Goal: Task Accomplishment & Management: Complete application form

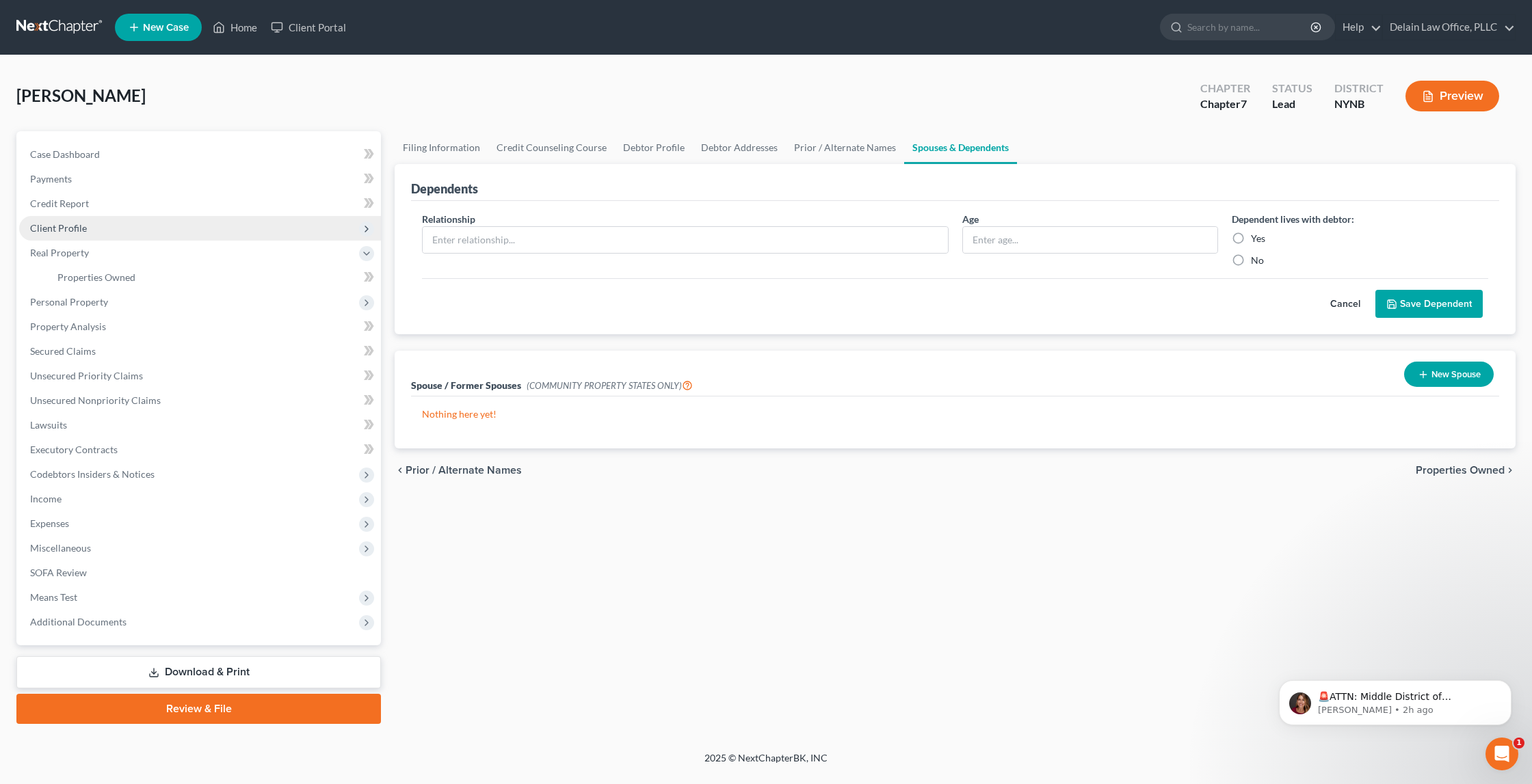
click at [114, 226] on span "Client Profile" at bounding box center [199, 229] width 362 height 24
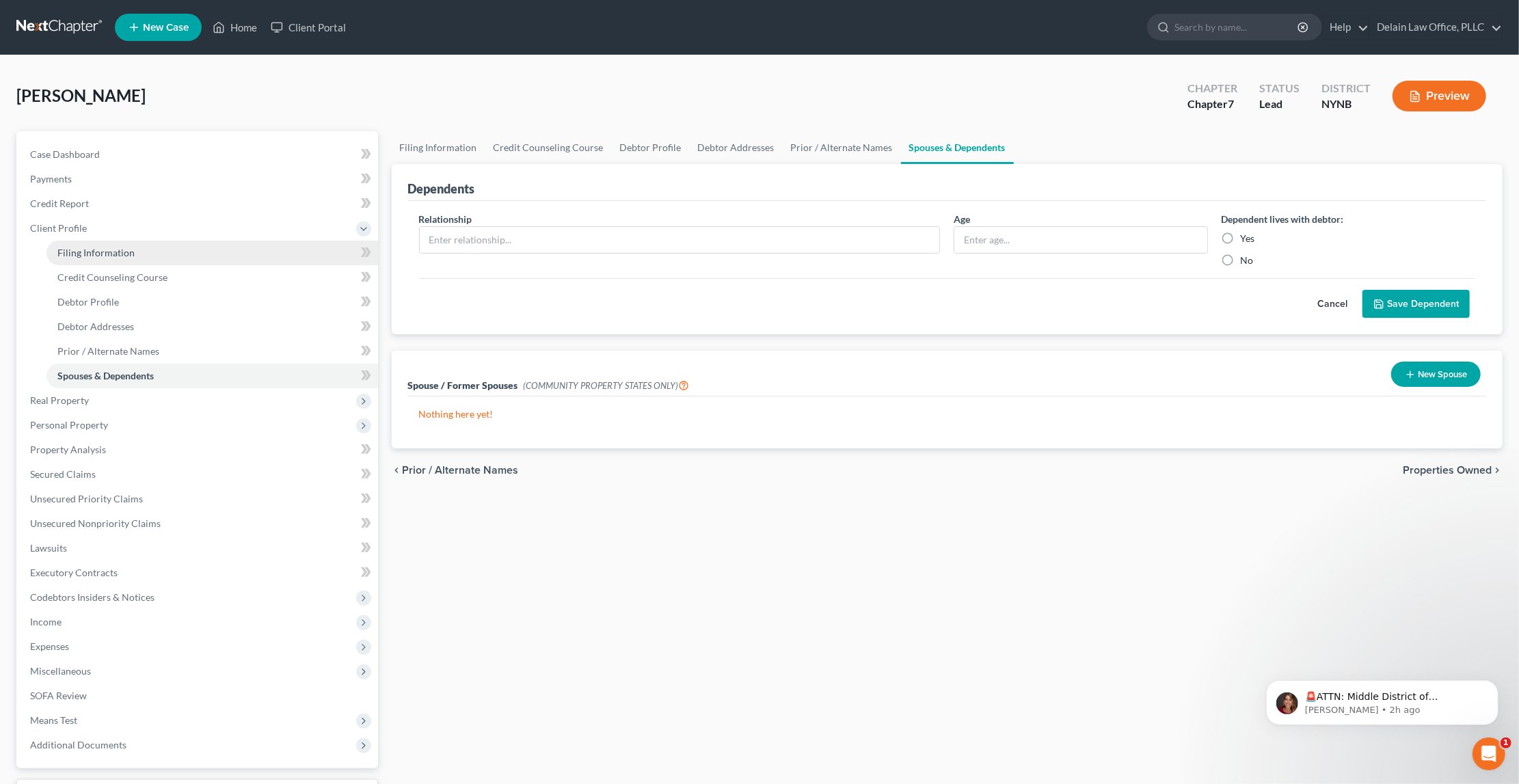
click at [225, 244] on link "Filing Information" at bounding box center [212, 253] width 332 height 24
select select "1"
select select "0"
select select "54"
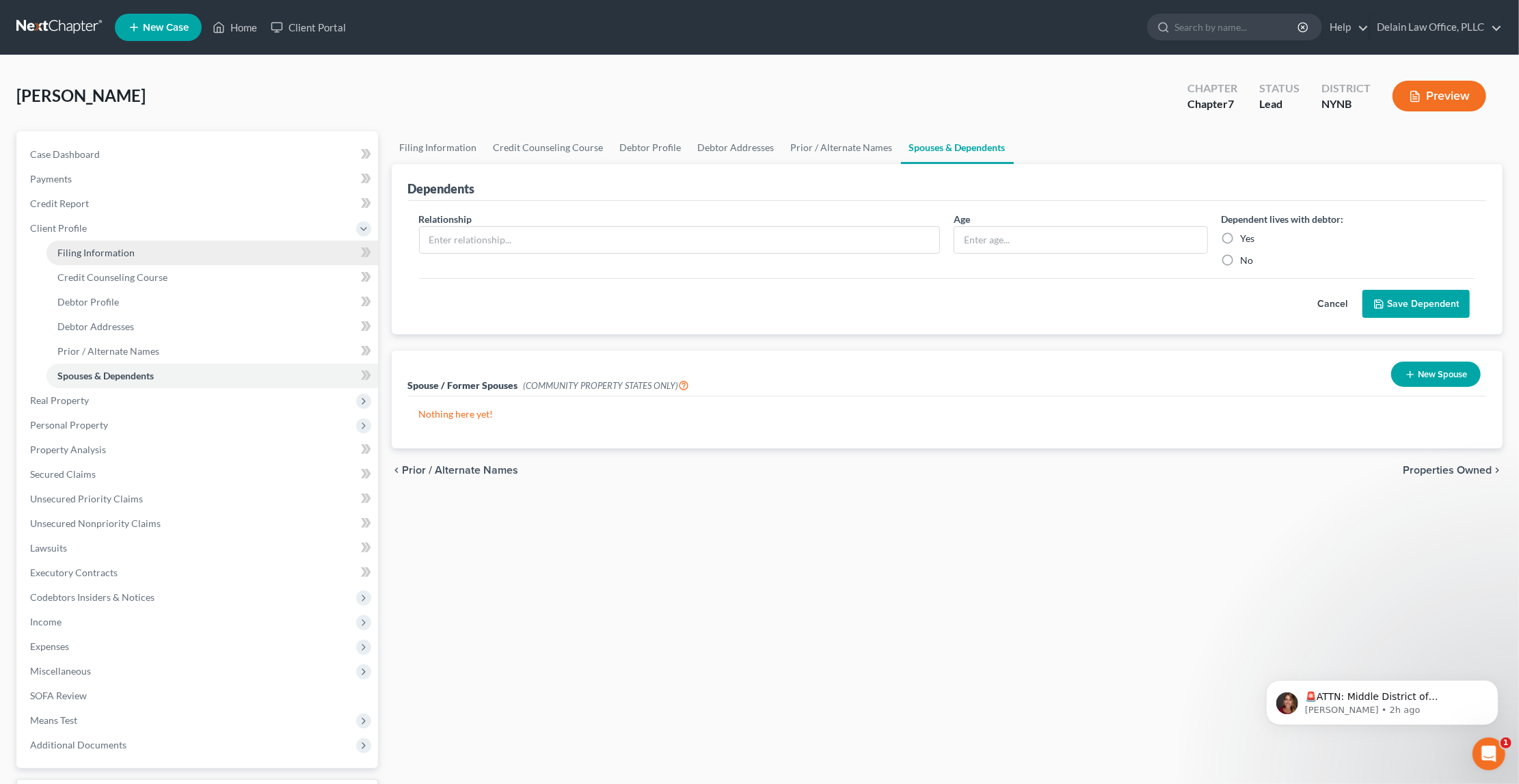
select select "35"
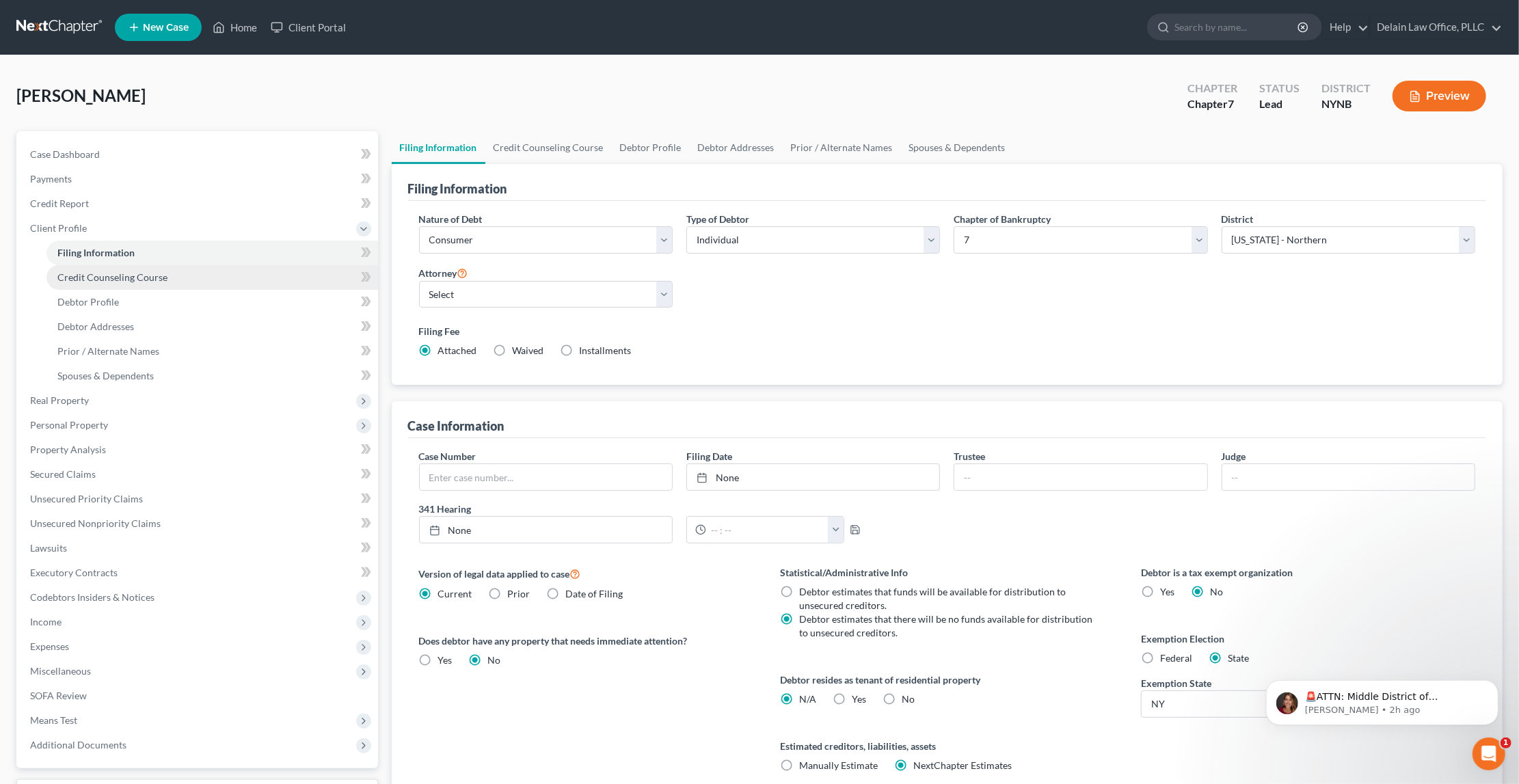
click at [308, 271] on link "Credit Counseling Course" at bounding box center [212, 278] width 332 height 24
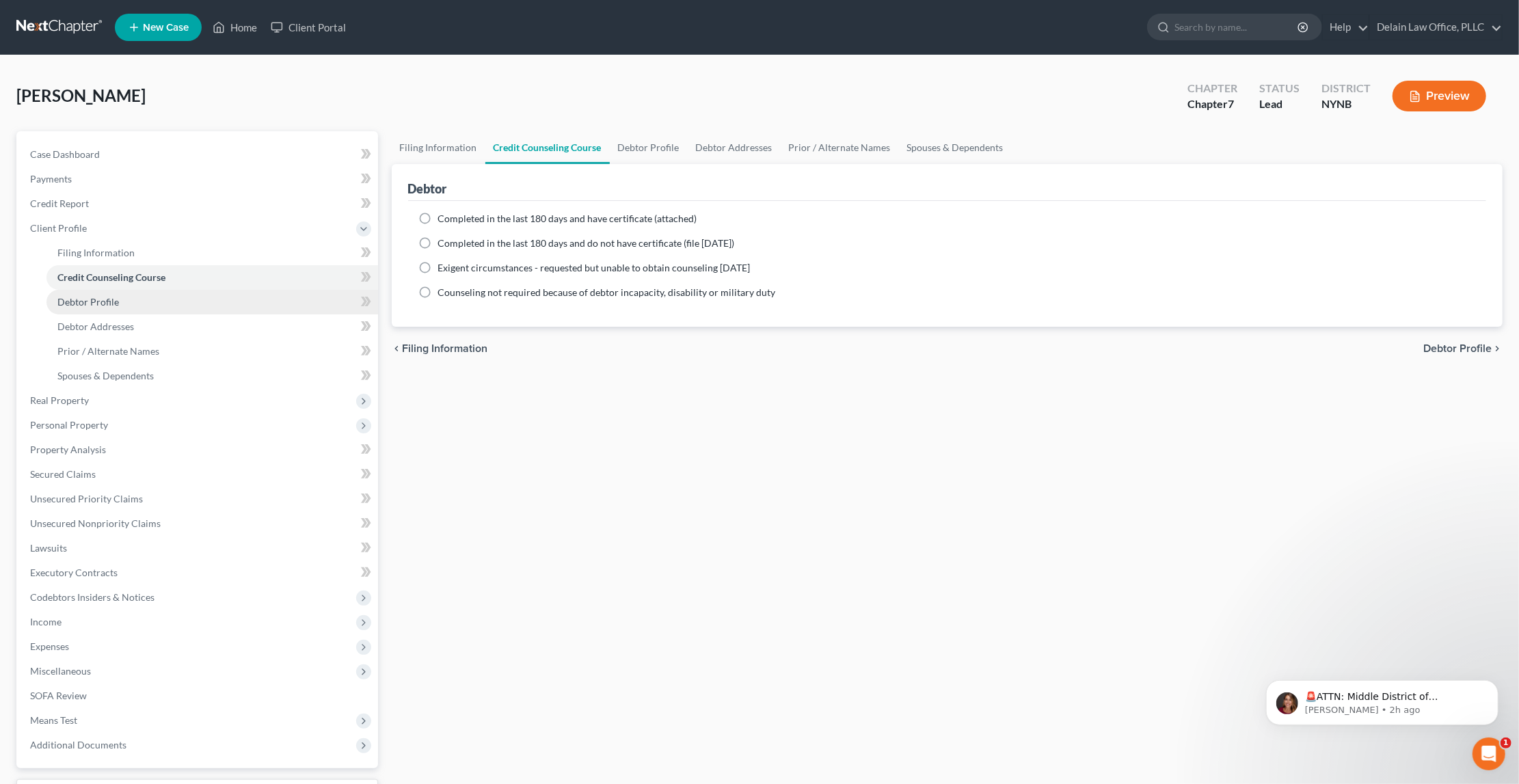
click at [221, 307] on link "Debtor Profile" at bounding box center [212, 302] width 332 height 24
select select "0"
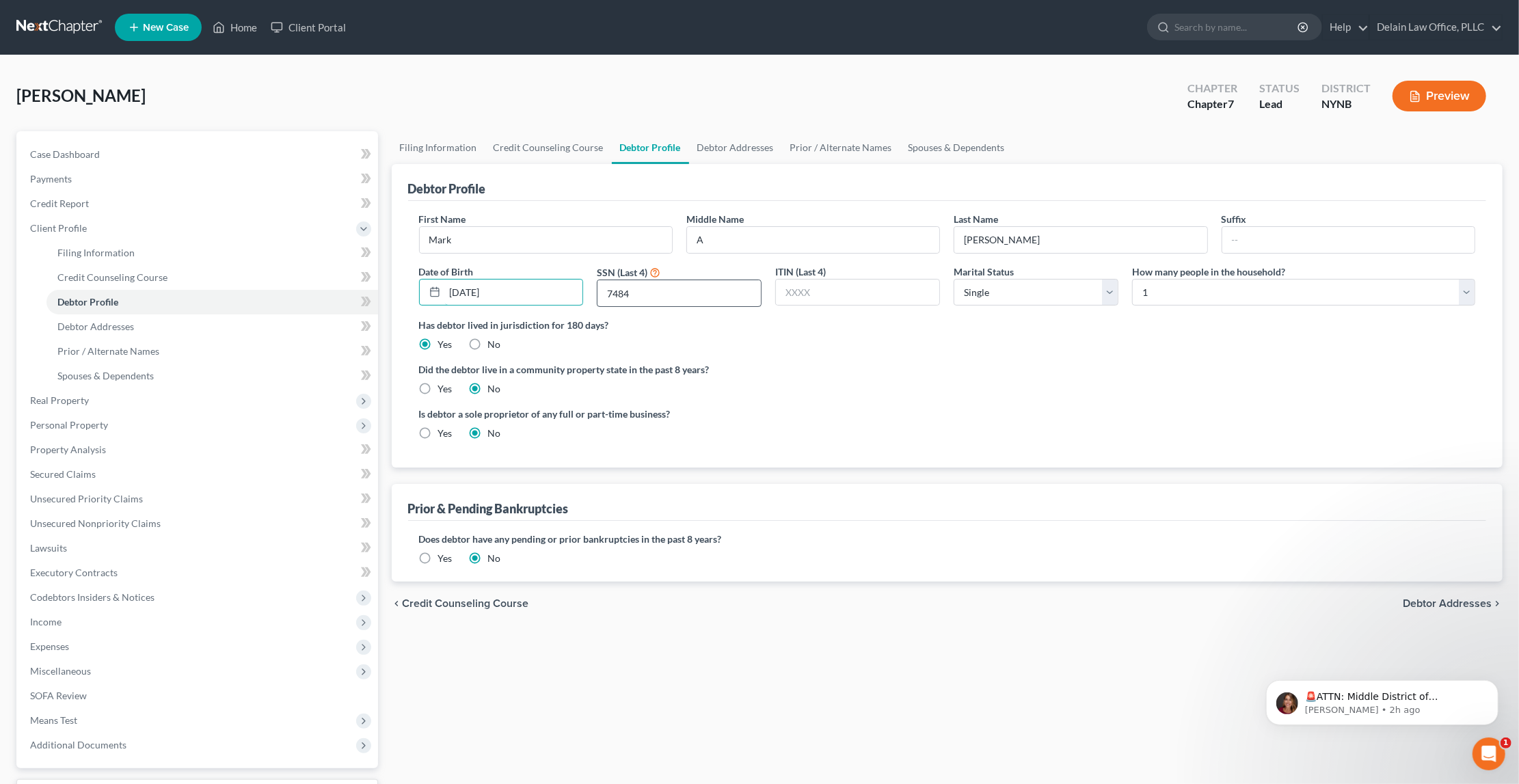
type input "[DATE]"
click at [660, 294] on input "7484" at bounding box center [679, 293] width 163 height 26
select select "2"
click at [362, 295] on icon at bounding box center [366, 301] width 11 height 17
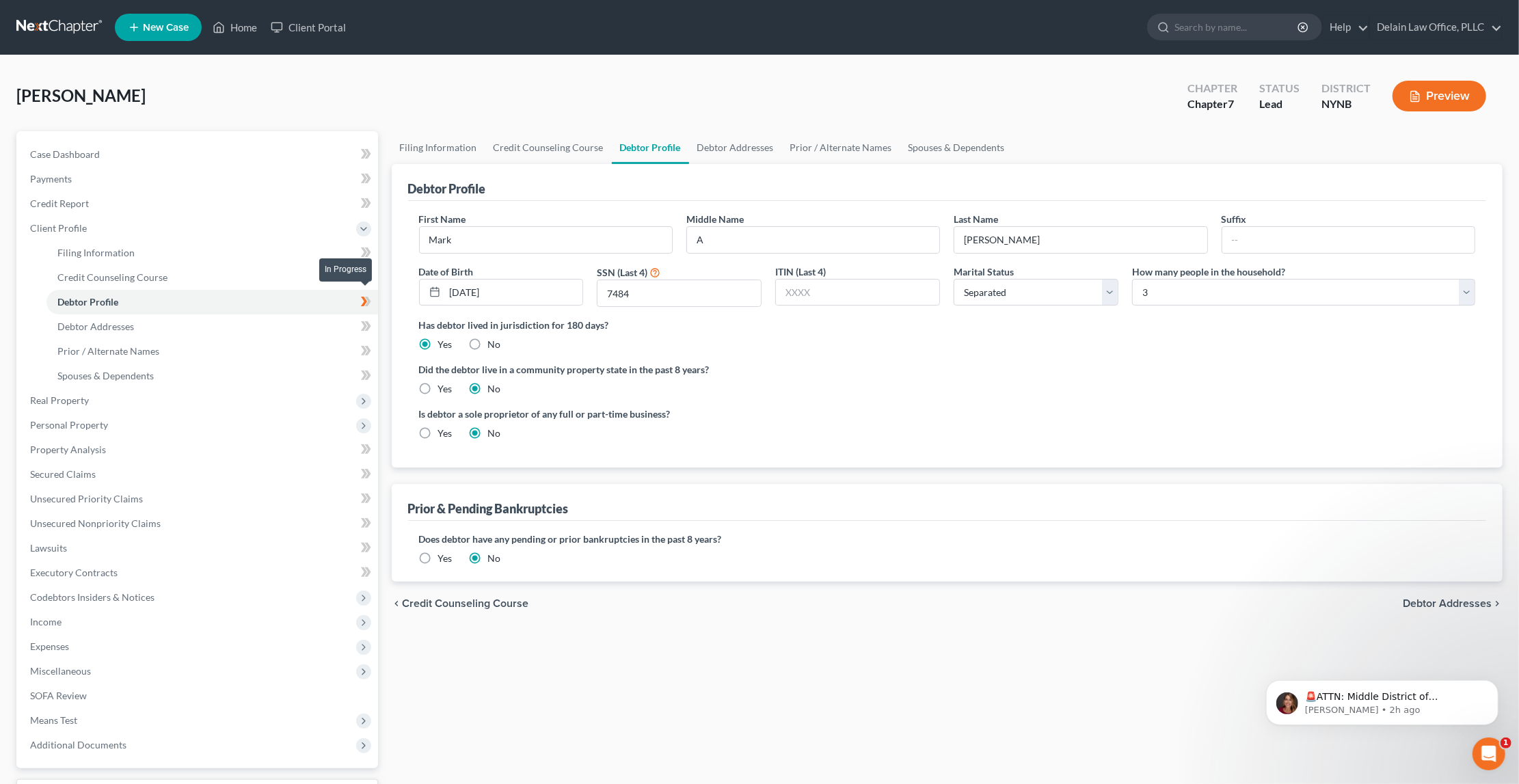
click at [368, 298] on icon at bounding box center [368, 301] width 7 height 10
click at [1486, 599] on span "Debtor Addresses" at bounding box center [1447, 604] width 89 height 11
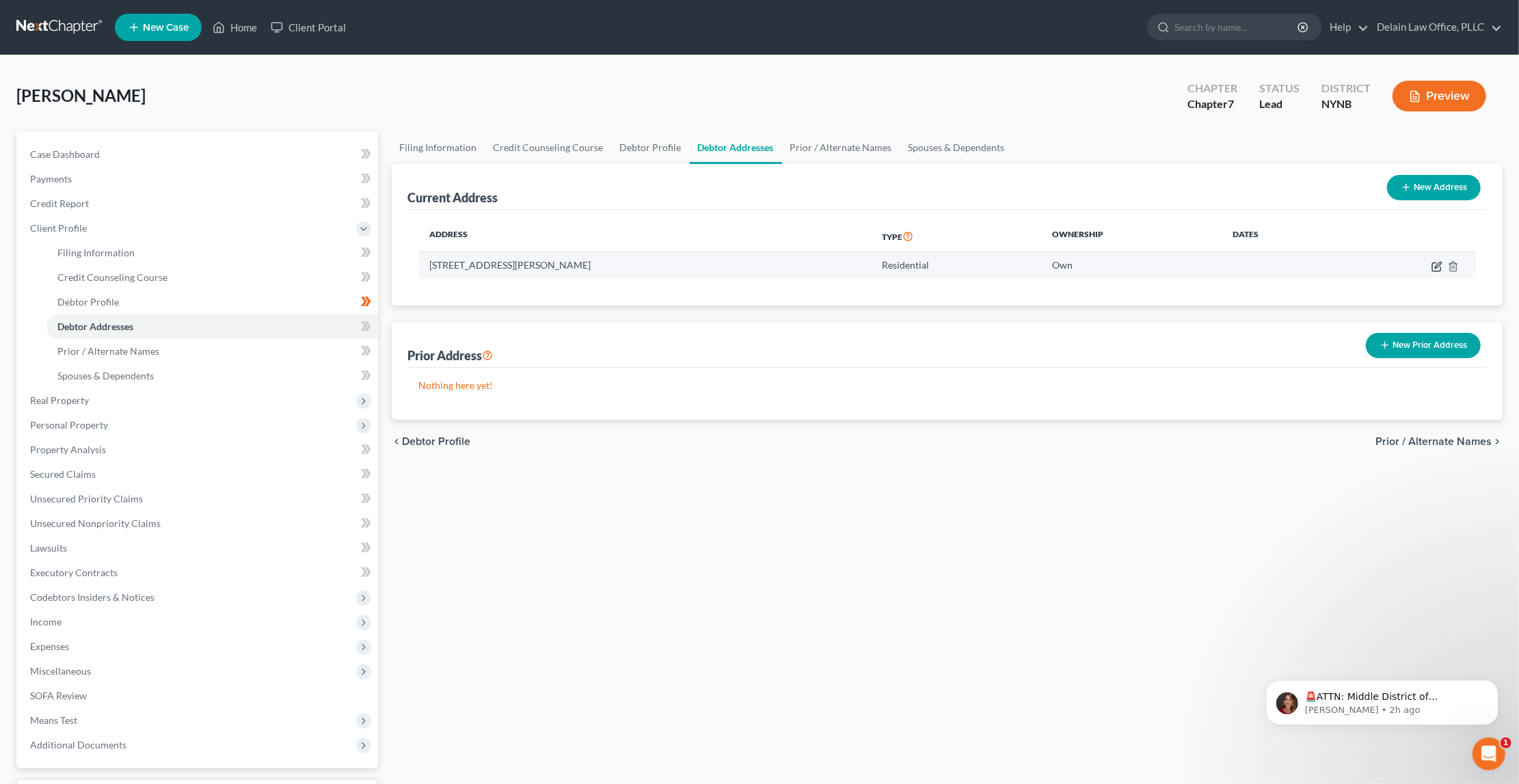
click at [1438, 266] on icon "button" at bounding box center [1438, 265] width 7 height 7
select select "35"
select select "49"
select select "0"
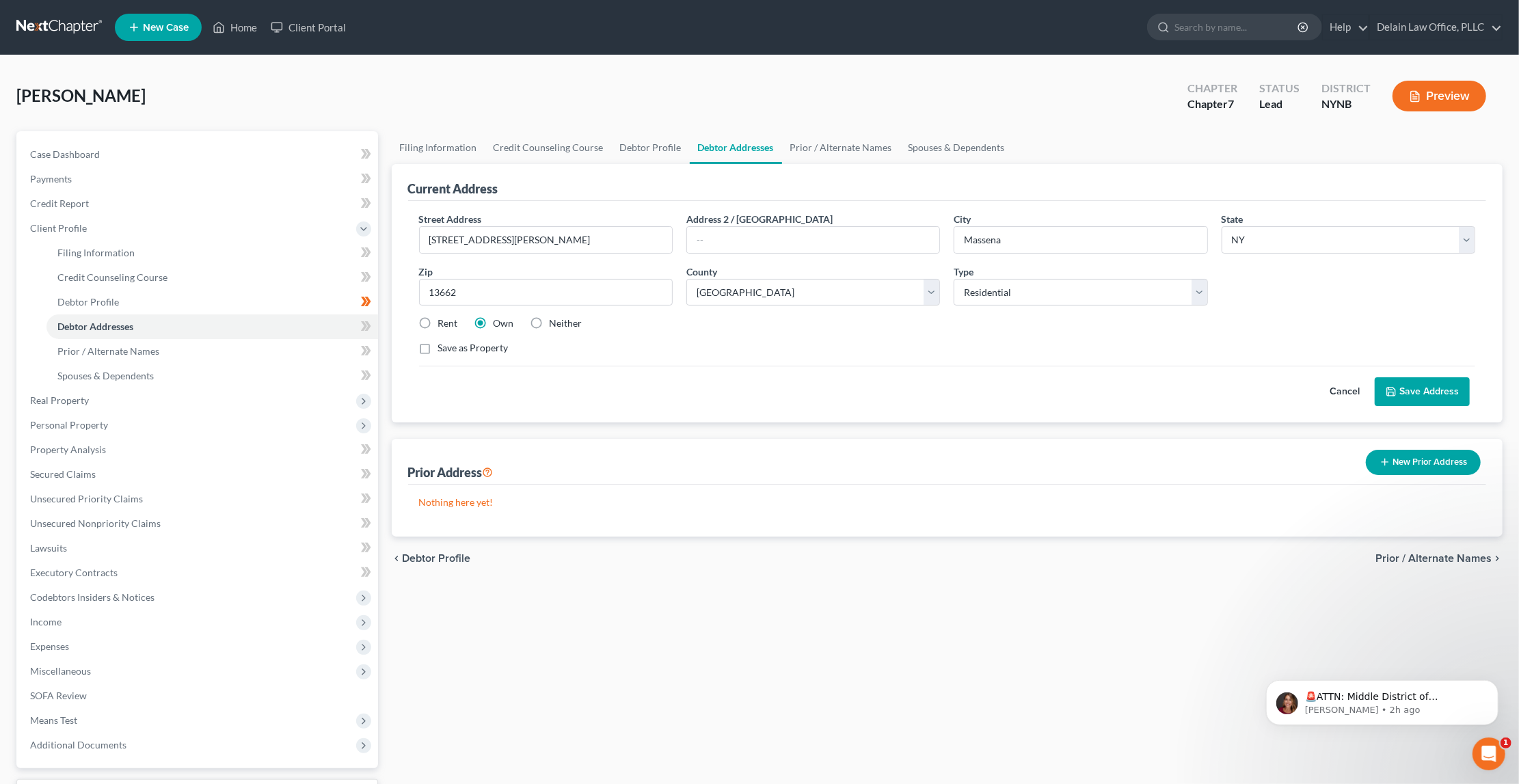
click at [550, 322] on label "Neither" at bounding box center [566, 323] width 33 height 14
click at [555, 322] on input "Neither" at bounding box center [559, 321] width 9 height 9
radio input "true"
click at [1409, 389] on button "Save Address" at bounding box center [1423, 391] width 95 height 29
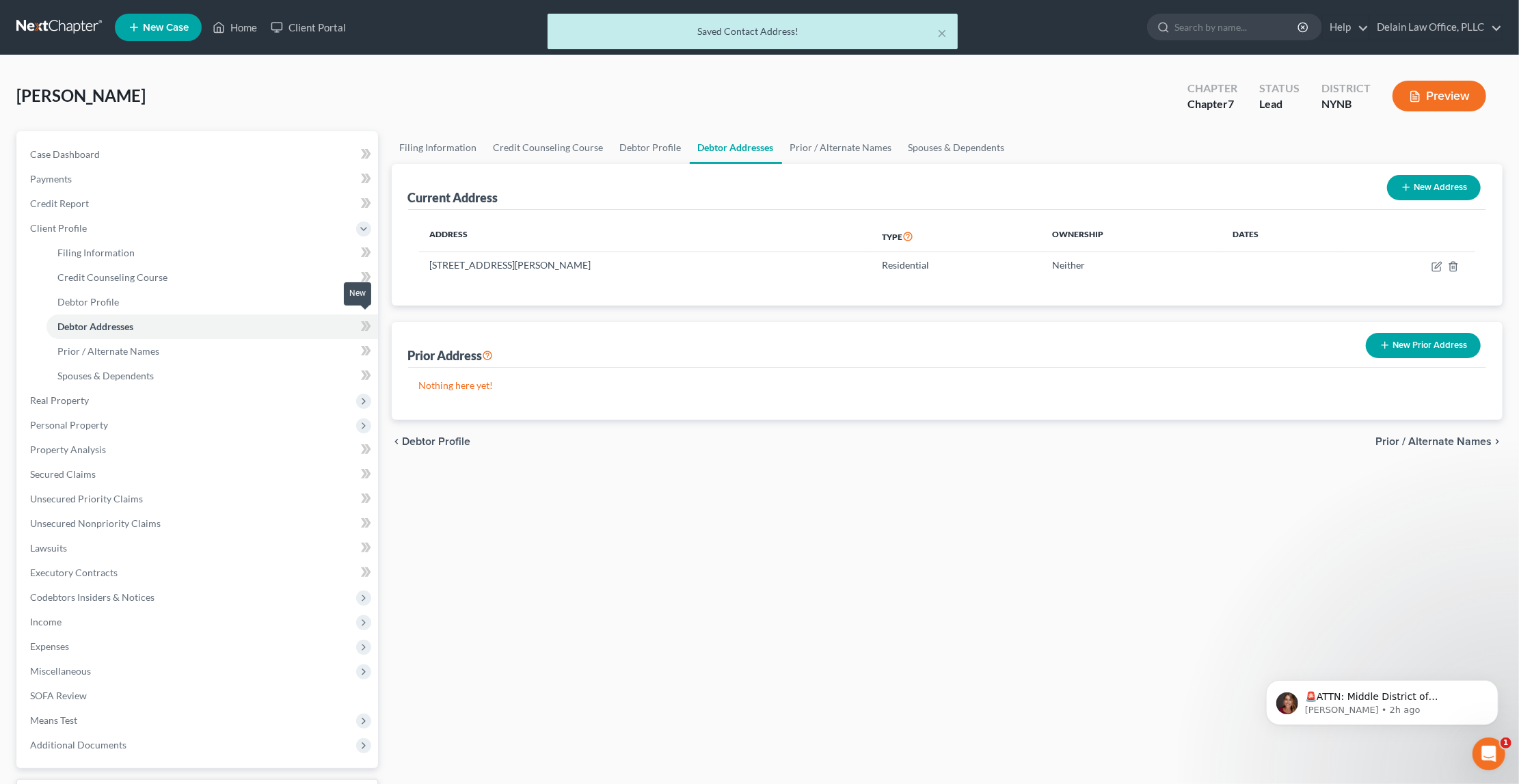
click at [363, 319] on icon at bounding box center [366, 326] width 11 height 17
click at [367, 321] on icon at bounding box center [364, 326] width 7 height 10
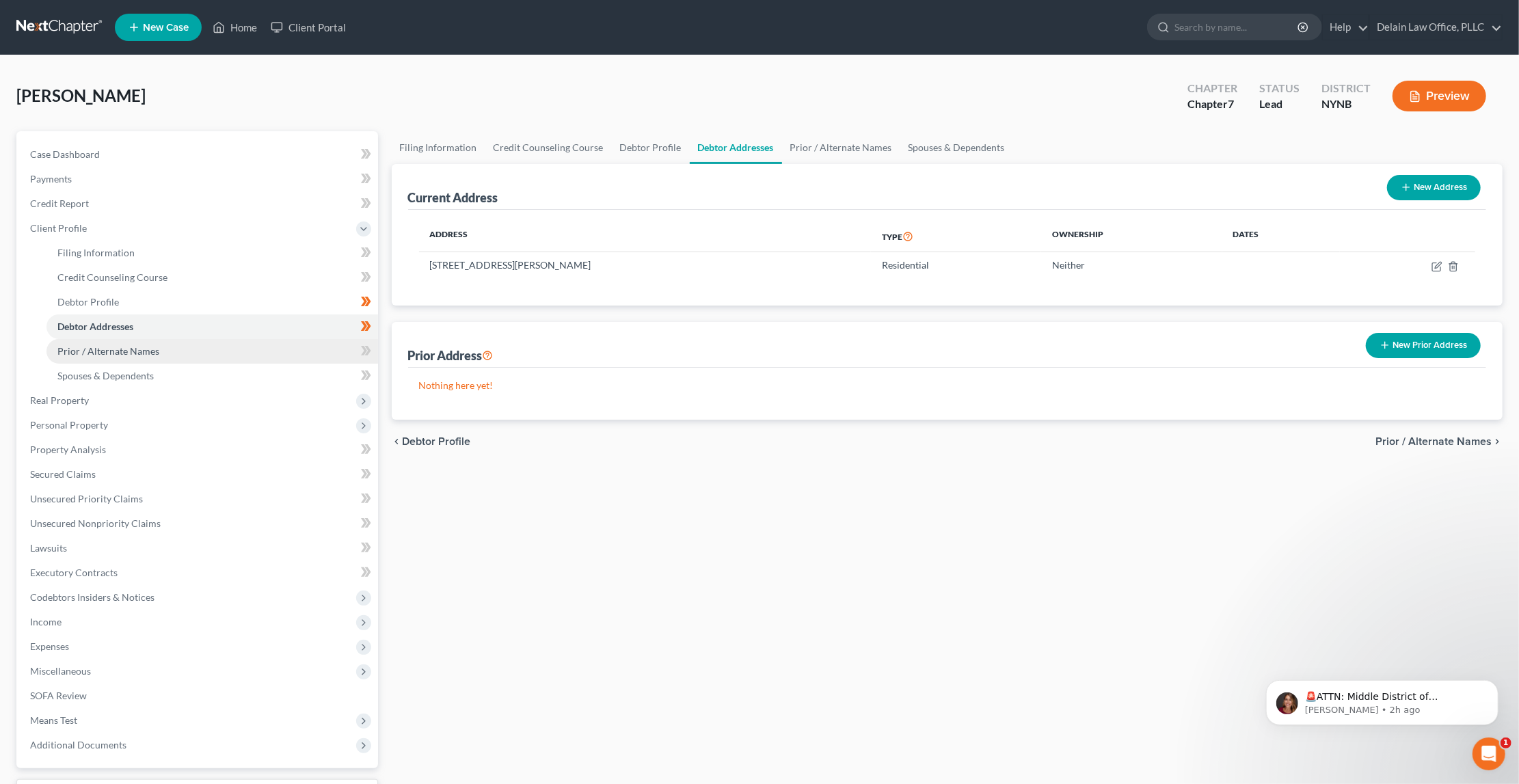
click at [293, 345] on link "Prior / Alternate Names" at bounding box center [212, 351] width 332 height 24
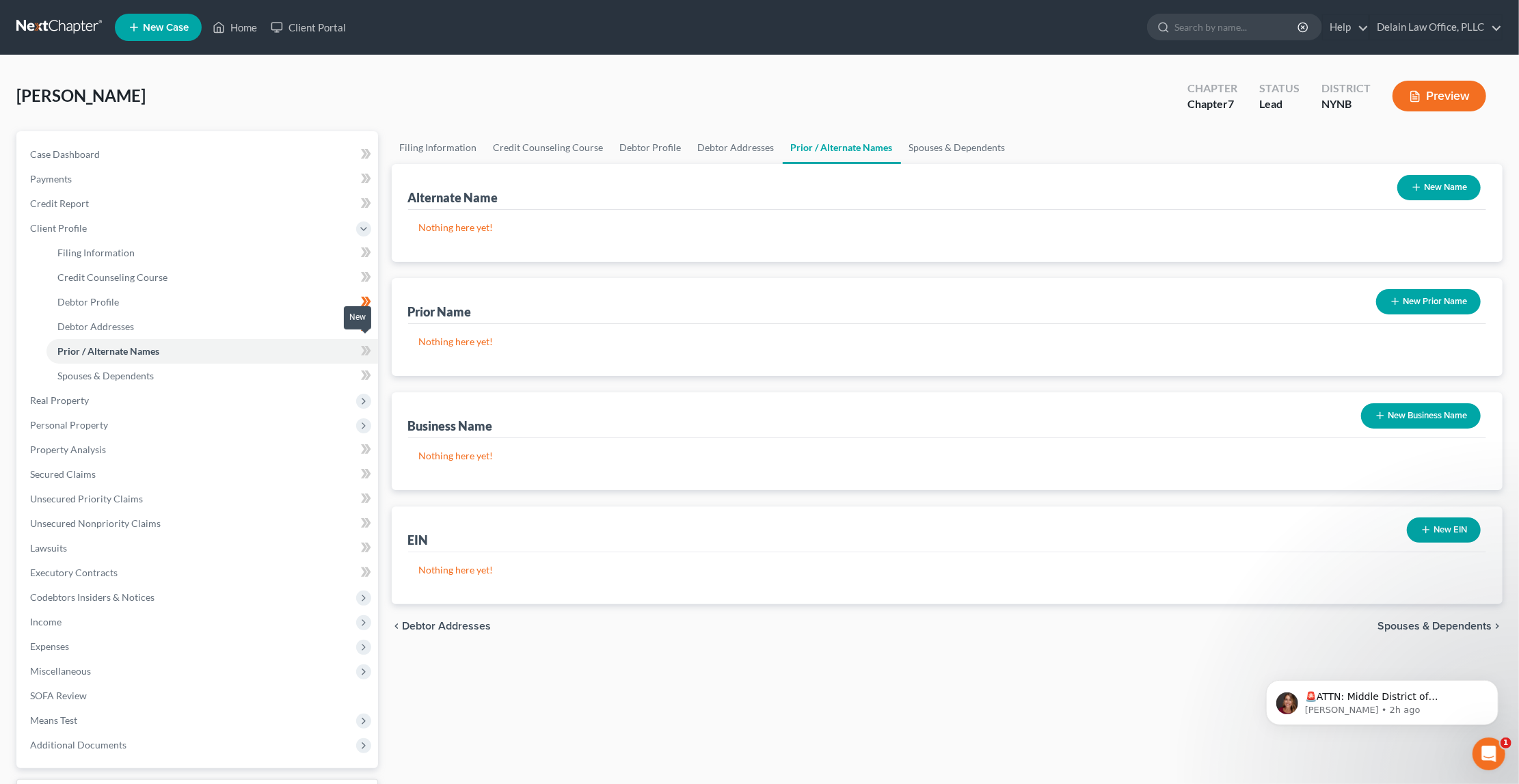
click at [363, 342] on icon at bounding box center [366, 350] width 11 height 17
click at [362, 342] on icon at bounding box center [366, 350] width 11 height 17
click at [368, 346] on icon at bounding box center [368, 351] width 7 height 10
click at [365, 347] on icon at bounding box center [366, 350] width 11 height 17
click at [371, 345] on icon at bounding box center [366, 350] width 11 height 17
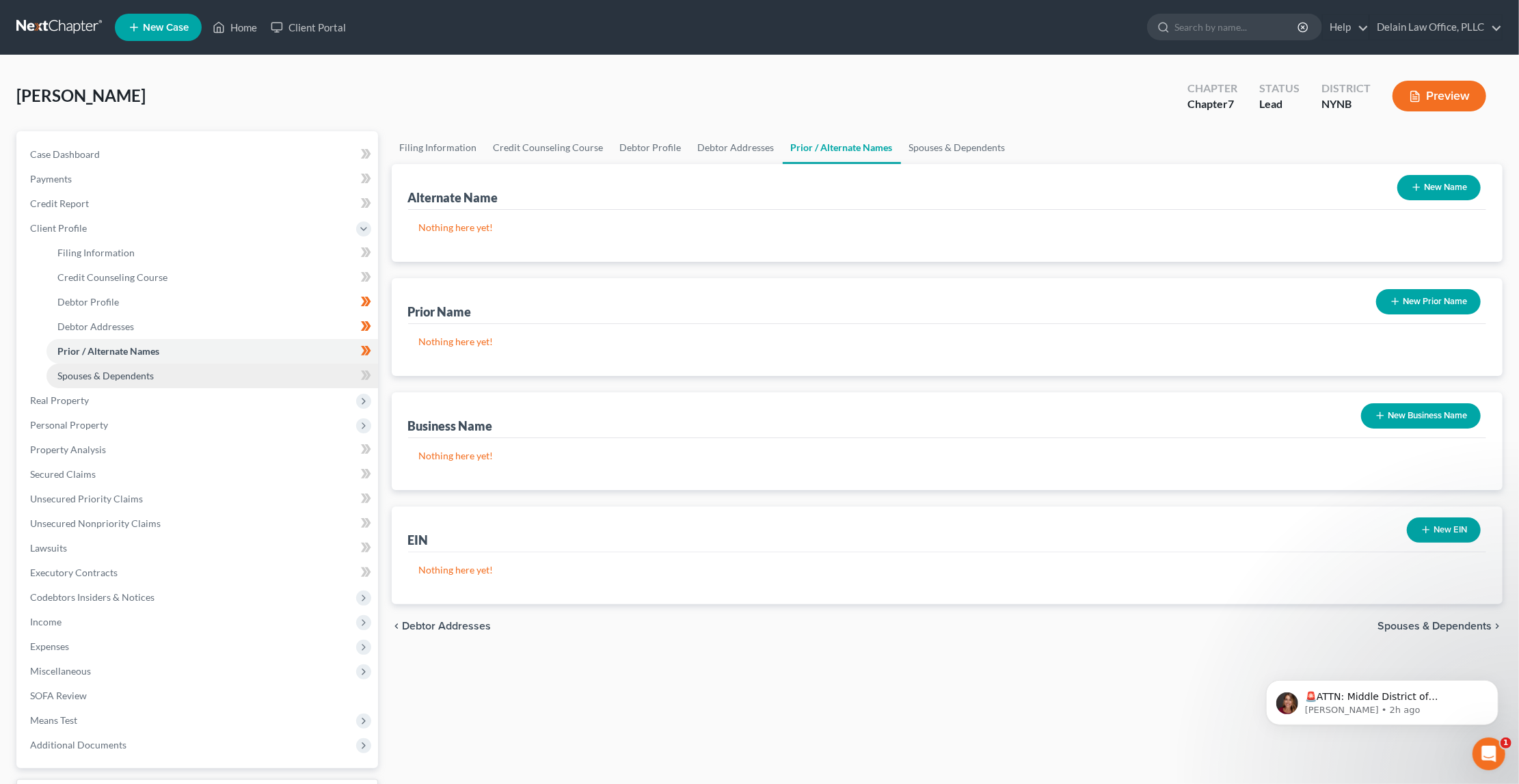
click at [320, 372] on link "Spouses & Dependents" at bounding box center [212, 376] width 332 height 24
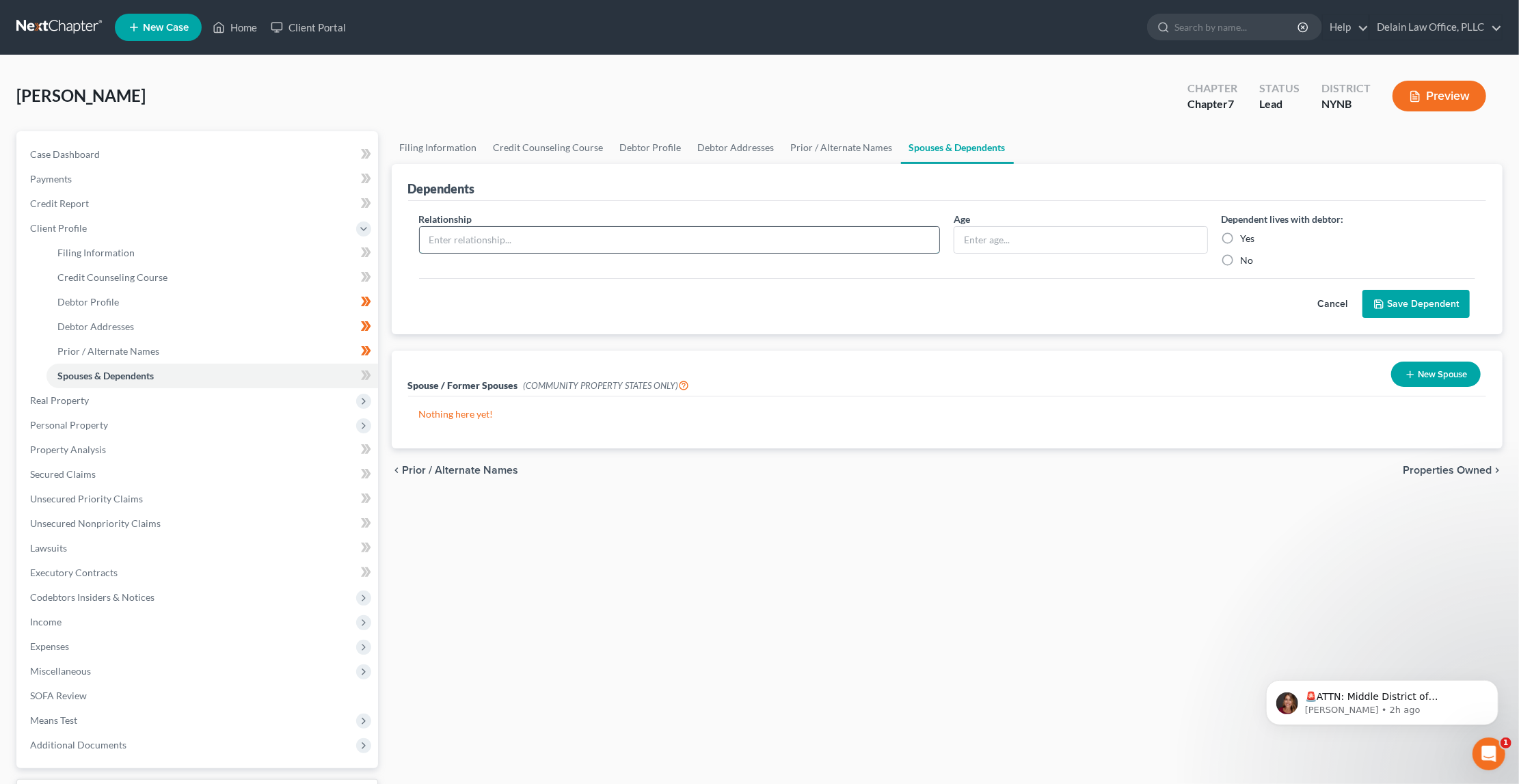
click at [688, 239] on input "text" at bounding box center [679, 240] width 520 height 26
type input "Daughter"
type input "17"
click at [1241, 237] on label "Yes" at bounding box center [1248, 238] width 15 height 14
click at [1246, 237] on input "Yes" at bounding box center [1250, 236] width 9 height 9
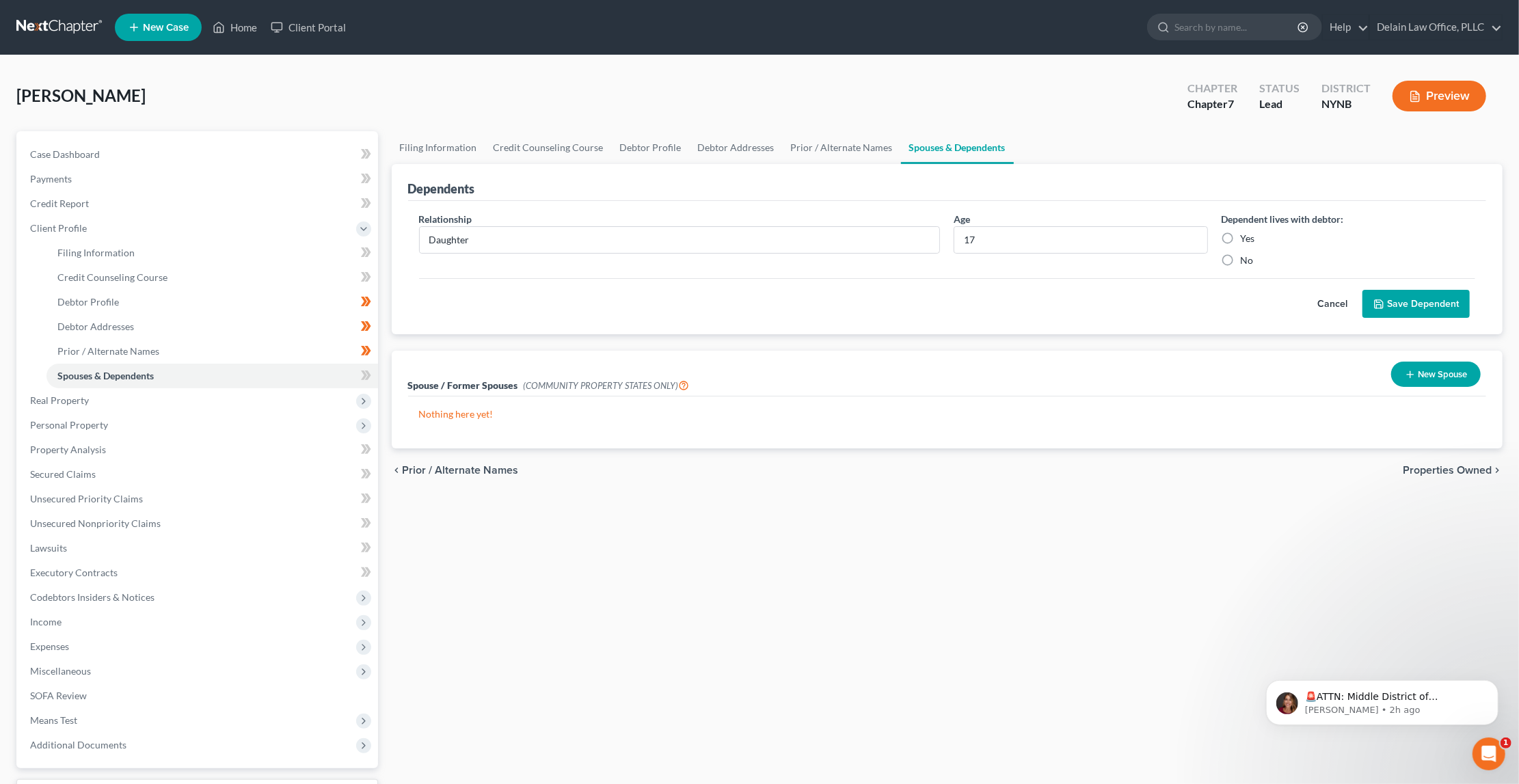
radio input "true"
click at [1403, 300] on button "Save Dependent" at bounding box center [1415, 304] width 107 height 29
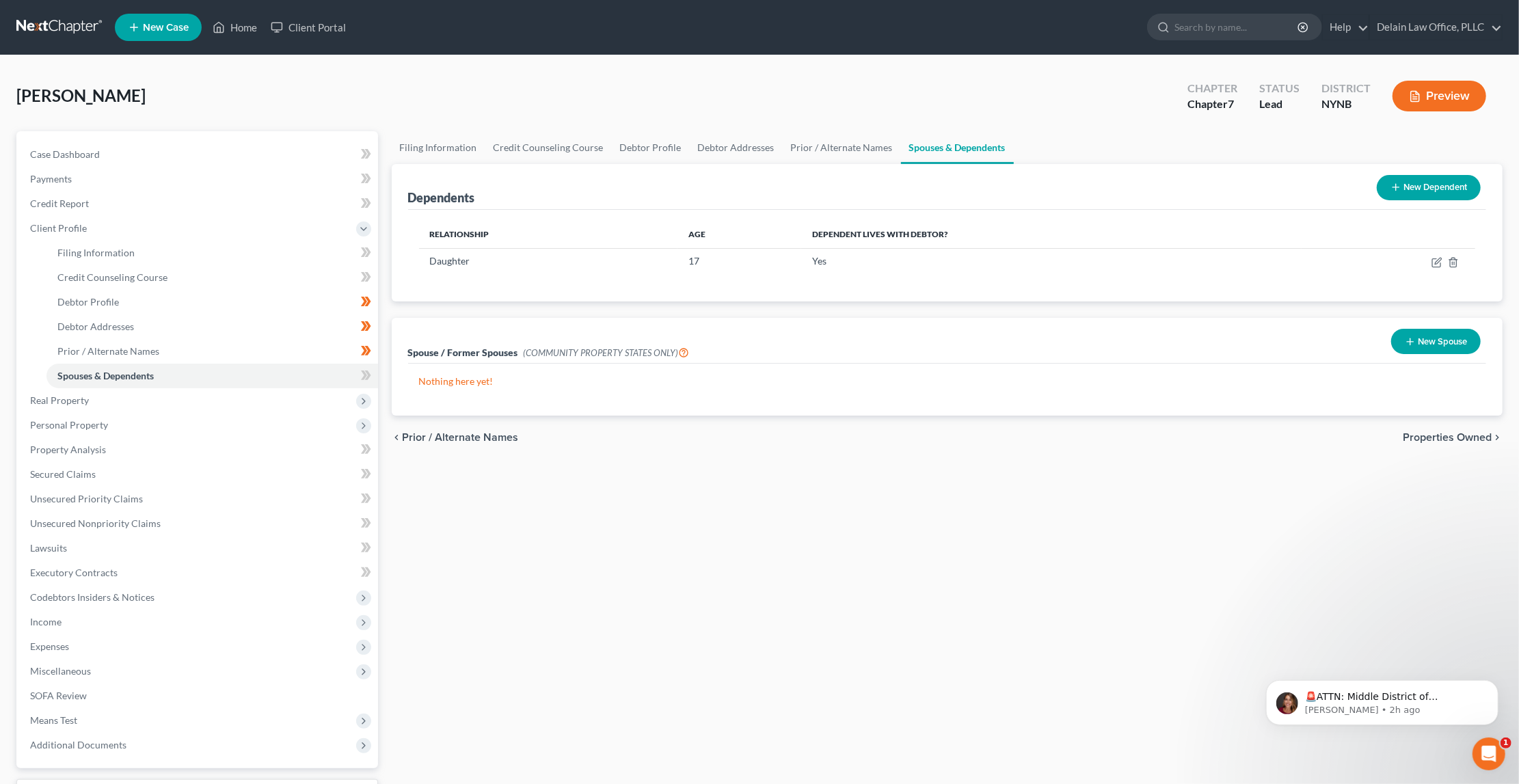
click at [1417, 183] on button "New Dependent" at bounding box center [1428, 187] width 104 height 25
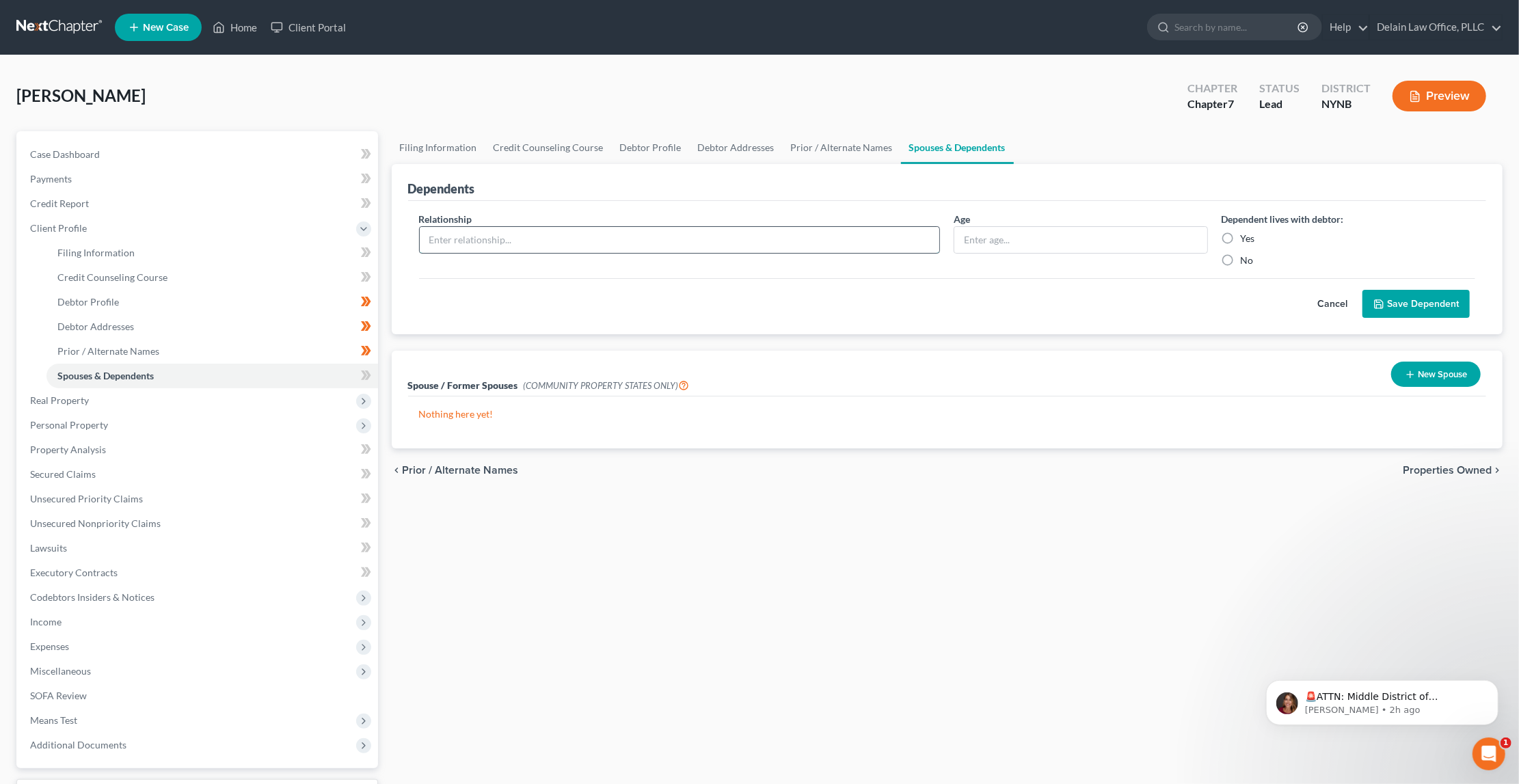
click at [700, 234] on input "text" at bounding box center [679, 240] width 520 height 26
type input "Son"
type input "16"
click at [1241, 238] on label "Yes" at bounding box center [1248, 238] width 15 height 14
click at [1246, 238] on input "Yes" at bounding box center [1250, 236] width 9 height 9
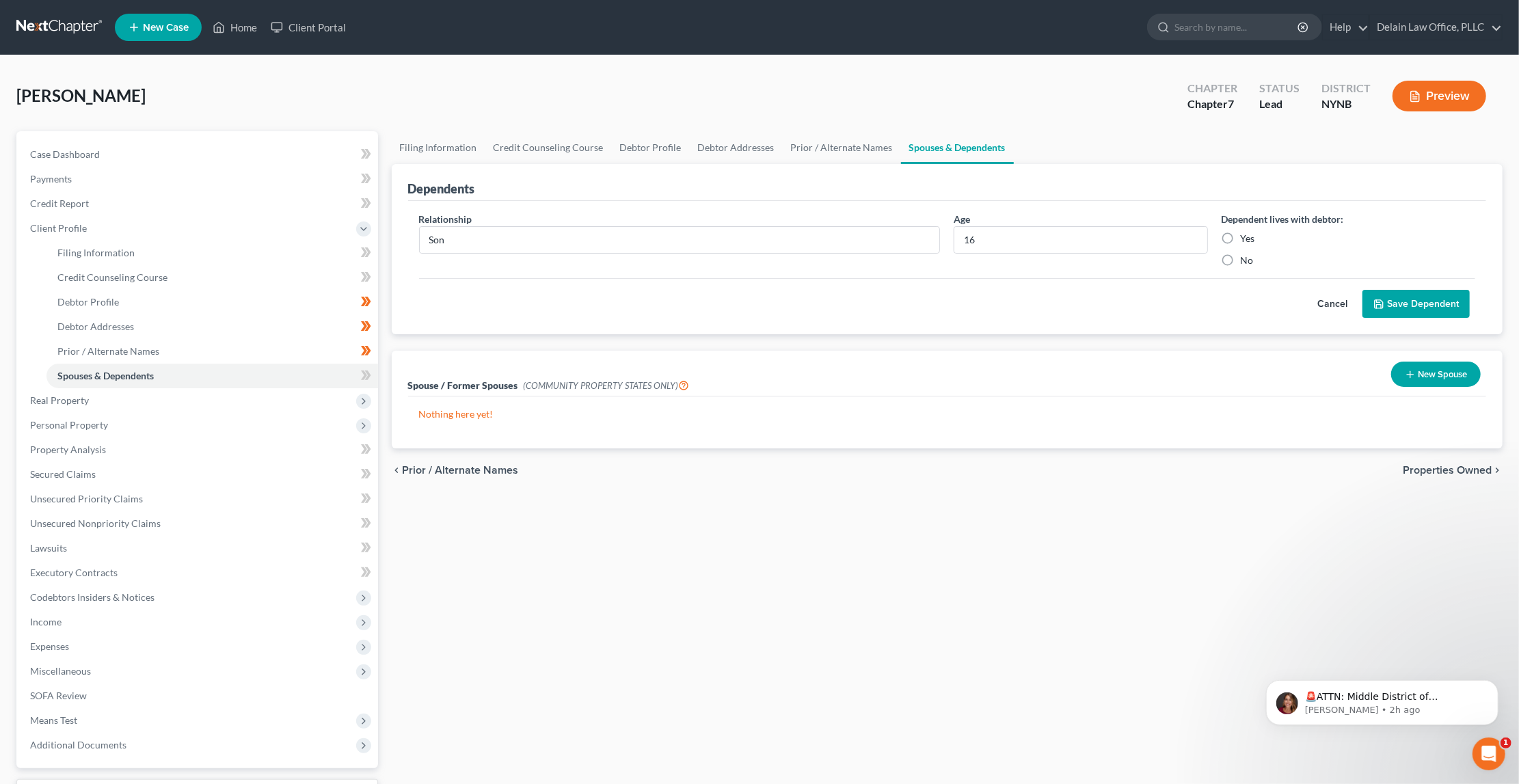
radio input "true"
click at [1405, 298] on button "Save Dependent" at bounding box center [1415, 304] width 107 height 29
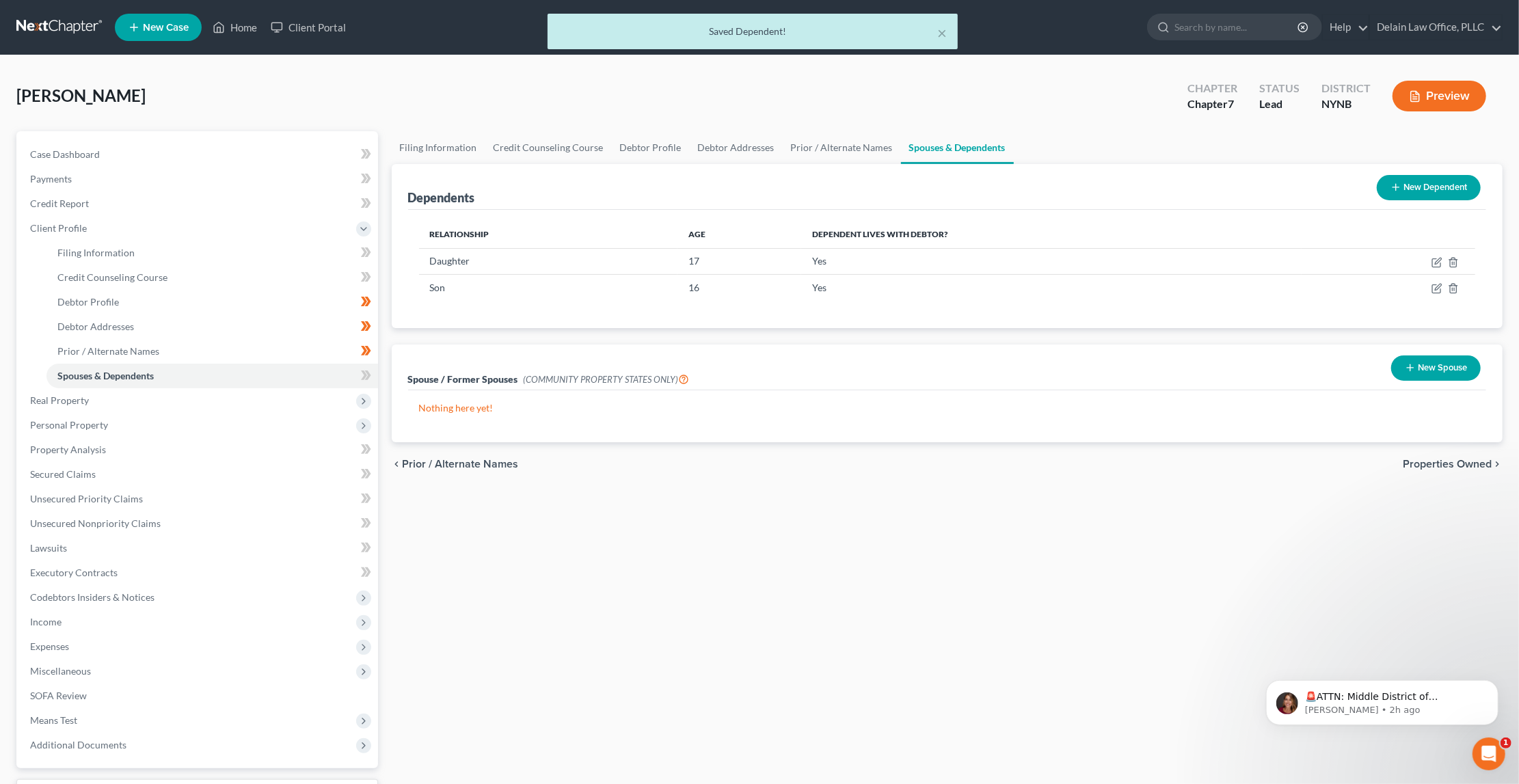
click at [1411, 187] on button "New Dependent" at bounding box center [1428, 187] width 104 height 25
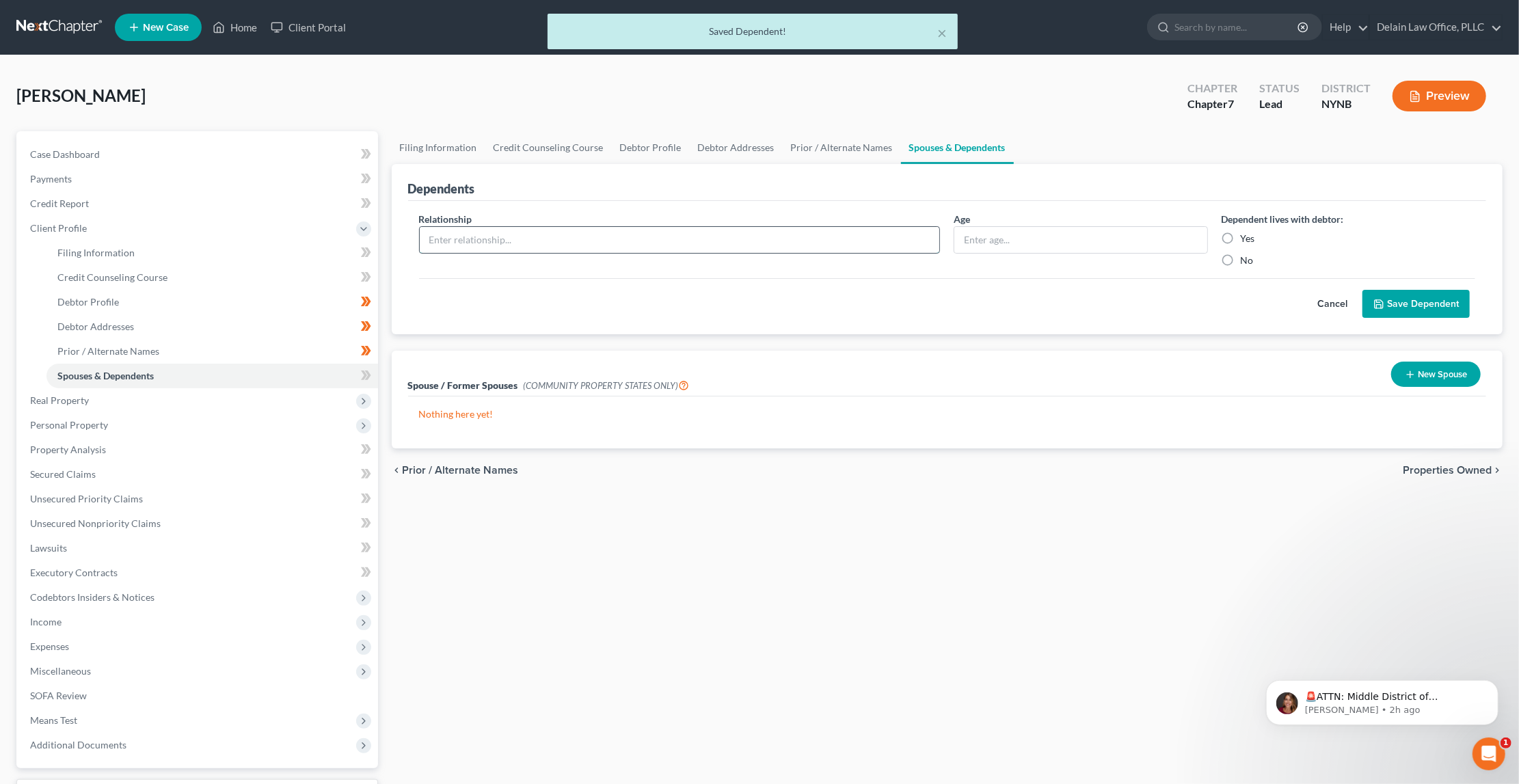
click at [511, 232] on input "text" at bounding box center [679, 240] width 520 height 26
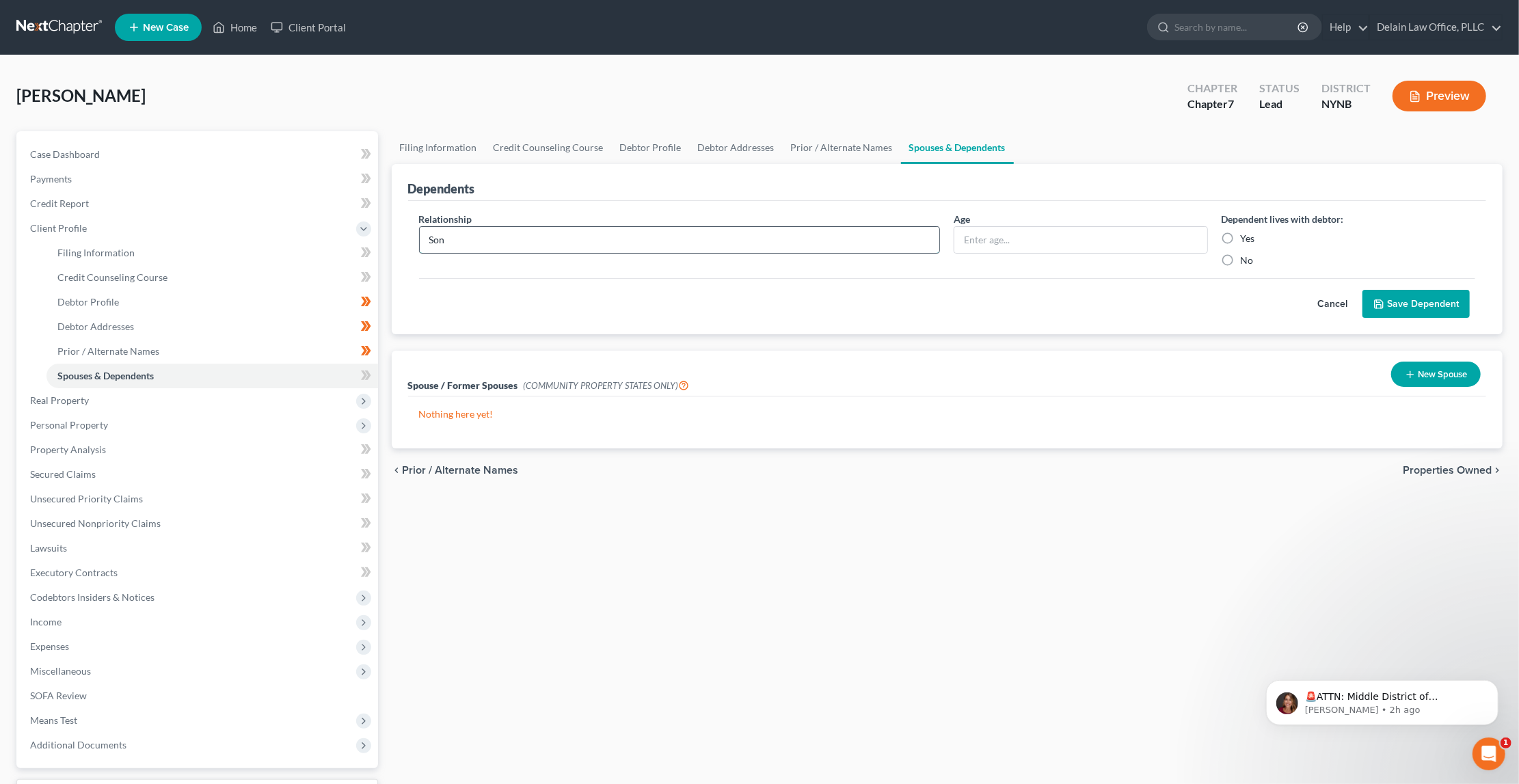
type input "Son"
type input "8"
click at [1241, 235] on label "Yes" at bounding box center [1248, 238] width 15 height 14
click at [1246, 235] on input "Yes" at bounding box center [1250, 236] width 9 height 9
radio input "true"
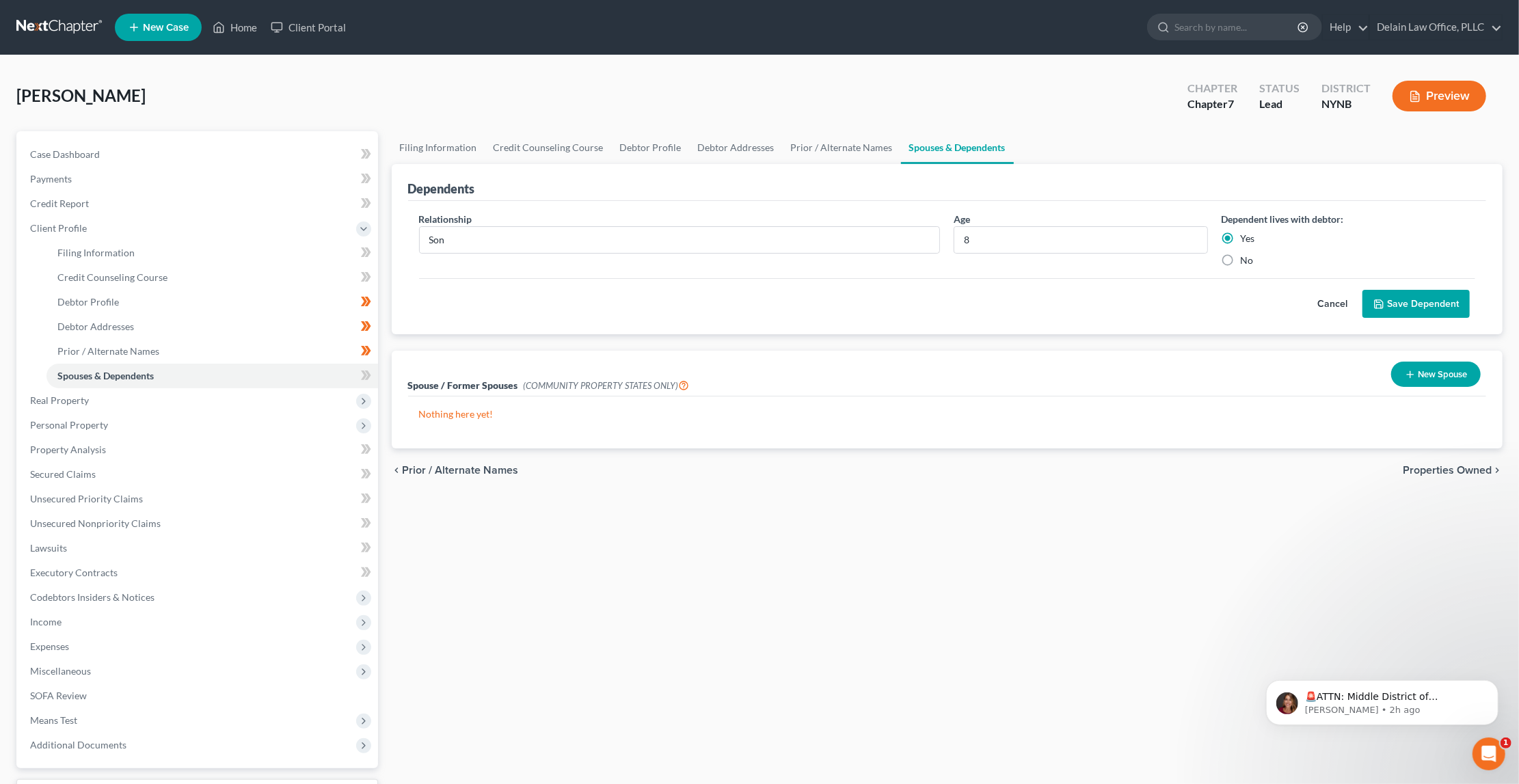
click at [1405, 302] on button "Save Dependent" at bounding box center [1415, 304] width 107 height 29
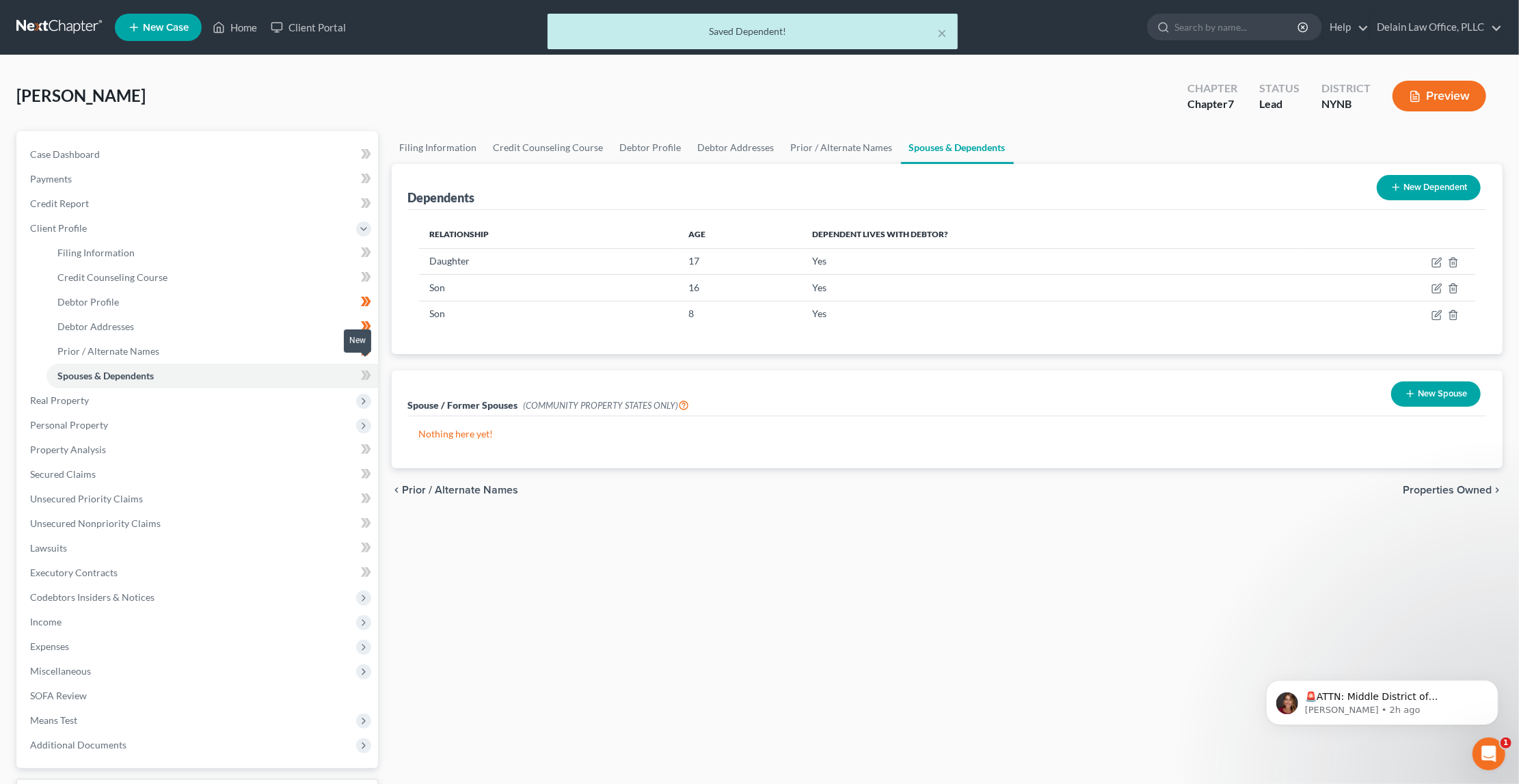
click at [362, 368] on icon at bounding box center [366, 376] width 11 height 17
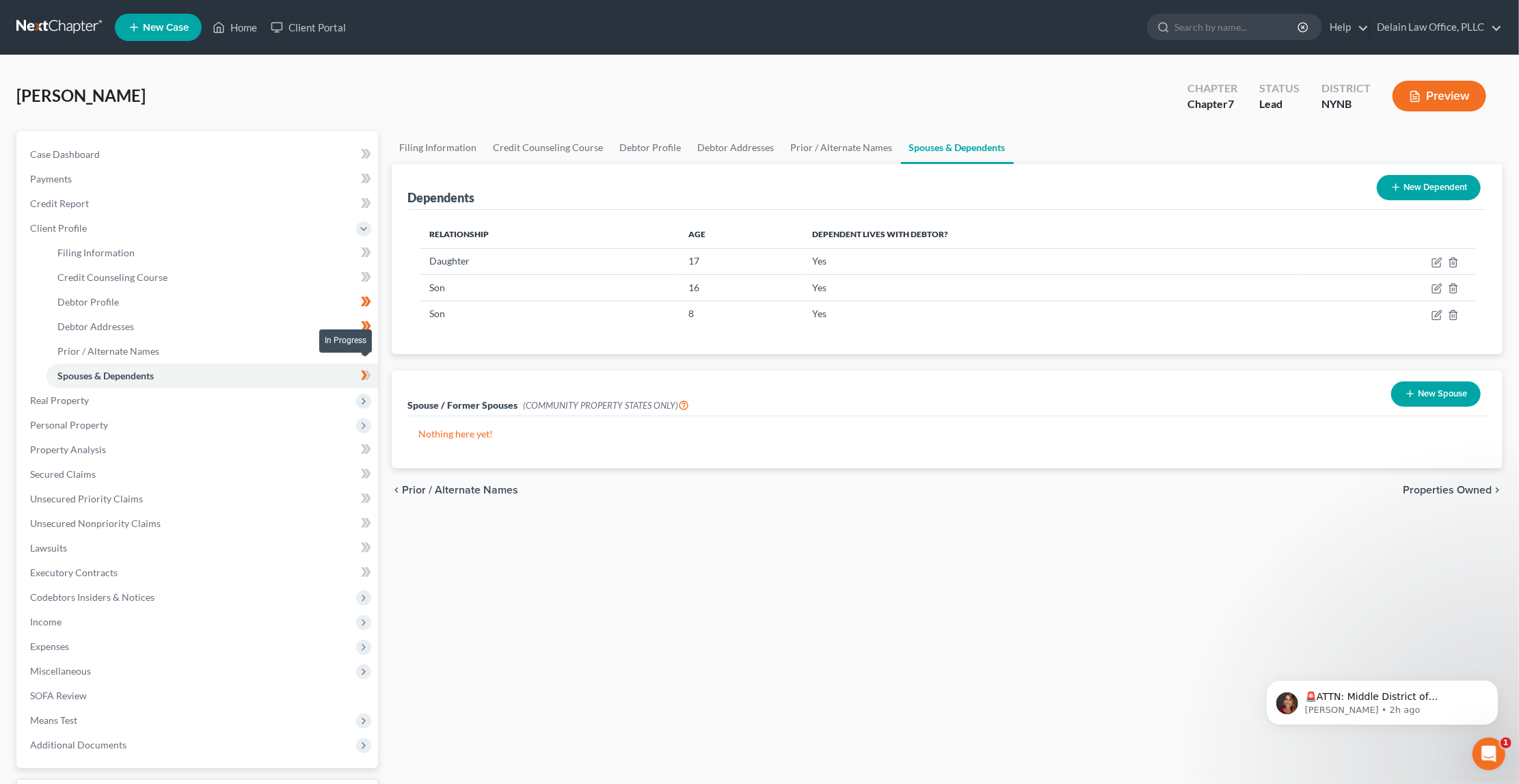
click at [368, 371] on icon at bounding box center [368, 376] width 7 height 10
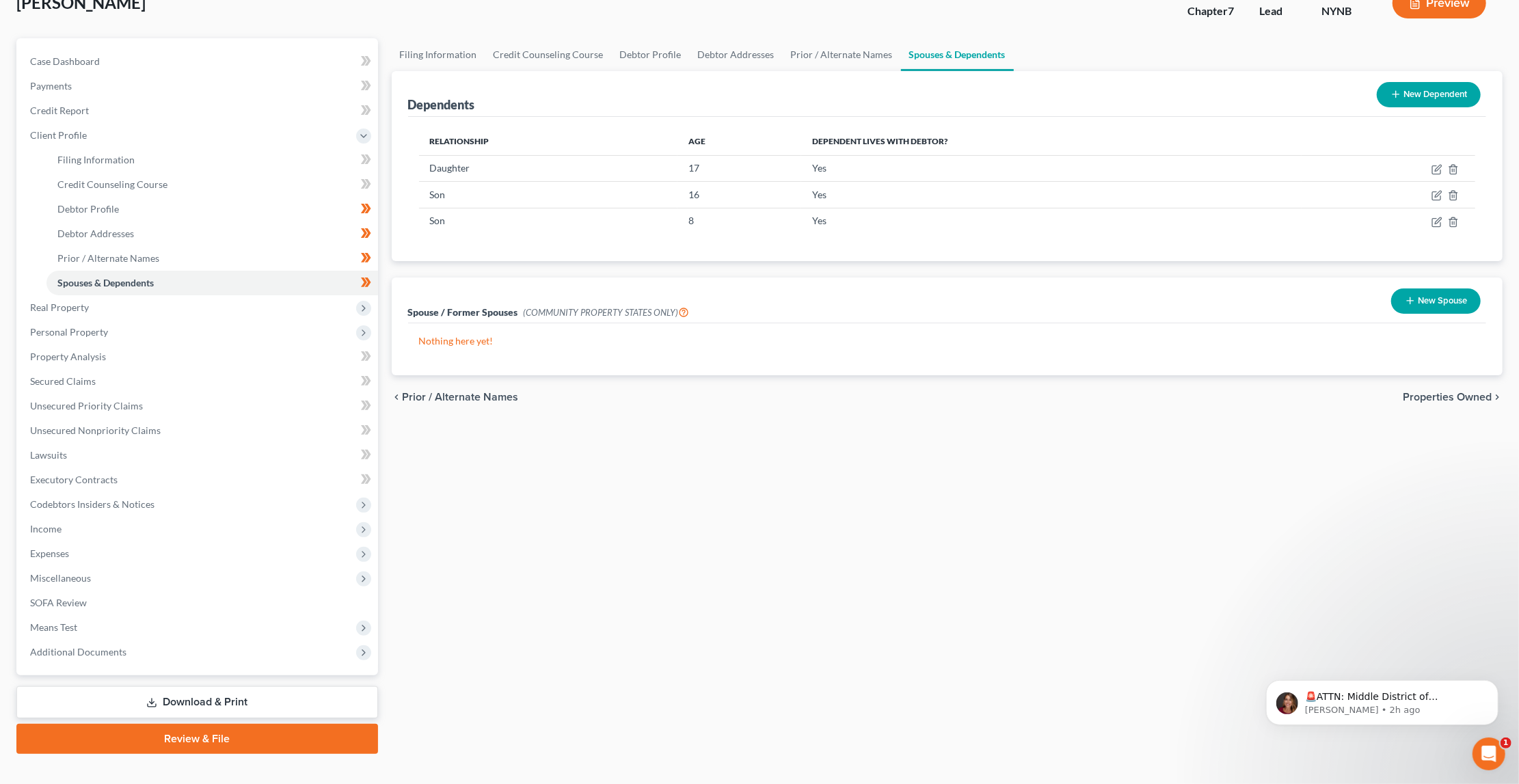
scroll to position [92, 0]
click at [256, 303] on span "Real Property" at bounding box center [198, 308] width 359 height 24
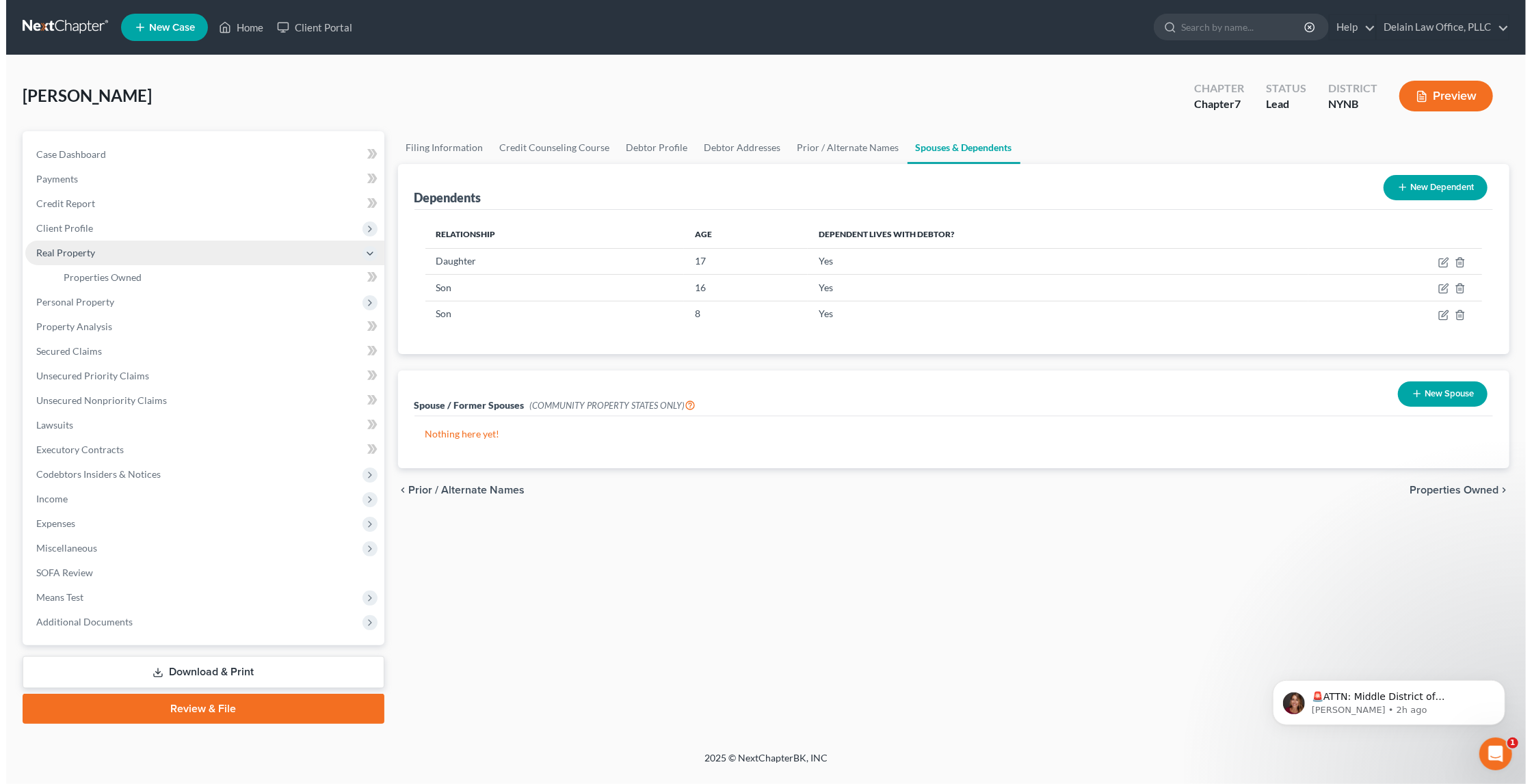
scroll to position [0, 0]
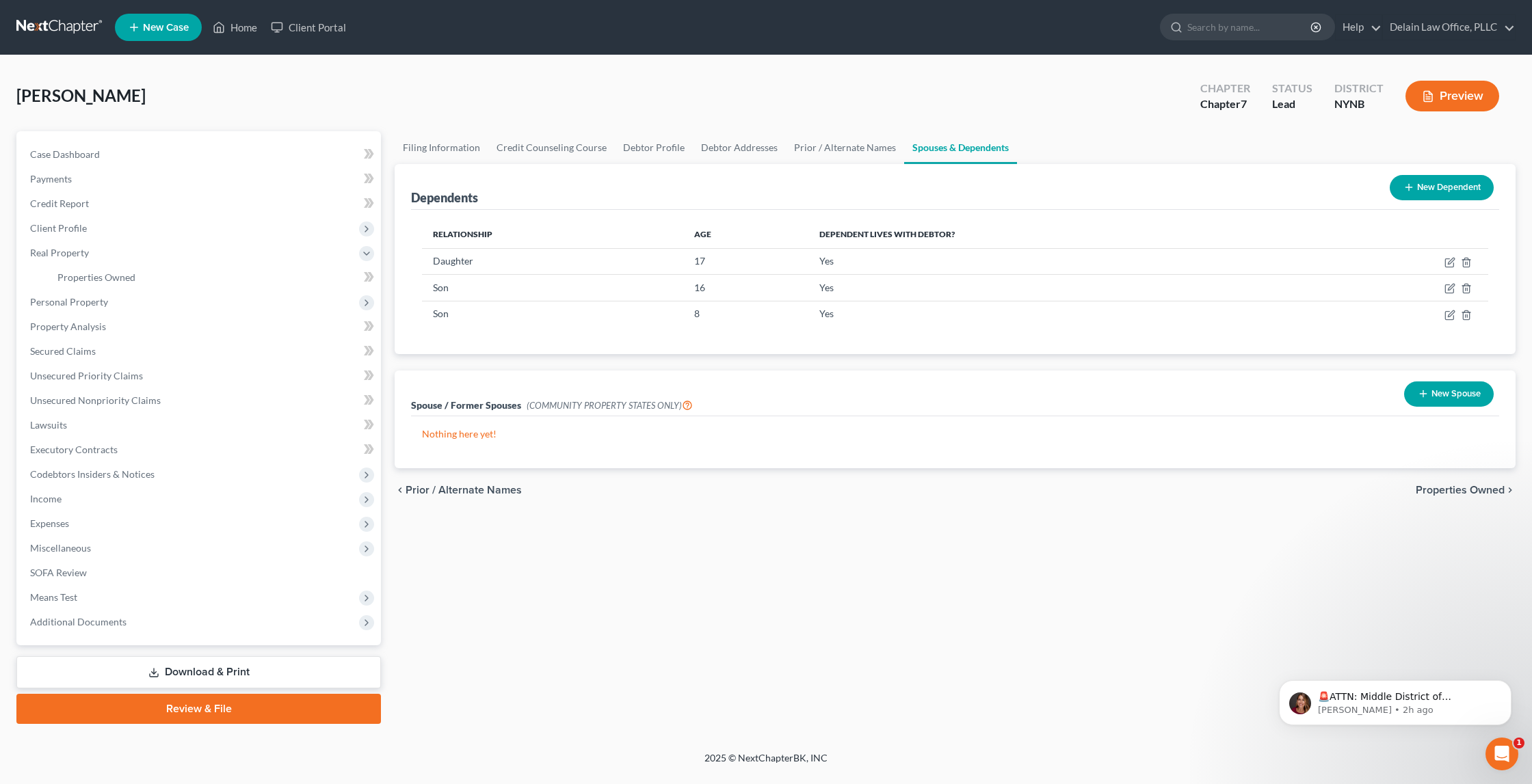
click at [371, 271] on body "Home New Case Client Portal Delain Law Office, PLLC [EMAIL_ADDRESS][DOMAIN_NAME…" at bounding box center [766, 392] width 1532 height 784
click at [329, 297] on span "Personal Property" at bounding box center [199, 302] width 362 height 24
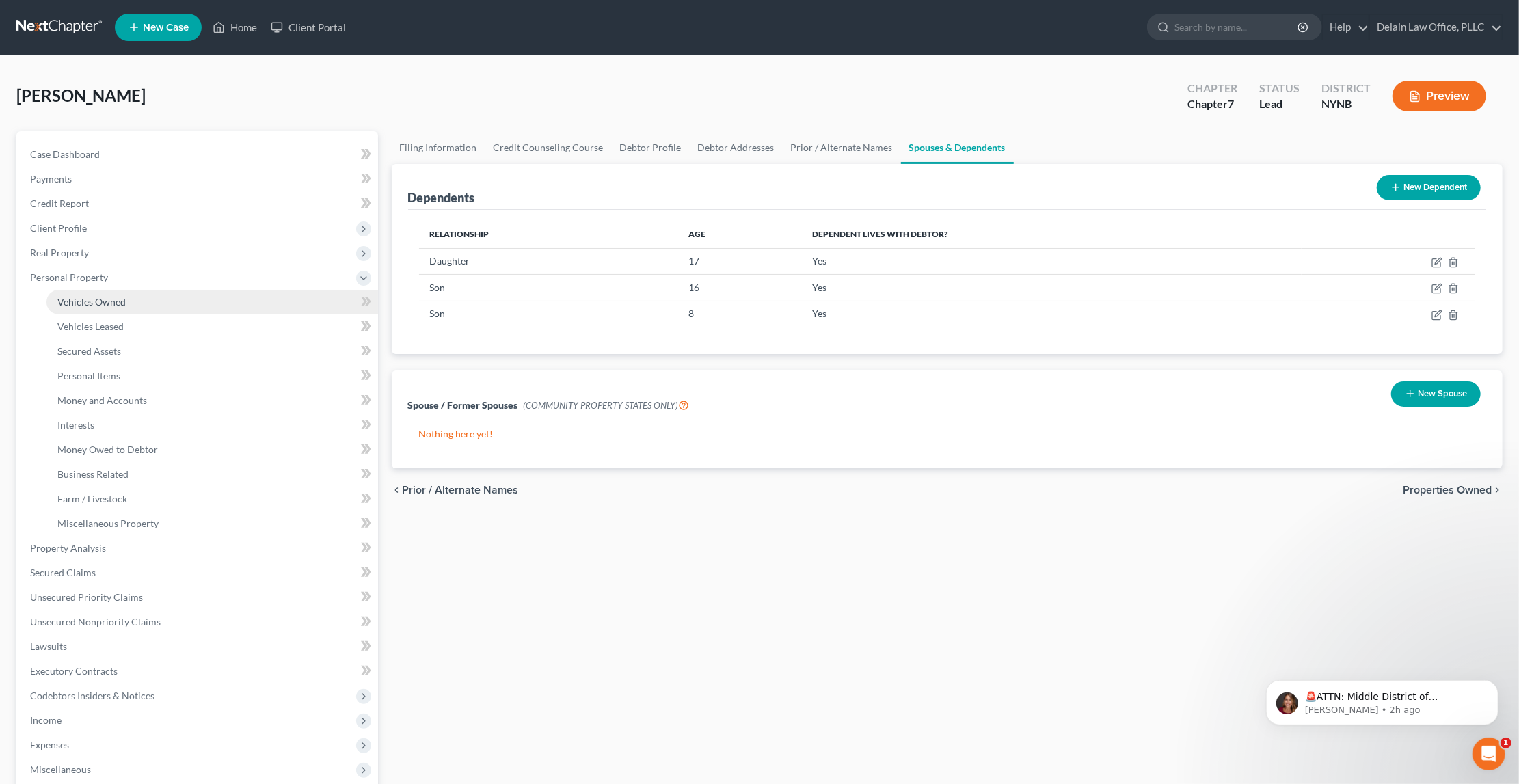
click at [300, 296] on link "Vehicles Owned" at bounding box center [212, 302] width 332 height 24
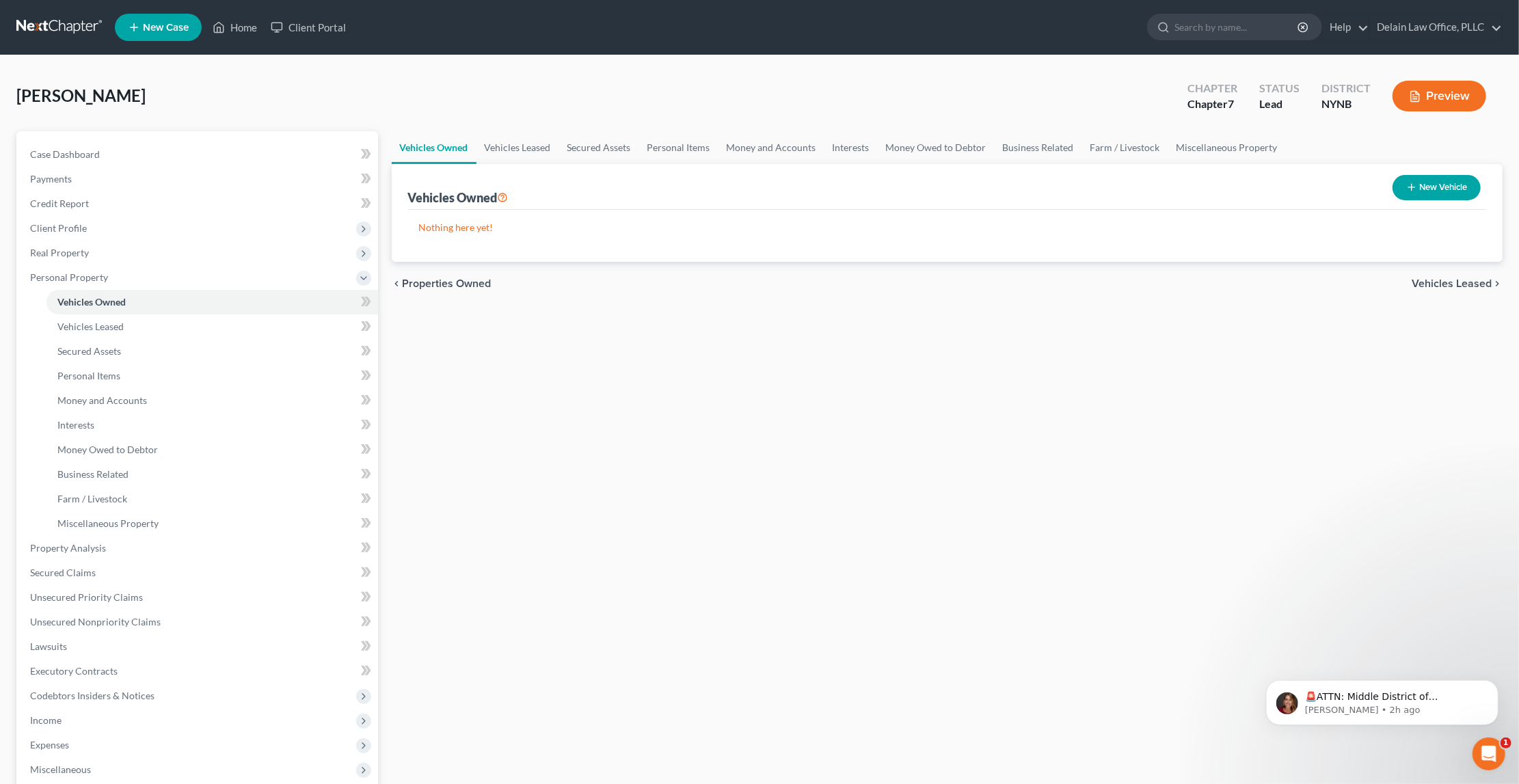
click at [1456, 180] on button "New Vehicle" at bounding box center [1437, 187] width 88 height 25
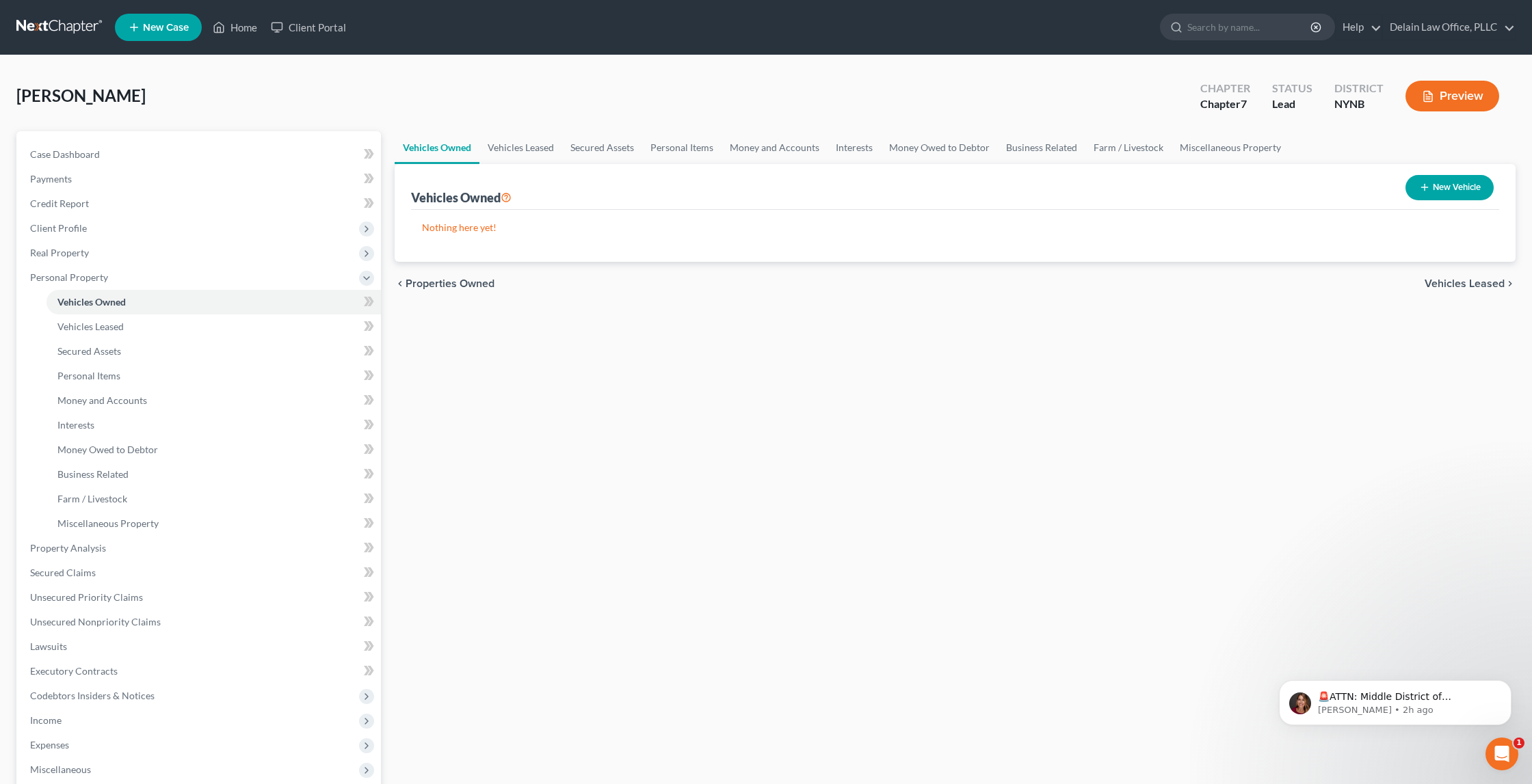
select select "0"
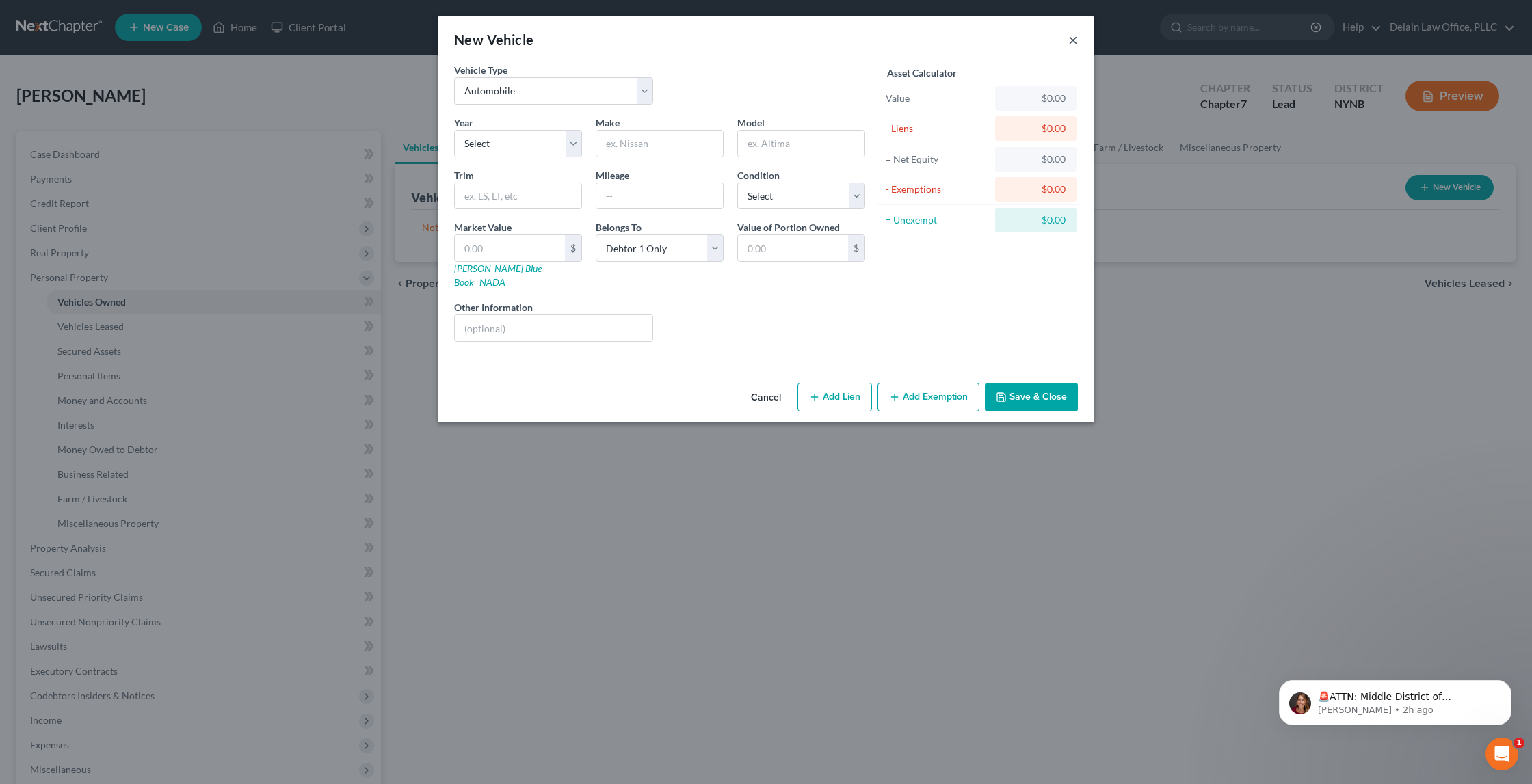
click at [1073, 42] on button "×" at bounding box center [1074, 40] width 10 height 16
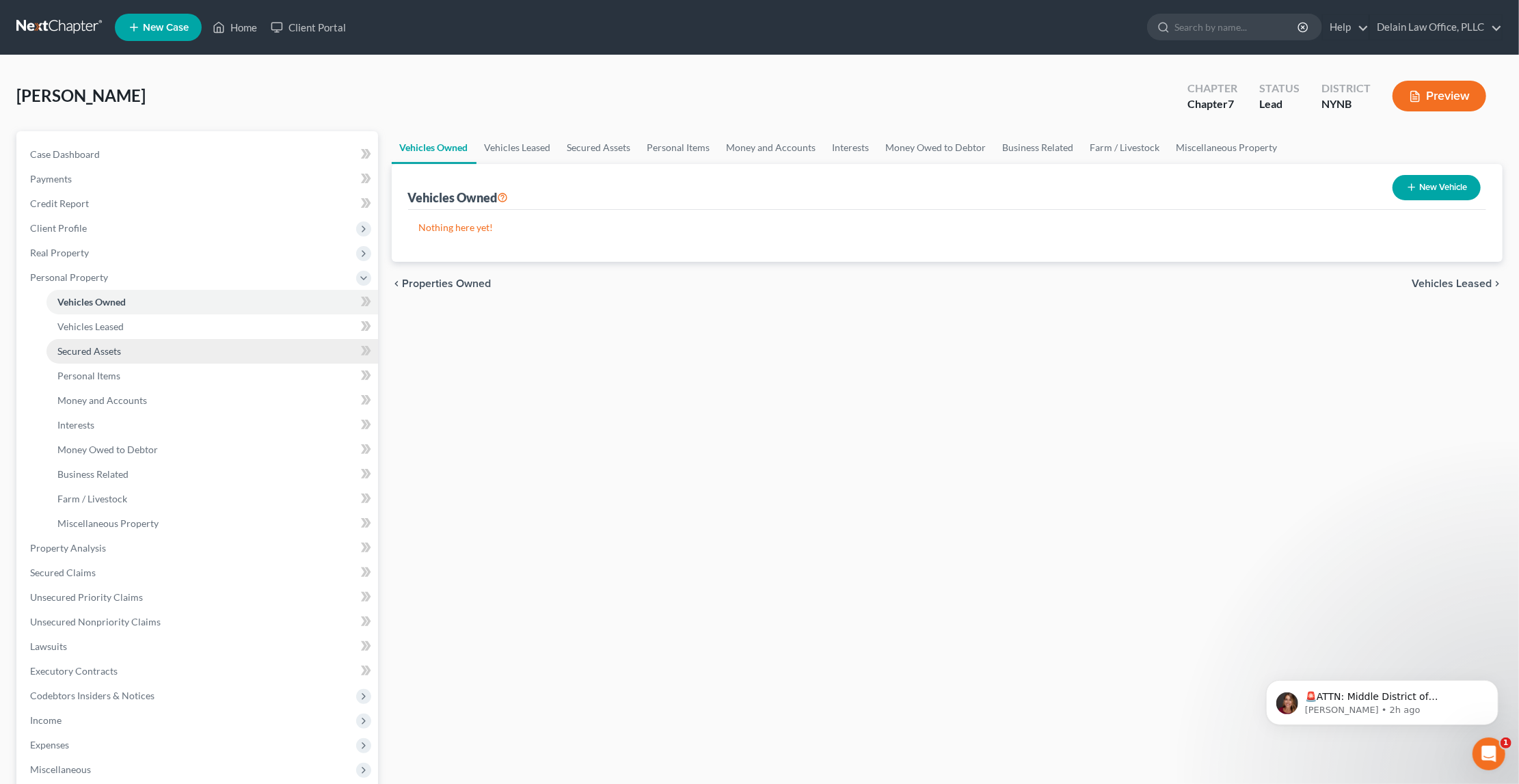
click at [232, 350] on link "Secured Assets" at bounding box center [212, 351] width 332 height 24
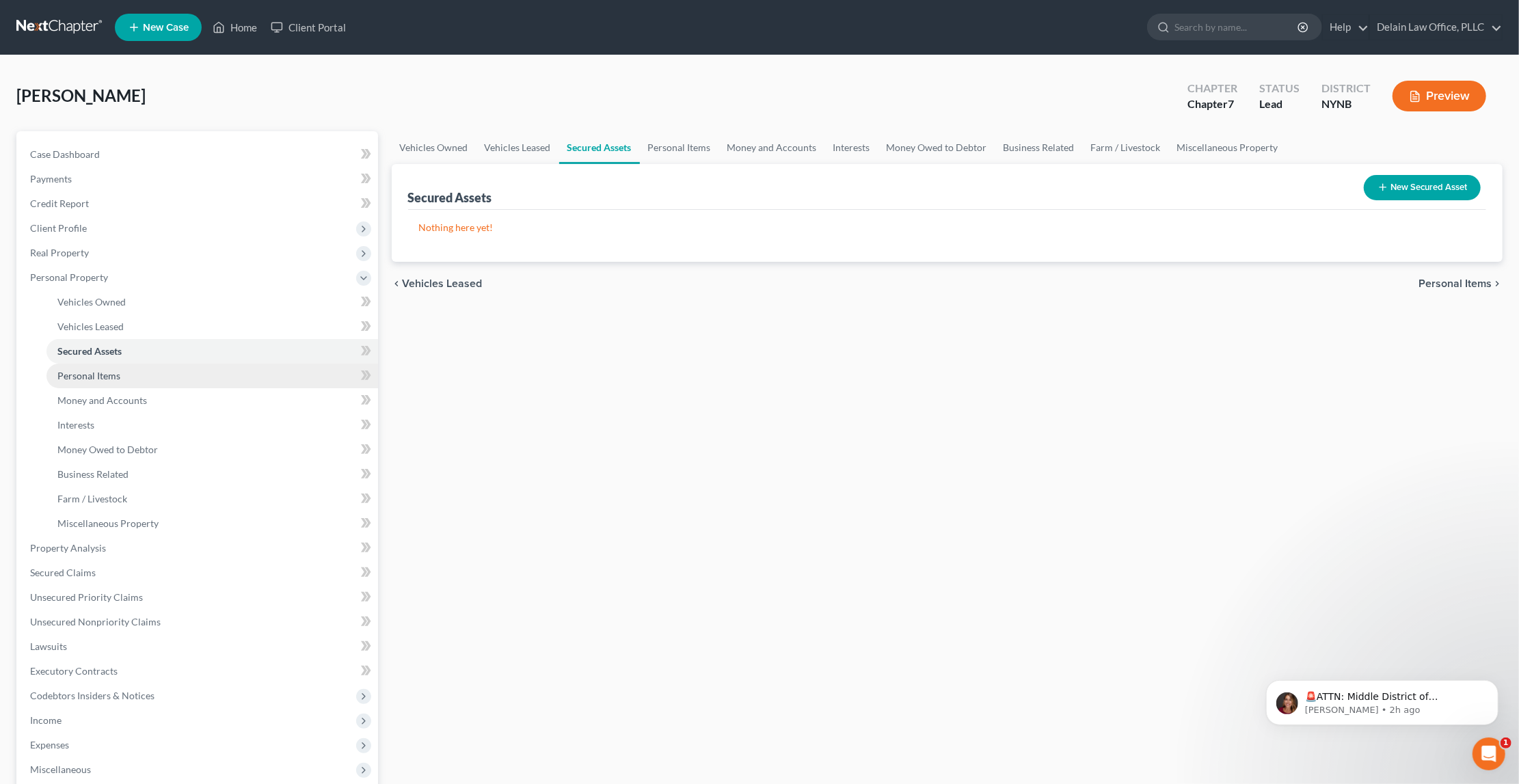
click at [299, 372] on link "Personal Items" at bounding box center [212, 376] width 332 height 24
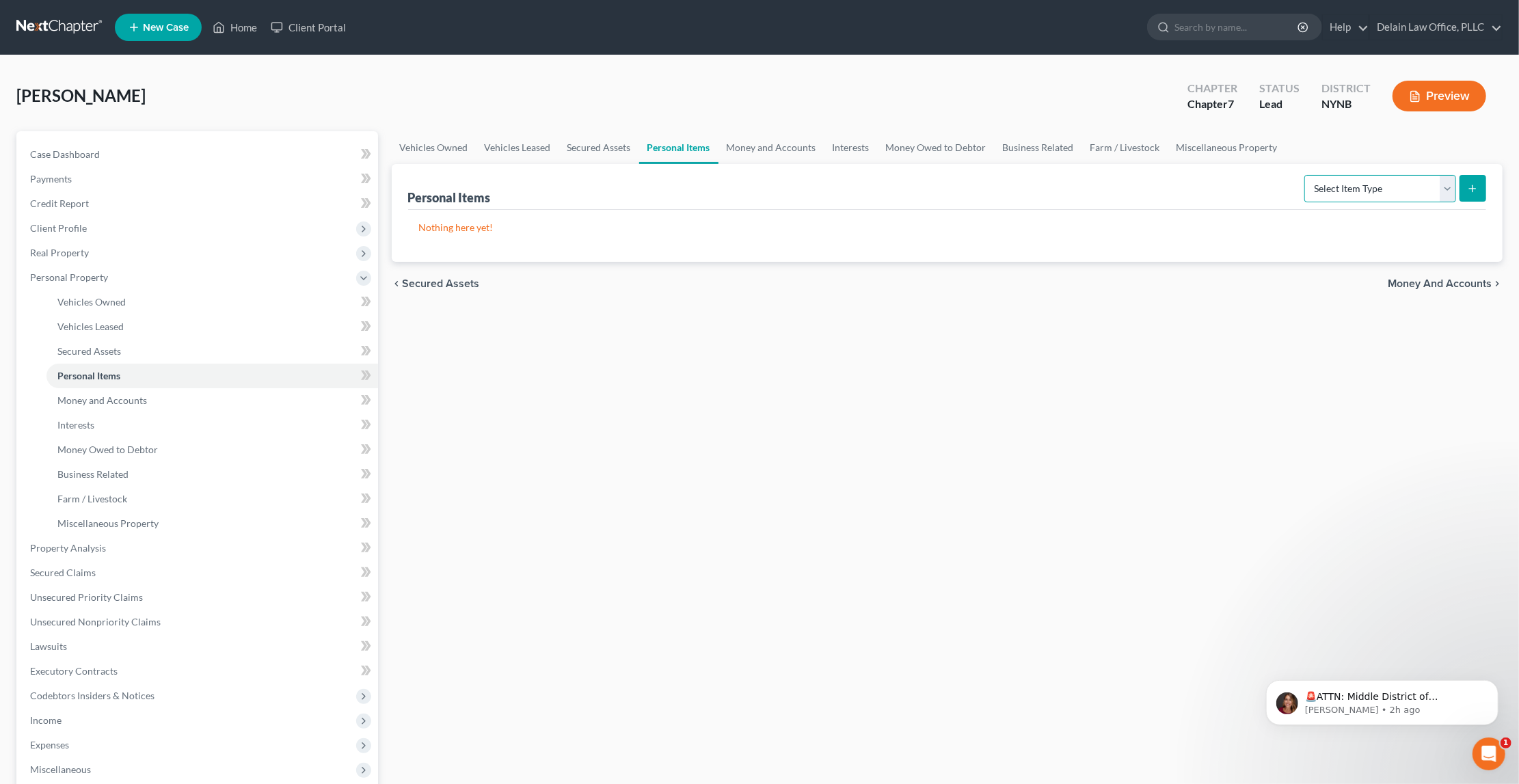
select select "clothing"
click at [1472, 192] on icon "submit" at bounding box center [1472, 188] width 11 height 11
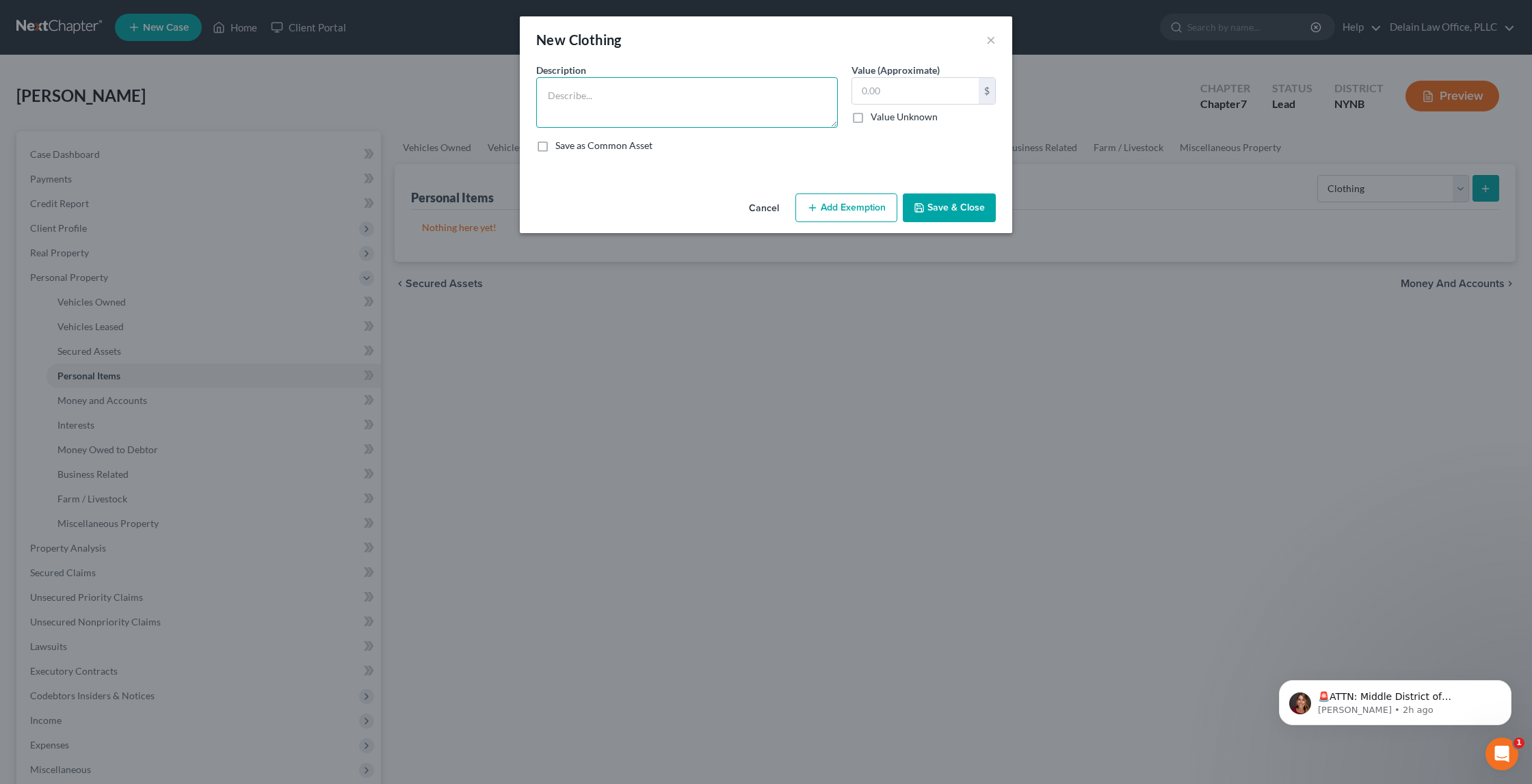
click at [600, 107] on textarea at bounding box center [686, 103] width 301 height 51
click at [729, 95] on textarea "Work clothes, casual clothes, dress clothes, accessories" at bounding box center [686, 103] width 301 height 51
click at [747, 113] on textarea "Work clothes, casual clothes, dress clothes, work shoes, dress shoes, casual sh…" at bounding box center [686, 103] width 301 height 51
type textarea "Work clothes, casual clothes, dress clothes, work shoes, dress shoes, casual sh…"
click at [877, 94] on input "text" at bounding box center [915, 91] width 127 height 26
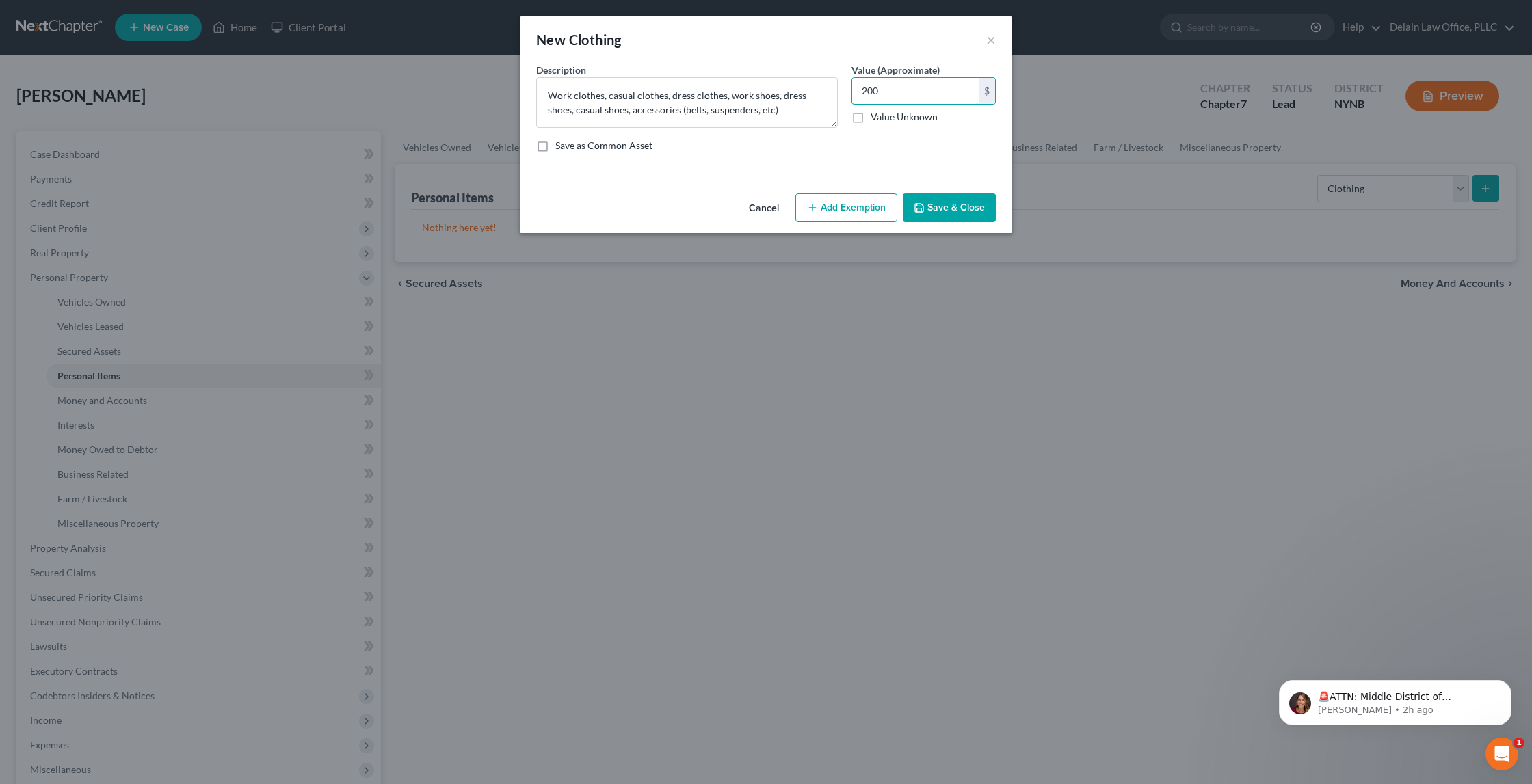
type input "200"
click at [854, 203] on button "Add Exemption" at bounding box center [846, 207] width 102 height 29
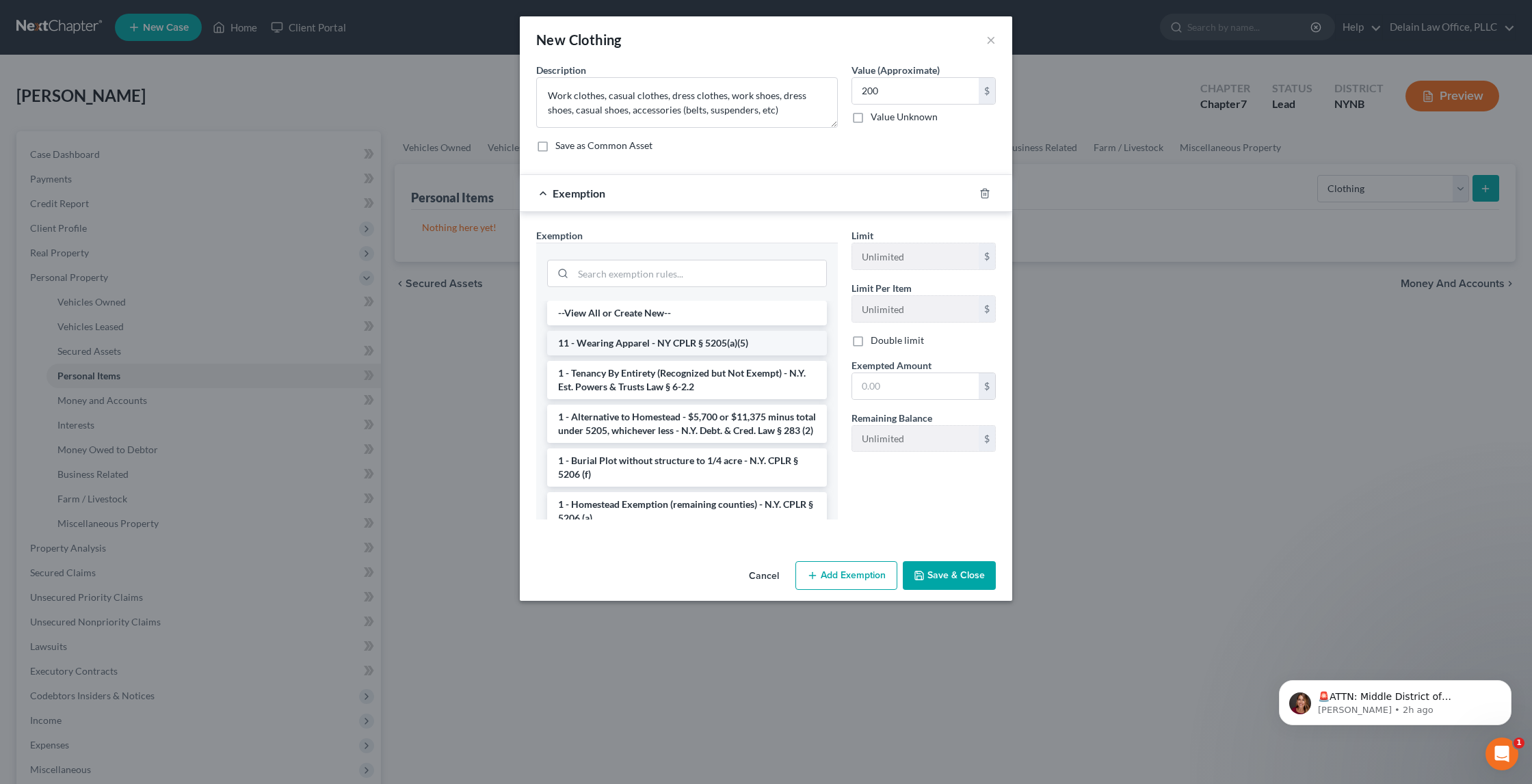
click at [703, 331] on li "11 - Wearing Apparel - NY CPLR § 5205(a)(5)" at bounding box center [687, 343] width 279 height 24
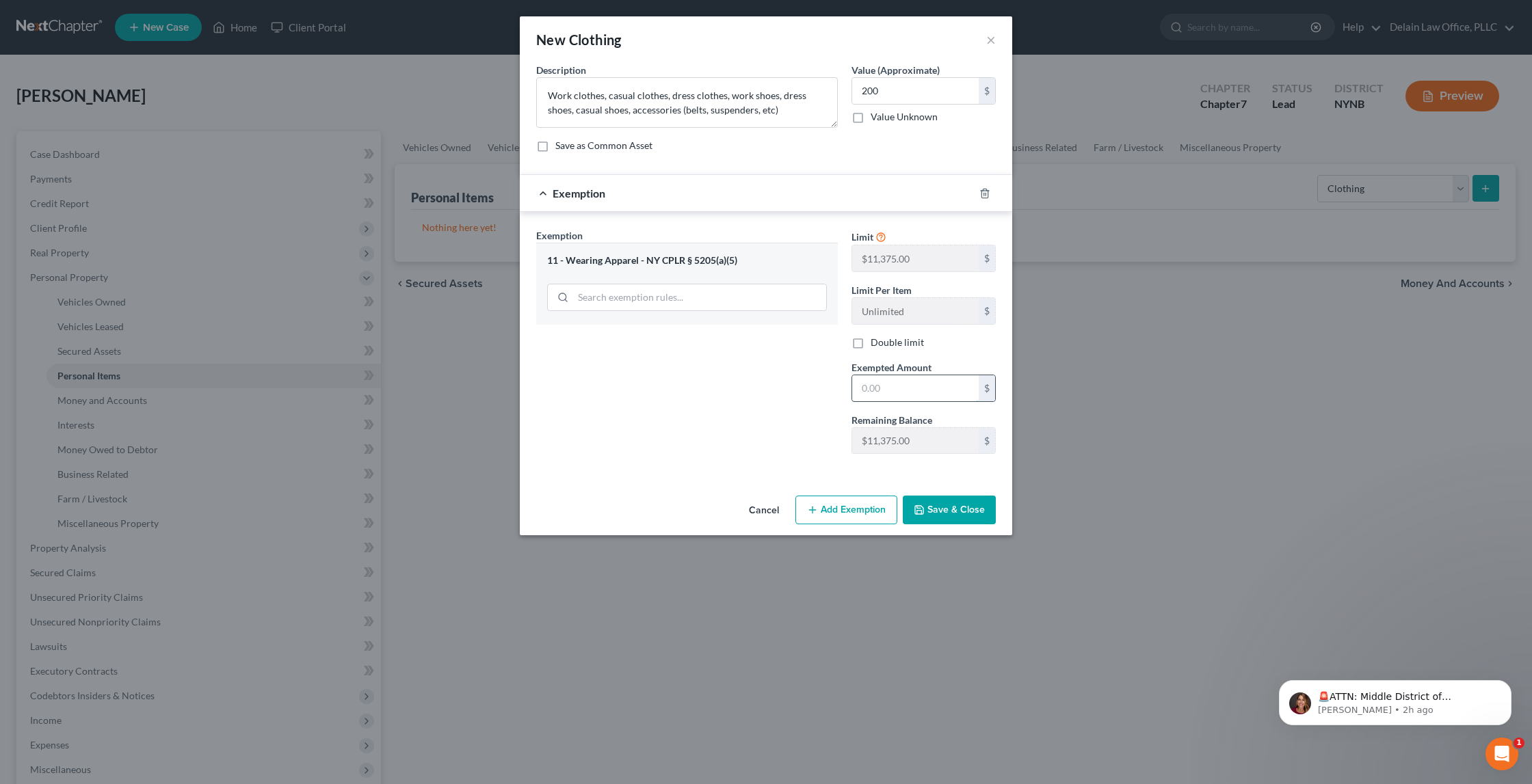
click at [891, 390] on input "text" at bounding box center [915, 389] width 127 height 26
type input "200"
click at [954, 510] on button "Save & Close" at bounding box center [949, 510] width 93 height 29
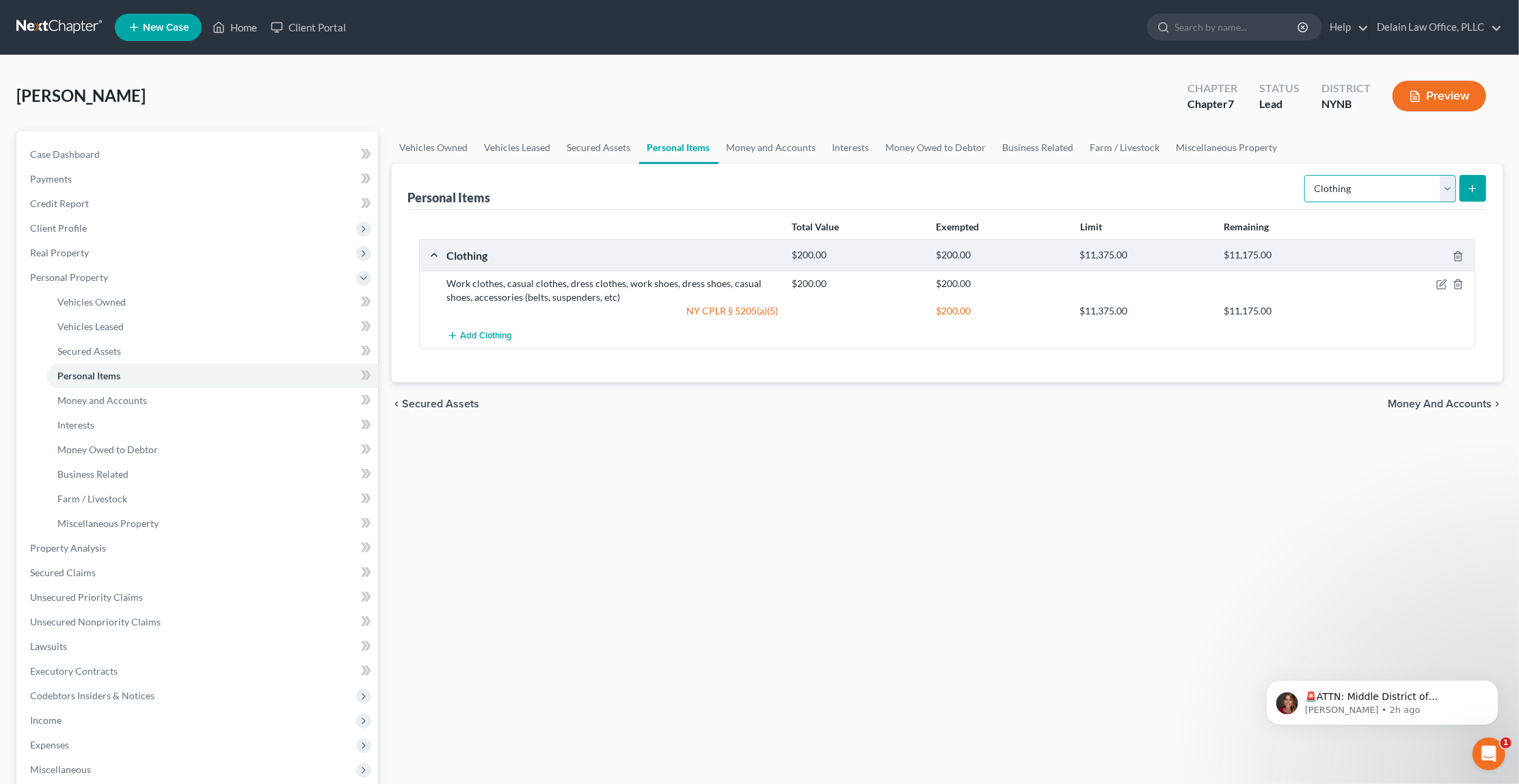
select select "electronics"
click at [1473, 192] on icon "submit" at bounding box center [1472, 188] width 11 height 11
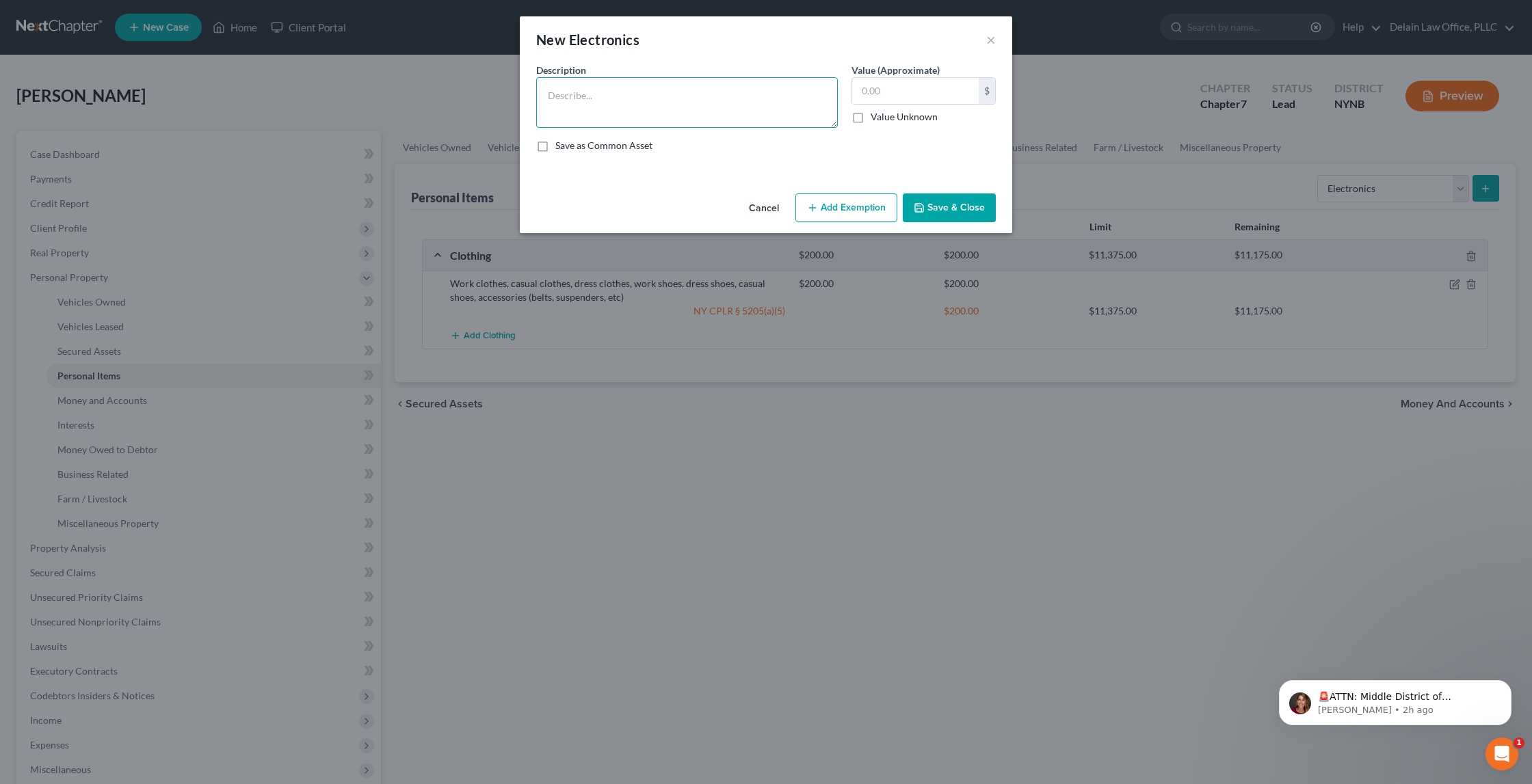
click at [654, 114] on textarea at bounding box center [686, 103] width 301 height 51
type textarea "Apple iPhone 12"
type input "250"
click at [833, 210] on button "Add Exemption" at bounding box center [846, 207] width 102 height 29
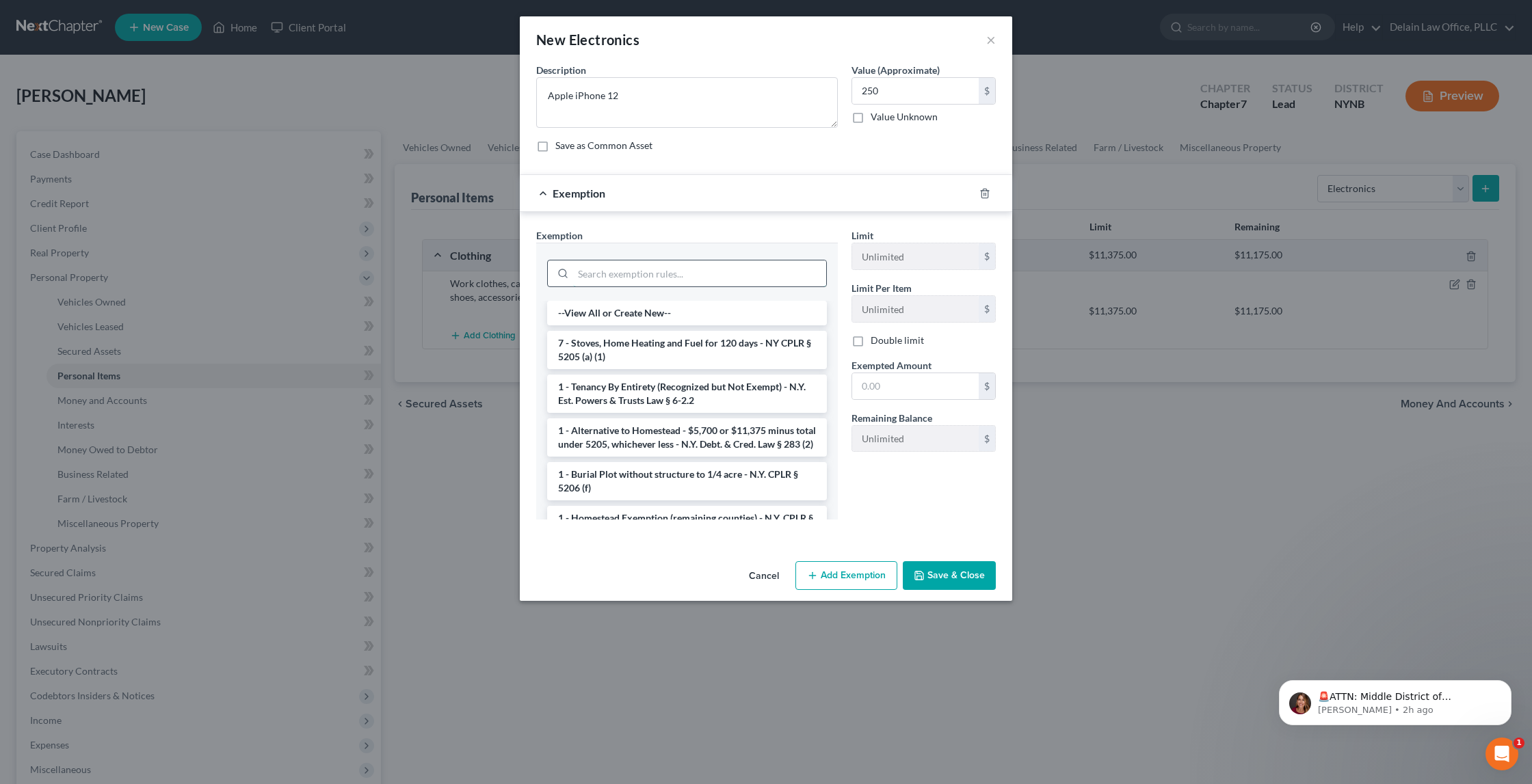
click at [717, 270] on input "search" at bounding box center [700, 274] width 253 height 26
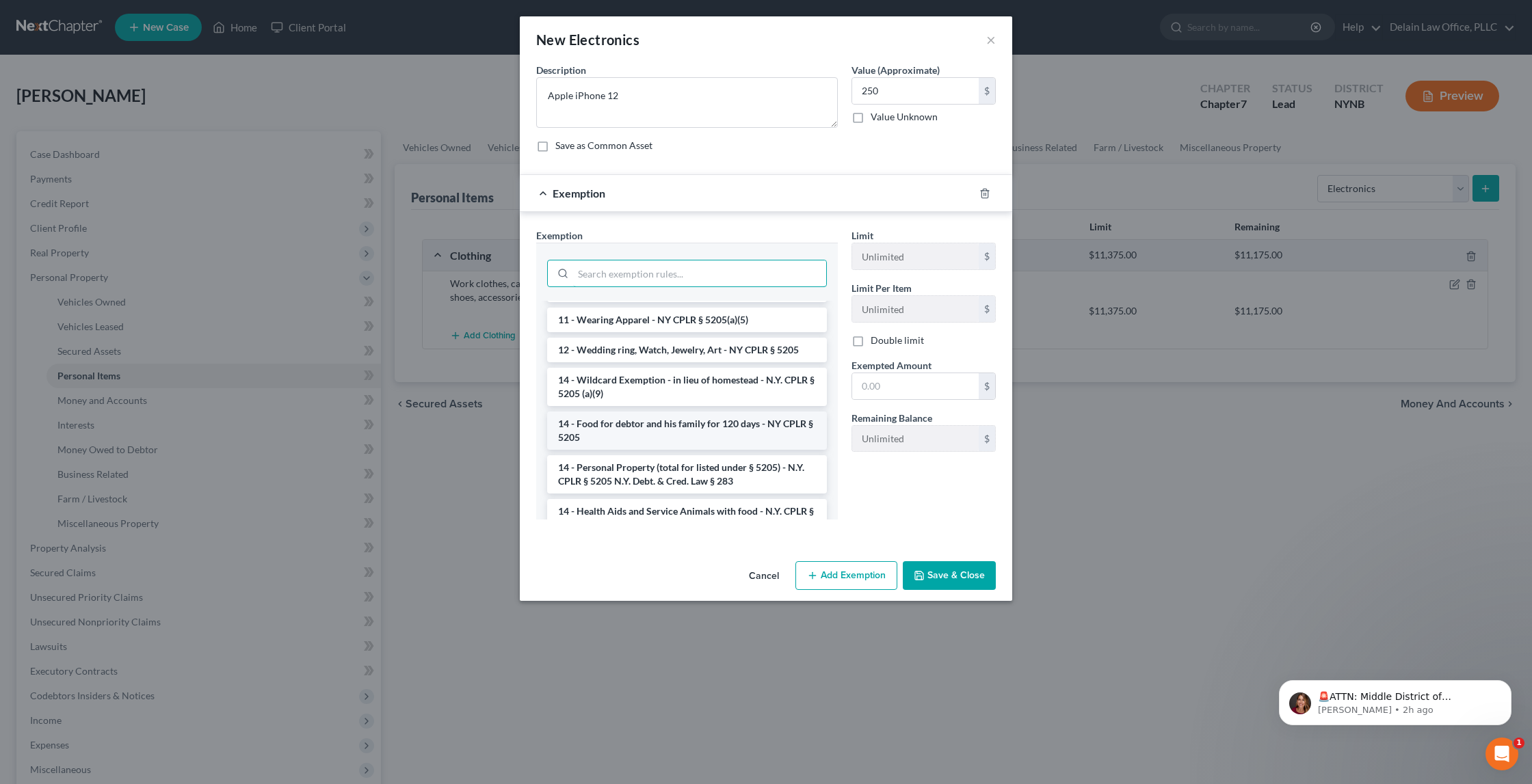
scroll to position [420, 0]
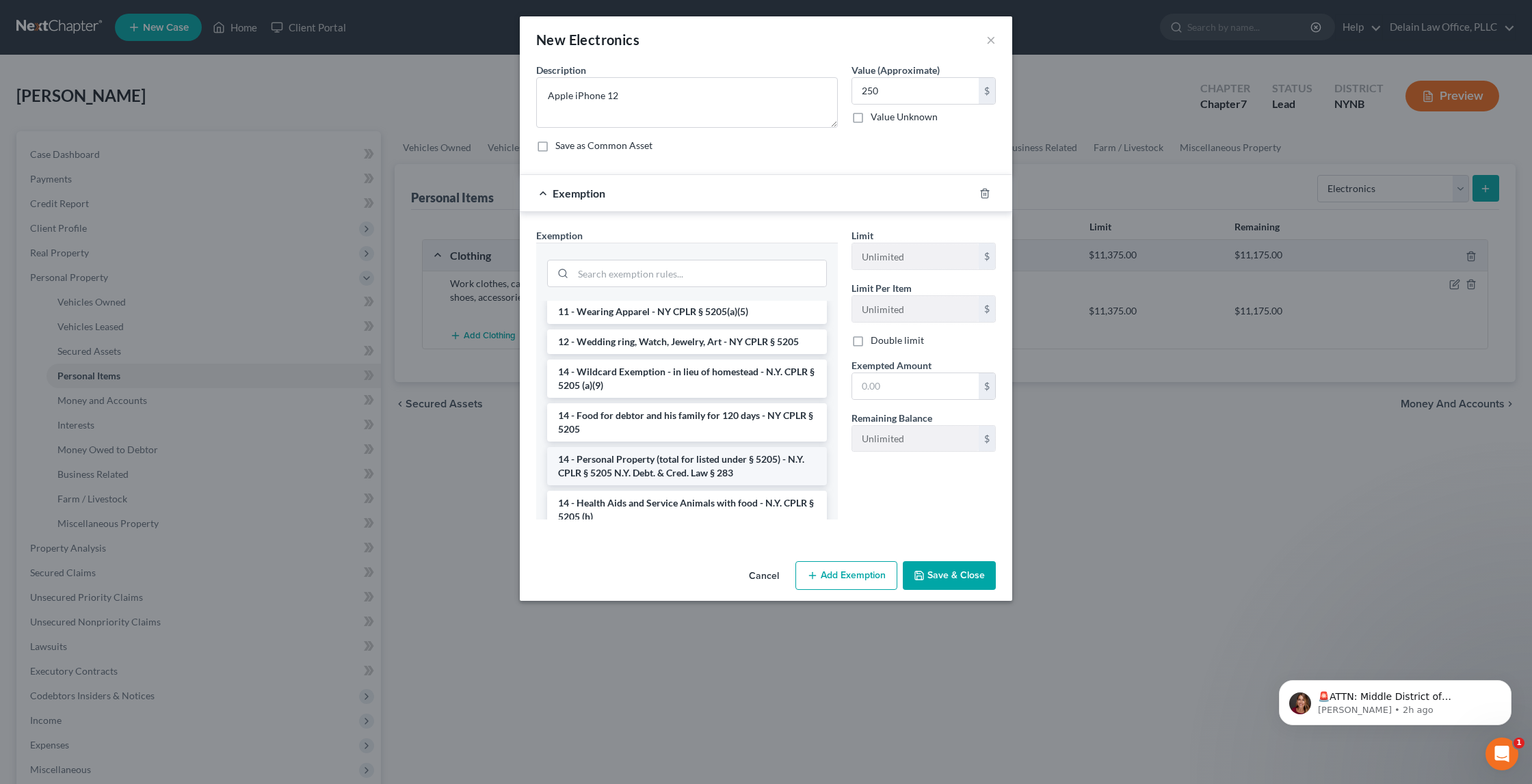
click at [733, 447] on li "14 - Personal Property (total for listed under § 5205) - N.Y. CPLR § 5205 N.Y. …" at bounding box center [687, 466] width 279 height 38
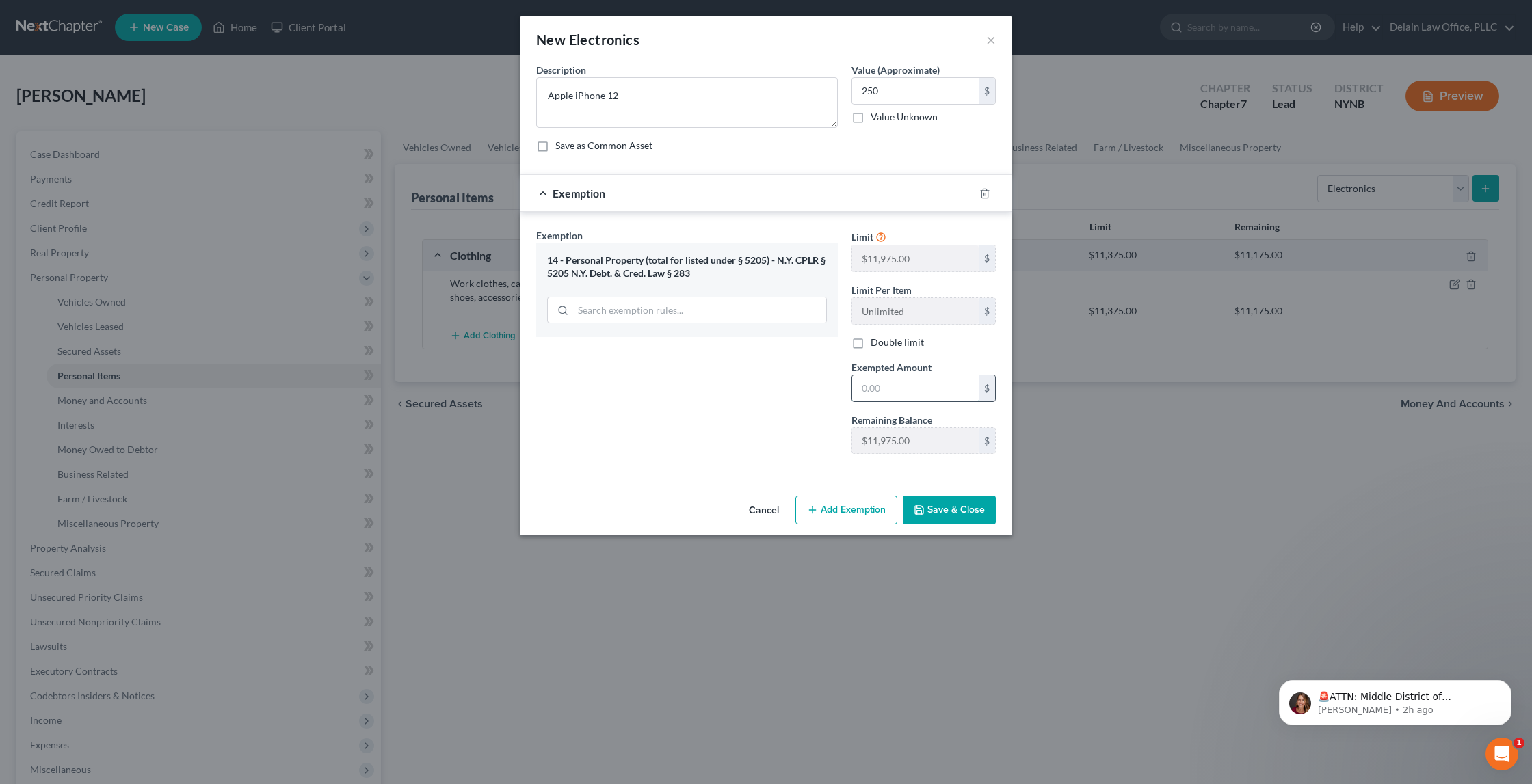
click at [873, 389] on input "text" at bounding box center [915, 389] width 127 height 26
type input "250"
click at [980, 505] on button "Save & Close" at bounding box center [949, 510] width 93 height 29
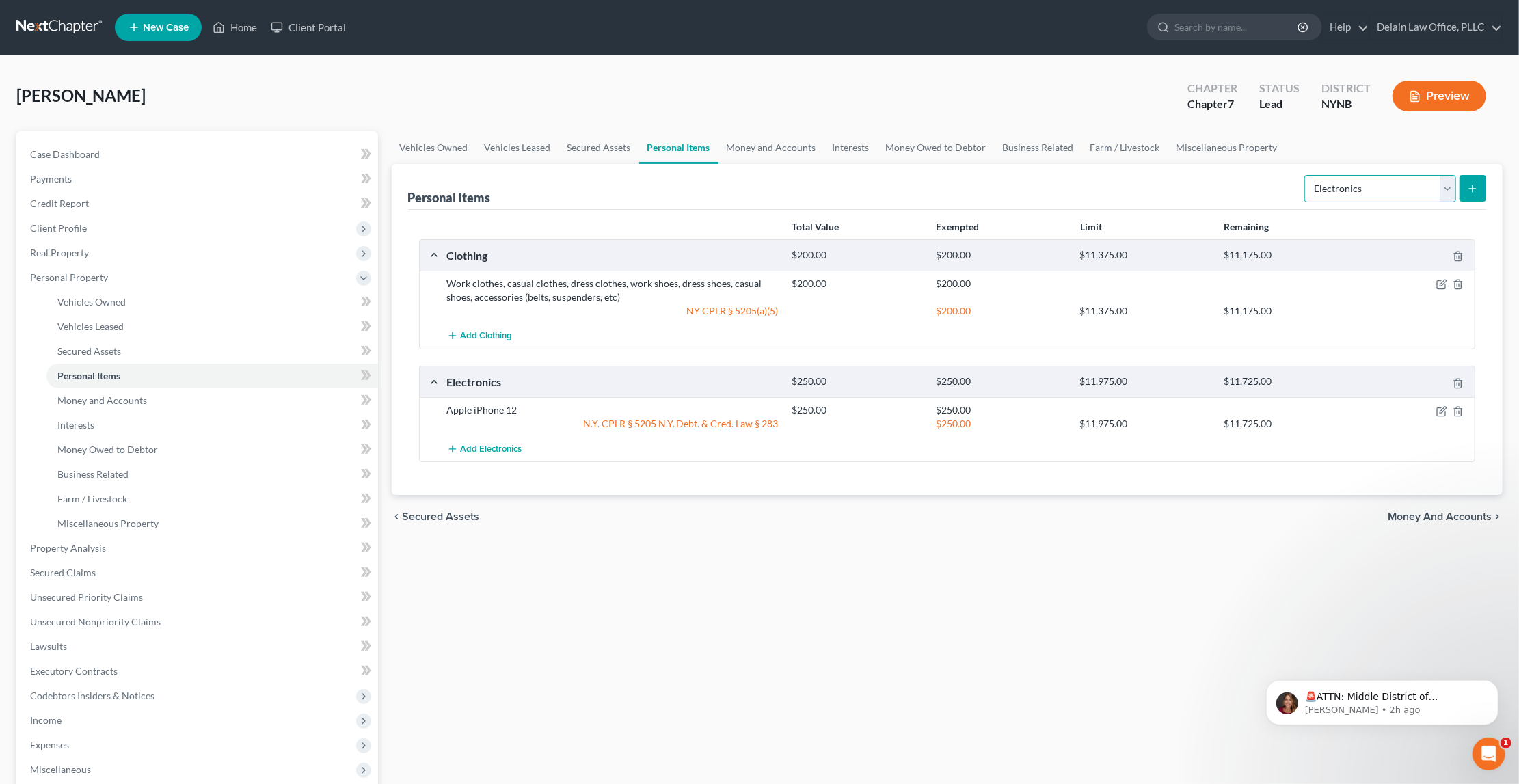
select select "pets"
click at [1470, 192] on icon "submit" at bounding box center [1472, 188] width 11 height 11
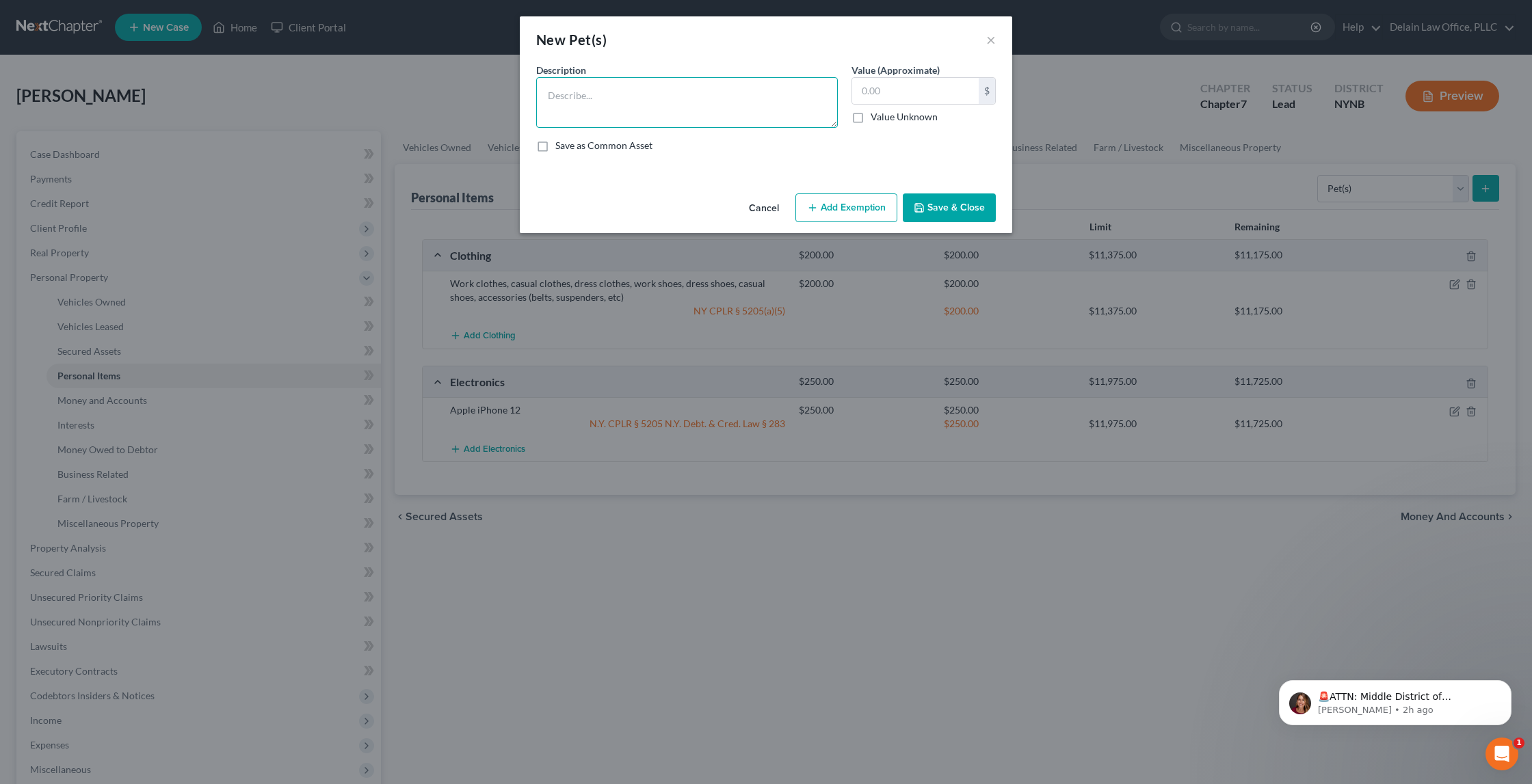
click at [570, 107] on textarea at bounding box center [686, 103] width 301 height 51
click at [550, 95] on textarea "Silver laborador retriever" at bounding box center [686, 103] width 301 height 51
click at [674, 99] on textarea "2 Silver laborador retriever" at bounding box center [686, 103] width 301 height 51
click at [712, 109] on textarea "2 Silver laborador retrievers. Dog 1 is [DEMOGRAPHIC_DATA], neutered, [DEMOGRAP…" at bounding box center [686, 103] width 301 height 51
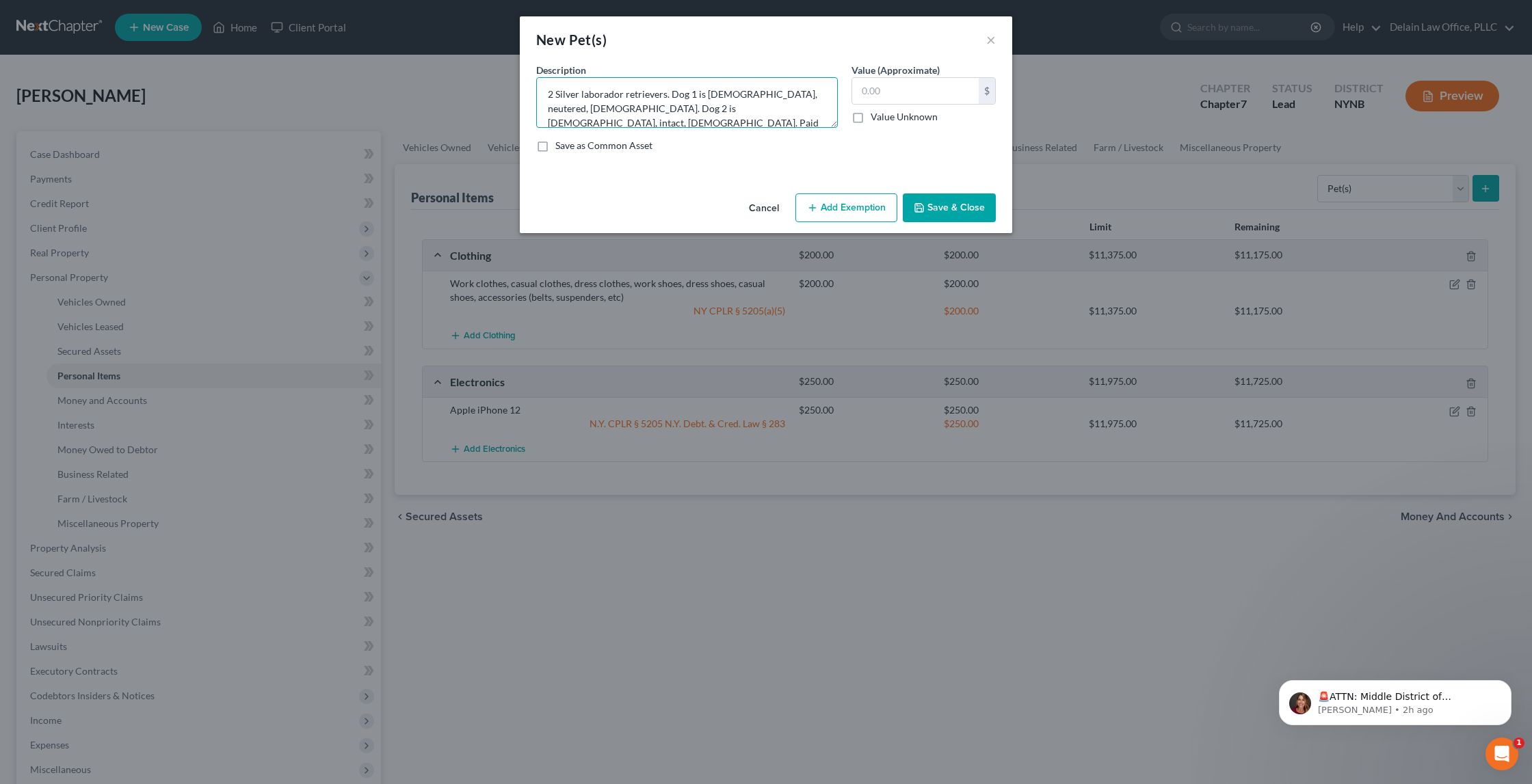
type textarea "2 Silver laborador retrievers. Dog 1 is [DEMOGRAPHIC_DATA], neutered, [DEMOGRAP…"
type input "1,200"
click at [749, 120] on textarea "2 Silver laborador retrievers. Dog 1 is [DEMOGRAPHIC_DATA], neutered, [DEMOGRAP…" at bounding box center [686, 103] width 301 height 51
type textarea "2 Silver laborador retrievers. Dog 1 is [DEMOGRAPHIC_DATA], neutered, [DEMOGRAP…"
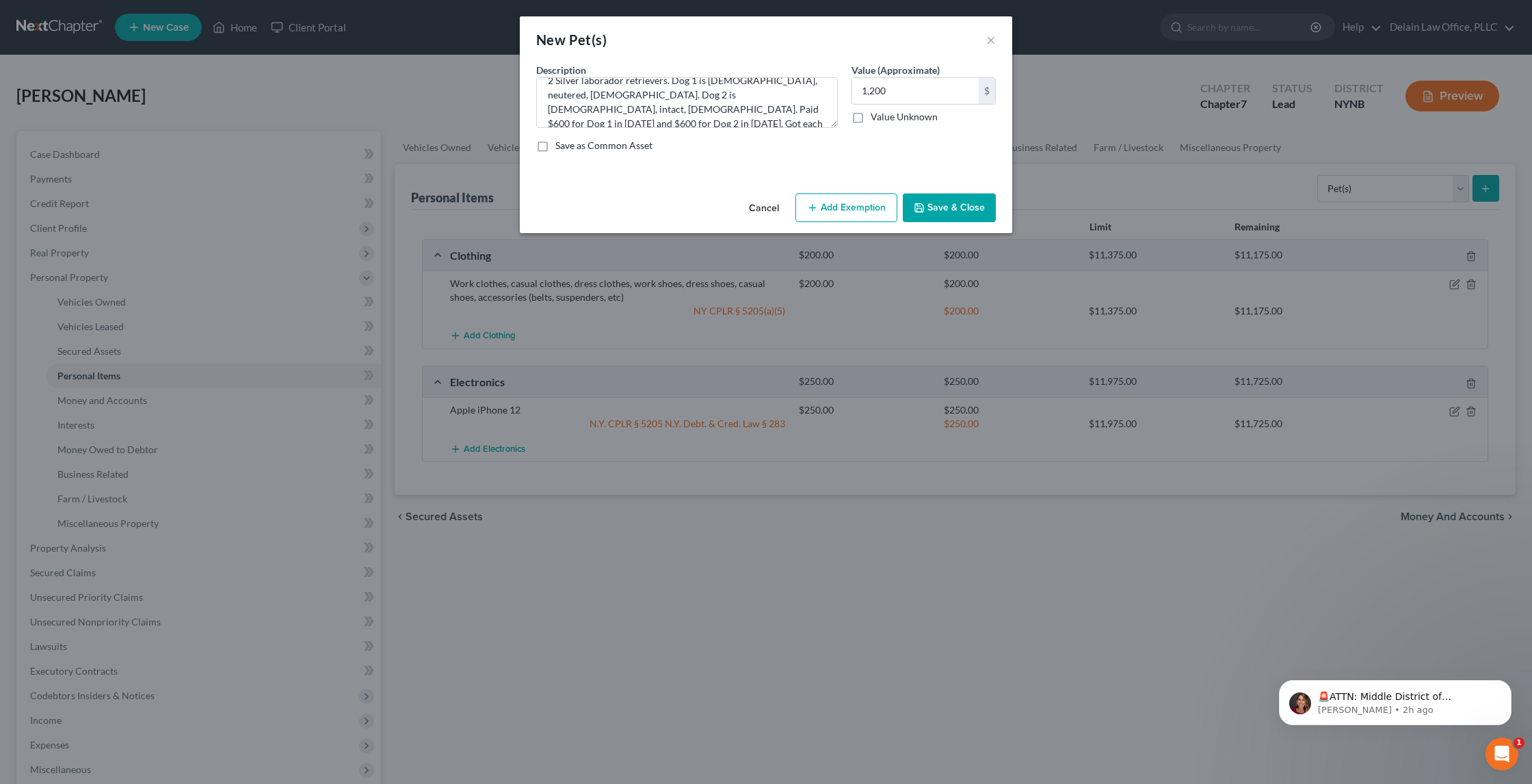
click at [833, 203] on button "Add Exemption" at bounding box center [846, 207] width 102 height 29
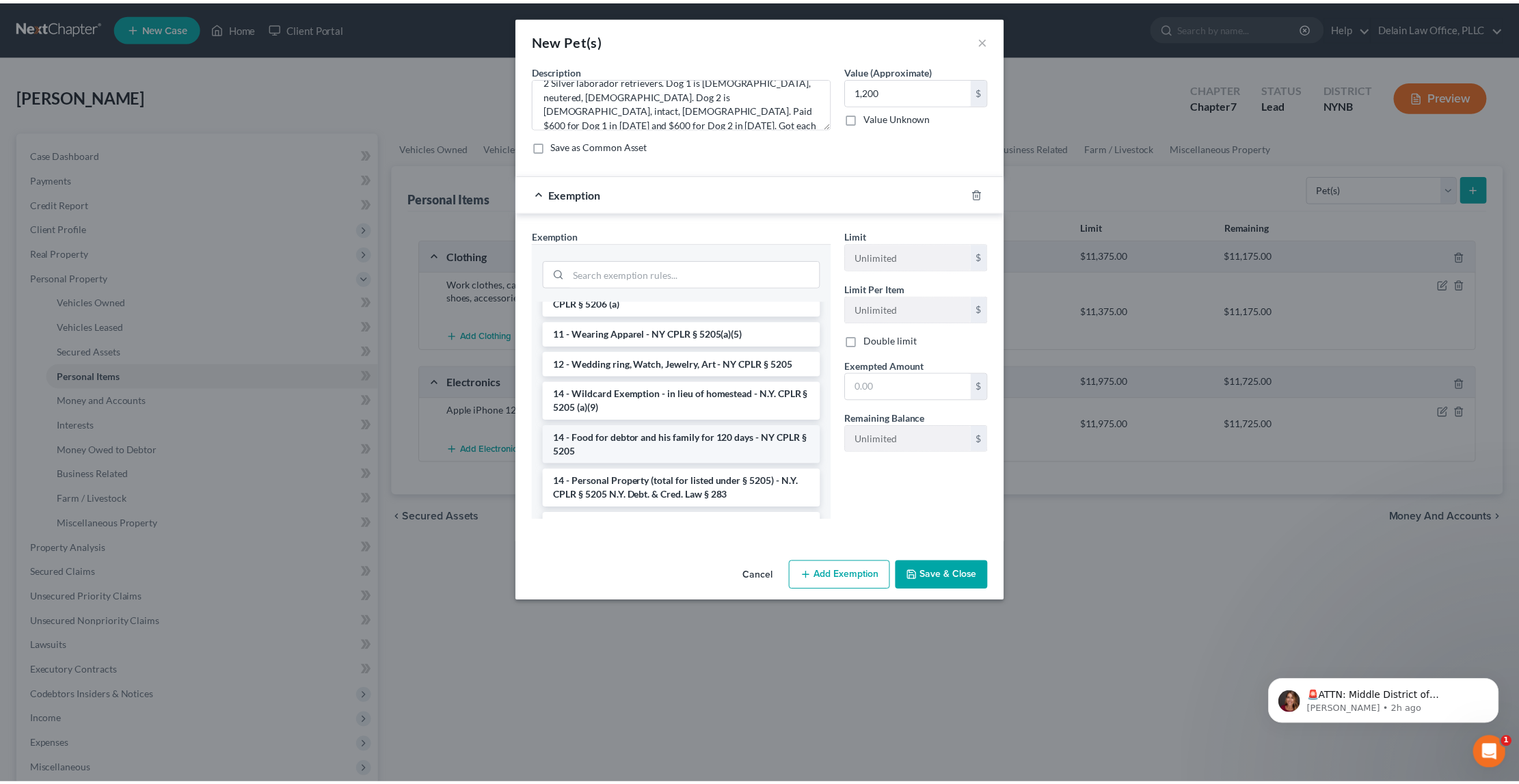
scroll to position [370, 0]
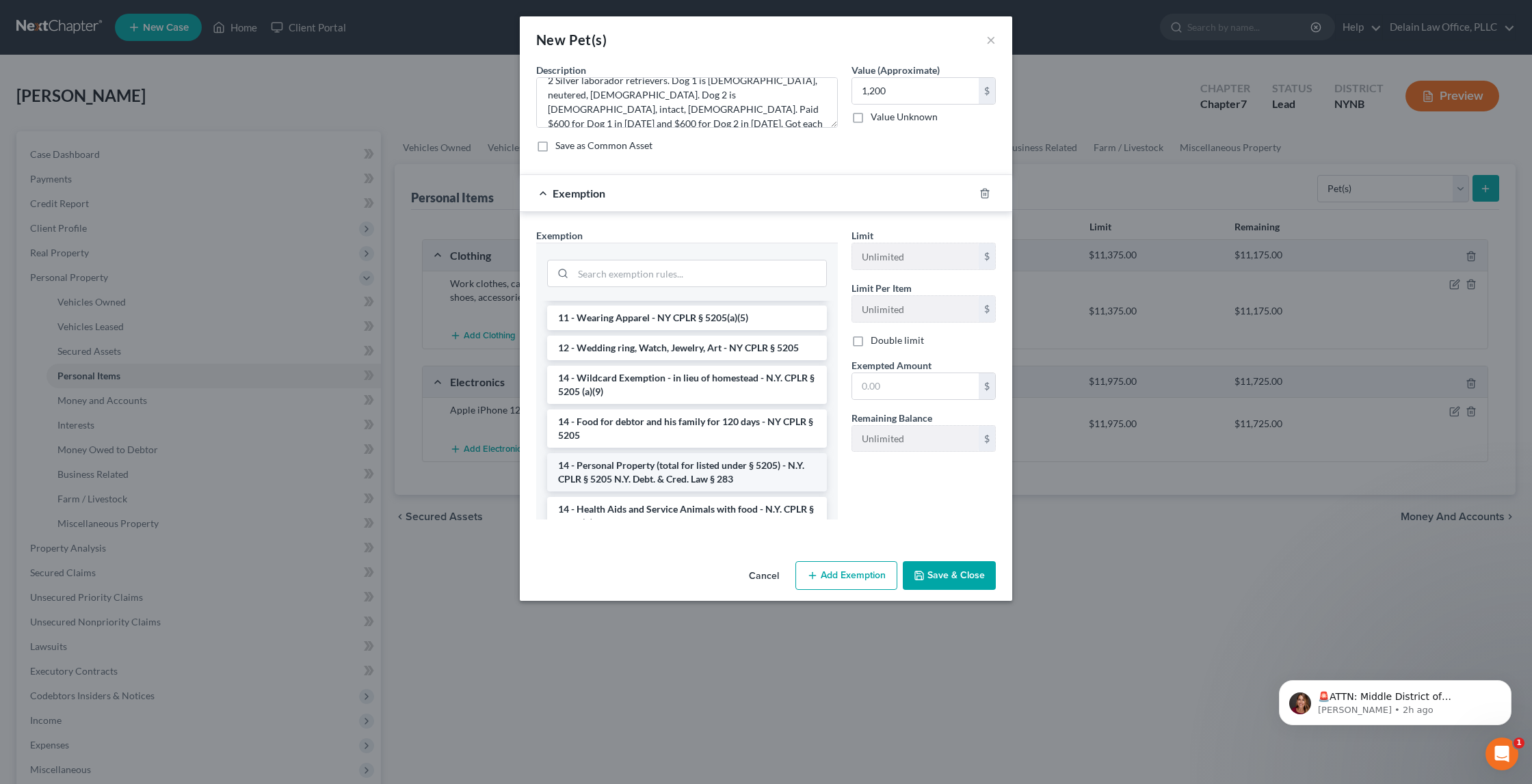
click at [692, 453] on li "14 - Personal Property (total for listed under § 5205) - N.Y. CPLR § 5205 N.Y. …" at bounding box center [687, 472] width 279 height 38
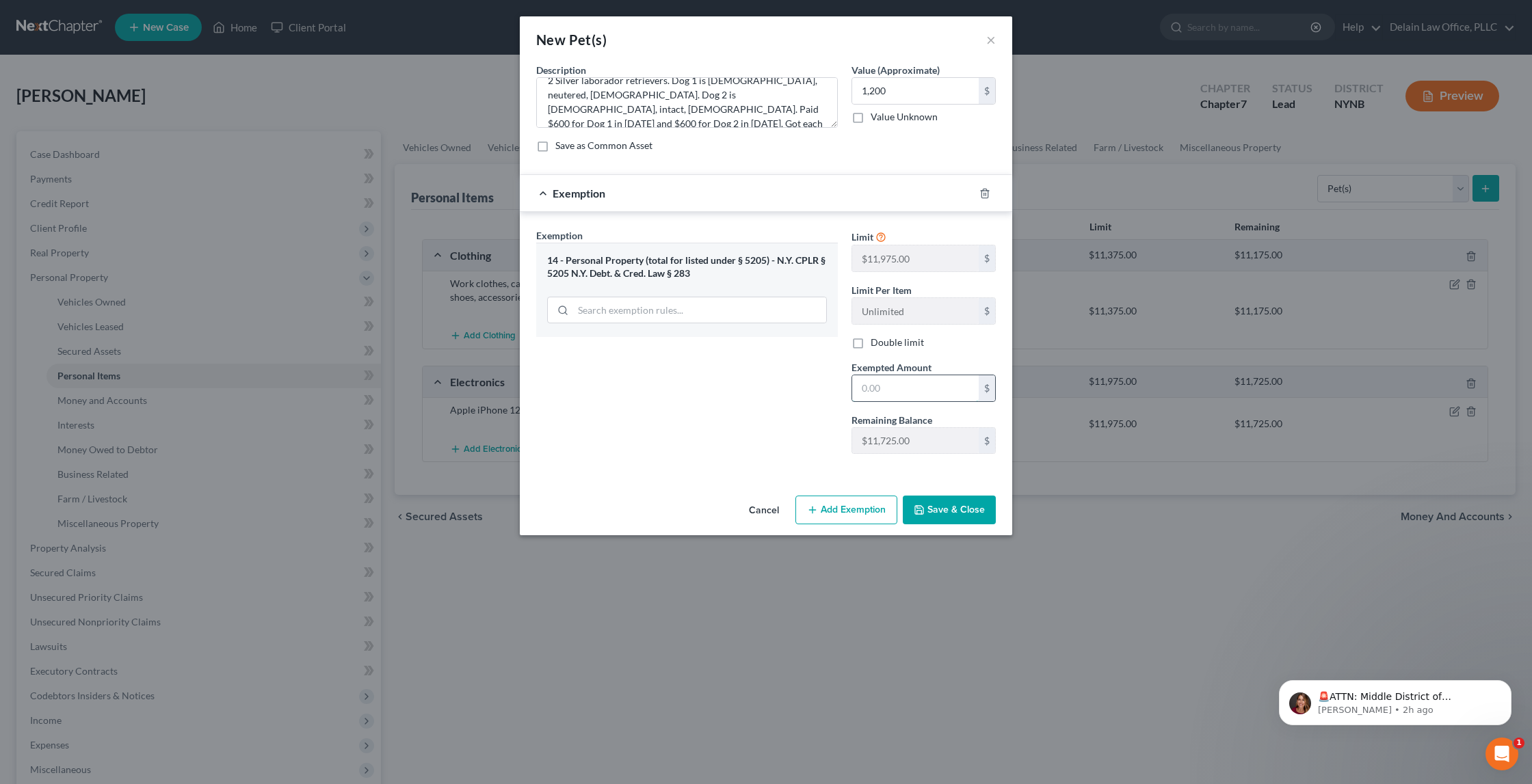
click at [882, 386] on input "text" at bounding box center [915, 389] width 127 height 26
type input "1,200"
click at [952, 504] on button "Save & Close" at bounding box center [949, 510] width 93 height 29
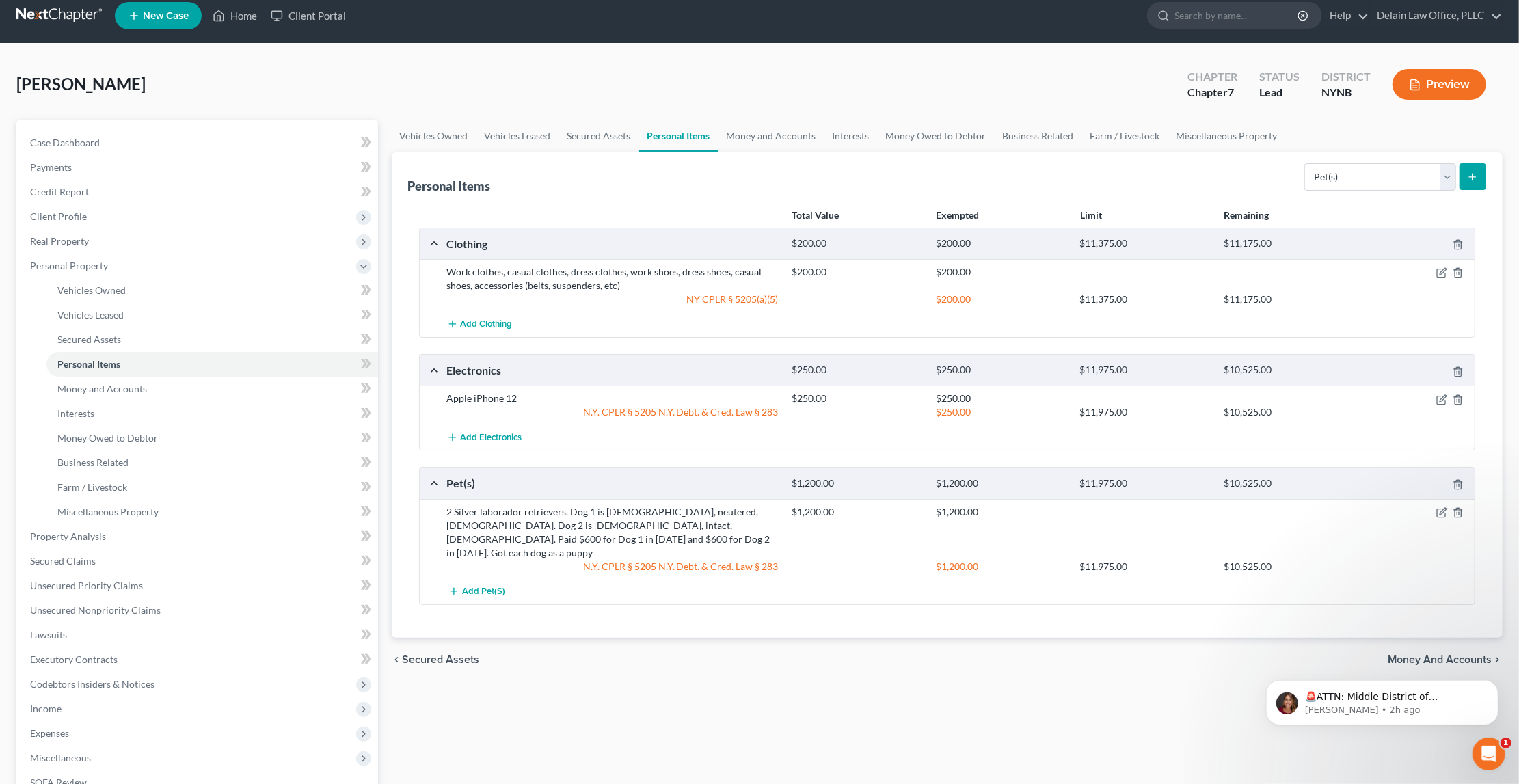
scroll to position [11, 0]
select select "electronics"
click at [1471, 177] on icon "submit" at bounding box center [1472, 177] width 11 height 11
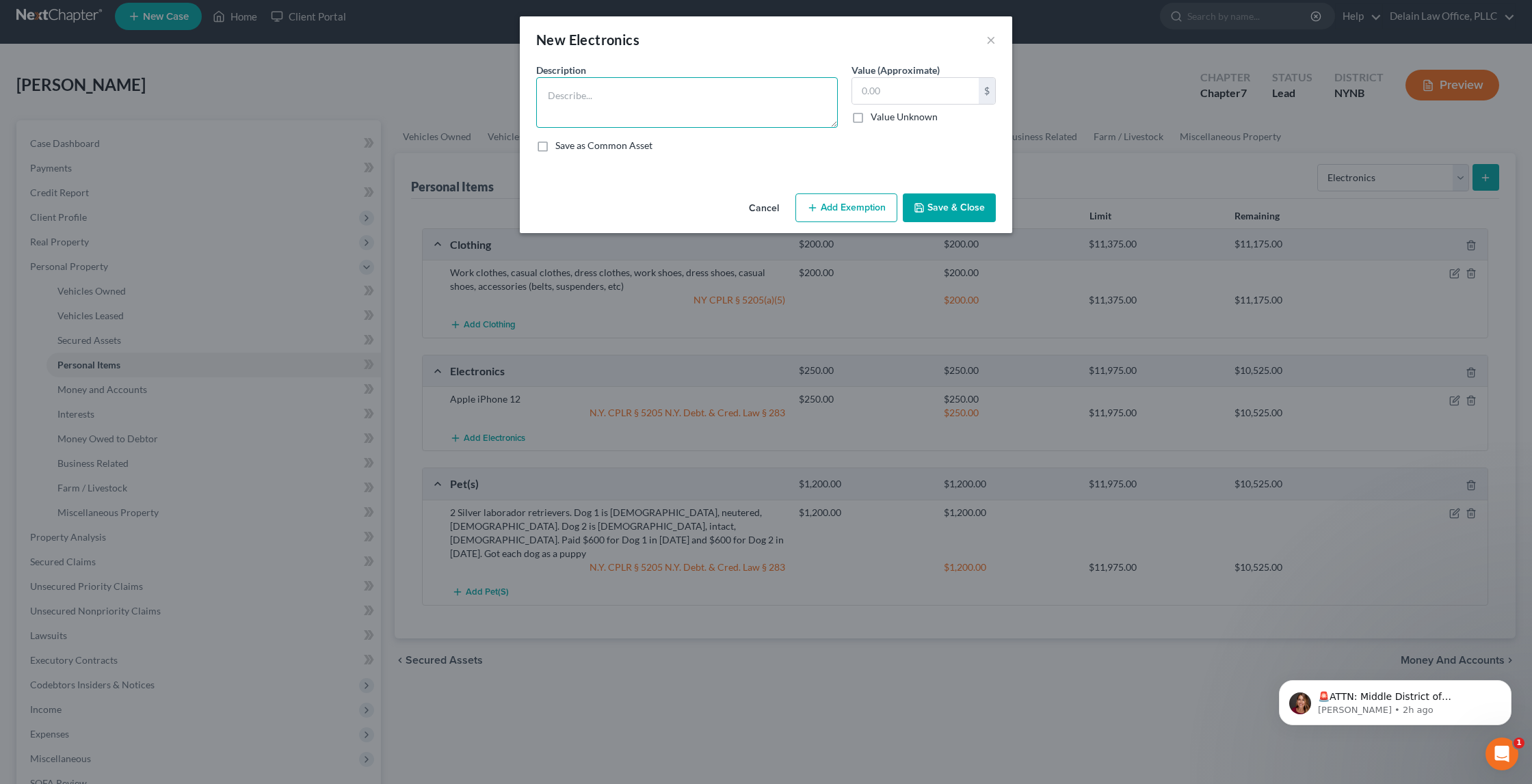
click at [672, 94] on textarea at bounding box center [686, 103] width 301 height 51
type textarea "LG 48" flat screen smart TV. Purchased 2022."
click at [914, 82] on input "text" at bounding box center [915, 91] width 127 height 26
type input "100"
click at [846, 207] on button "Add Exemption" at bounding box center [846, 207] width 102 height 29
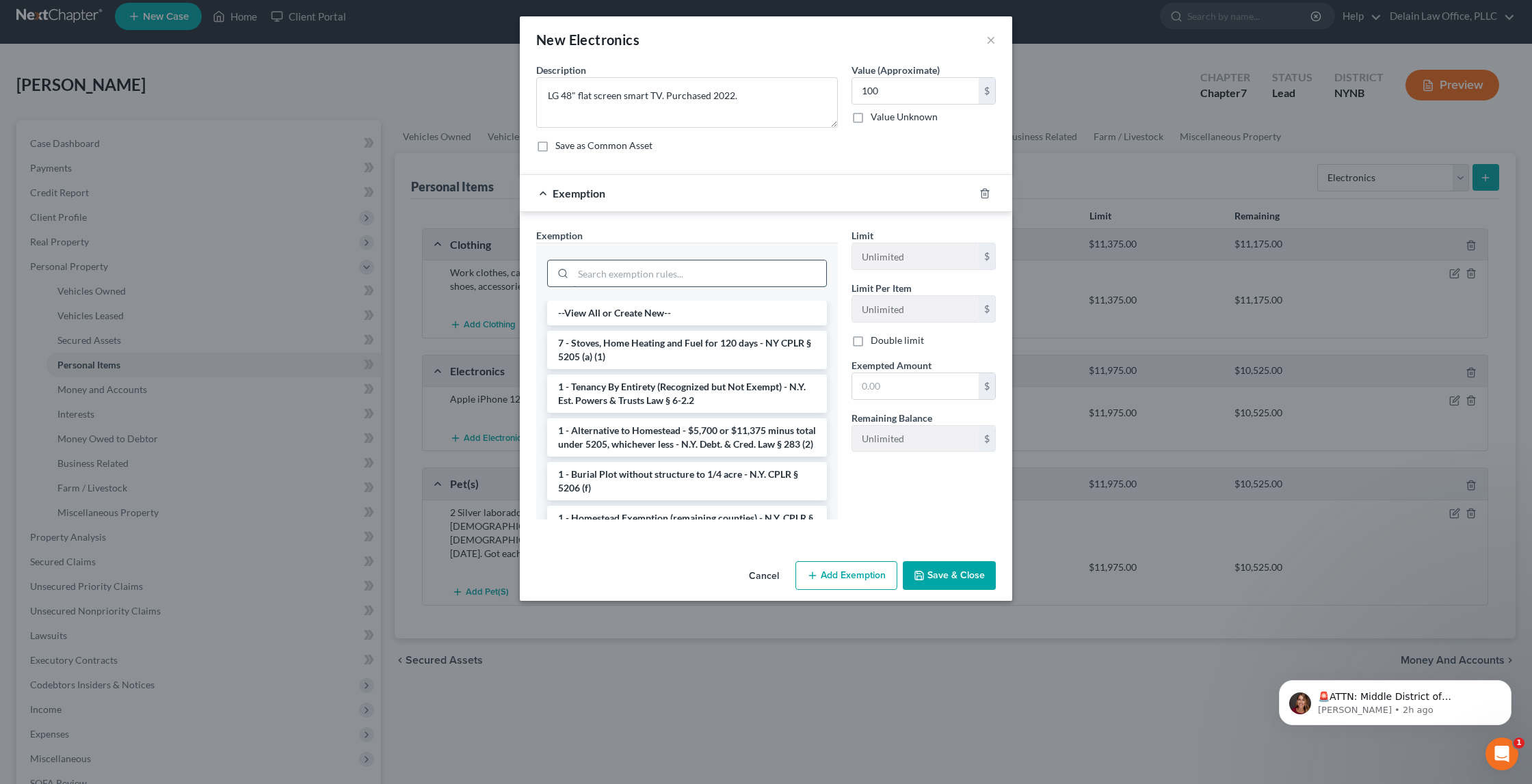
click at [695, 271] on input "search" at bounding box center [700, 274] width 253 height 26
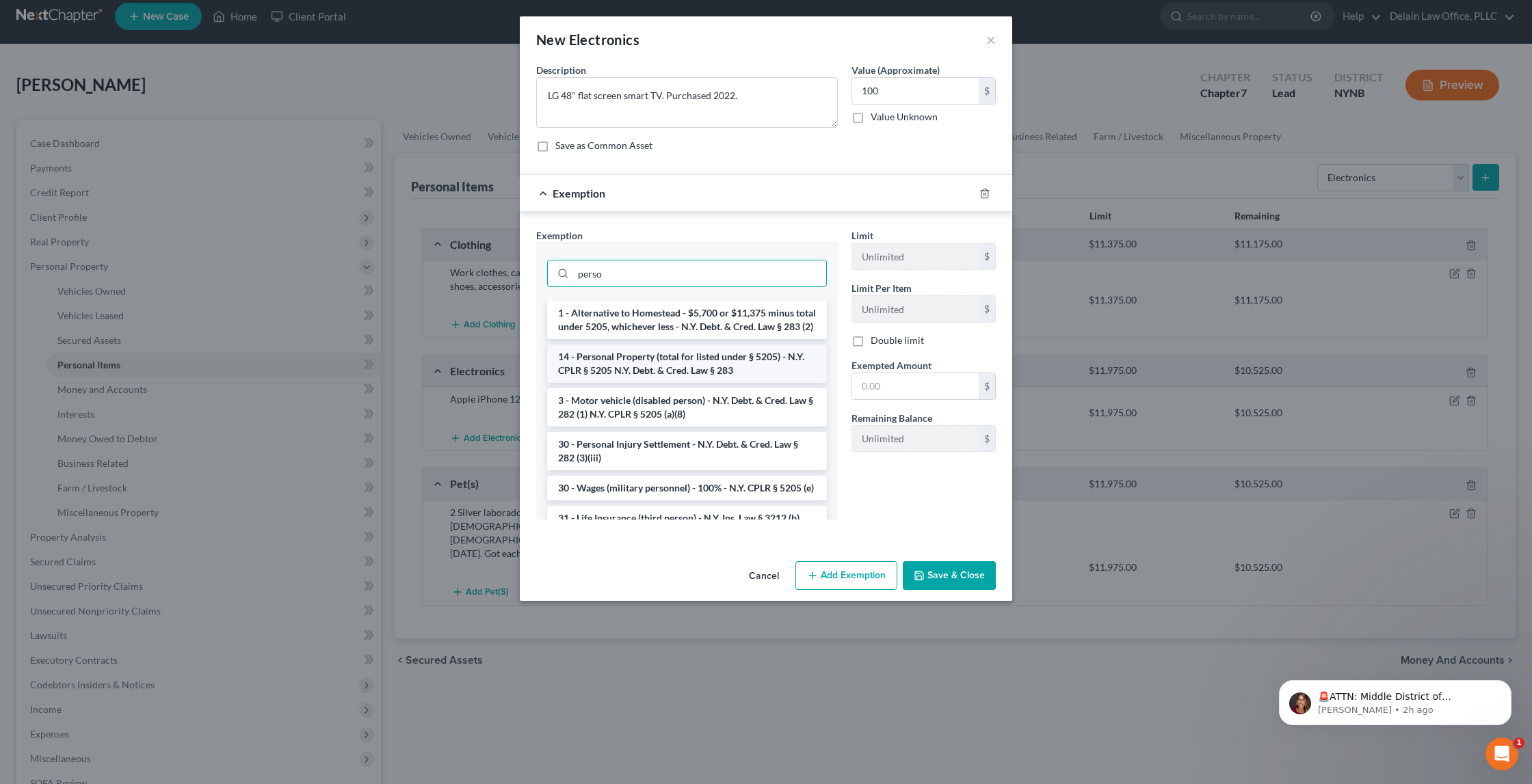
type input "perso"
click at [699, 368] on li "14 - Personal Property (total for listed under § 5205) - N.Y. CPLR § 5205 N.Y. …" at bounding box center [687, 363] width 279 height 38
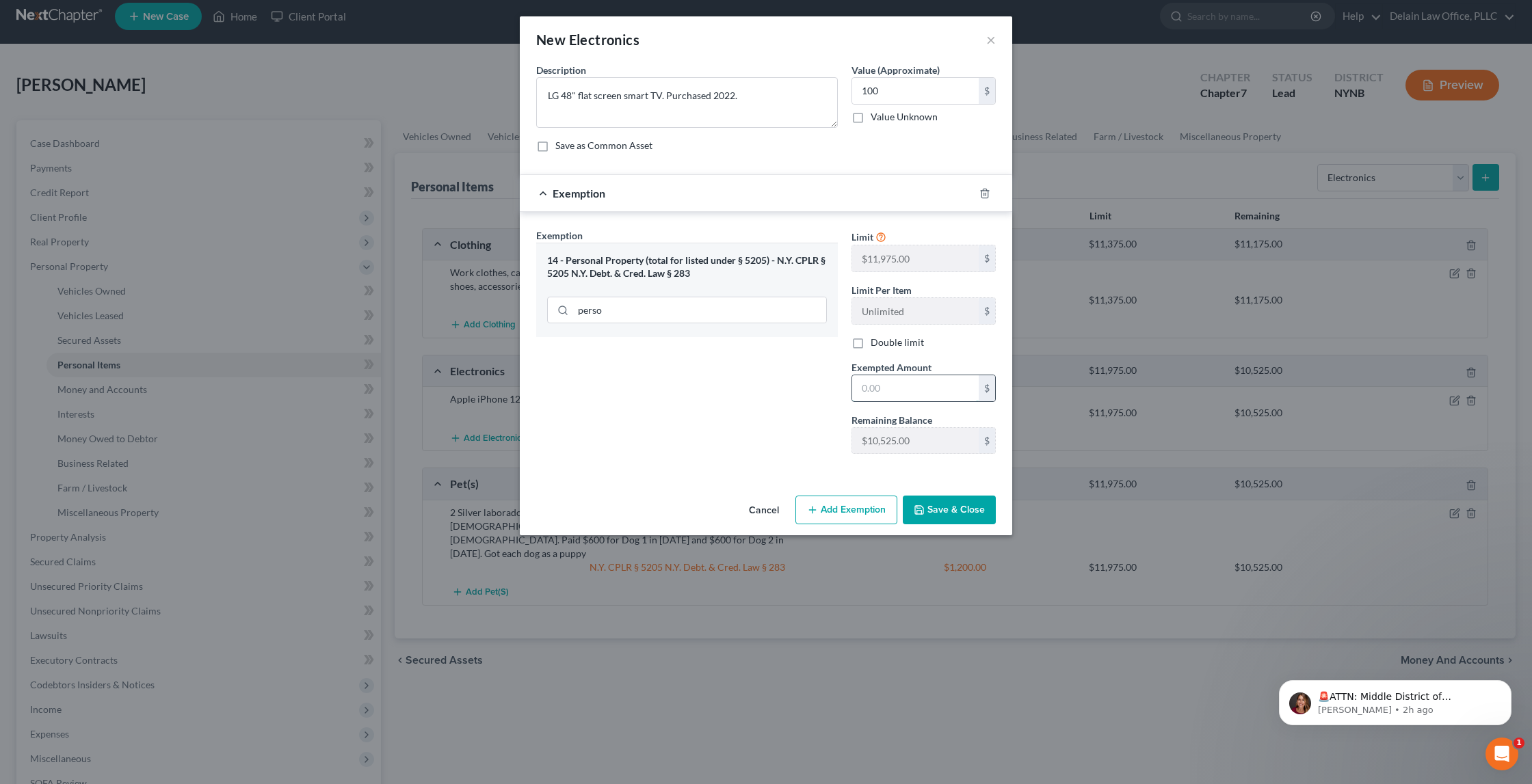
click at [890, 382] on input "text" at bounding box center [915, 389] width 127 height 26
type input "100"
click at [959, 507] on button "Save & Close" at bounding box center [949, 510] width 93 height 29
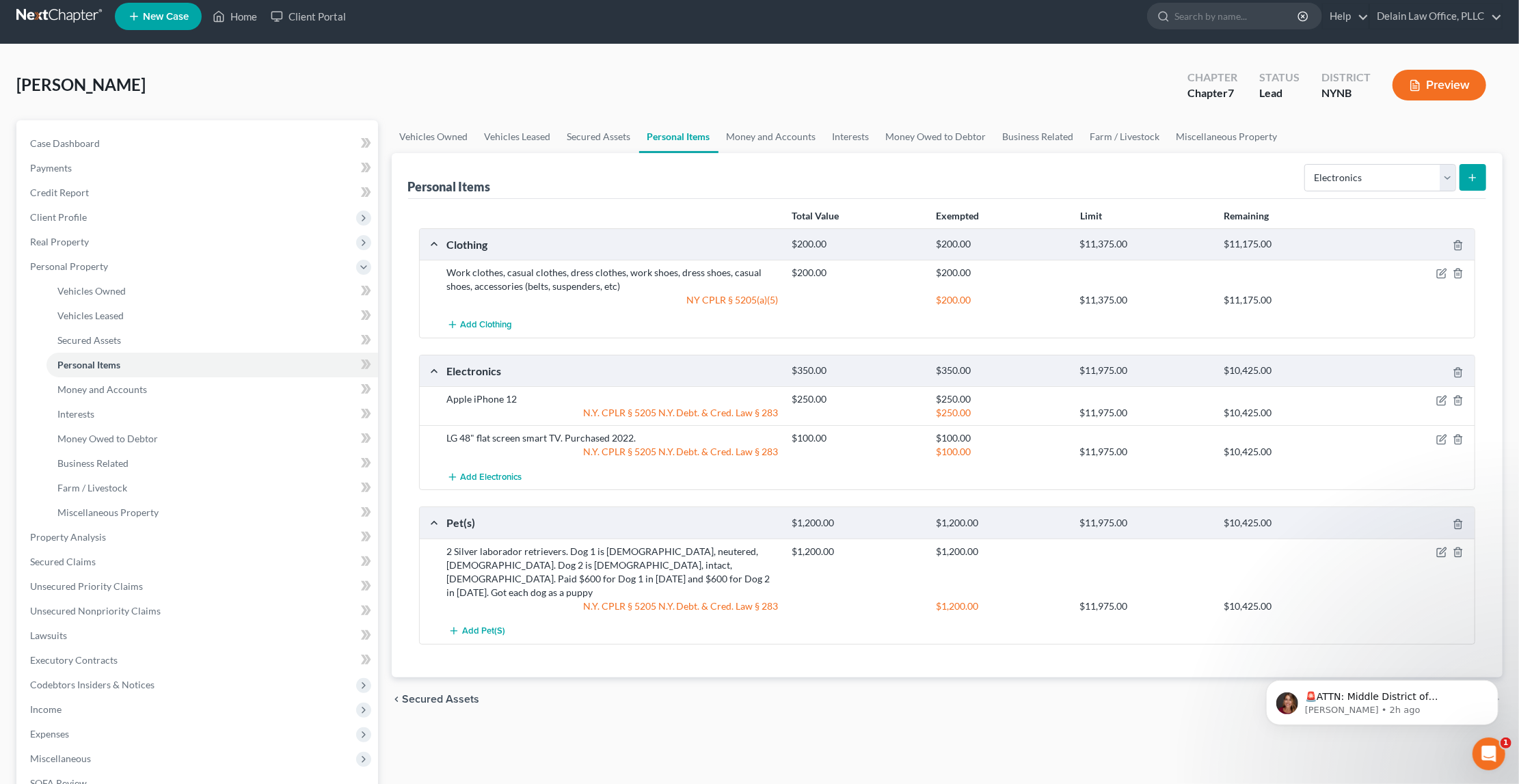
click at [1471, 175] on icon "submit" at bounding box center [1472, 177] width 11 height 11
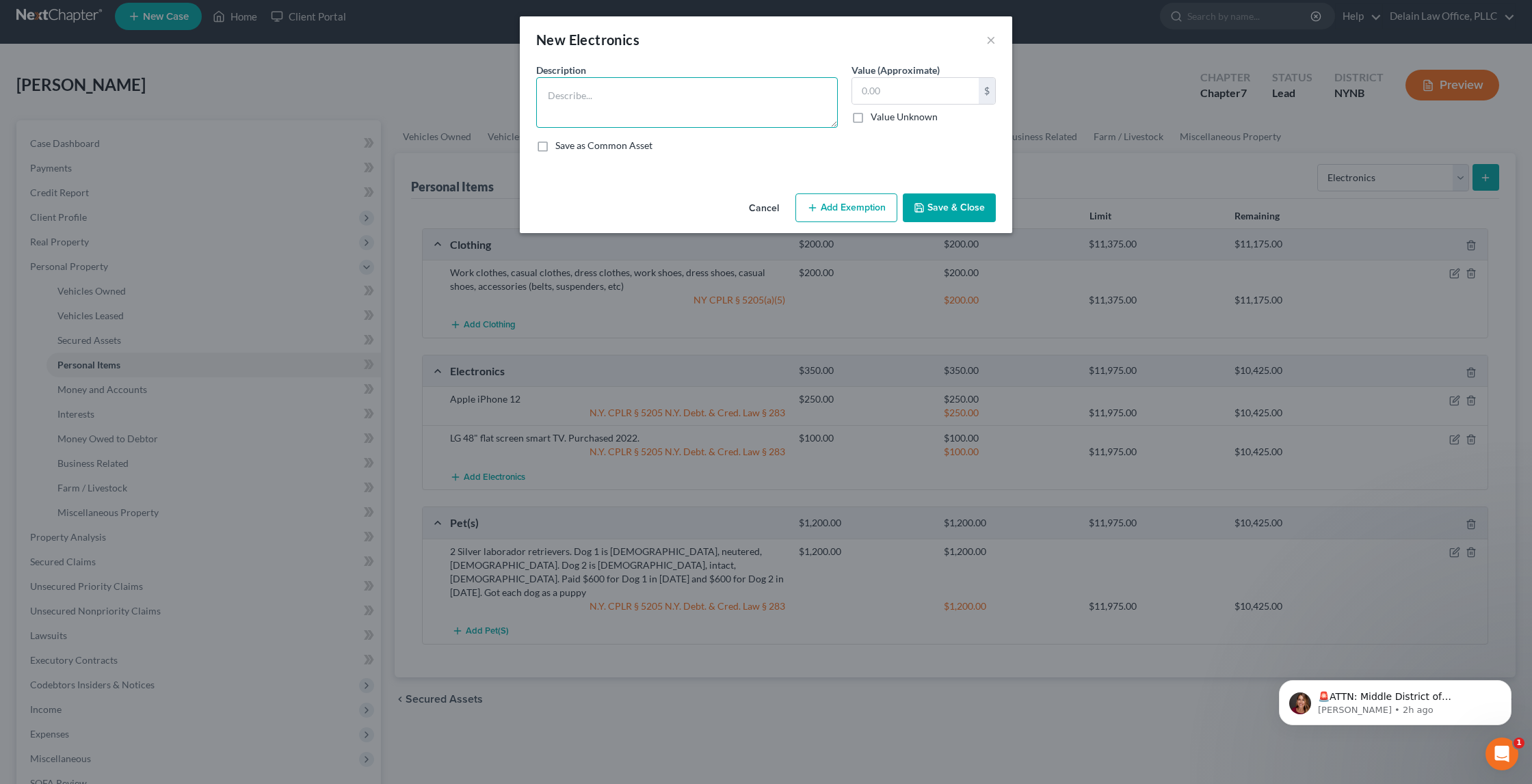
click at [670, 92] on textarea at bounding box center [686, 103] width 301 height 51
type textarea "Samsung 40" smart TV. Purchased 2021"
type input "200"
click at [858, 207] on button "Add Exemption" at bounding box center [846, 207] width 102 height 29
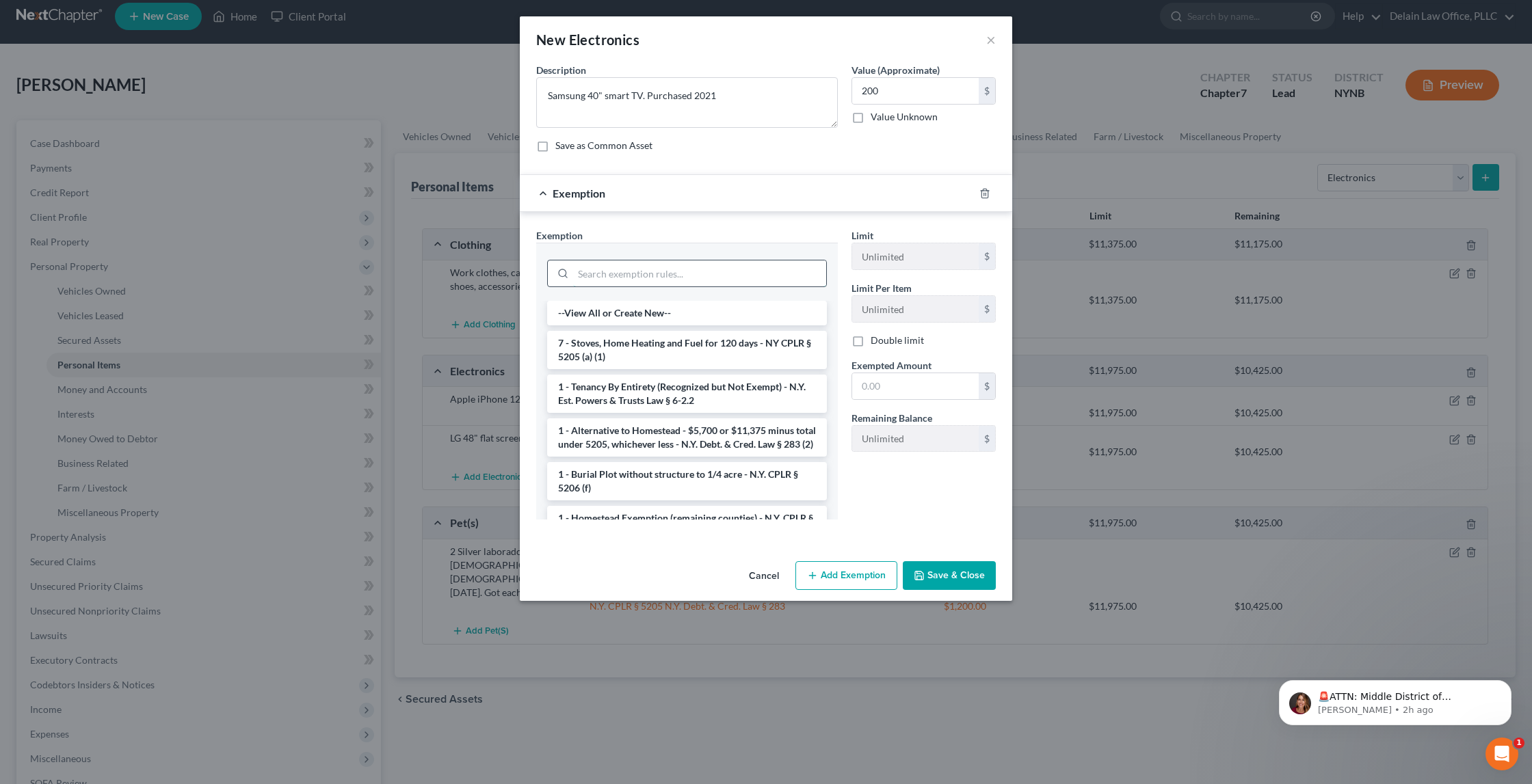
click at [737, 268] on input "search" at bounding box center [700, 274] width 253 height 26
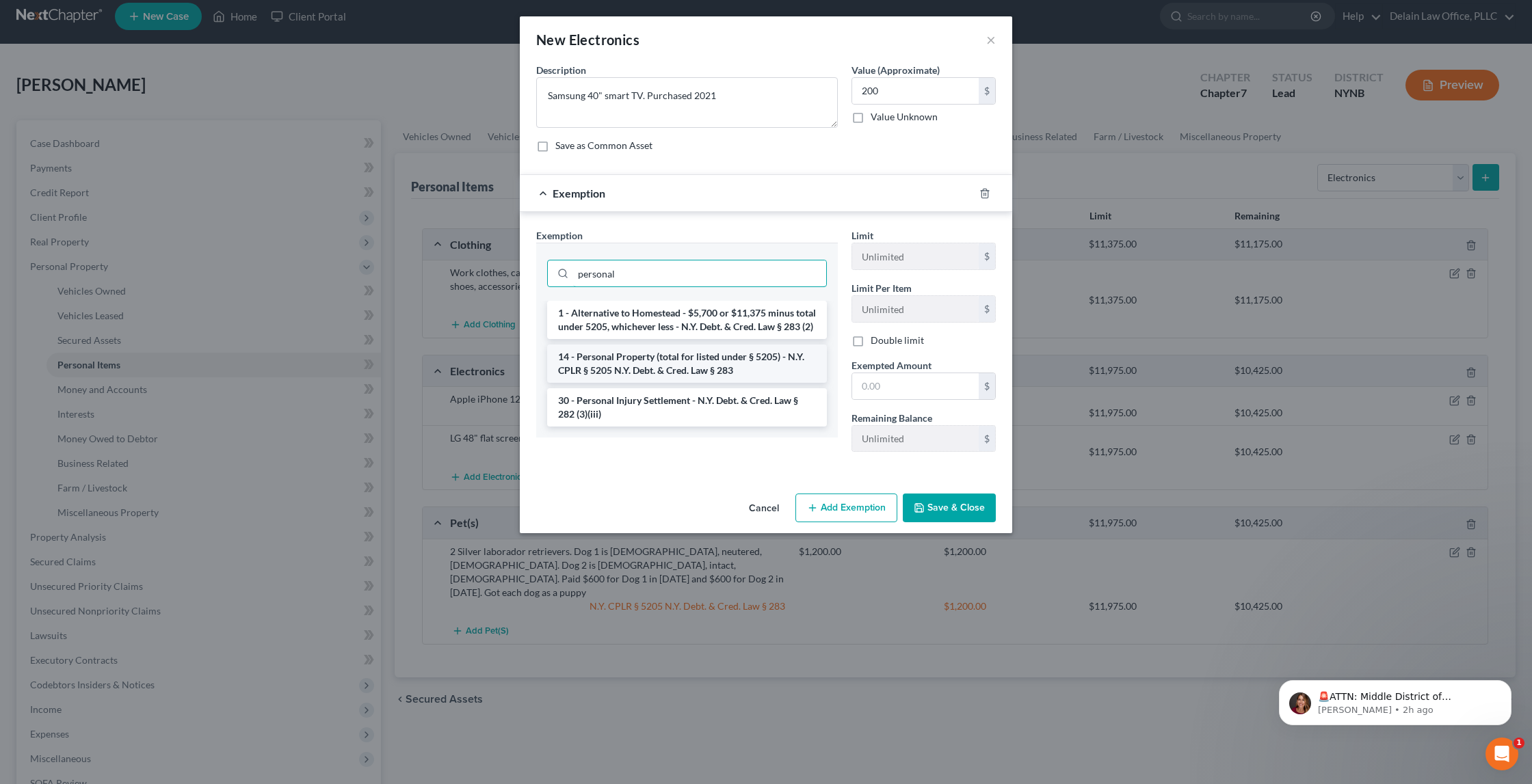
type input "personal"
click at [717, 376] on li "14 - Personal Property (total for listed under § 5205) - N.Y. CPLR § 5205 N.Y. …" at bounding box center [687, 363] width 279 height 38
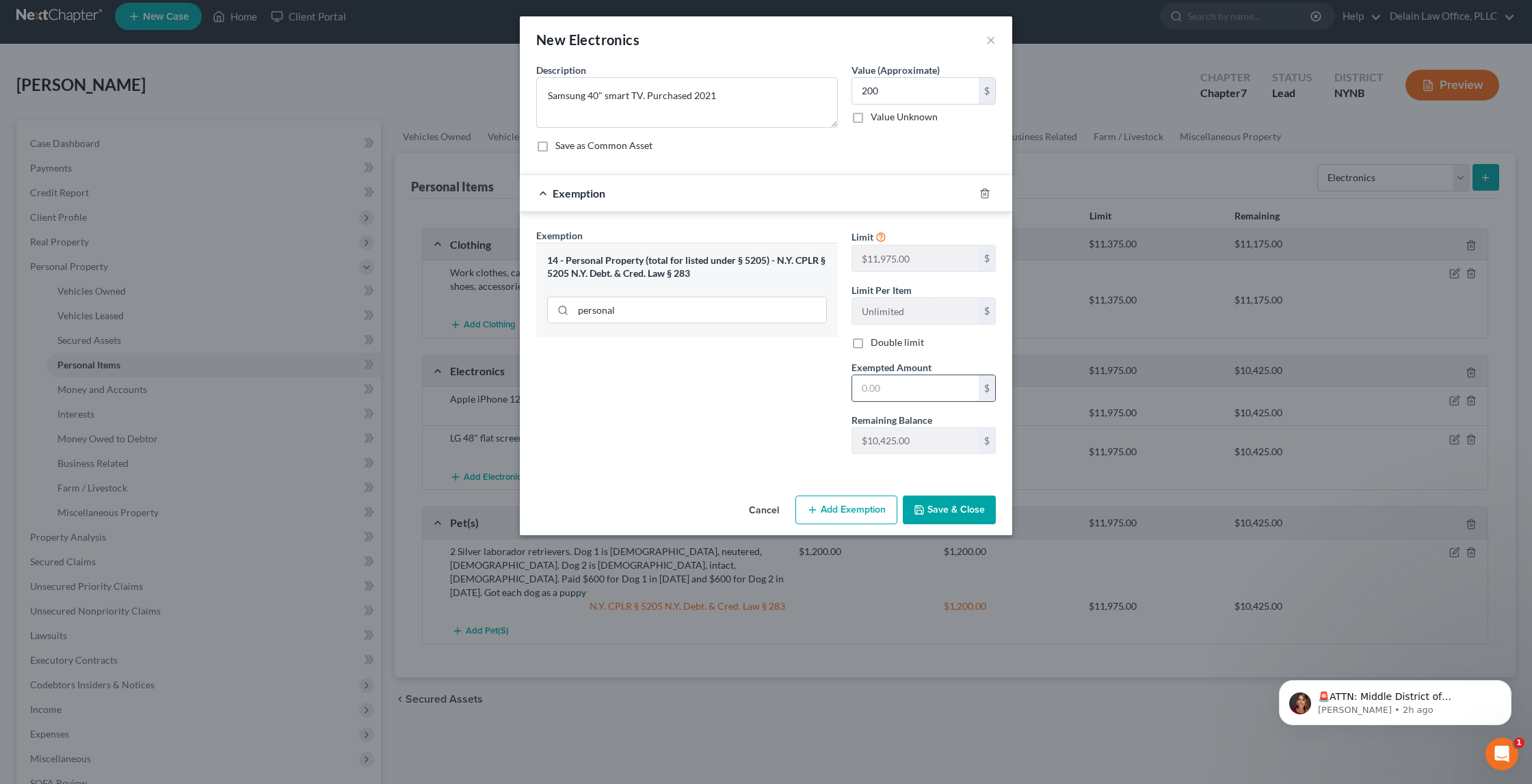
click at [878, 380] on input "text" at bounding box center [915, 389] width 127 height 26
type input "200"
click at [946, 504] on button "Save & Close" at bounding box center [949, 510] width 93 height 29
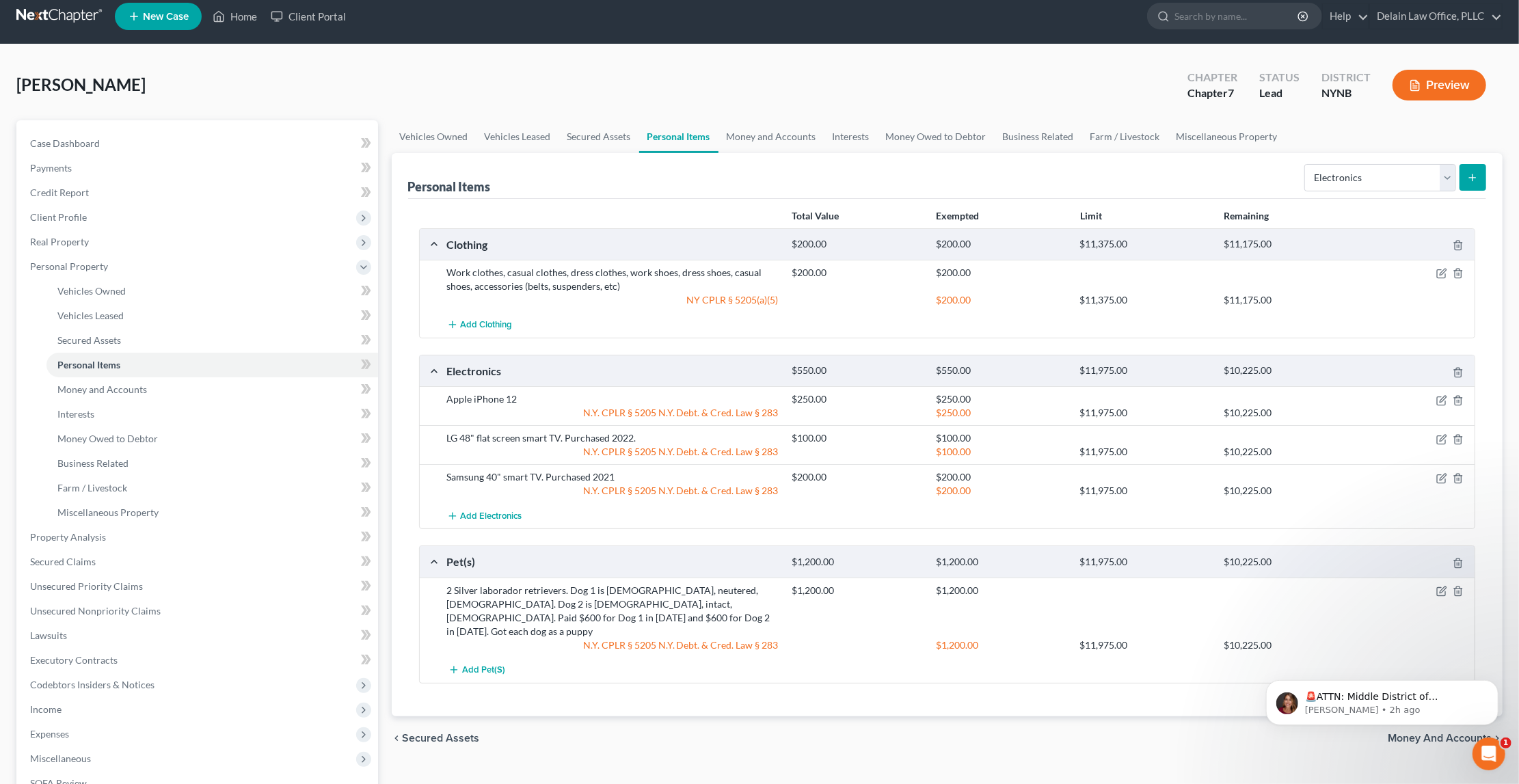
click at [1473, 178] on line "submit" at bounding box center [1473, 178] width 7 height 0
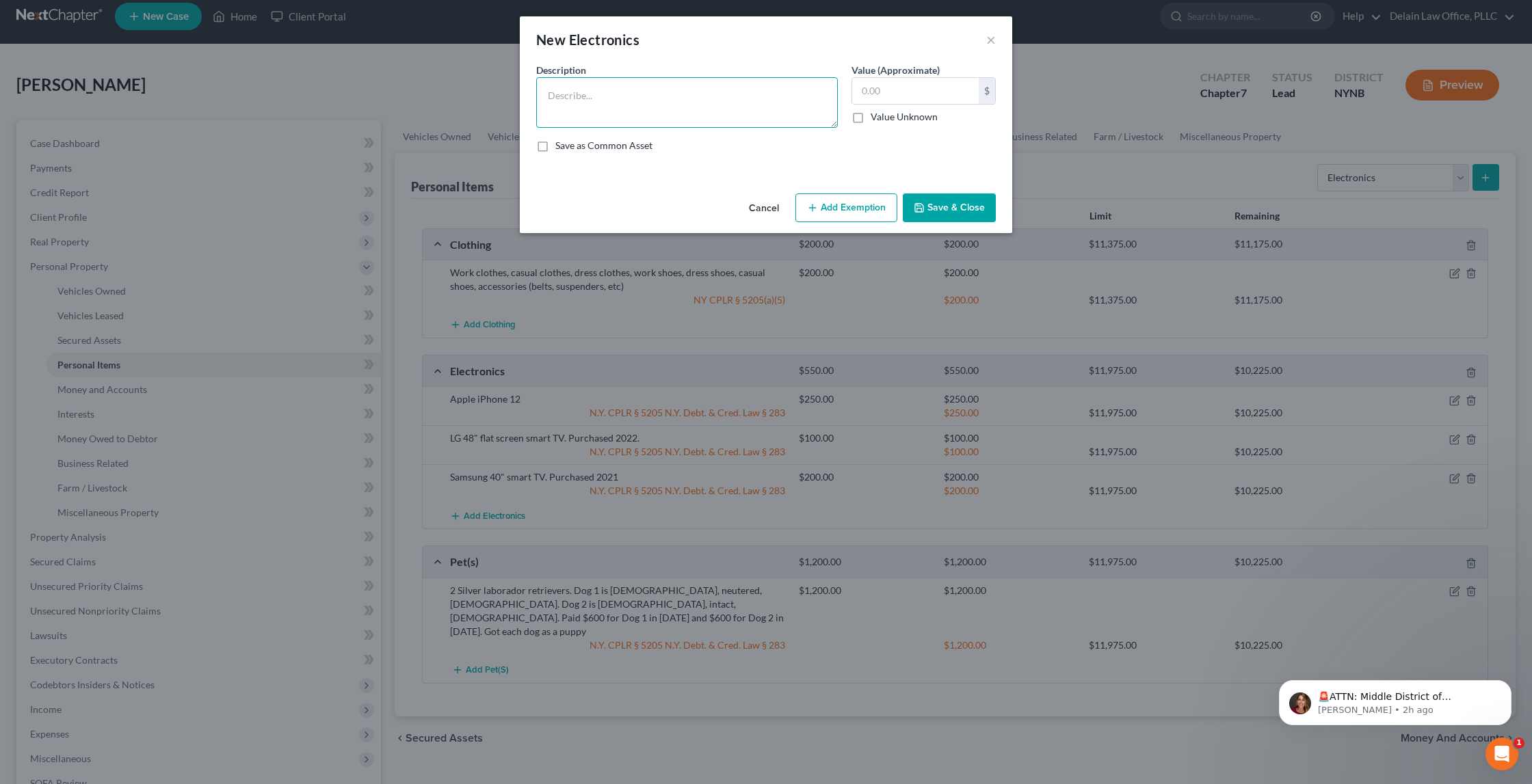
click at [759, 99] on textarea at bounding box center [686, 103] width 301 height 51
type textarea "No-name brand smart TV 40""
type input "200"
click at [846, 204] on button "Add Exemption" at bounding box center [846, 207] width 102 height 29
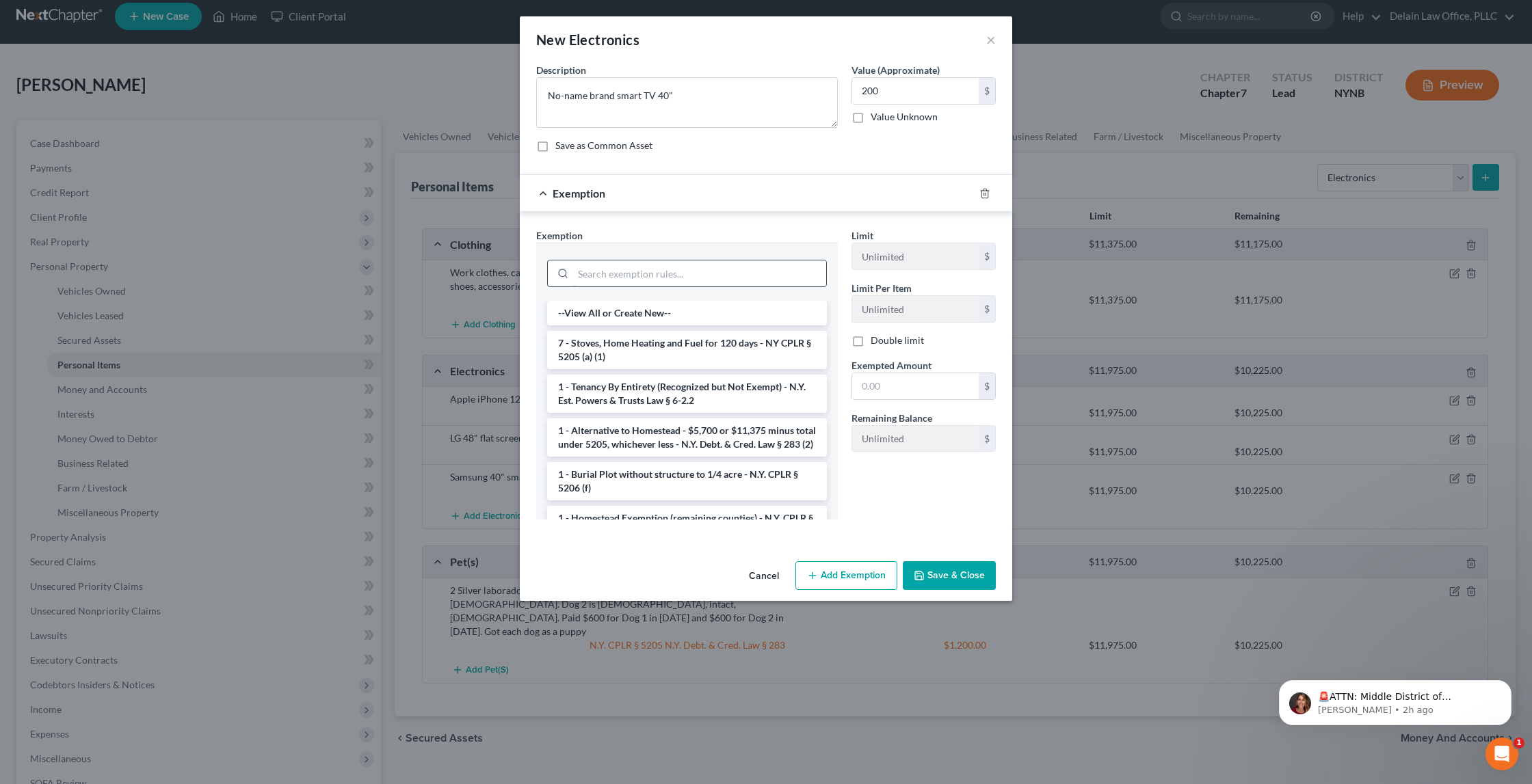
click at [656, 265] on input "search" at bounding box center [700, 274] width 253 height 26
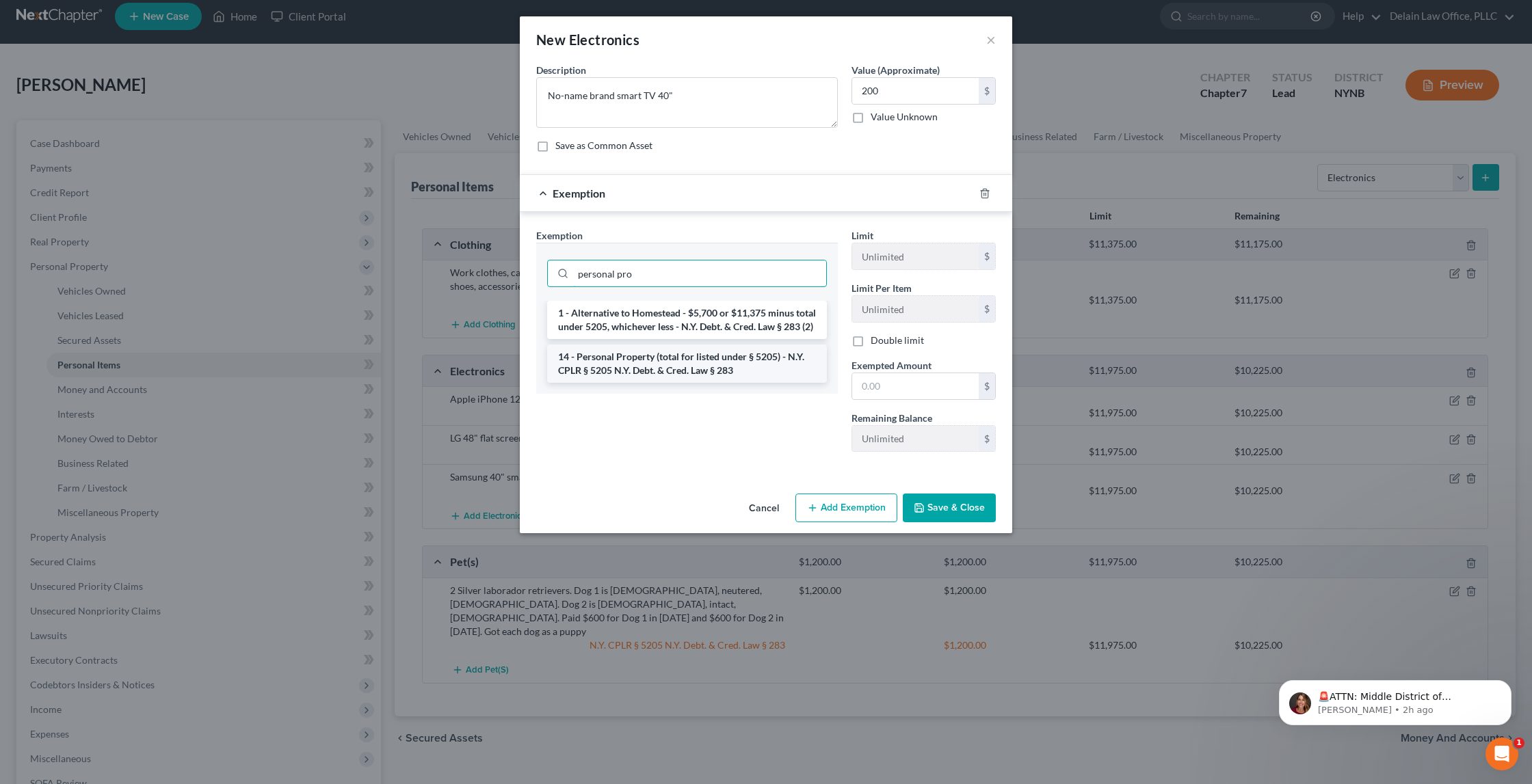
type input "personal pro"
click at [658, 372] on li "14 - Personal Property (total for listed under § 5205) - N.Y. CPLR § 5205 N.Y. …" at bounding box center [687, 363] width 279 height 38
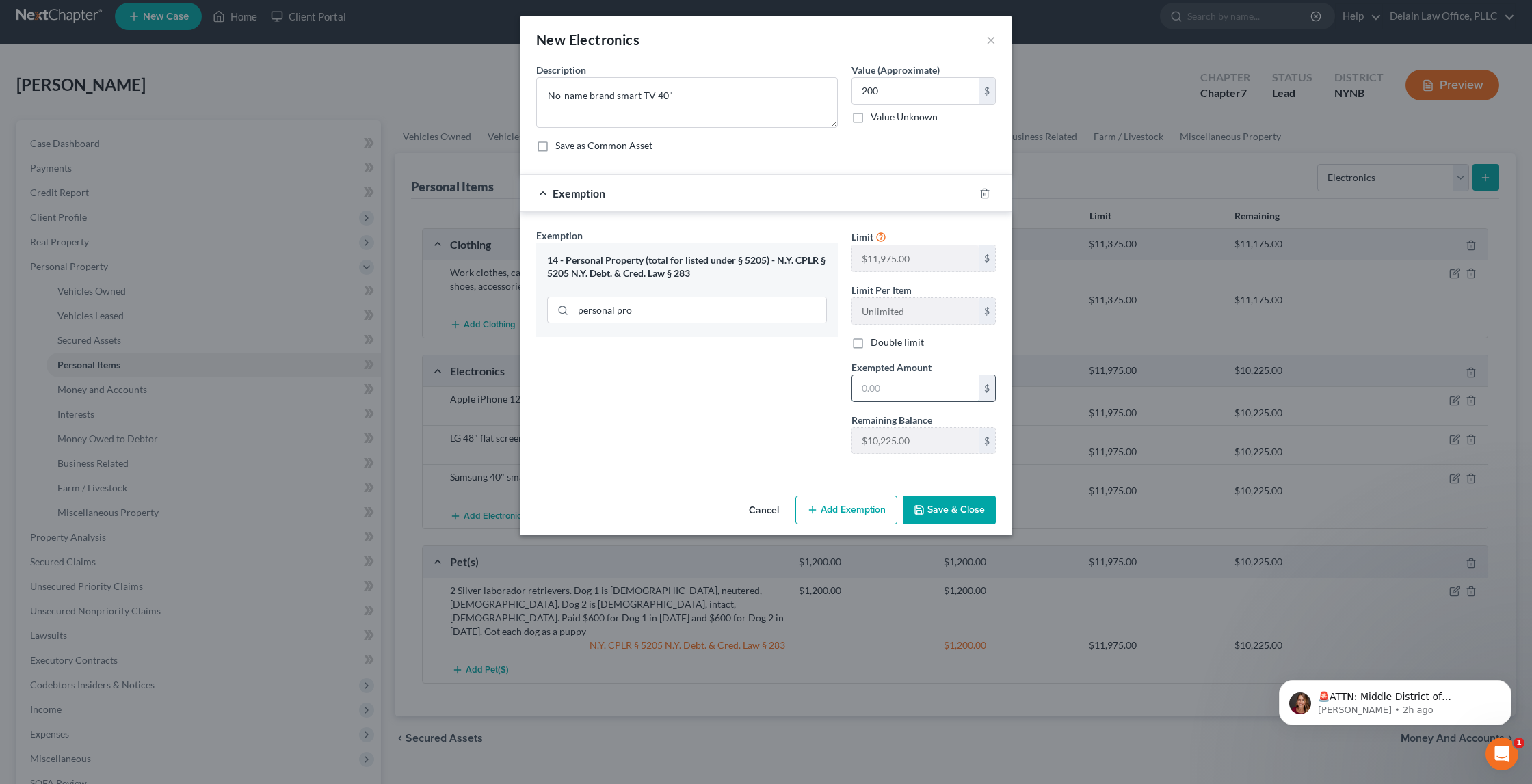
click at [885, 381] on input "text" at bounding box center [915, 389] width 127 height 26
type input "200"
click at [937, 503] on button "Save & Close" at bounding box center [949, 510] width 93 height 29
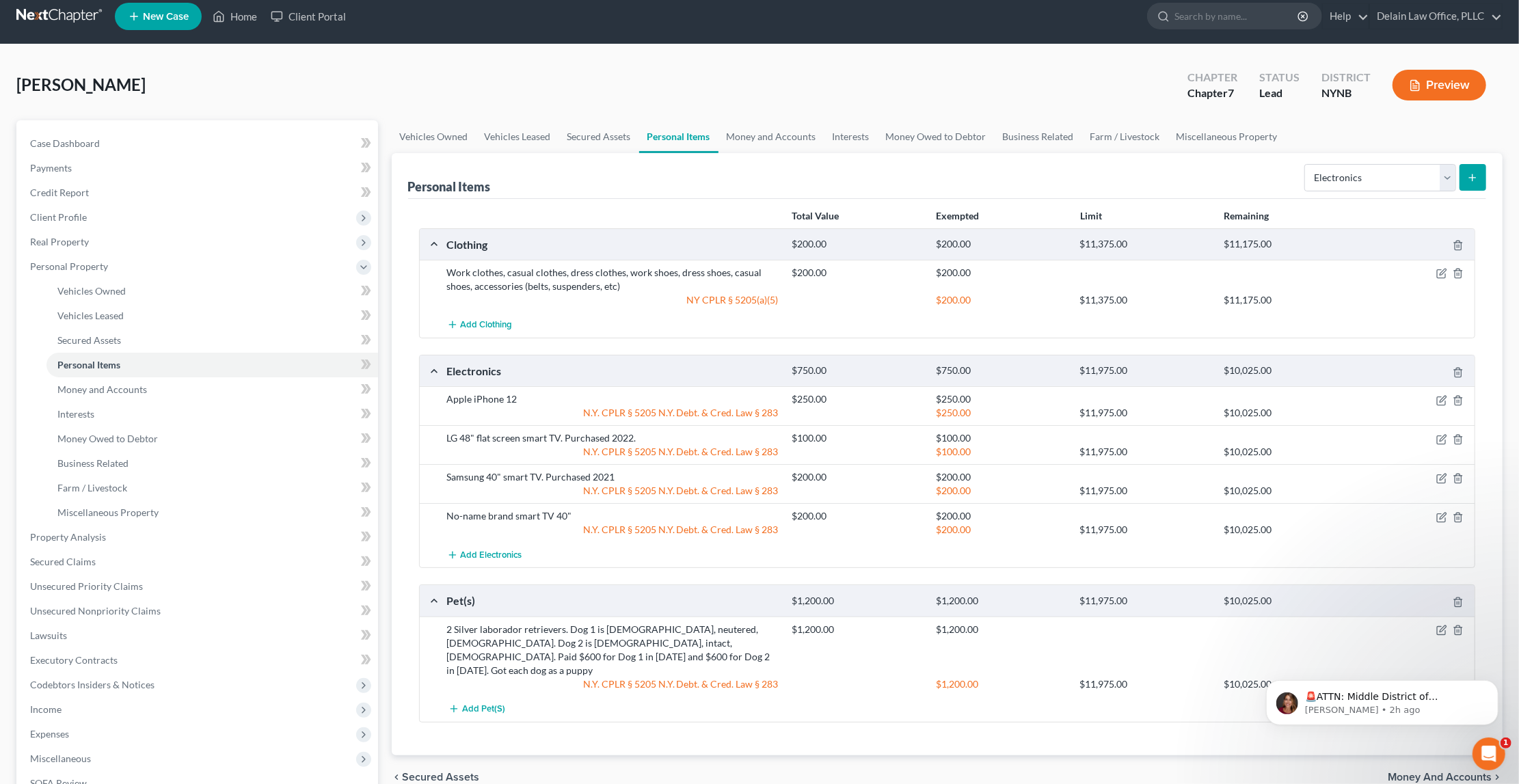
click at [1480, 166] on button "submit" at bounding box center [1472, 177] width 27 height 27
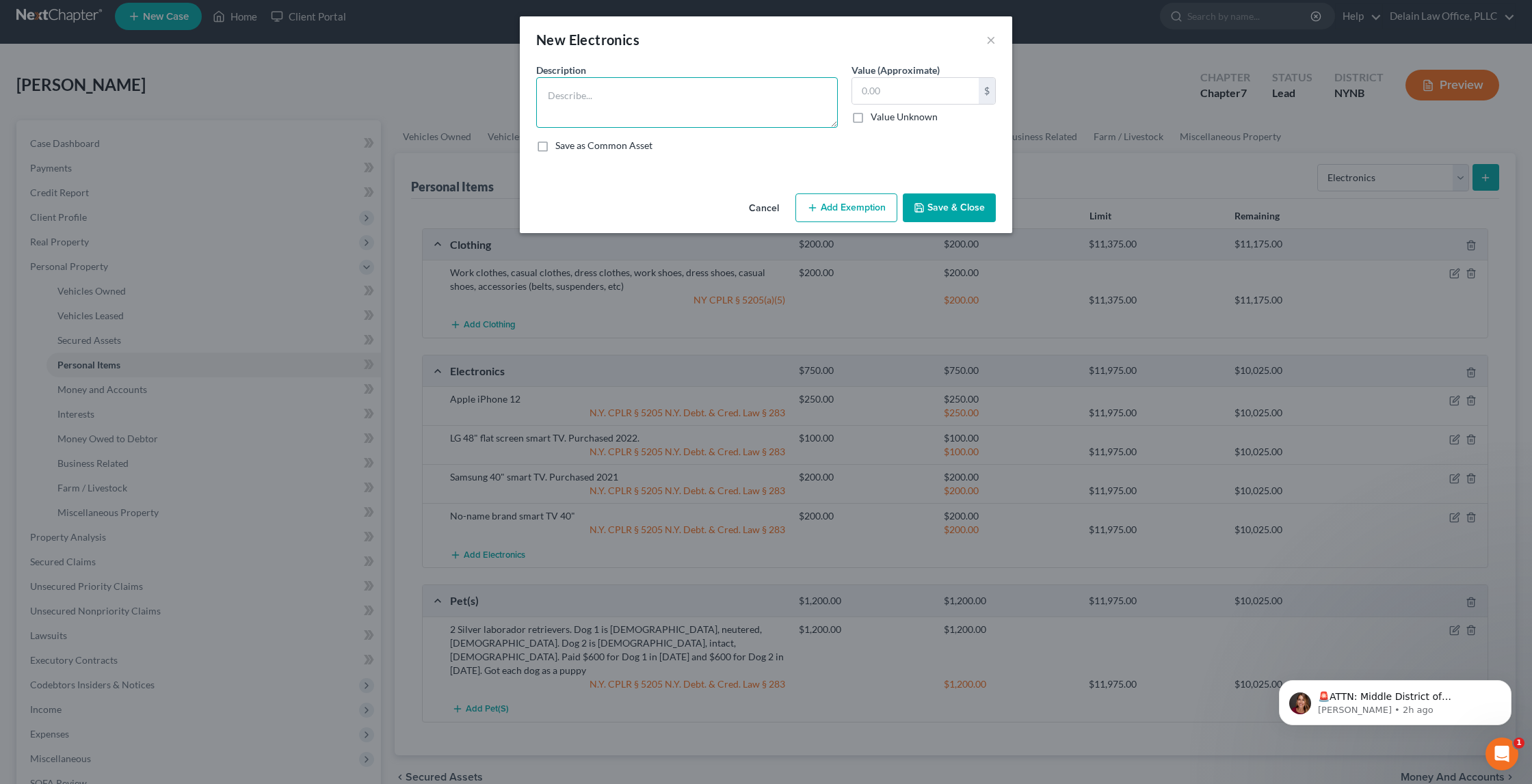
click at [677, 103] on textarea at bounding box center [686, 103] width 301 height 51
type textarea "No-name brand 40" smart TV"
click at [904, 91] on input "text" at bounding box center [915, 91] width 127 height 26
type input "200"
click at [850, 212] on button "Add Exemption" at bounding box center [846, 207] width 102 height 29
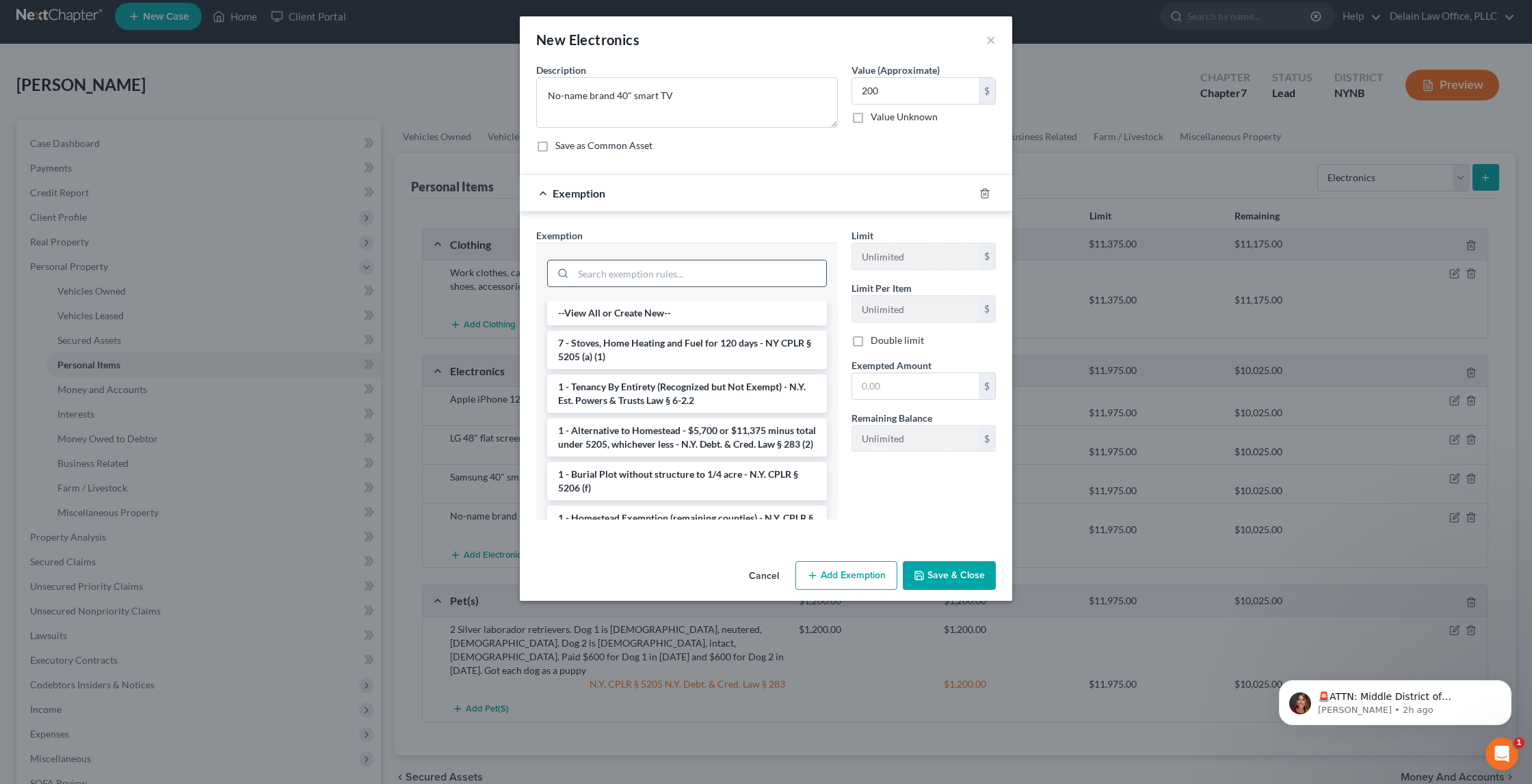
click at [717, 266] on input "search" at bounding box center [700, 274] width 253 height 26
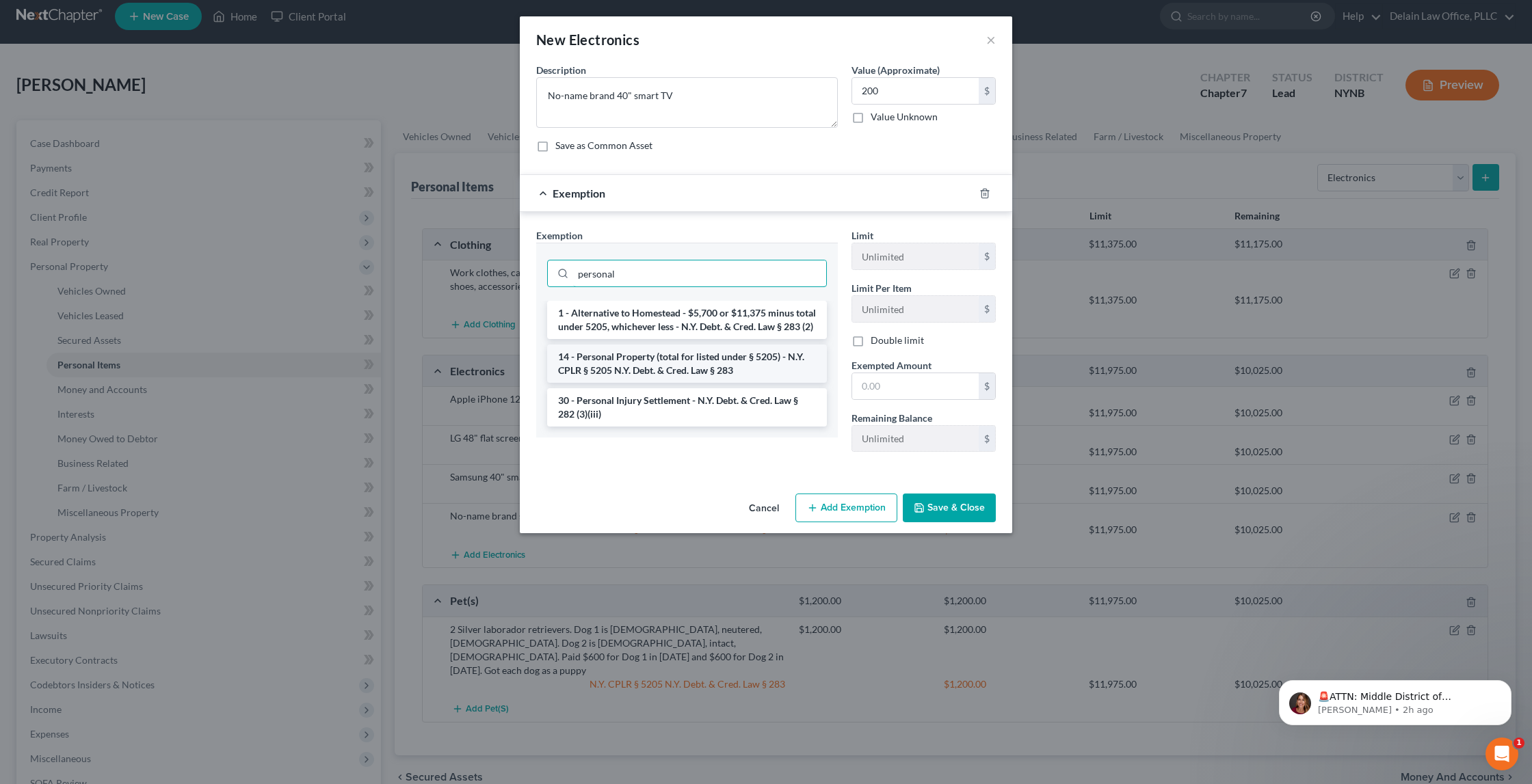
type input "personal"
click at [731, 376] on li "14 - Personal Property (total for listed under § 5205) - N.Y. CPLR § 5205 N.Y. …" at bounding box center [687, 363] width 279 height 38
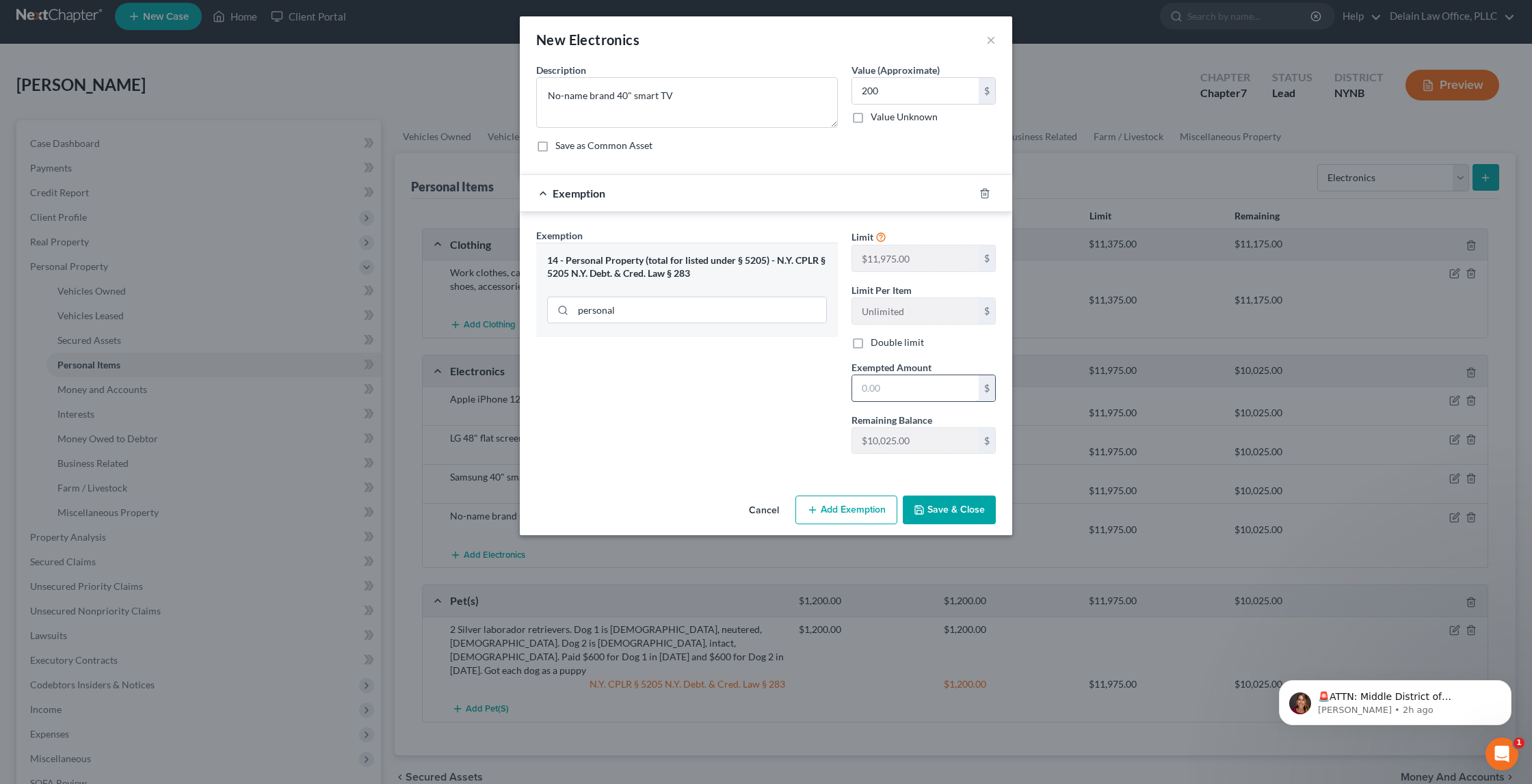
click at [882, 388] on input "text" at bounding box center [915, 389] width 127 height 26
type input "200"
click at [955, 502] on button "Save & Close" at bounding box center [949, 510] width 93 height 29
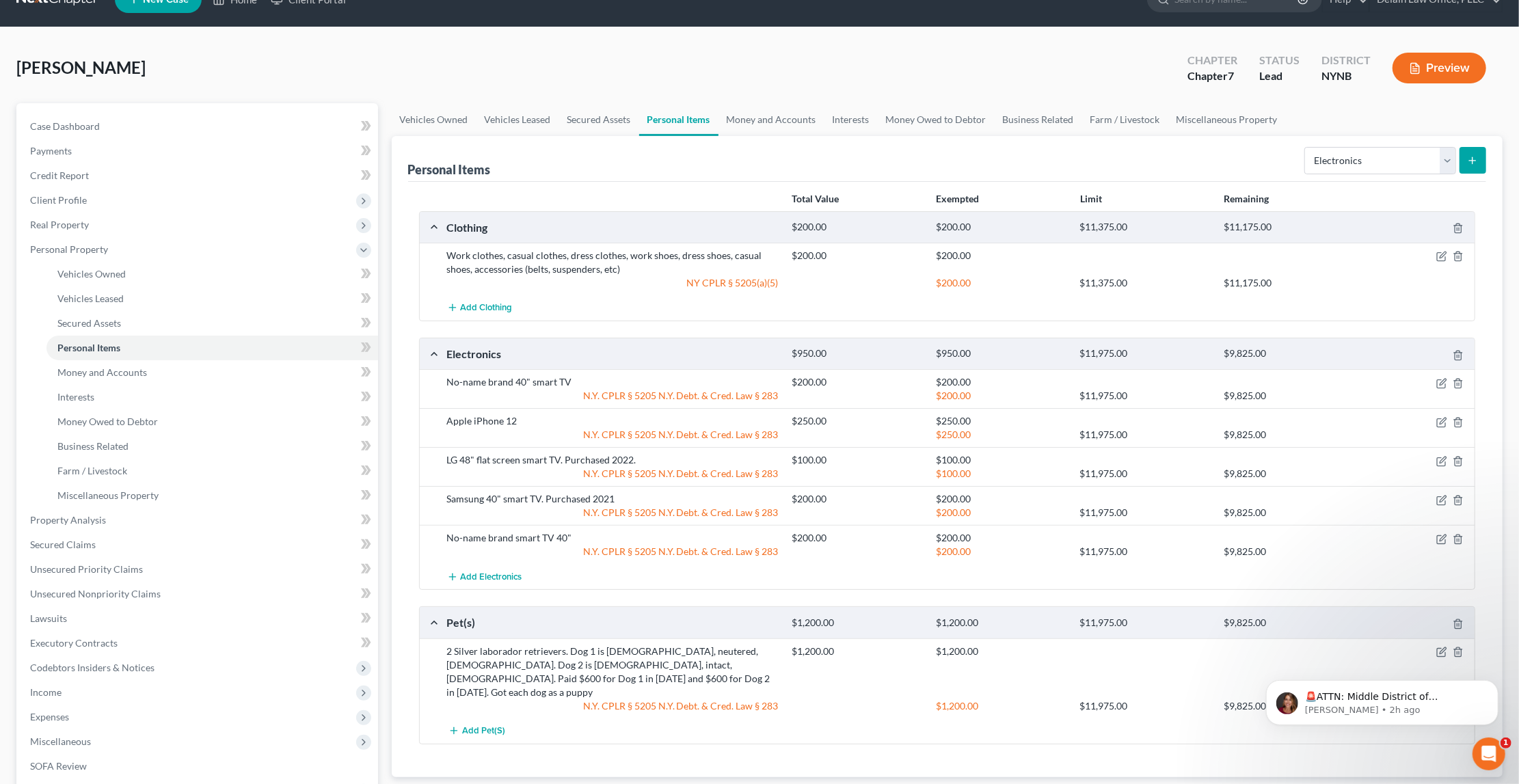
scroll to position [28, 0]
click at [1471, 163] on icon "submit" at bounding box center [1472, 160] width 11 height 11
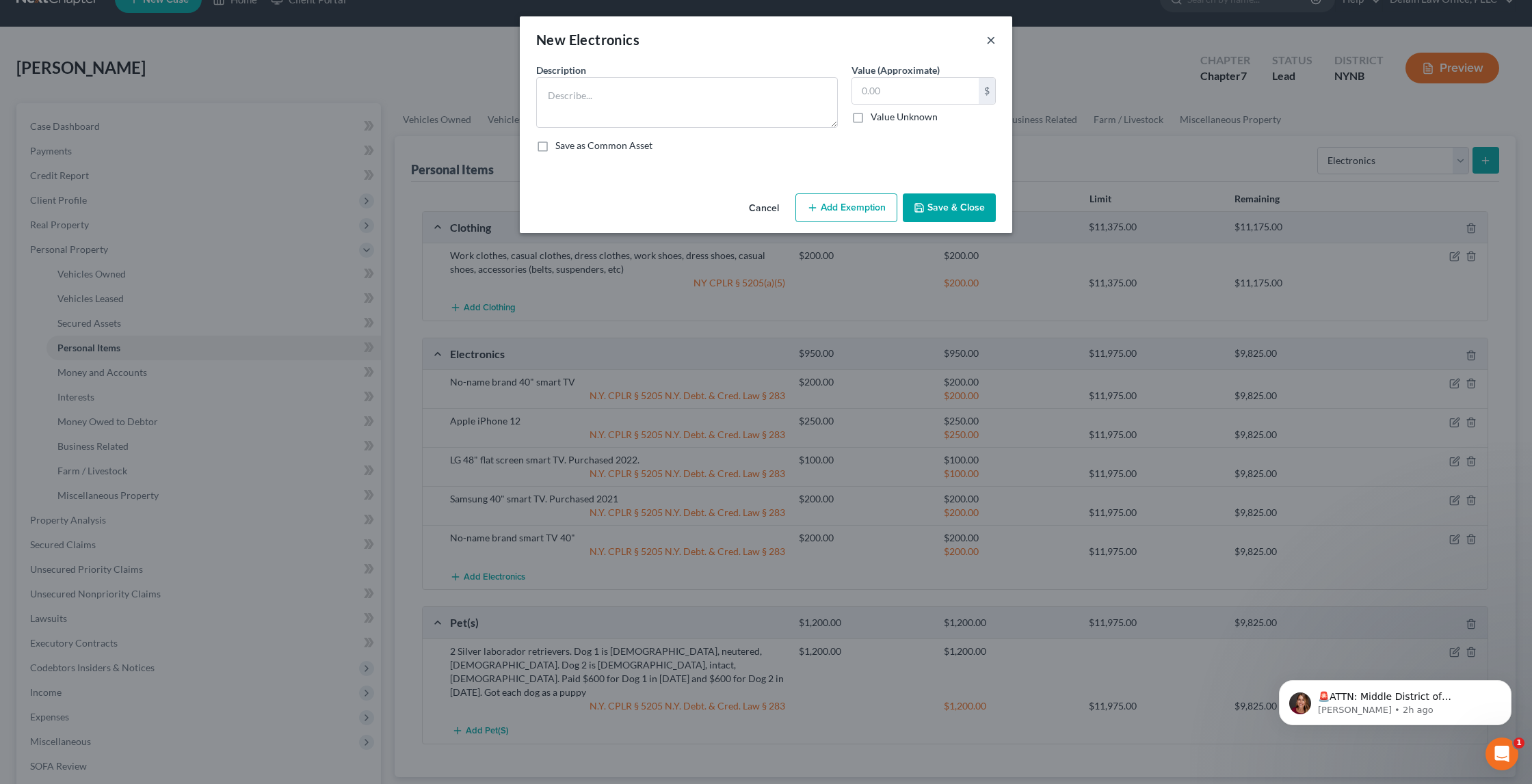
click at [993, 38] on button "×" at bounding box center [991, 40] width 10 height 16
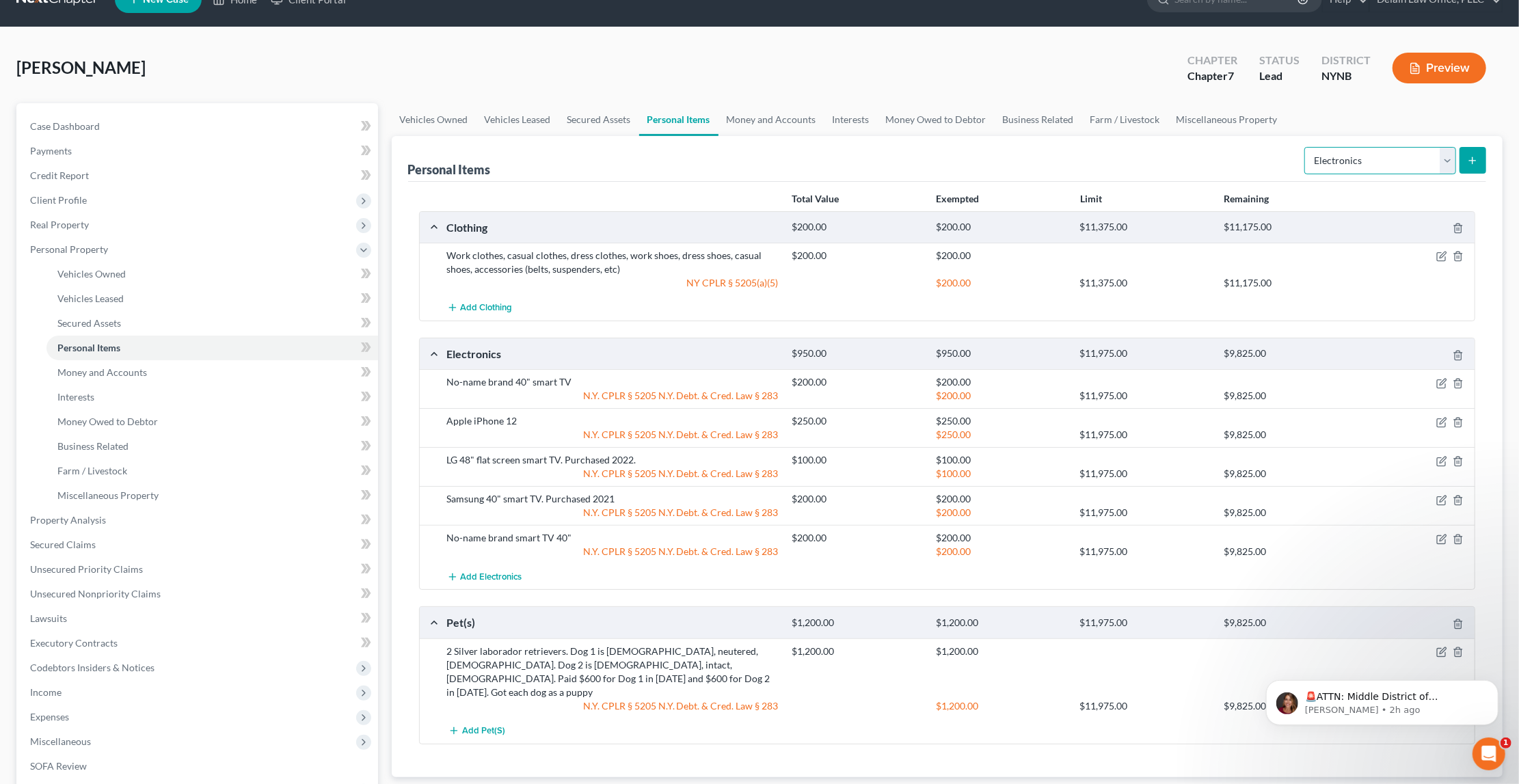
select select "household_goods"
click at [1468, 166] on button "submit" at bounding box center [1472, 160] width 27 height 27
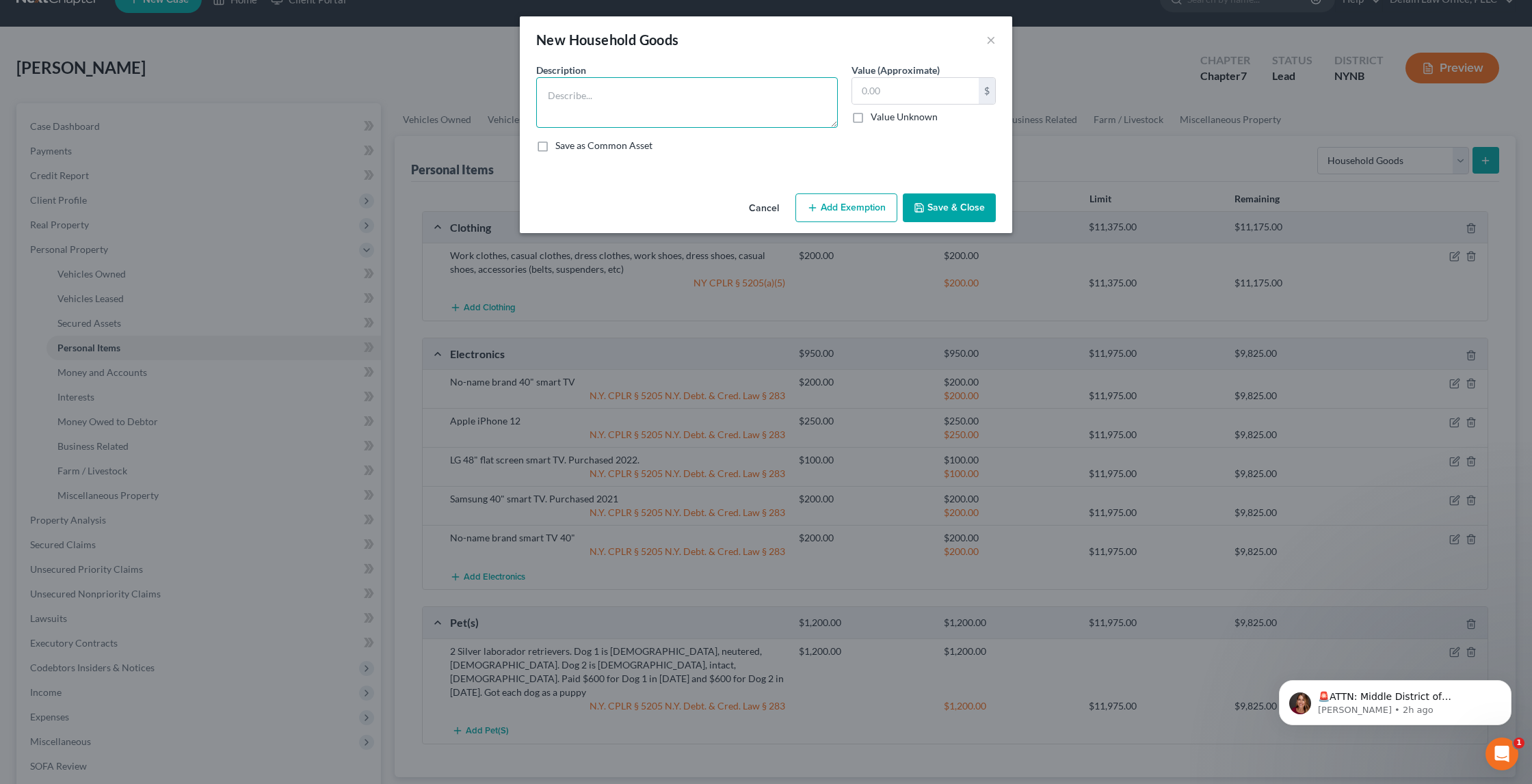
click at [768, 94] on textarea at bounding box center [686, 103] width 301 height 51
type textarea "Kitchen table with 6 chairs. Purchased many years ago."
type input "100"
click at [832, 207] on button "Add Exemption" at bounding box center [846, 207] width 102 height 29
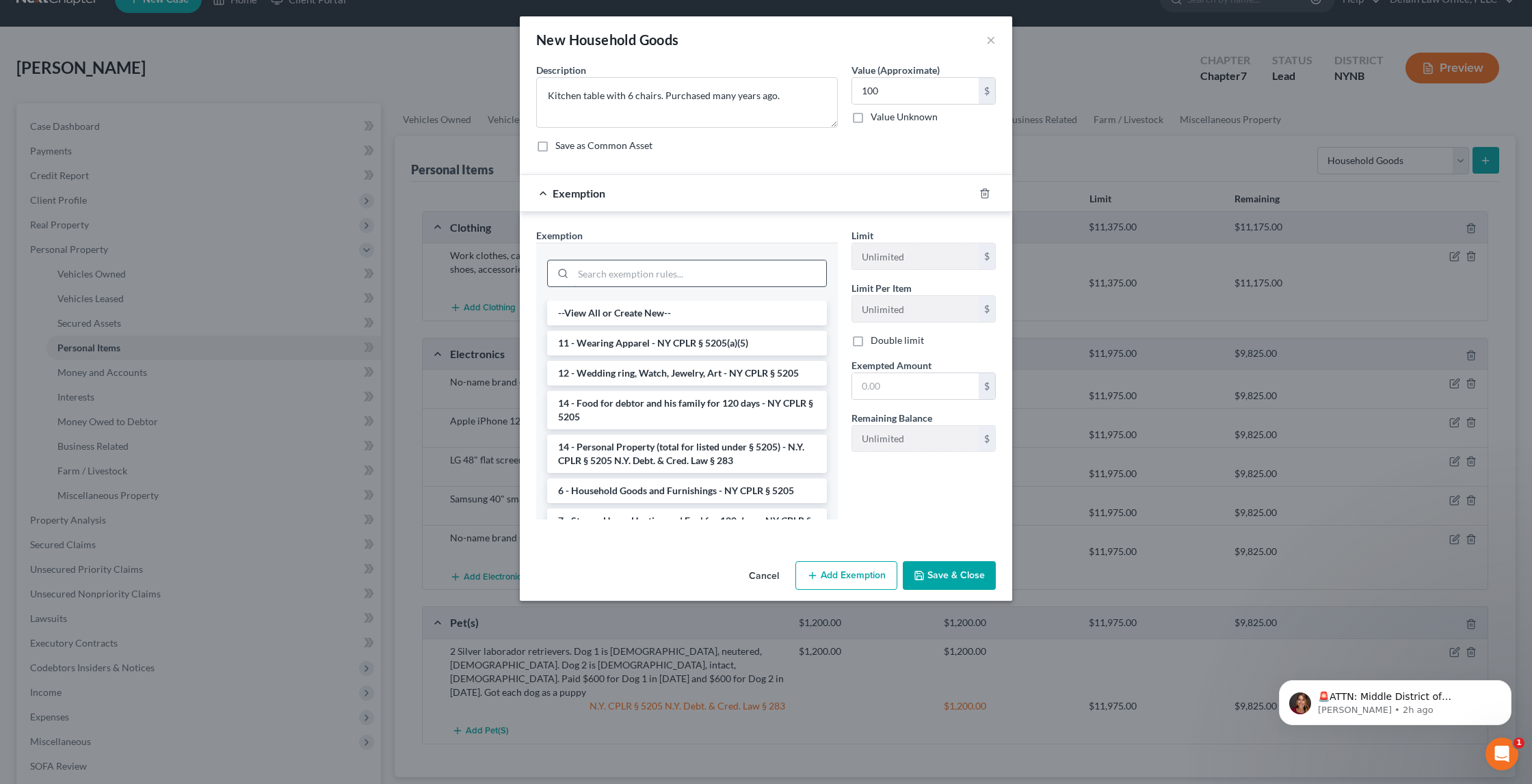
click at [746, 272] on input "search" at bounding box center [700, 274] width 253 height 26
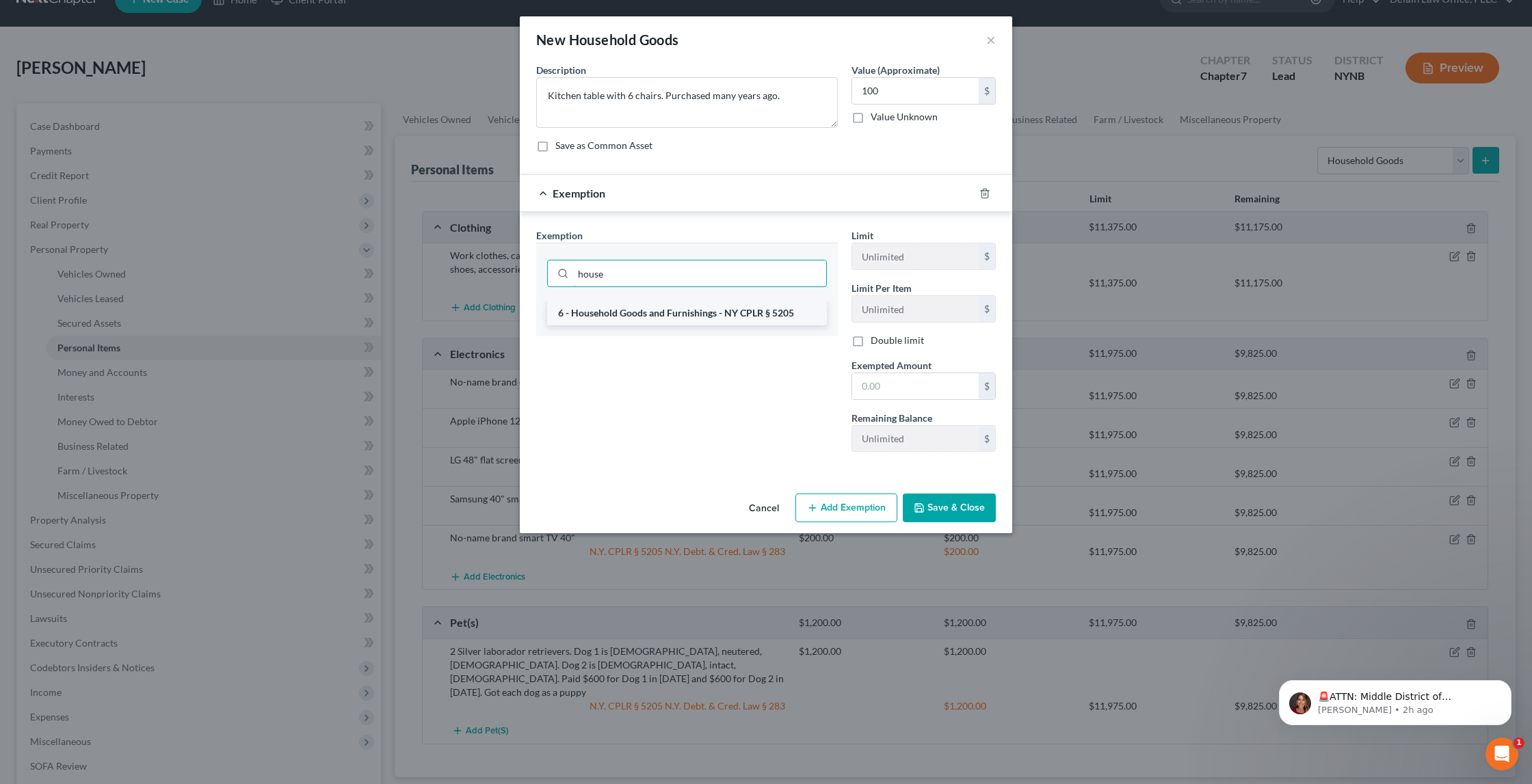
type input "house"
click at [766, 320] on li "6 - Household Goods and Furnishings - NY CPLR § 5205" at bounding box center [687, 313] width 279 height 24
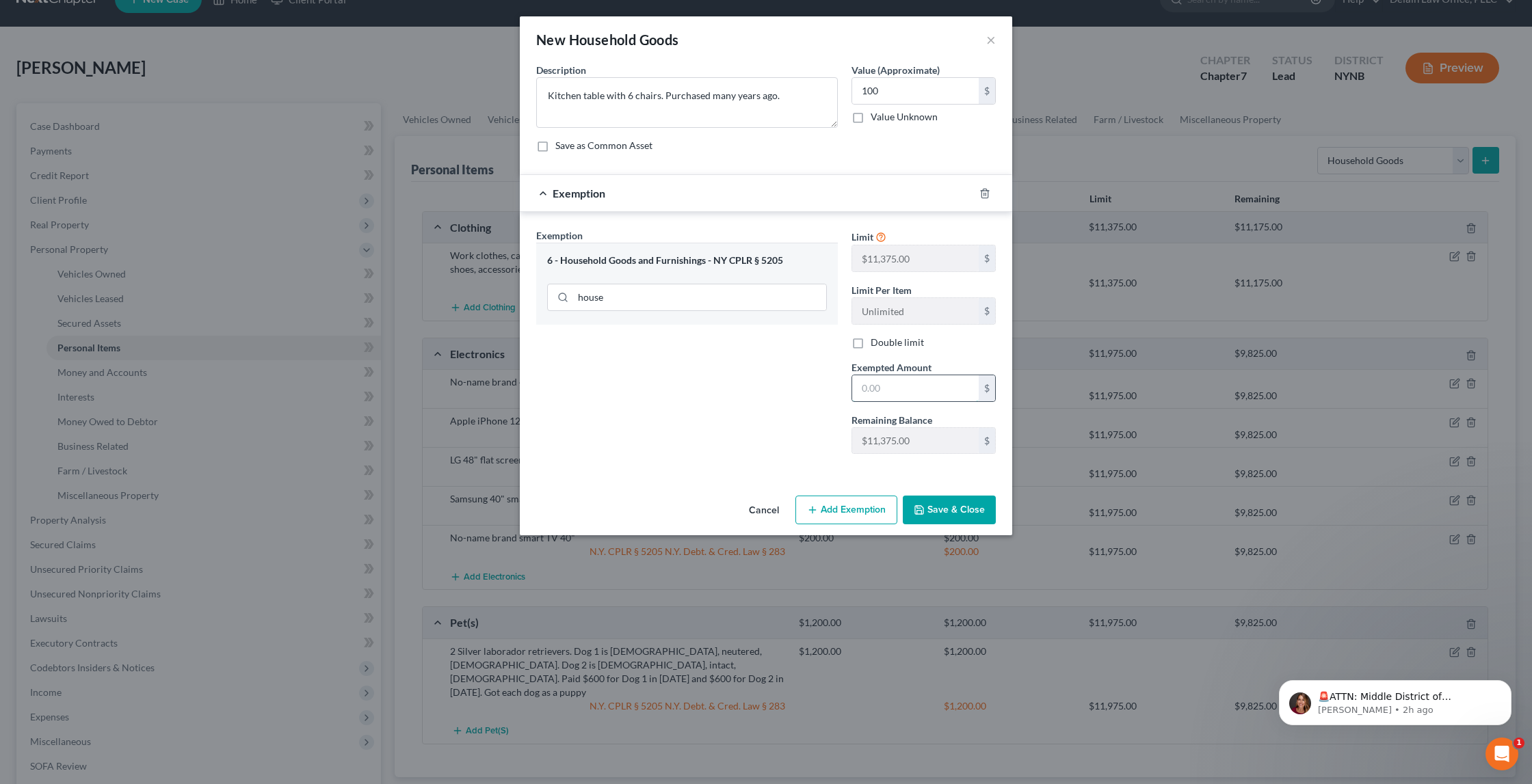
click at [878, 385] on input "text" at bounding box center [915, 389] width 127 height 26
type input "100"
click at [984, 508] on button "Save & Close" at bounding box center [949, 510] width 93 height 29
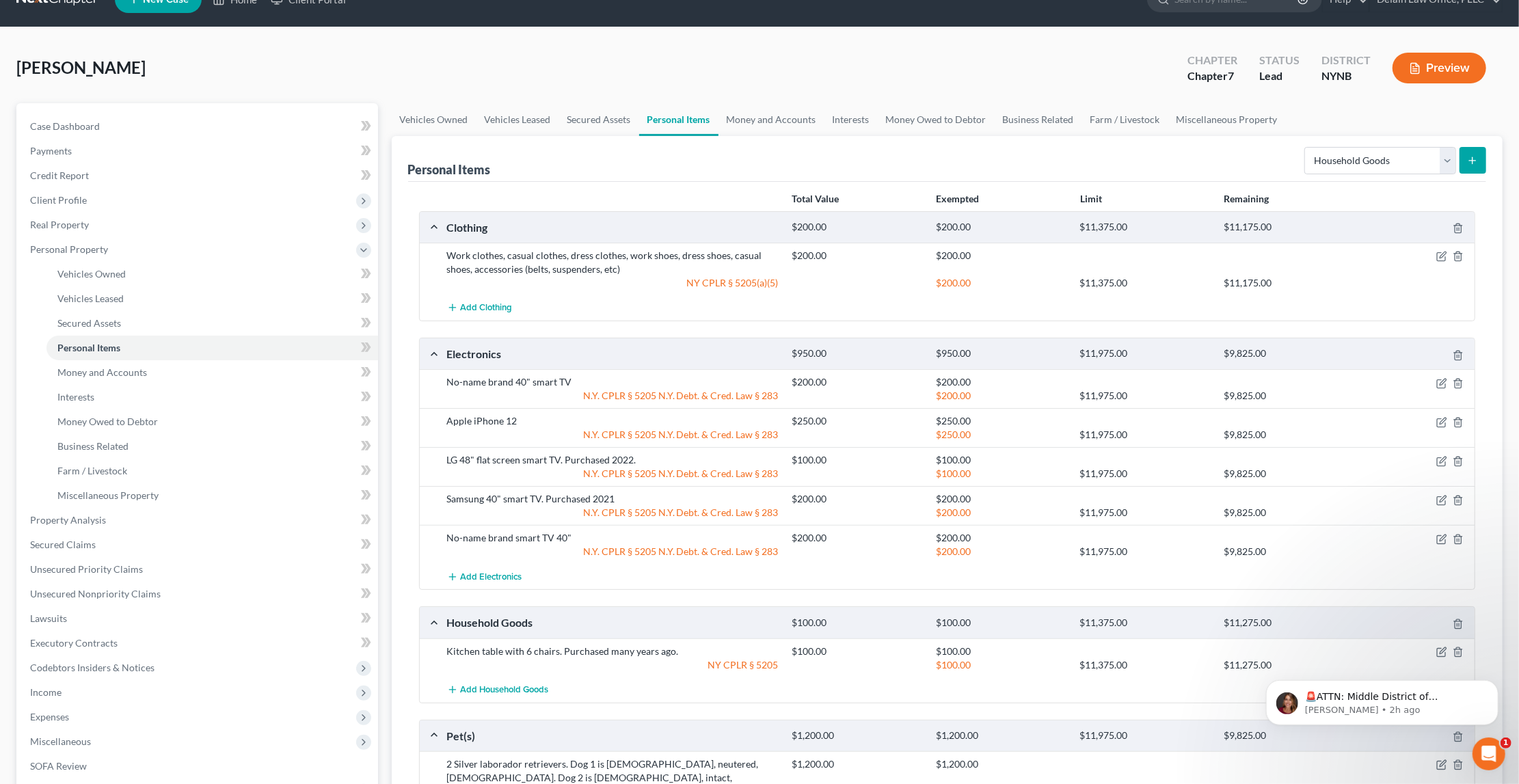
click at [1468, 163] on icon "submit" at bounding box center [1472, 160] width 11 height 11
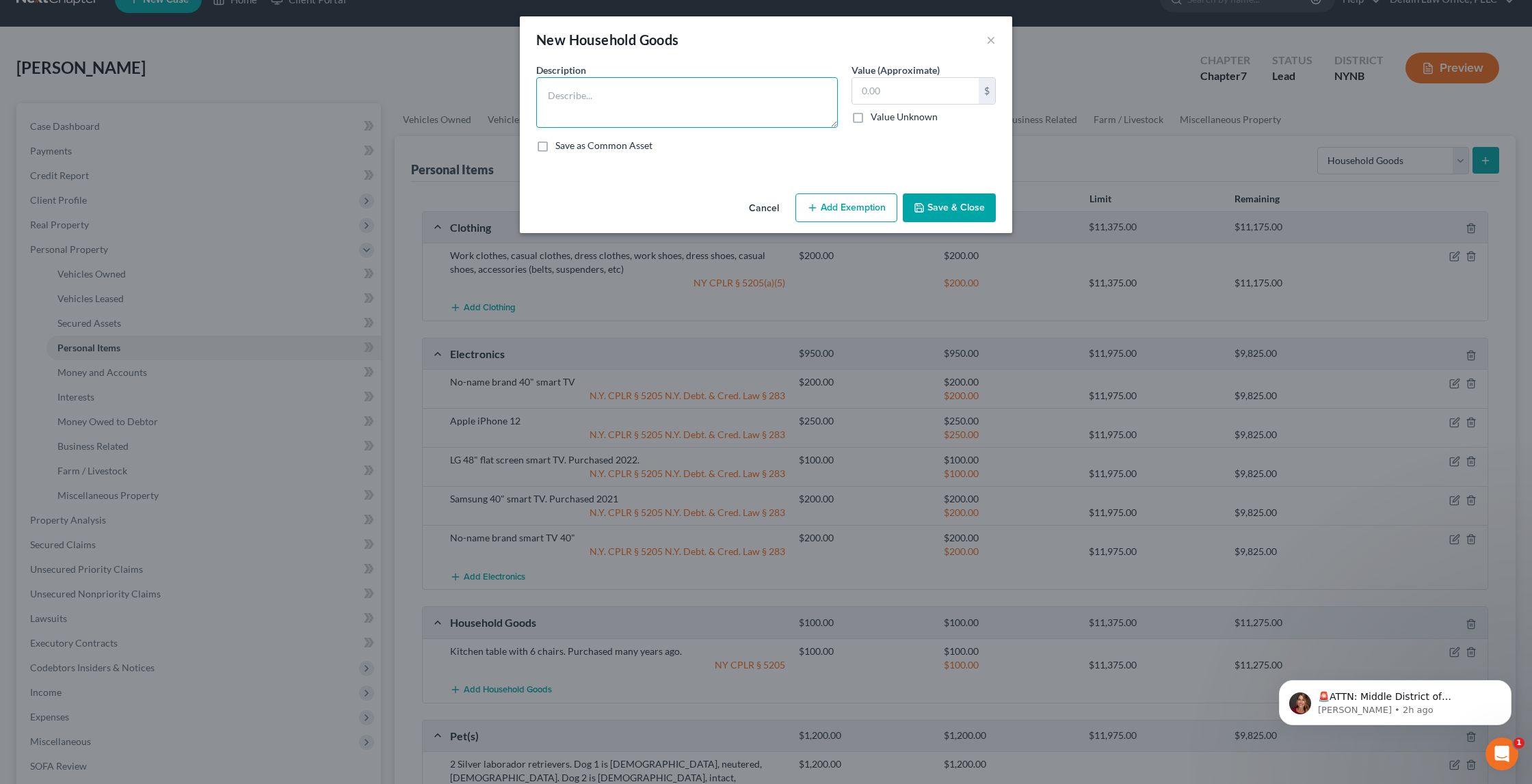
click at [753, 110] on textarea at bounding box center [686, 103] width 301 height 51
click at [722, 93] on textarea "Refrigerator: LG [DEMOGRAPHIC_DATA] with ice maker in door" at bounding box center [686, 103] width 301 height 51
click at [725, 94] on textarea "Refrigerator: LG [DEMOGRAPHIC_DATA] with ice maker in door" at bounding box center [686, 103] width 301 height 51
click at [813, 95] on textarea "Refrigerator: LG [DEMOGRAPHIC_DATA] with ice maker and water in door" at bounding box center [686, 103] width 301 height 51
type textarea "Refrigerator: LG [DEMOGRAPHIC_DATA] with ice maker and water in door"
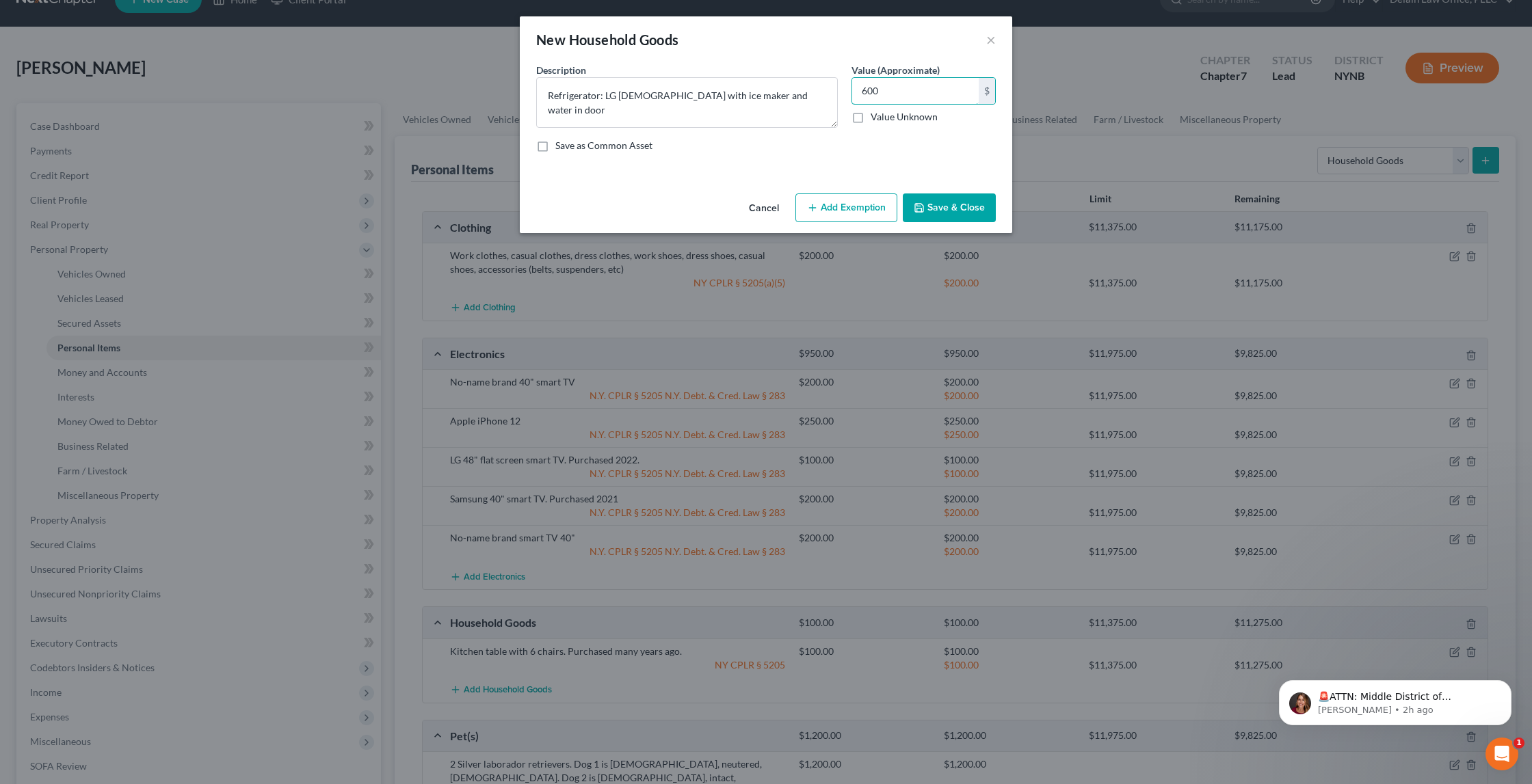
type input "600"
click at [851, 207] on button "Add Exemption" at bounding box center [846, 207] width 102 height 29
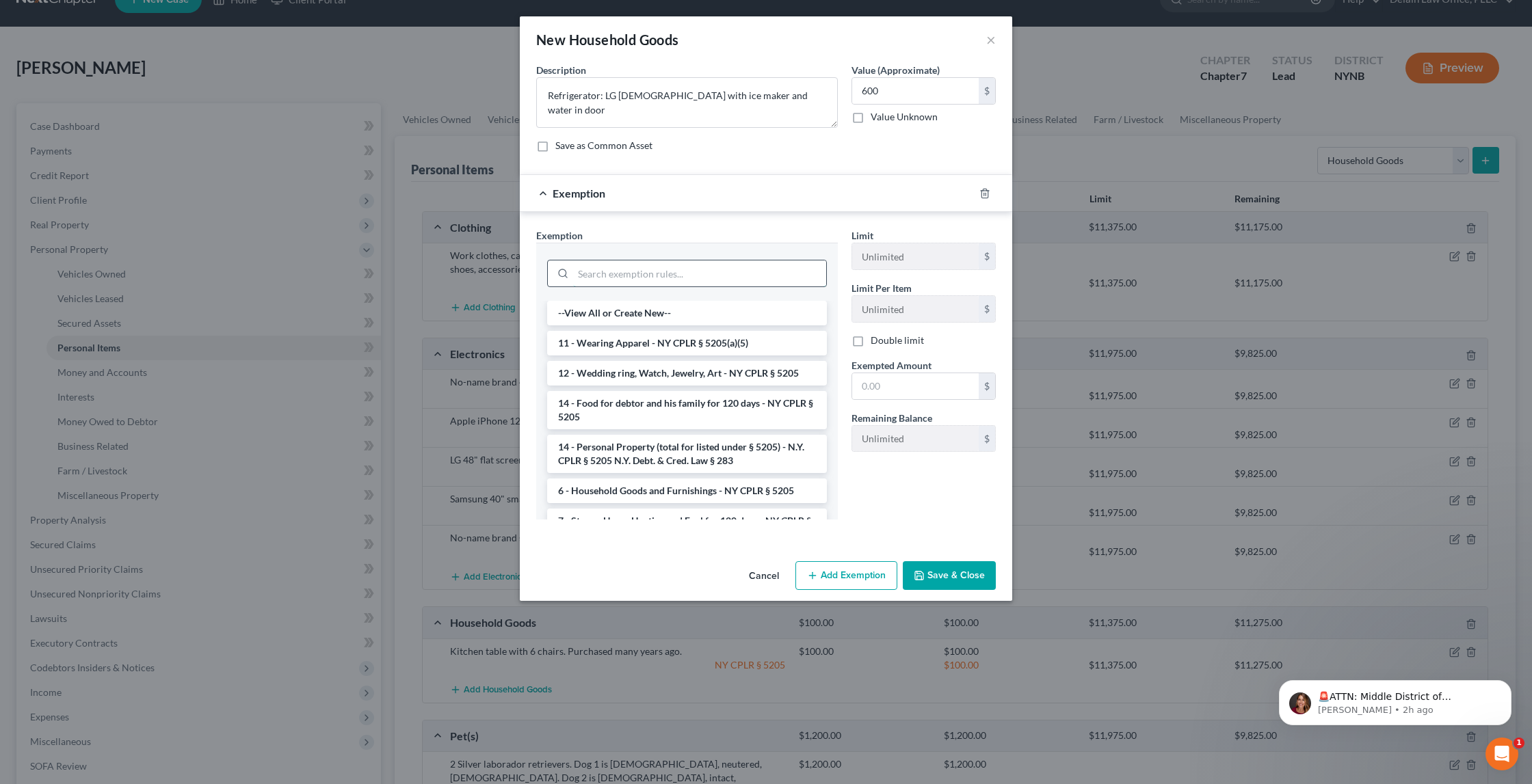
click at [708, 270] on input "search" at bounding box center [700, 274] width 253 height 26
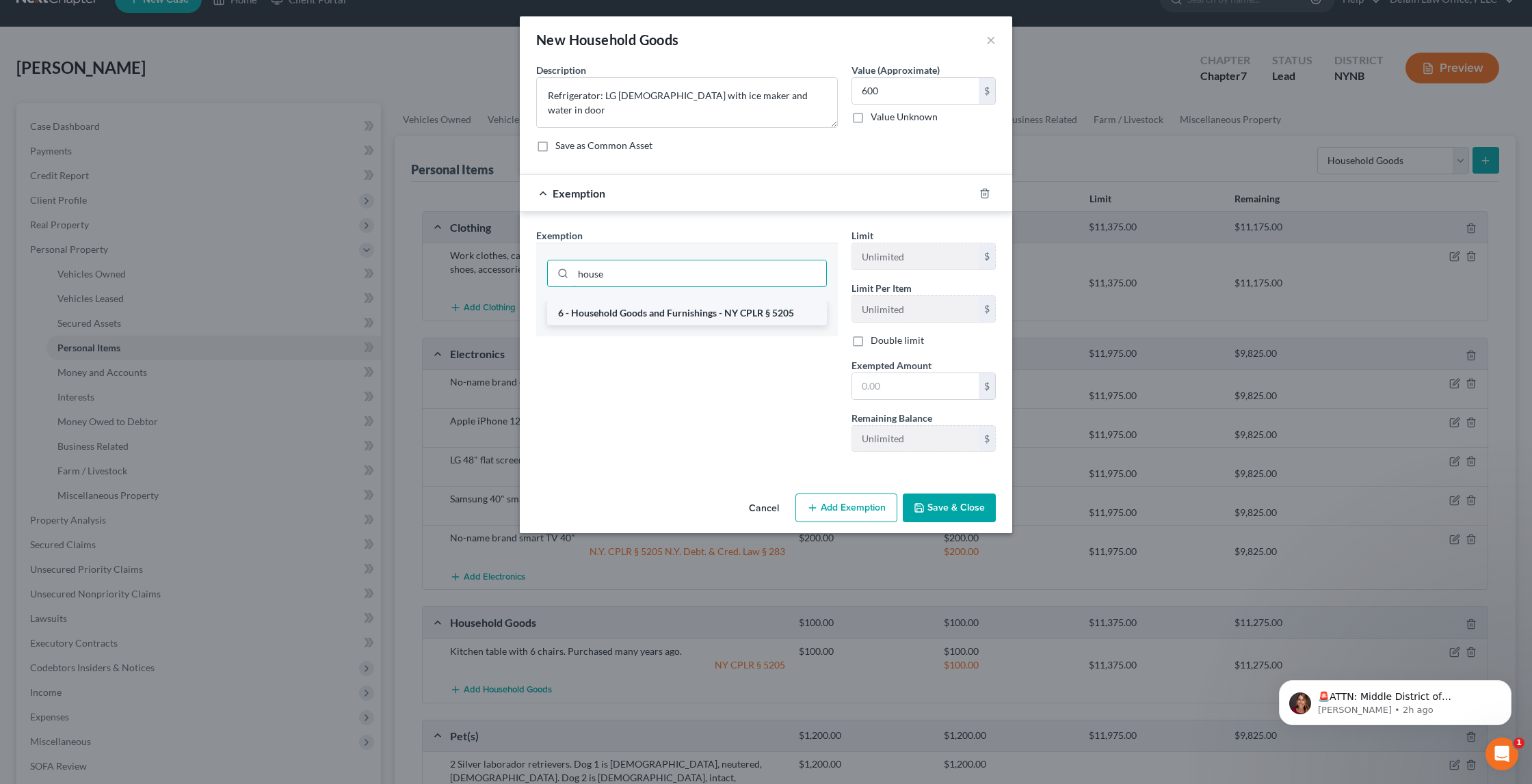
type input "house"
click at [761, 309] on li "6 - Household Goods and Furnishings - NY CPLR § 5205" at bounding box center [687, 313] width 279 height 24
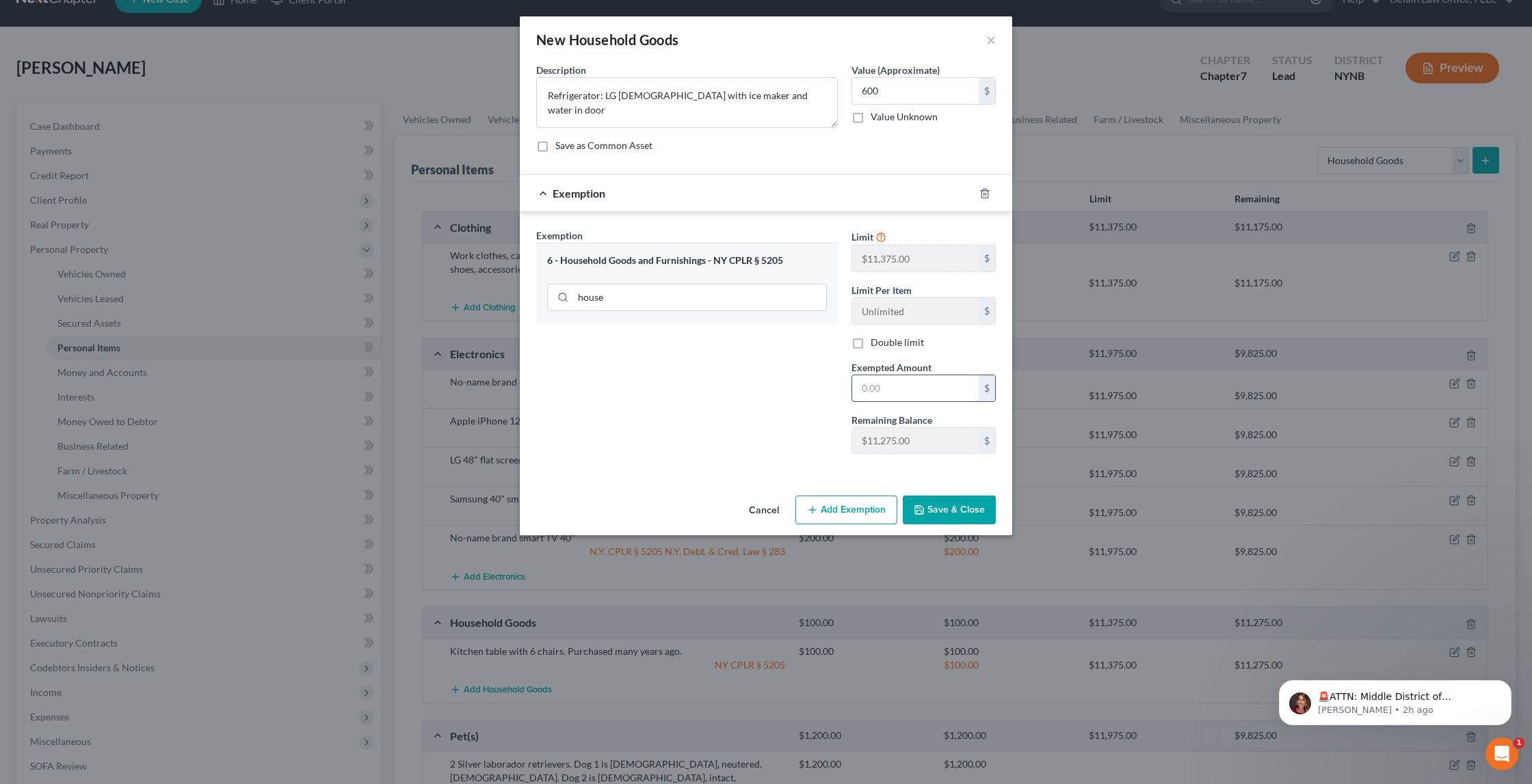
click at [890, 385] on input "text" at bounding box center [915, 389] width 127 height 26
type input "600"
click at [943, 508] on button "Save & Close" at bounding box center [949, 510] width 93 height 29
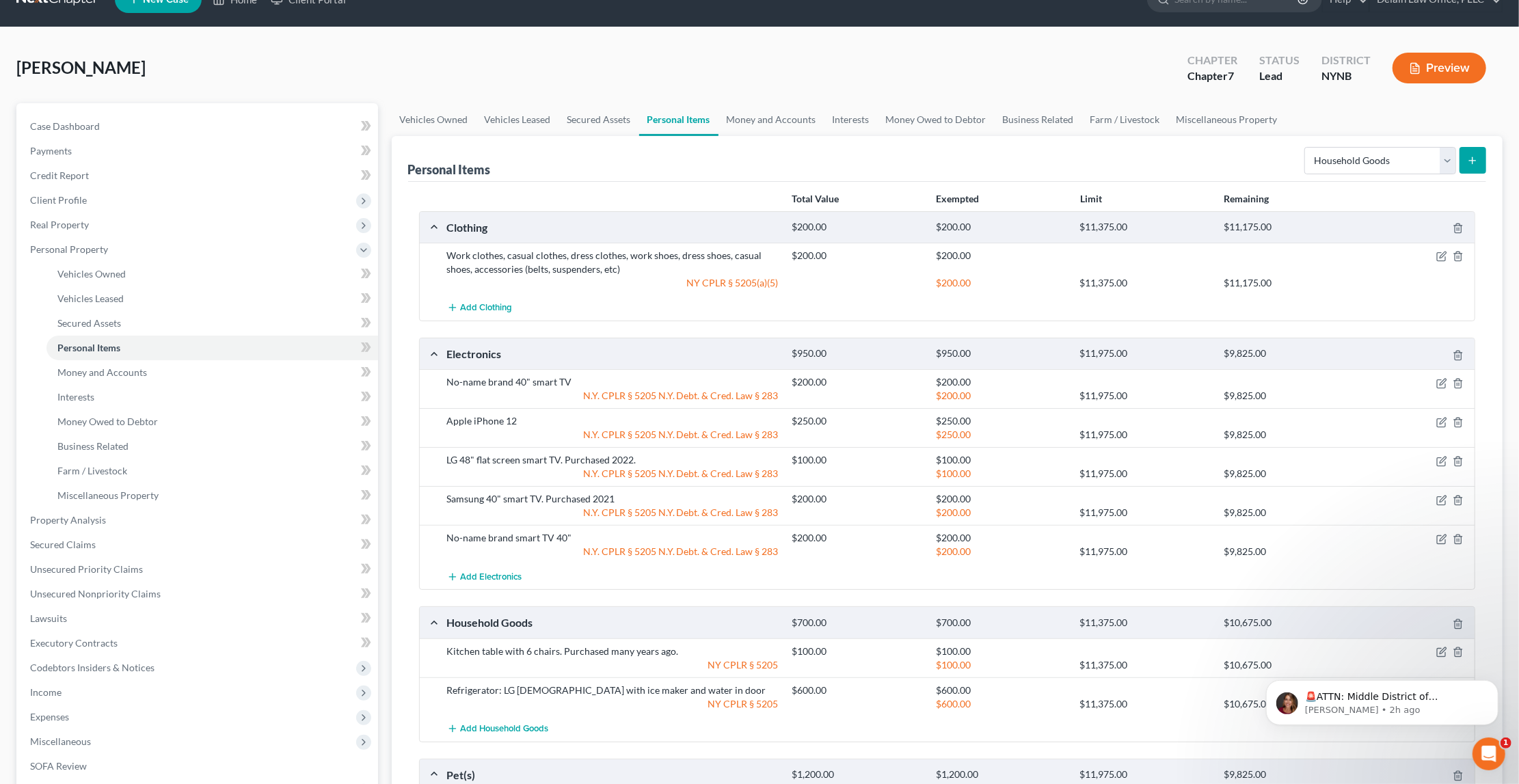
click at [1468, 161] on icon "submit" at bounding box center [1472, 160] width 11 height 11
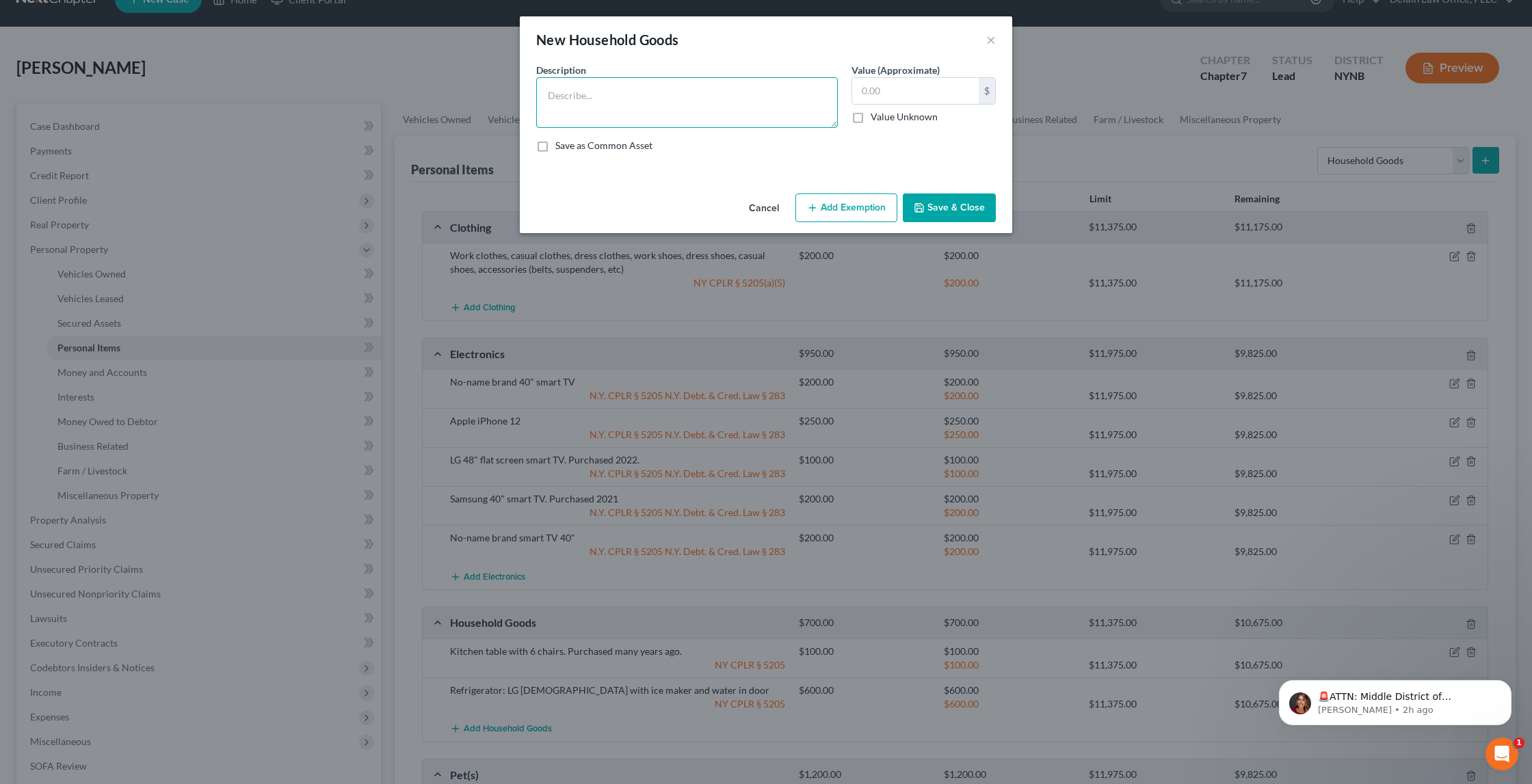
click at [636, 120] on textarea at bounding box center [686, 103] width 301 height 51
type textarea "Microwave"
type input "150"
click at [858, 212] on button "Add Exemption" at bounding box center [846, 207] width 102 height 29
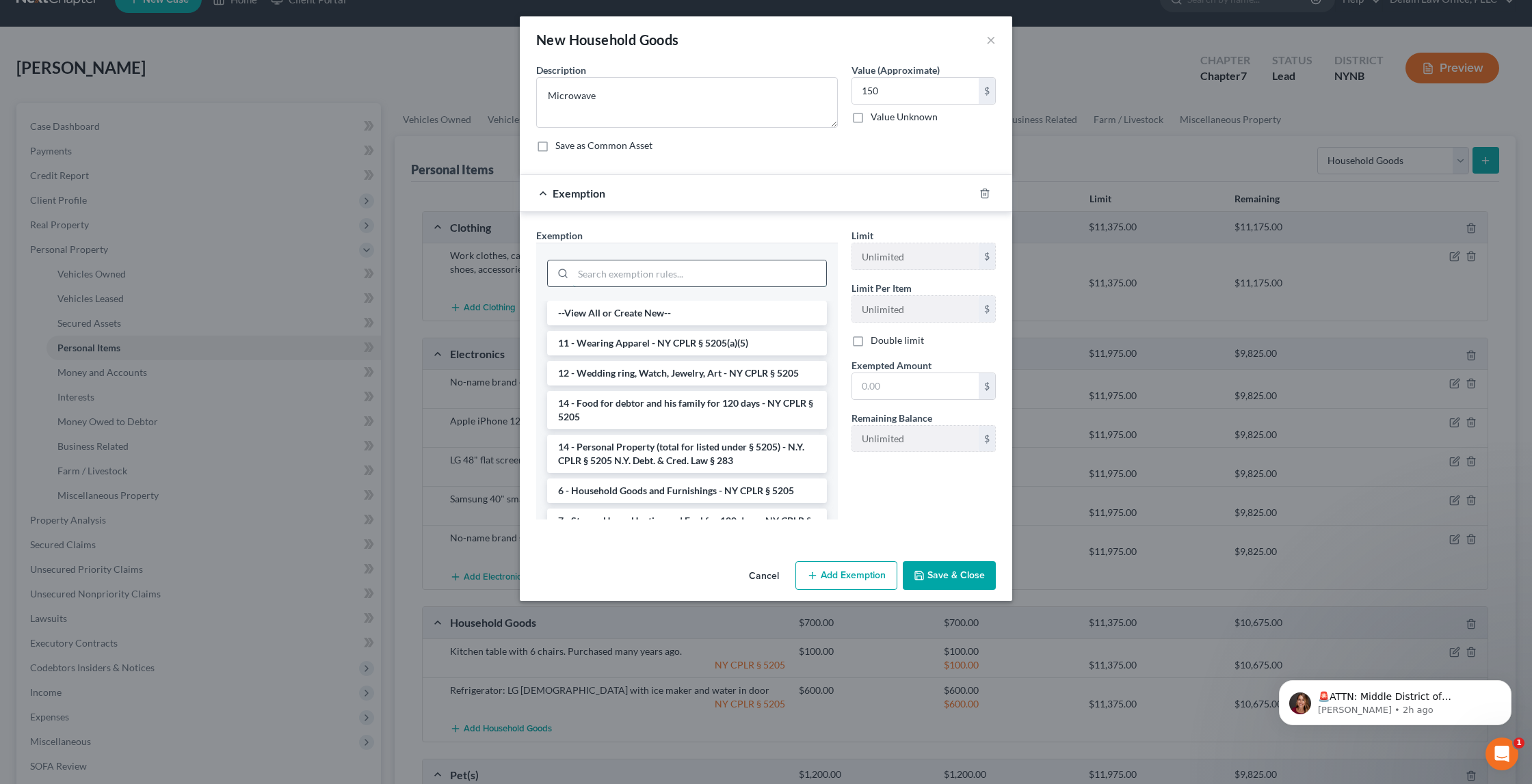
click at [735, 274] on input "search" at bounding box center [700, 274] width 253 height 26
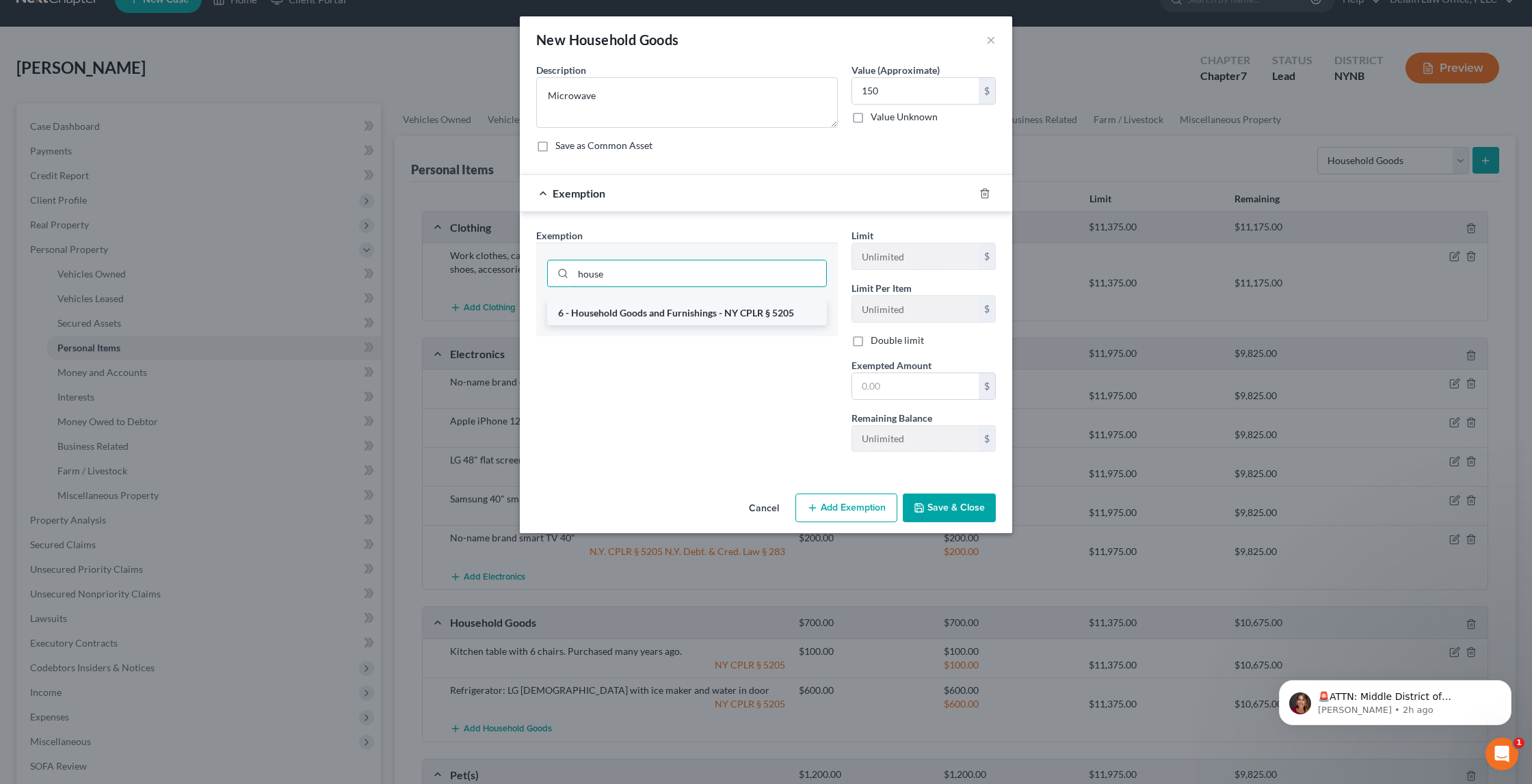
type input "house"
click at [732, 316] on li "6 - Household Goods and Furnishings - NY CPLR § 5205" at bounding box center [687, 313] width 279 height 24
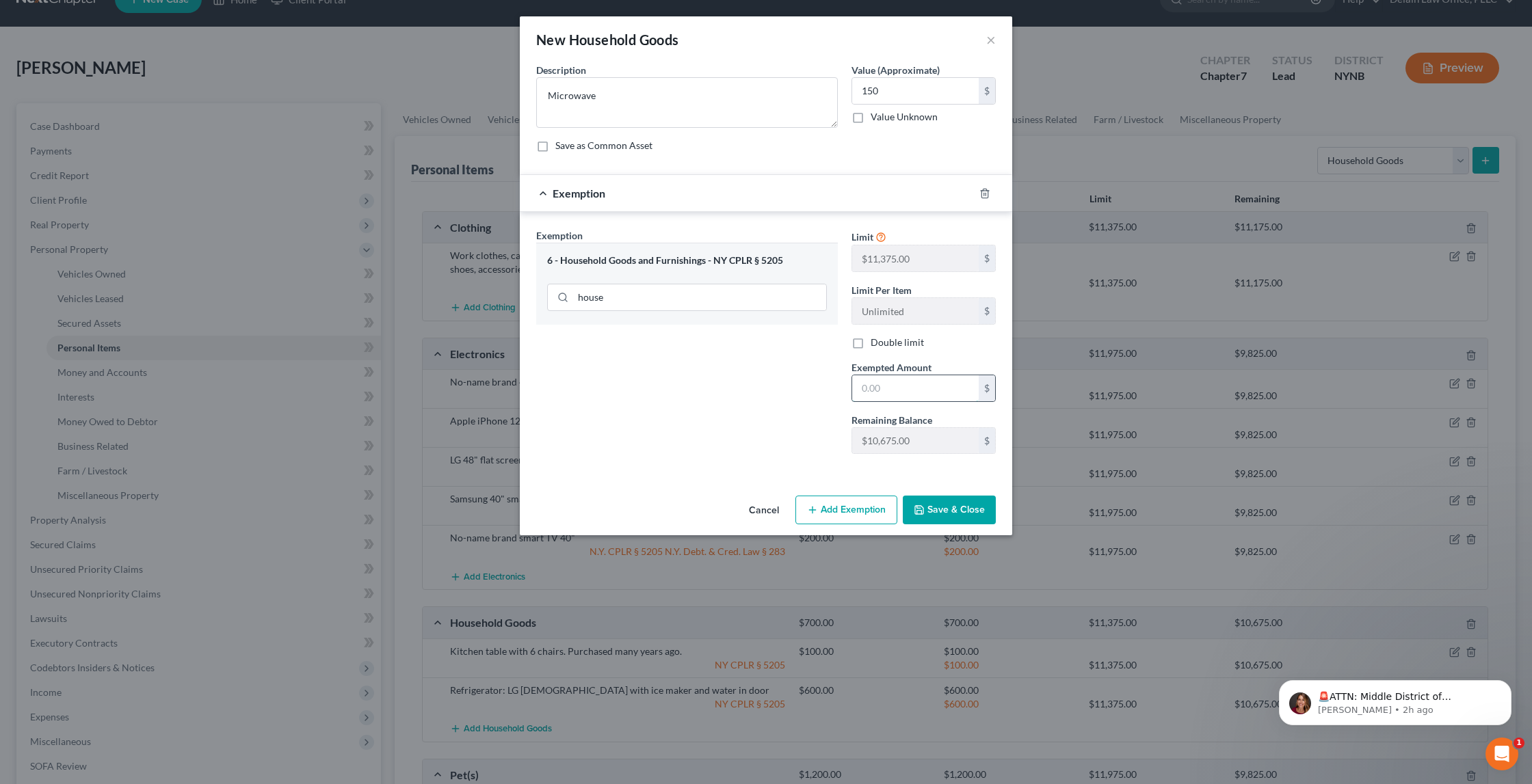
click at [896, 384] on input "text" at bounding box center [915, 389] width 127 height 26
type input "150"
click at [980, 505] on button "Save & Close" at bounding box center [949, 510] width 93 height 29
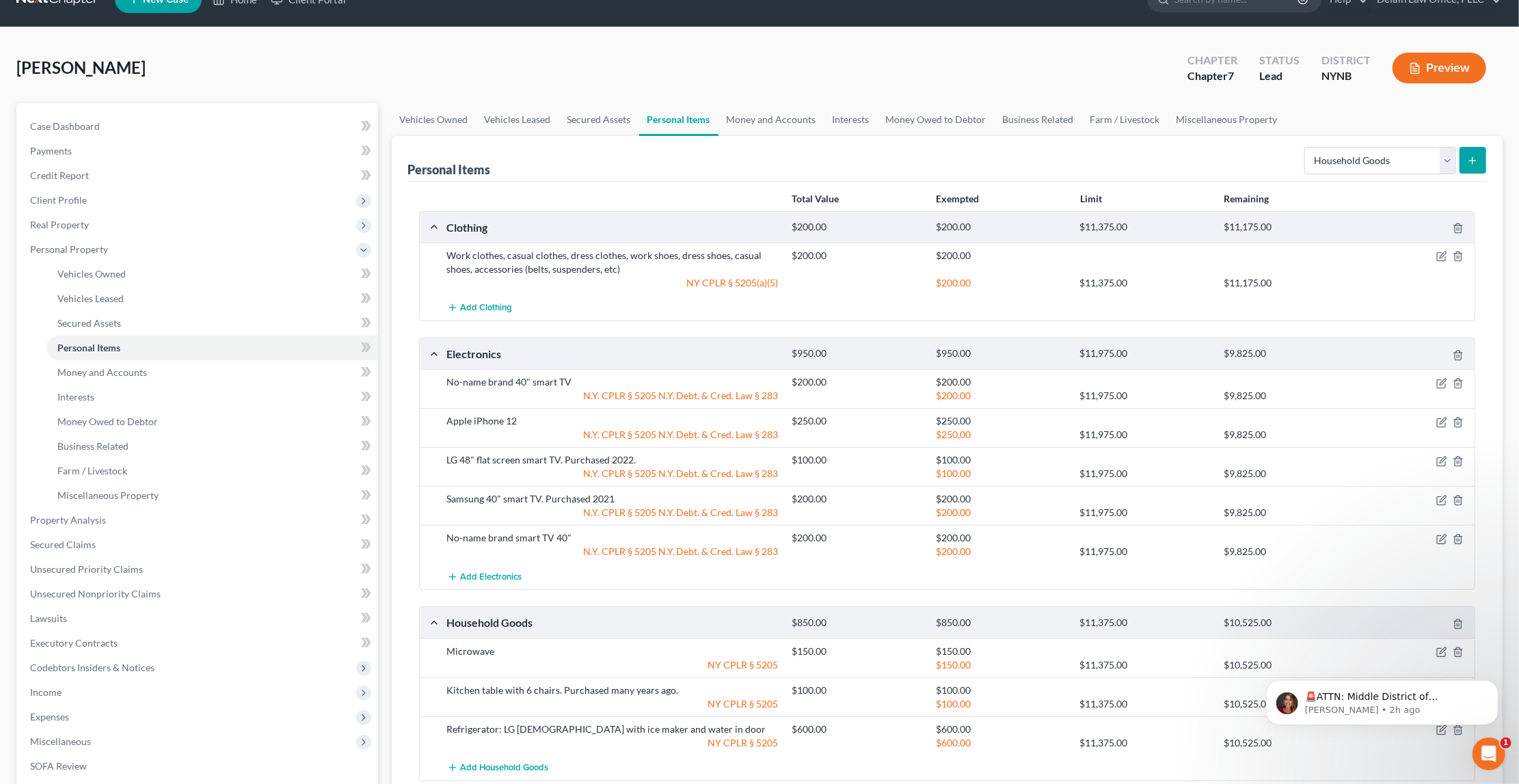
click at [1473, 161] on icon "submit" at bounding box center [1472, 160] width 11 height 11
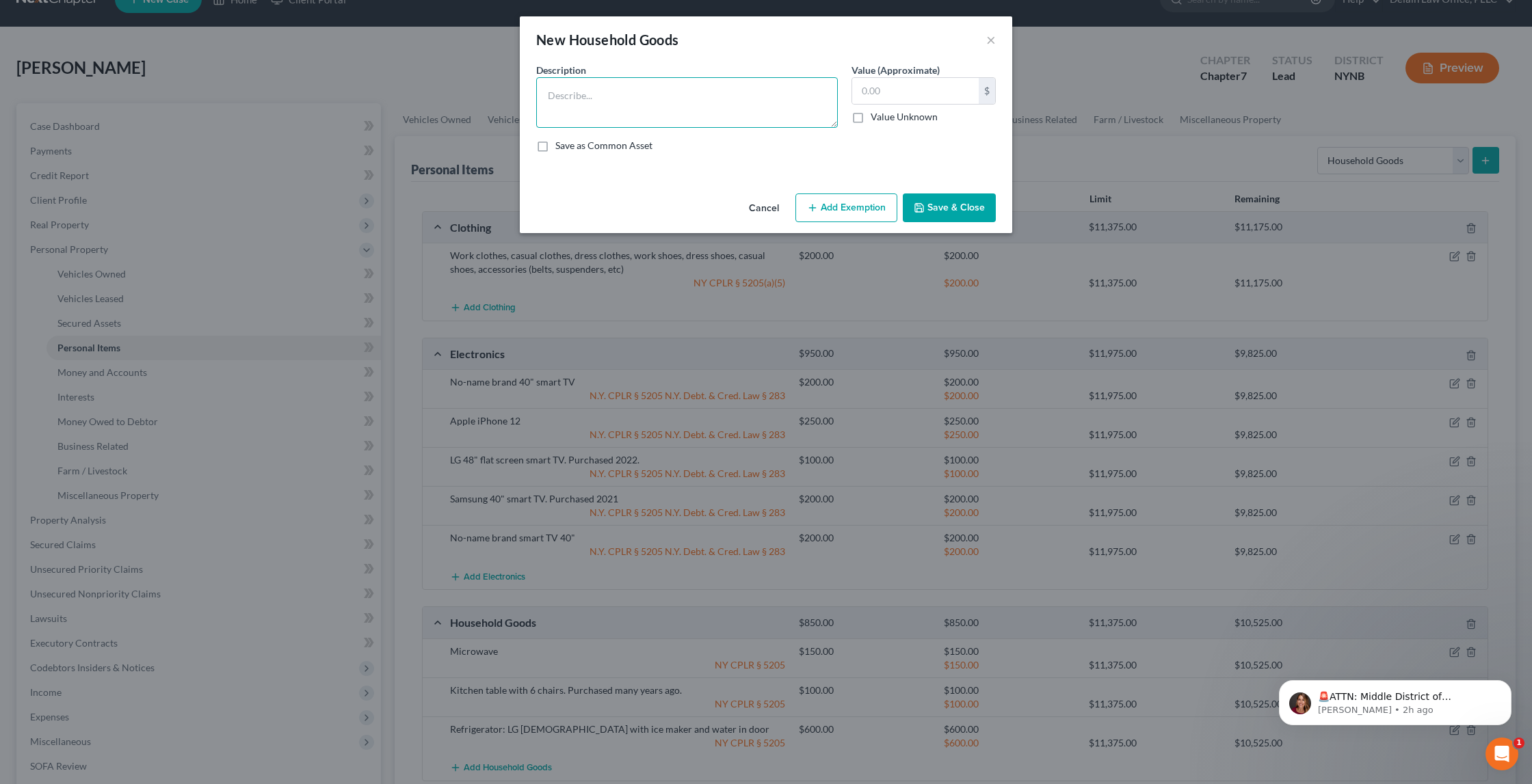
click at [772, 90] on textarea at bounding box center [686, 103] width 301 height 51
type textarea "s"
click at [929, 88] on input "text" at bounding box center [915, 91] width 127 height 26
click at [779, 83] on textarea "Stove" at bounding box center [686, 103] width 301 height 51
click at [779, 93] on textarea "Stove" at bounding box center [686, 103] width 301 height 51
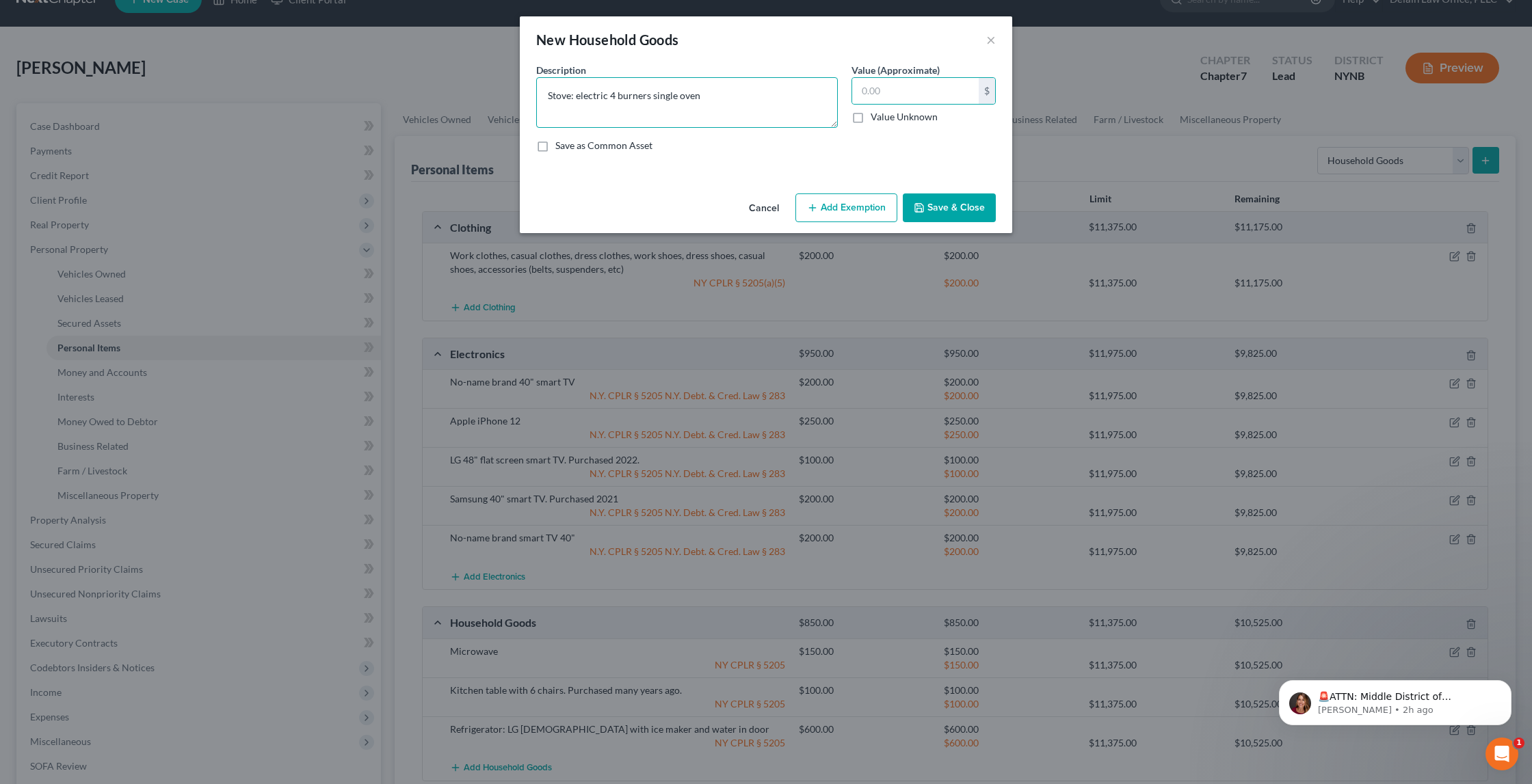
click at [739, 99] on textarea "Stove: electric 4 burners single oven" at bounding box center [686, 103] width 301 height 51
click at [875, 91] on input "text" at bounding box center [915, 91] width 127 height 26
click at [548, 95] on textarea "Stove: electric 4 burners single oven [DEMOGRAPHIC_DATA]" at bounding box center [686, 103] width 301 height 51
click at [574, 97] on textarea "Stove: electric 4 burners single oven [DEMOGRAPHIC_DATA]" at bounding box center [686, 103] width 301 height 51
click at [864, 93] on input "text" at bounding box center [915, 91] width 127 height 26
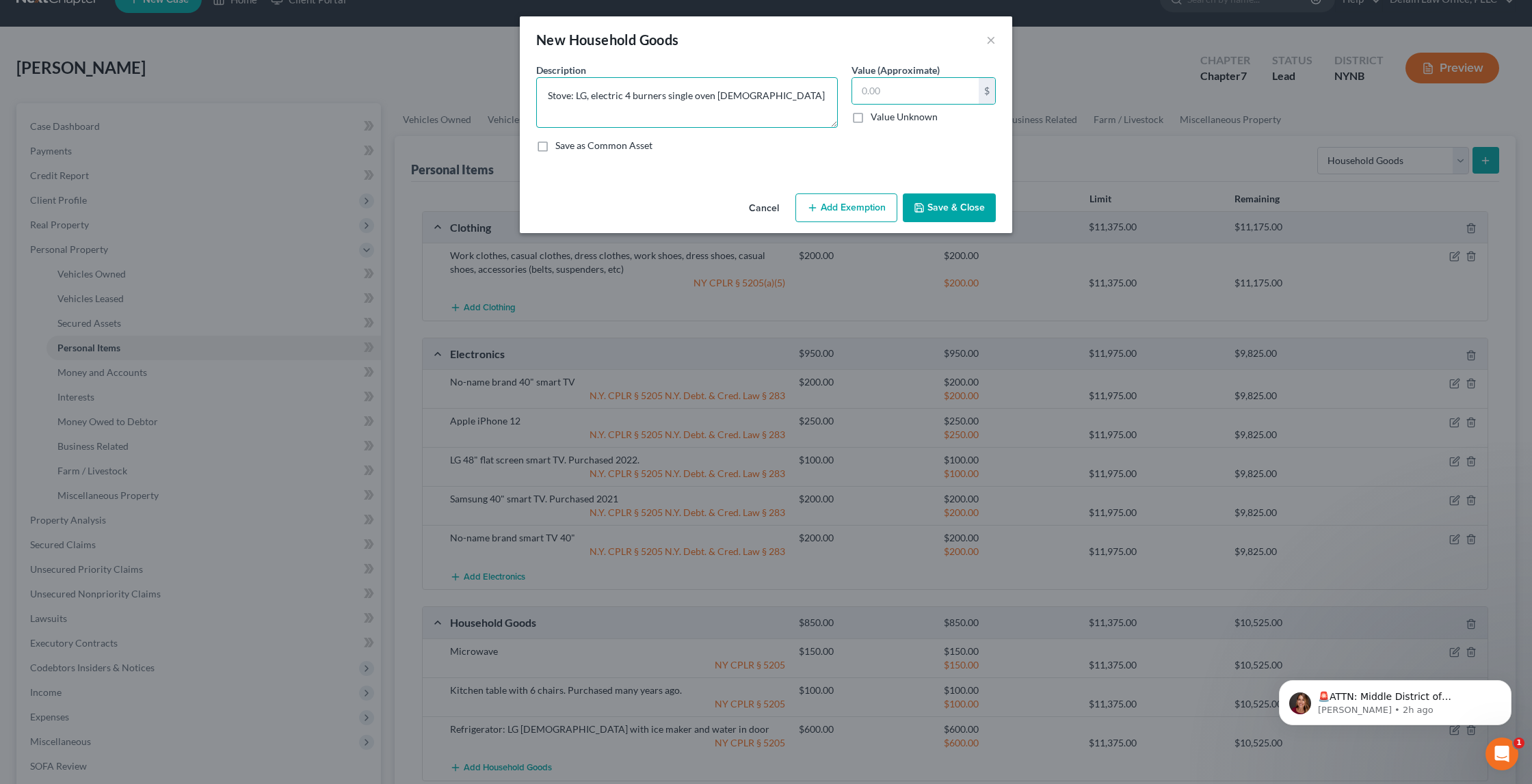
click at [712, 95] on textarea "Stove: LG, electric 4 burners single oven [DEMOGRAPHIC_DATA]" at bounding box center [686, 103] width 301 height 51
type textarea "Stove: LG, electric 4 burners single oven glass top [DEMOGRAPHIC_DATA]"
click at [884, 87] on input "text" at bounding box center [915, 91] width 127 height 26
type input "300"
click at [878, 199] on button "Add Exemption" at bounding box center [846, 207] width 102 height 29
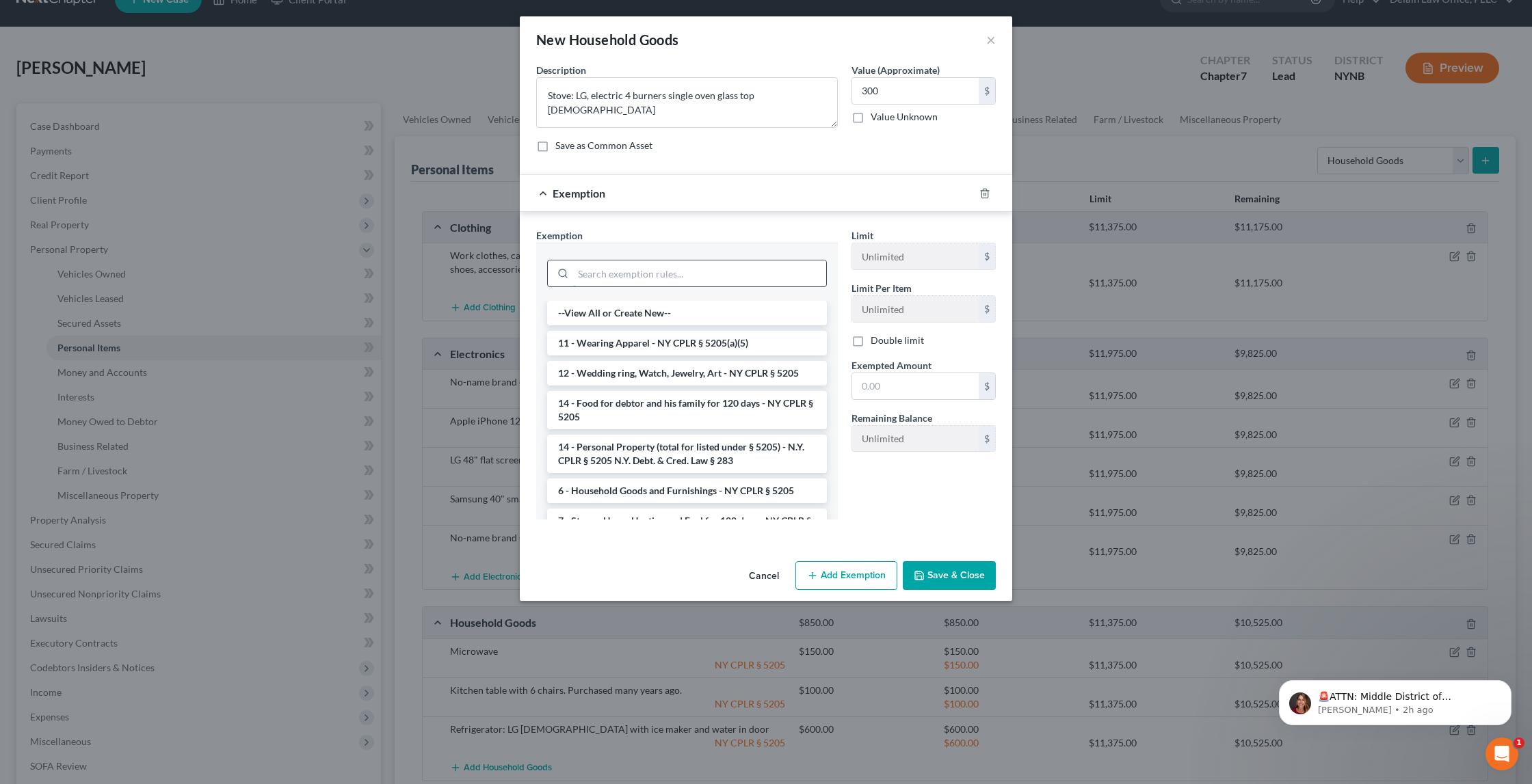
click at [708, 266] on input "search" at bounding box center [700, 274] width 253 height 26
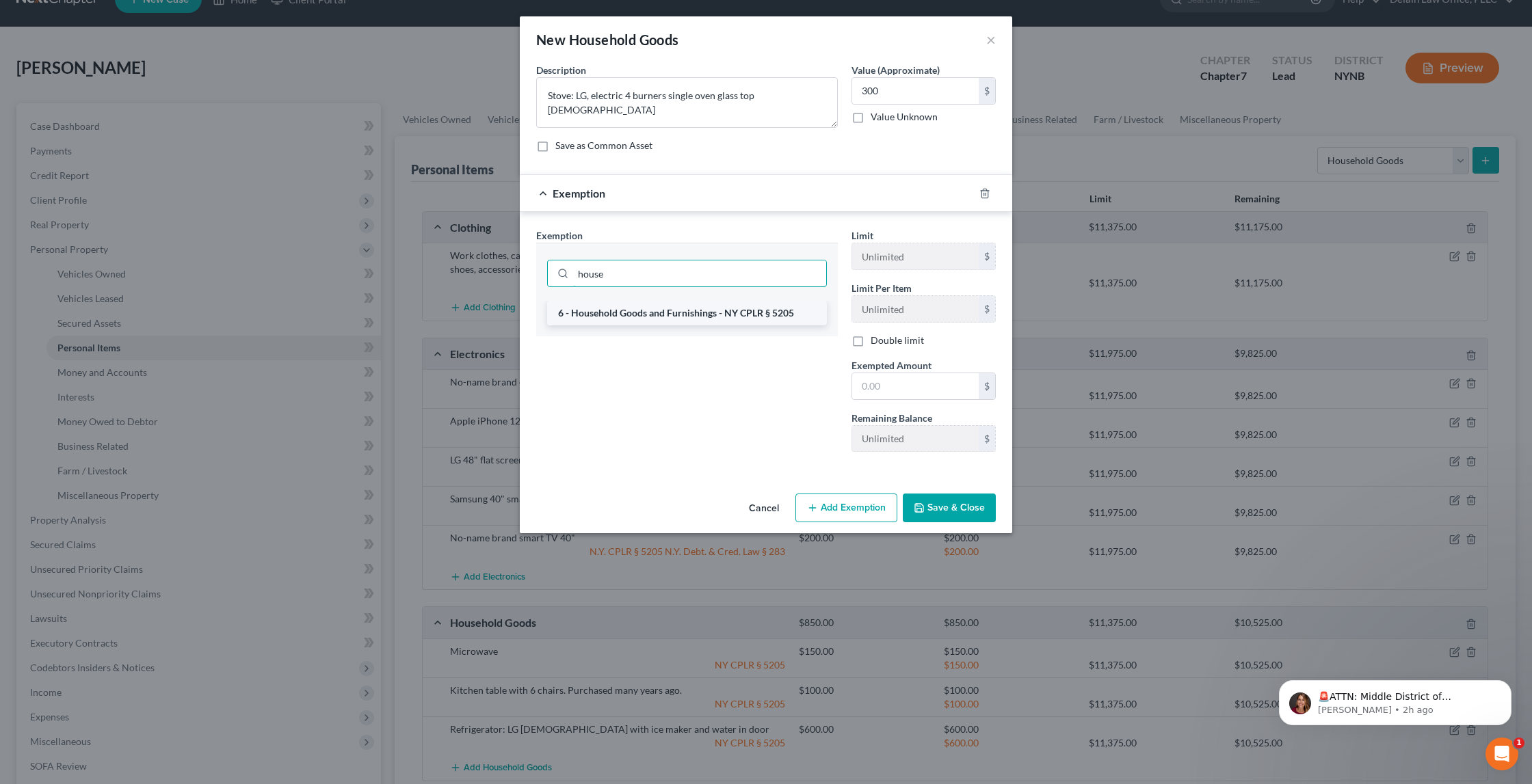
type input "house"
click at [695, 316] on li "6 - Household Goods and Furnishings - NY CPLR § 5205" at bounding box center [687, 313] width 279 height 24
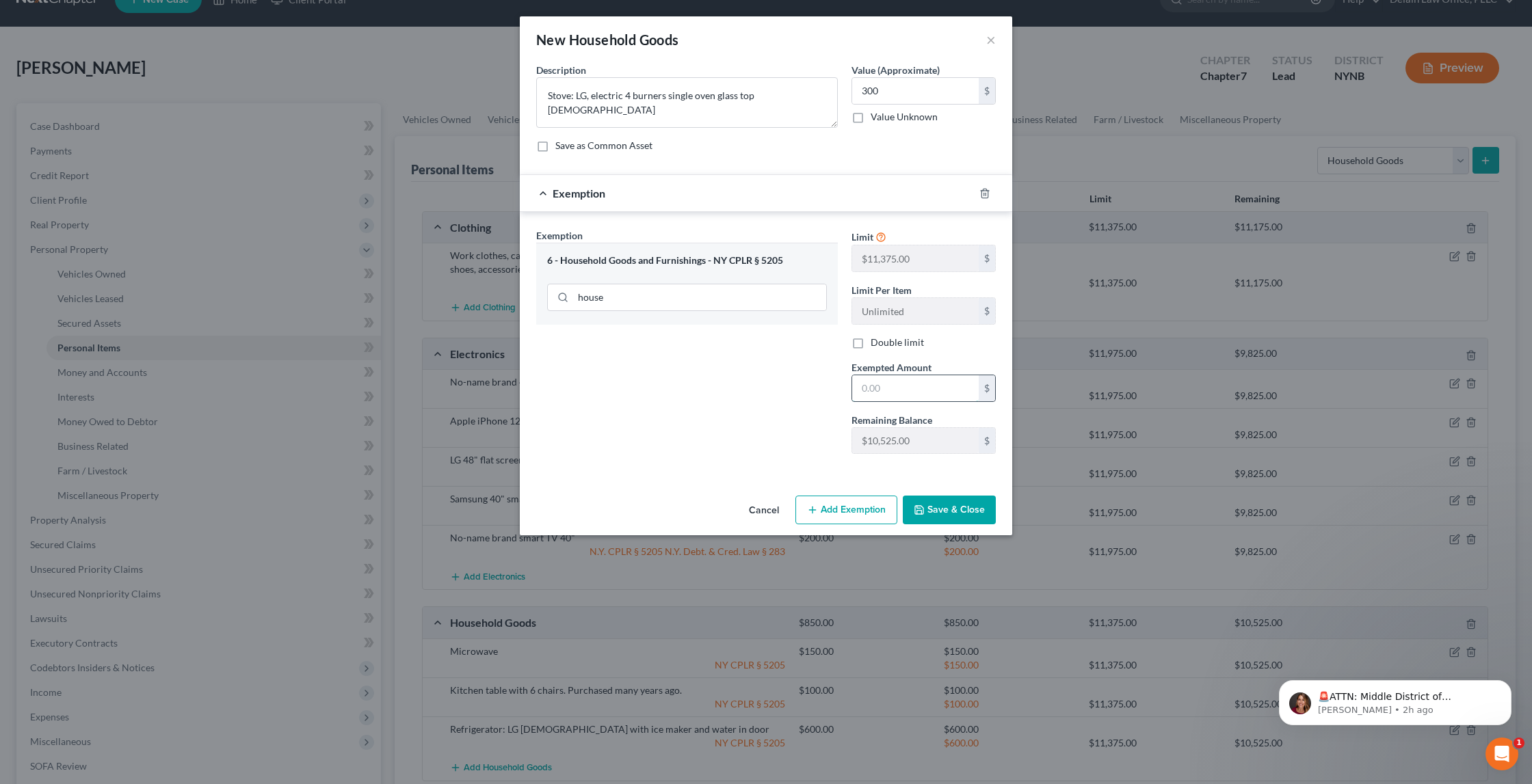
click at [877, 384] on input "text" at bounding box center [915, 389] width 127 height 26
type input "300"
click at [934, 507] on button "Save & Close" at bounding box center [949, 510] width 93 height 29
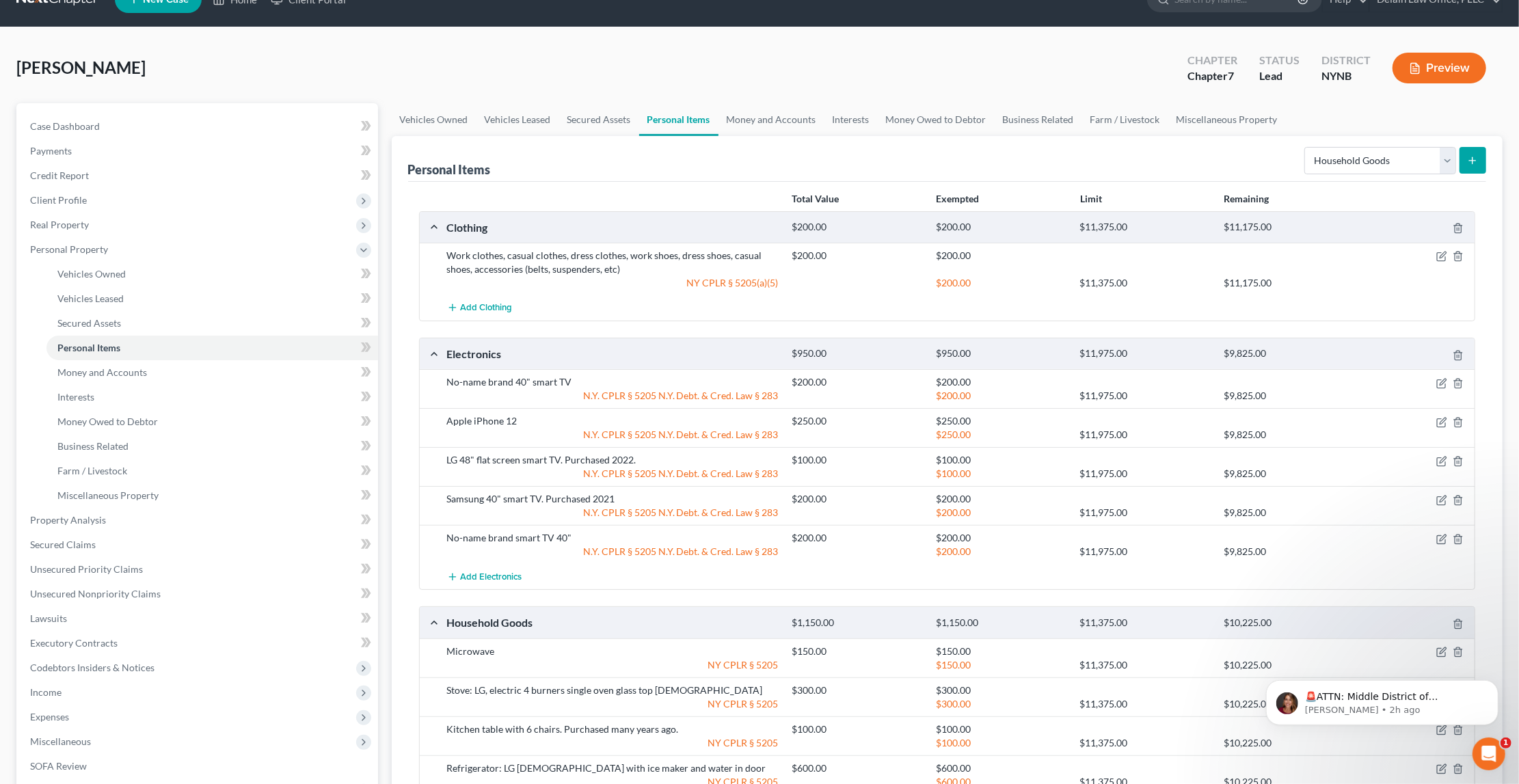
click at [1474, 161] on icon "submit" at bounding box center [1472, 160] width 11 height 11
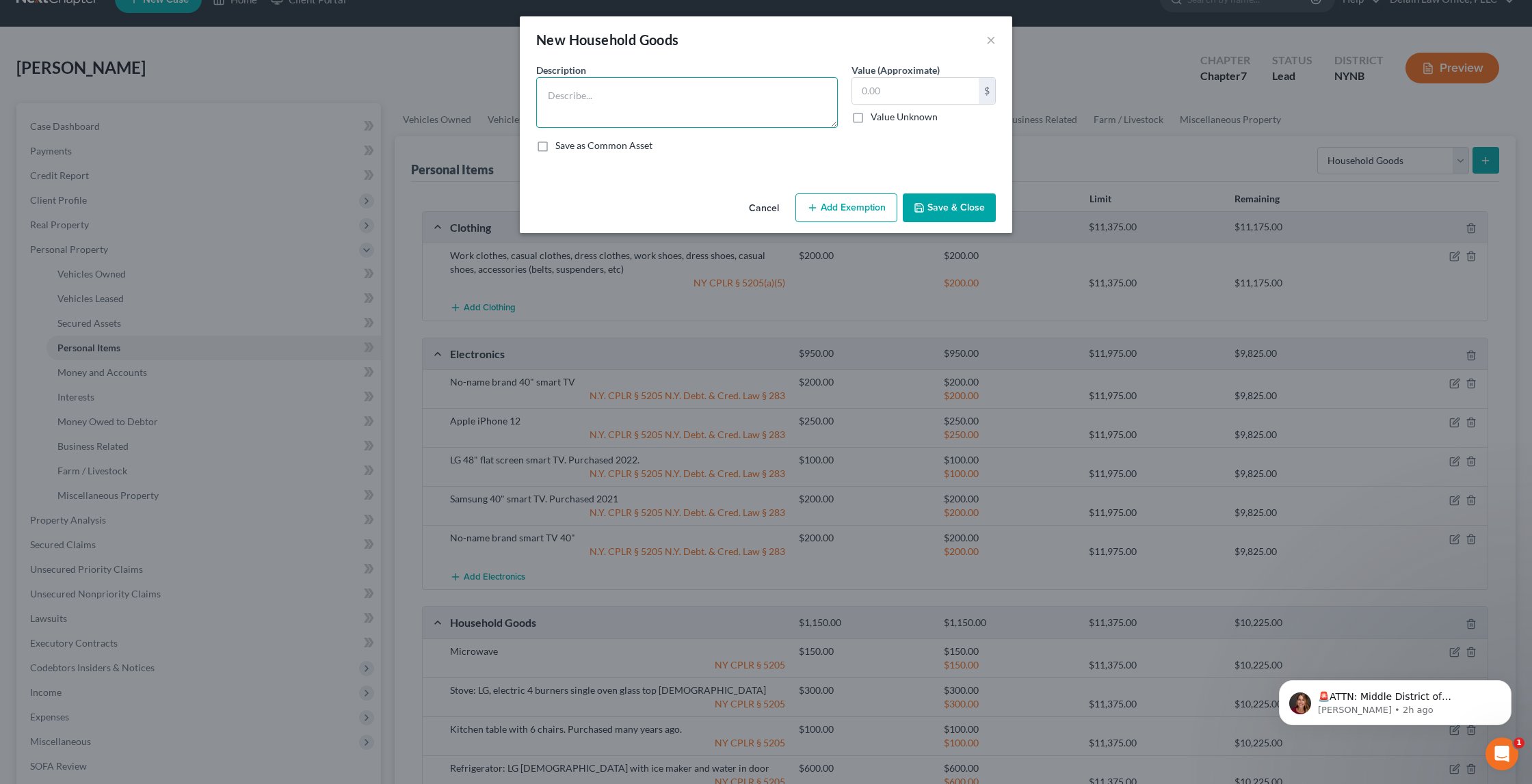
click at [667, 105] on textarea at bounding box center [686, 103] width 301 height 51
type textarea "Recliner chair"
click at [654, 95] on textarea "Recliner chair" at bounding box center [686, 103] width 301 height 51
click at [891, 90] on input "text" at bounding box center [915, 91] width 127 height 26
type input "50"
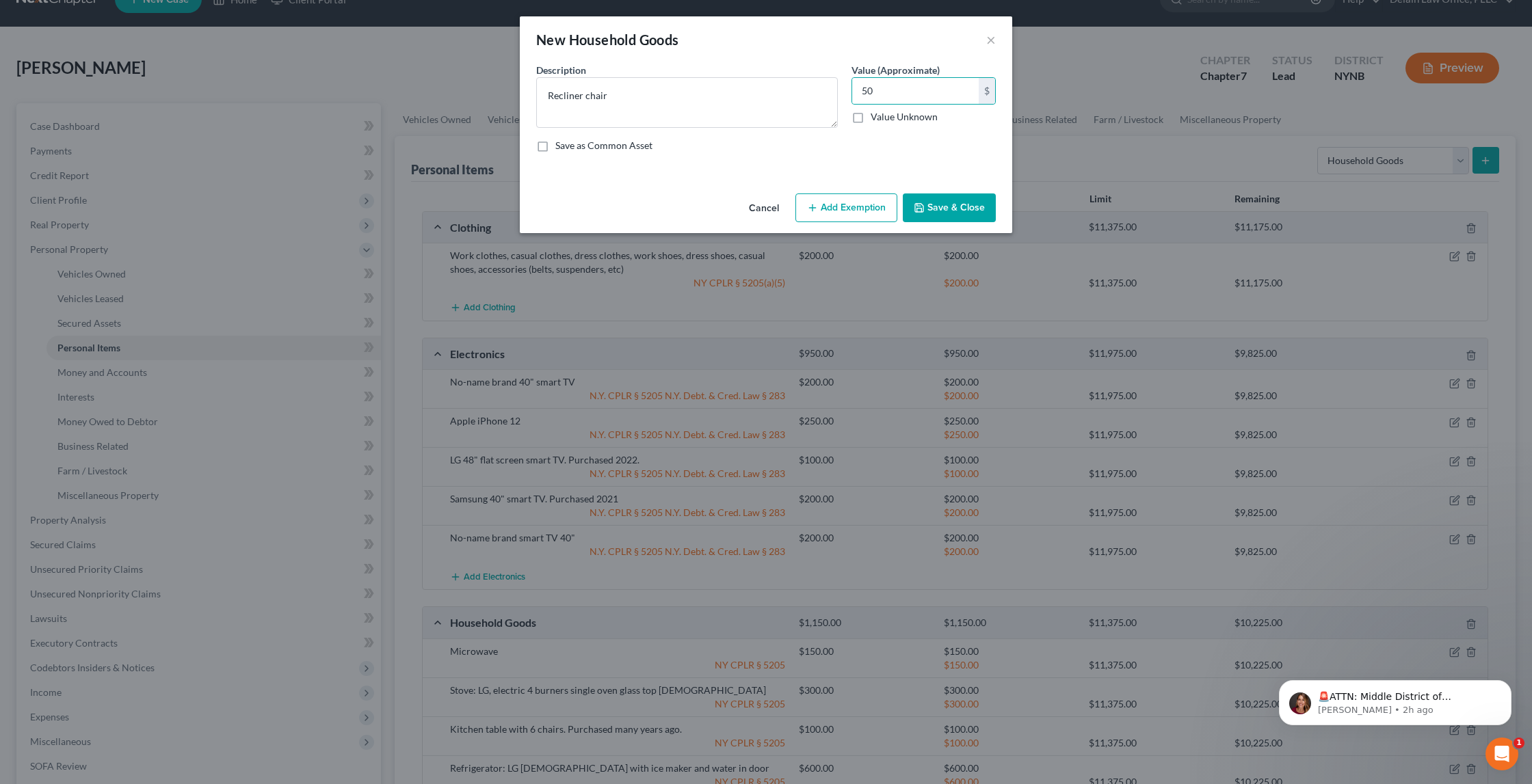
click at [859, 198] on button "Add Exemption" at bounding box center [846, 207] width 102 height 29
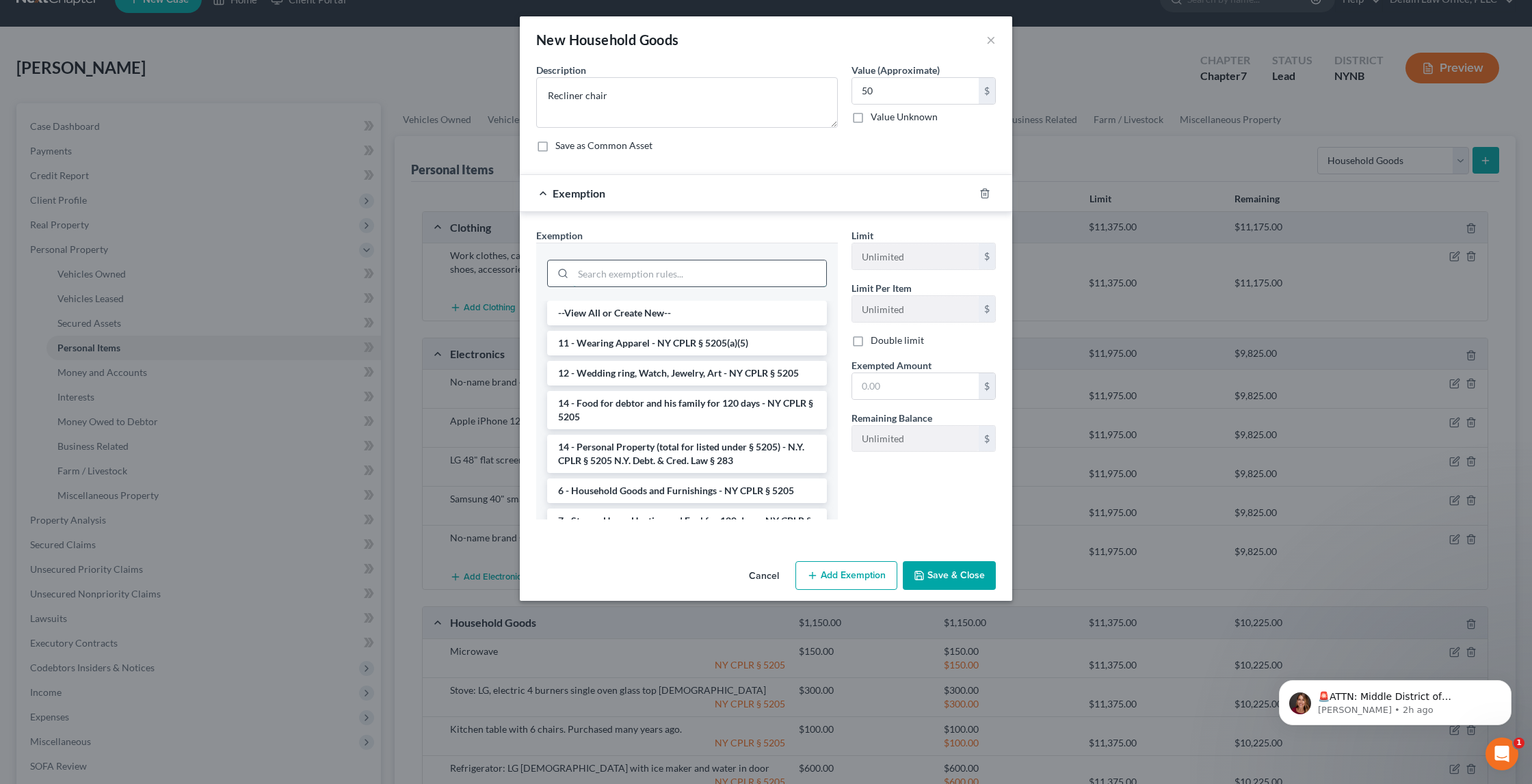
click at [717, 273] on input "search" at bounding box center [700, 274] width 253 height 26
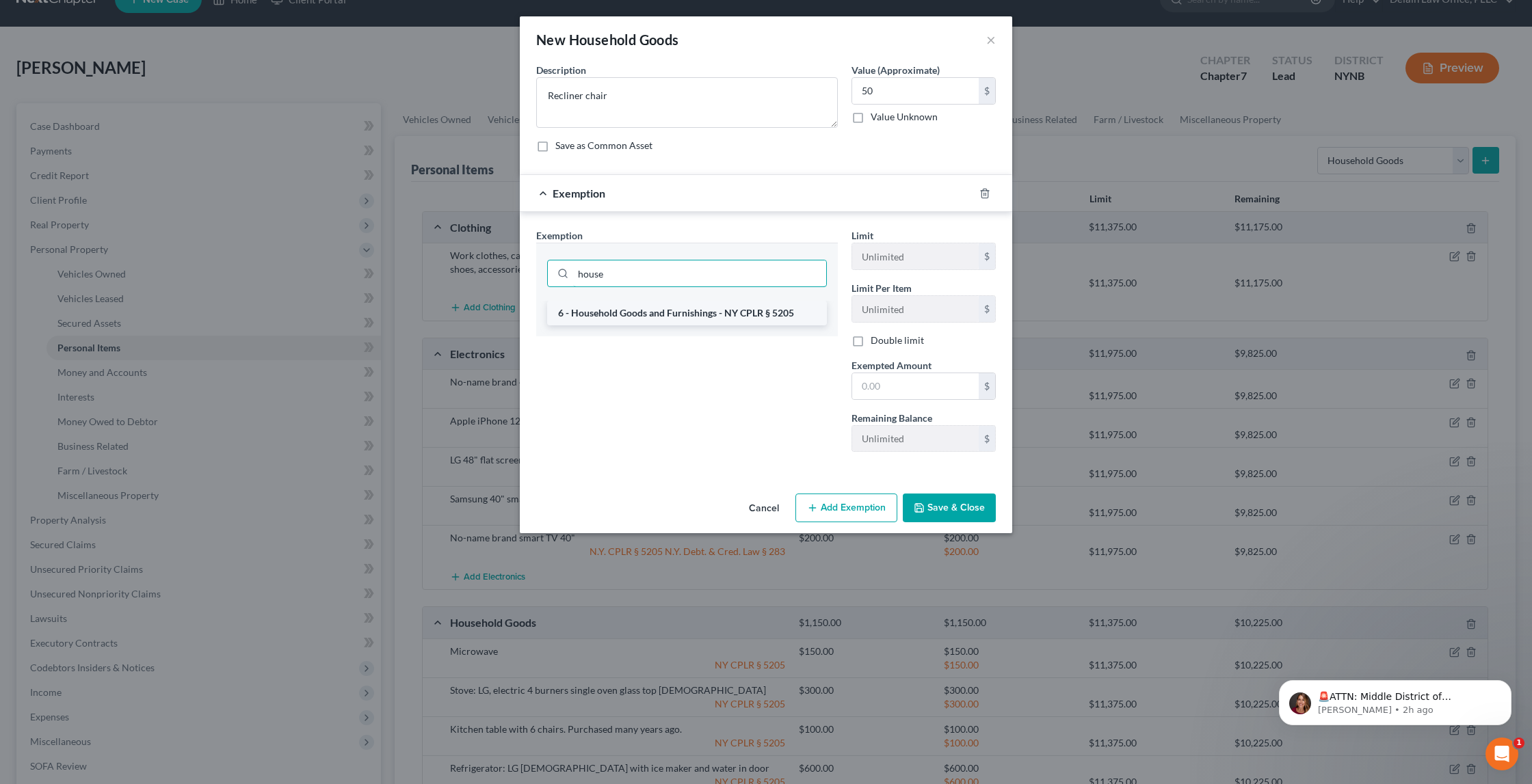
type input "house"
click at [770, 315] on li "6 - Household Goods and Furnishings - NY CPLR § 5205" at bounding box center [687, 313] width 279 height 24
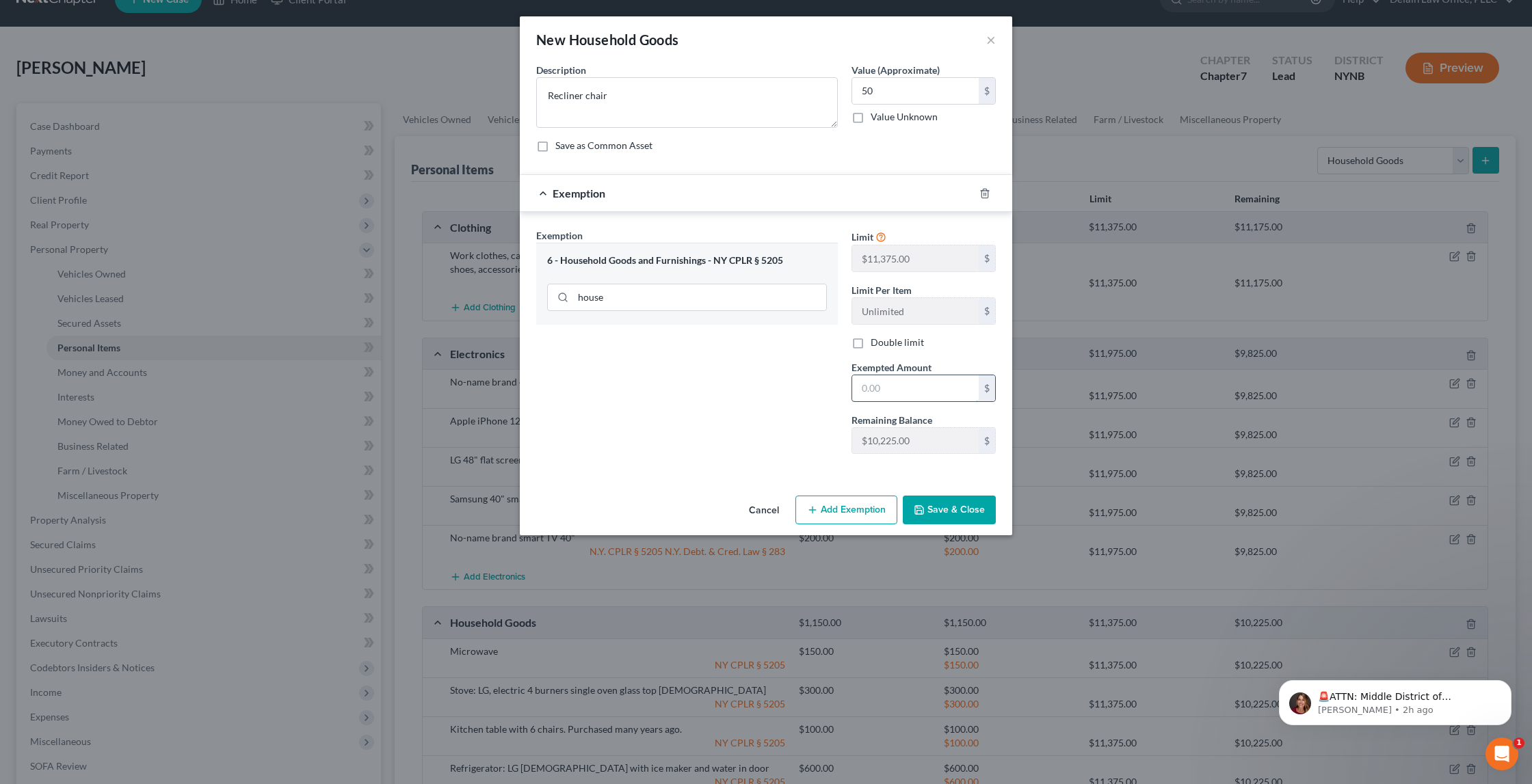
click at [865, 381] on input "text" at bounding box center [915, 389] width 127 height 26
type input "50"
click at [976, 507] on button "Save & Close" at bounding box center [949, 510] width 93 height 29
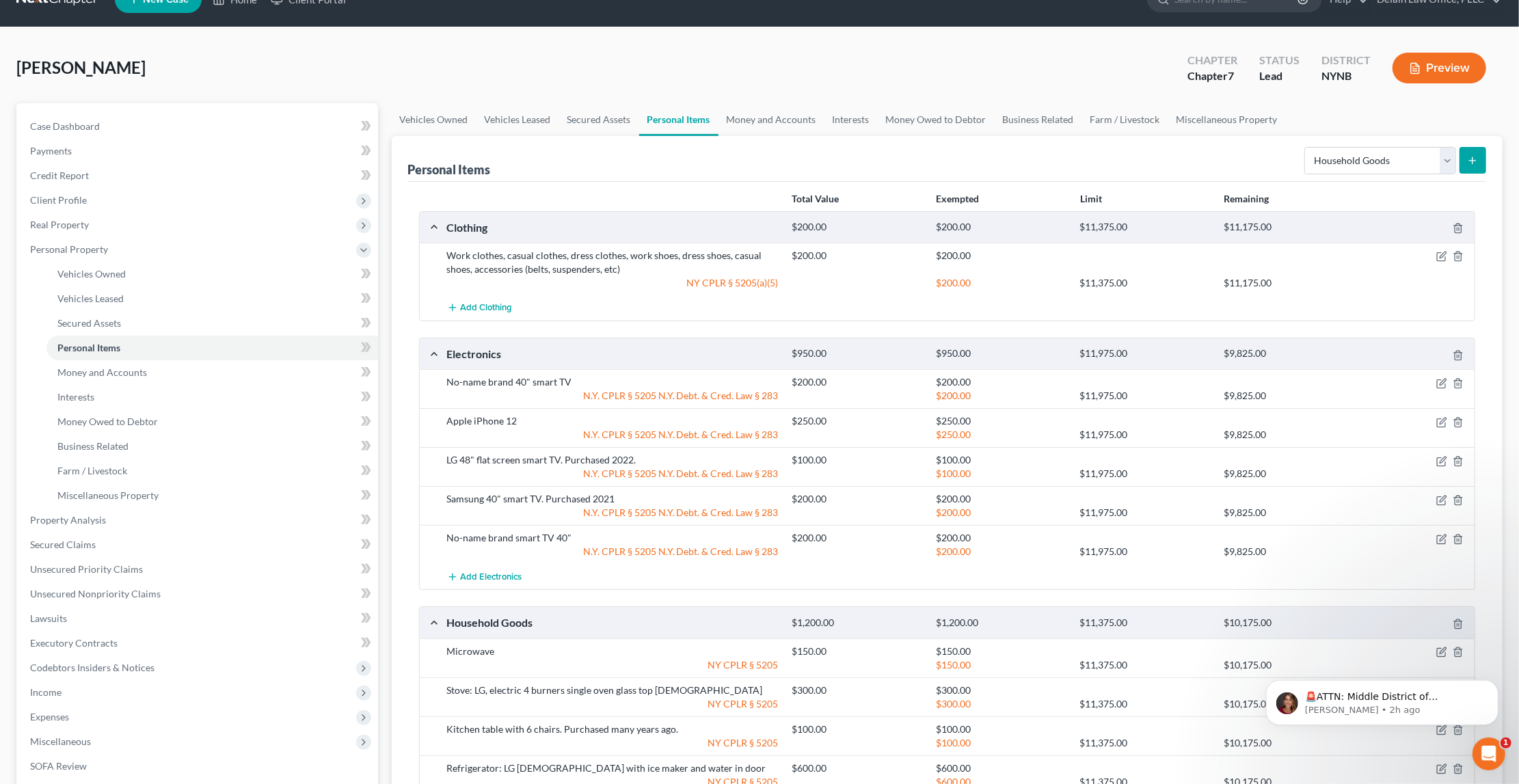
click at [1472, 161] on line "submit" at bounding box center [1473, 161] width 7 height 0
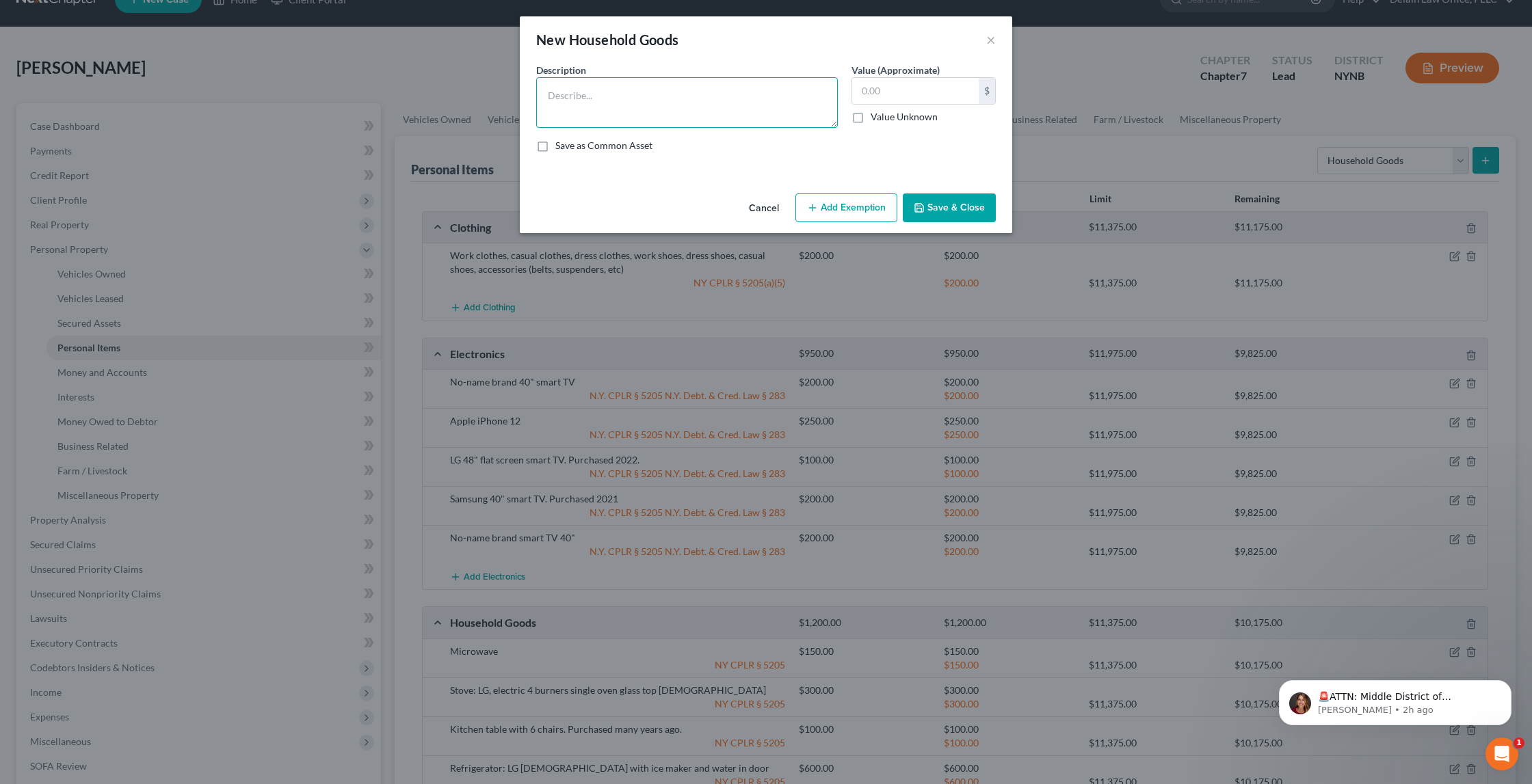
click at [730, 87] on textarea at bounding box center [686, 103] width 301 height 51
type textarea "Sectional couch (5 people)"
type input "250"
click at [870, 202] on button "Add Exemption" at bounding box center [846, 207] width 102 height 29
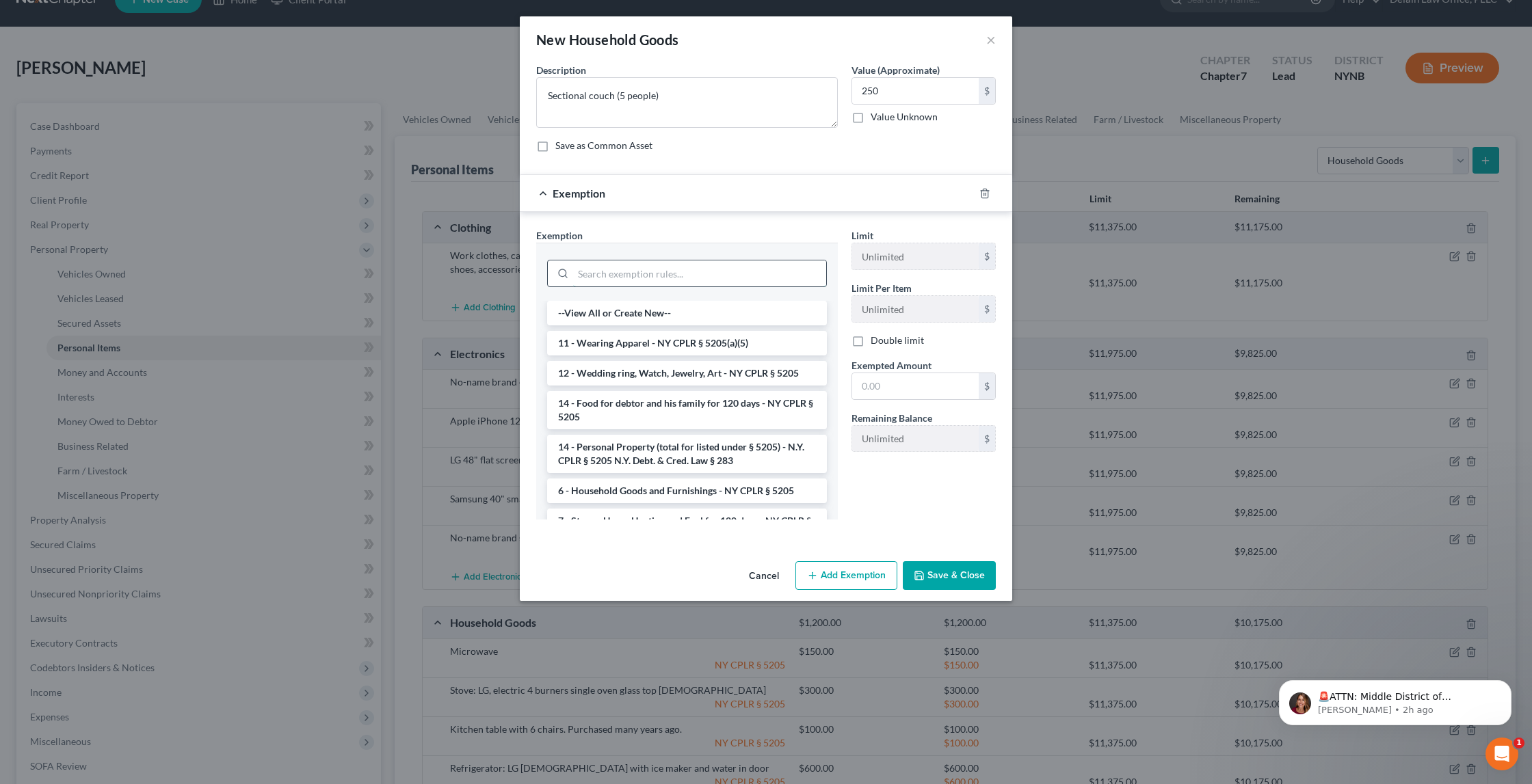
click at [766, 274] on input "search" at bounding box center [700, 274] width 253 height 26
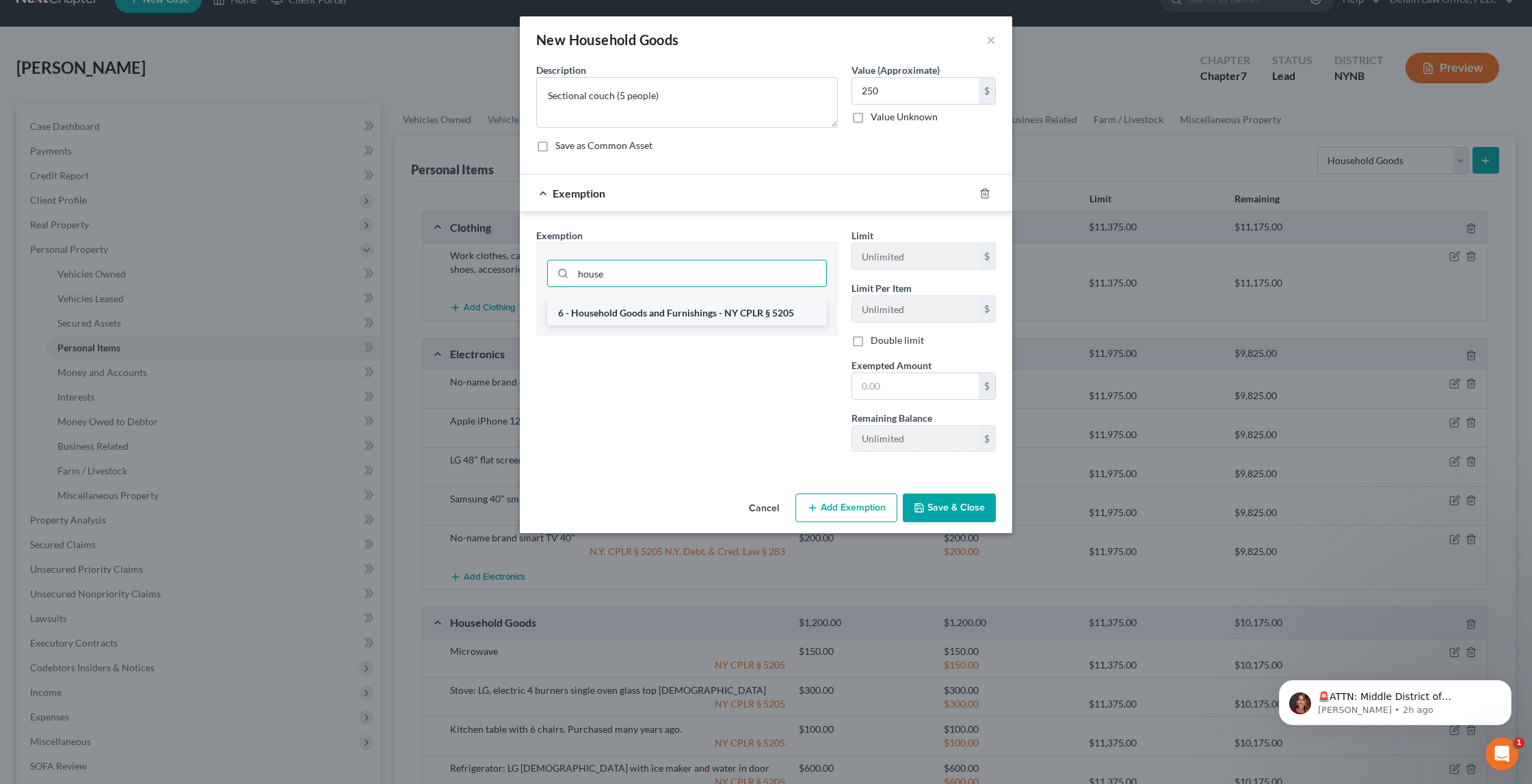
type input "house"
click at [725, 309] on li "6 - Household Goods and Furnishings - NY CPLR § 5205" at bounding box center [687, 313] width 279 height 24
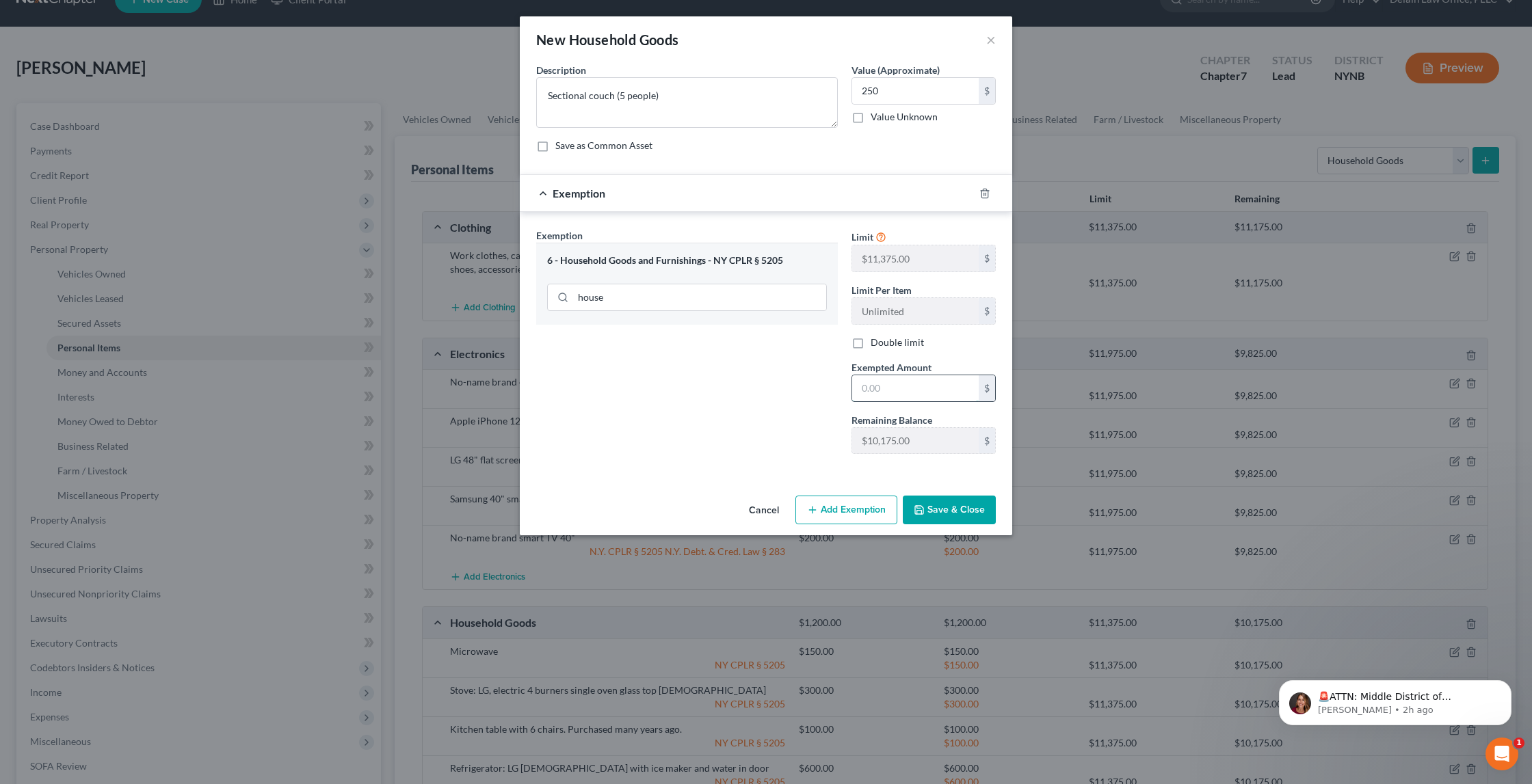
click at [872, 388] on input "text" at bounding box center [915, 389] width 127 height 26
type input "250"
click at [968, 509] on button "Save & Close" at bounding box center [949, 510] width 93 height 29
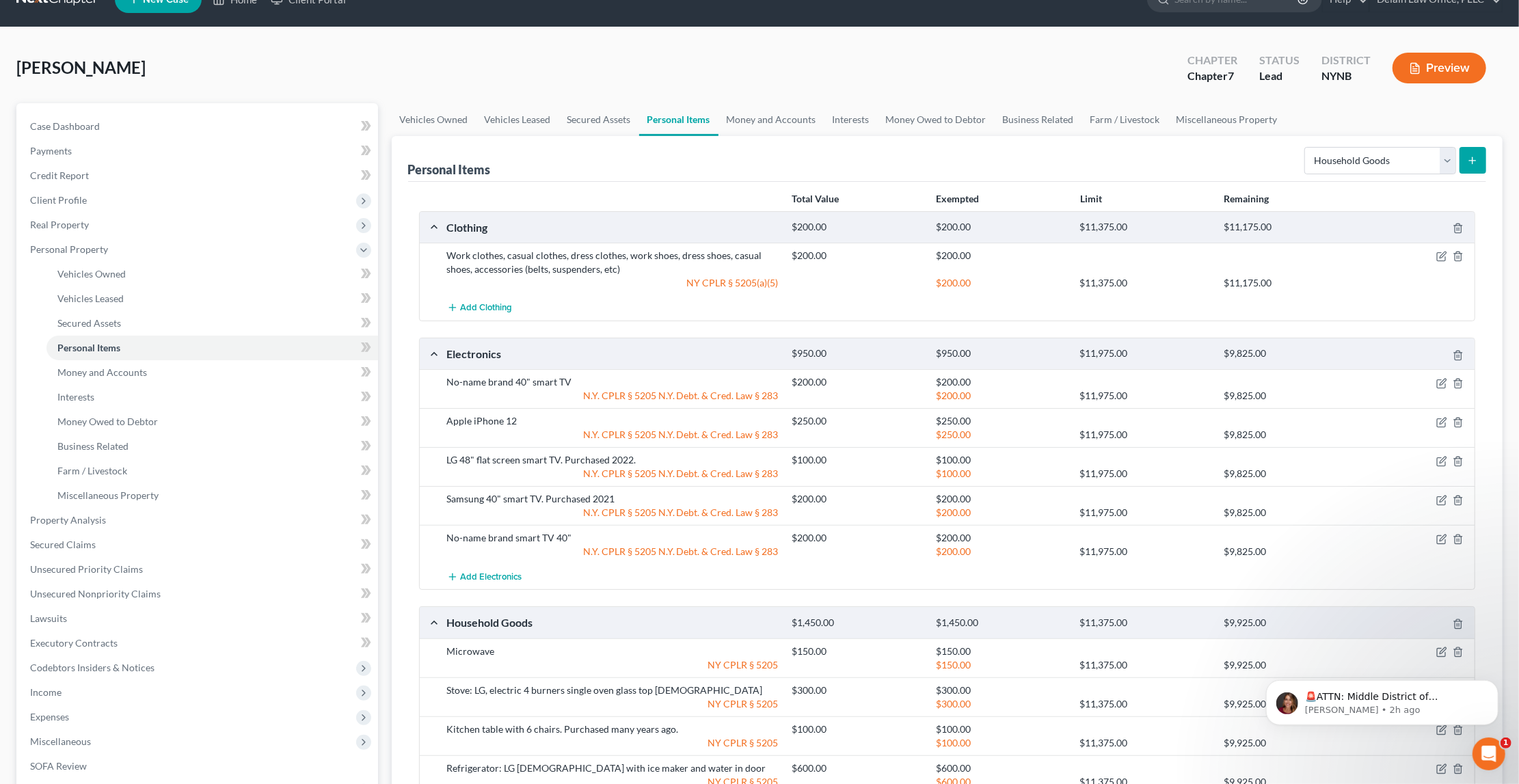
click at [1471, 161] on icon "submit" at bounding box center [1472, 160] width 11 height 11
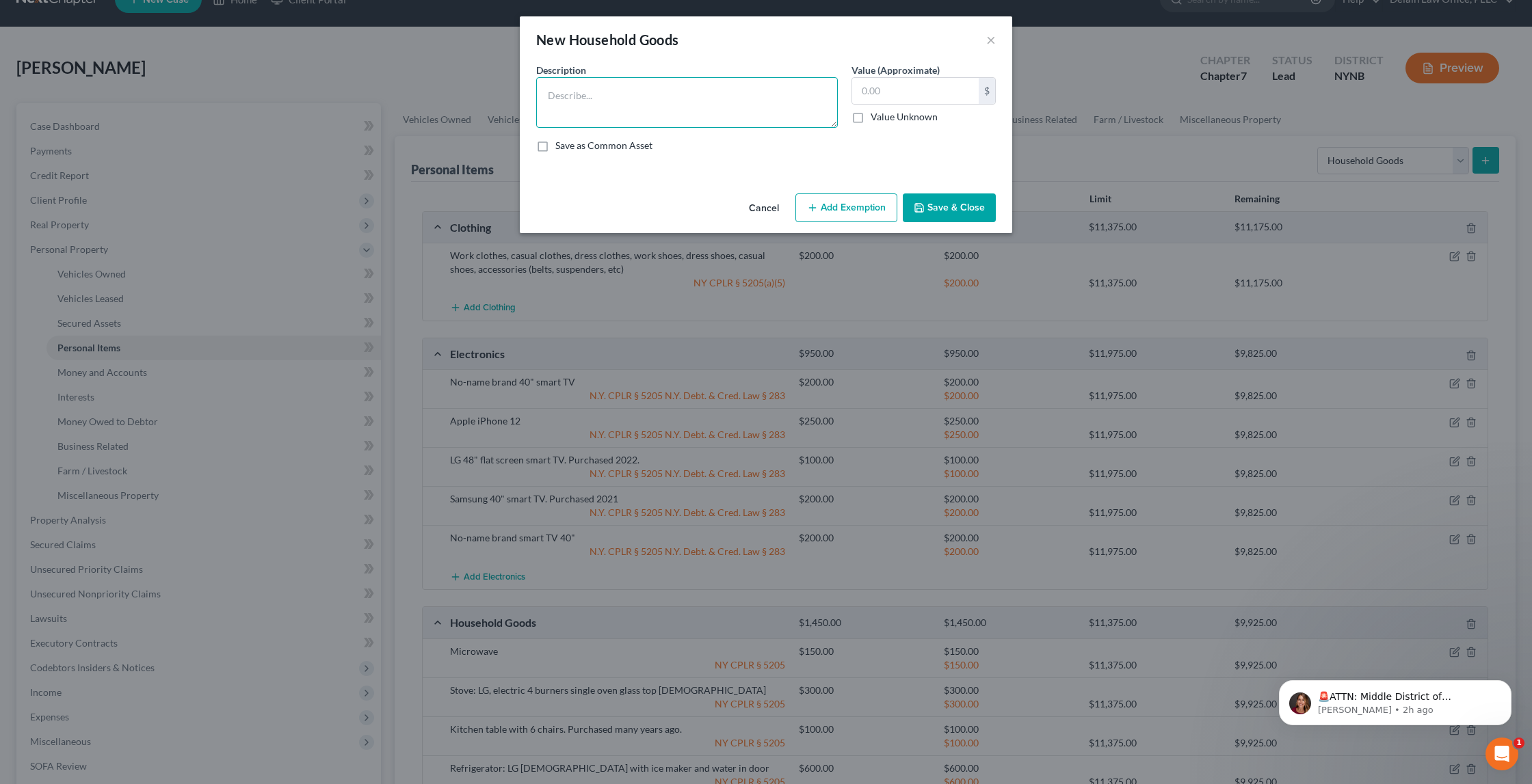
click at [717, 88] on textarea at bounding box center [686, 103] width 301 height 51
type textarea "TV stand"
type input "70"
click at [827, 212] on button "Add Exemption" at bounding box center [846, 207] width 102 height 29
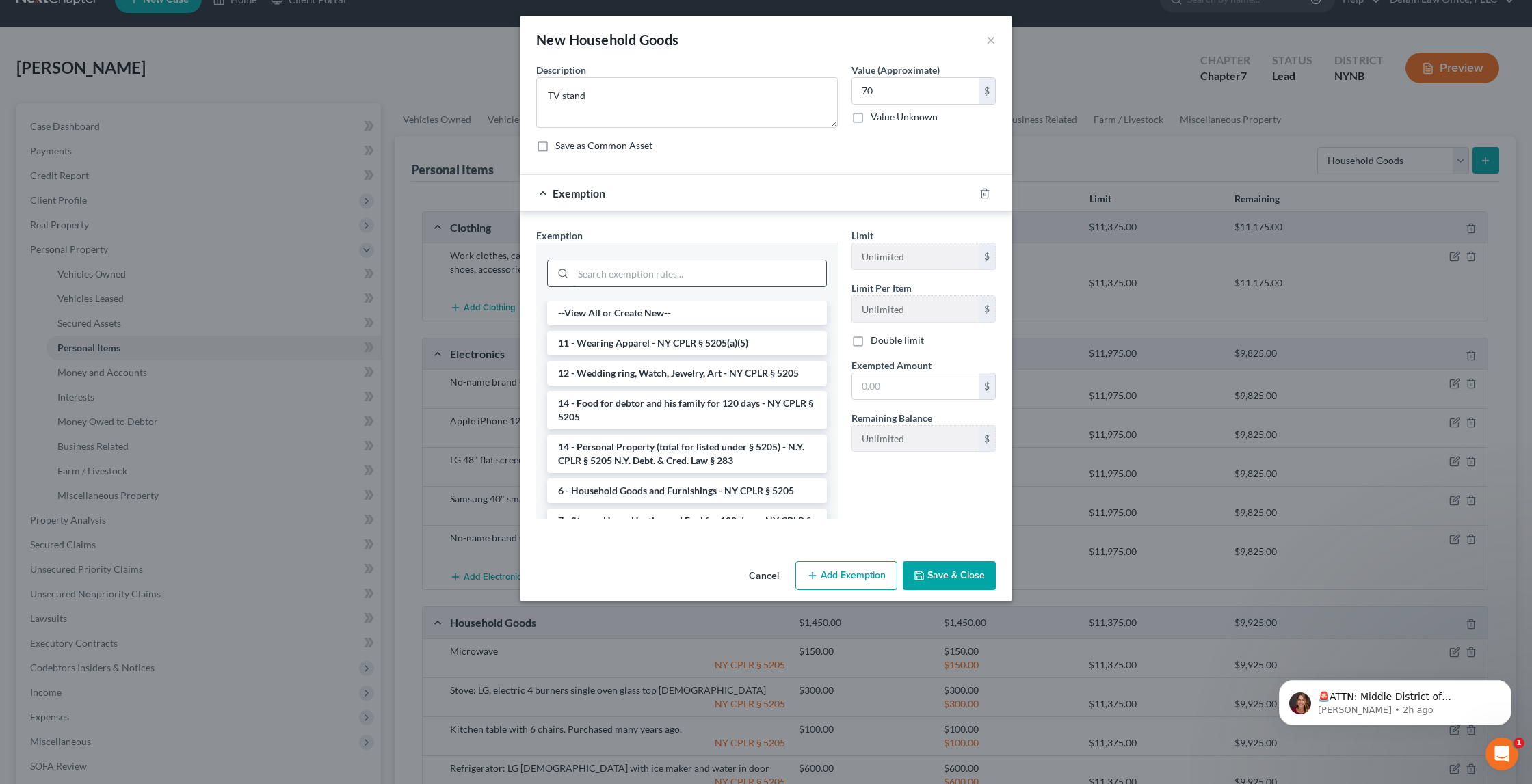
click at [752, 267] on input "search" at bounding box center [700, 274] width 253 height 26
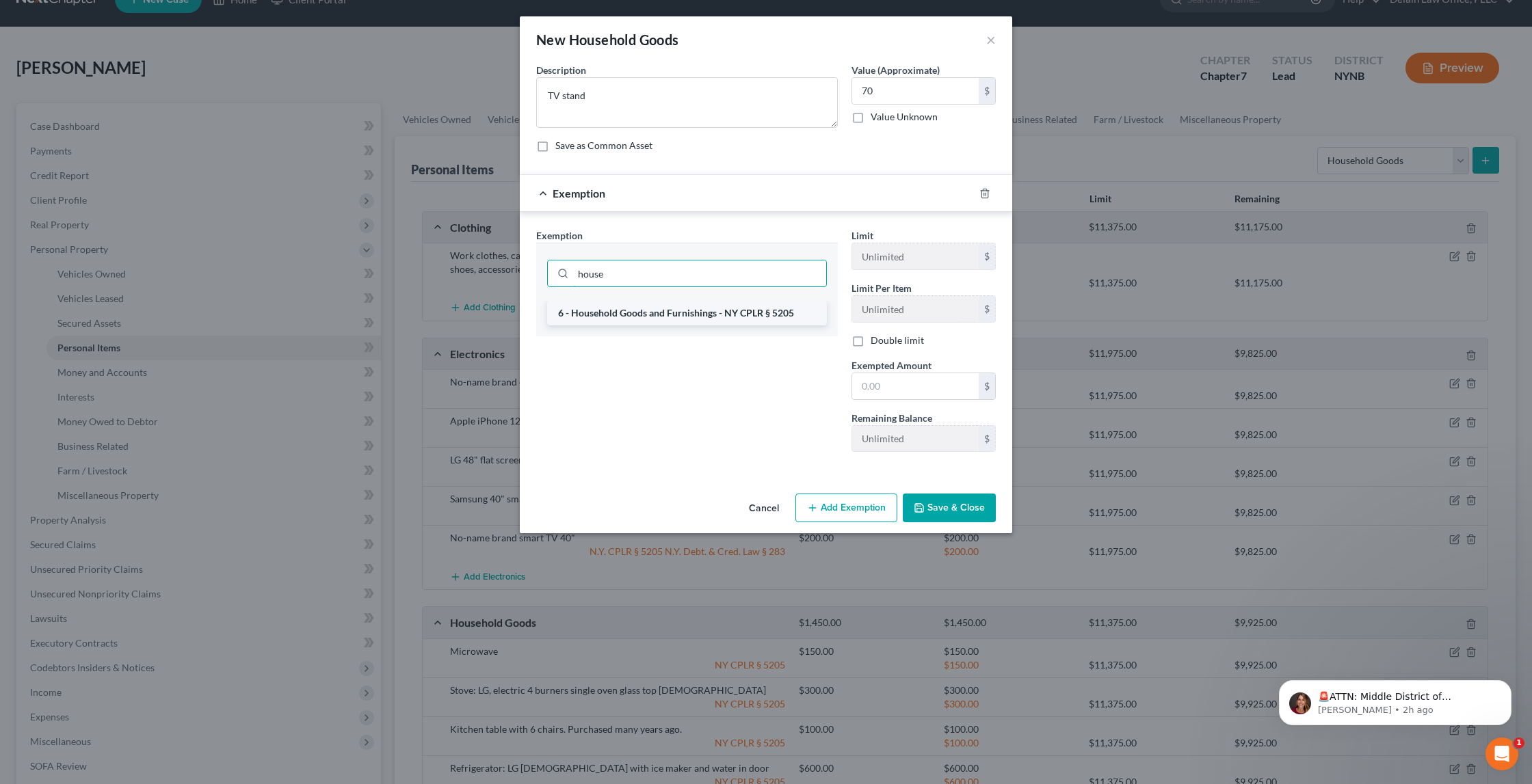
type input "house"
click at [733, 313] on li "6 - Household Goods and Furnishings - NY CPLR § 5205" at bounding box center [687, 313] width 279 height 24
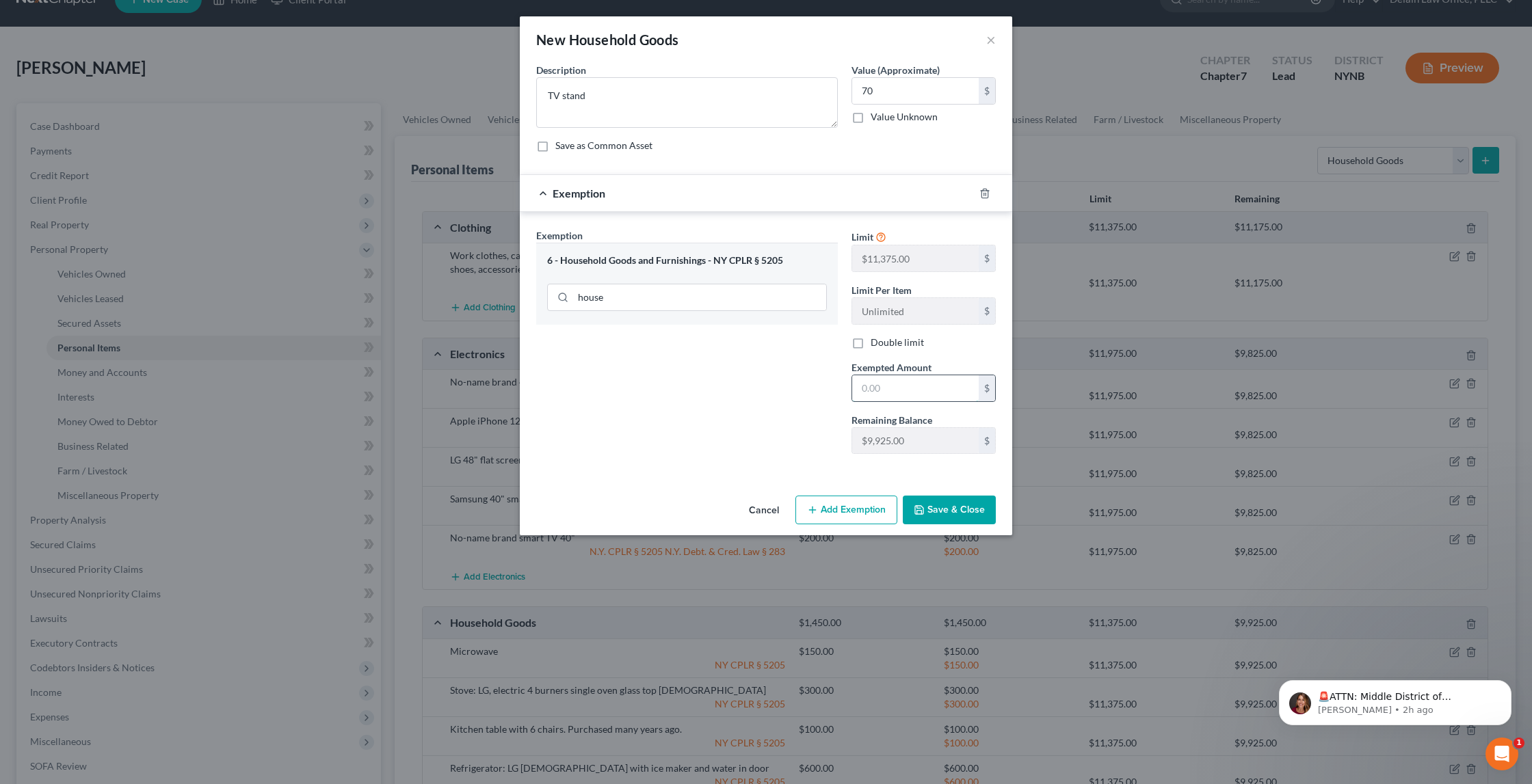
click at [909, 385] on input "text" at bounding box center [915, 389] width 127 height 26
type input "70"
click at [955, 511] on button "Save & Close" at bounding box center [949, 510] width 93 height 29
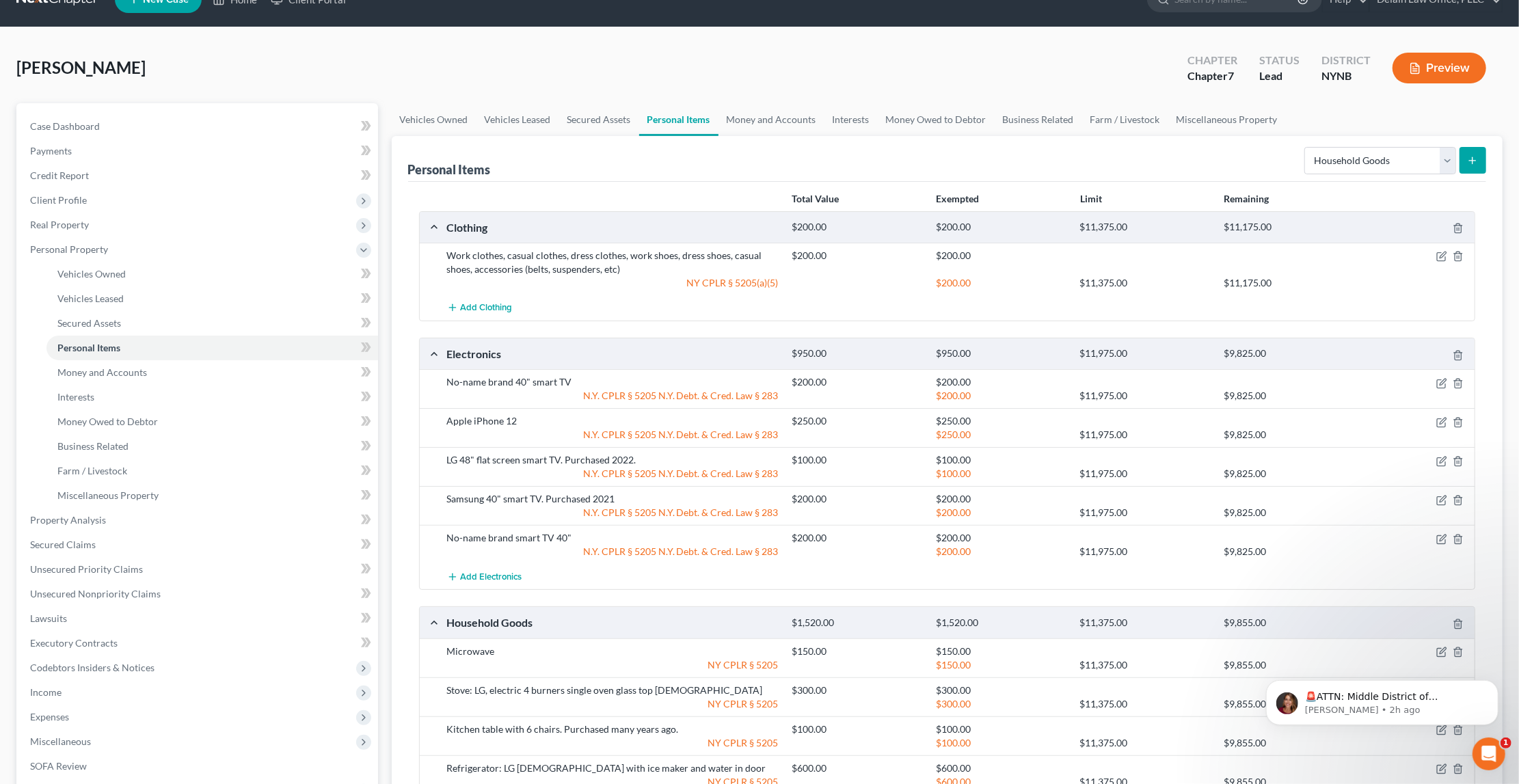
click at [1476, 162] on icon "submit" at bounding box center [1472, 160] width 11 height 11
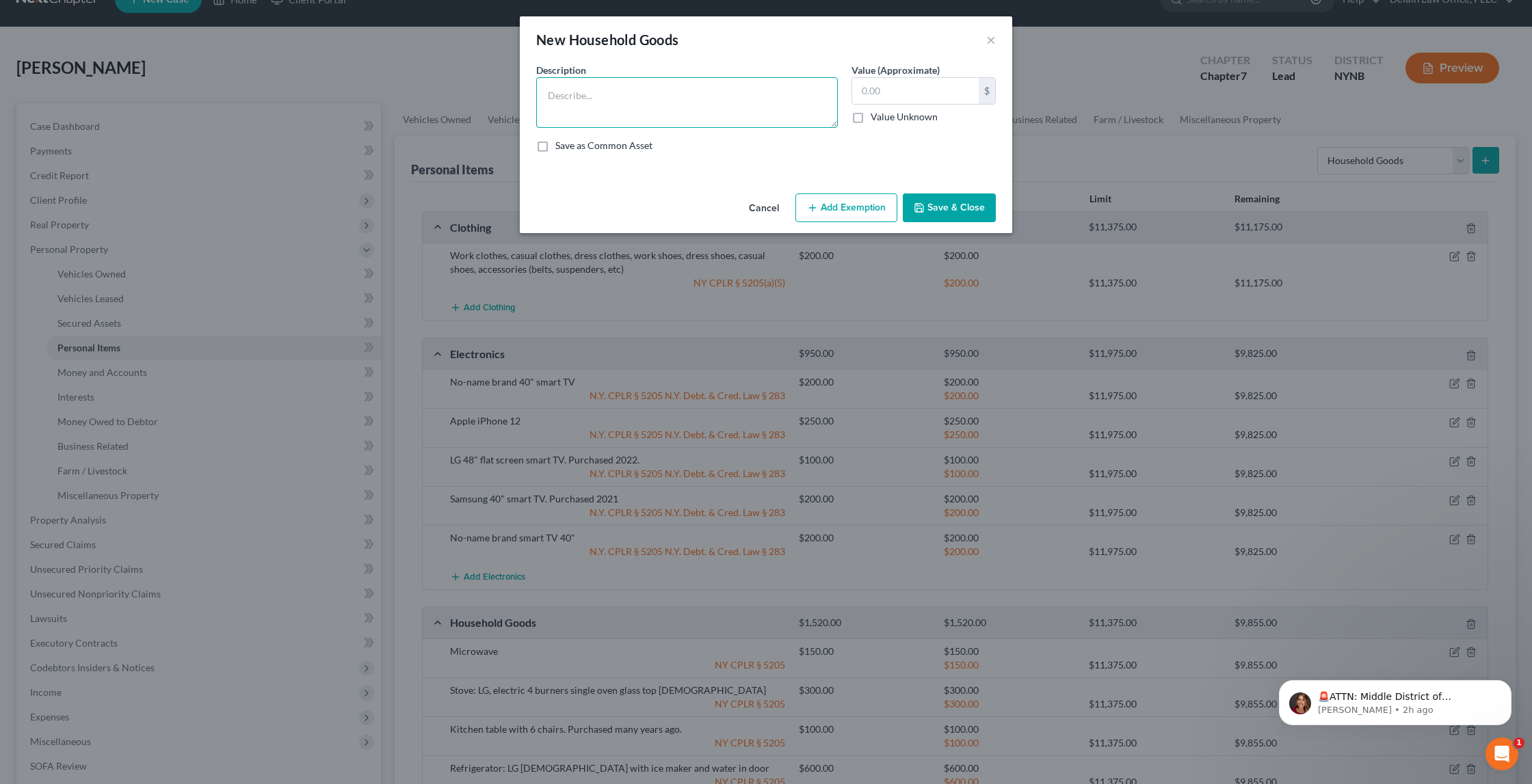
click at [750, 103] on textarea at bounding box center [686, 103] width 301 height 51
type textarea "King bed mattress & box spring"
type input "250"
click at [846, 212] on button "Add Exemption" at bounding box center [846, 207] width 102 height 29
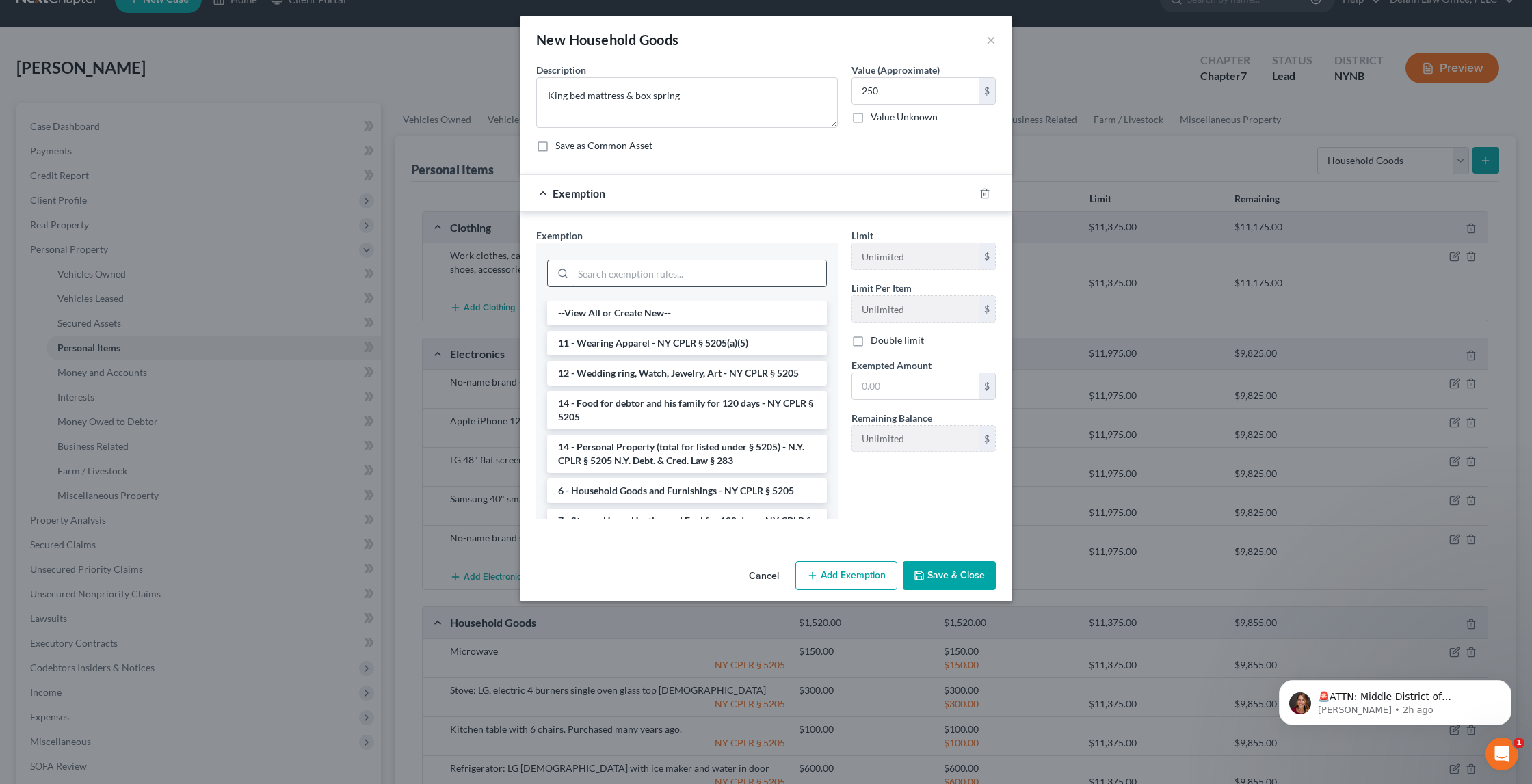
click at [735, 275] on input "search" at bounding box center [700, 274] width 253 height 26
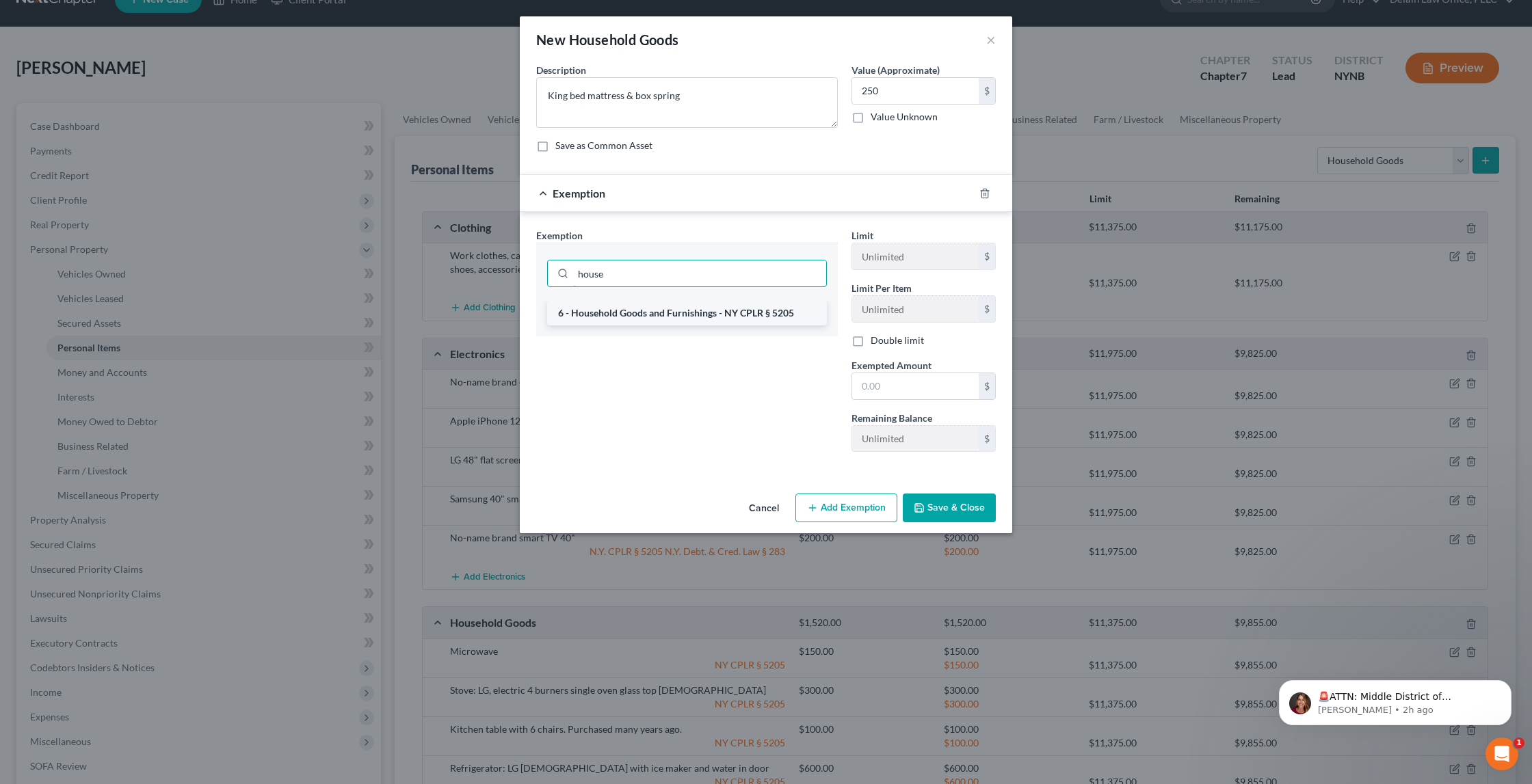
type input "house"
click at [744, 310] on li "6 - Household Goods and Furnishings - NY CPLR § 5205" at bounding box center [687, 313] width 279 height 24
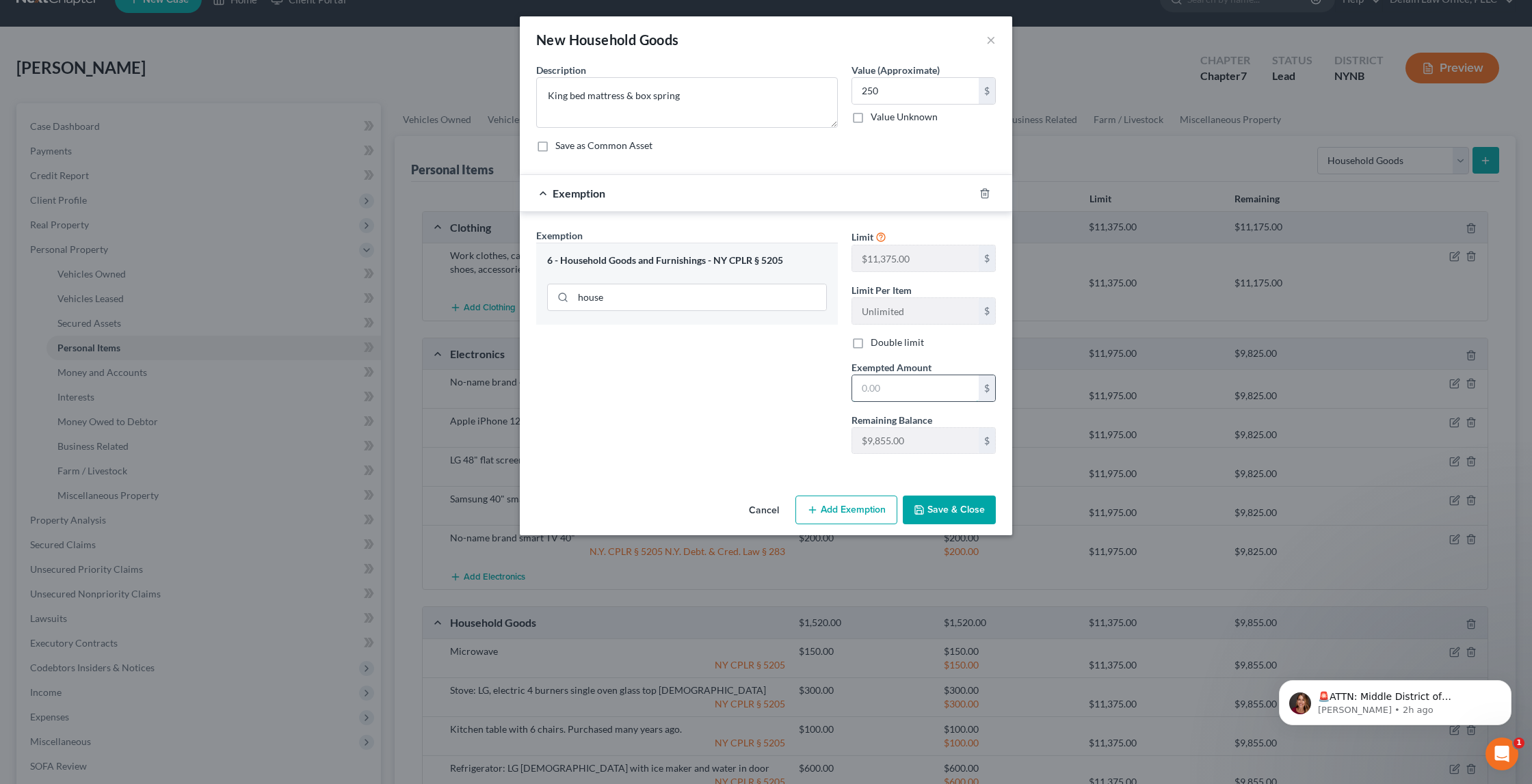
click at [892, 388] on input "text" at bounding box center [915, 389] width 127 height 26
type input "250"
click at [968, 506] on button "Save & Close" at bounding box center [949, 510] width 93 height 29
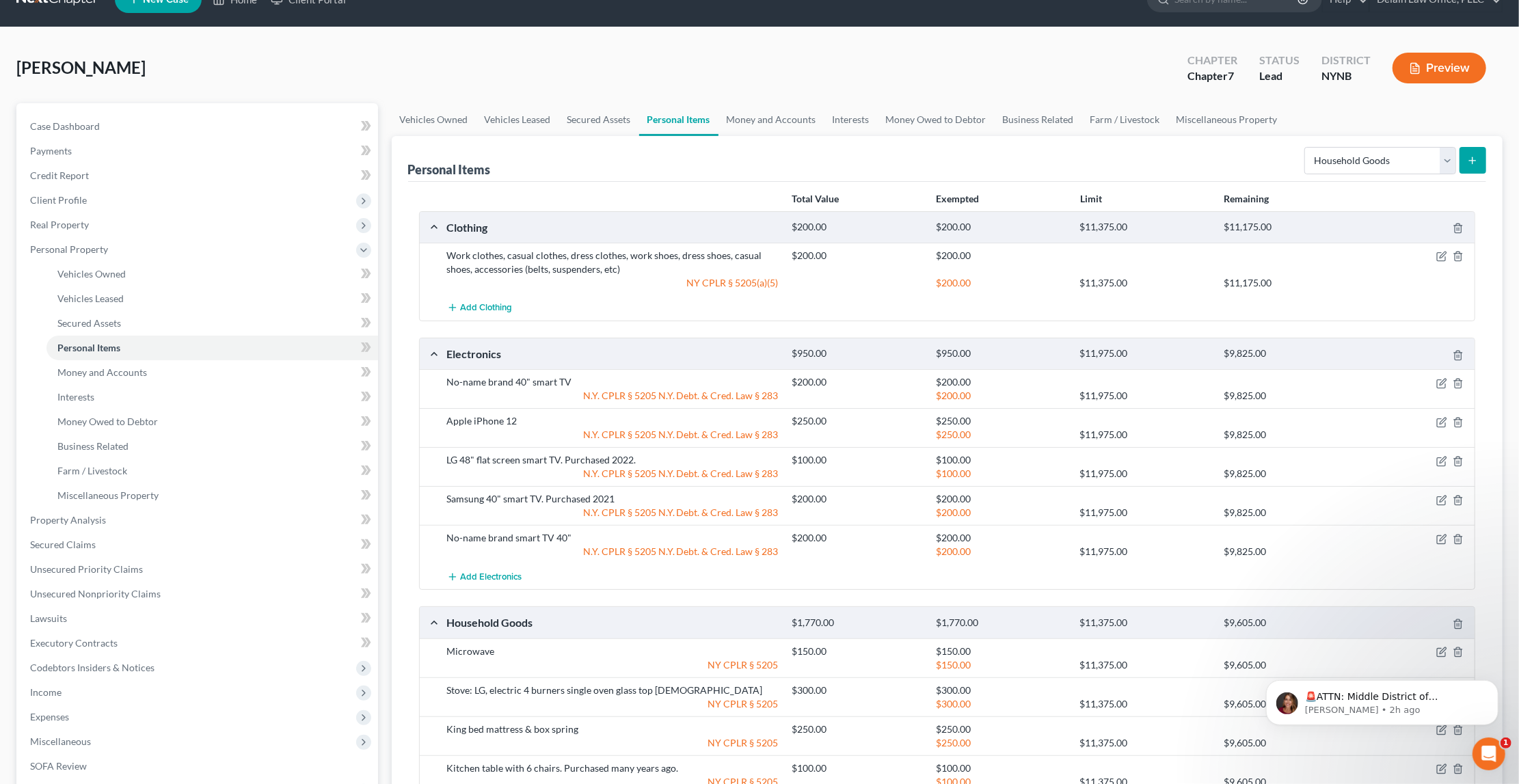
click at [1472, 158] on icon "submit" at bounding box center [1472, 160] width 11 height 11
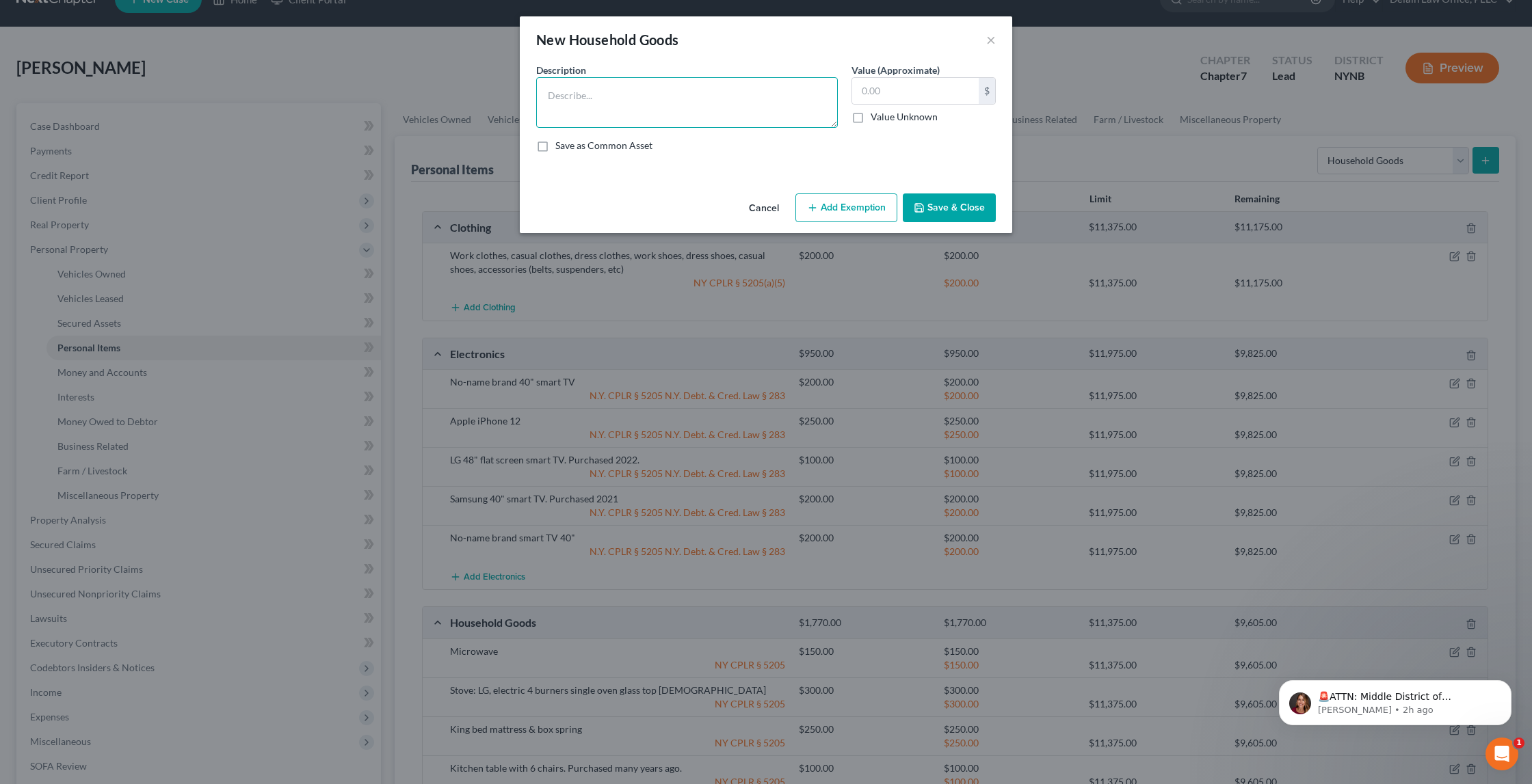
click at [744, 108] on textarea at bounding box center [686, 103] width 301 height 51
type textarea "Dresser 6 drawers"
type input "50"
click at [845, 201] on button "Add Exemption" at bounding box center [846, 207] width 102 height 29
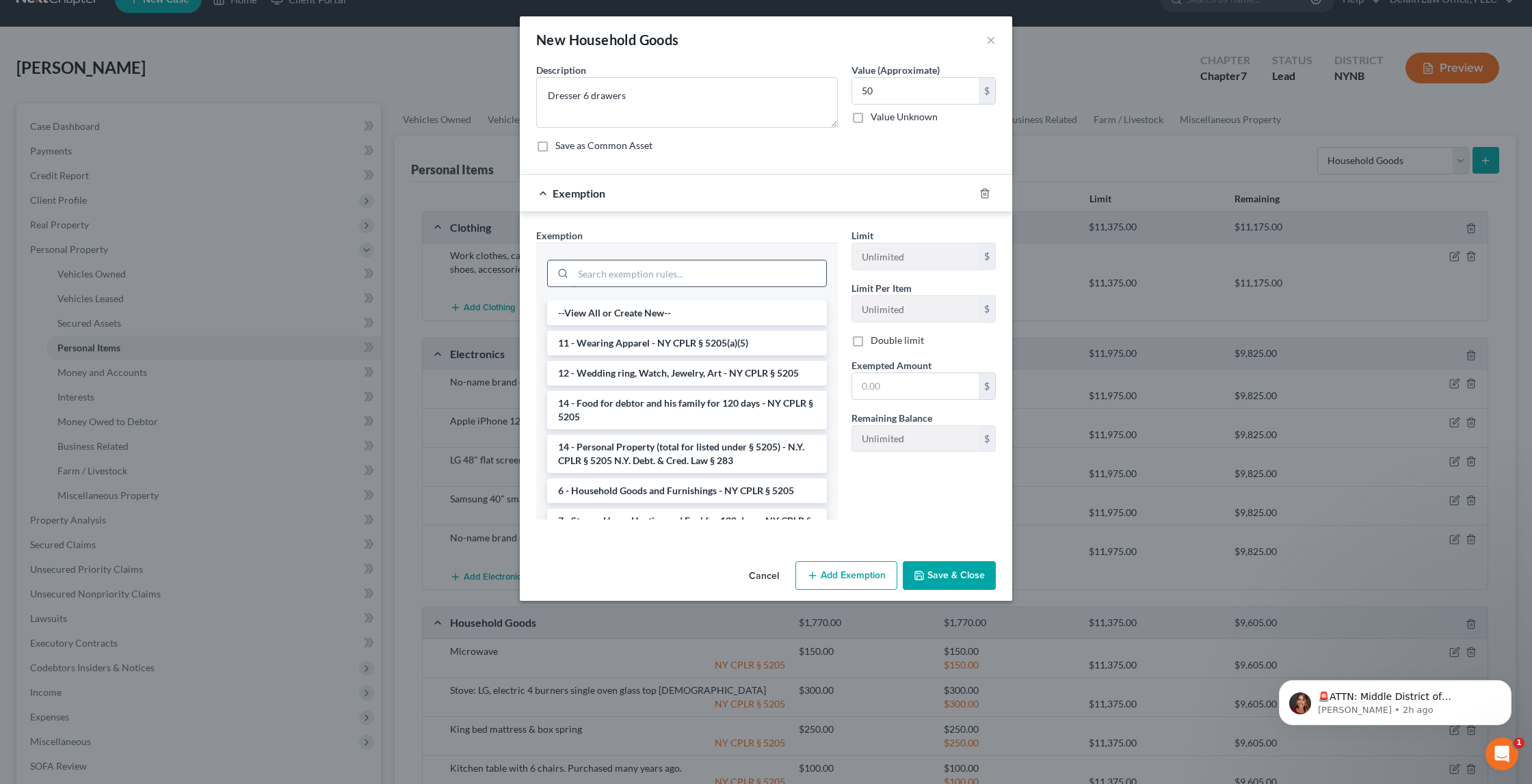
click at [748, 267] on input "search" at bounding box center [700, 274] width 253 height 26
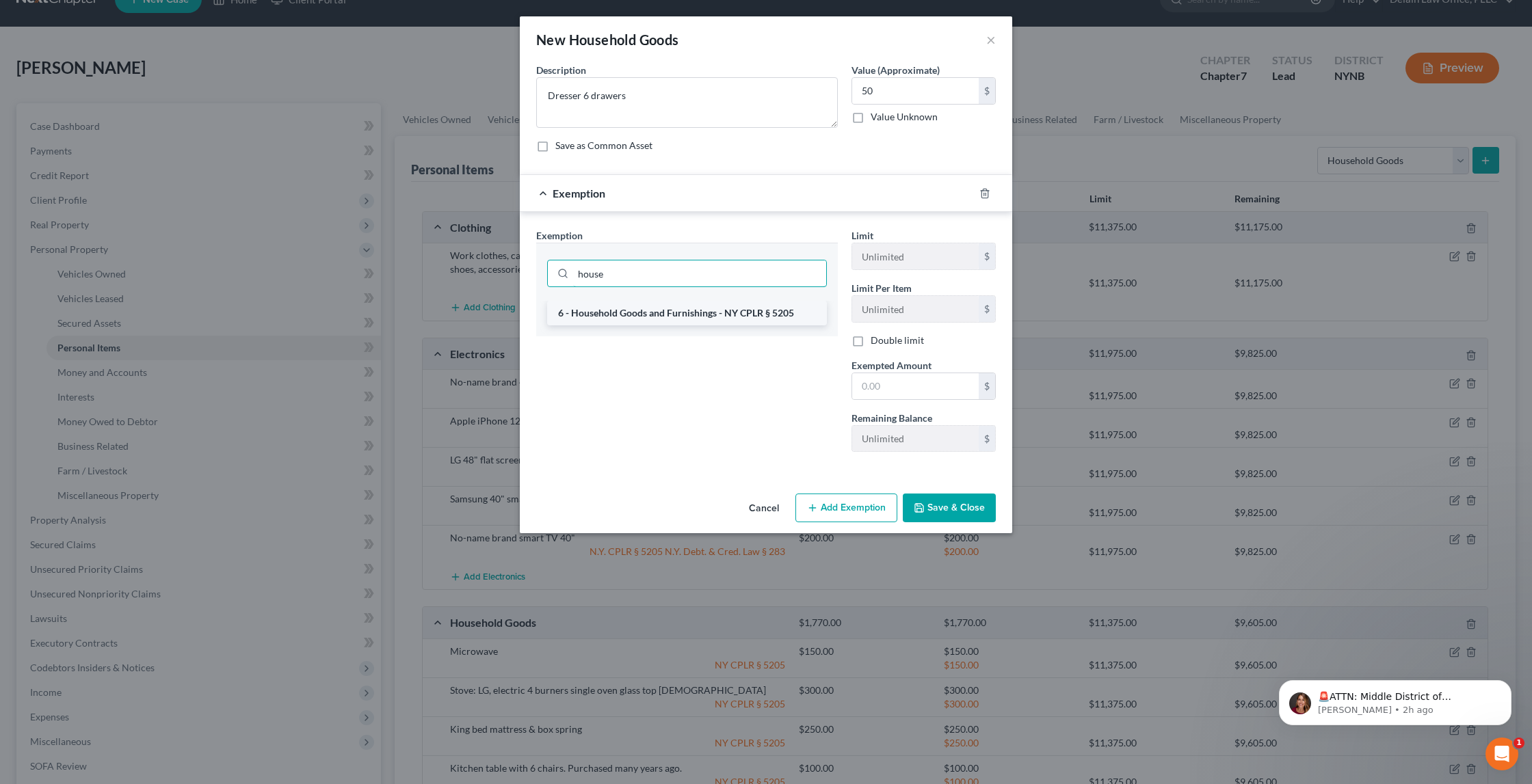
type input "house"
click at [758, 313] on li "6 - Household Goods and Furnishings - NY CPLR § 5205" at bounding box center [687, 313] width 279 height 24
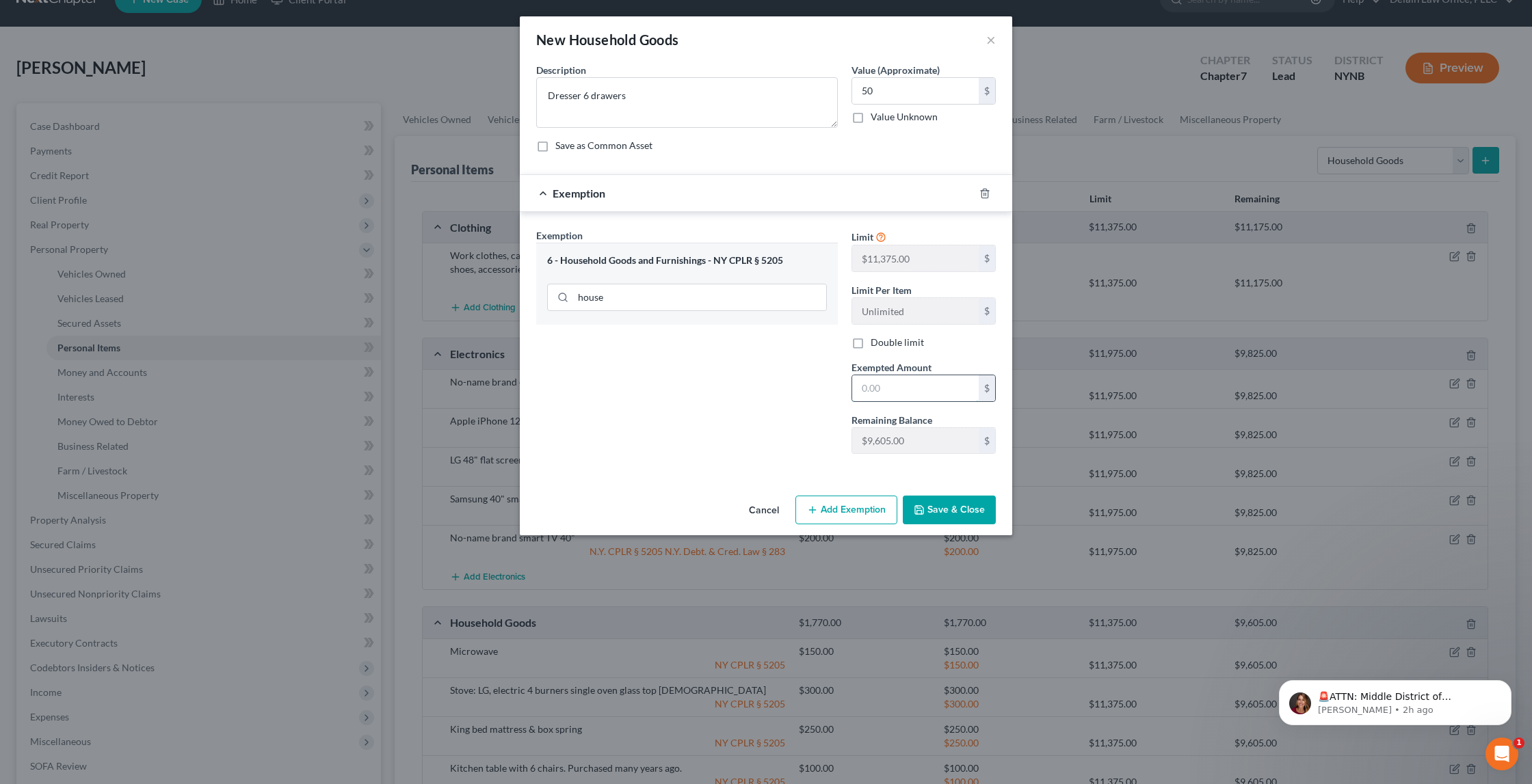
click at [927, 380] on input "text" at bounding box center [915, 389] width 127 height 26
type input "50"
click at [964, 507] on button "Save & Close" at bounding box center [949, 510] width 93 height 29
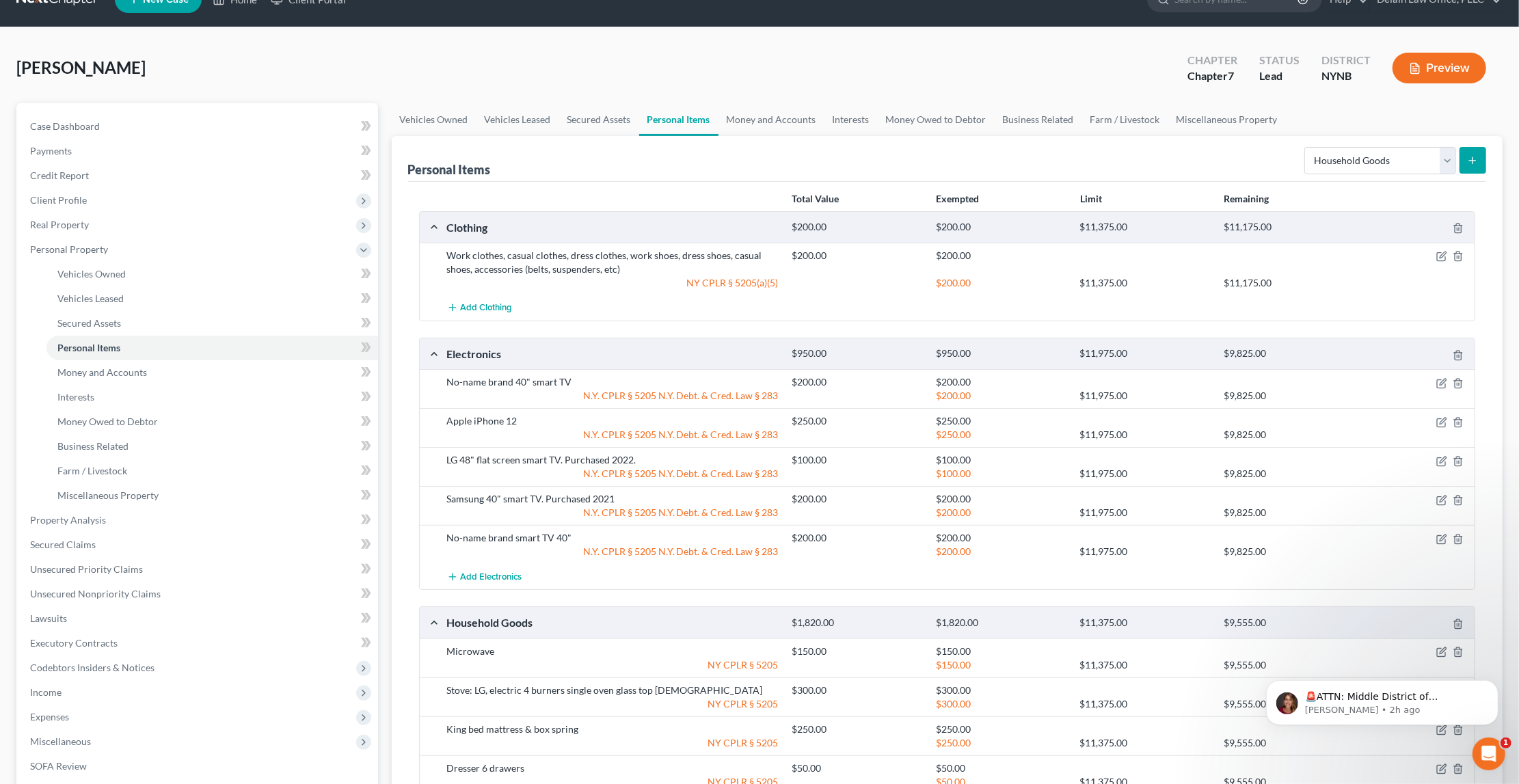
click at [1477, 161] on icon "submit" at bounding box center [1472, 160] width 11 height 11
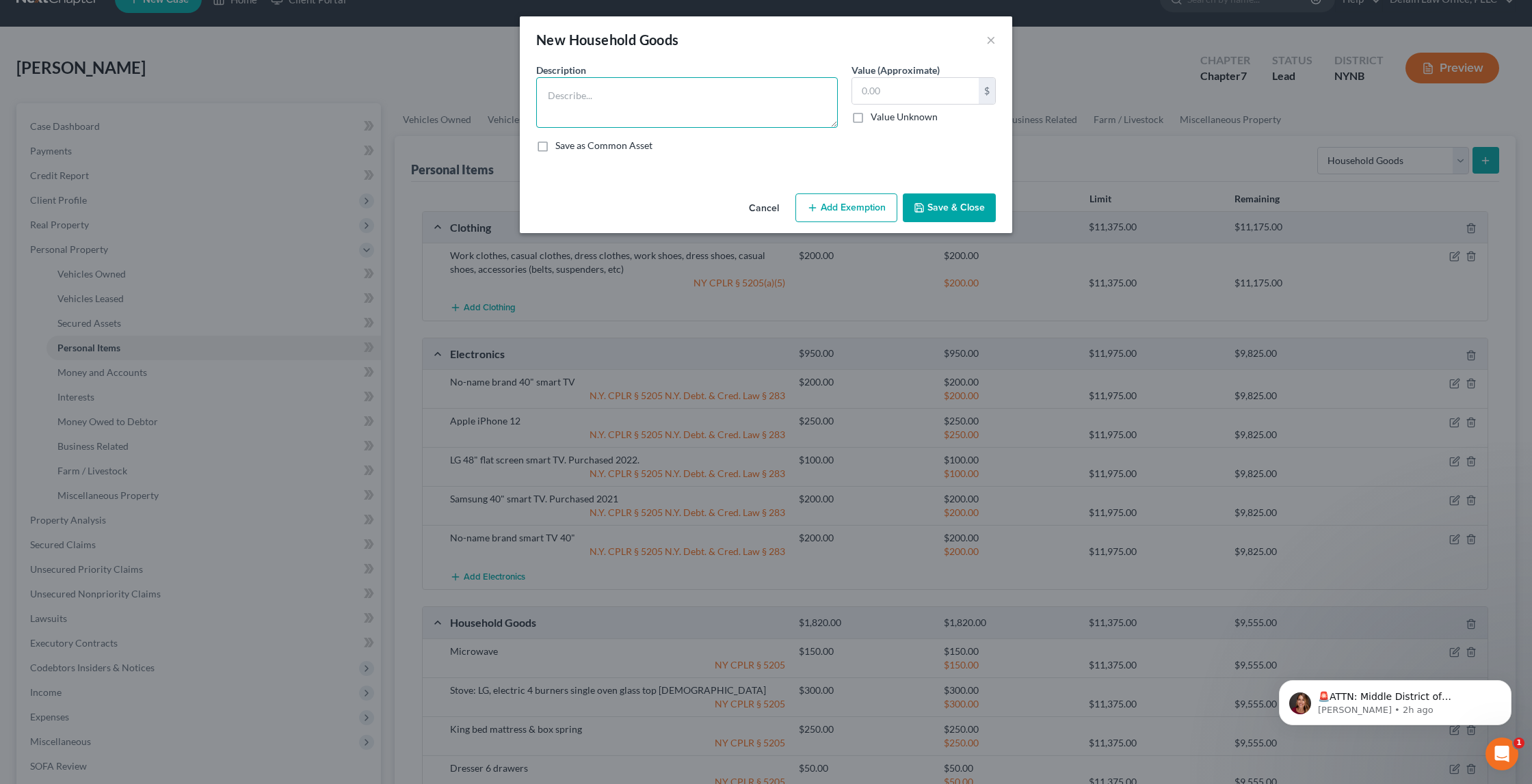
click at [748, 108] on textarea at bounding box center [686, 103] width 301 height 51
type textarea "Full bed mattress & box spring"
type input "200"
click at [842, 201] on button "Add Exemption" at bounding box center [846, 207] width 102 height 29
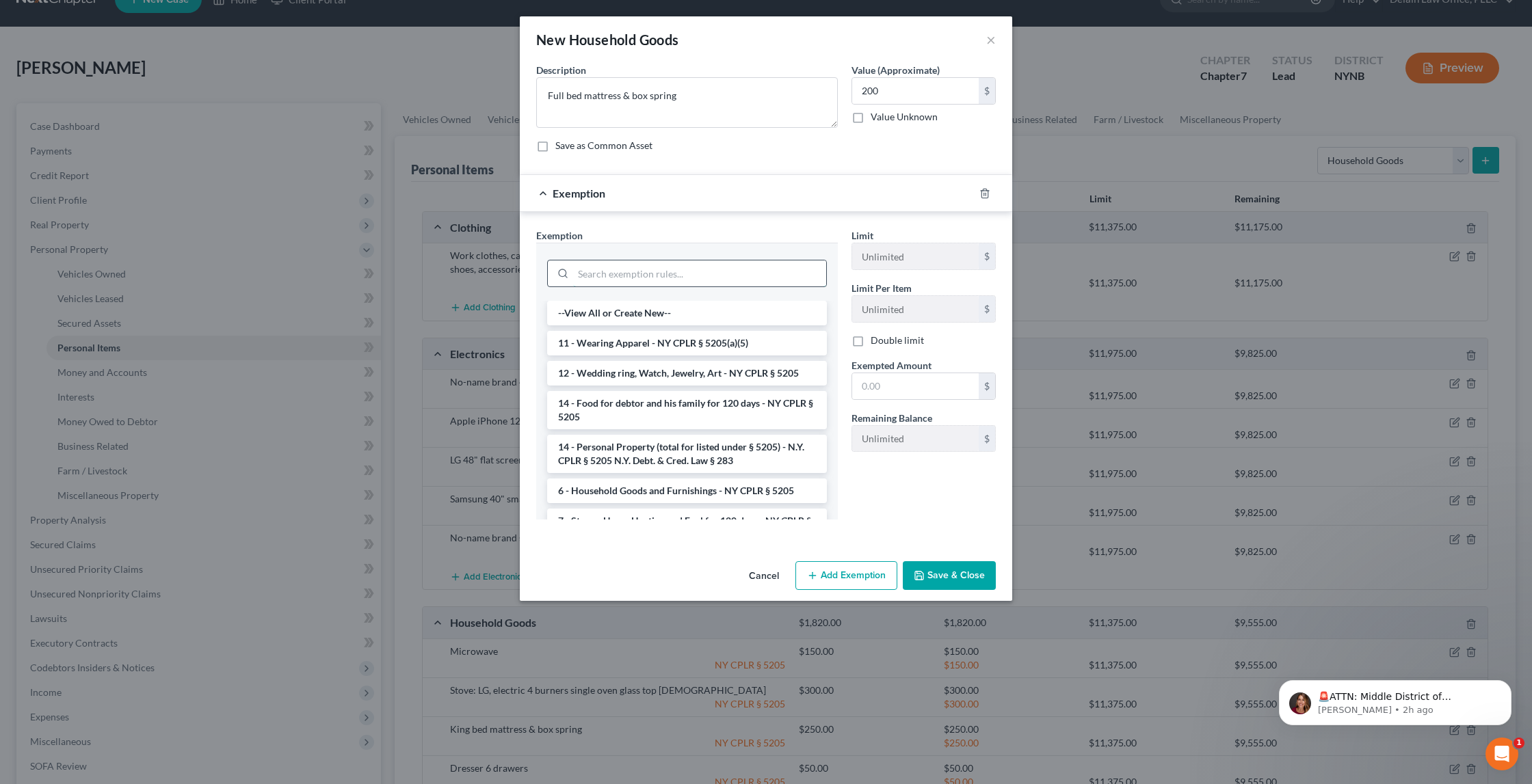
click at [715, 268] on input "search" at bounding box center [700, 274] width 253 height 26
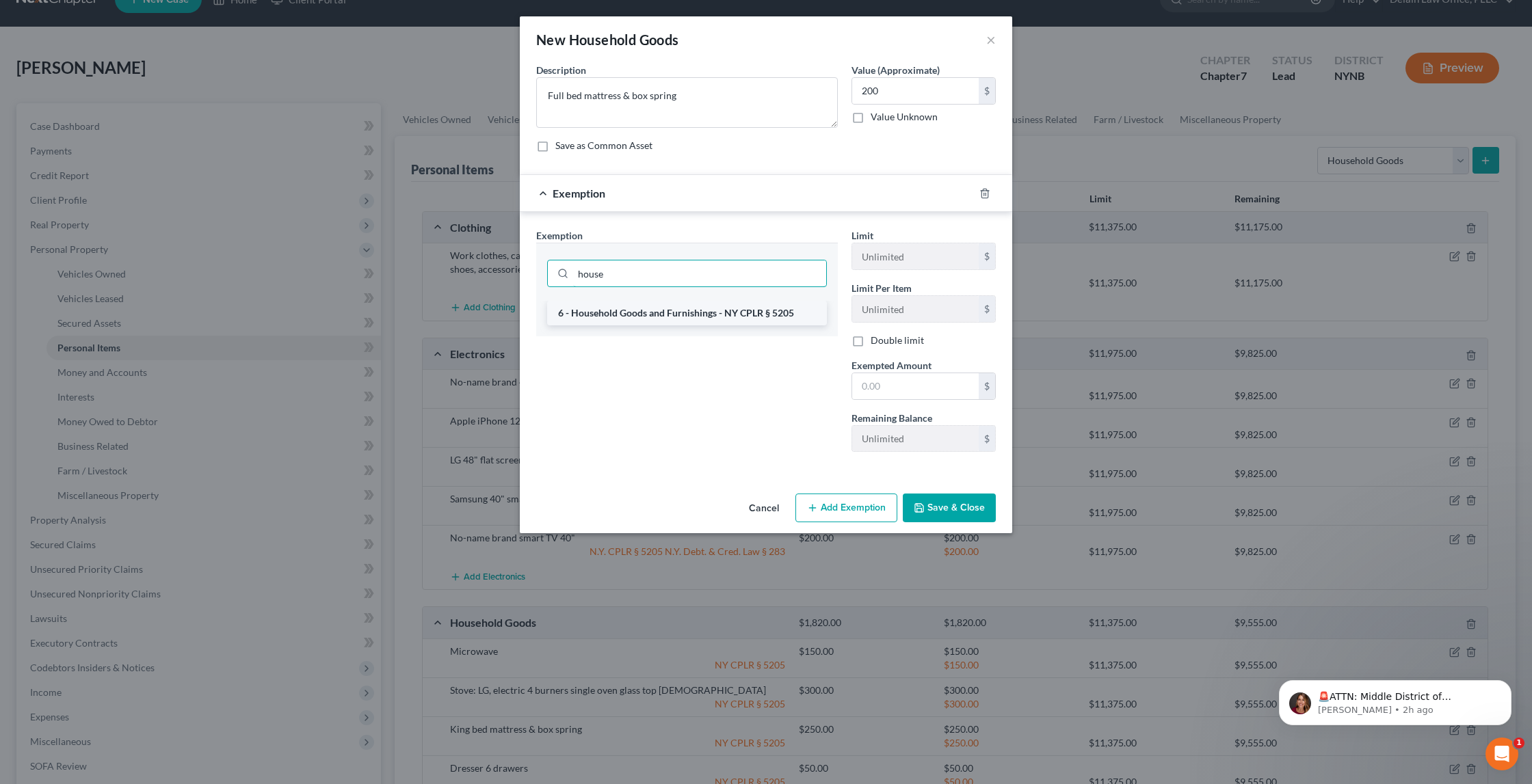
type input "house"
click at [701, 310] on li "6 - Household Goods and Furnishings - NY CPLR § 5205" at bounding box center [687, 313] width 279 height 24
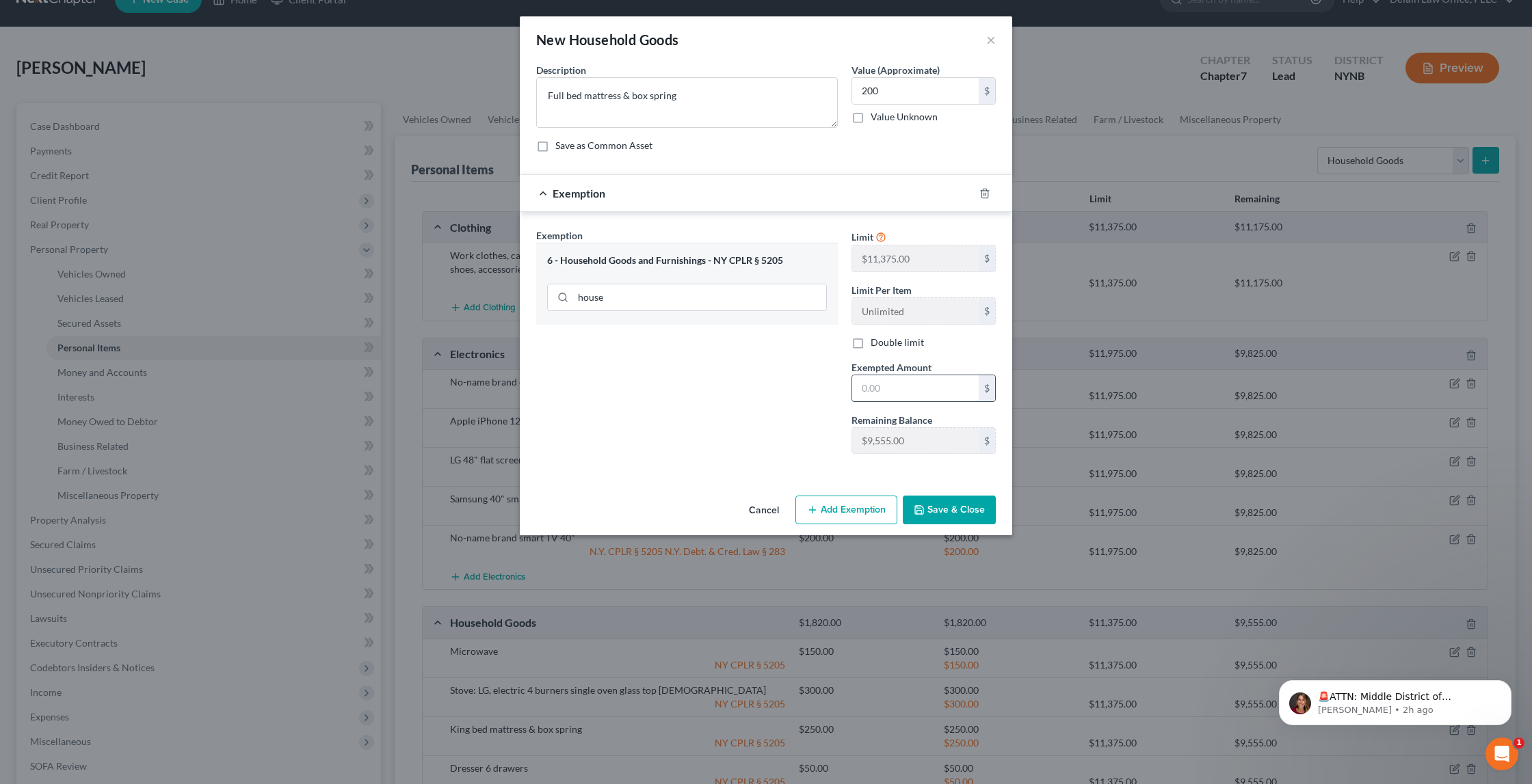
click at [865, 376] on input "text" at bounding box center [915, 389] width 127 height 26
type input "200"
click at [966, 508] on button "Save & Close" at bounding box center [949, 510] width 93 height 29
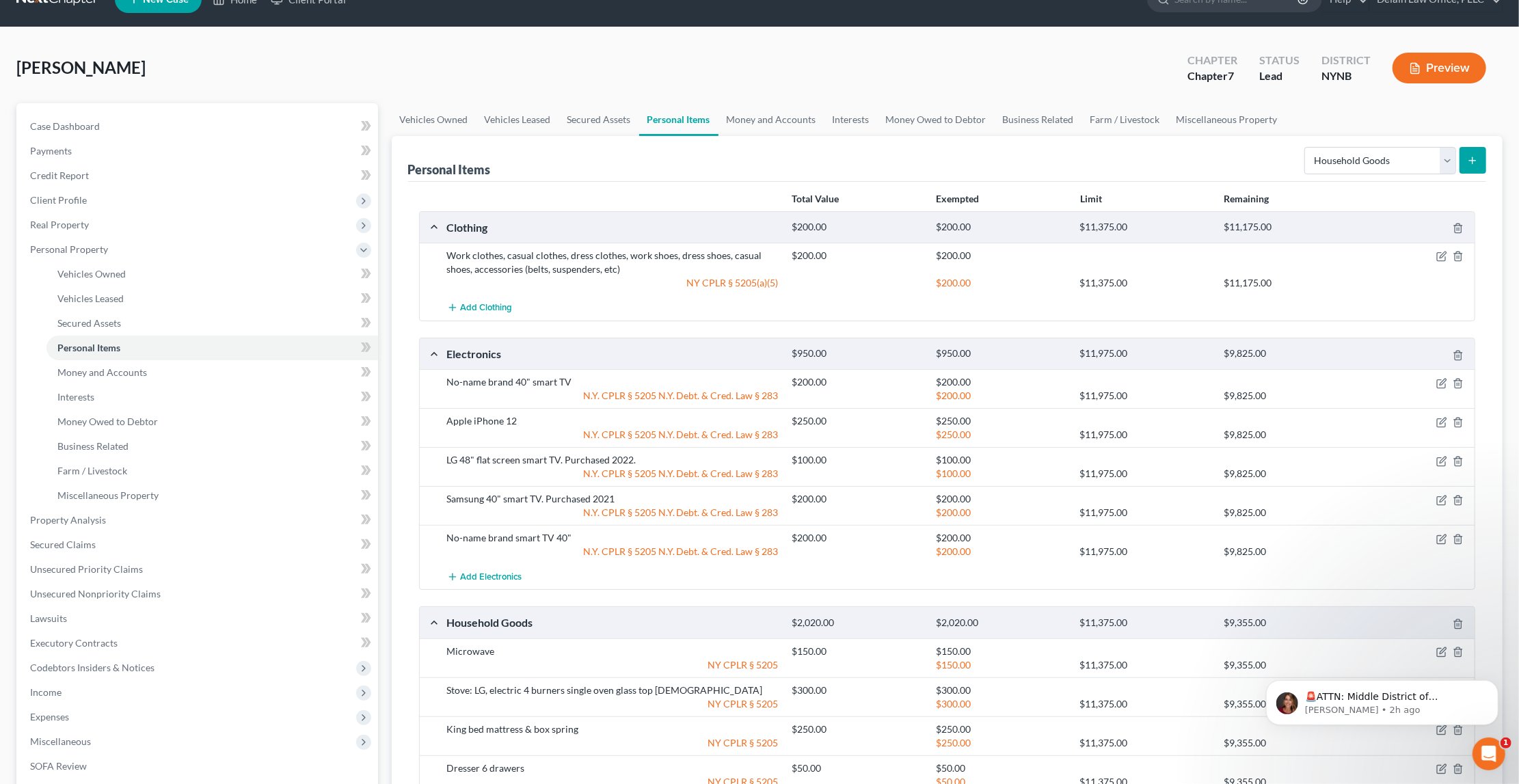
click at [1472, 158] on line "submit" at bounding box center [1472, 161] width 0 height 7
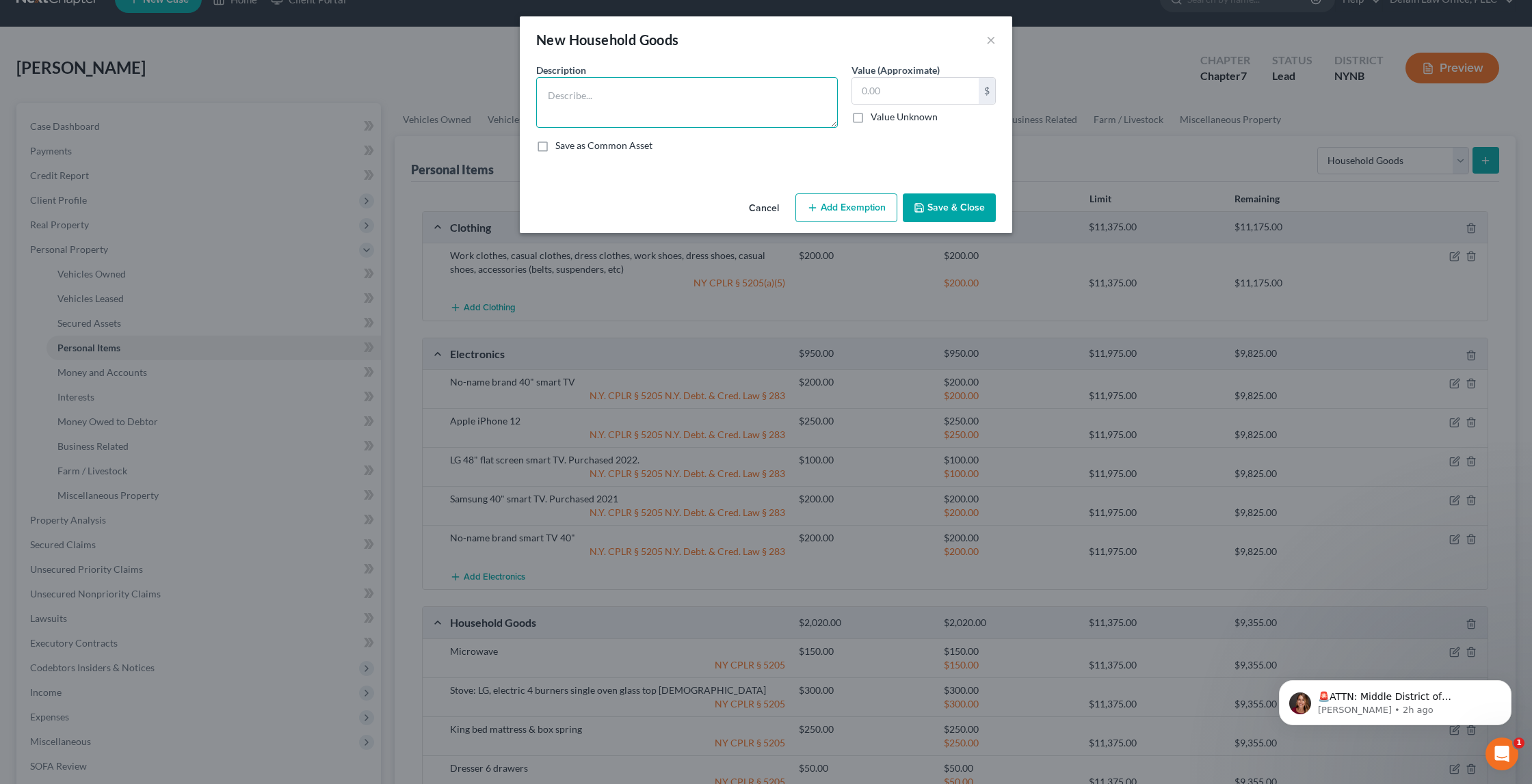
click at [762, 94] on textarea at bounding box center [686, 103] width 301 height 51
type textarea "Dresser 4 drawers"
type input "25"
click at [863, 202] on button "Add Exemption" at bounding box center [846, 207] width 102 height 29
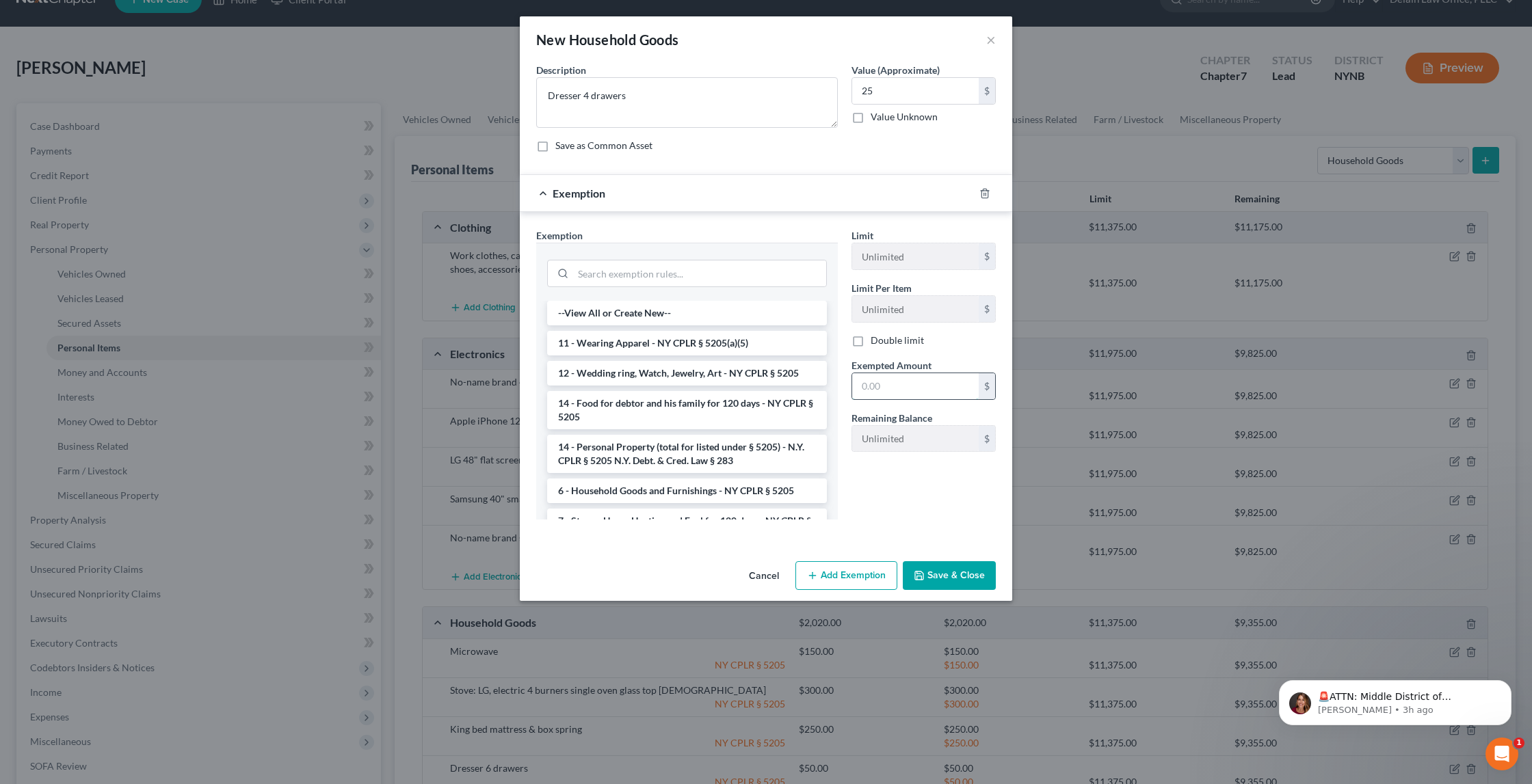
click at [904, 388] on input "text" at bounding box center [915, 386] width 127 height 26
type input "25"
click at [745, 279] on input "search" at bounding box center [700, 274] width 253 height 26
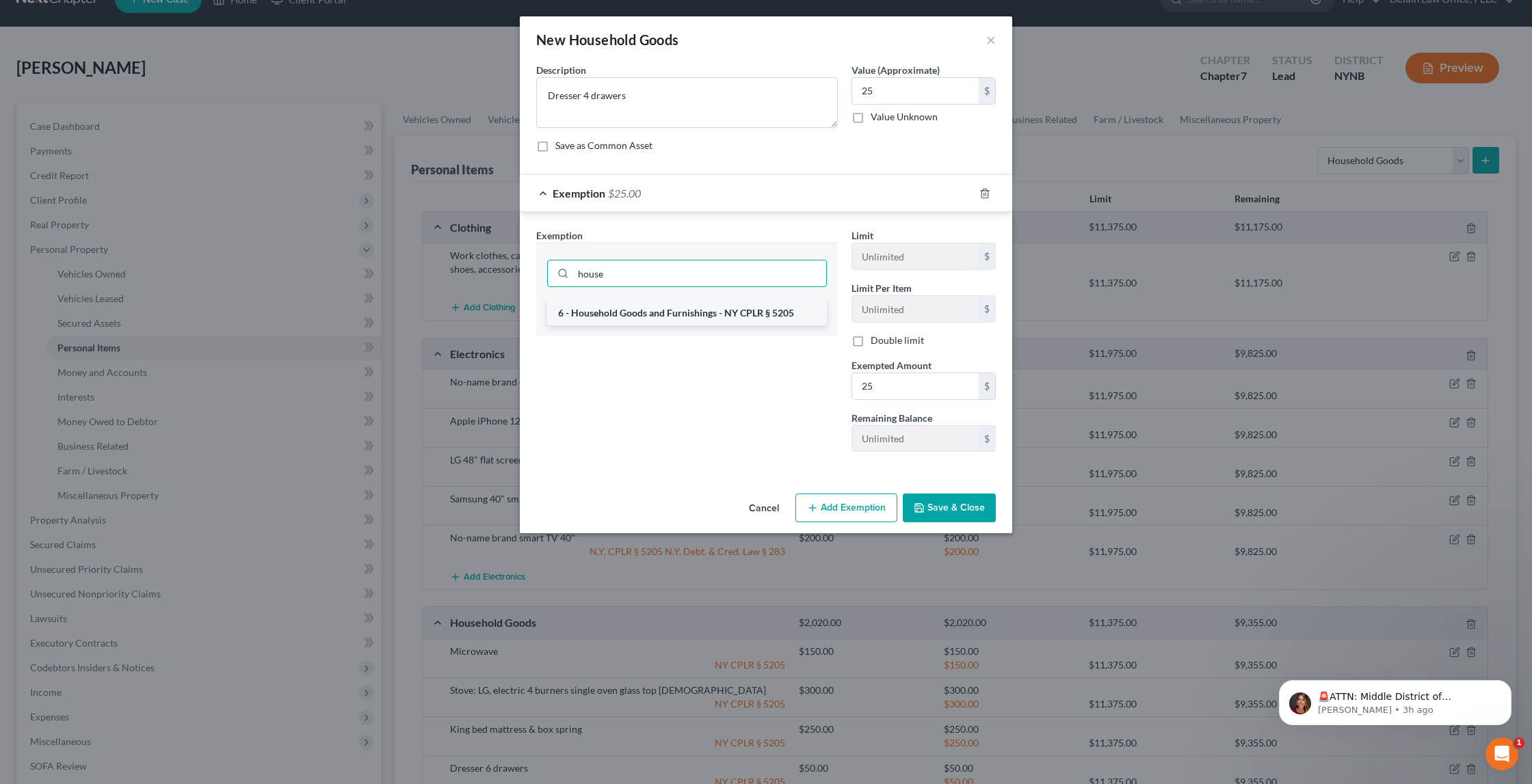
type input "house"
click at [767, 313] on li "6 - Household Goods and Furnishings - NY CPLR § 5205" at bounding box center [687, 313] width 279 height 24
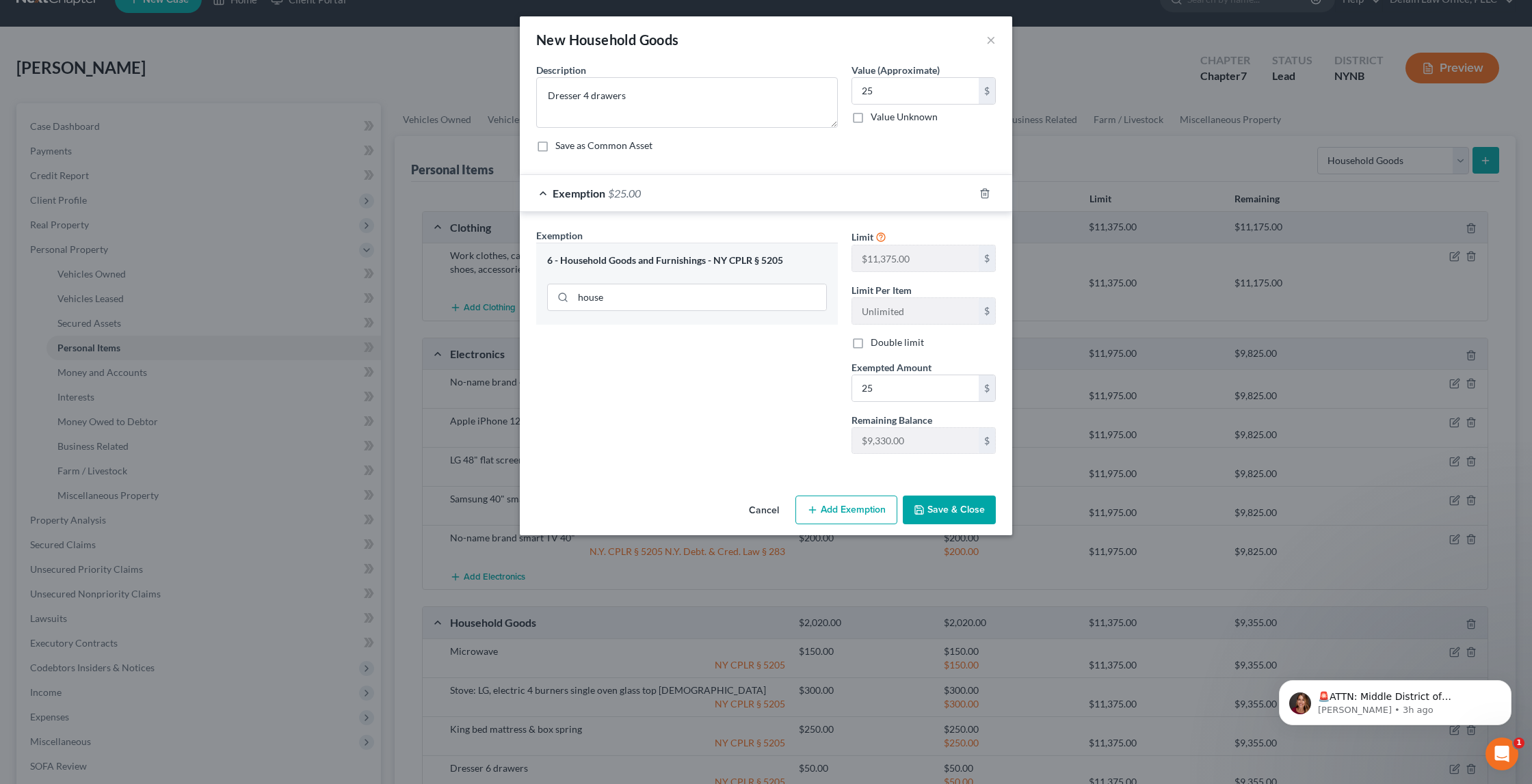
click at [937, 505] on button "Save & Close" at bounding box center [949, 510] width 93 height 29
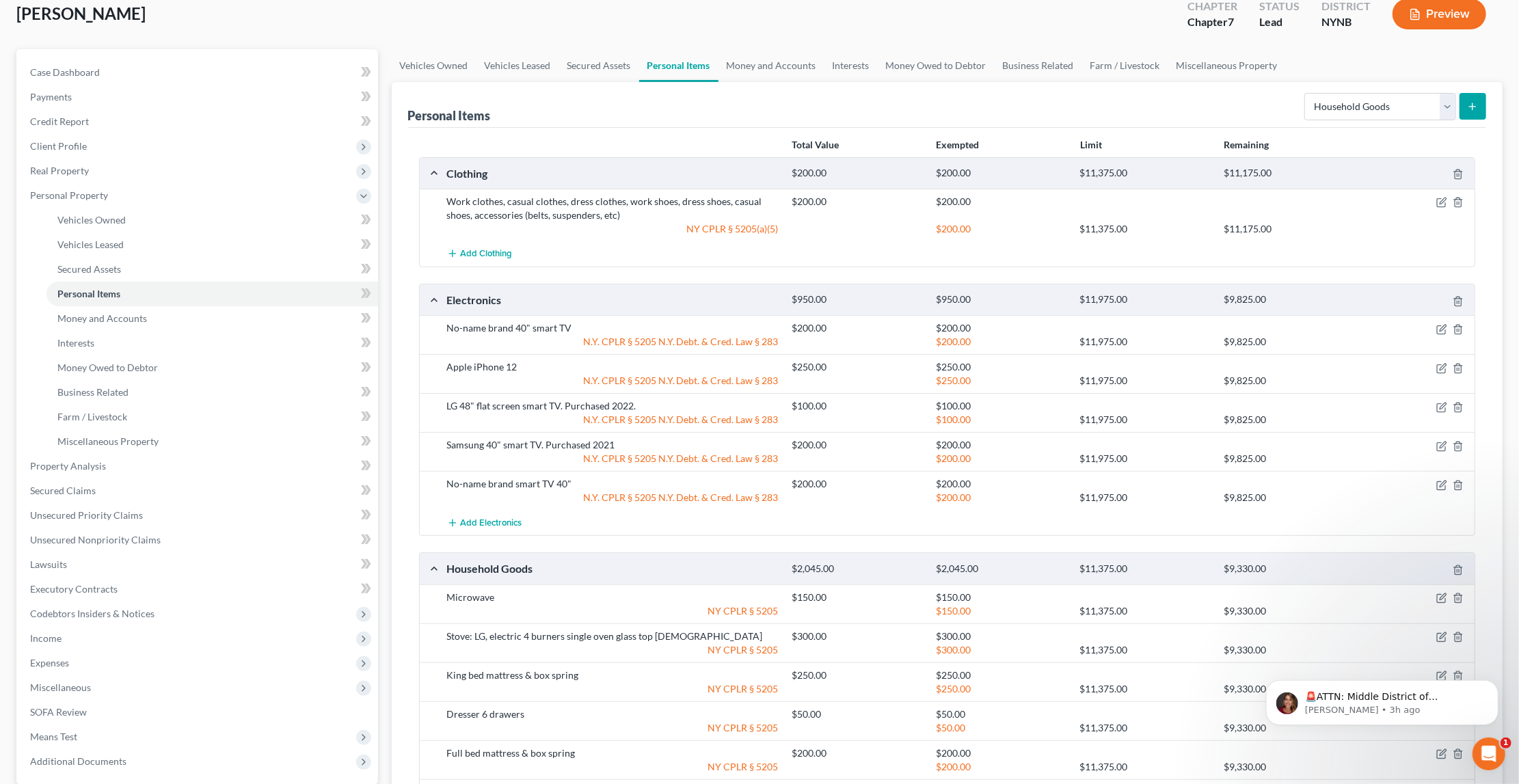
scroll to position [77, 0]
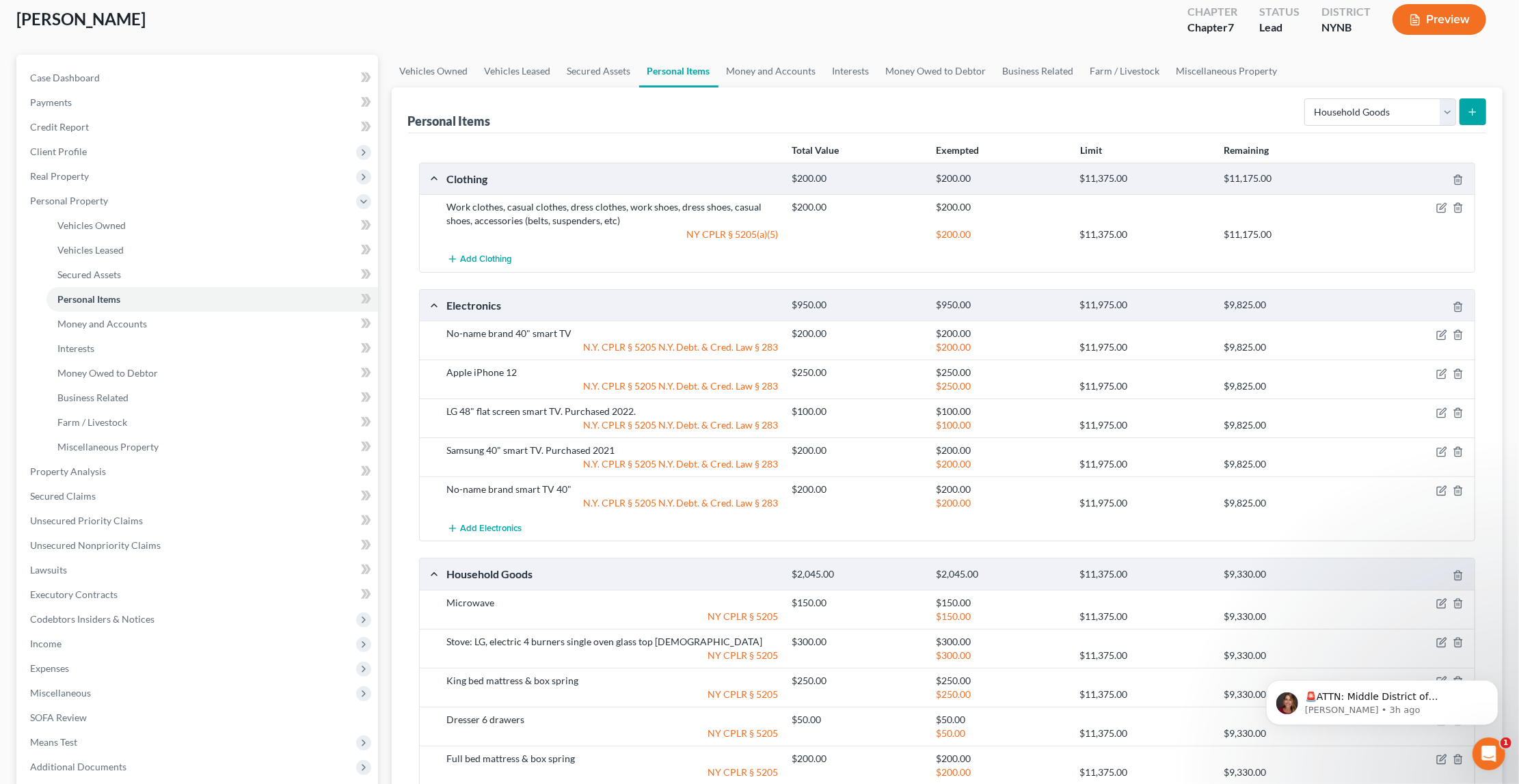
click at [1467, 111] on button "submit" at bounding box center [1472, 112] width 27 height 27
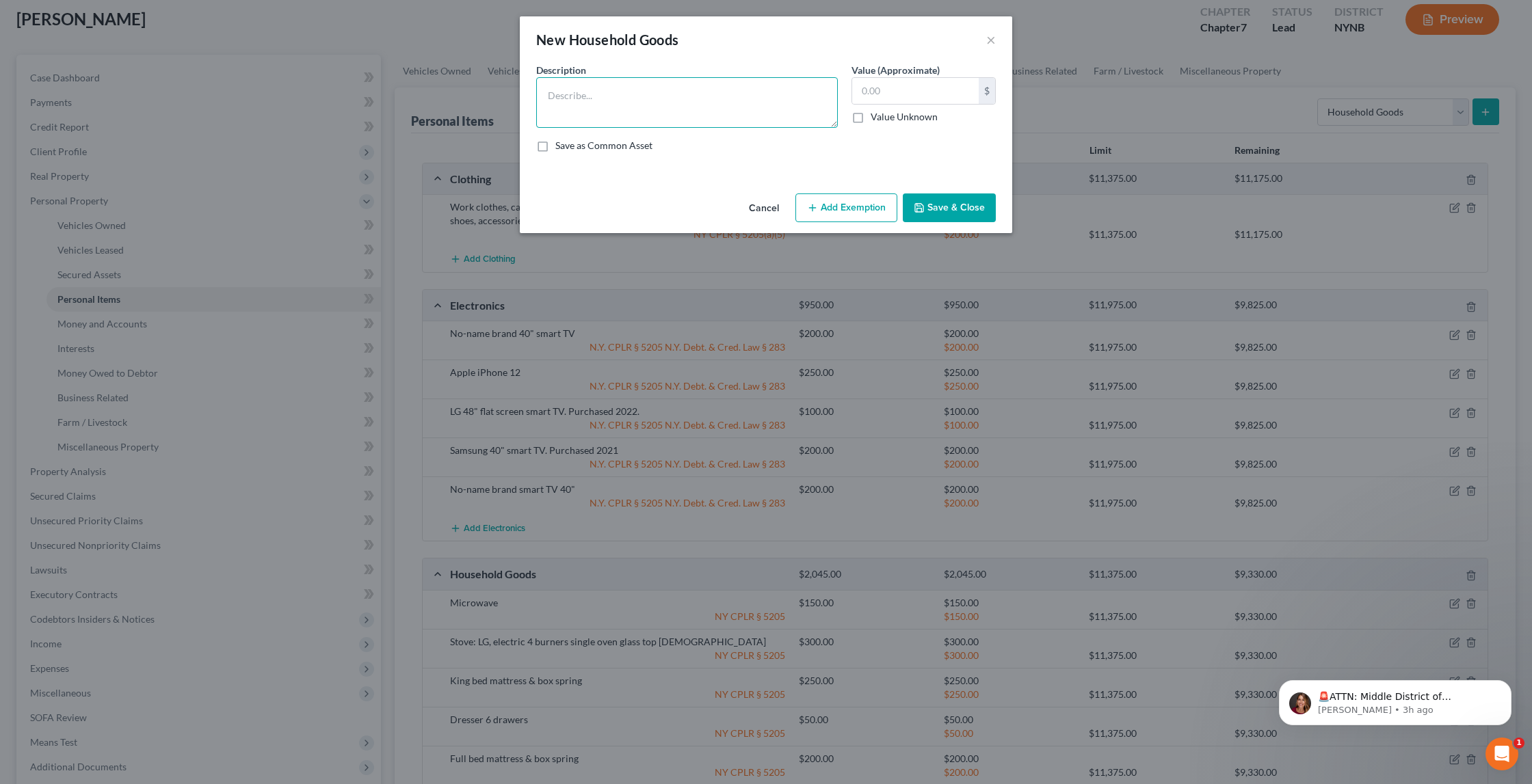
click at [777, 86] on textarea at bounding box center [686, 103] width 301 height 51
type textarea "Twin mattress & box spring"
type input "125"
click at [860, 198] on button "Add Exemption" at bounding box center [846, 207] width 102 height 29
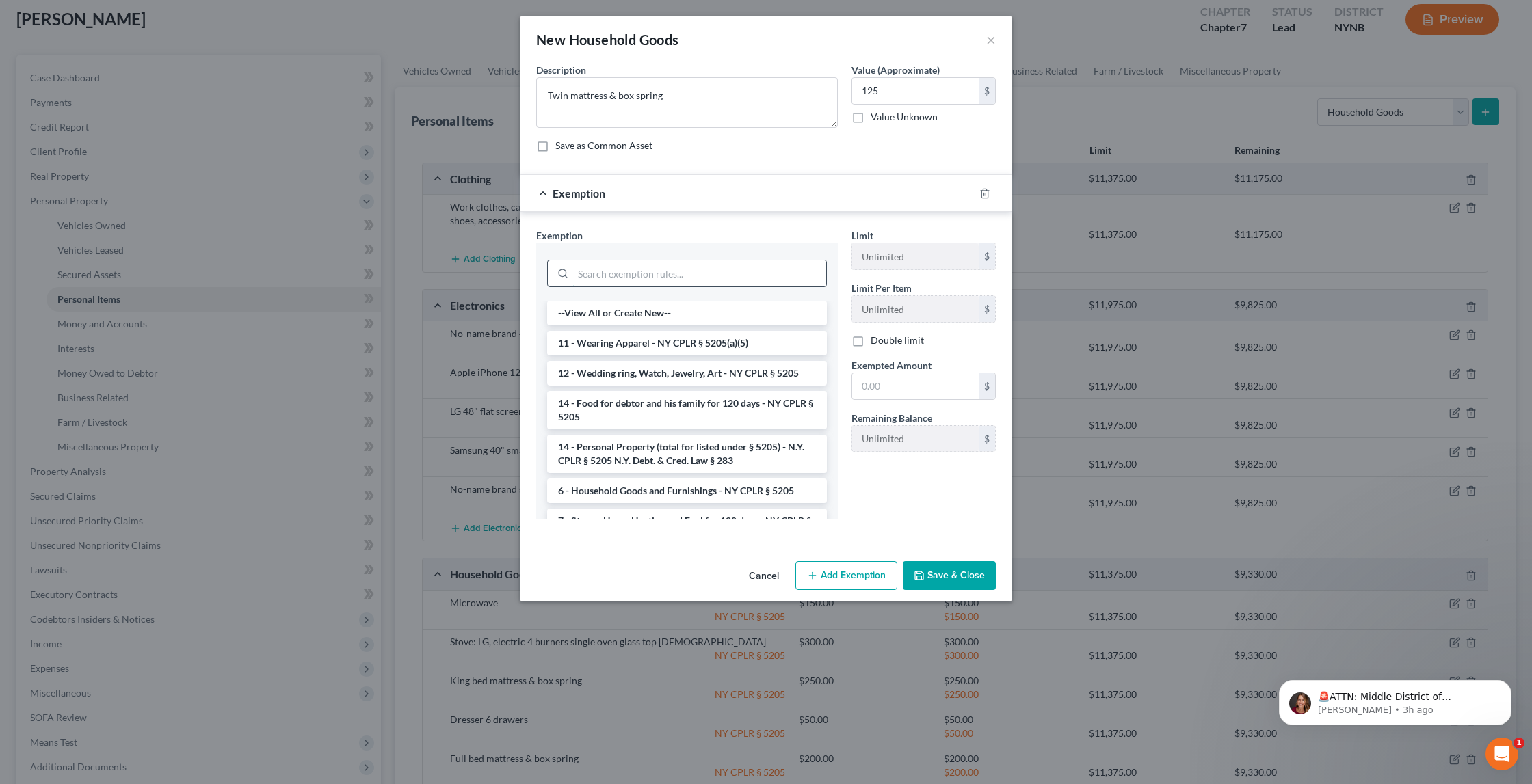
click at [770, 266] on input "search" at bounding box center [700, 274] width 253 height 26
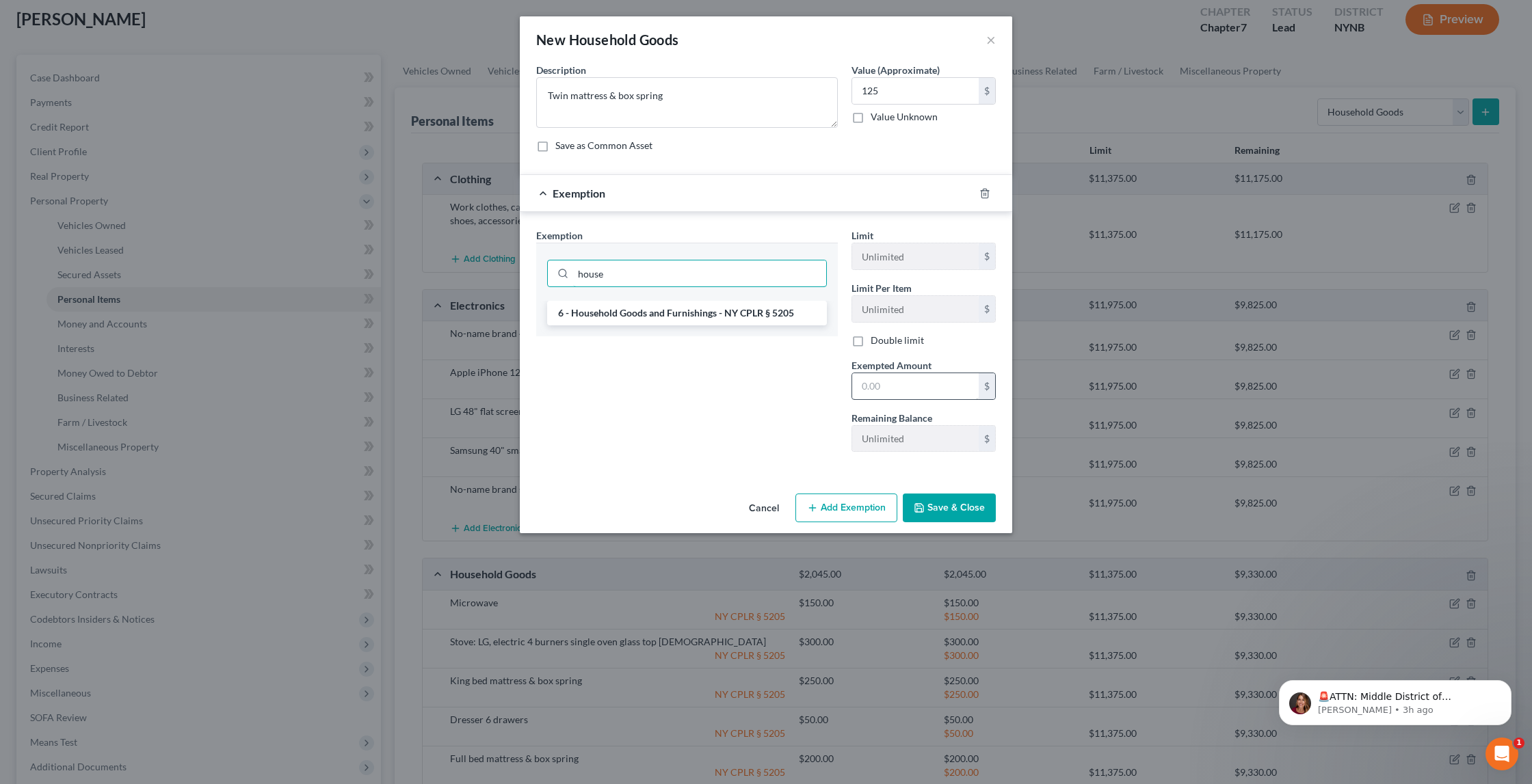
type input "house"
click at [913, 381] on input "text" at bounding box center [915, 386] width 127 height 26
type input "125"
click at [967, 499] on button "Save & Close" at bounding box center [949, 507] width 93 height 29
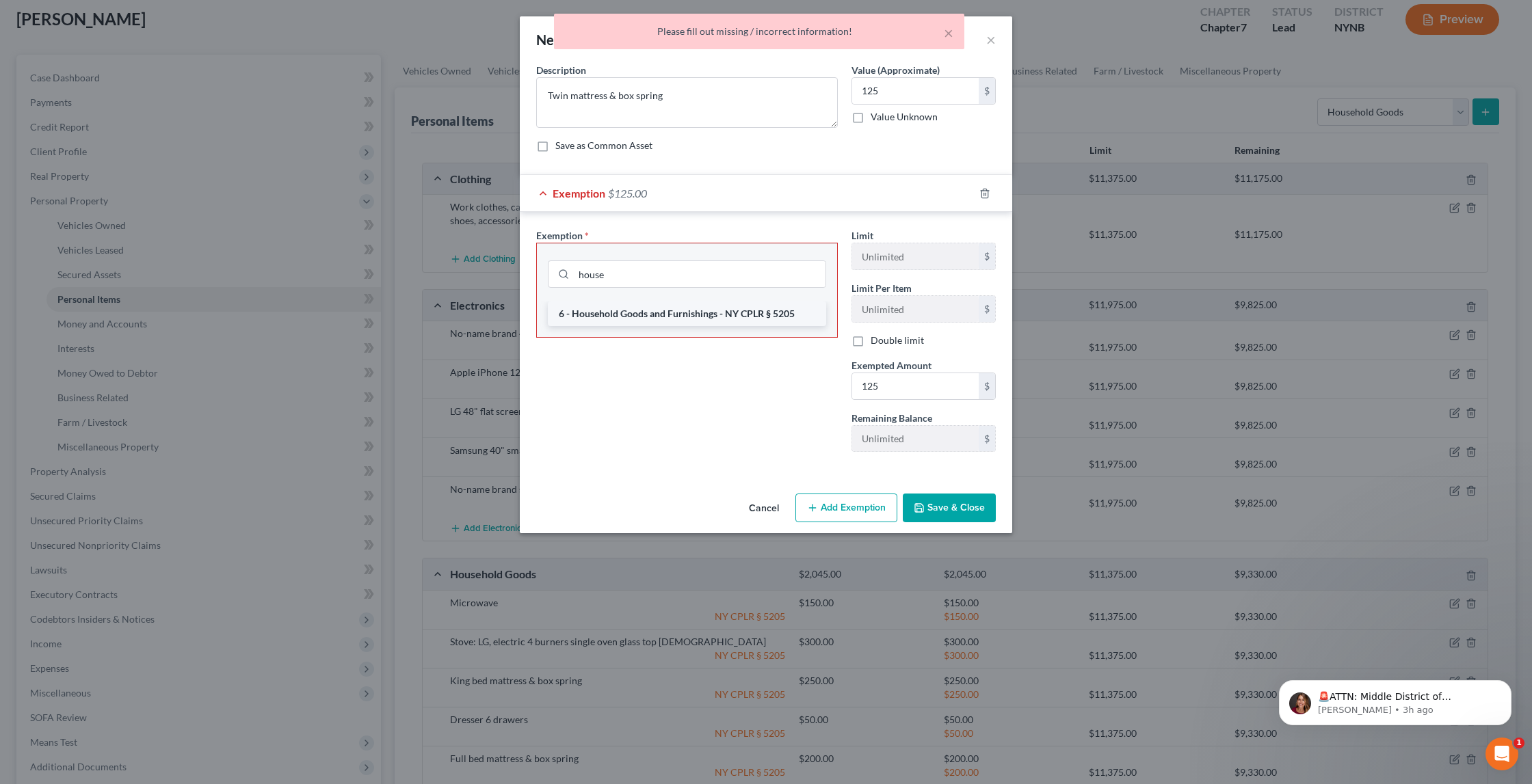
click at [744, 308] on li "6 - Household Goods and Furnishings - NY CPLR § 5205" at bounding box center [687, 314] width 279 height 24
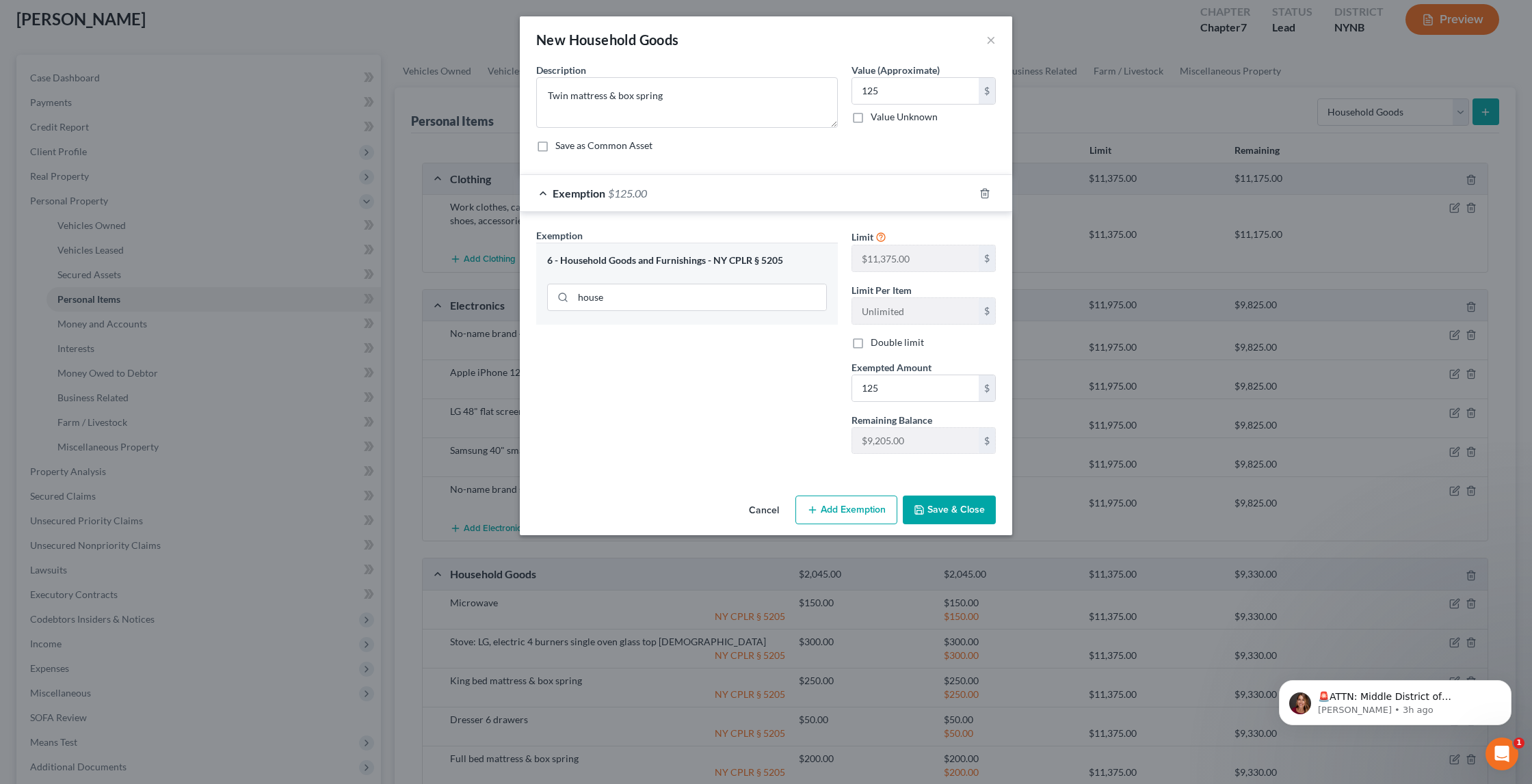
click at [940, 499] on button "Save & Close" at bounding box center [949, 510] width 93 height 29
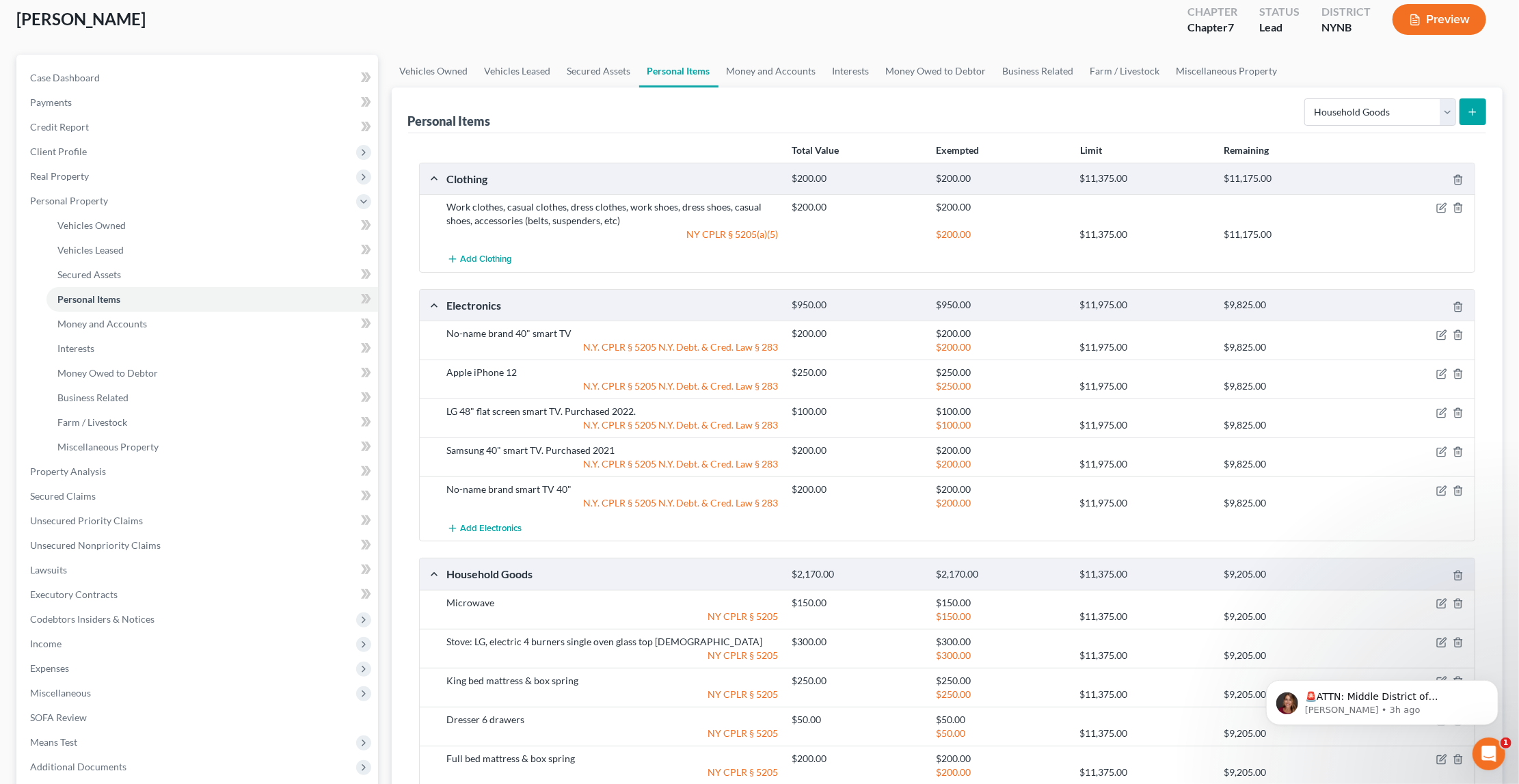
click at [1469, 111] on icon "submit" at bounding box center [1472, 112] width 11 height 11
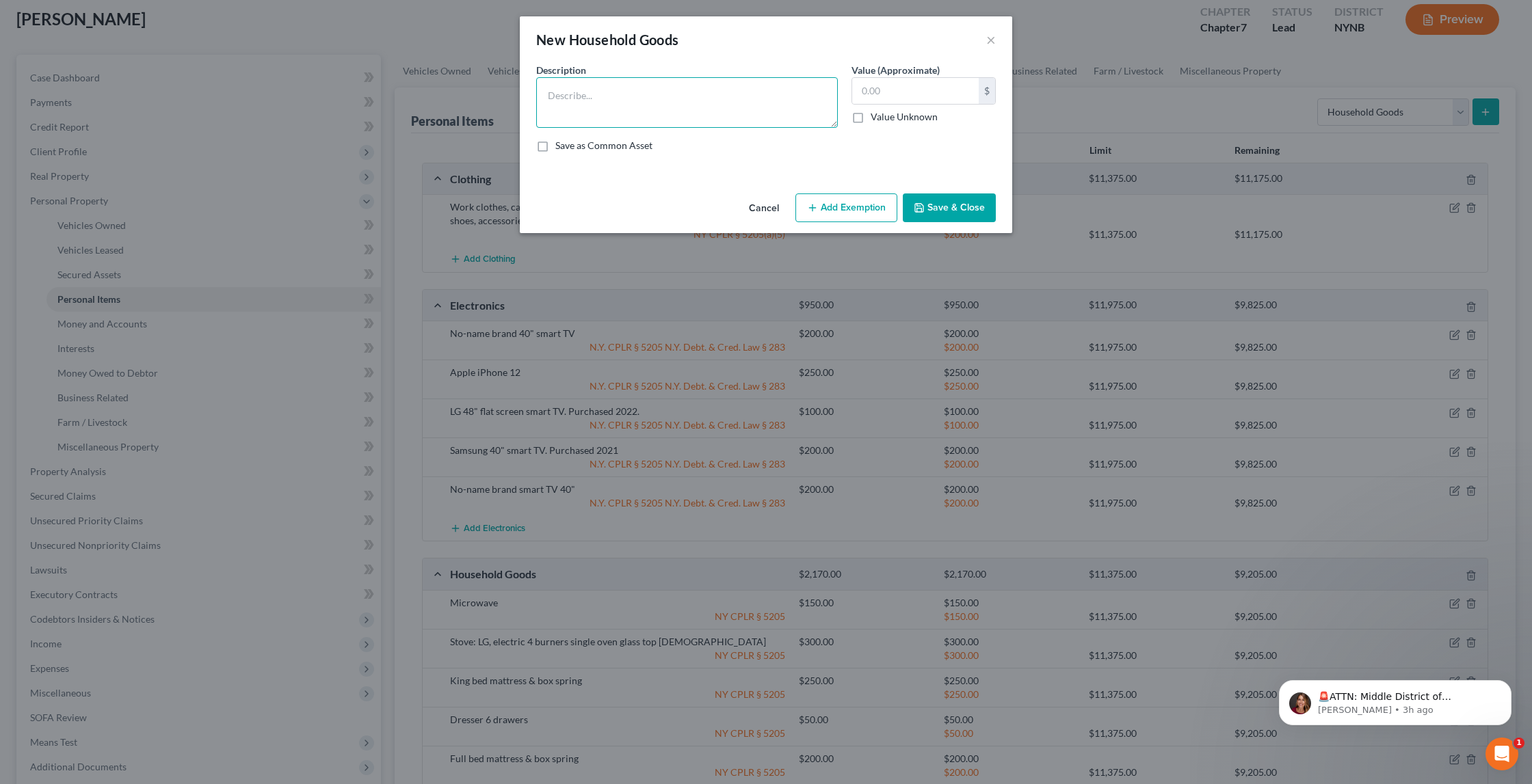
click at [631, 93] on textarea at bounding box center [686, 103] width 301 height 51
type textarea "Dresser 6 drawers (secondhand)"
type input "50"
click at [833, 203] on button "Add Exemption" at bounding box center [846, 207] width 102 height 29
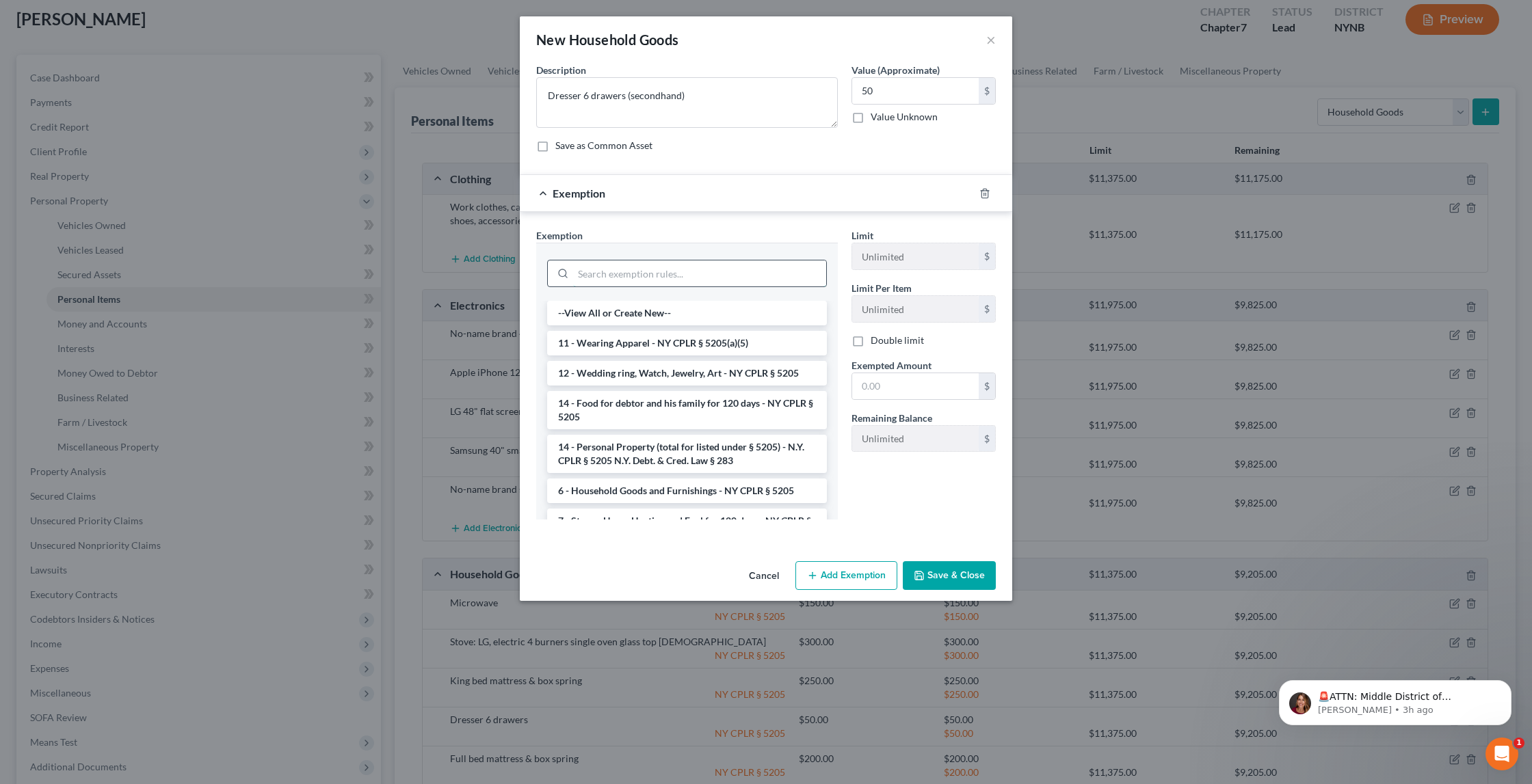
click at [715, 273] on input "search" at bounding box center [700, 274] width 253 height 26
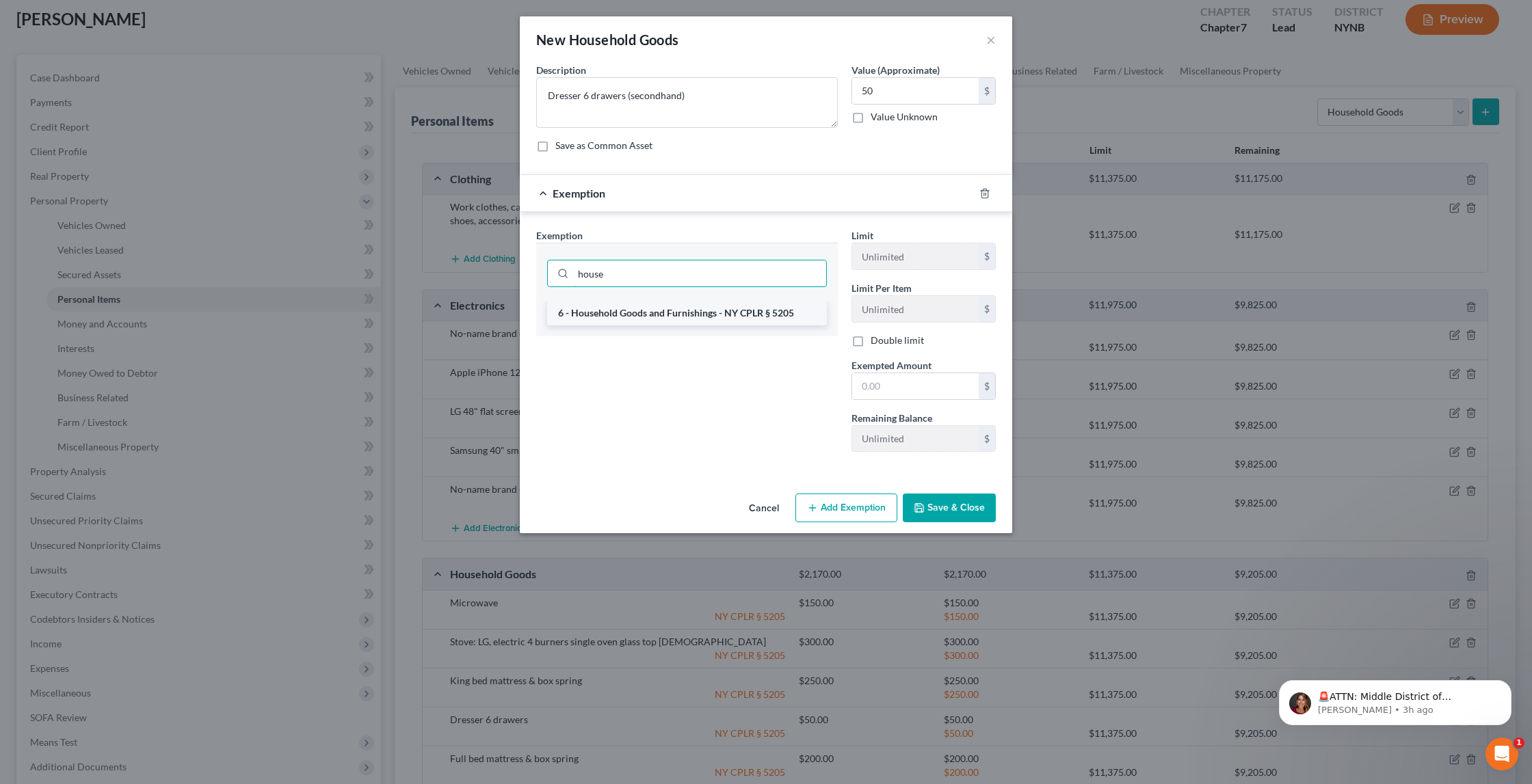
type input "house"
click at [761, 318] on li "6 - Household Goods and Furnishings - NY CPLR § 5205" at bounding box center [687, 313] width 279 height 24
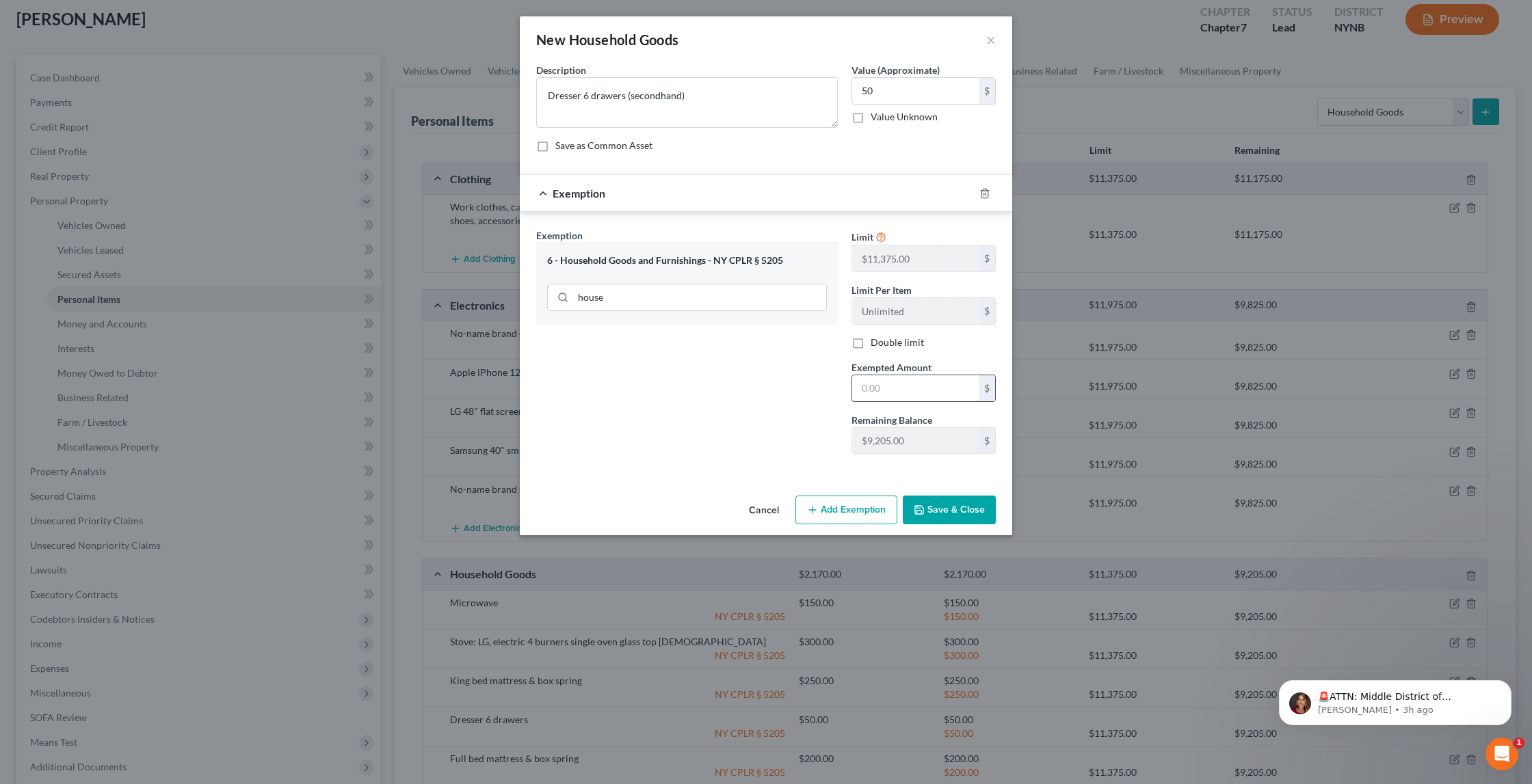
click at [923, 381] on input "text" at bounding box center [915, 389] width 127 height 26
type input "50"
click at [978, 500] on button "Save & Close" at bounding box center [949, 510] width 93 height 29
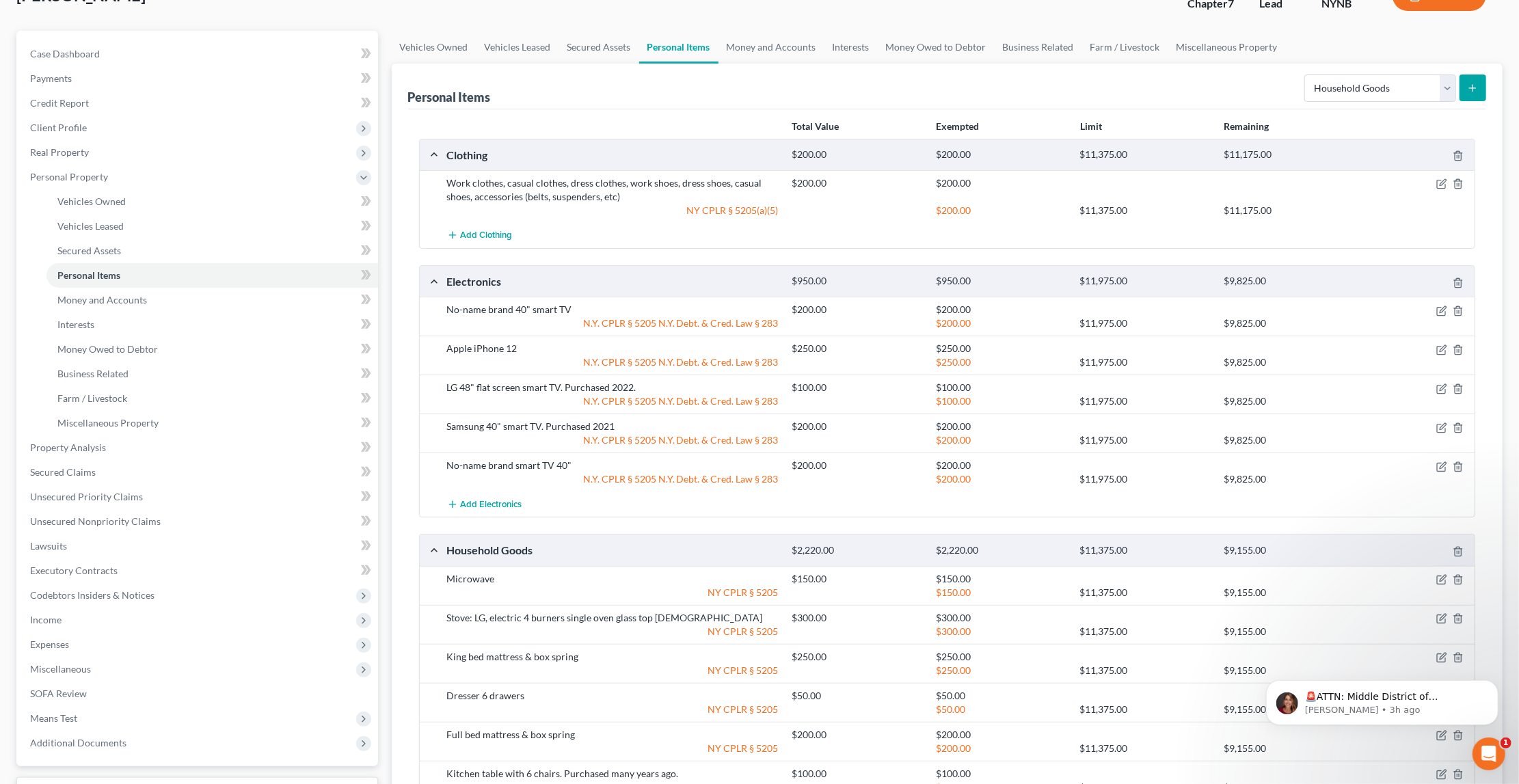
scroll to position [99, 0]
click at [1470, 90] on icon "submit" at bounding box center [1472, 90] width 11 height 11
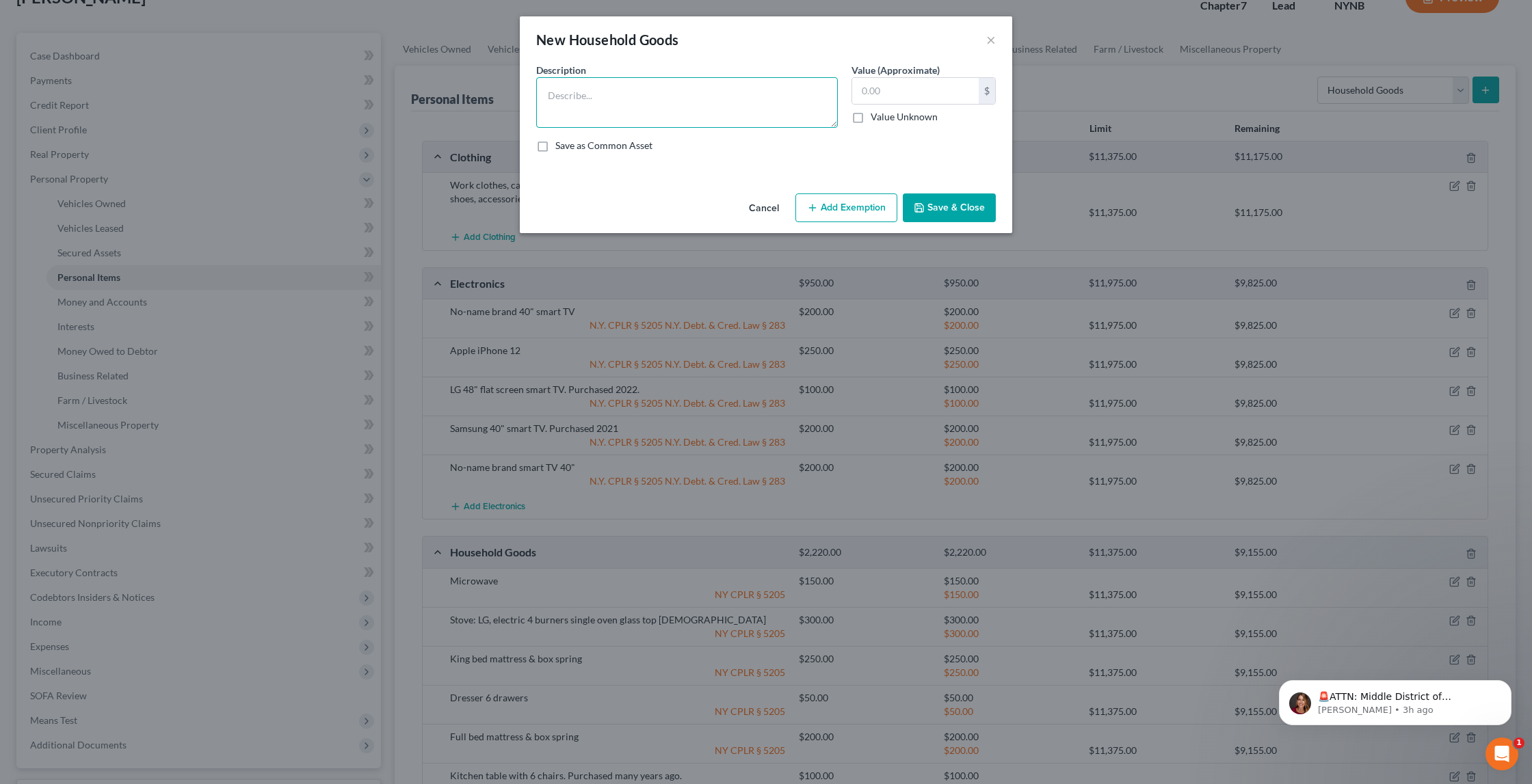
click at [815, 95] on textarea at bounding box center [686, 103] width 301 height 51
type textarea "Twin bed (2)"
click at [909, 91] on input "text" at bounding box center [915, 91] width 127 height 26
click at [988, 40] on button "×" at bounding box center [991, 40] width 10 height 16
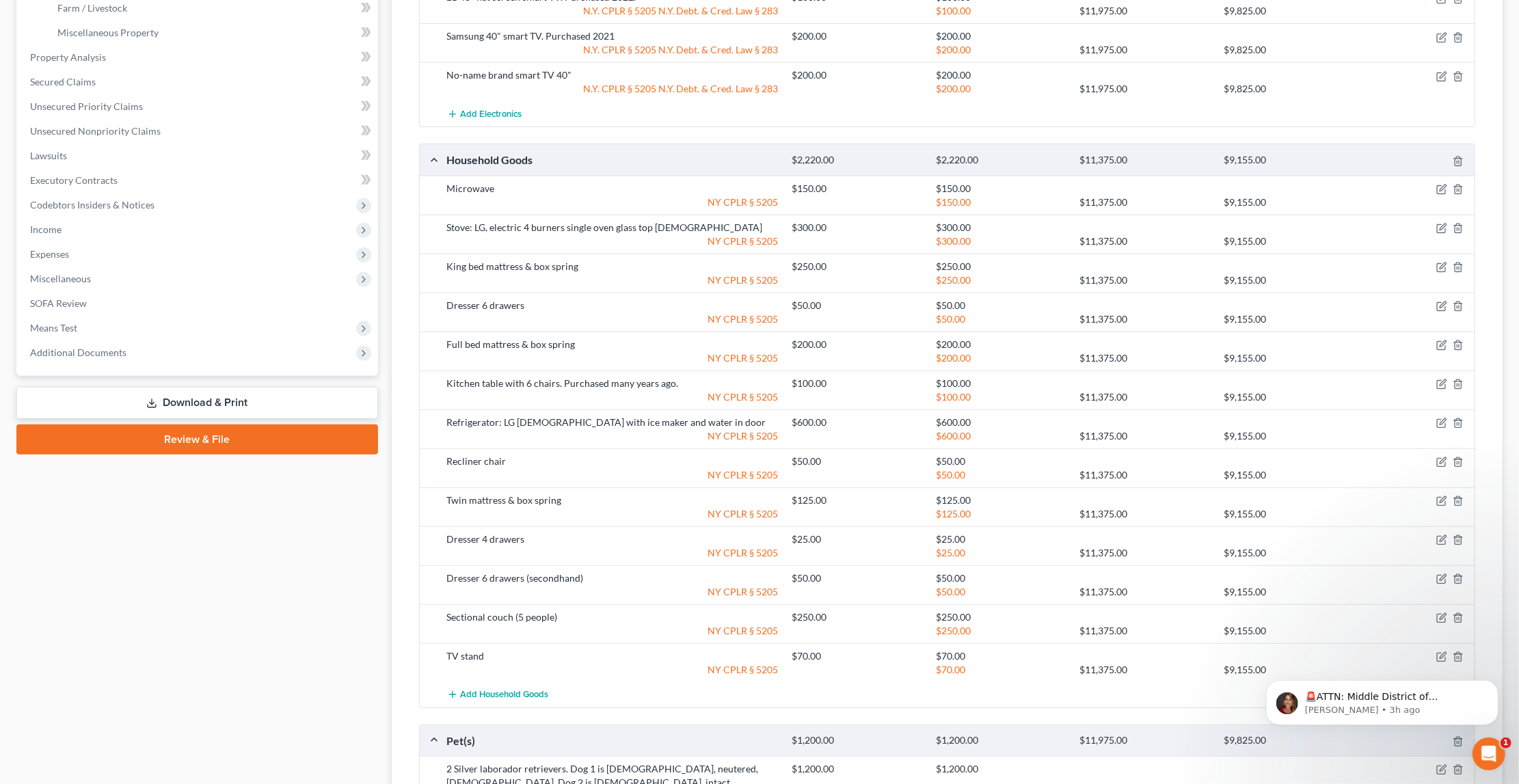
scroll to position [489, 0]
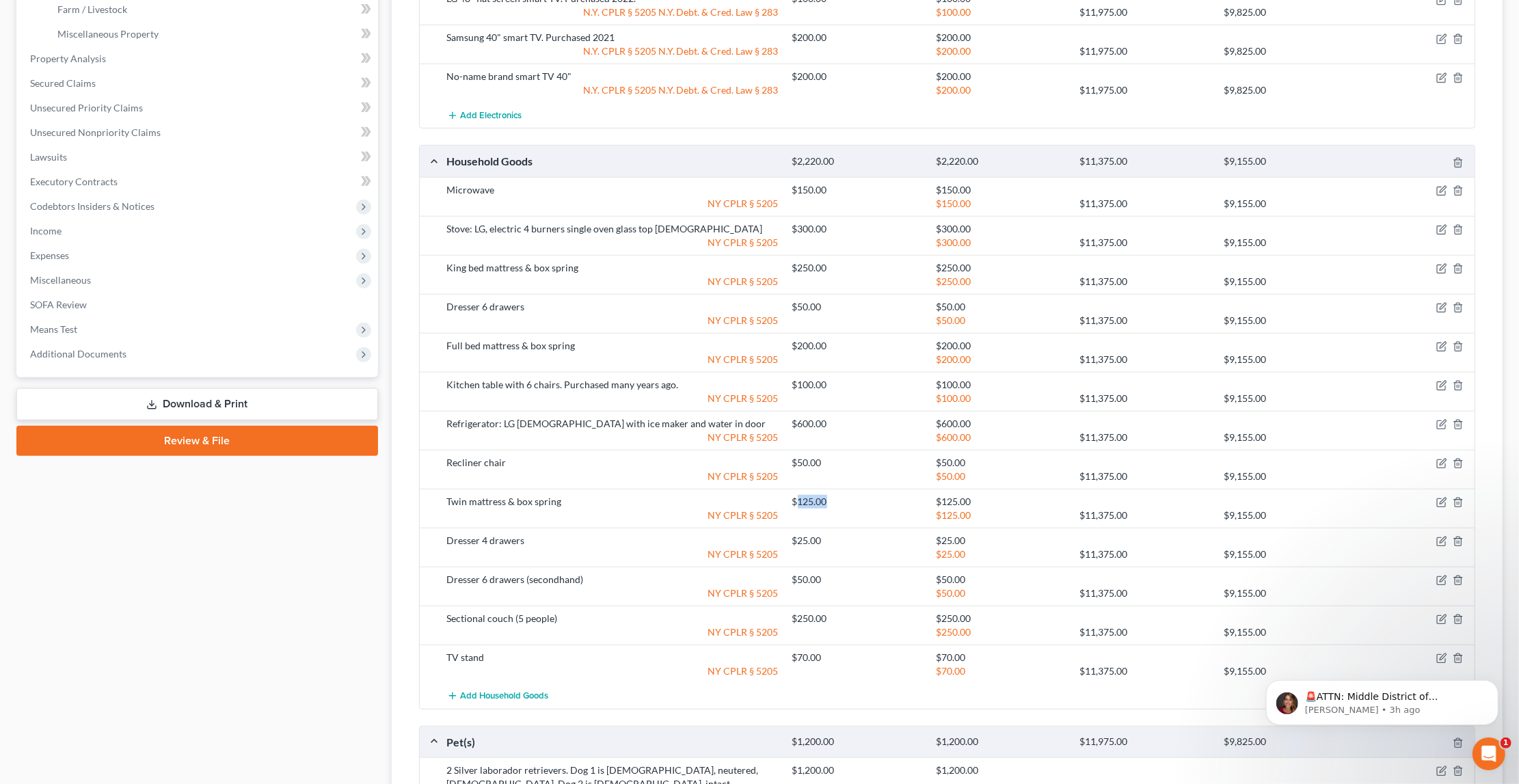
drag, startPoint x: 799, startPoint y: 476, endPoint x: 830, endPoint y: 476, distance: 31.0
click at [830, 495] on div "$125.00" at bounding box center [858, 501] width 144 height 14
copy div "125.00"
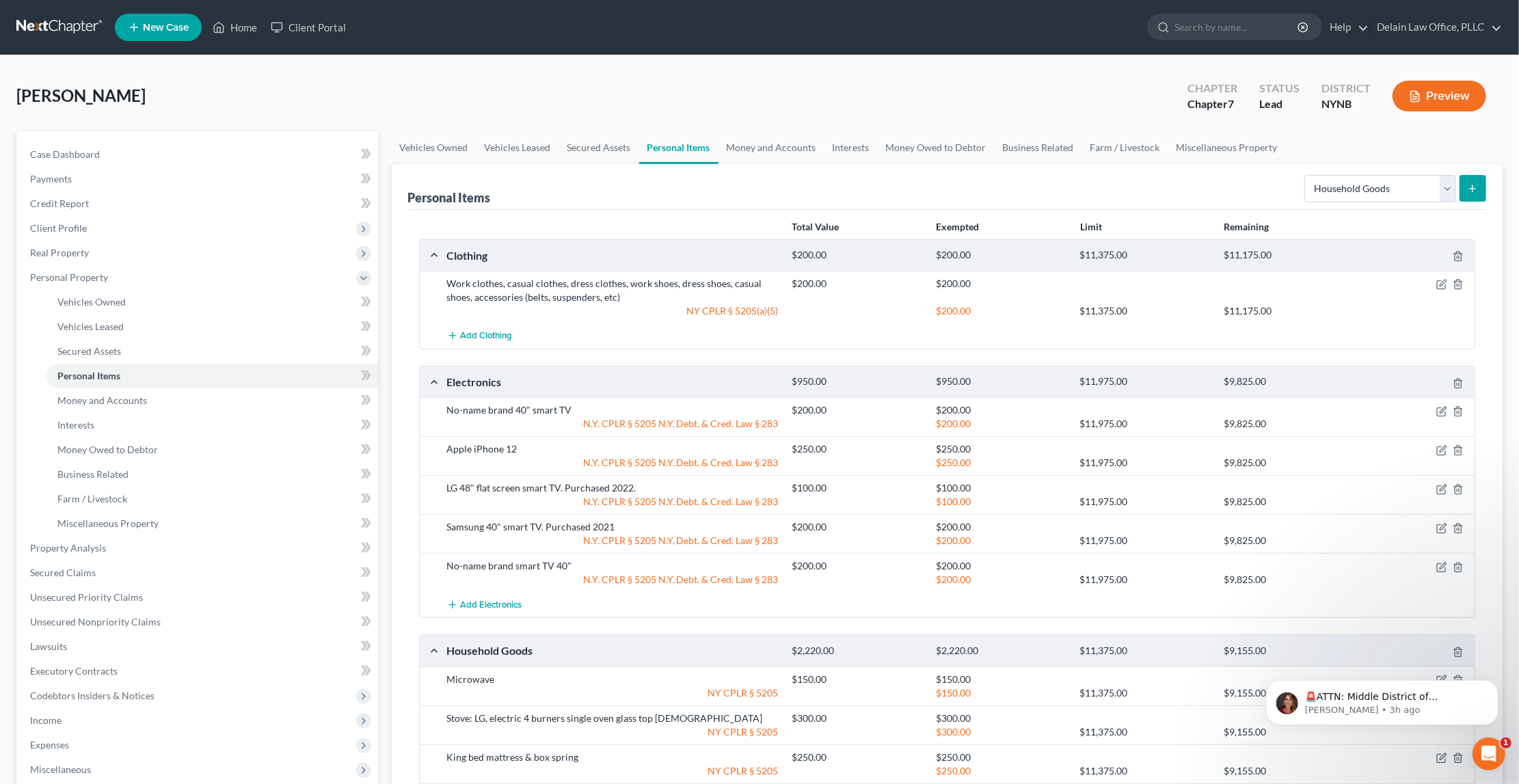
scroll to position [0, 0]
click at [1469, 185] on icon "submit" at bounding box center [1472, 188] width 11 height 11
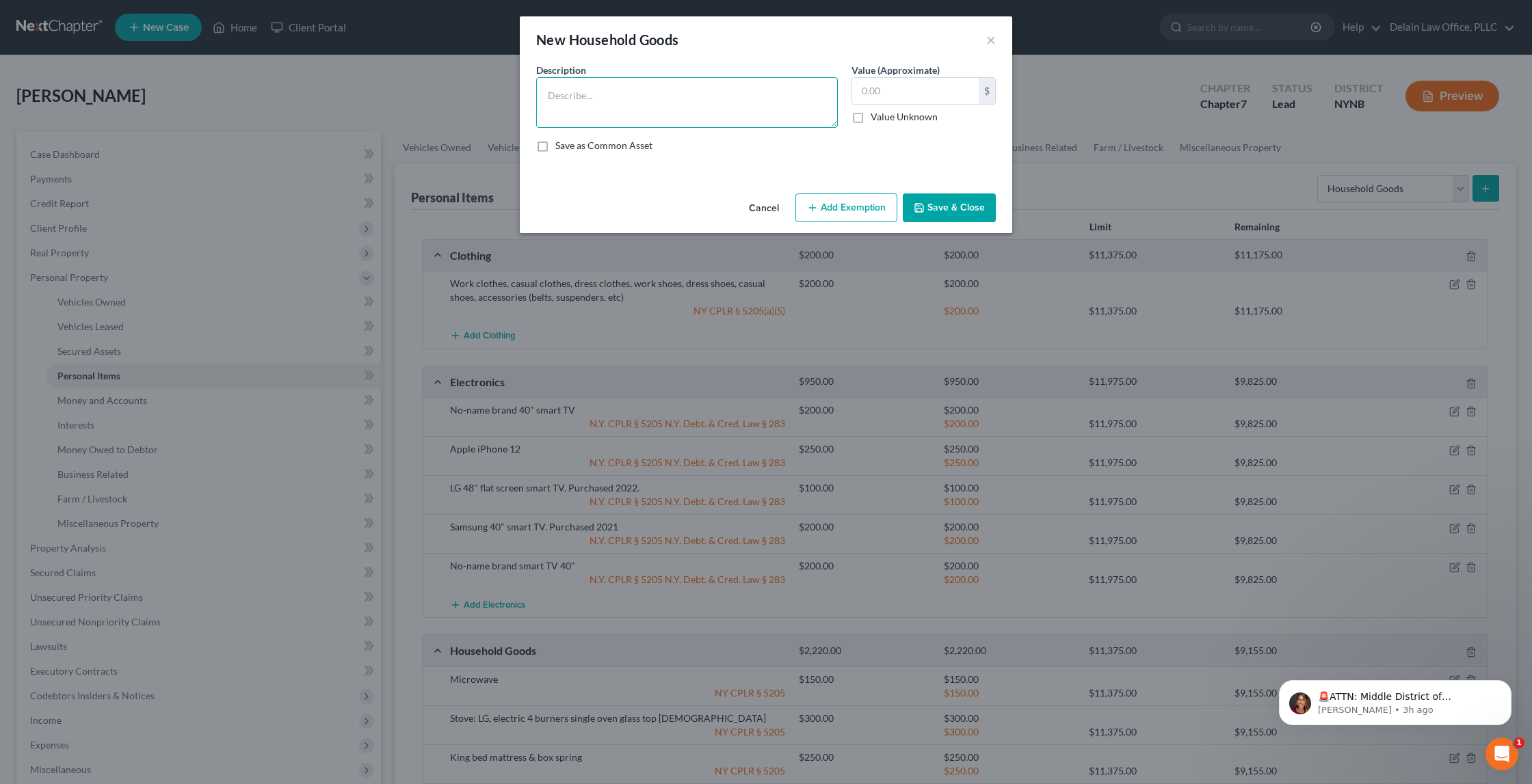
click at [670, 99] on textarea at bounding box center [686, 103] width 301 height 51
type textarea "Twin mattress & box spring (2)`"
paste input "125.00"
type input "125.00"
click at [860, 207] on button "Add Exemption" at bounding box center [846, 207] width 102 height 29
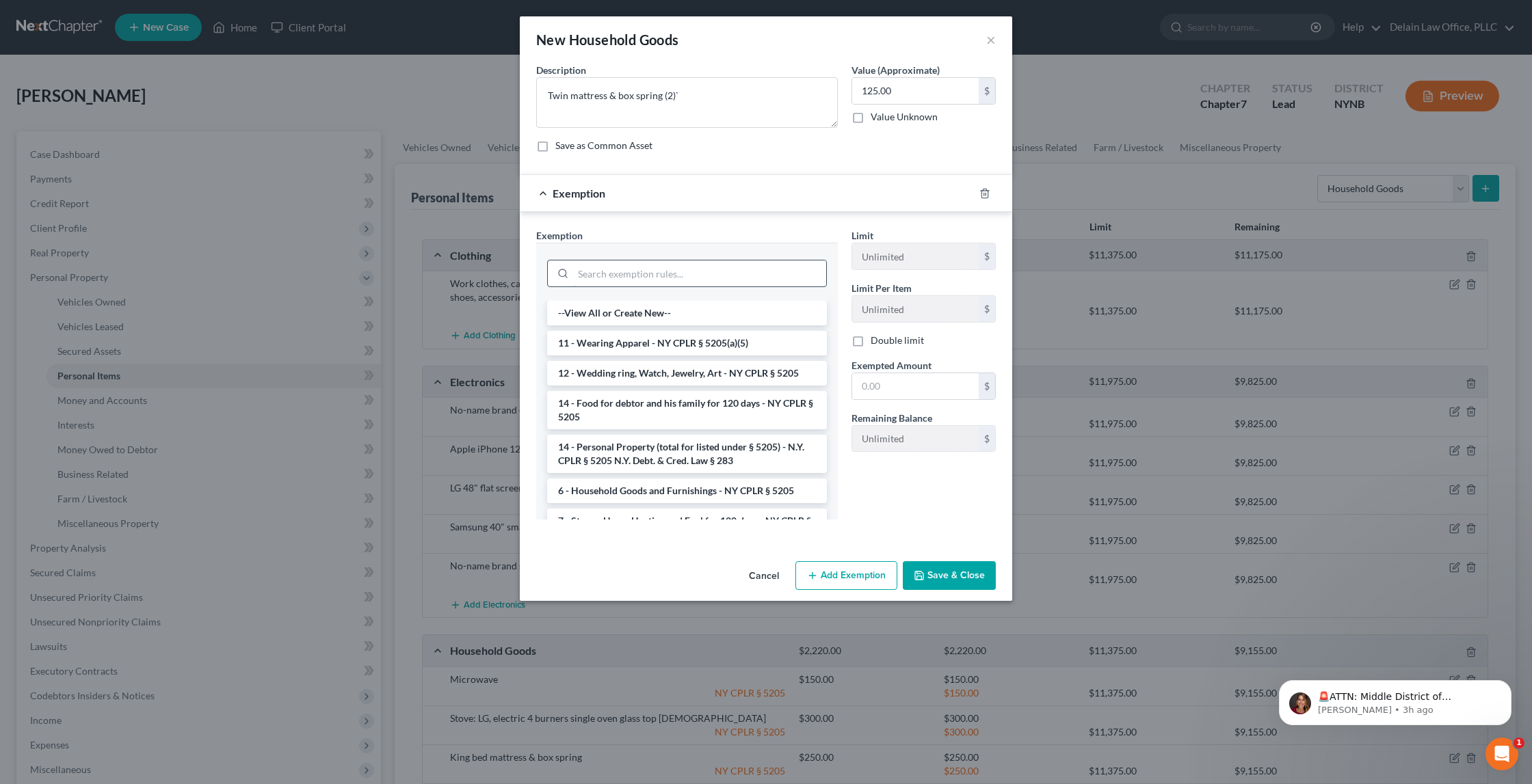
click at [751, 270] on input "search" at bounding box center [700, 274] width 253 height 26
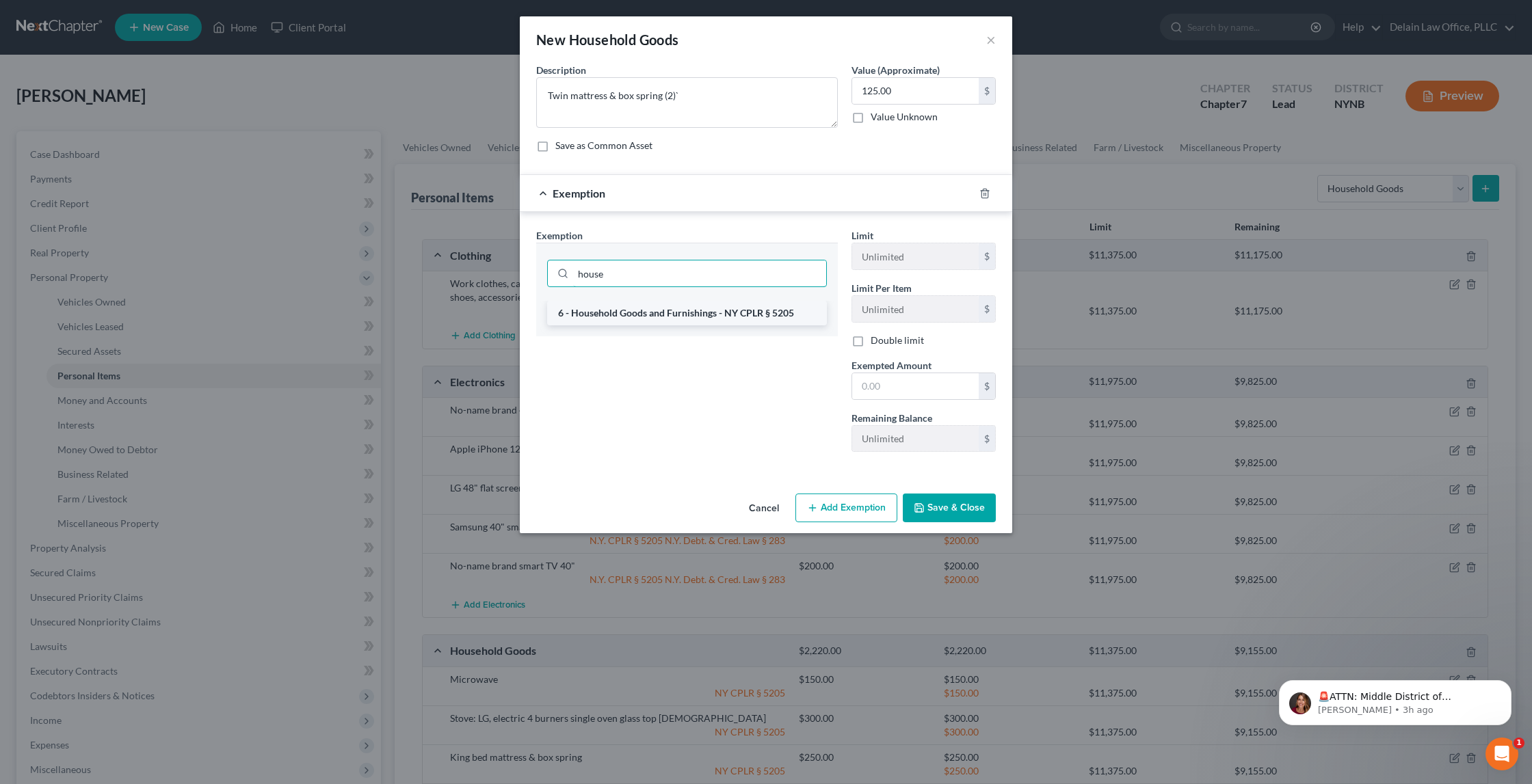
type input "house"
click at [792, 308] on li "6 - Household Goods and Furnishings - NY CPLR § 5205" at bounding box center [687, 313] width 279 height 24
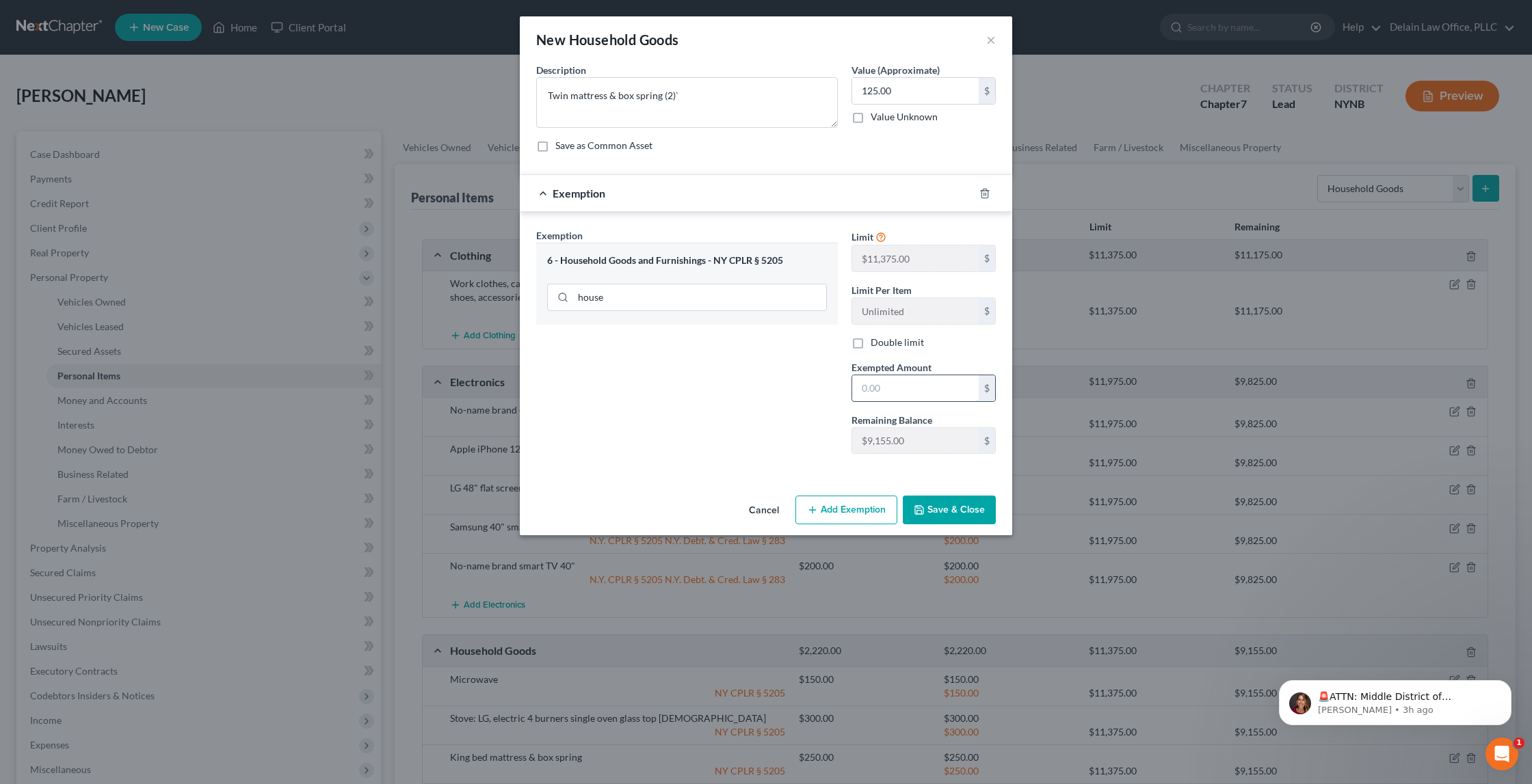
click at [869, 379] on input "text" at bounding box center [915, 389] width 127 height 26
type input "125"
click at [942, 511] on button "Save & Close" at bounding box center [949, 510] width 93 height 29
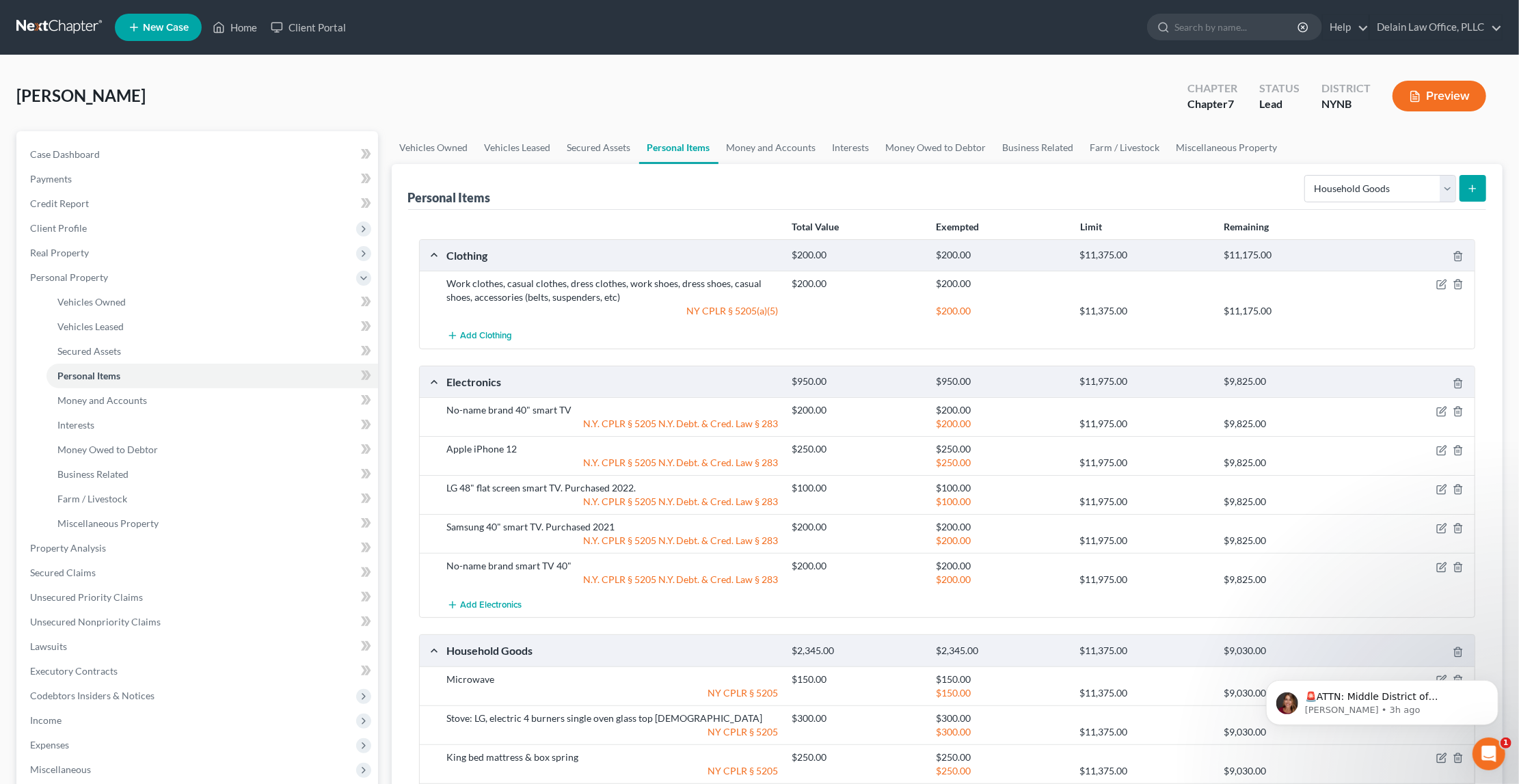
click at [1475, 189] on icon "submit" at bounding box center [1472, 188] width 11 height 11
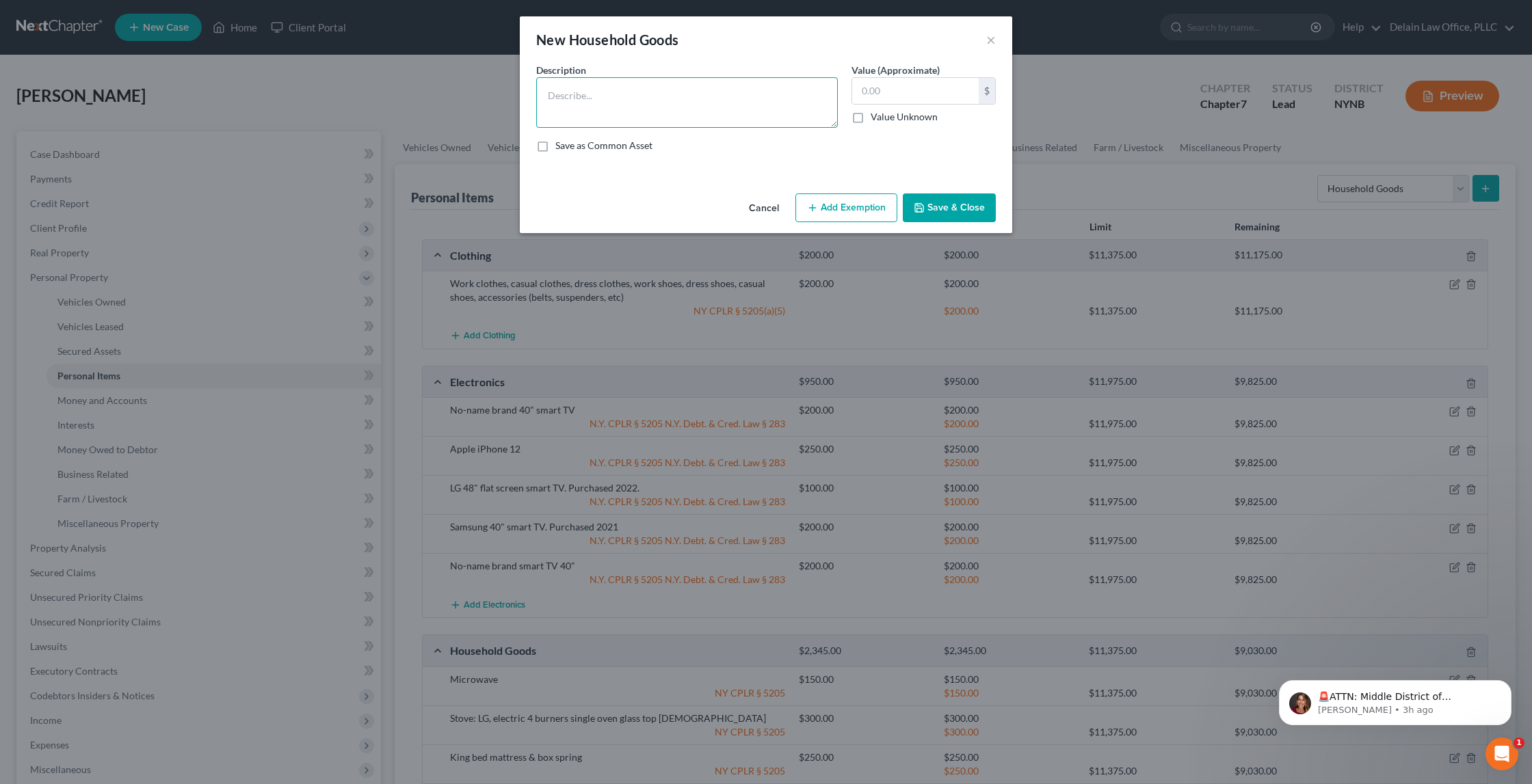
click at [738, 98] on textarea at bounding box center [686, 103] width 301 height 51
type textarea "4 drawer dresser (2)"
type input "50"
click at [851, 199] on button "Add Exemption" at bounding box center [846, 207] width 102 height 29
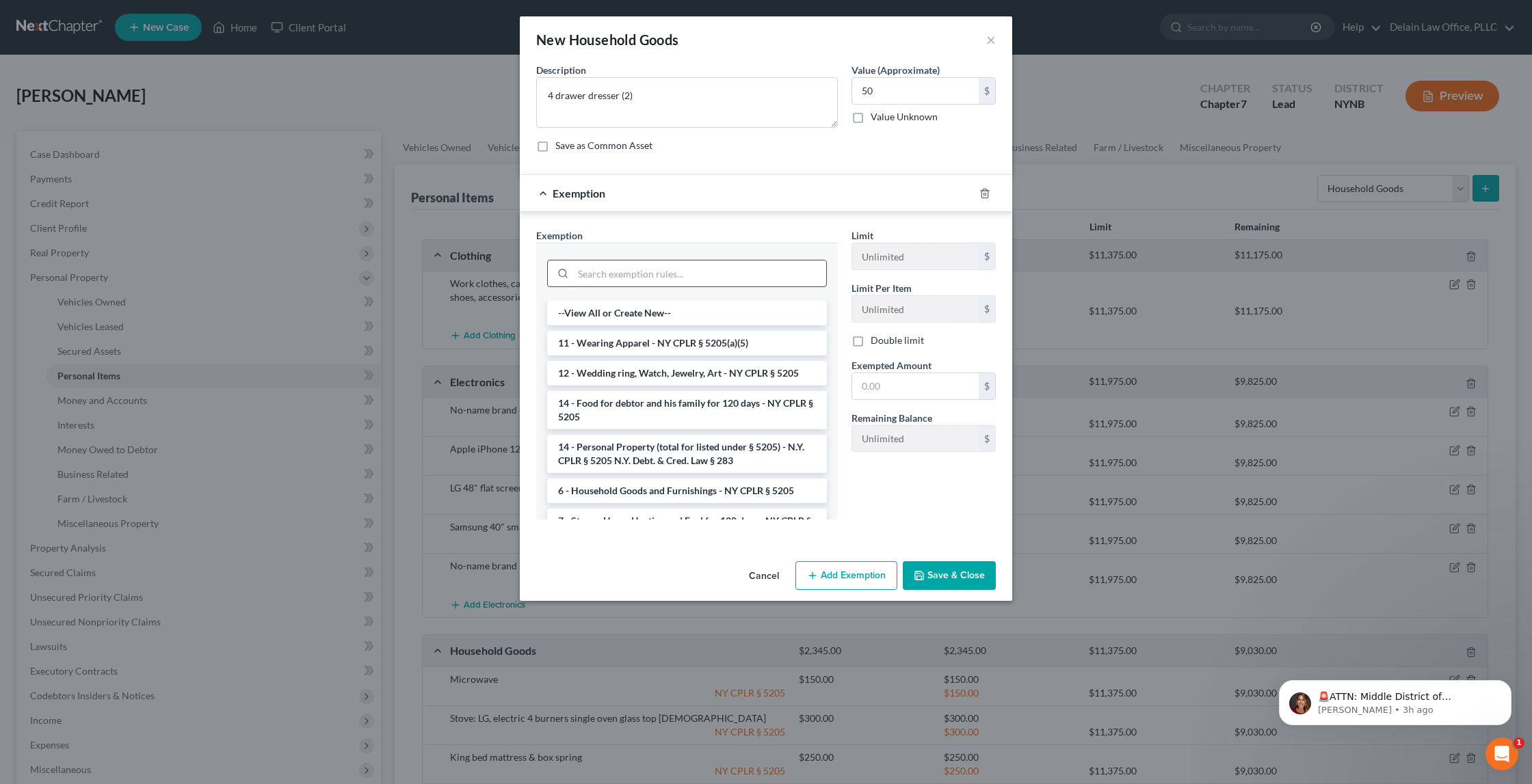
click at [715, 262] on input "search" at bounding box center [700, 274] width 253 height 26
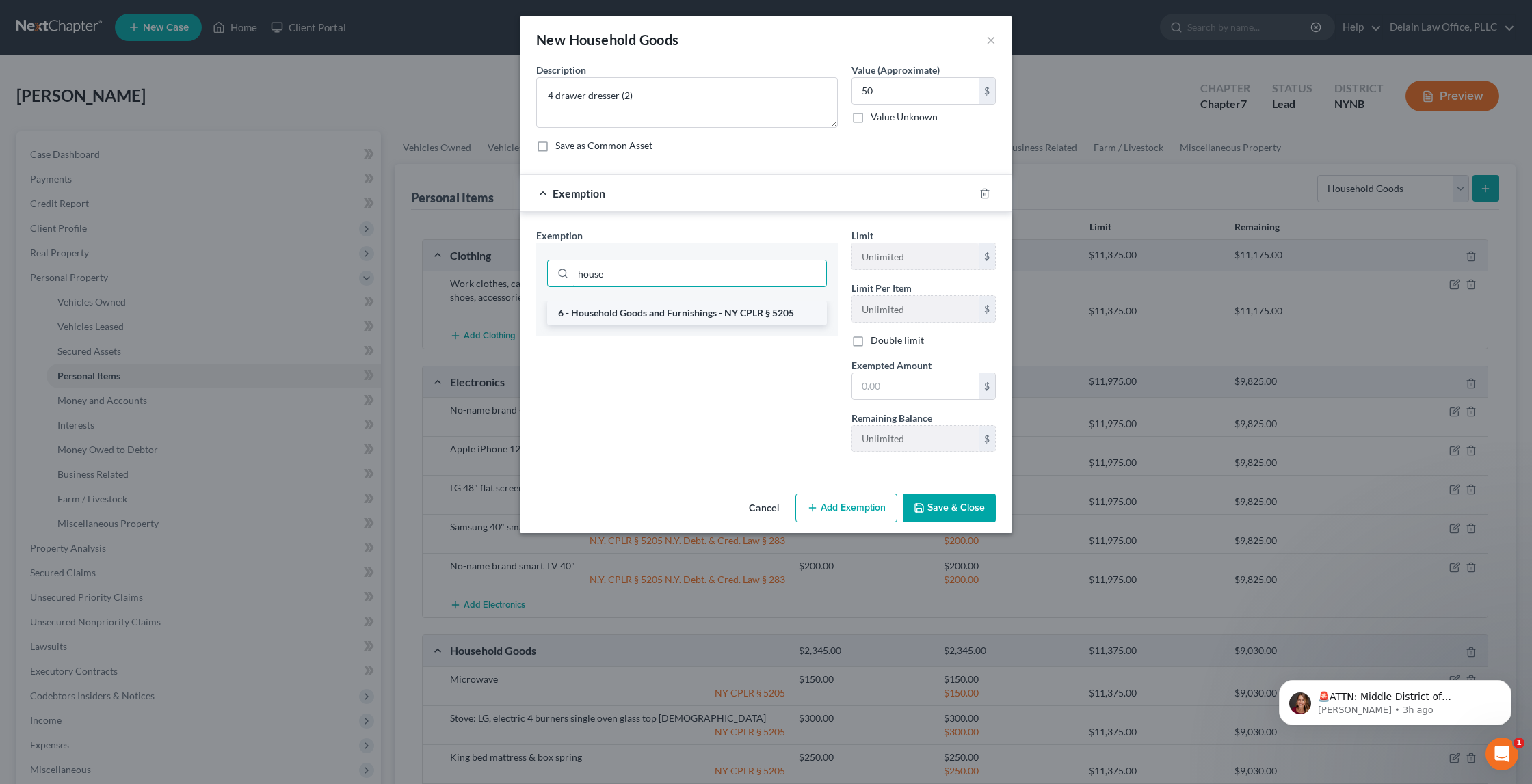
type input "house"
click at [731, 311] on li "6 - Household Goods and Furnishings - NY CPLR § 5205" at bounding box center [687, 313] width 279 height 24
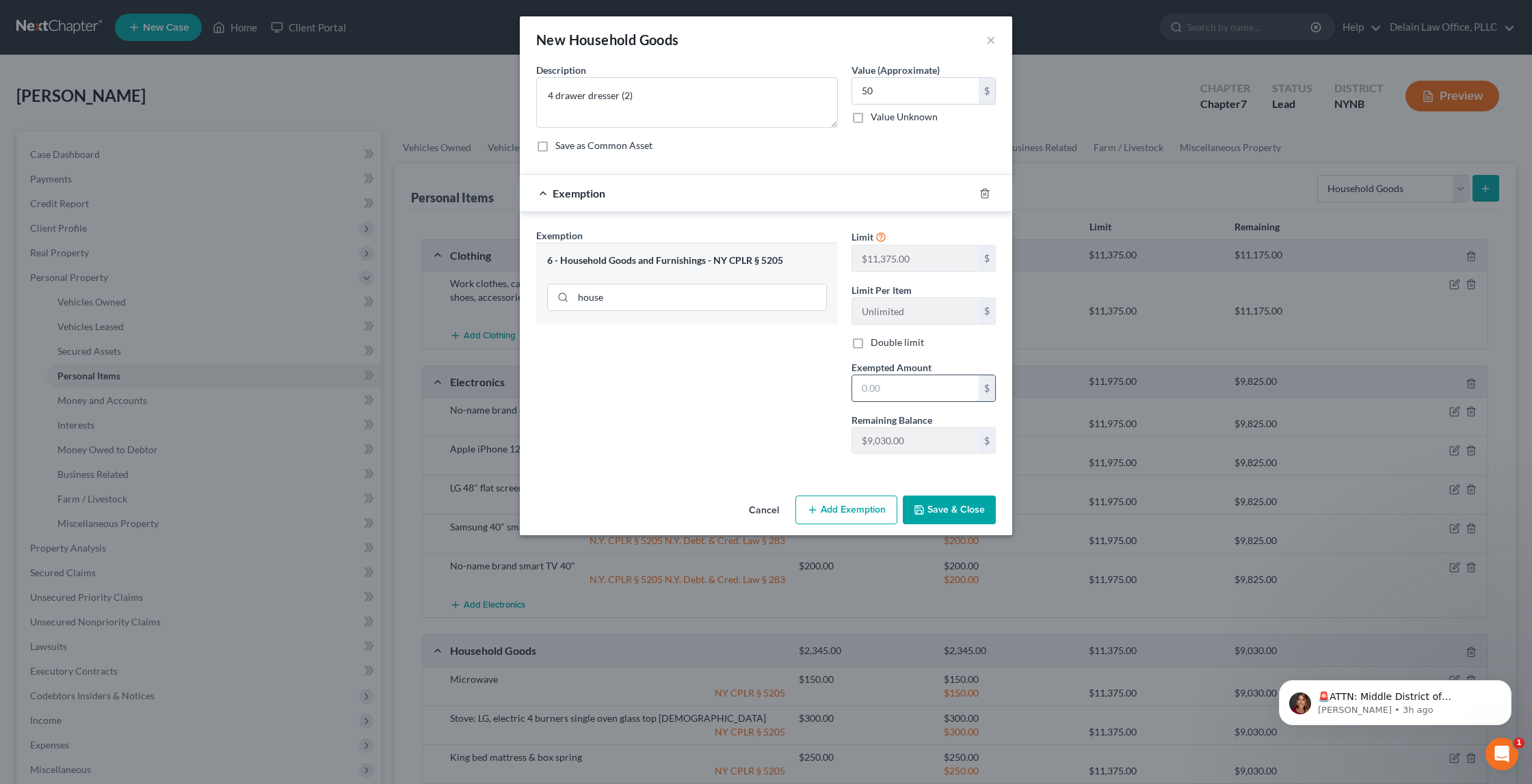
click at [878, 381] on input "text" at bounding box center [915, 389] width 127 height 26
type input "50"
click at [972, 506] on button "Save & Close" at bounding box center [949, 510] width 93 height 29
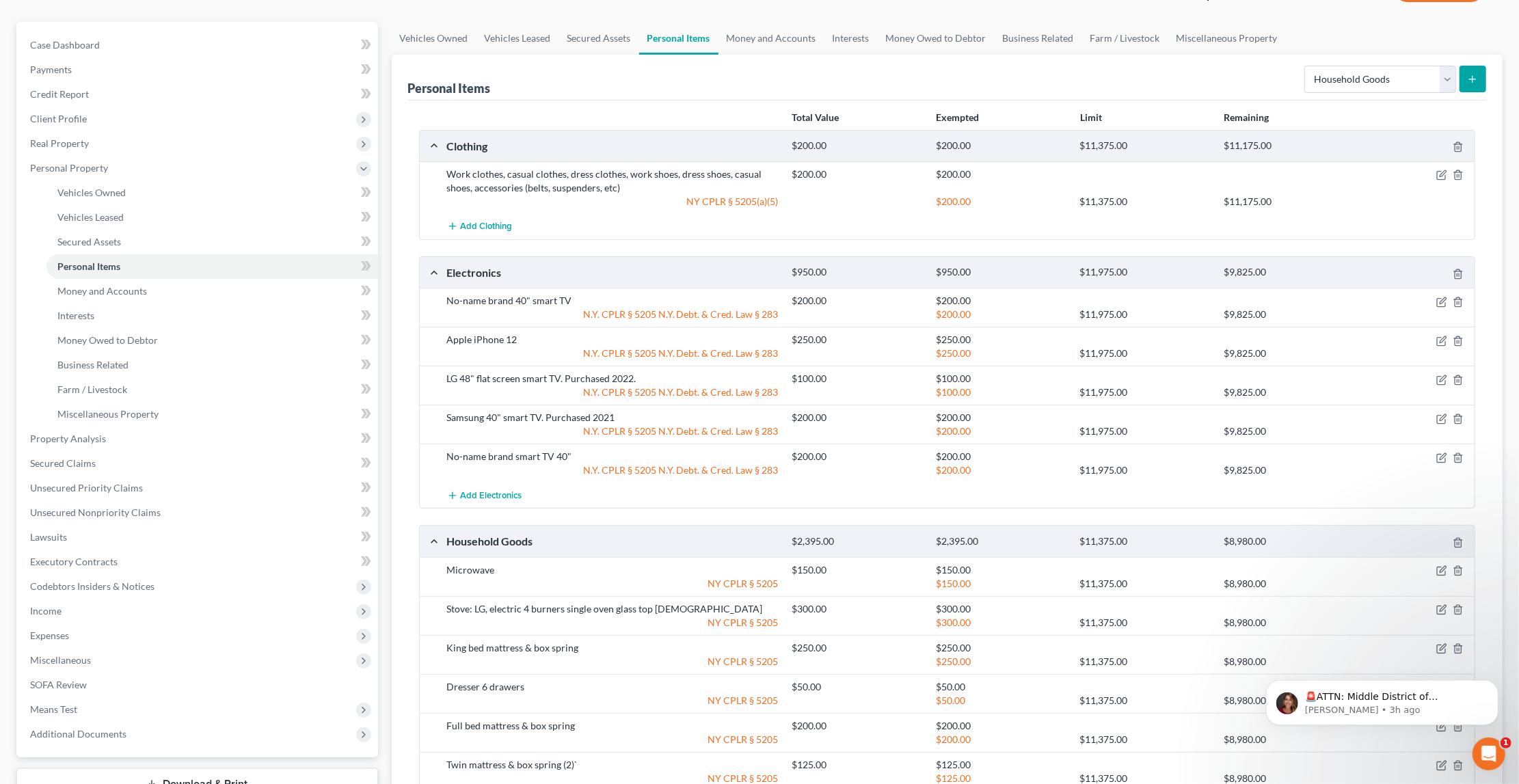
scroll to position [107, 0]
click at [1470, 78] on icon "submit" at bounding box center [1472, 81] width 11 height 11
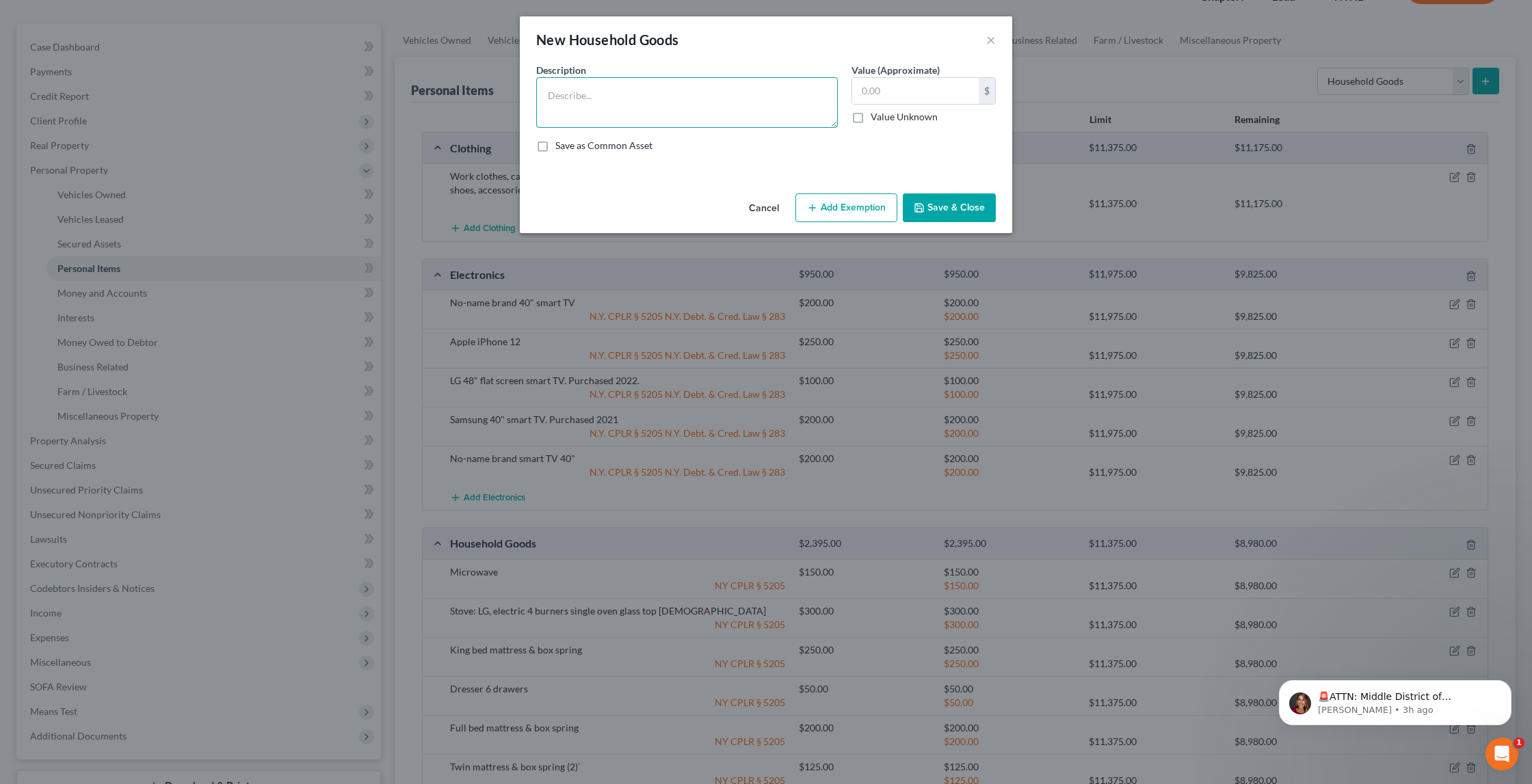
click at [572, 96] on textarea at bounding box center [686, 103] width 301 height 51
type textarea "Eating utensils"
type input "25"
click at [835, 203] on button "Add Exemption" at bounding box center [846, 207] width 102 height 29
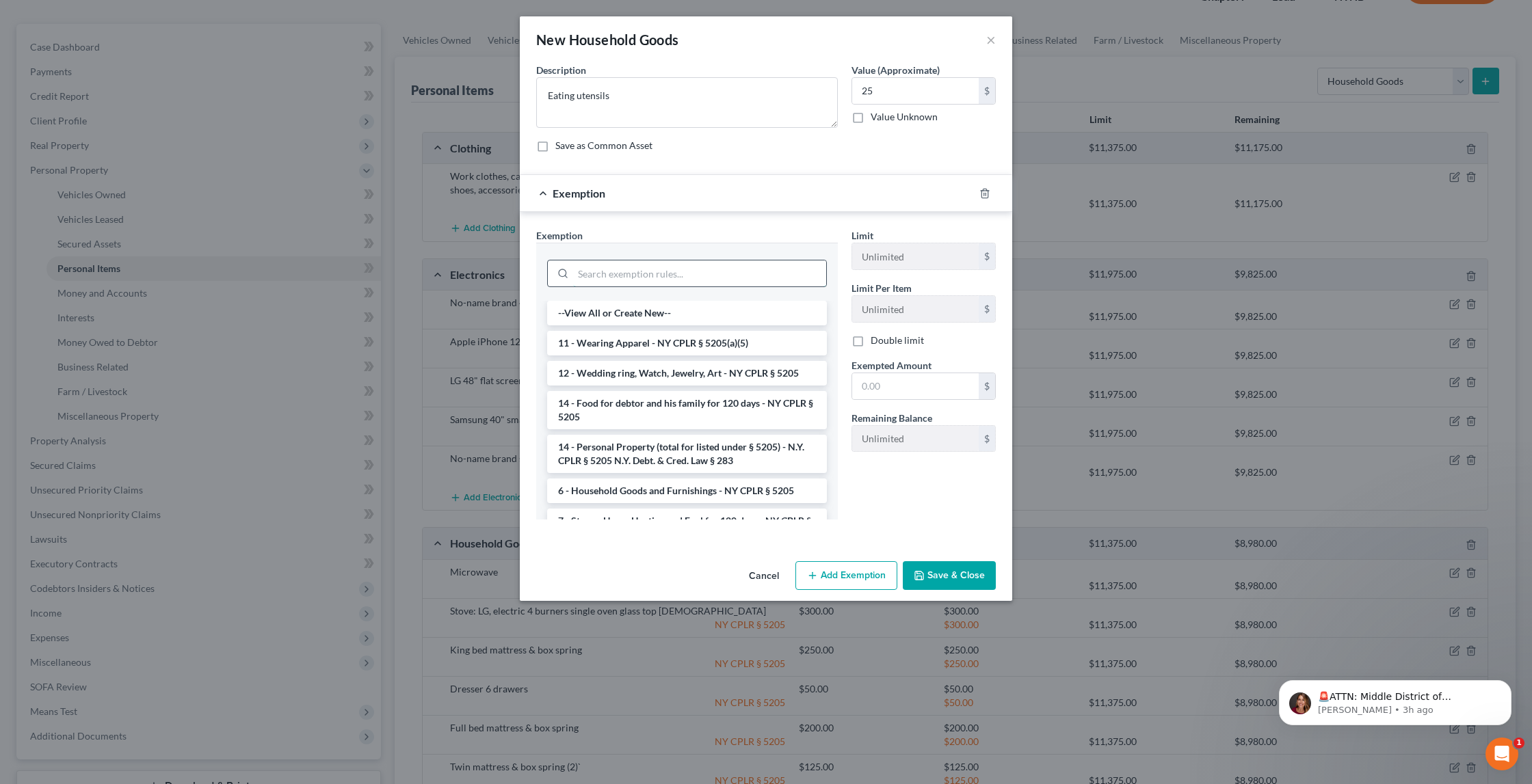
click at [741, 265] on input "search" at bounding box center [700, 274] width 253 height 26
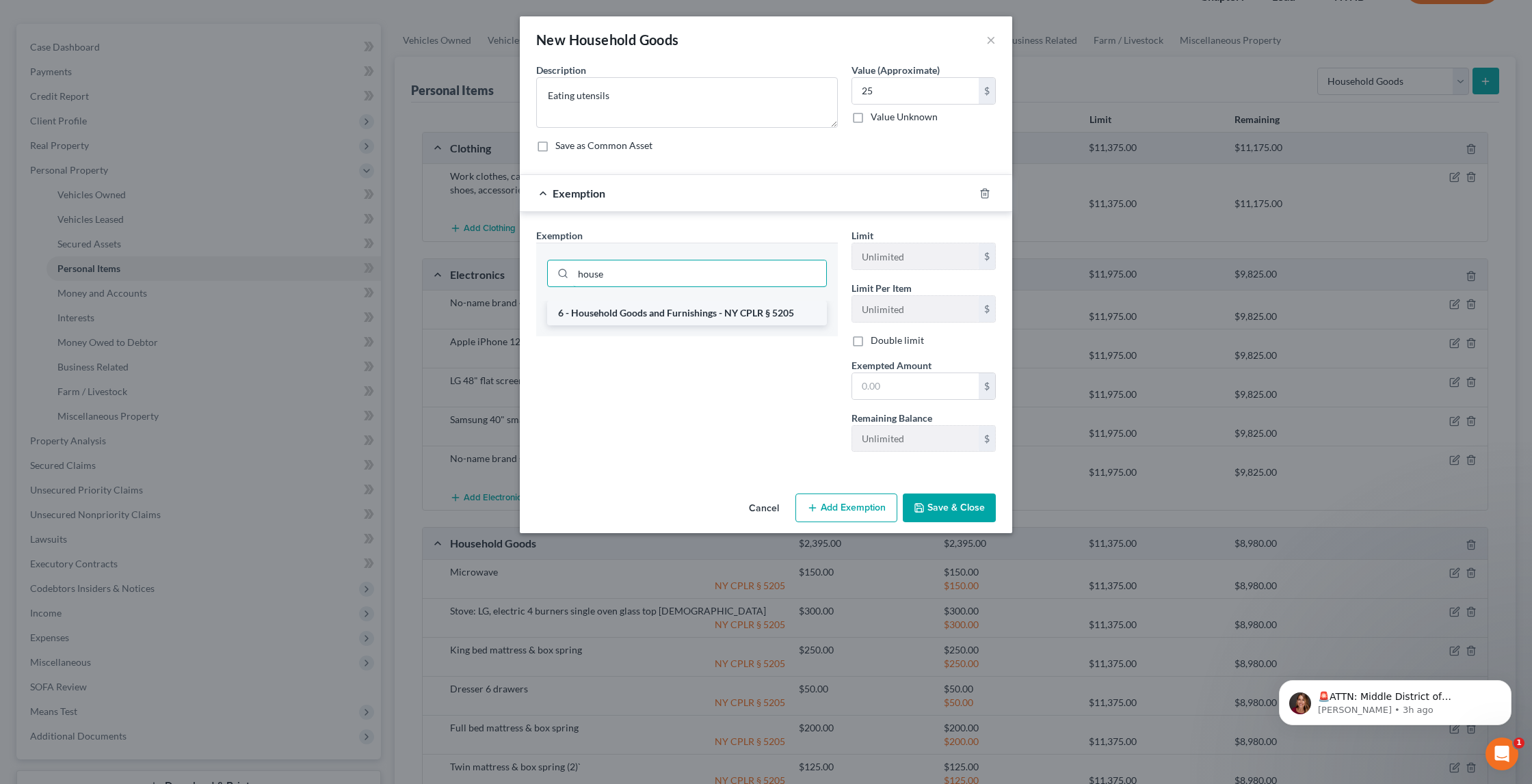
type input "house"
click at [723, 311] on li "6 - Household Goods and Furnishings - NY CPLR § 5205" at bounding box center [687, 313] width 279 height 24
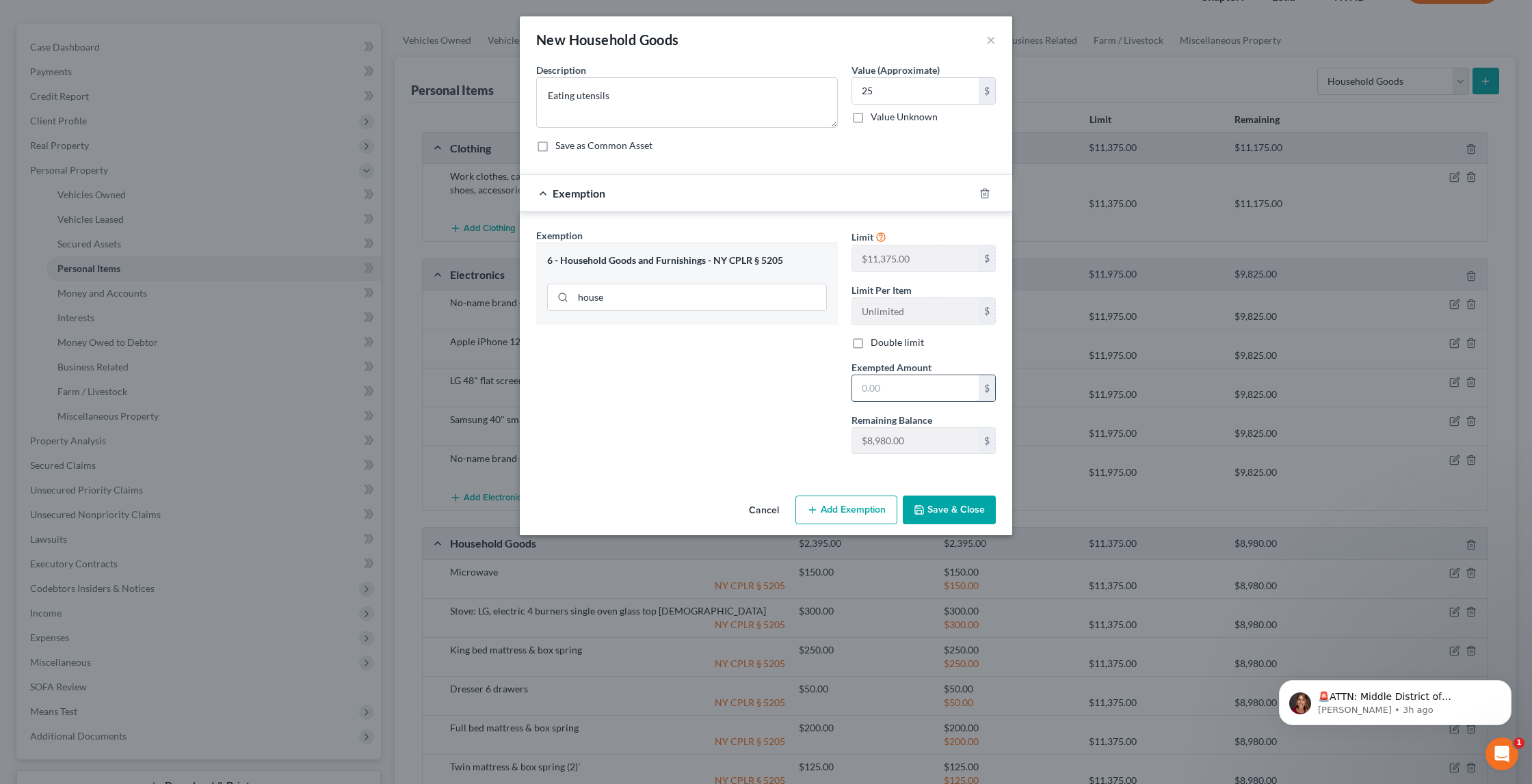
click at [873, 384] on input "text" at bounding box center [915, 389] width 127 height 26
type input "25"
click at [975, 504] on button "Save & Close" at bounding box center [949, 510] width 93 height 29
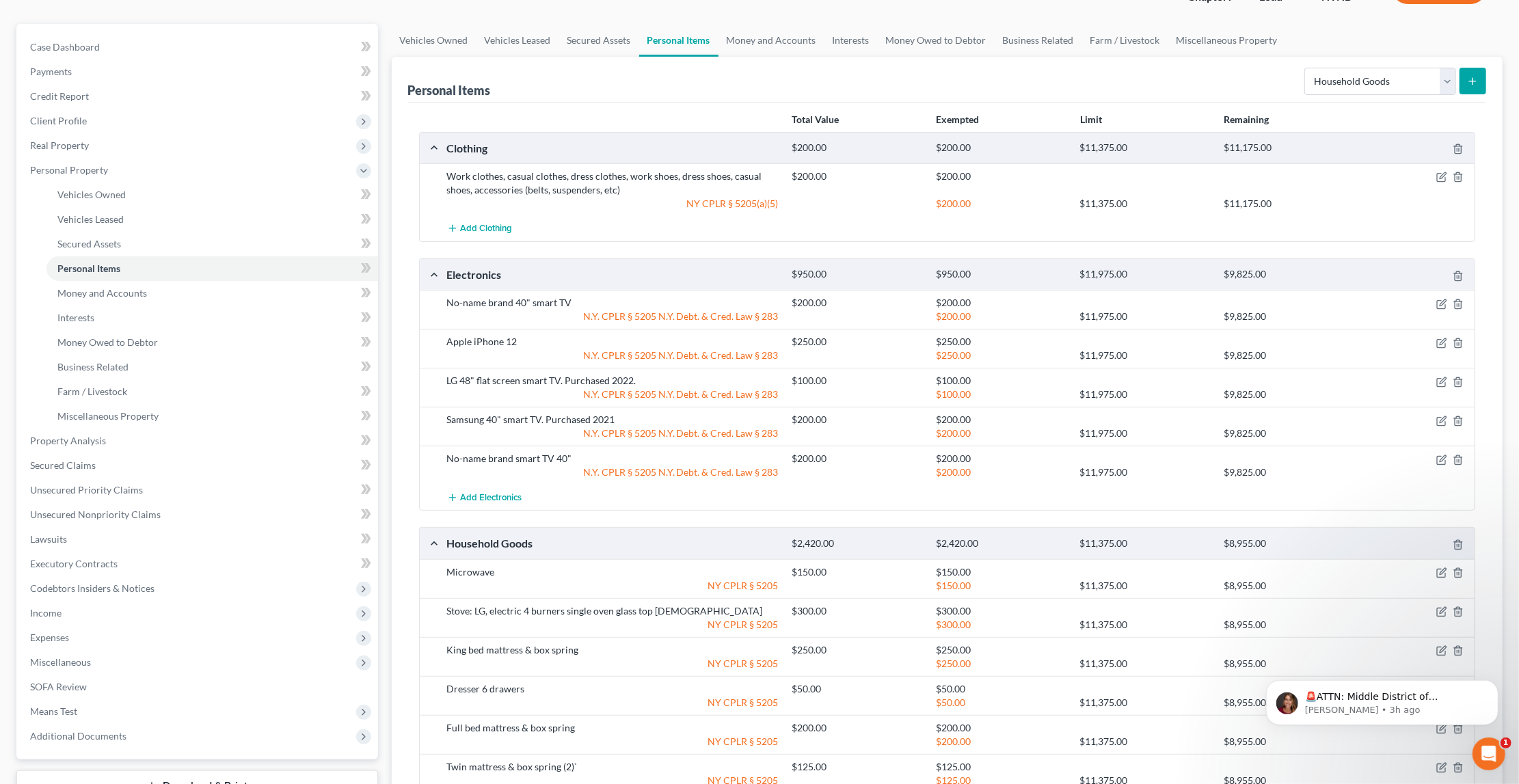
click at [1467, 78] on button "submit" at bounding box center [1472, 81] width 27 height 27
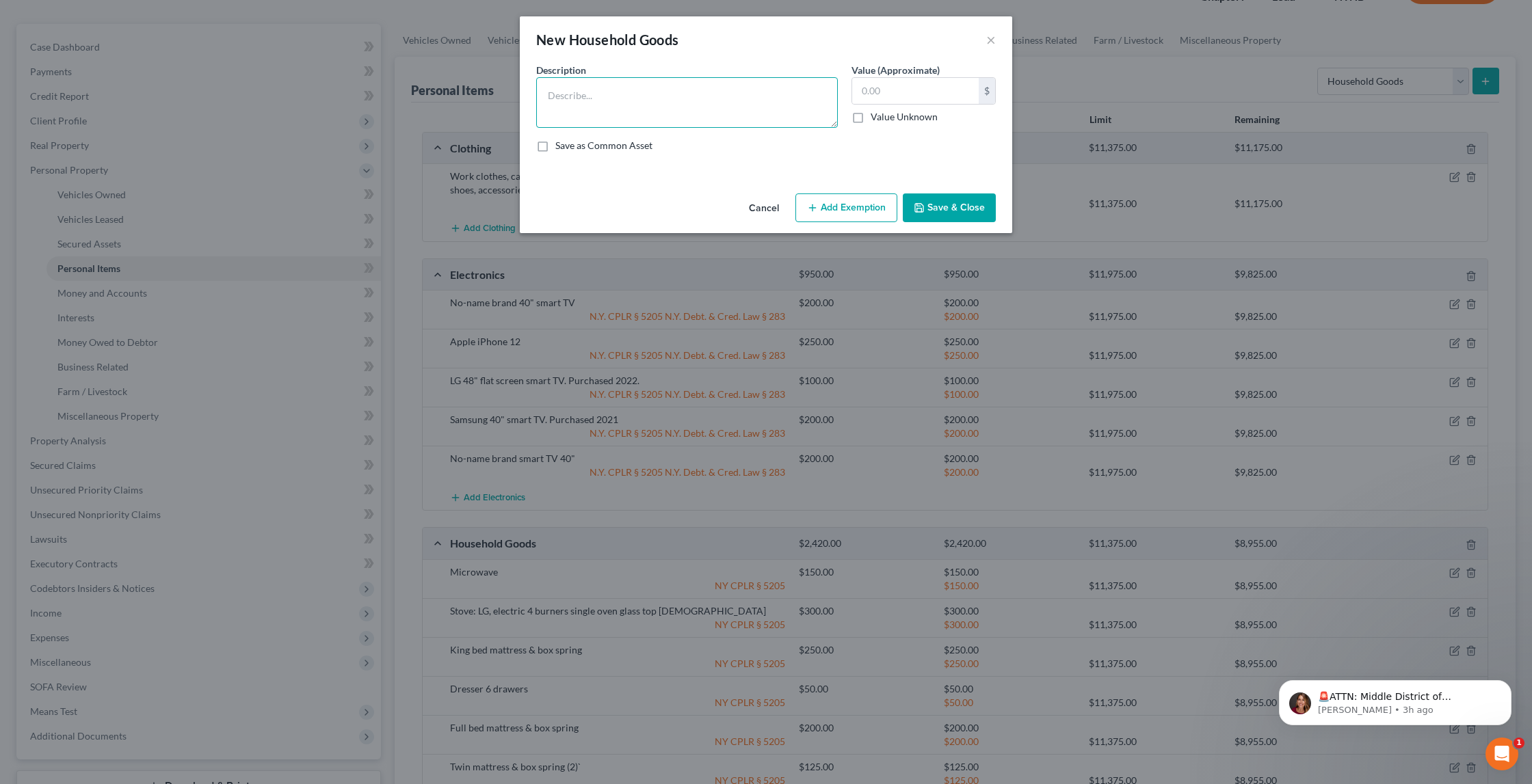
click at [778, 106] on textarea at bounding box center [686, 103] width 301 height 51
type textarea "P"
type textarea "Dishes"
type input "25"
click at [846, 210] on button "Add Exemption" at bounding box center [846, 207] width 102 height 29
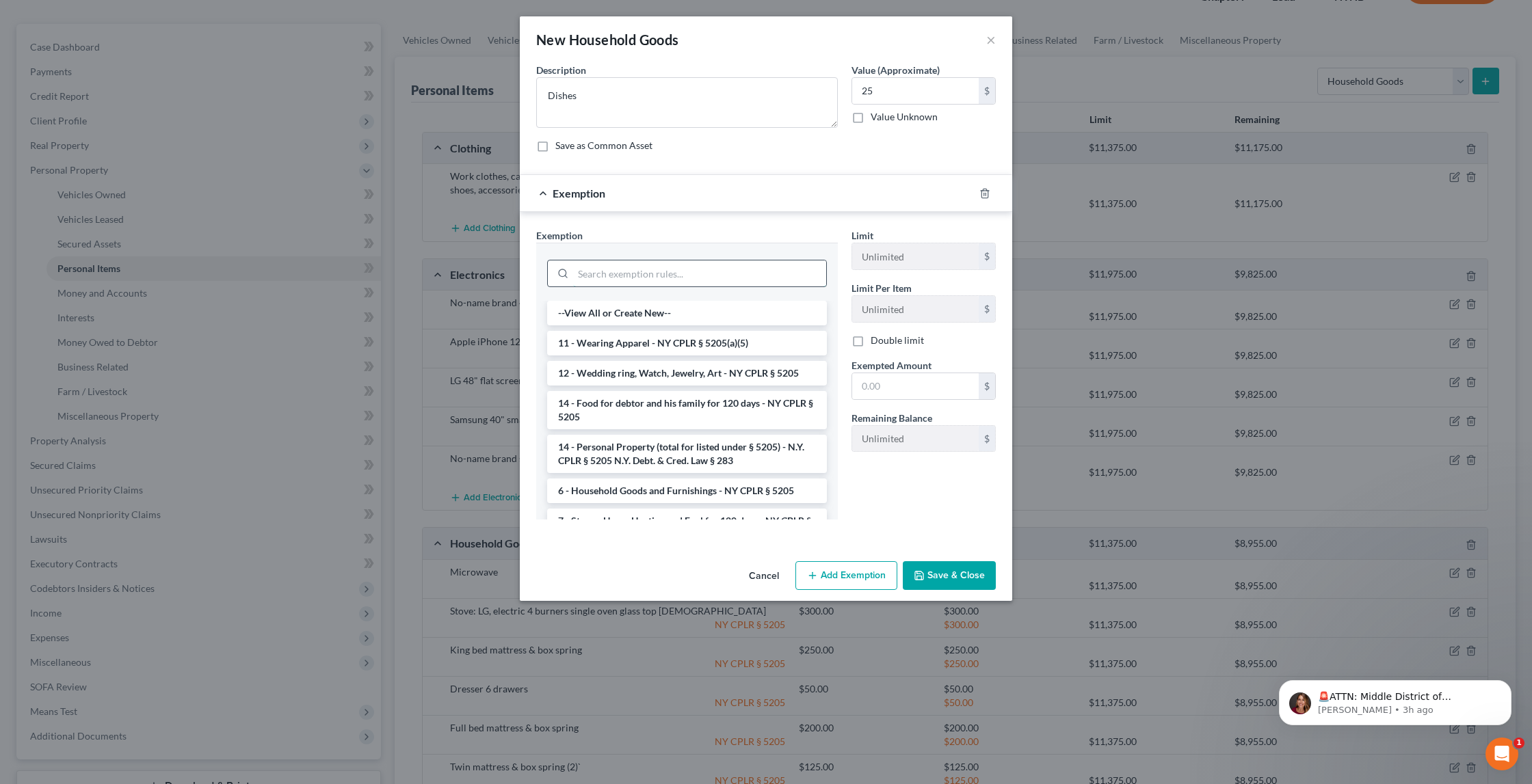
click at [780, 266] on input "search" at bounding box center [700, 274] width 253 height 26
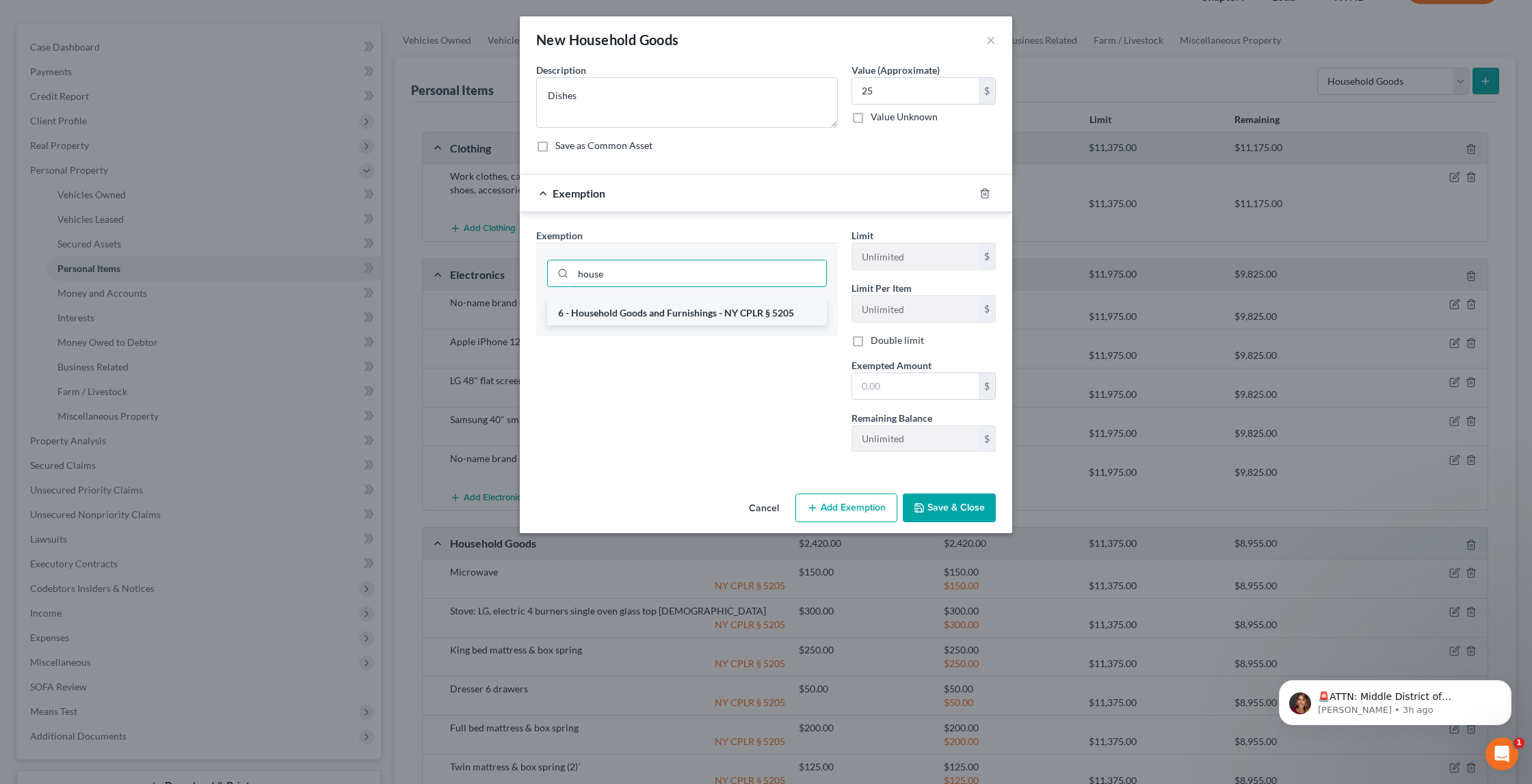
type input "house"
click at [741, 315] on li "6 - Household Goods and Furnishings - NY CPLR § 5205" at bounding box center [687, 313] width 279 height 24
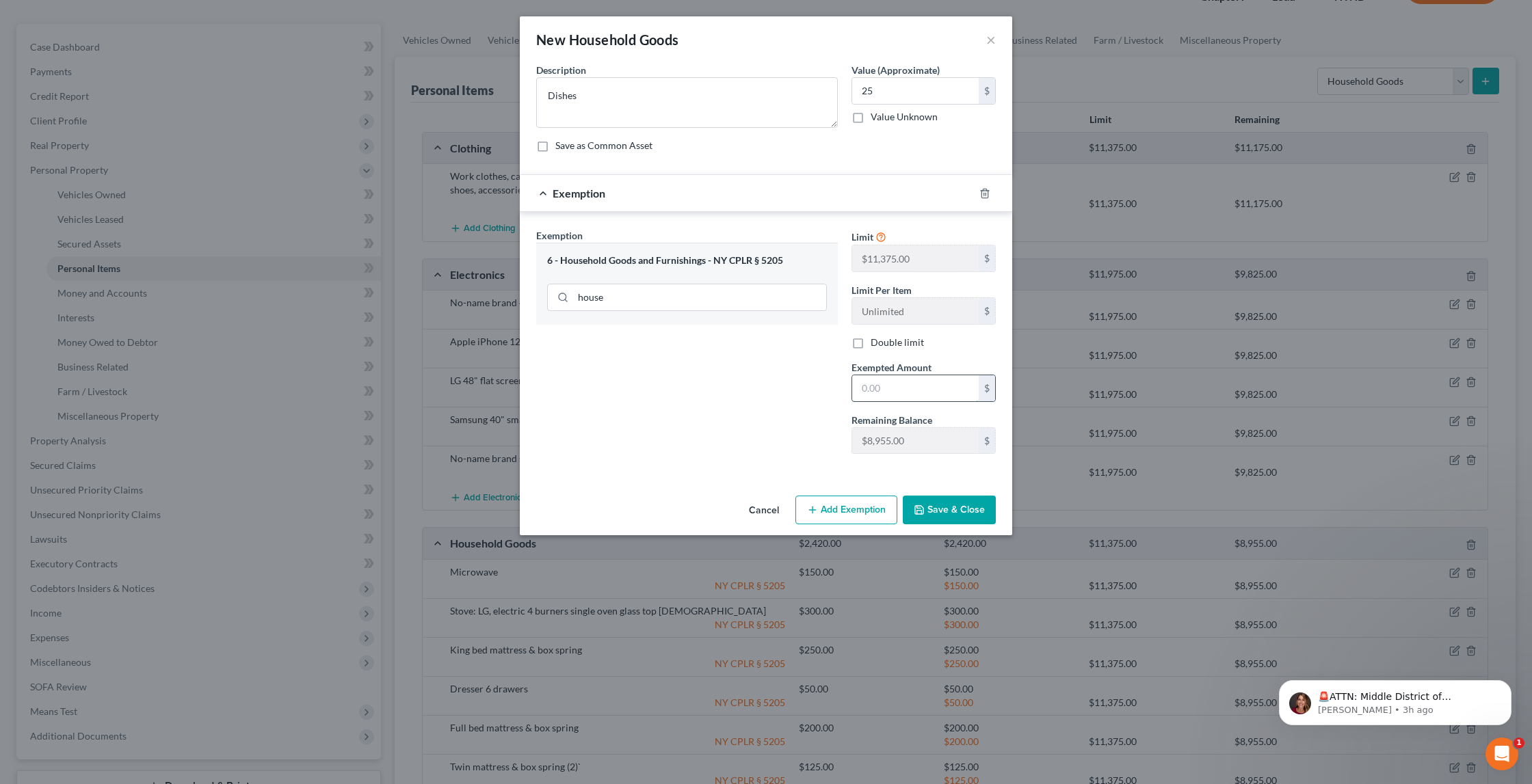
click at [900, 385] on input "text" at bounding box center [915, 389] width 127 height 26
type input "25"
click at [966, 501] on button "Save & Close" at bounding box center [949, 510] width 93 height 29
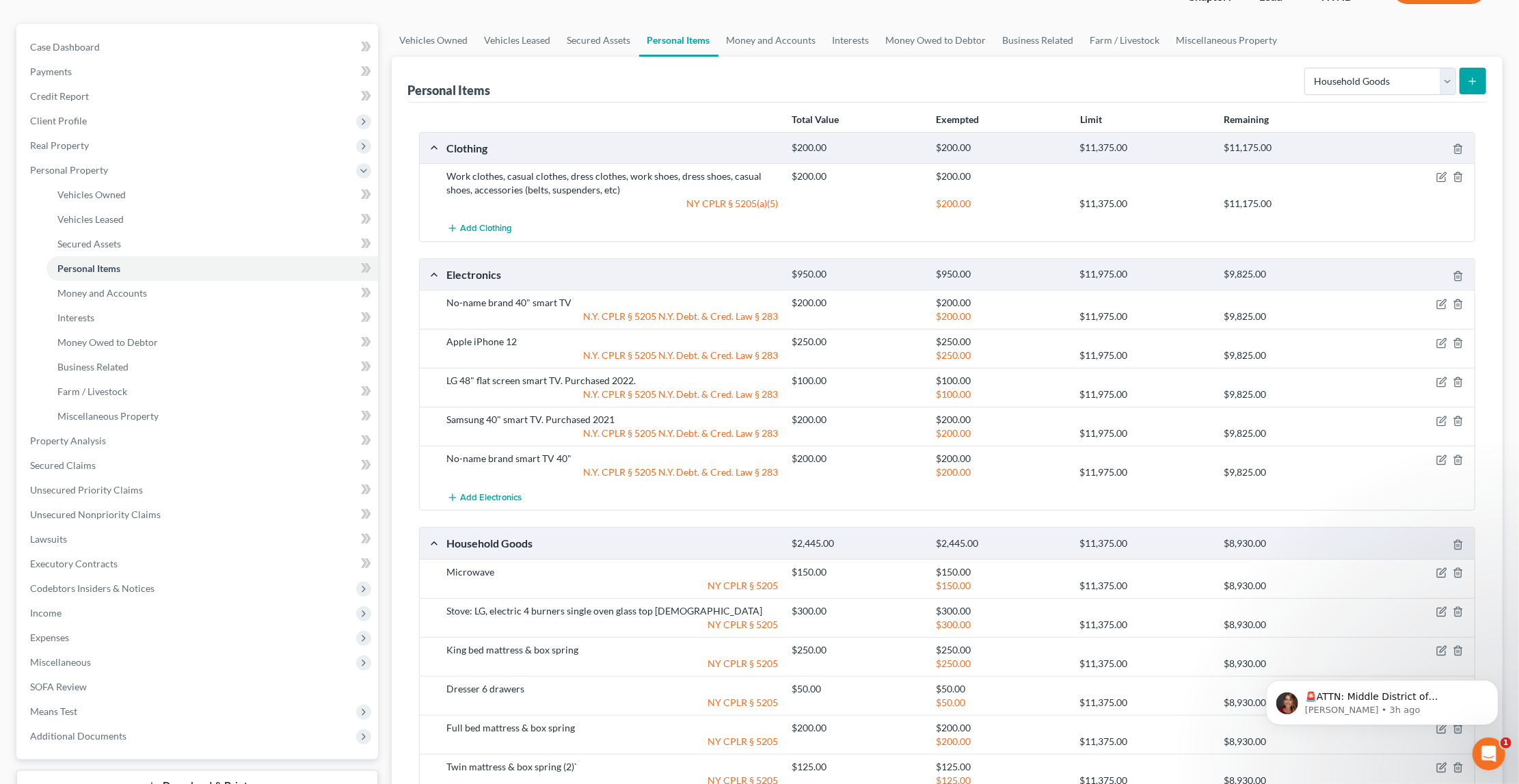
click at [1469, 78] on icon "submit" at bounding box center [1472, 81] width 11 height 11
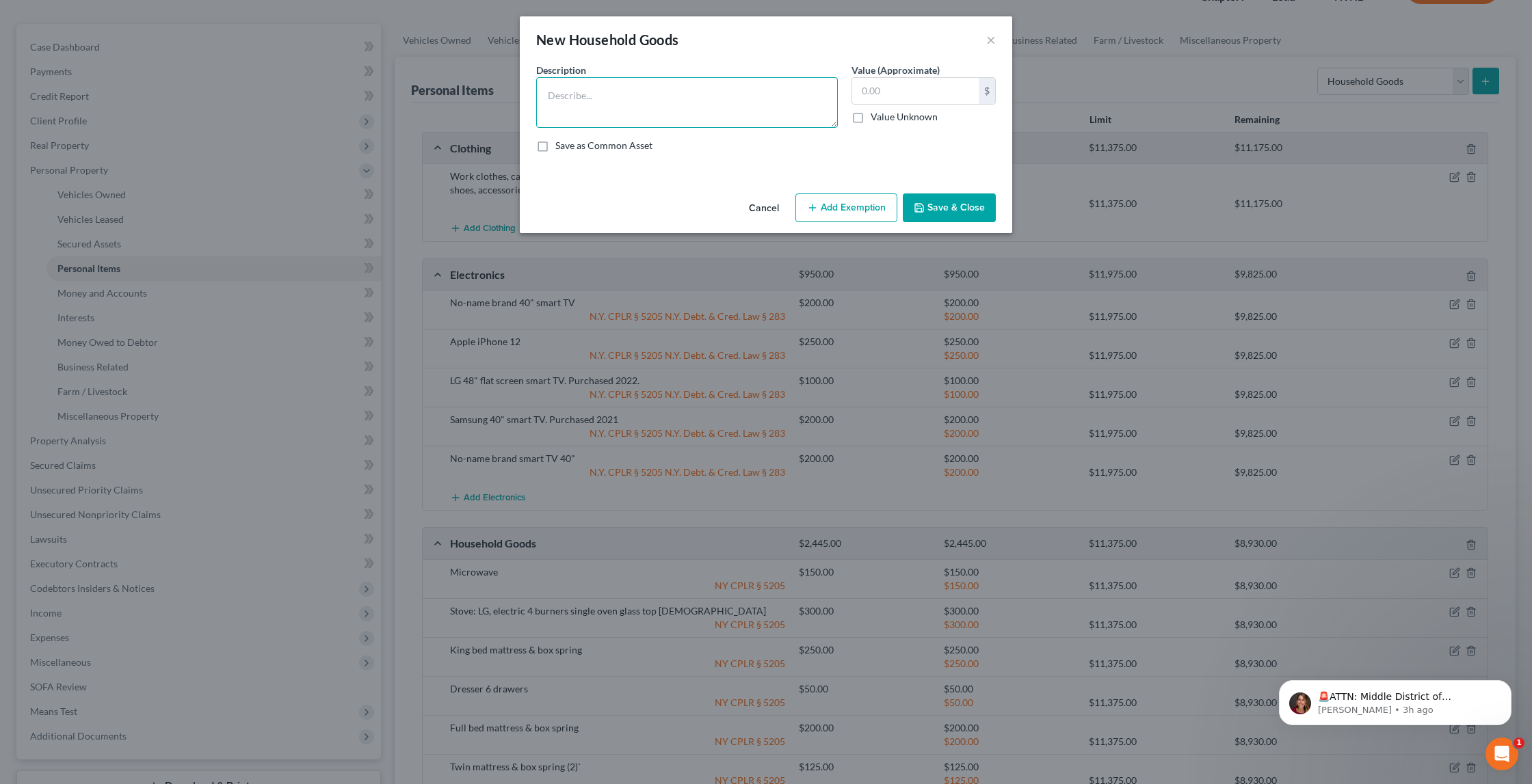
click at [691, 107] on textarea at bounding box center [686, 103] width 301 height 51
type textarea "Pots & pans"
type input "75"
click at [845, 203] on button "Add Exemption" at bounding box center [846, 207] width 102 height 29
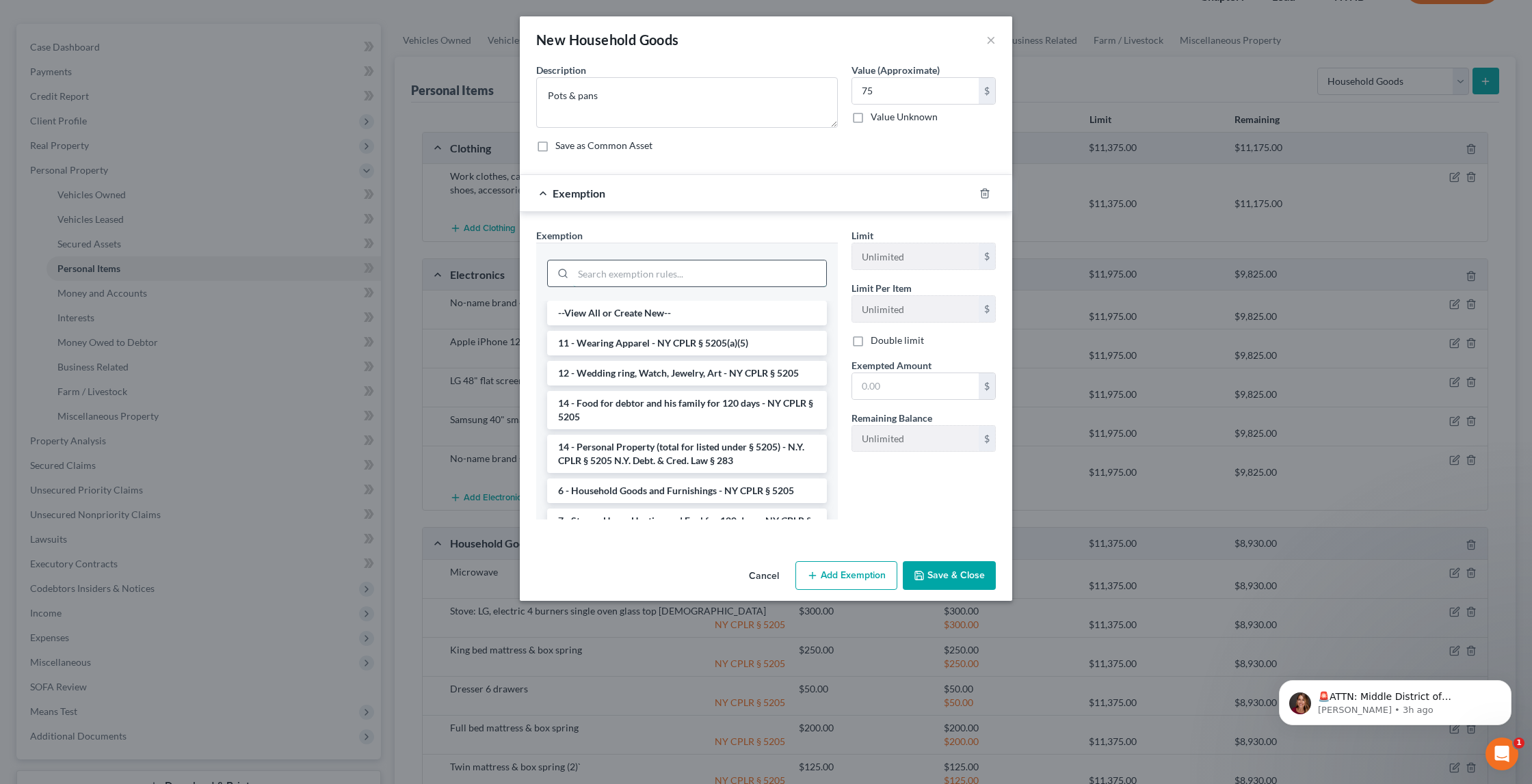
click at [741, 263] on input "search" at bounding box center [700, 274] width 253 height 26
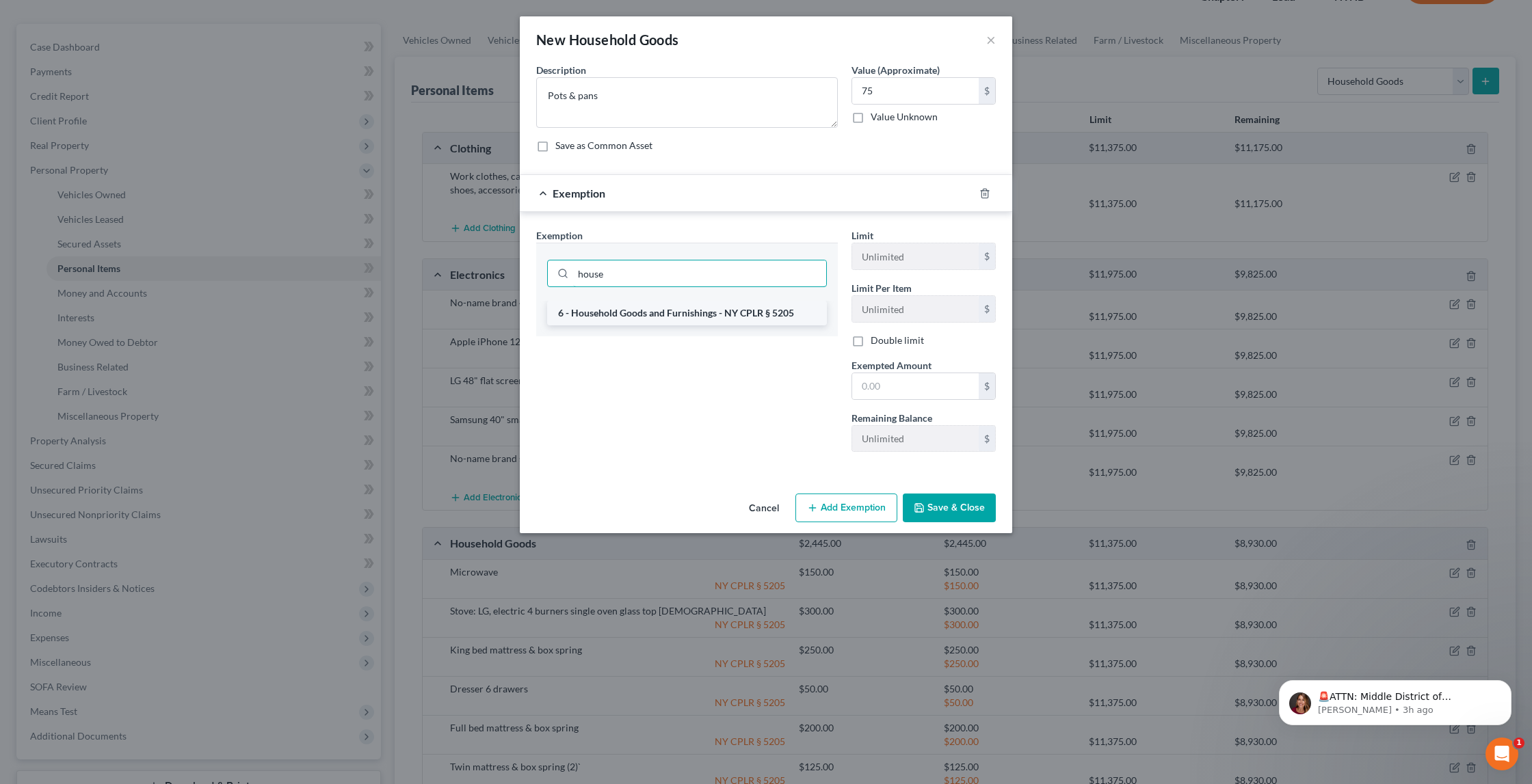
type input "house"
click at [729, 305] on li "6 - Household Goods and Furnishings - NY CPLR § 5205" at bounding box center [687, 313] width 279 height 24
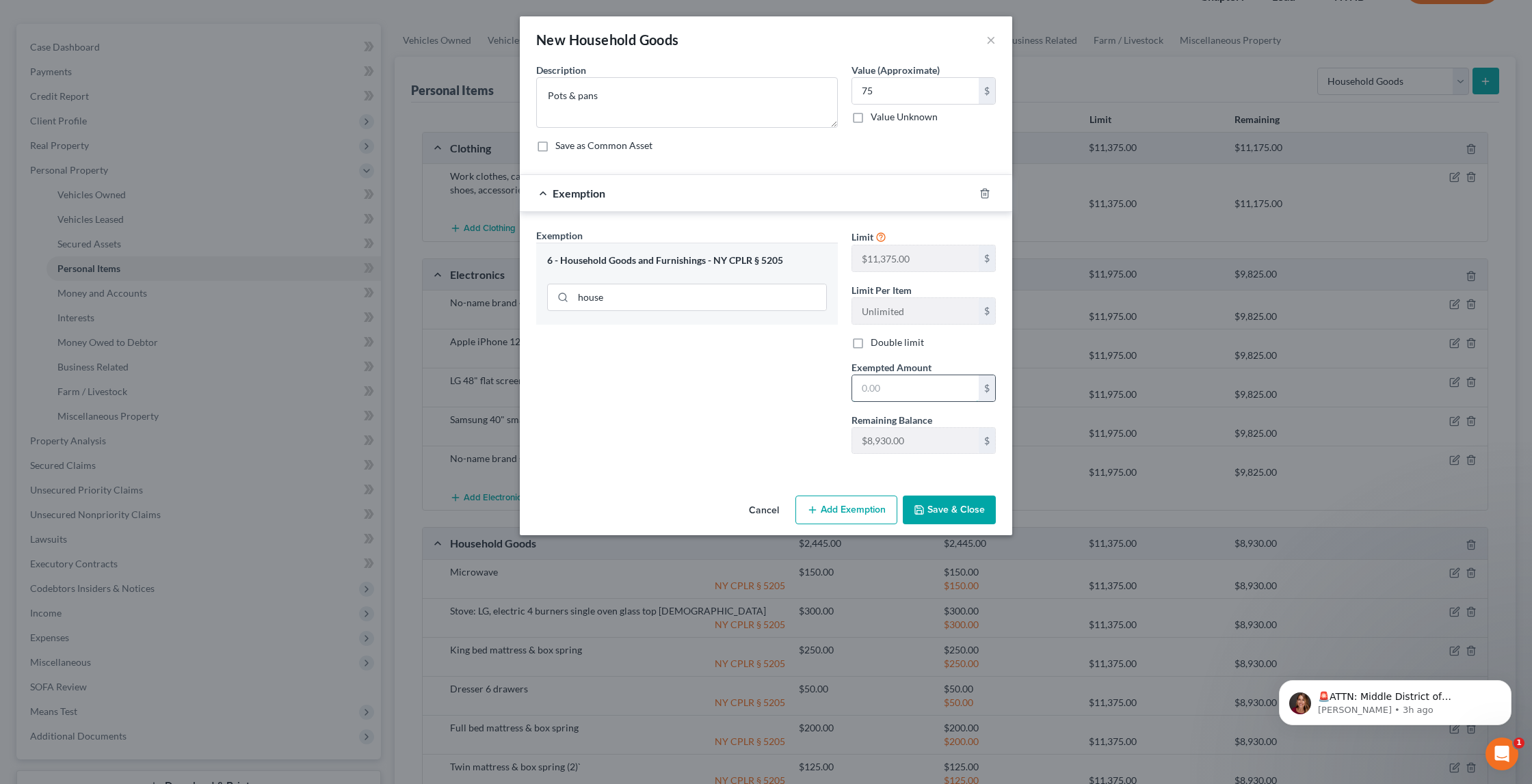
click at [892, 388] on input "text" at bounding box center [915, 389] width 127 height 26
type input "75"
click at [968, 502] on button "Save & Close" at bounding box center [949, 510] width 93 height 29
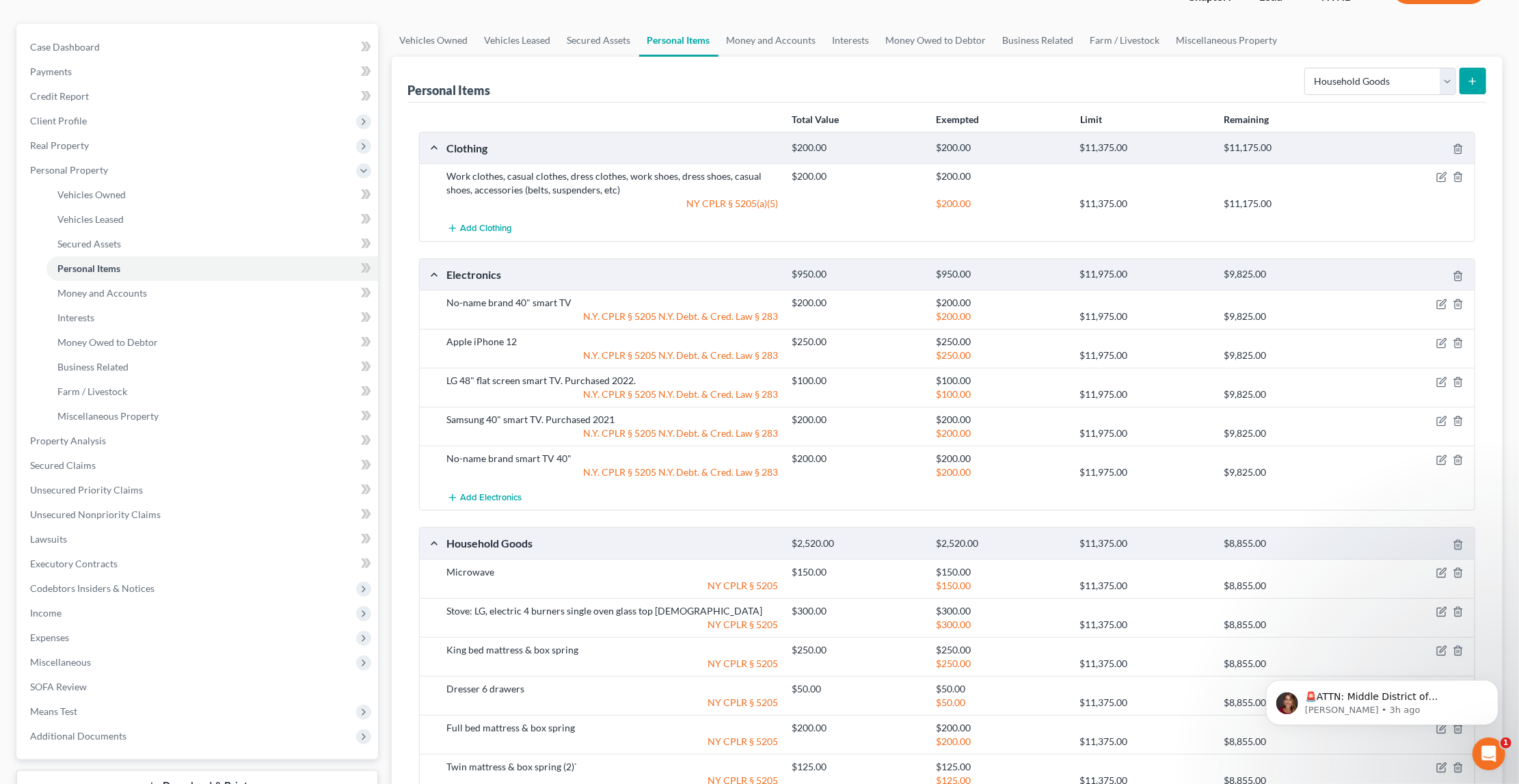
click at [1468, 78] on icon "submit" at bounding box center [1472, 81] width 11 height 11
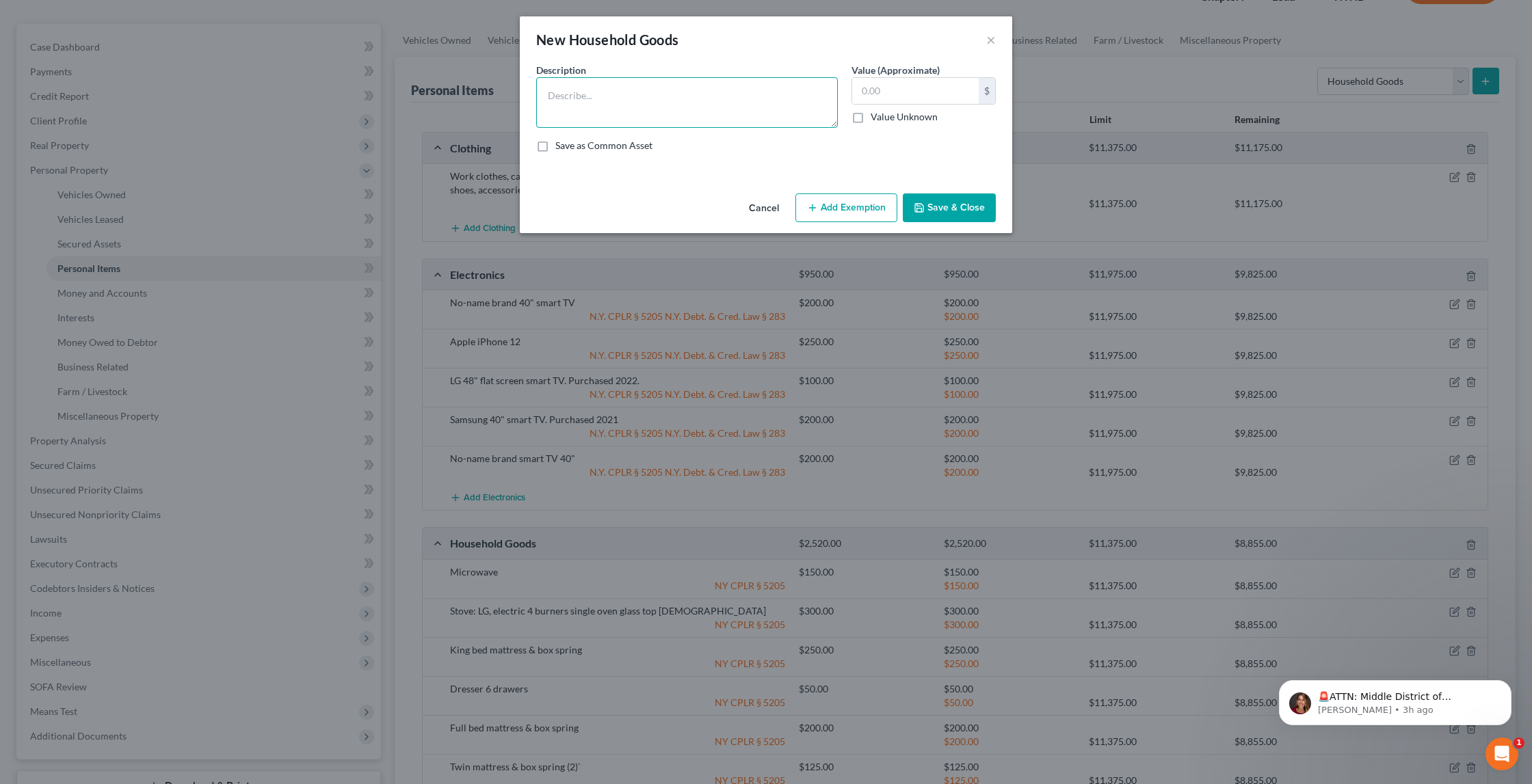
click at [760, 87] on textarea at bounding box center [686, 103] width 301 height 51
type textarea "Cooking utensils"
type input "50"
click at [841, 203] on button "Add Exemption" at bounding box center [846, 207] width 102 height 29
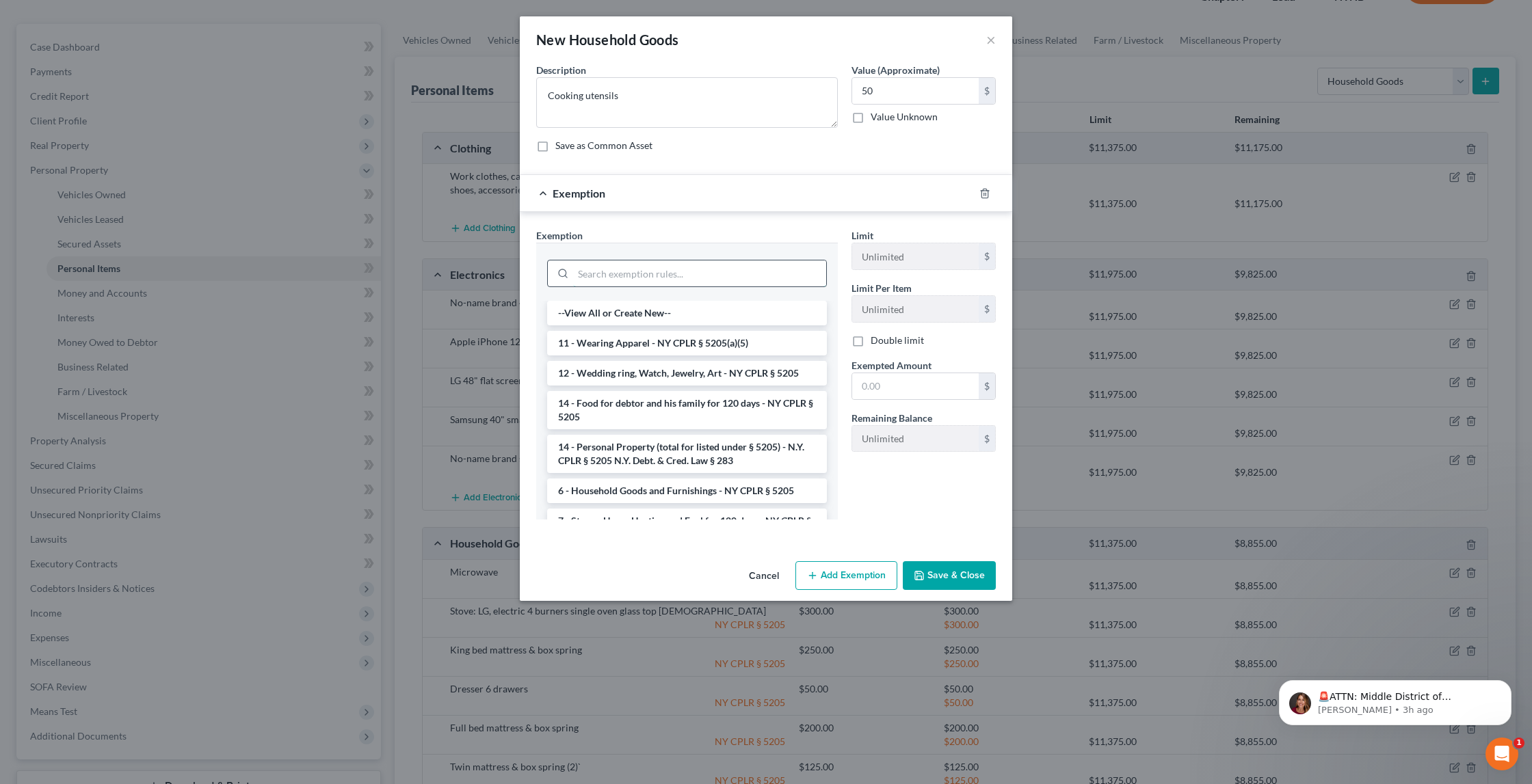
click at [721, 268] on input "search" at bounding box center [700, 274] width 253 height 26
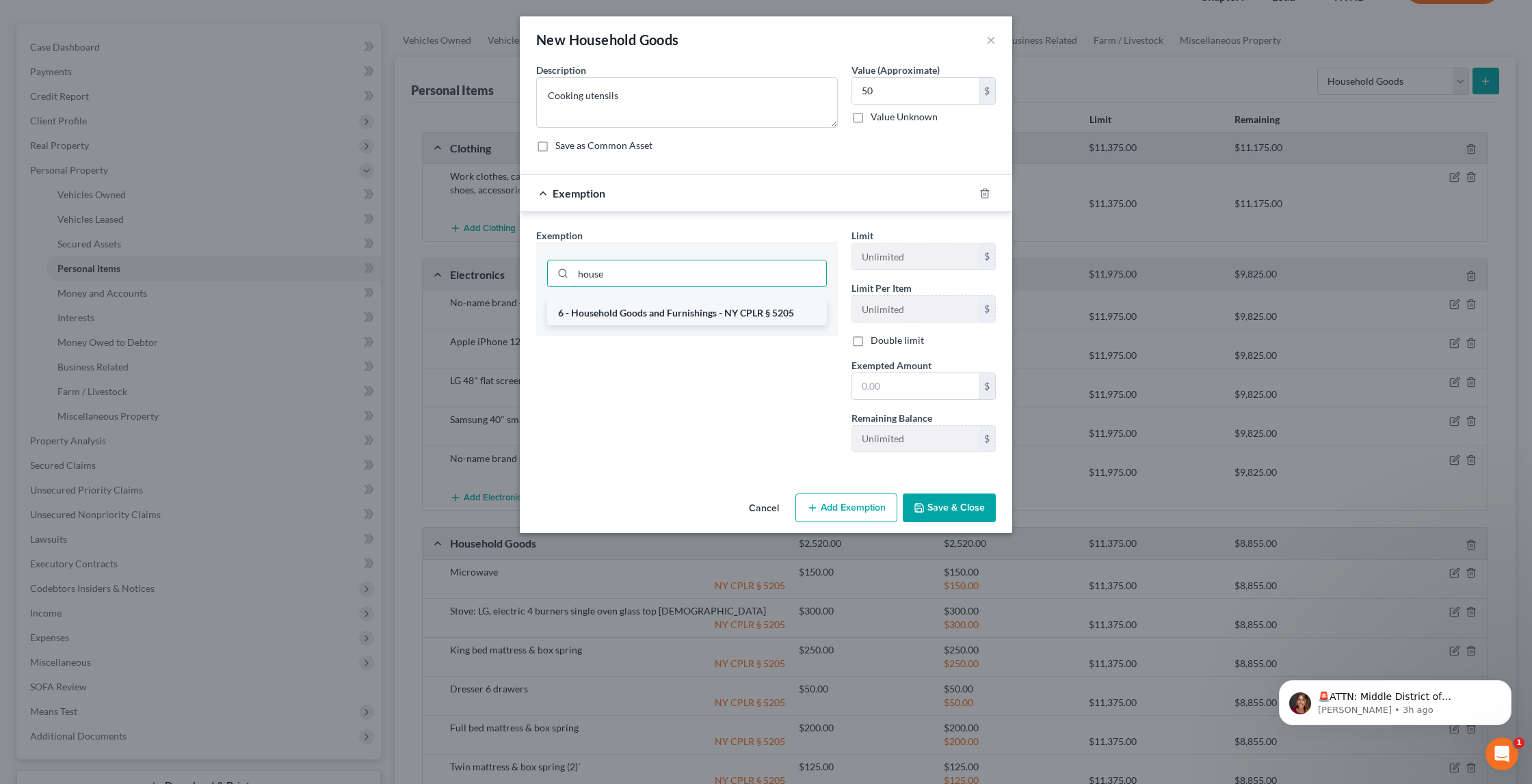
type input "house"
click at [727, 314] on li "6 - Household Goods and Furnishings - NY CPLR § 5205" at bounding box center [687, 313] width 279 height 24
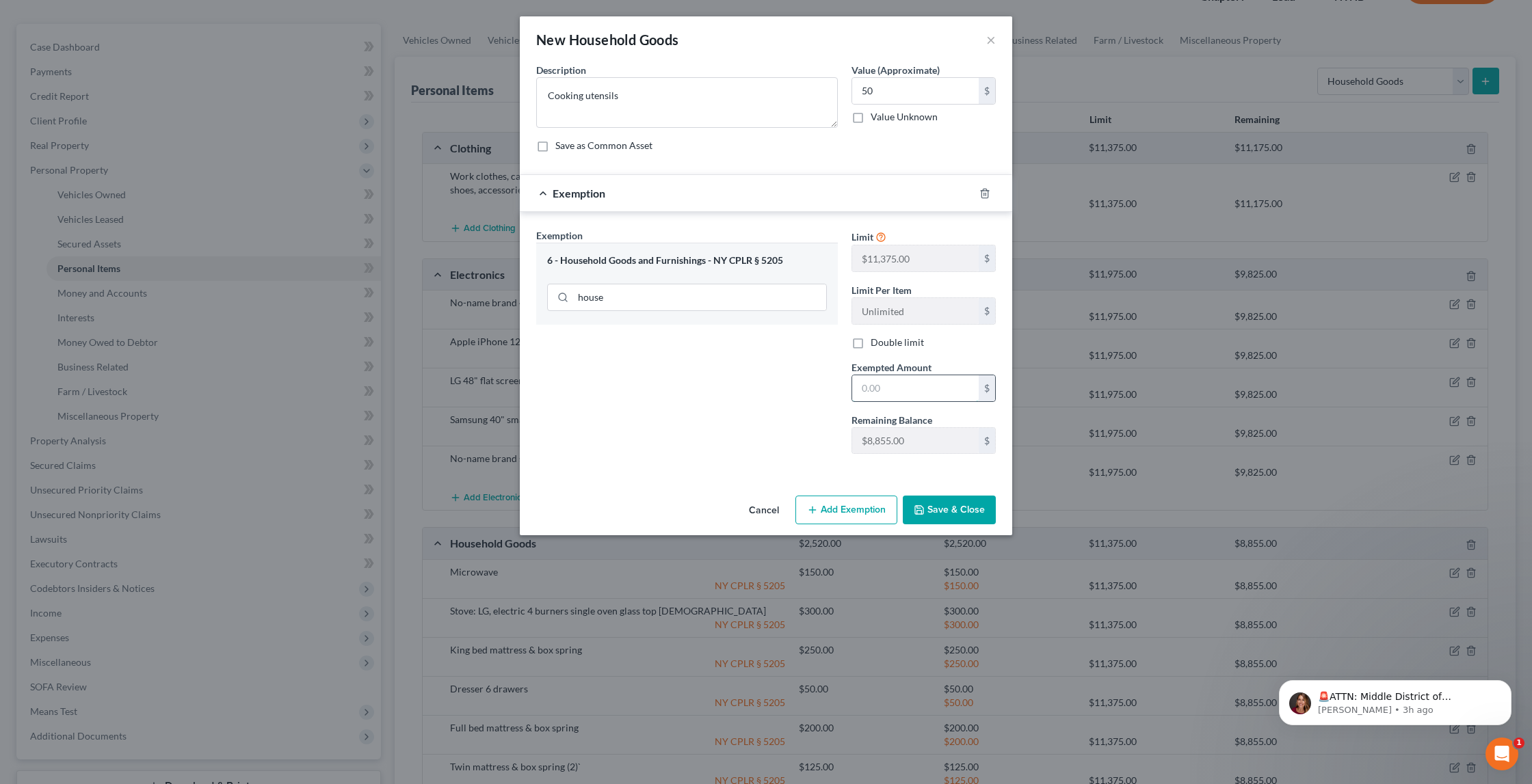
click at [884, 384] on input "text" at bounding box center [915, 389] width 127 height 26
type input "50"
click at [947, 512] on button "Save & Close" at bounding box center [949, 510] width 93 height 29
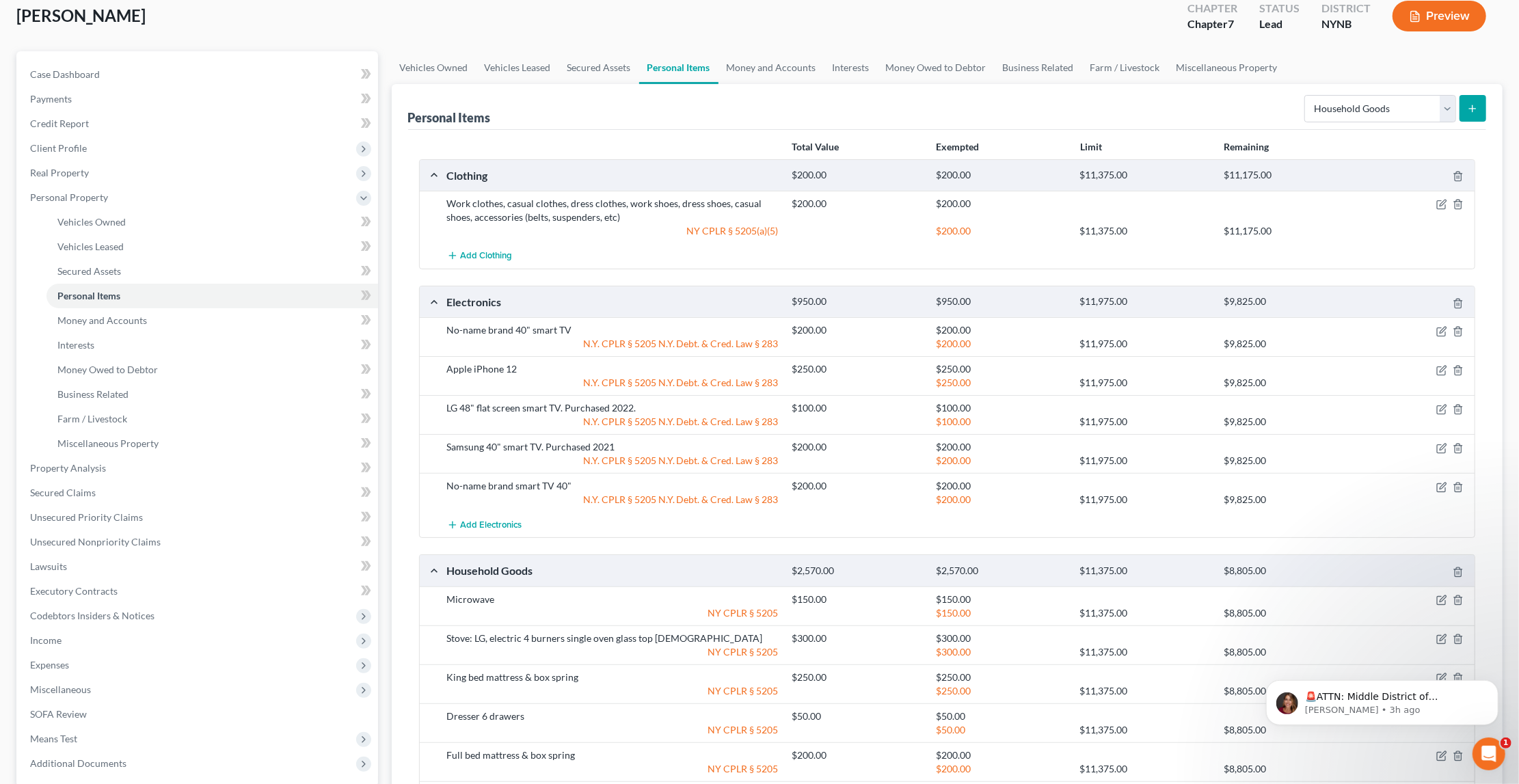
scroll to position [78, 0]
click at [1470, 107] on icon "submit" at bounding box center [1472, 109] width 11 height 11
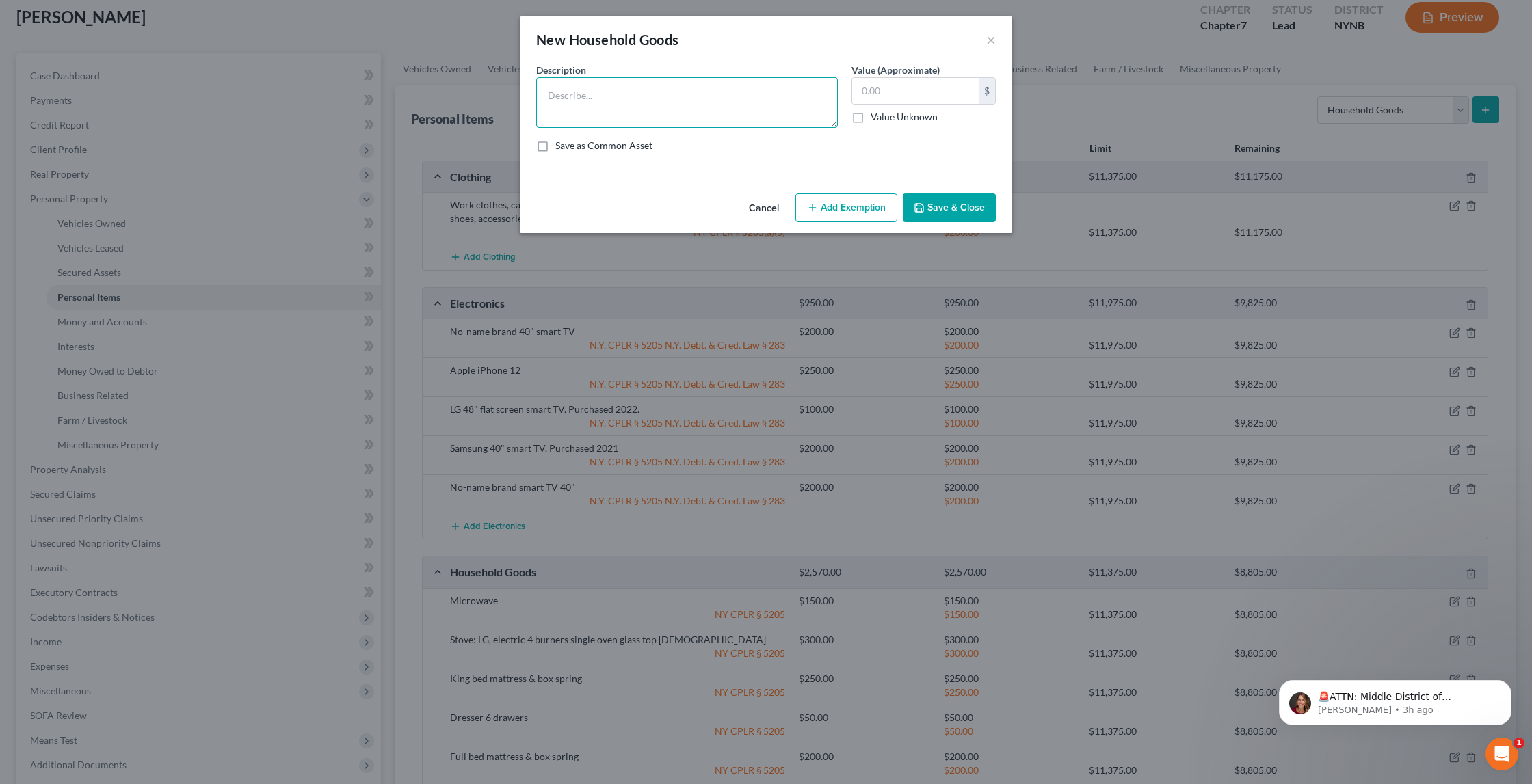
click at [705, 85] on textarea at bounding box center [686, 103] width 301 height 51
type textarea "Push lawn mower"
type input "25"
click at [827, 207] on button "Add Exemption" at bounding box center [846, 207] width 102 height 29
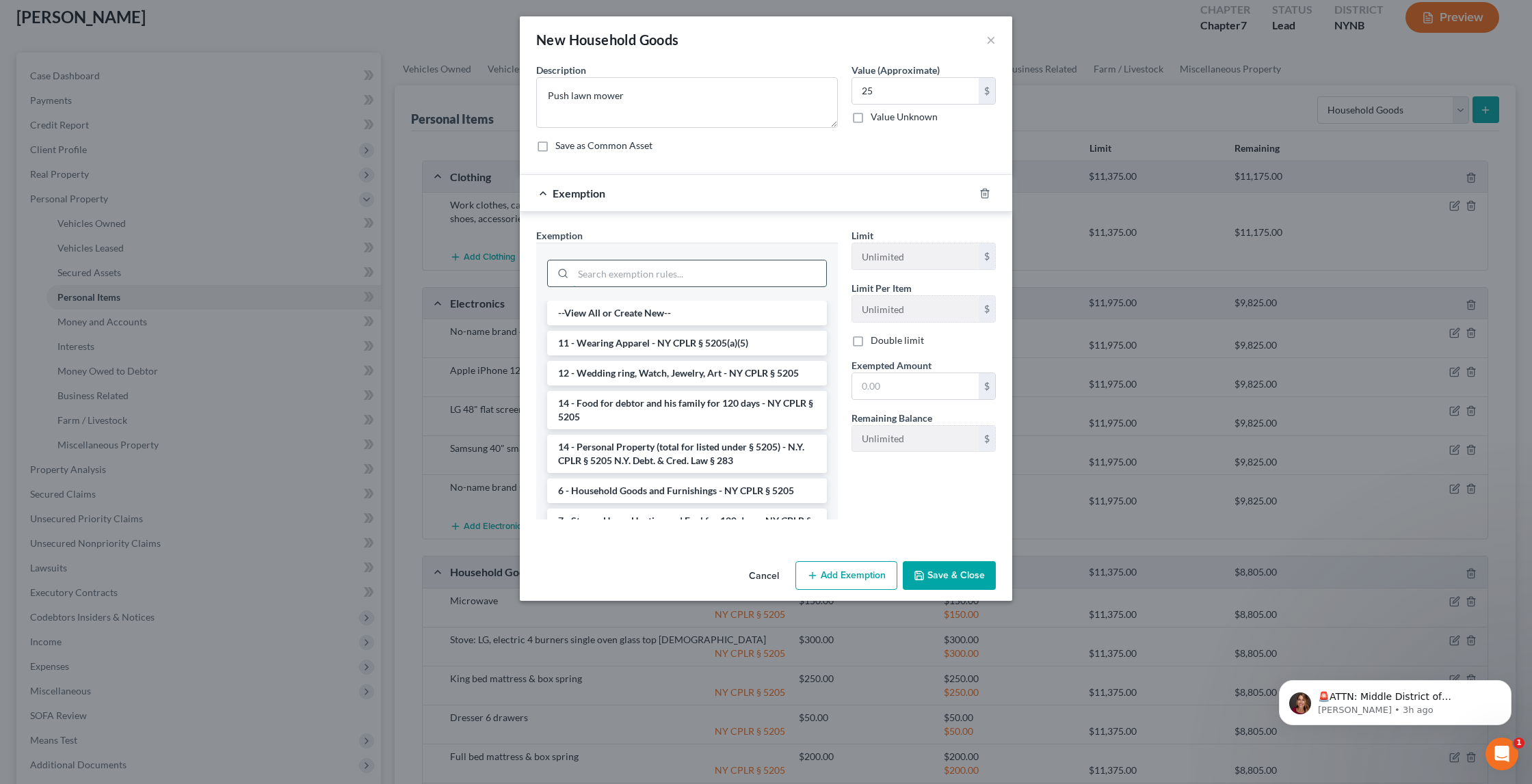
click at [728, 267] on input "search" at bounding box center [700, 274] width 253 height 26
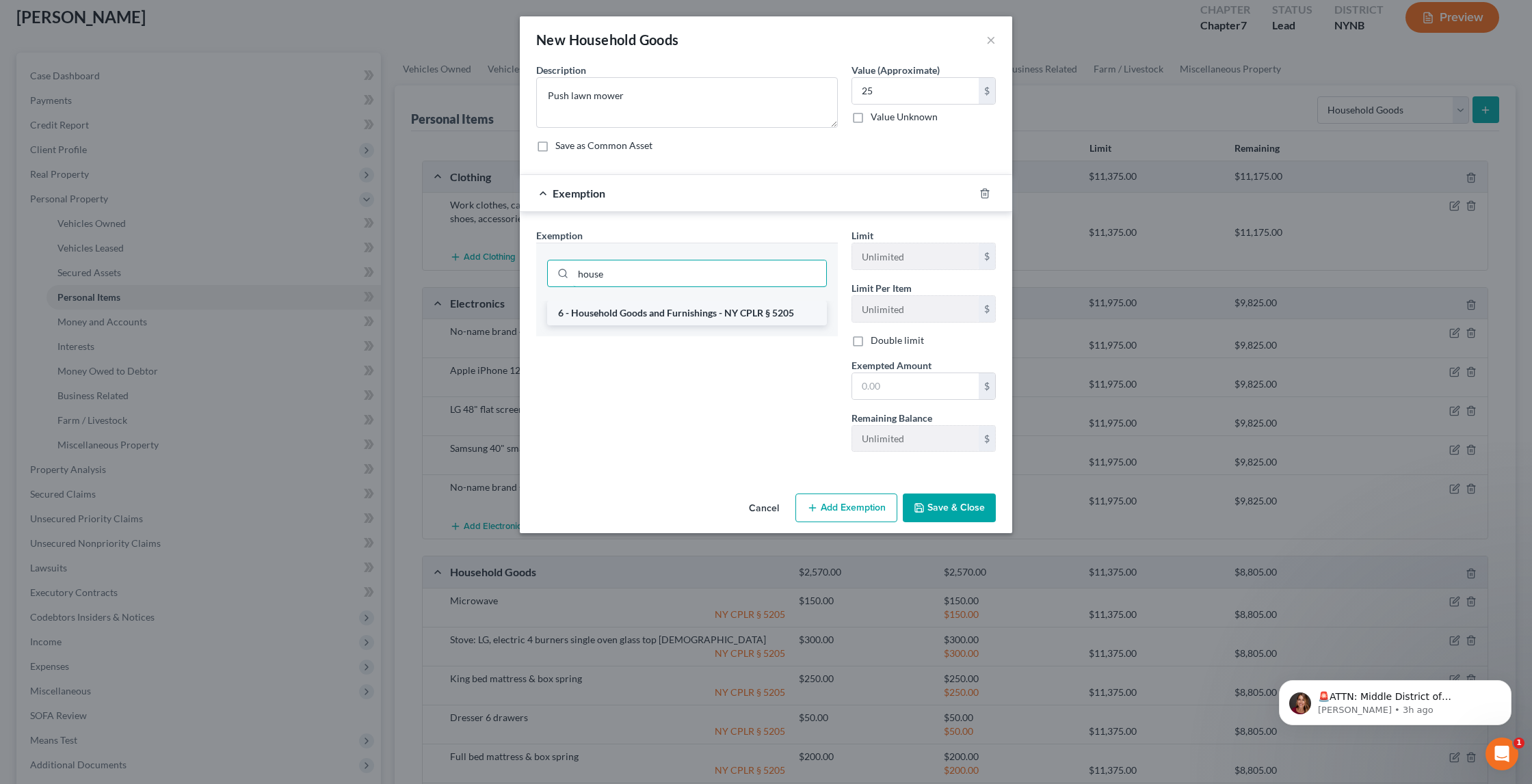
type input "house"
click at [758, 317] on li "6 - Household Goods and Furnishings - NY CPLR § 5205" at bounding box center [687, 313] width 279 height 24
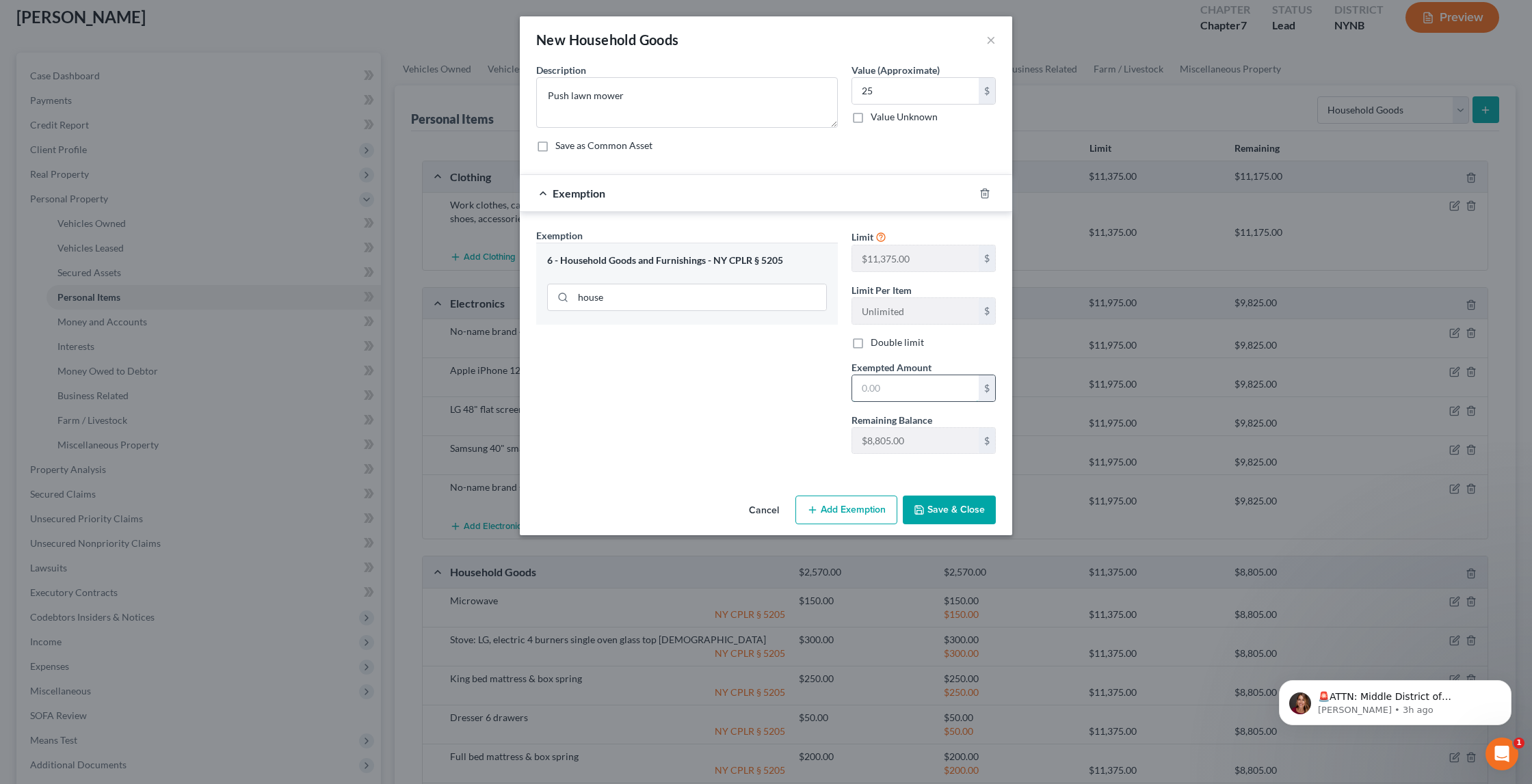
click at [896, 385] on input "text" at bounding box center [915, 389] width 127 height 26
type input "25"
click at [960, 509] on button "Save & Close" at bounding box center [949, 510] width 93 height 29
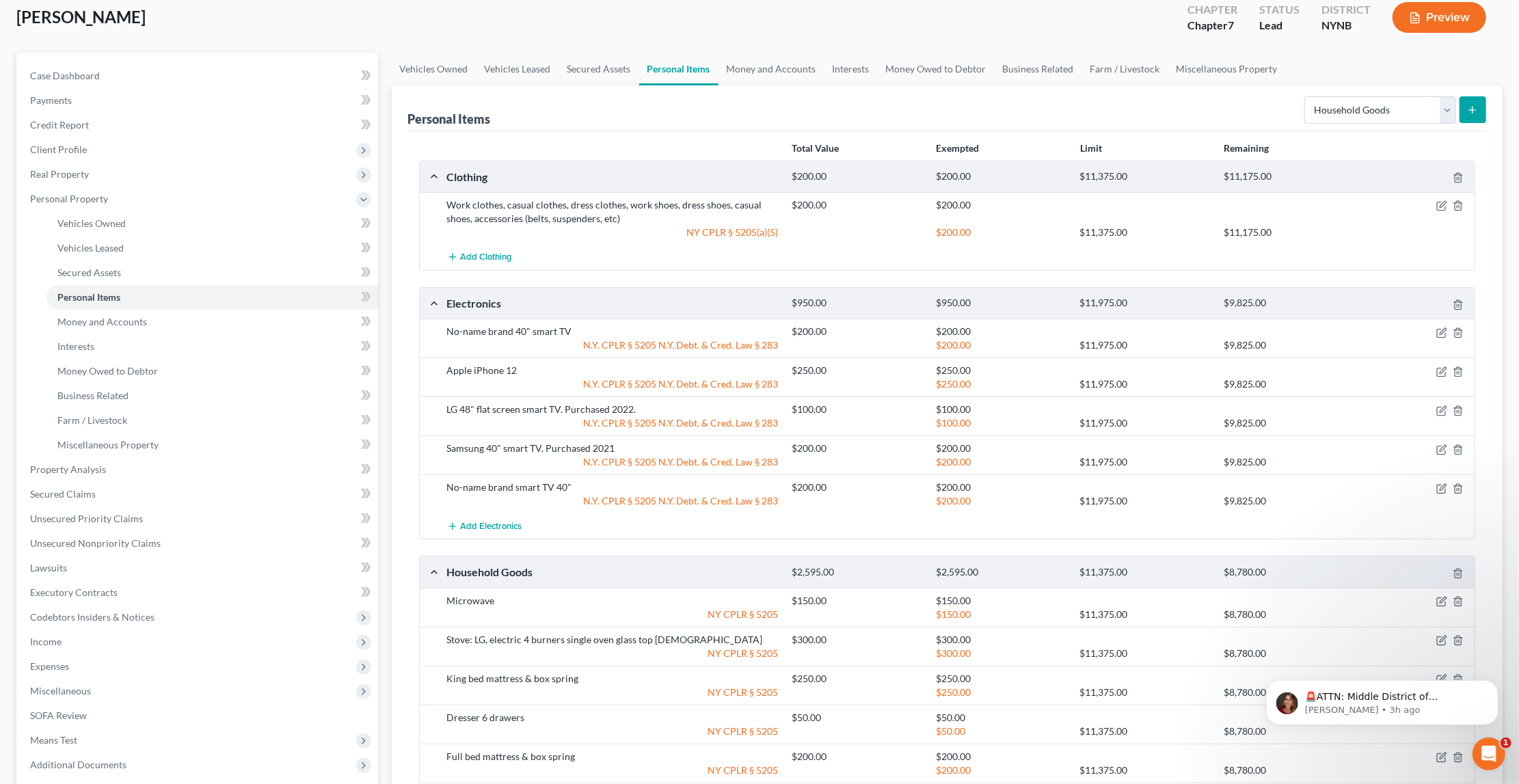
click at [1469, 107] on icon "submit" at bounding box center [1472, 109] width 11 height 11
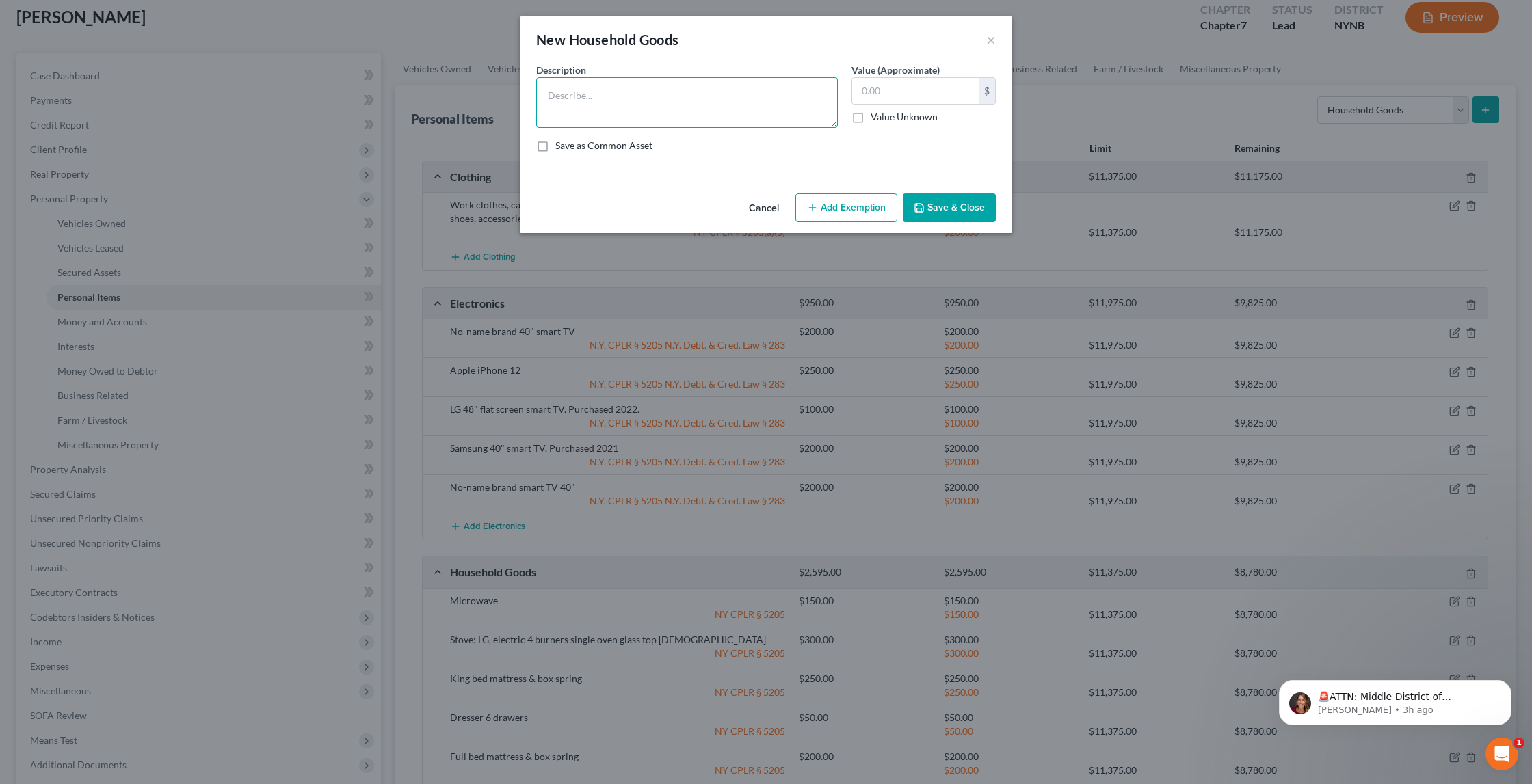
click at [801, 111] on textarea at bounding box center [686, 103] width 301 height 51
click at [775, 99] on textarea "snow blower" at bounding box center [686, 103] width 301 height 51
click at [605, 95] on textarea "snow blower (big enough to handle a sno" at bounding box center [686, 103] width 301 height 51
type textarea "snow blower (20" cut)"
type input "250"
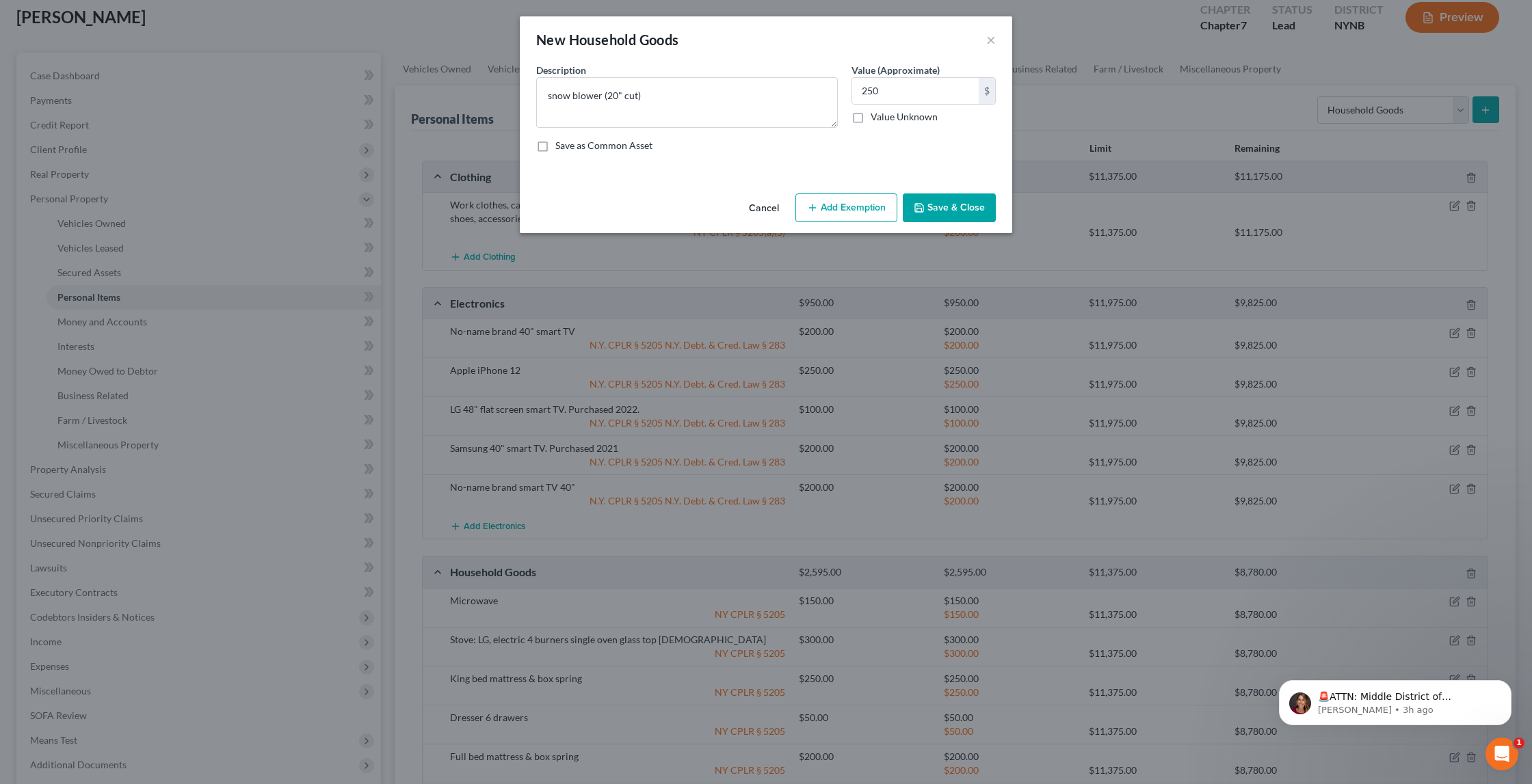
click at [841, 203] on button "Add Exemption" at bounding box center [846, 207] width 102 height 29
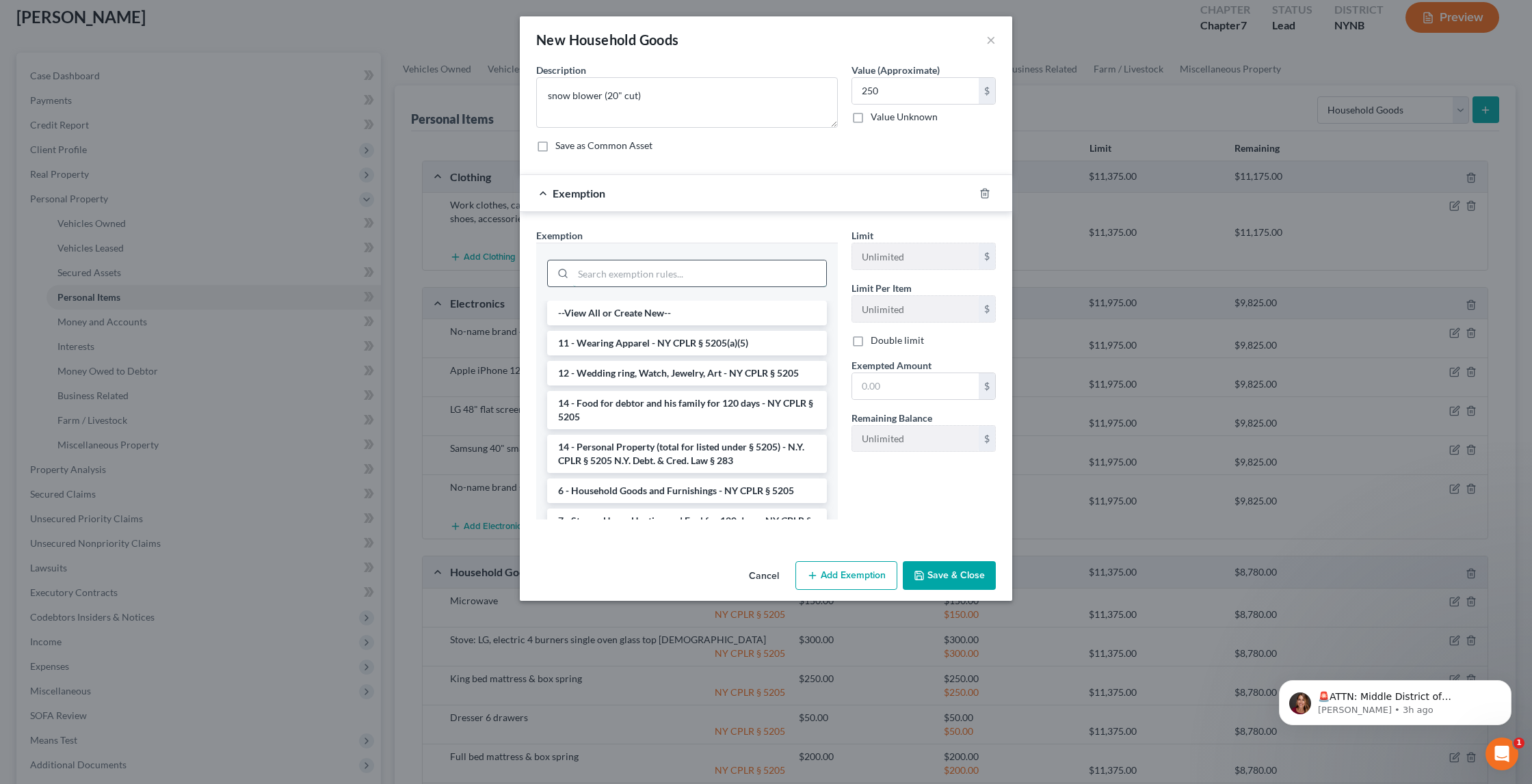
click at [744, 267] on input "search" at bounding box center [700, 274] width 253 height 26
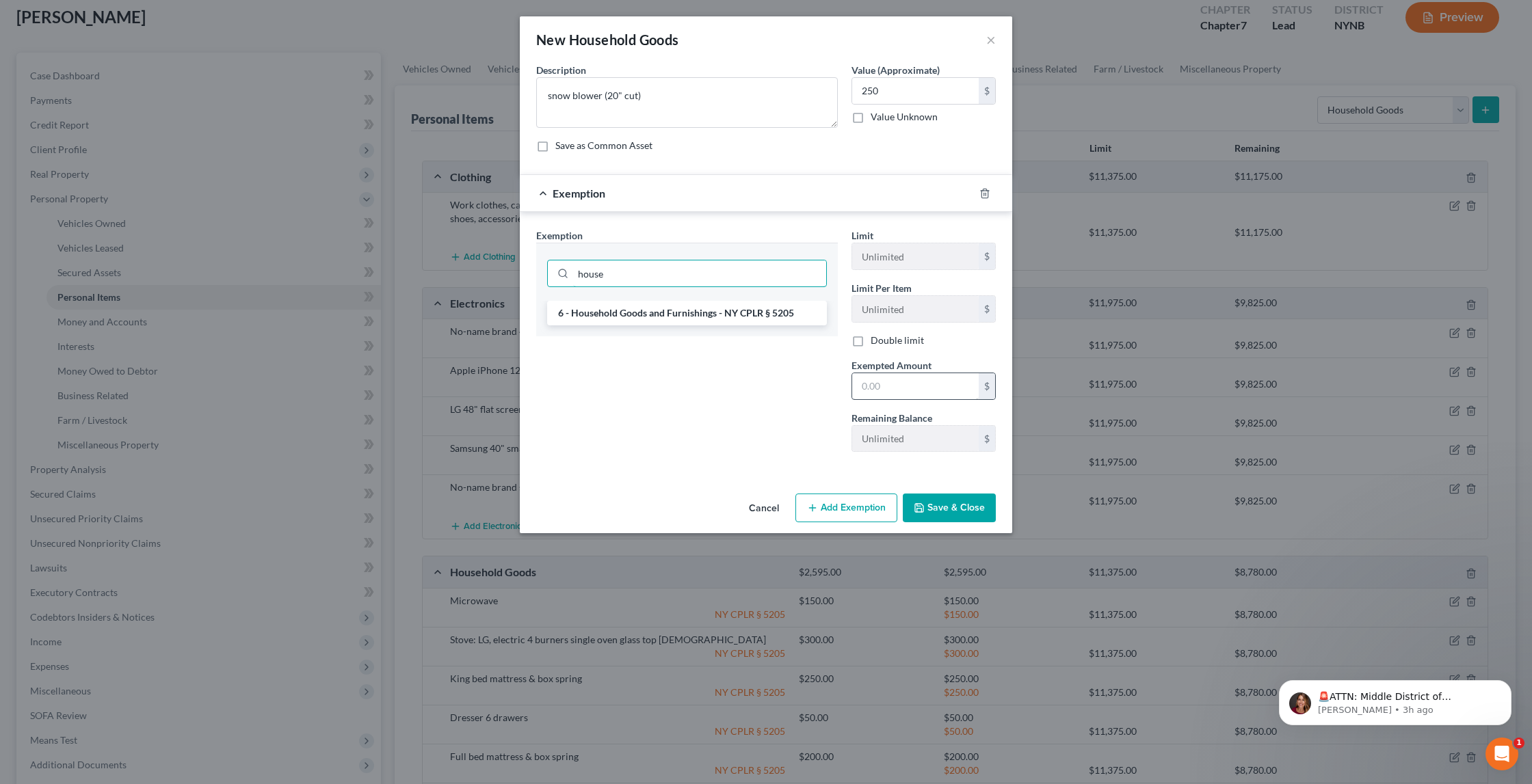
type input "house"
click at [900, 389] on input "text" at bounding box center [915, 386] width 127 height 26
type input "250"
click at [773, 310] on li "6 - Household Goods and Furnishings - NY CPLR § 5205" at bounding box center [687, 313] width 279 height 24
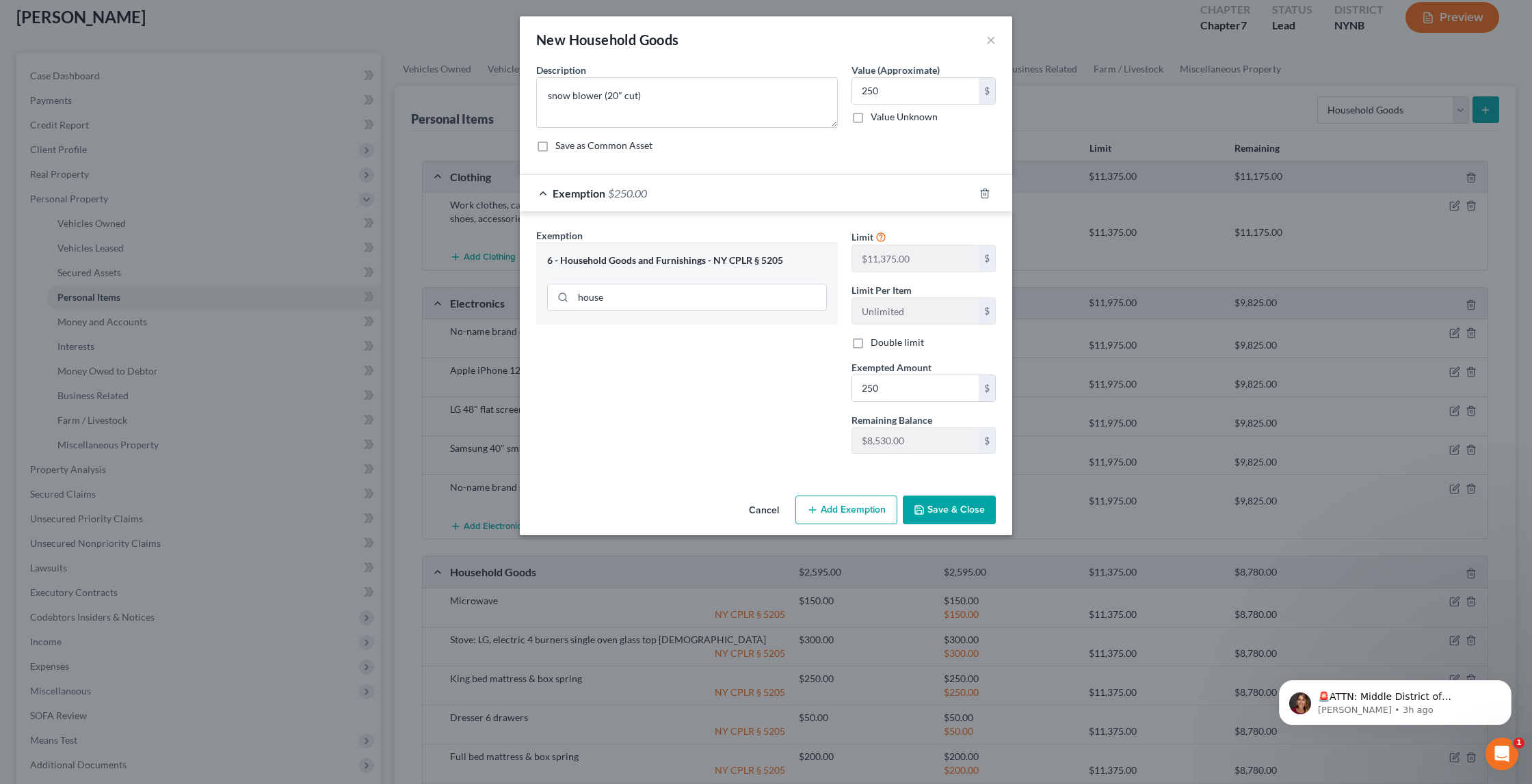
click at [922, 510] on icon "button" at bounding box center [918, 510] width 11 height 11
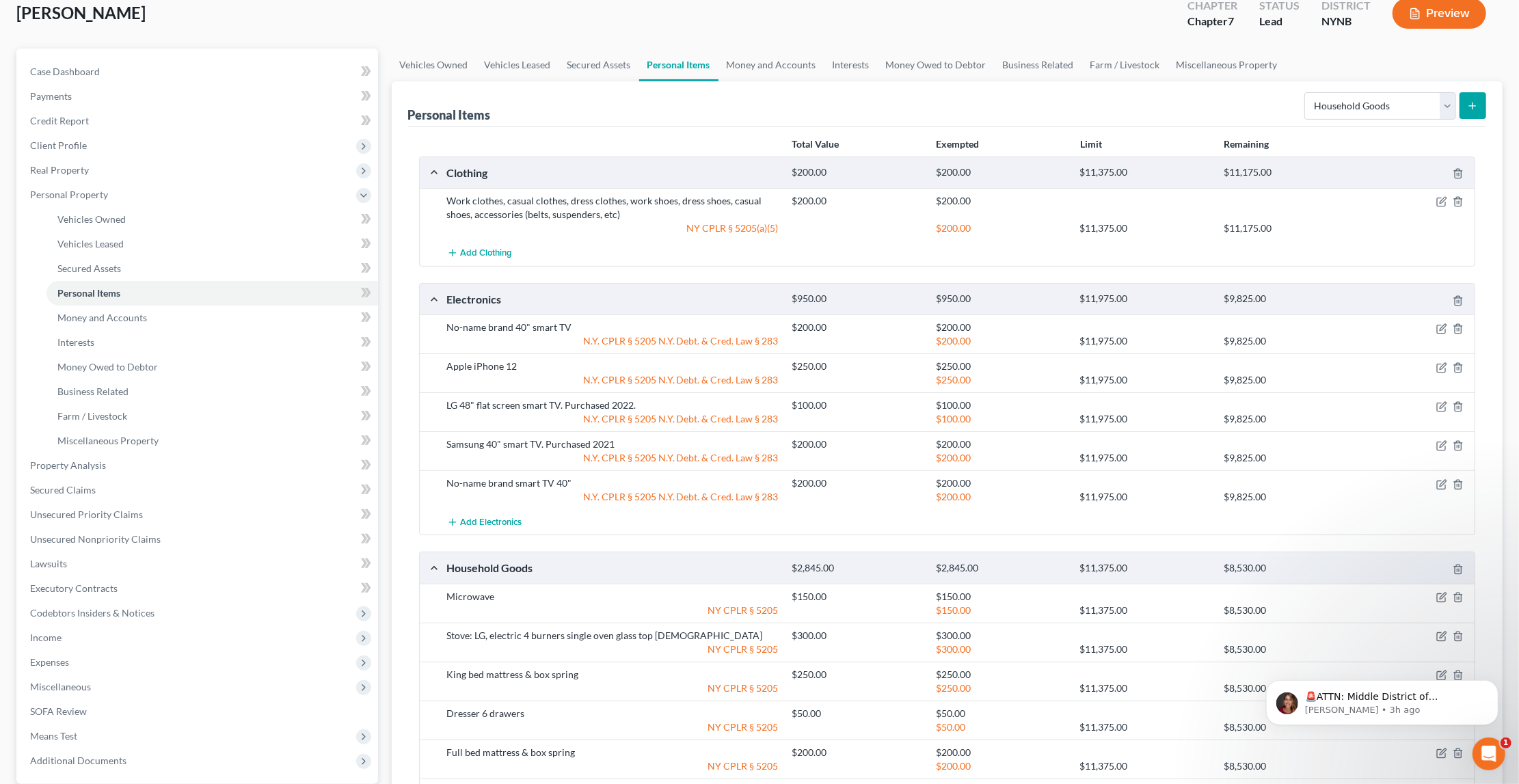
scroll to position [74, 0]
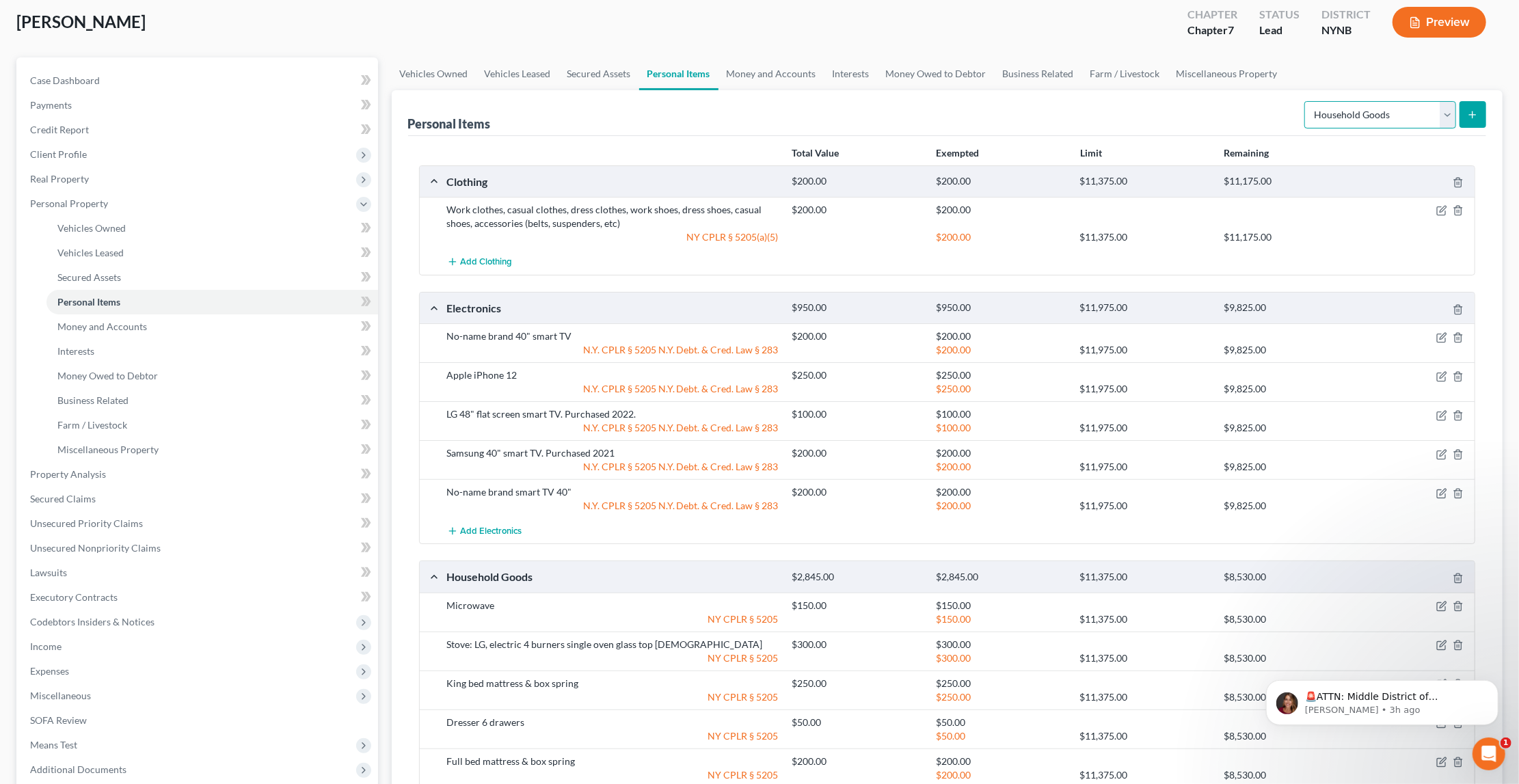
select select "other"
click at [1467, 111] on button "submit" at bounding box center [1472, 114] width 27 height 27
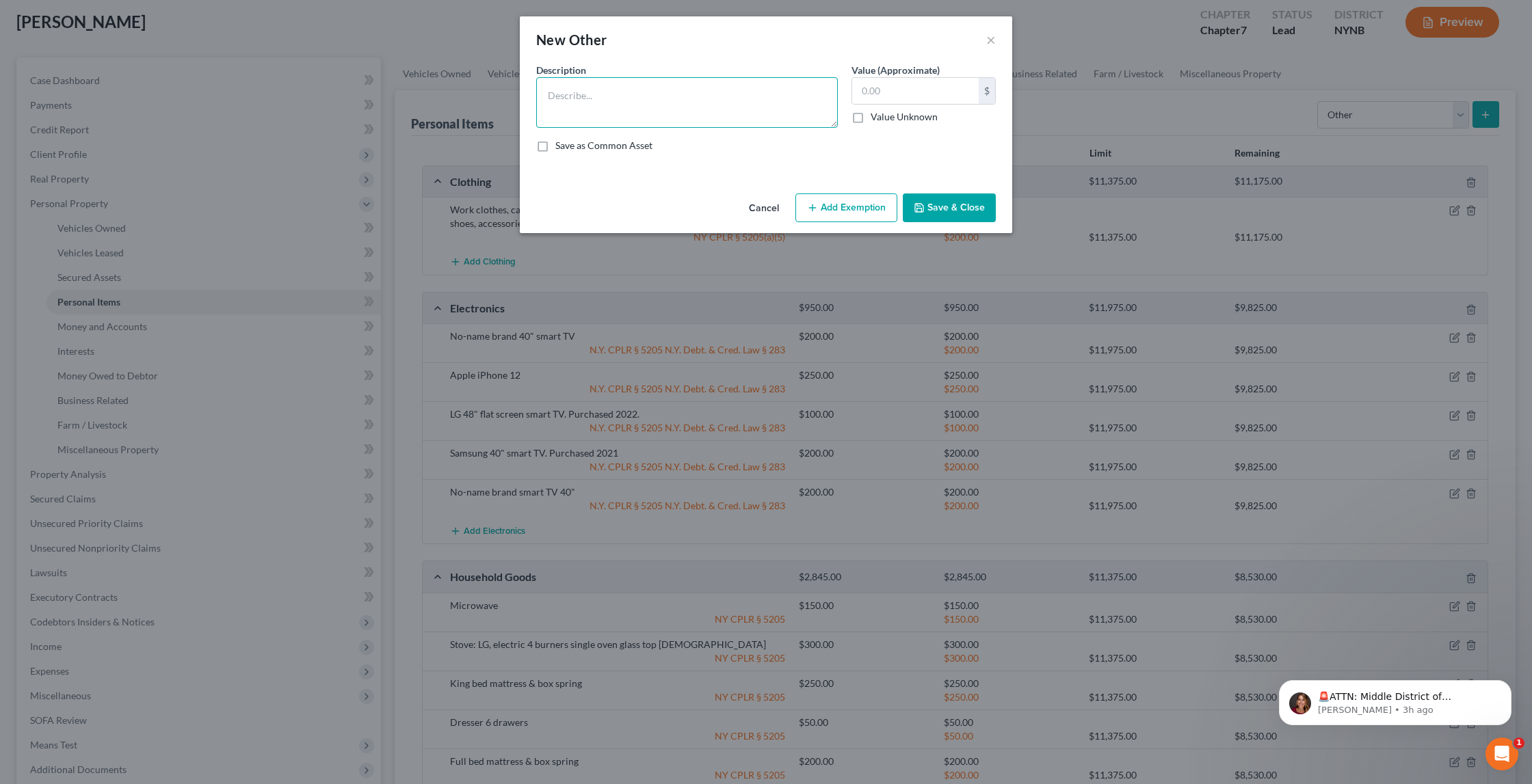
click at [712, 95] on textarea at bounding box center [686, 103] width 301 height 51
type textarea "Eyeglasses"
type input "50"
click at [868, 204] on button "Add Exemption" at bounding box center [846, 207] width 102 height 29
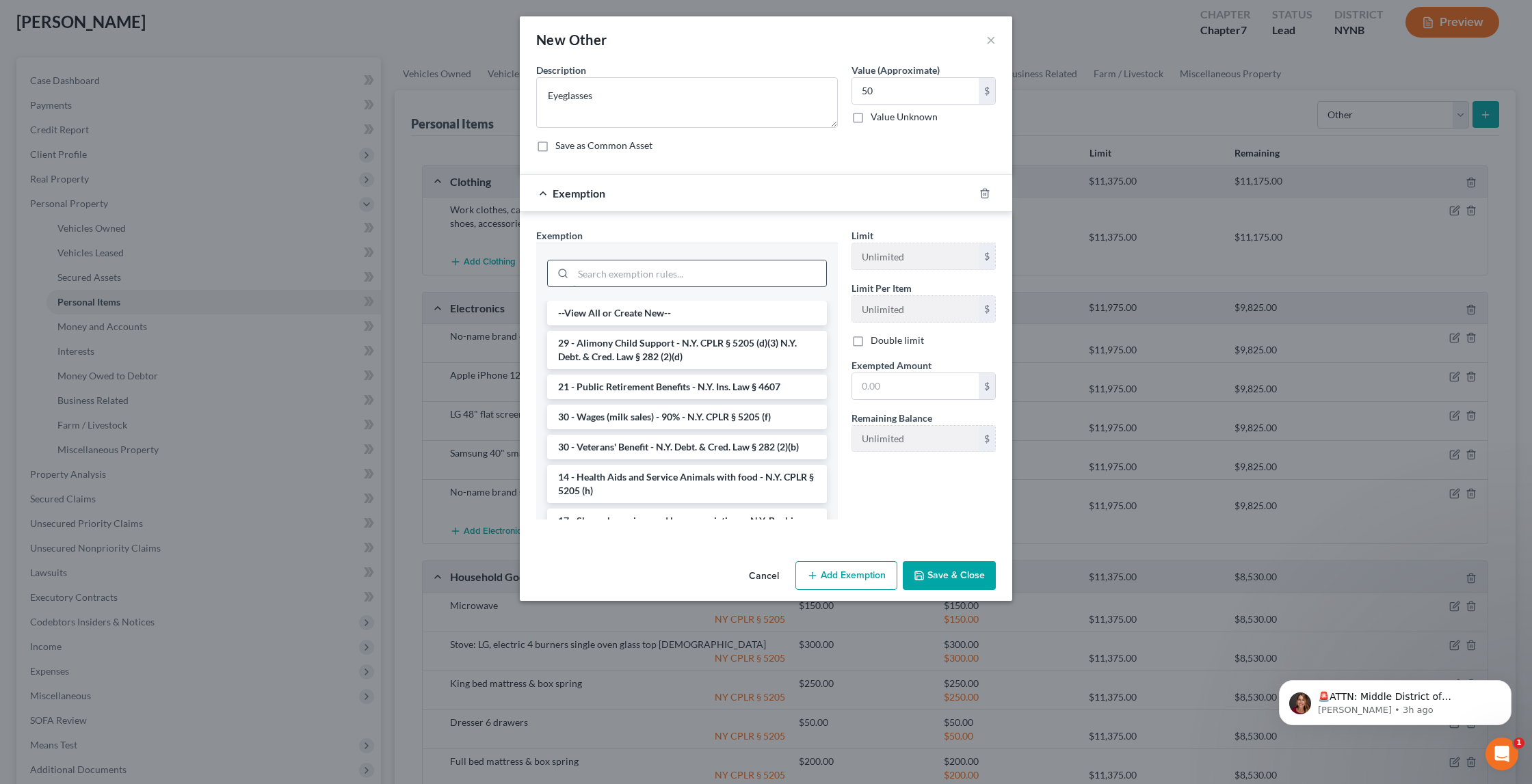
click at [720, 275] on input "search" at bounding box center [700, 274] width 253 height 26
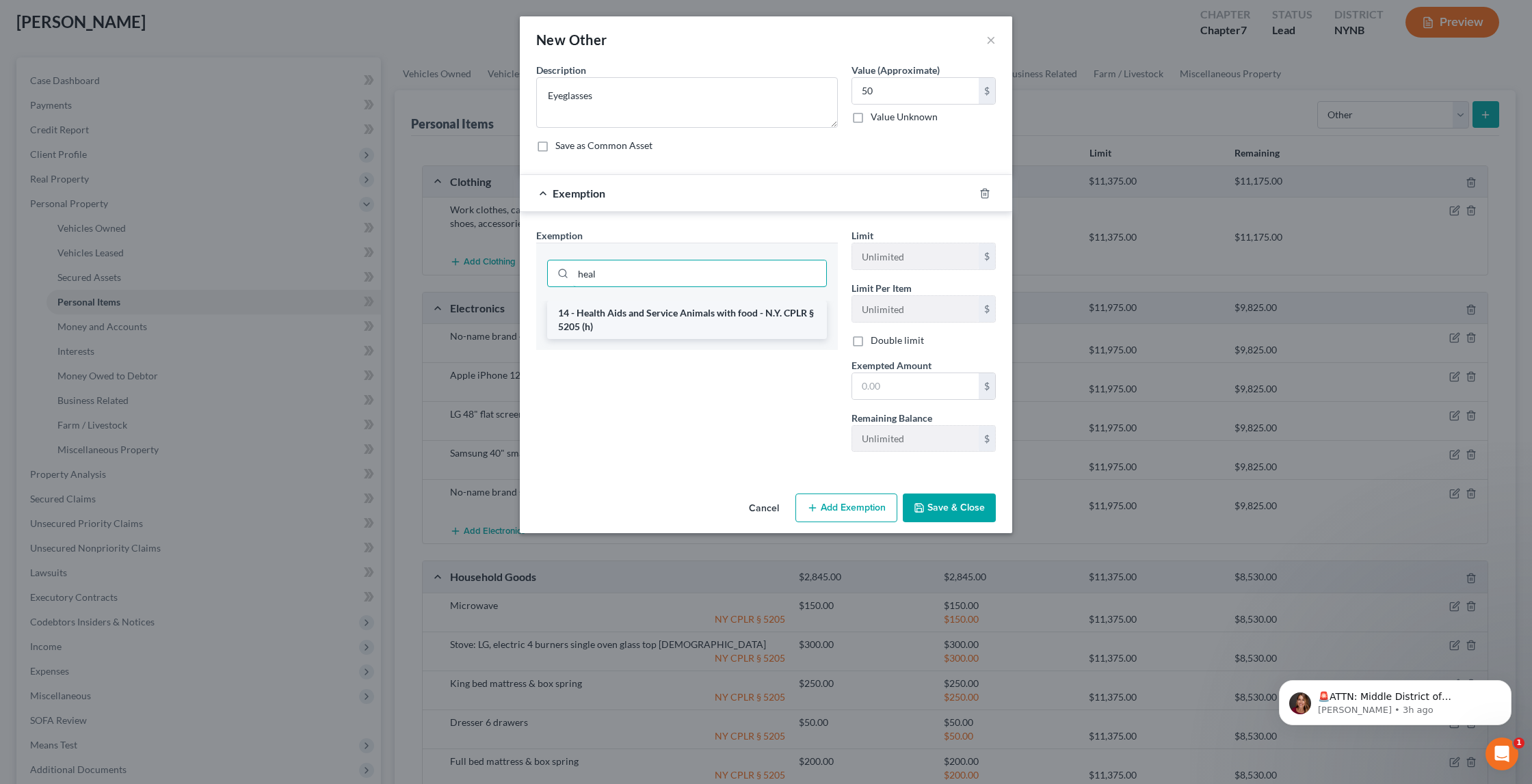
type input "heal"
click at [706, 326] on li "14 - Health Aids and Service Animals with food - N.Y. CPLR § 5205 (h)" at bounding box center [687, 319] width 279 height 38
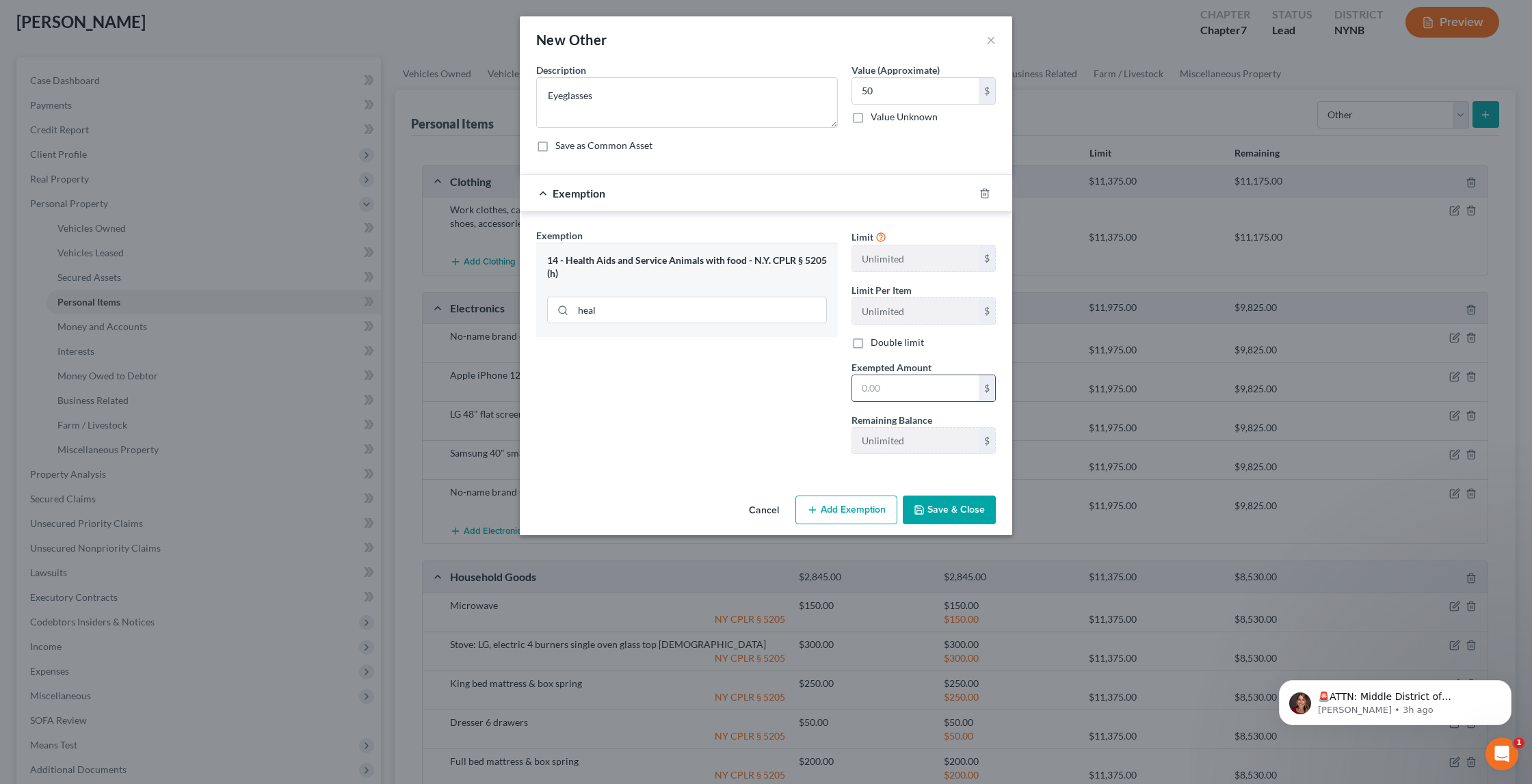
click at [927, 389] on input "text" at bounding box center [915, 389] width 127 height 26
type input "50"
click at [977, 504] on button "Save & Close" at bounding box center [949, 510] width 93 height 29
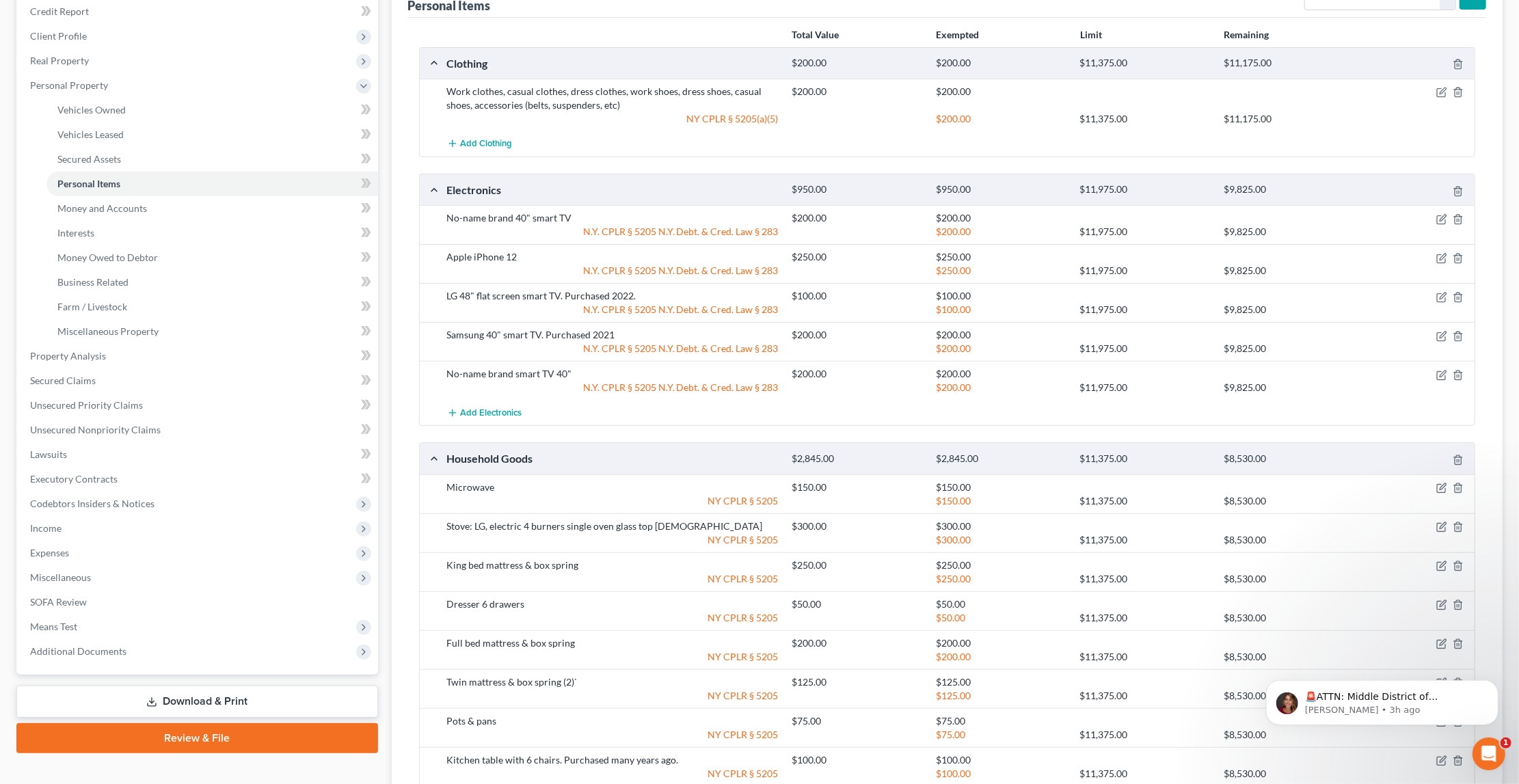
scroll to position [217, 0]
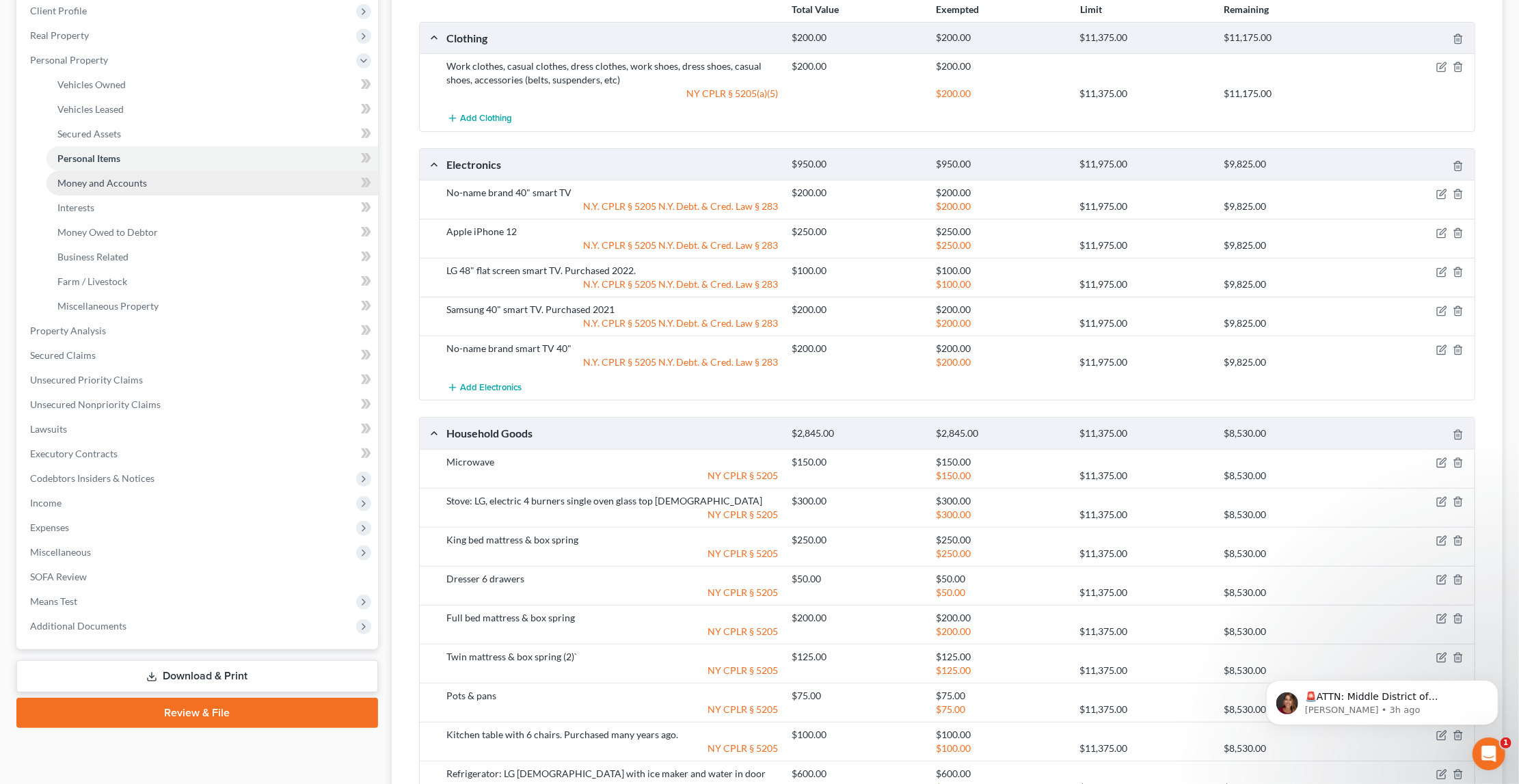
click at [151, 172] on link "Money and Accounts" at bounding box center [212, 183] width 332 height 24
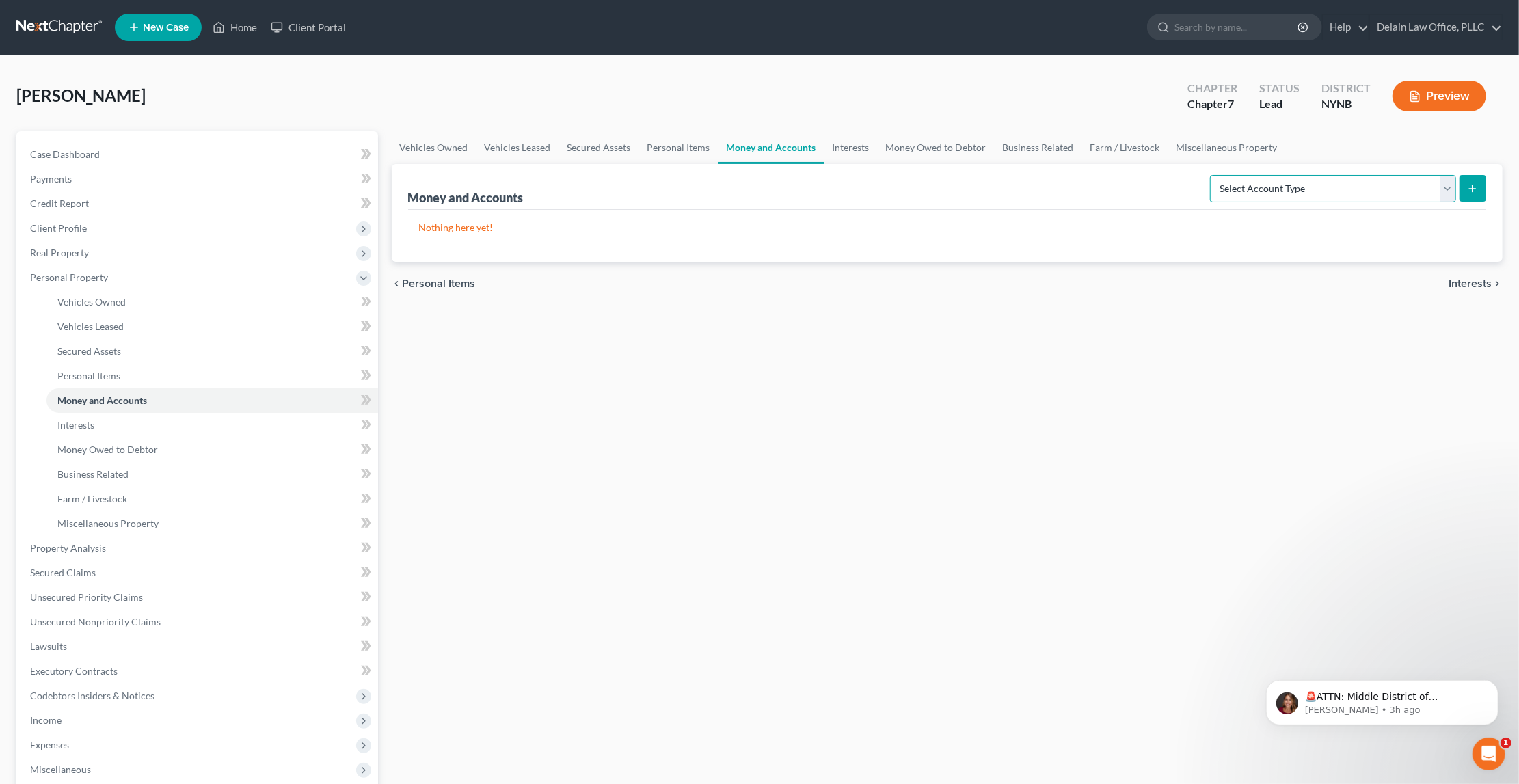
select select "checking"
click at [1468, 187] on icon "submit" at bounding box center [1472, 188] width 11 height 11
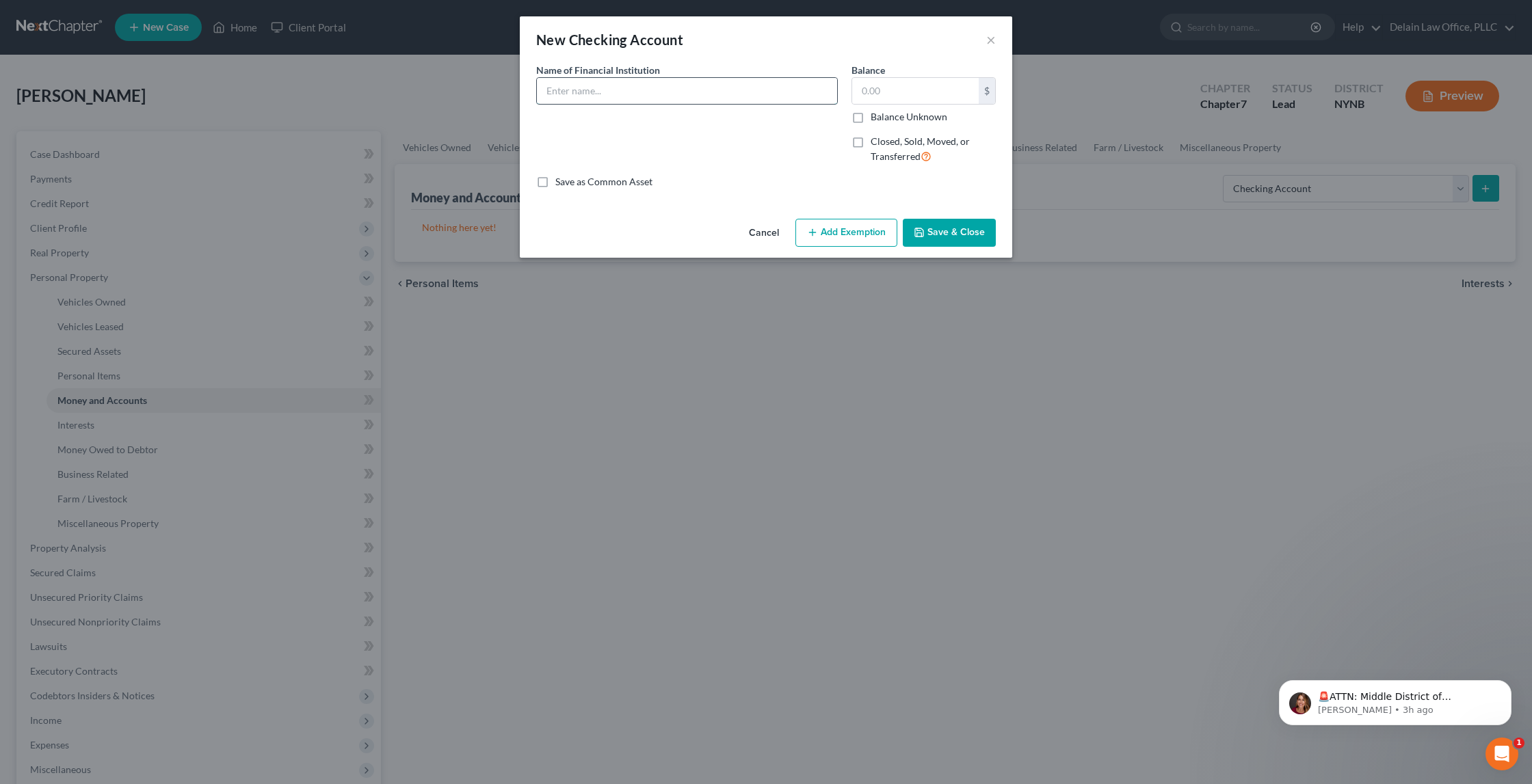
click at [725, 86] on input "text" at bounding box center [687, 91] width 301 height 26
type input "Northern Credit Union"
type input "250"
click at [835, 227] on button "Add Exemption" at bounding box center [846, 233] width 102 height 29
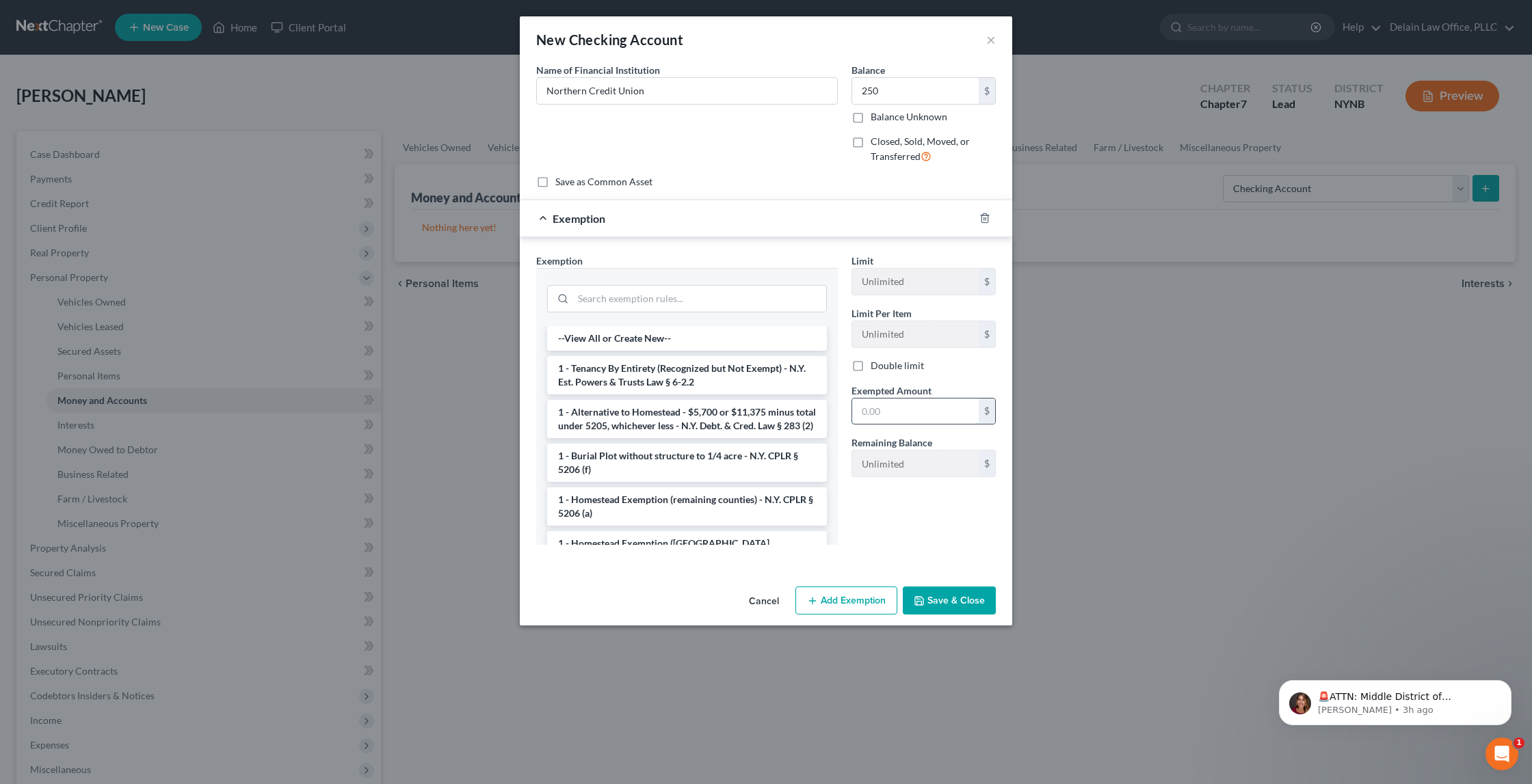
click at [869, 409] on input "text" at bounding box center [915, 412] width 127 height 26
type input "250"
click at [720, 300] on input "search" at bounding box center [700, 299] width 253 height 26
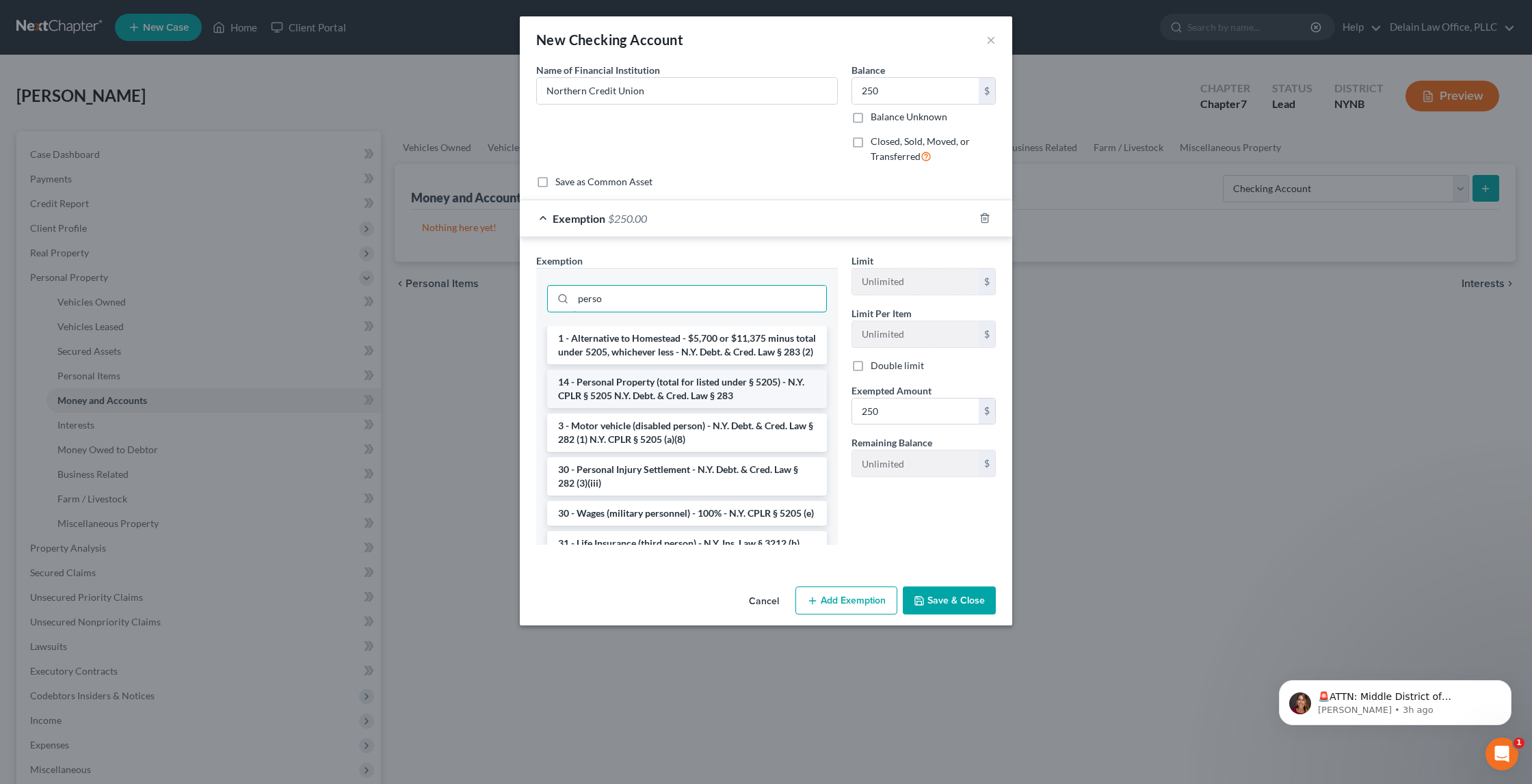
type input "perso"
click at [665, 395] on li "14 - Personal Property (total for listed under § 5205) - N.Y. CPLR § 5205 N.Y. …" at bounding box center [687, 389] width 279 height 38
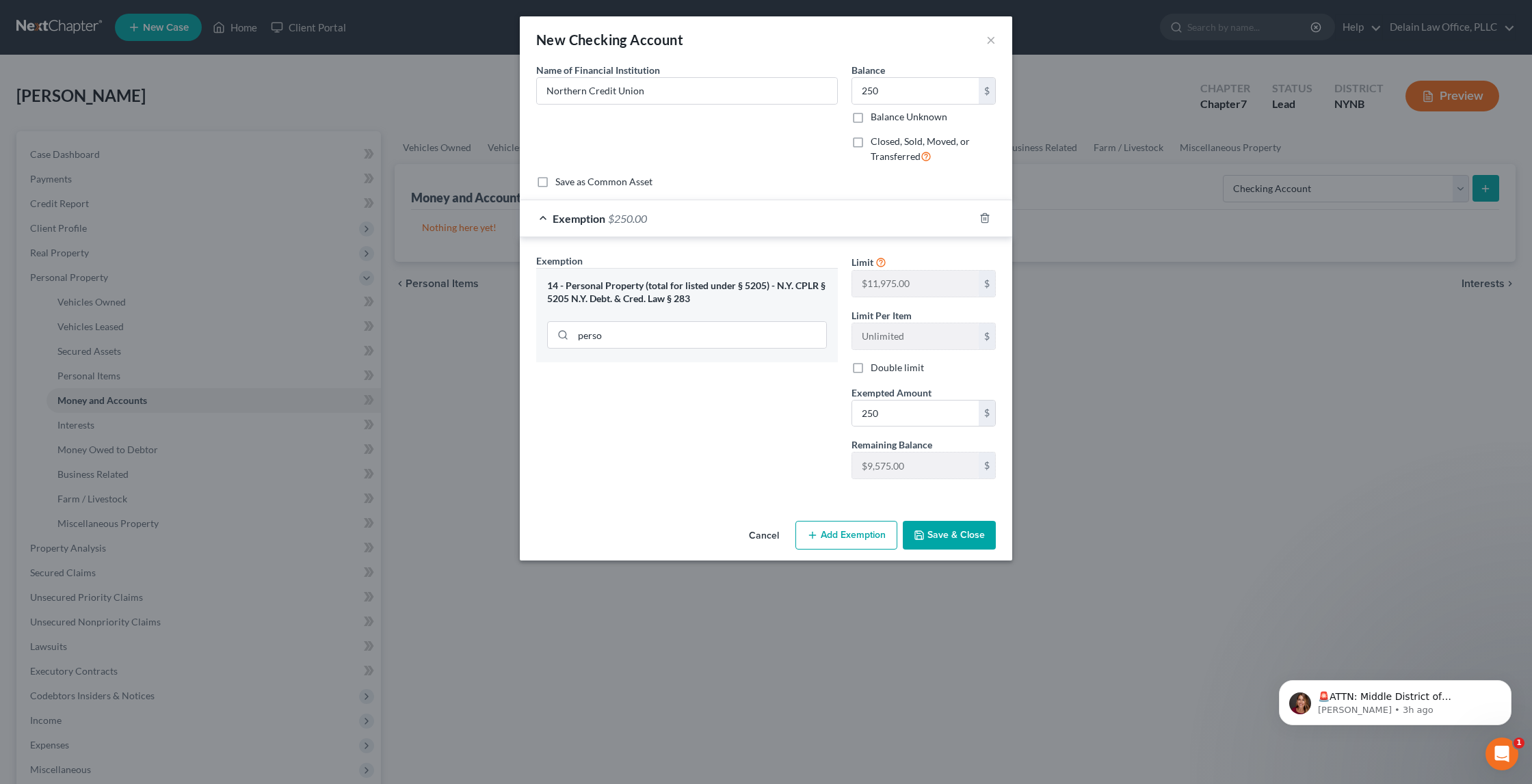
click at [949, 529] on button "Save & Close" at bounding box center [949, 535] width 93 height 29
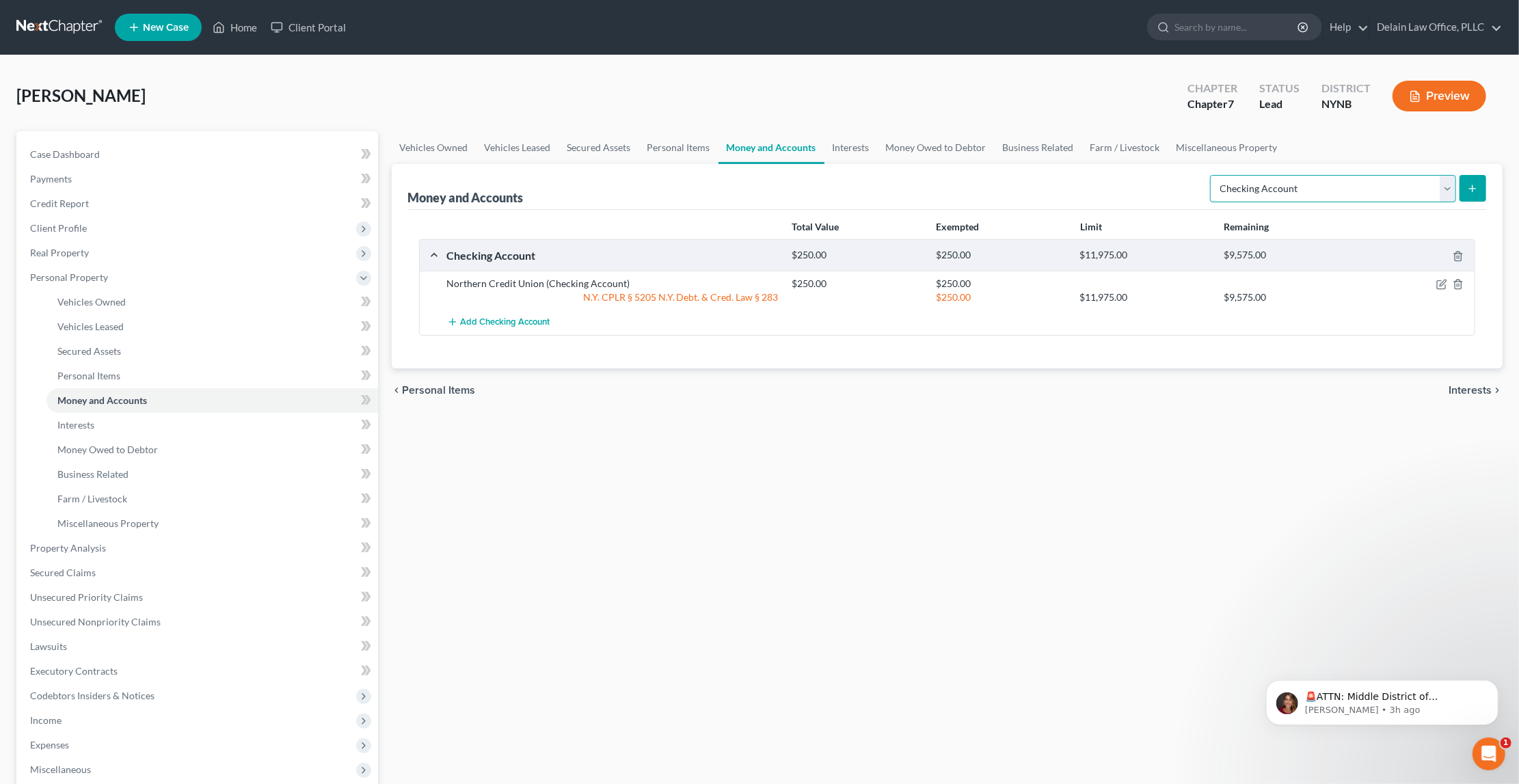
select select "savings"
click at [1476, 188] on icon "submit" at bounding box center [1472, 188] width 11 height 11
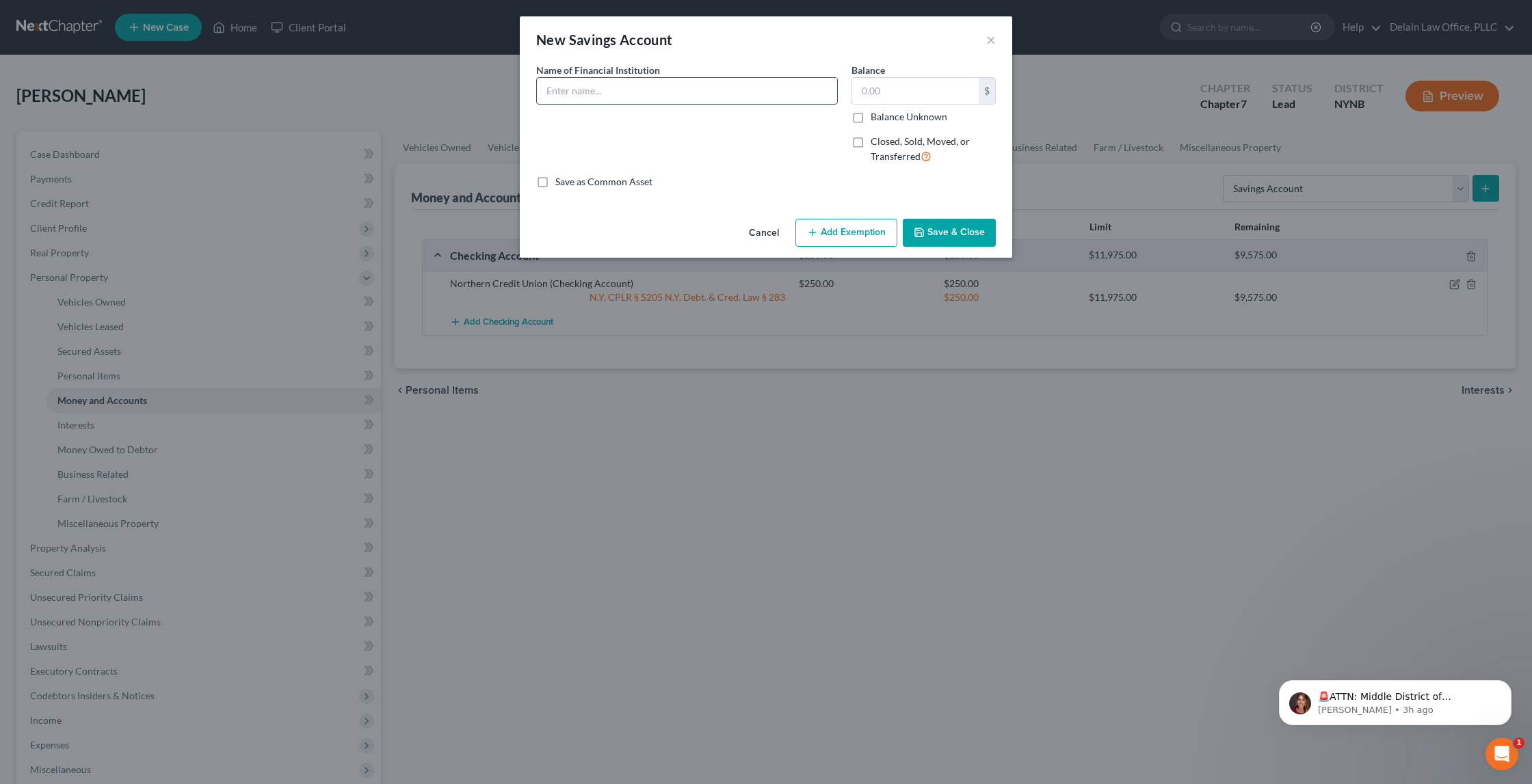
click at [719, 82] on input "text" at bounding box center [687, 91] width 301 height 26
type input "Northern Credit Union"
type input "5"
click at [827, 219] on button "Add Exemption" at bounding box center [846, 233] width 102 height 29
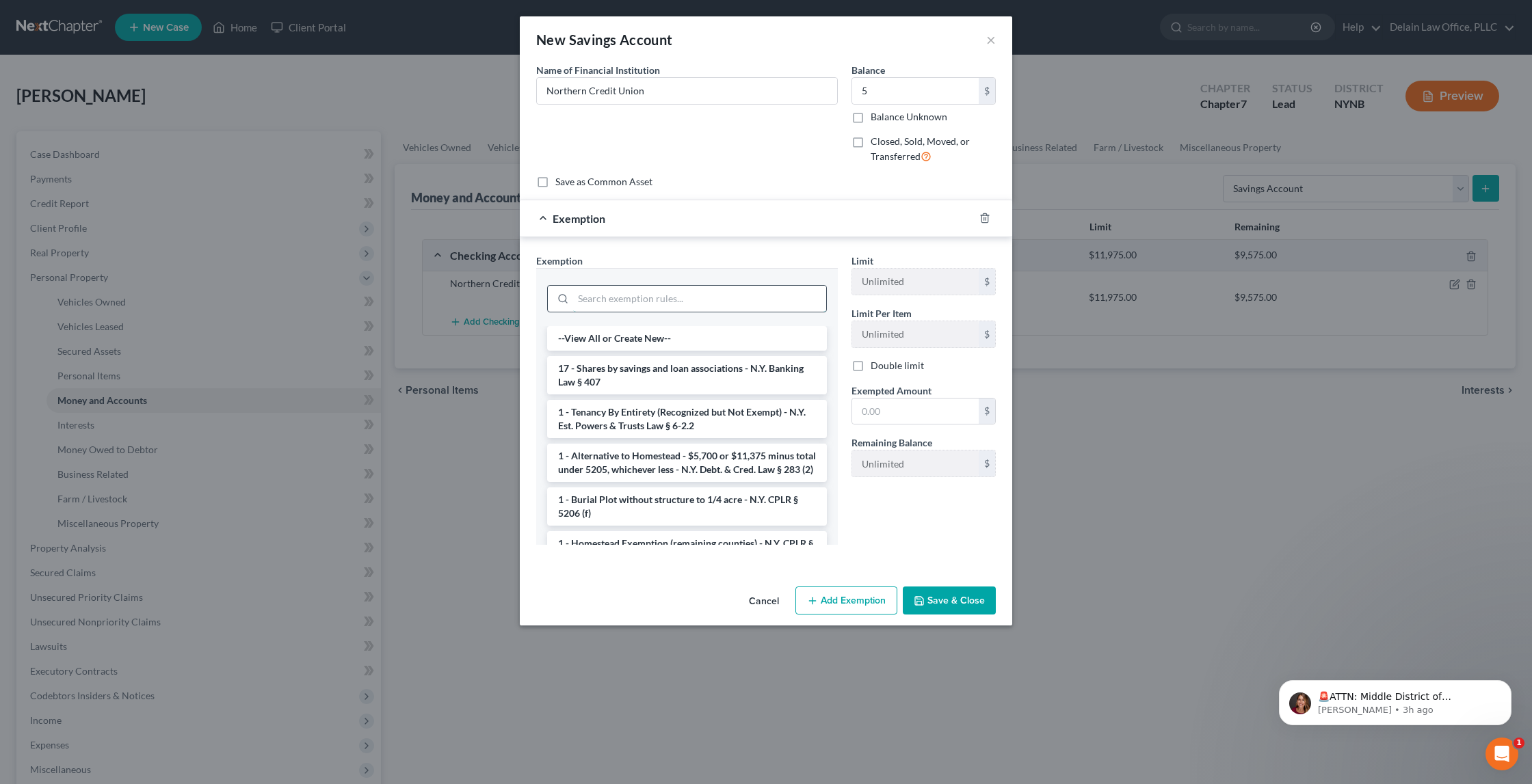
click at [672, 293] on input "search" at bounding box center [700, 299] width 253 height 26
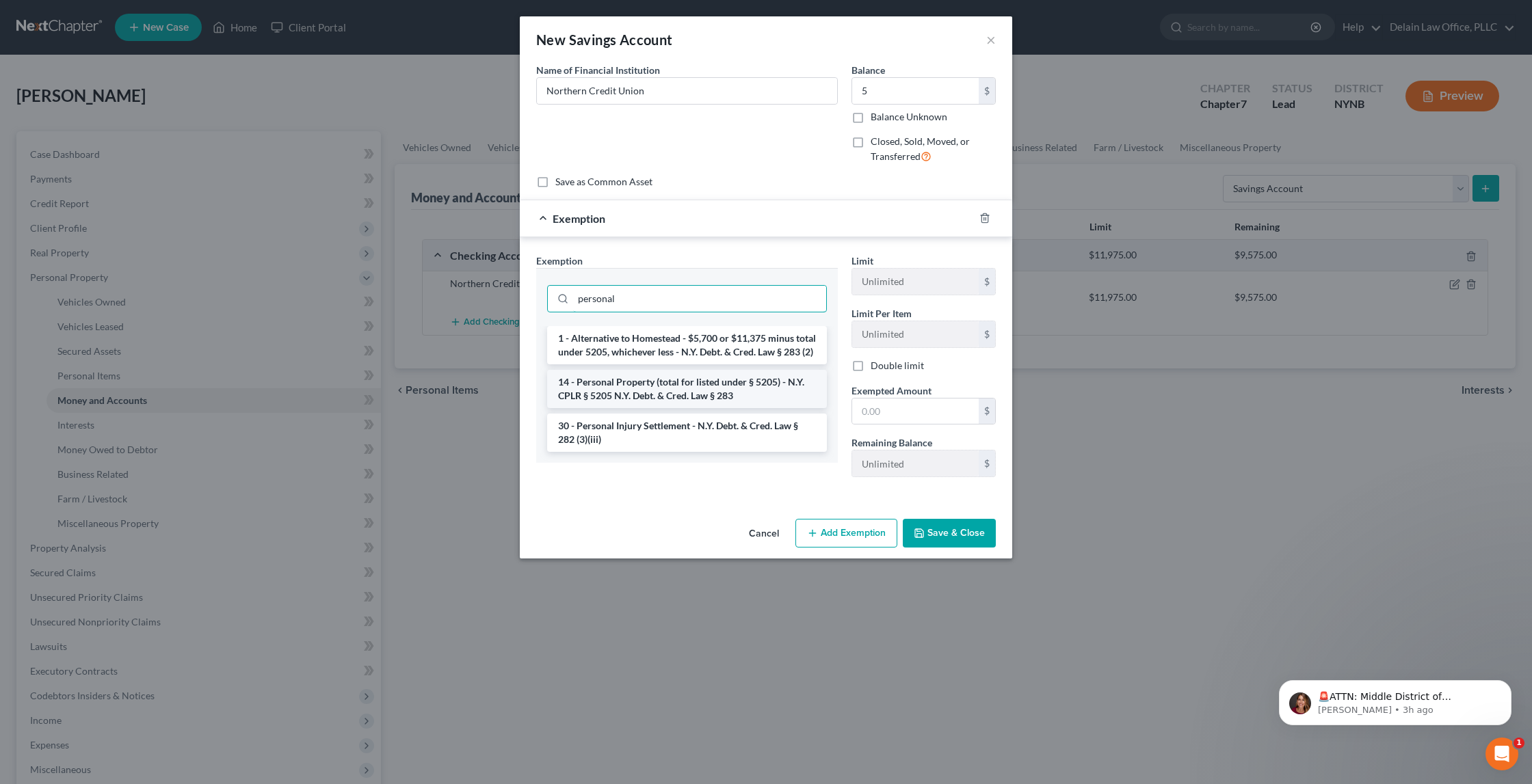
type input "personal"
click at [640, 394] on li "14 - Personal Property (total for listed under § 5205) - N.Y. CPLR § 5205 N.Y. …" at bounding box center [687, 389] width 279 height 38
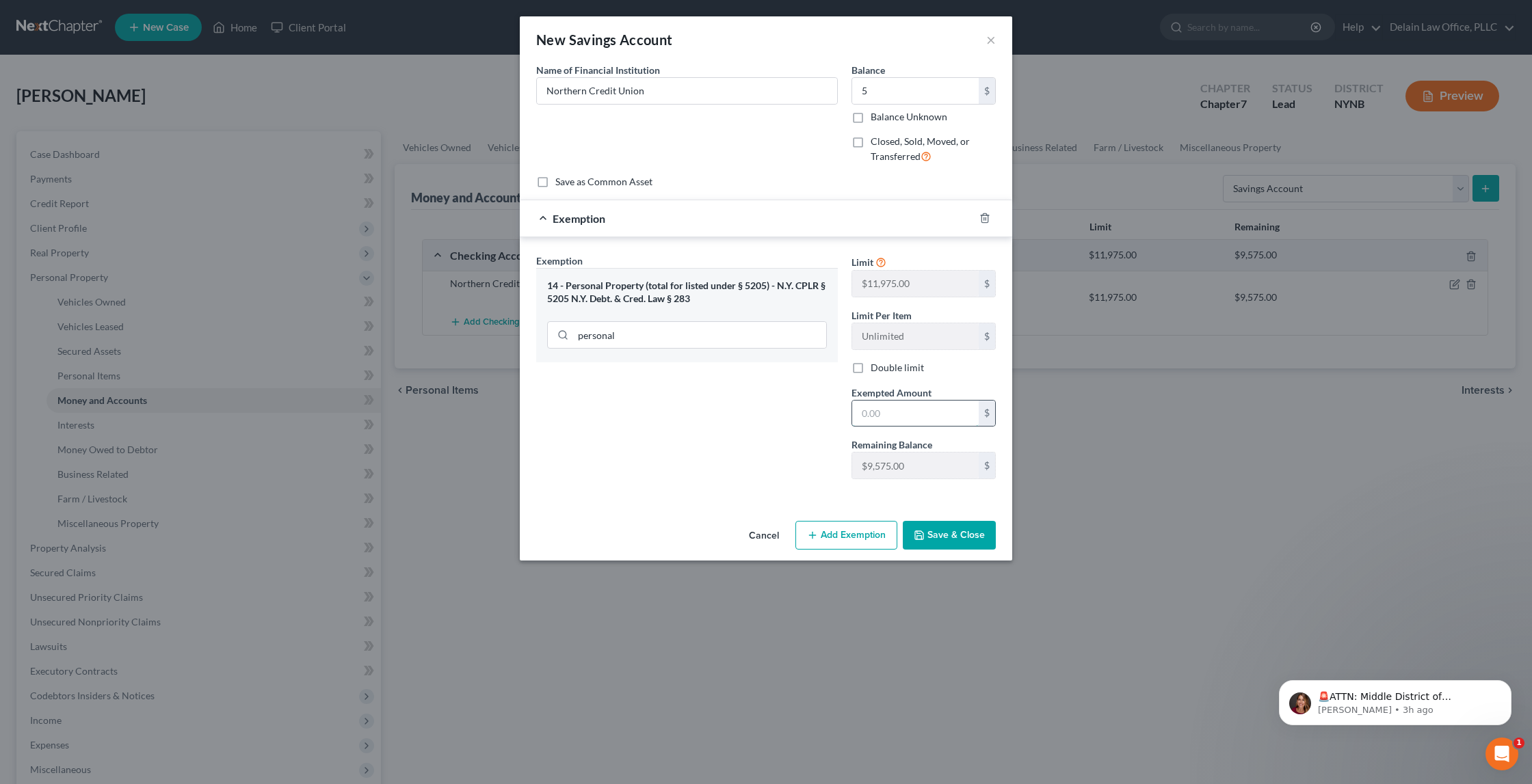
click at [868, 408] on input "text" at bounding box center [915, 414] width 127 height 26
type input "5"
click at [960, 531] on button "Save & Close" at bounding box center [949, 535] width 93 height 29
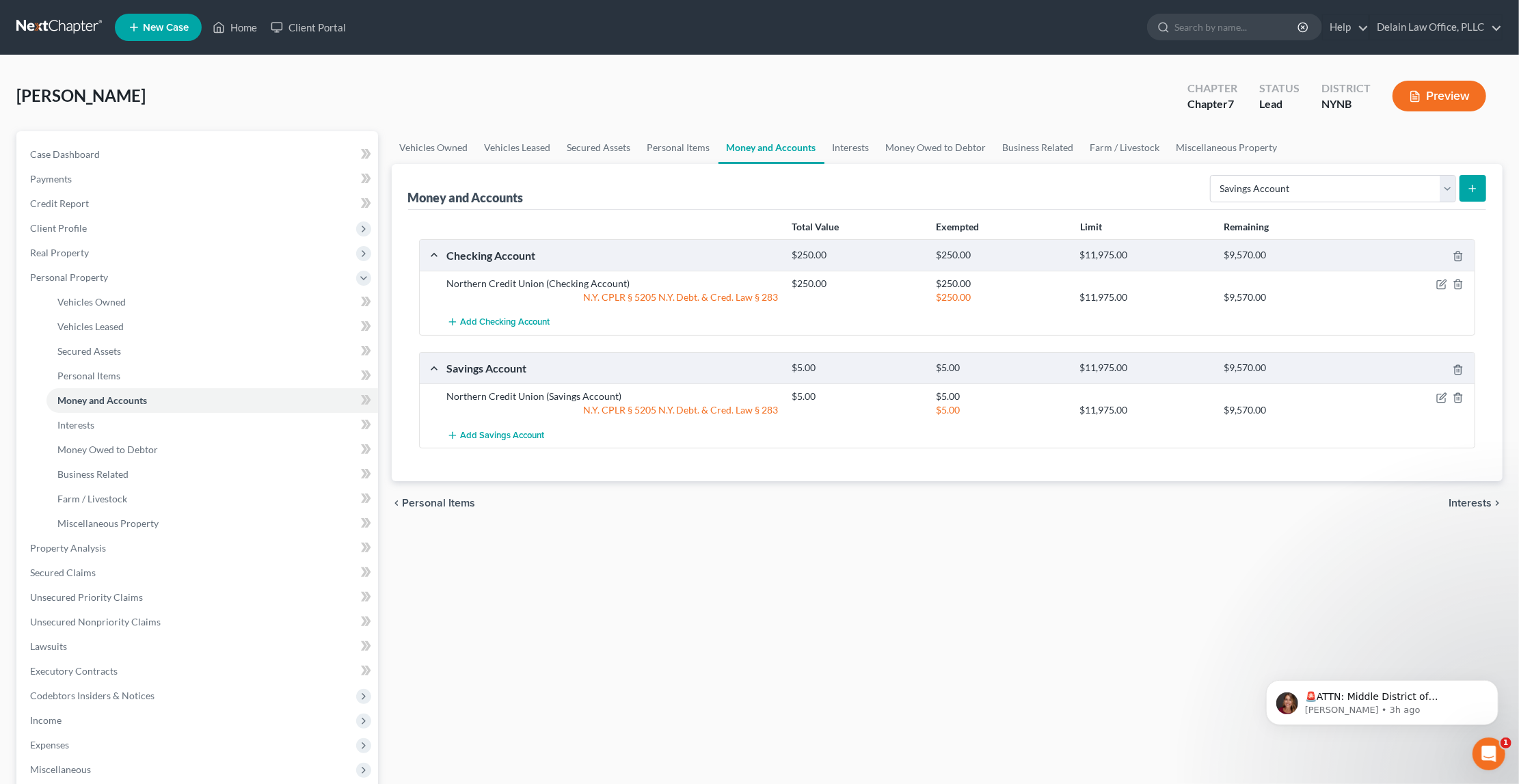
click at [1463, 501] on span "Interests" at bounding box center [1470, 502] width 43 height 11
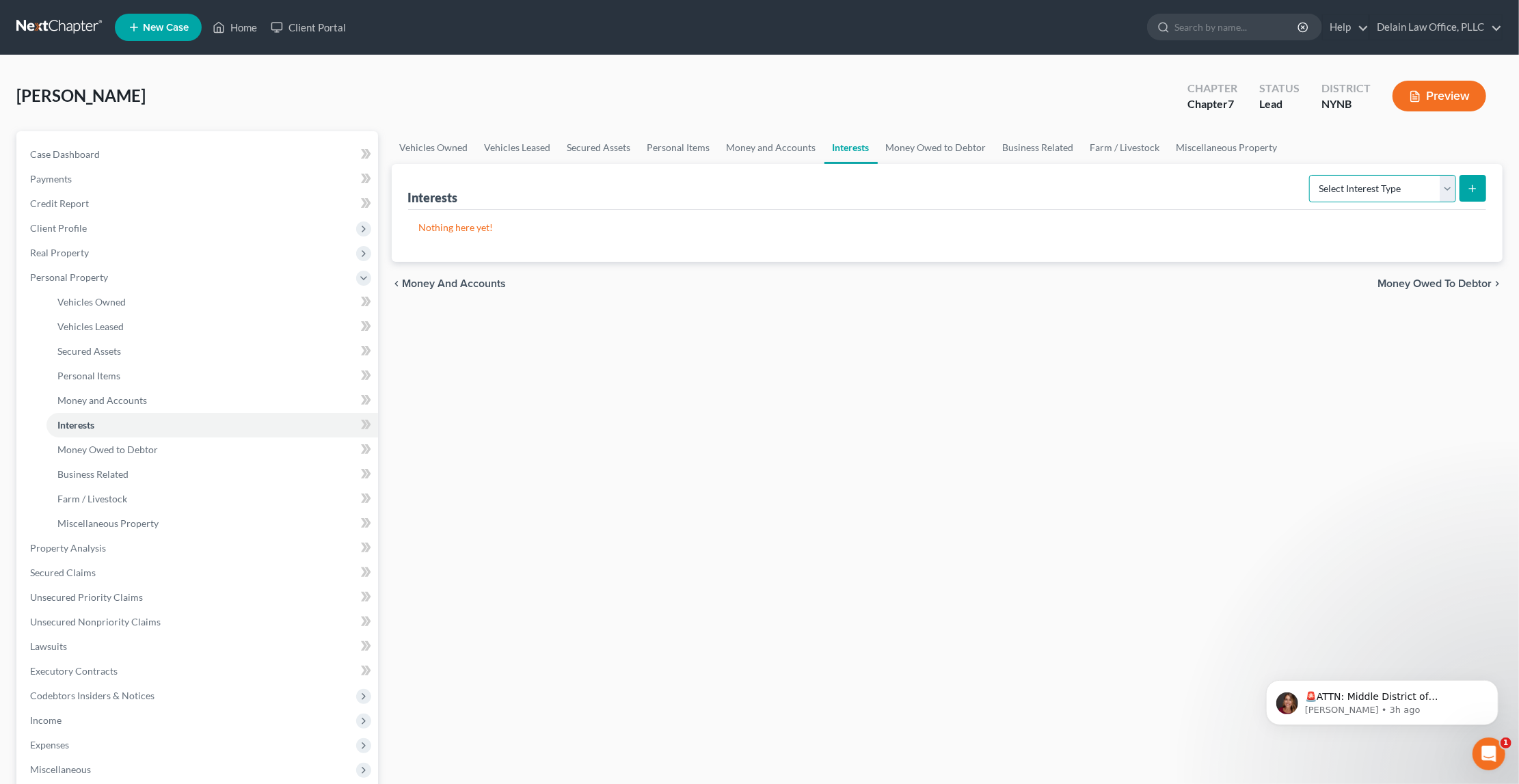
select select "401k"
click at [1476, 184] on icon "submit" at bounding box center [1472, 188] width 11 height 11
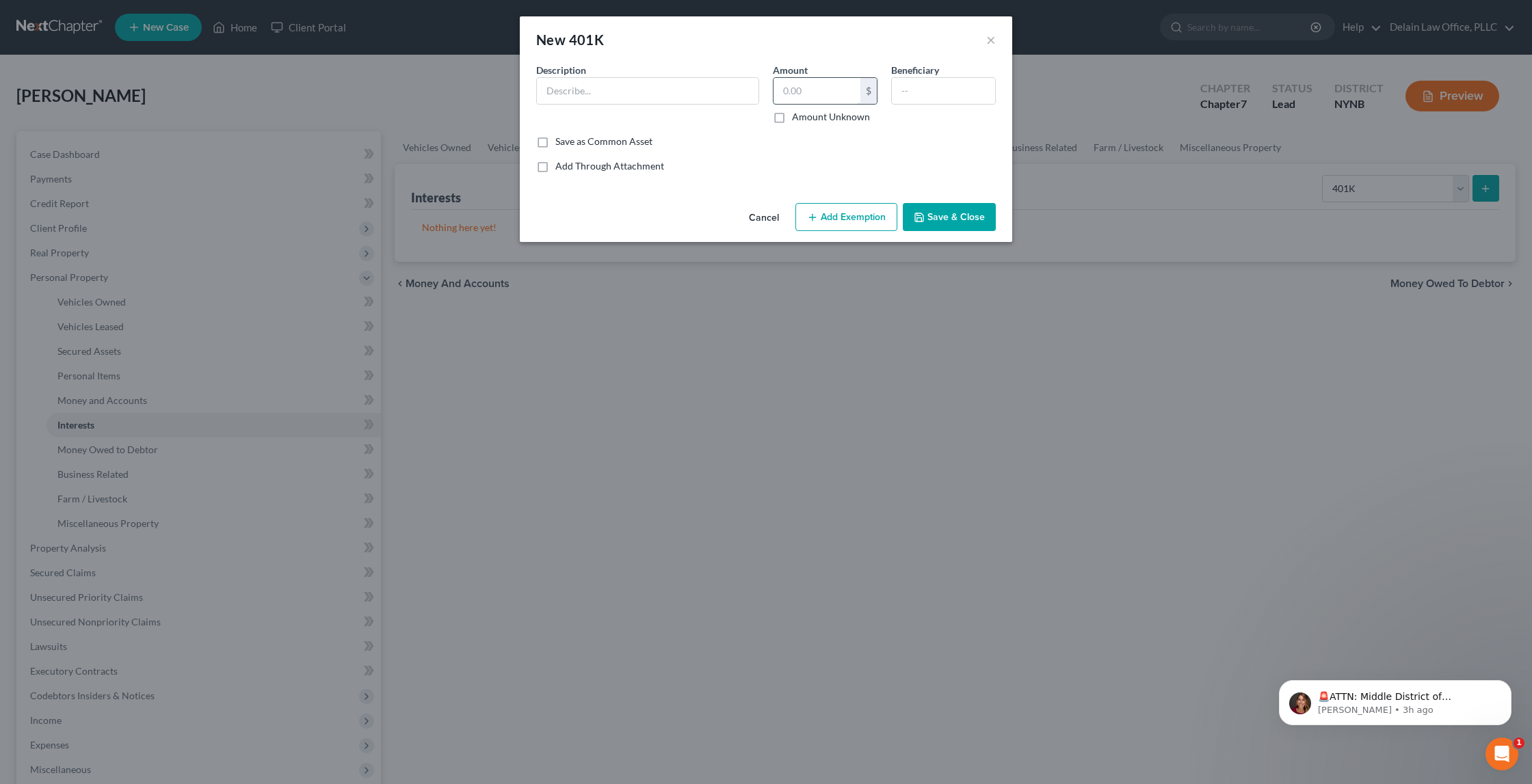
click at [820, 85] on input "text" at bounding box center [817, 91] width 87 height 26
type input "15,000"
click at [709, 93] on input "text" at bounding box center [647, 91] width 221 height 26
type input "H"
type input "ALIGHT ???"
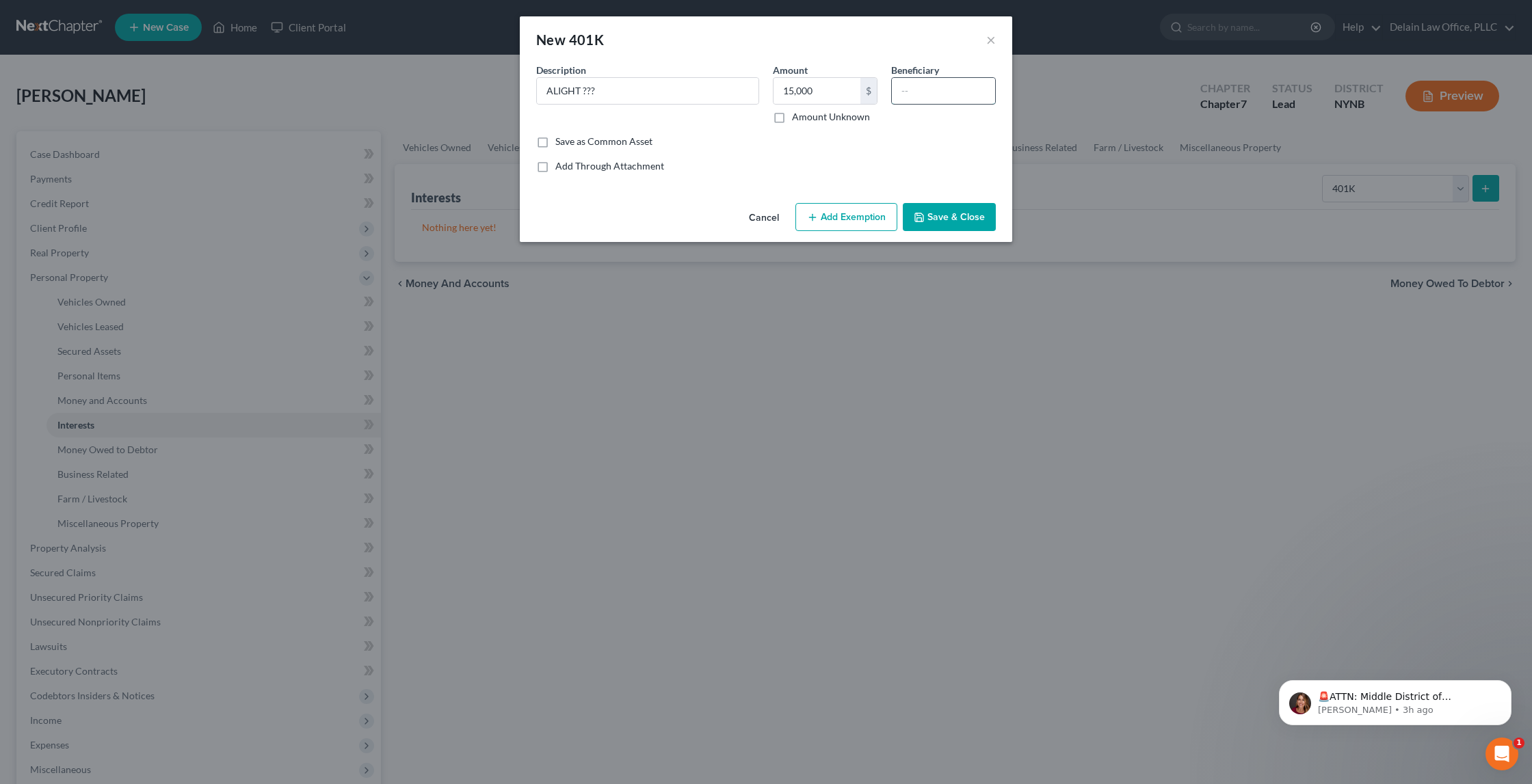
click at [916, 89] on input "text" at bounding box center [944, 91] width 103 height 26
type input "[PERSON_NAME]"
click at [835, 216] on button "Add Exemption" at bounding box center [846, 217] width 102 height 29
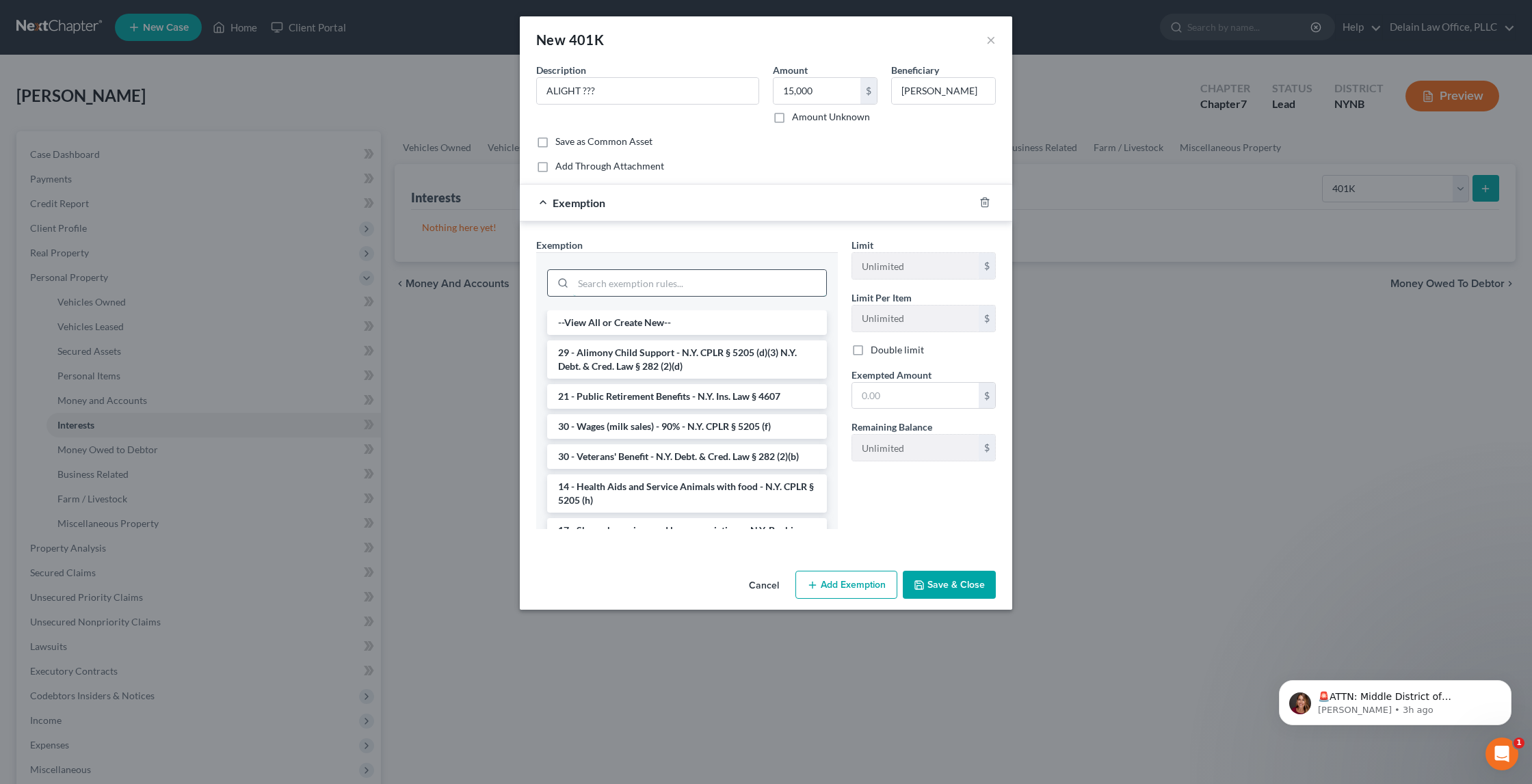
click at [678, 287] on input "search" at bounding box center [700, 283] width 253 height 26
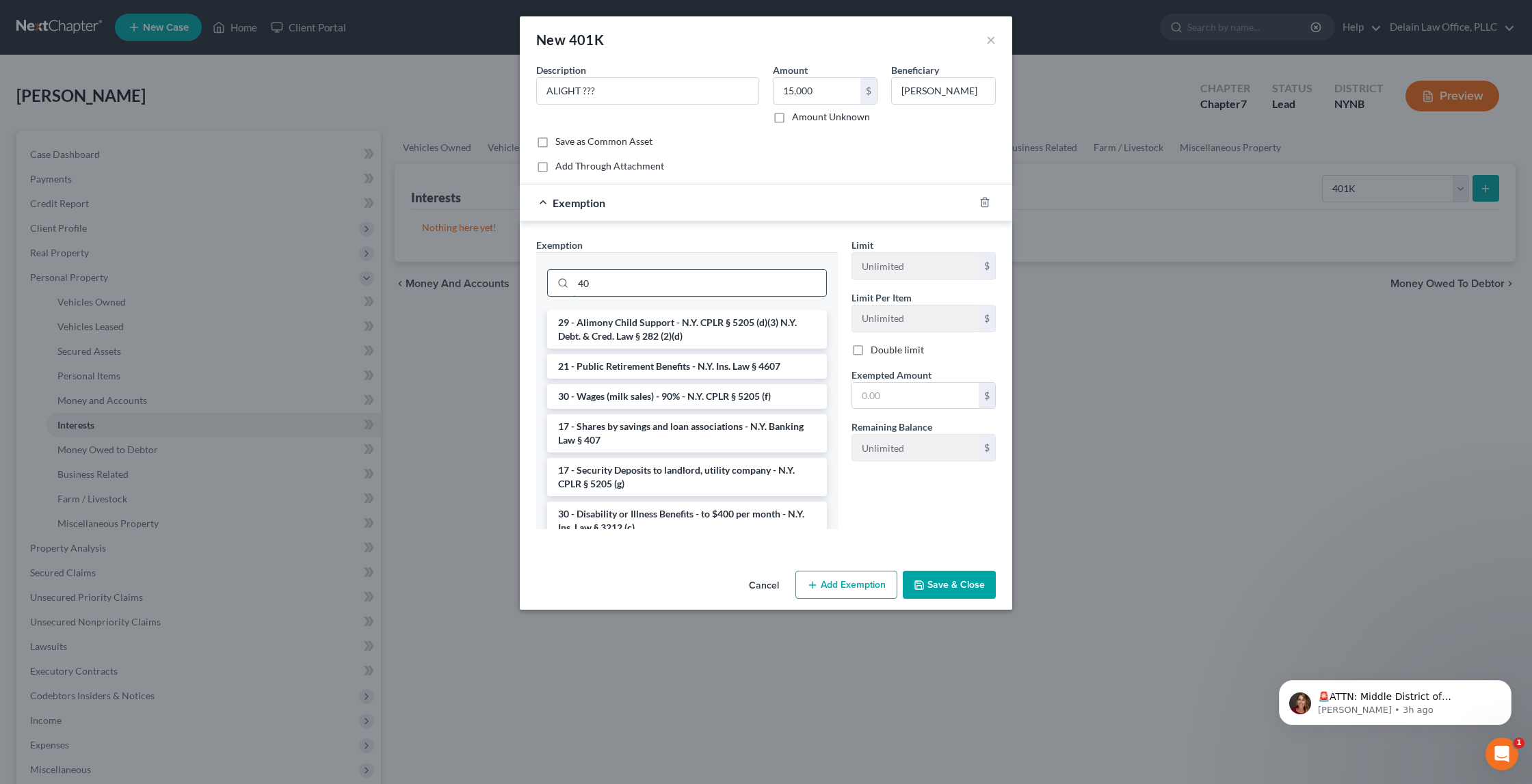
type input "4"
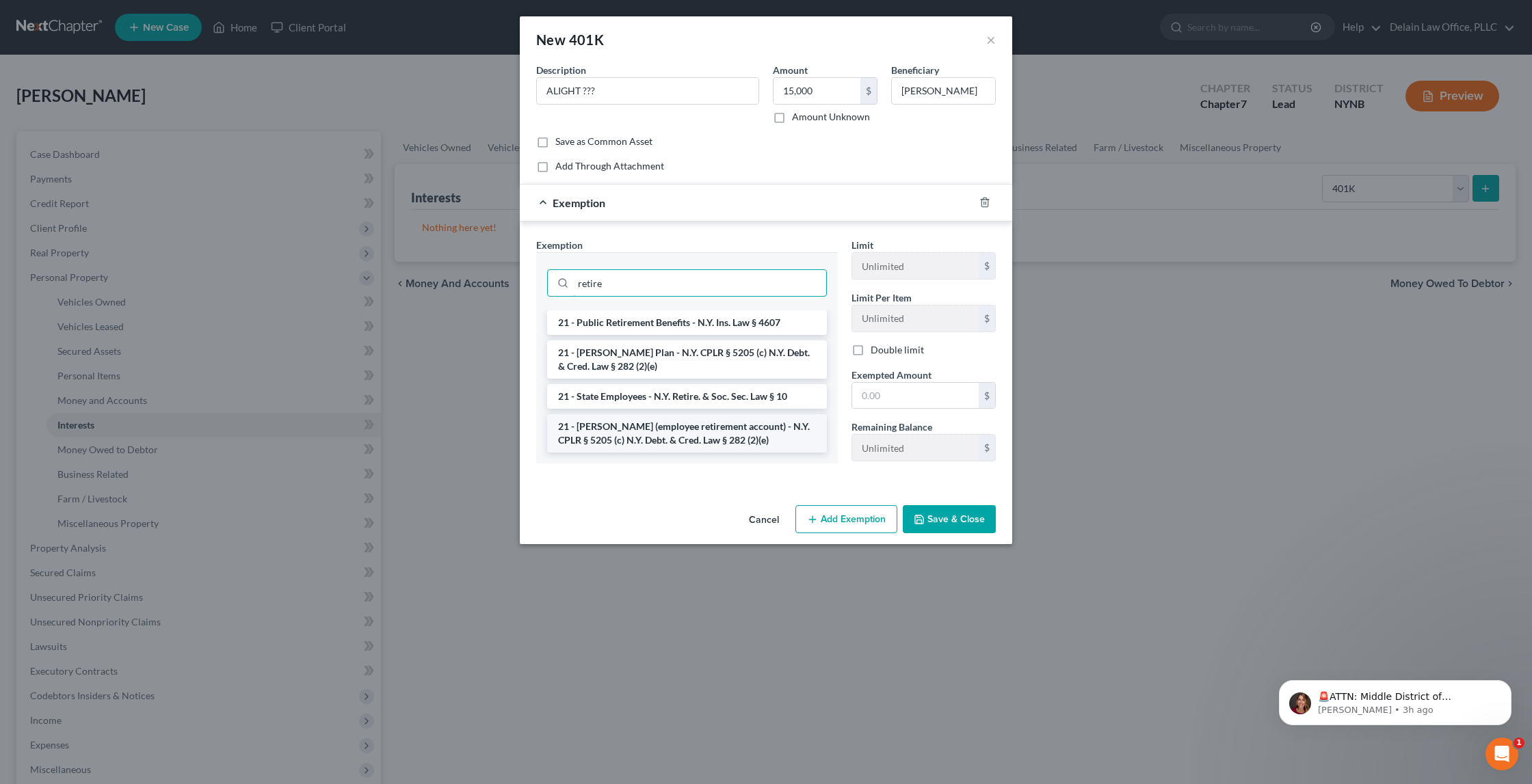
type input "retire"
click at [674, 422] on li "21 - [PERSON_NAME] (employee retirement account) - N.Y. CPLR § 5205 (c) N.Y. De…" at bounding box center [687, 433] width 279 height 38
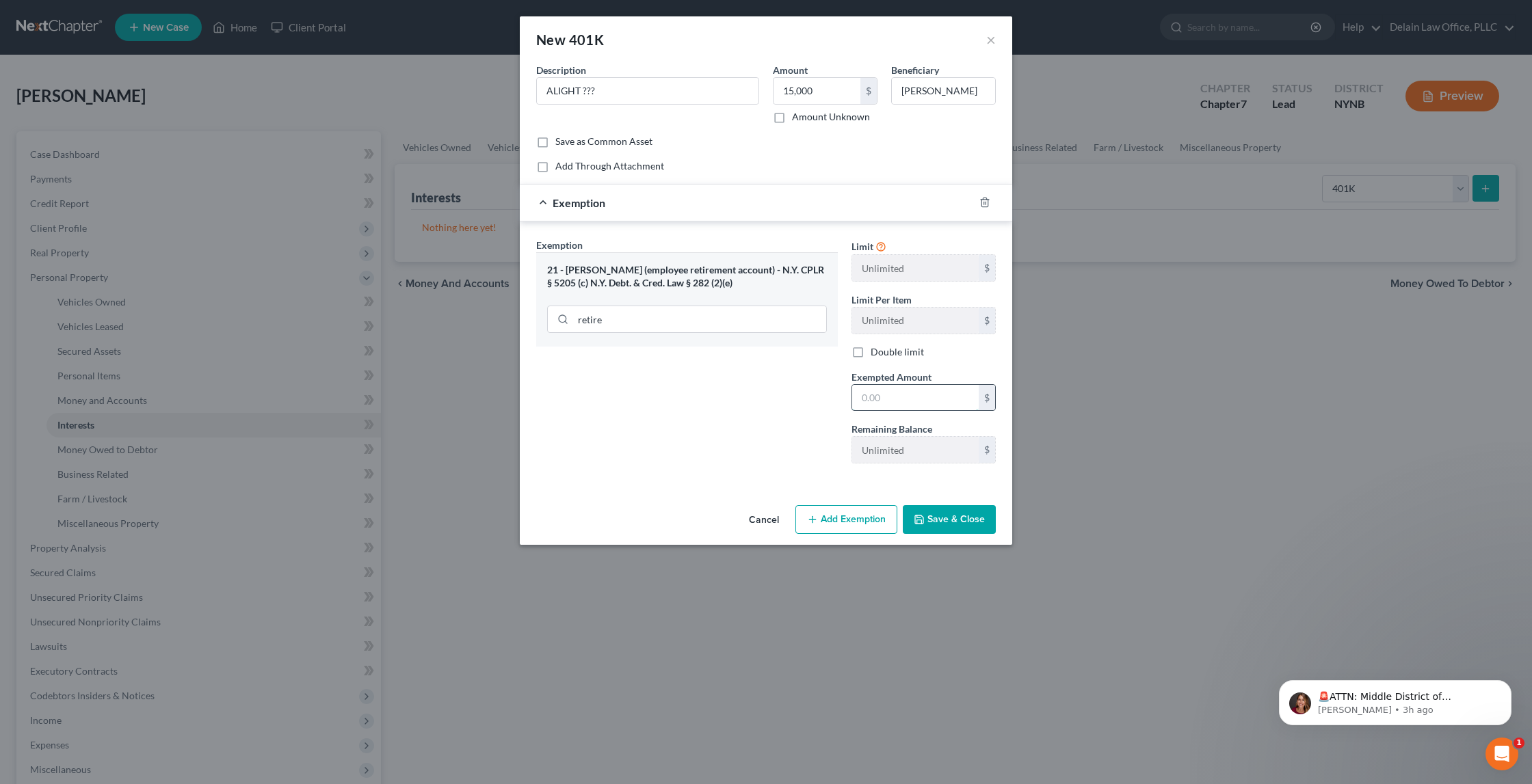
click at [882, 391] on input "text" at bounding box center [915, 398] width 127 height 26
type input "15,000"
click at [947, 521] on button "Save & Close" at bounding box center [949, 519] width 93 height 29
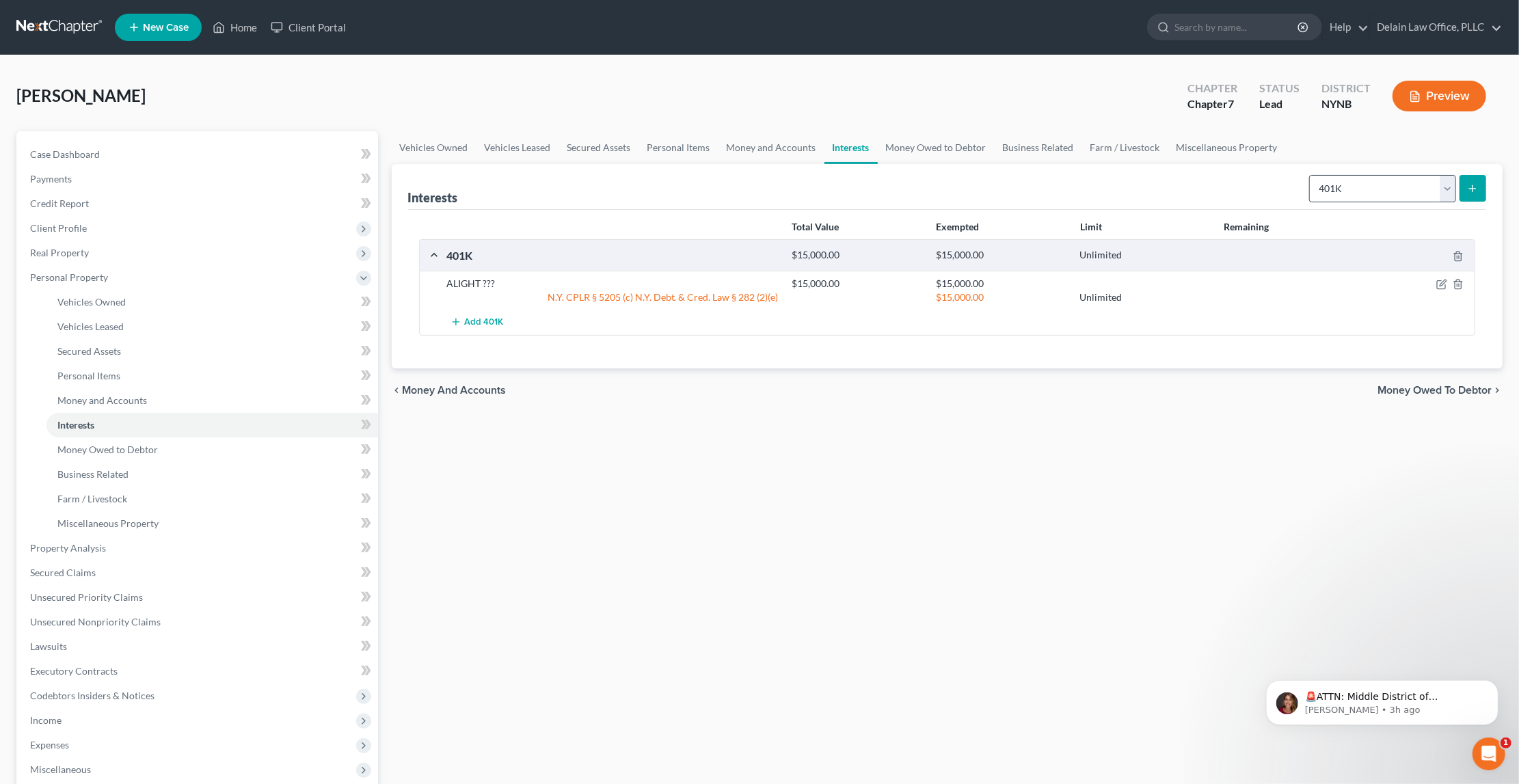
scroll to position [2, 0]
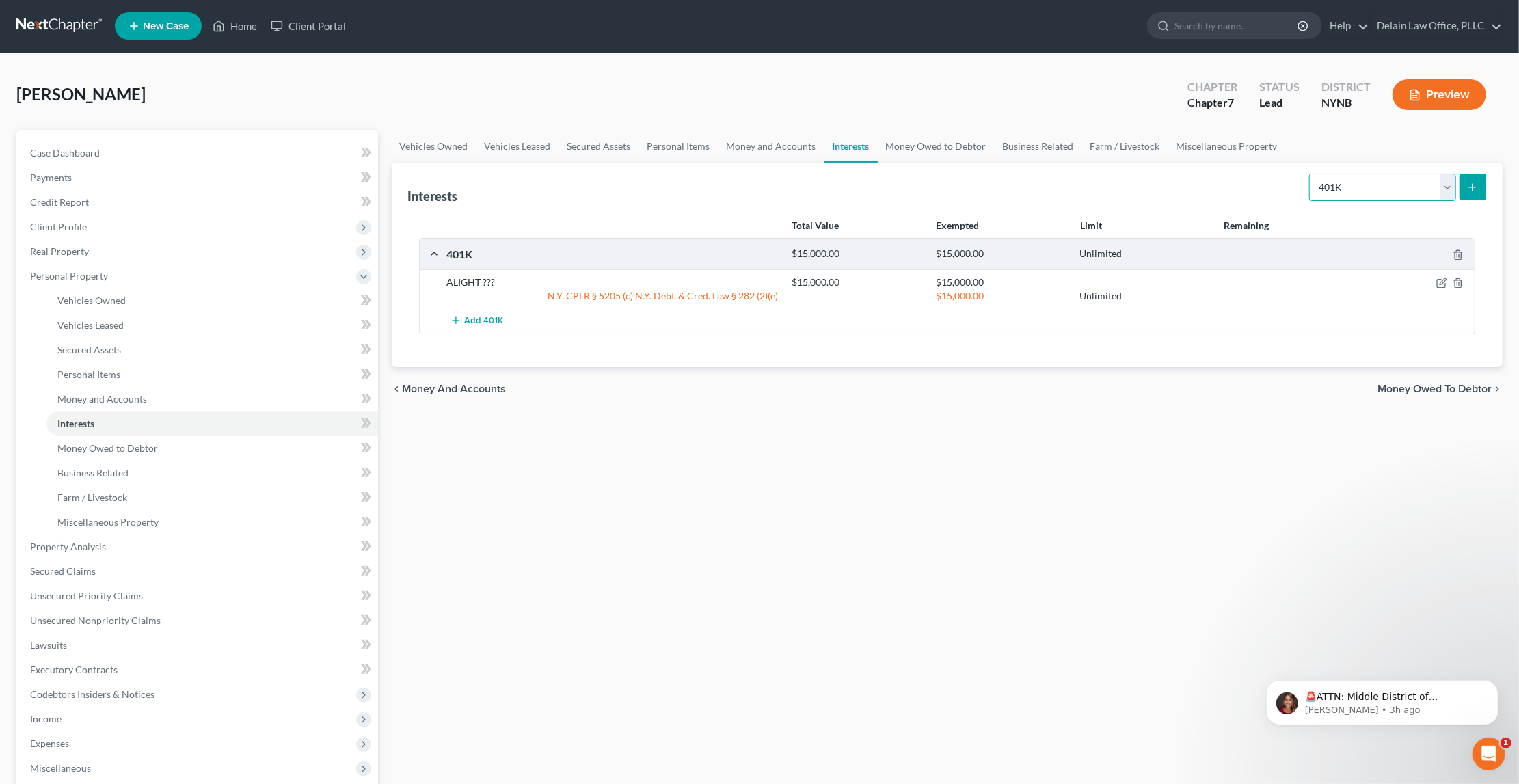
select select "pension_plan"
click at [1476, 177] on button "submit" at bounding box center [1472, 187] width 27 height 27
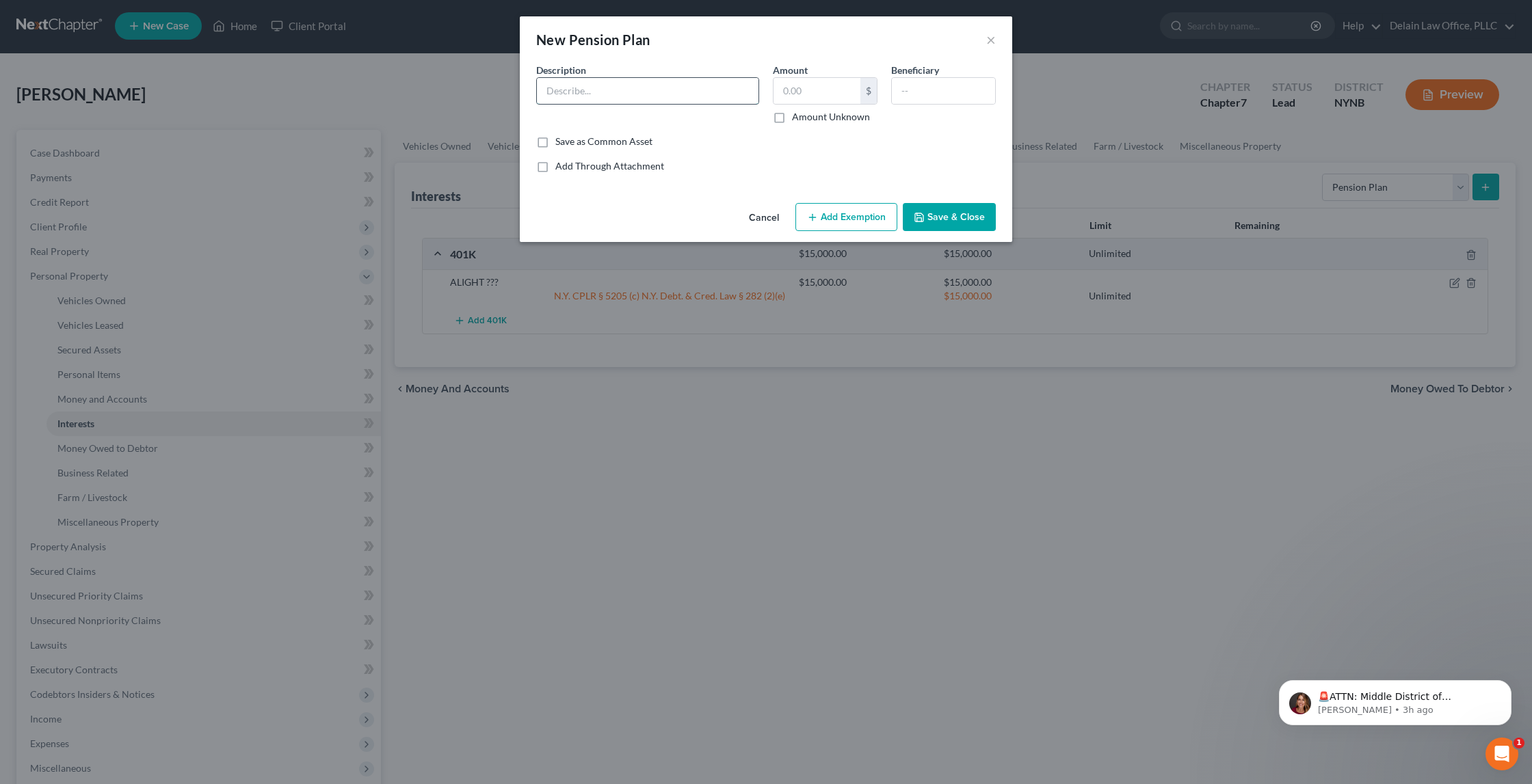
click at [641, 86] on input "text" at bounding box center [647, 91] width 221 height 26
type input "[PERSON_NAME] Contractors/Alight Resources"
click at [792, 118] on label "Amount Unknown" at bounding box center [830, 117] width 78 height 14
click at [797, 118] on input "Amount Unknown" at bounding box center [802, 114] width 9 height 9
checkbox input "true"
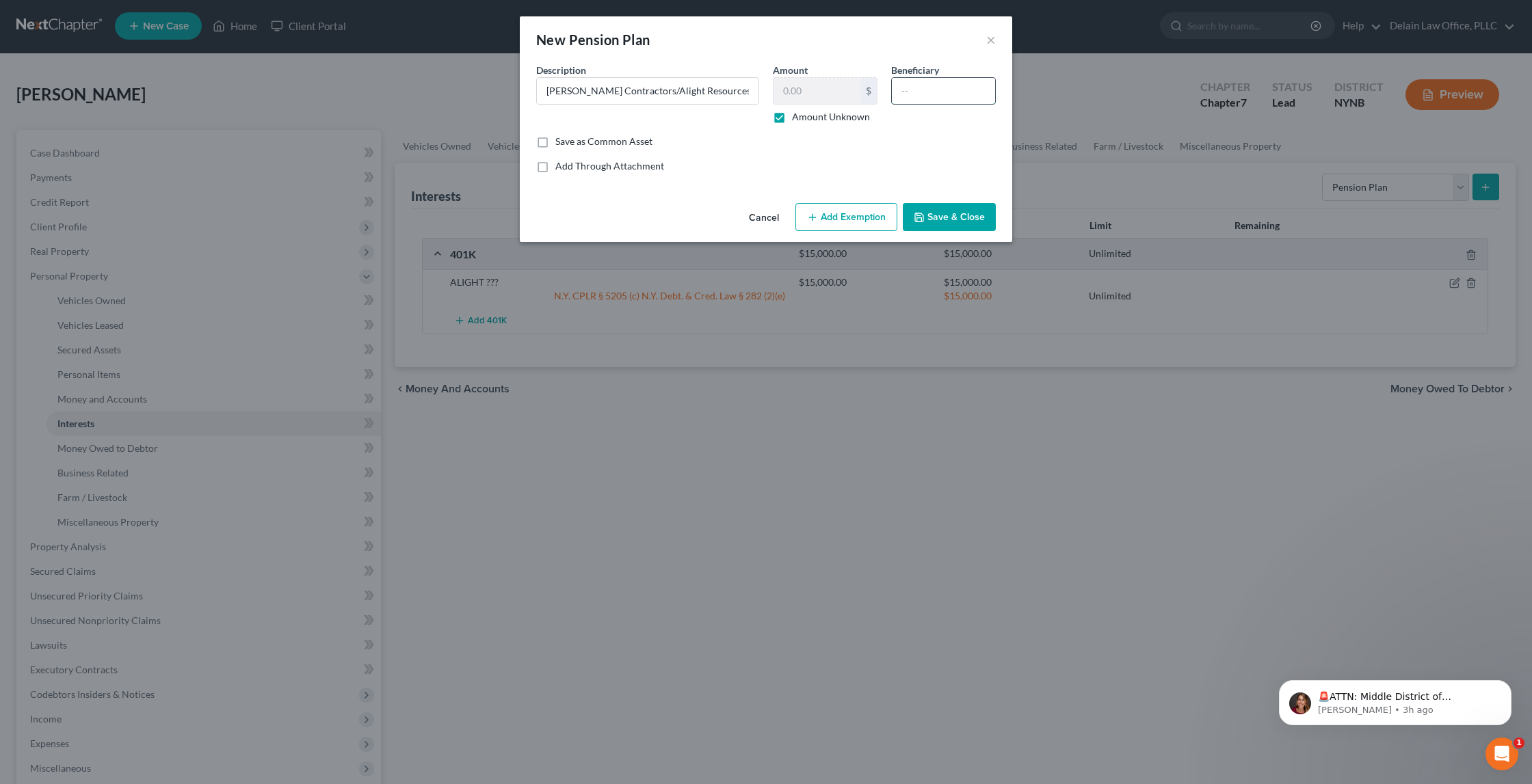
click at [922, 95] on input "text" at bounding box center [944, 91] width 103 height 26
type input "[PERSON_NAME]"
click at [936, 212] on button "Save & Close" at bounding box center [949, 217] width 93 height 29
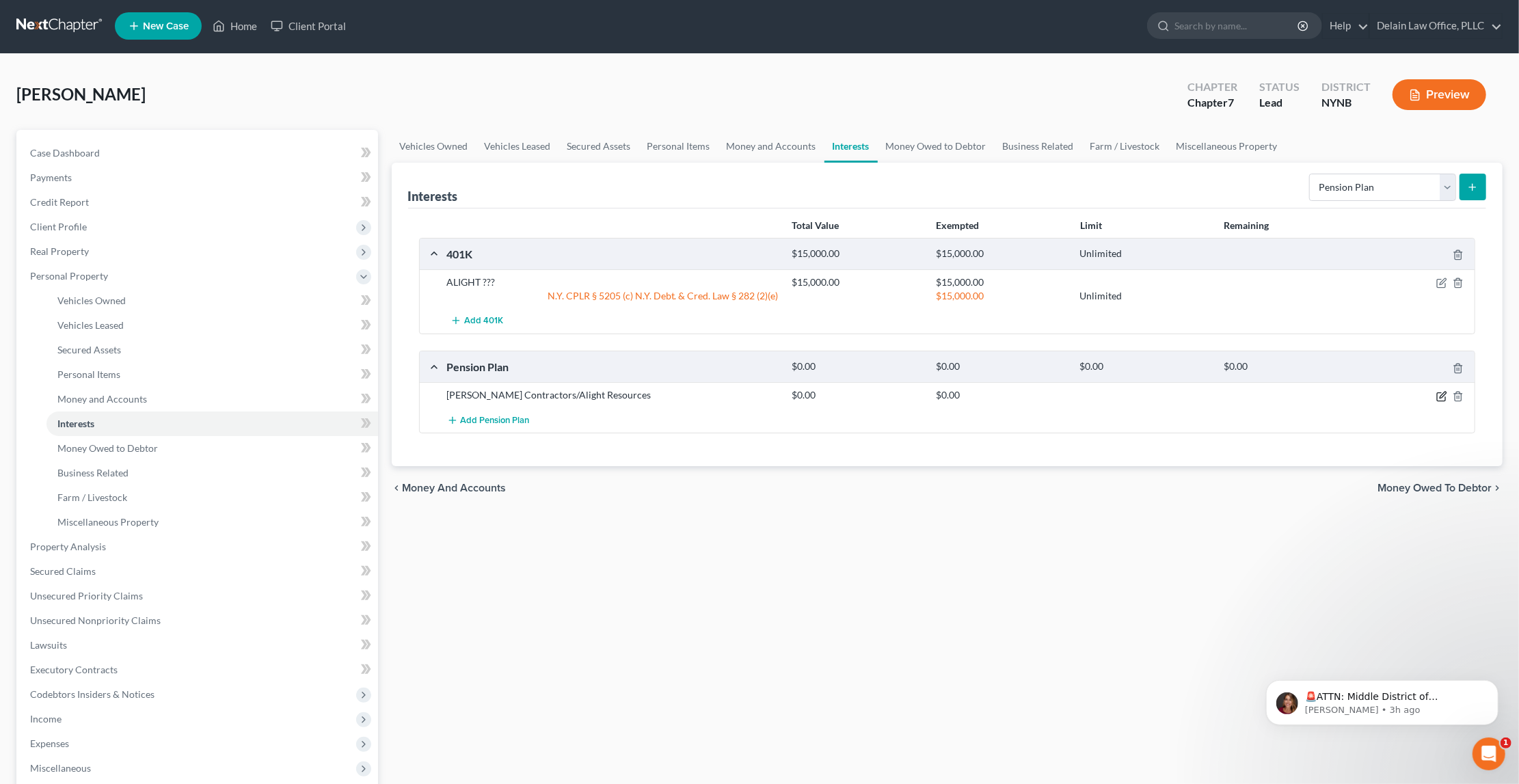
click at [1441, 394] on icon "button" at bounding box center [1443, 395] width 7 height 7
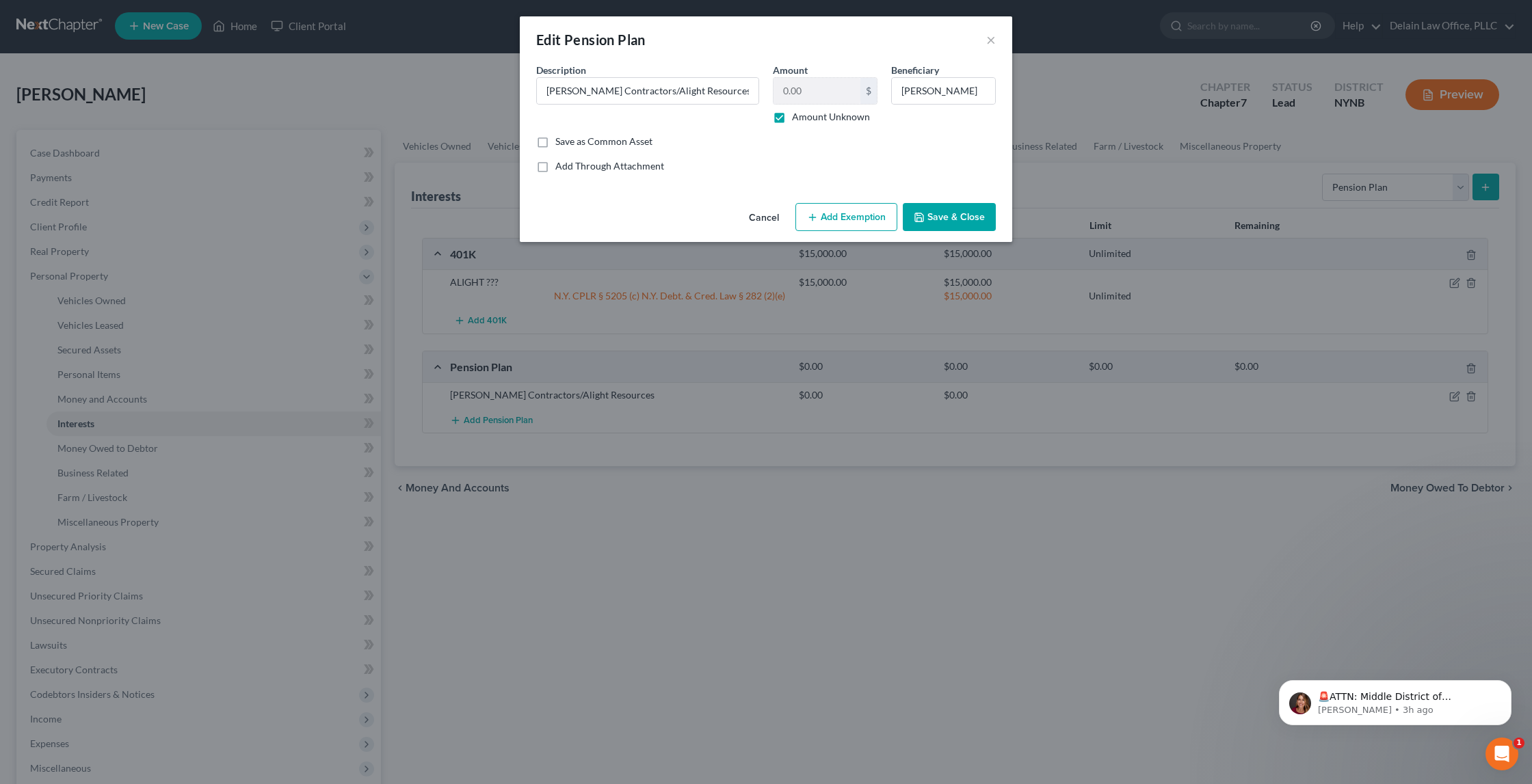
click at [860, 221] on button "Add Exemption" at bounding box center [846, 217] width 102 height 29
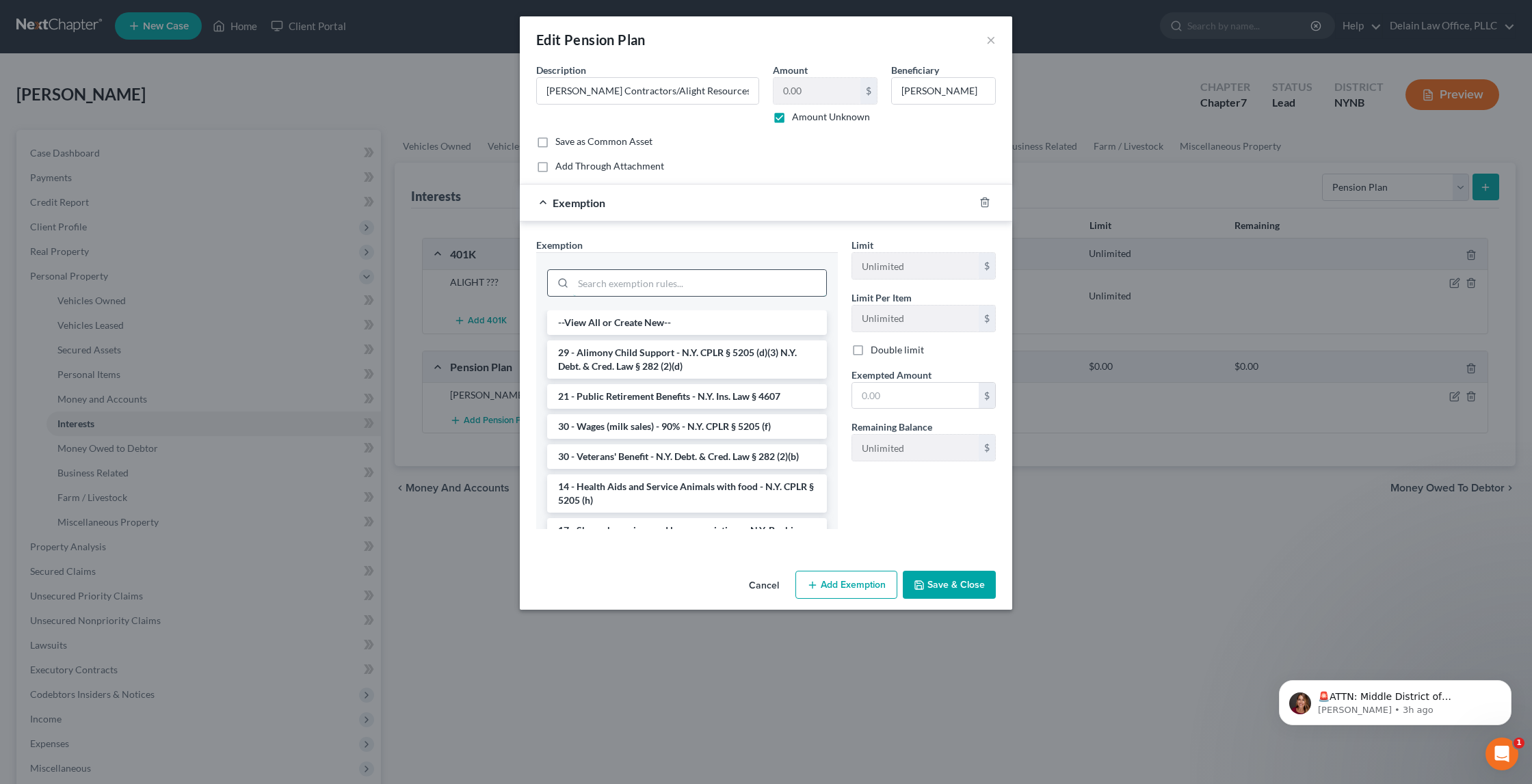
click at [733, 282] on input "search" at bounding box center [700, 283] width 253 height 26
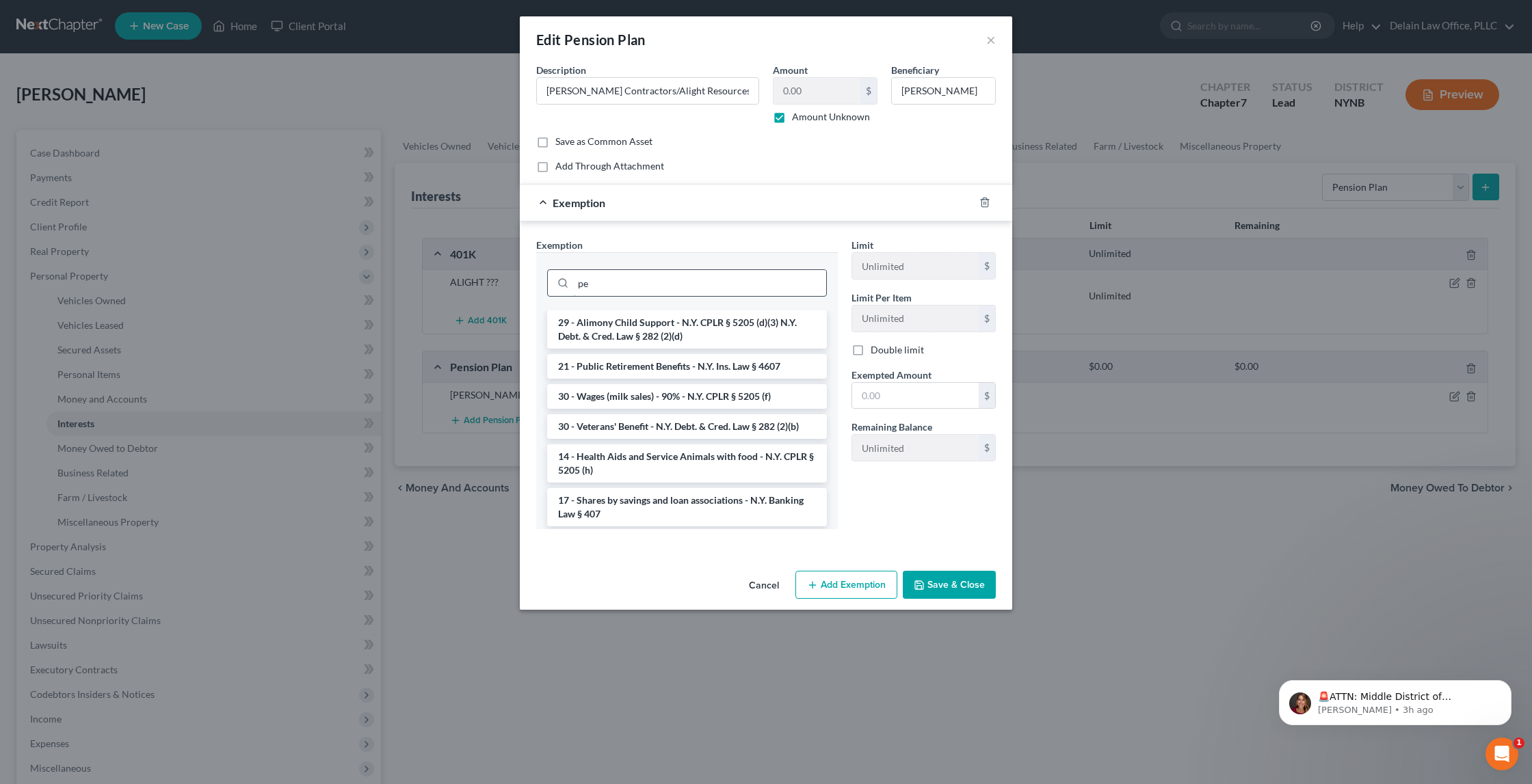
type input "p"
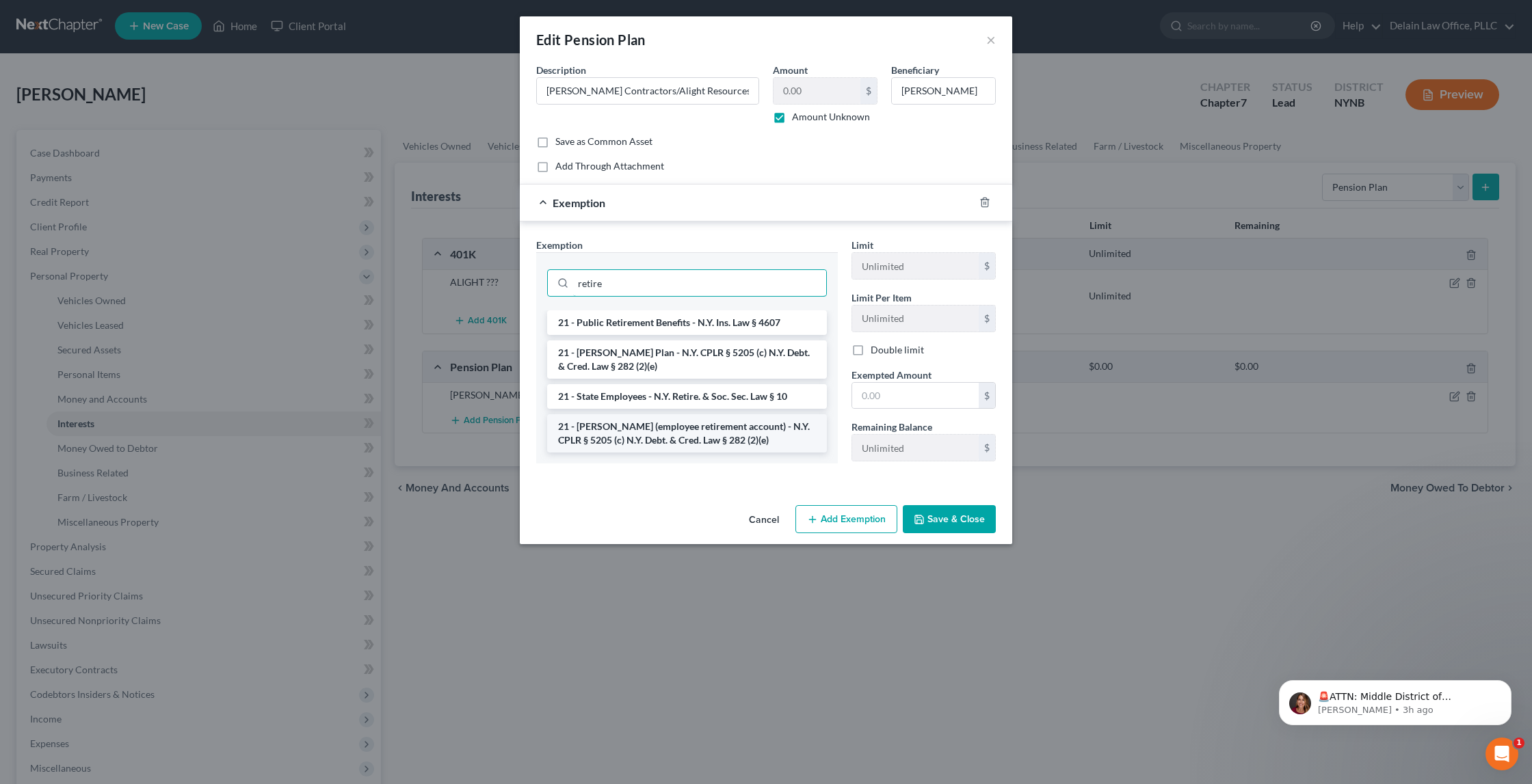
type input "retire"
click at [685, 426] on li "21 - [PERSON_NAME] (employee retirement account) - N.Y. CPLR § 5205 (c) N.Y. De…" at bounding box center [687, 433] width 279 height 38
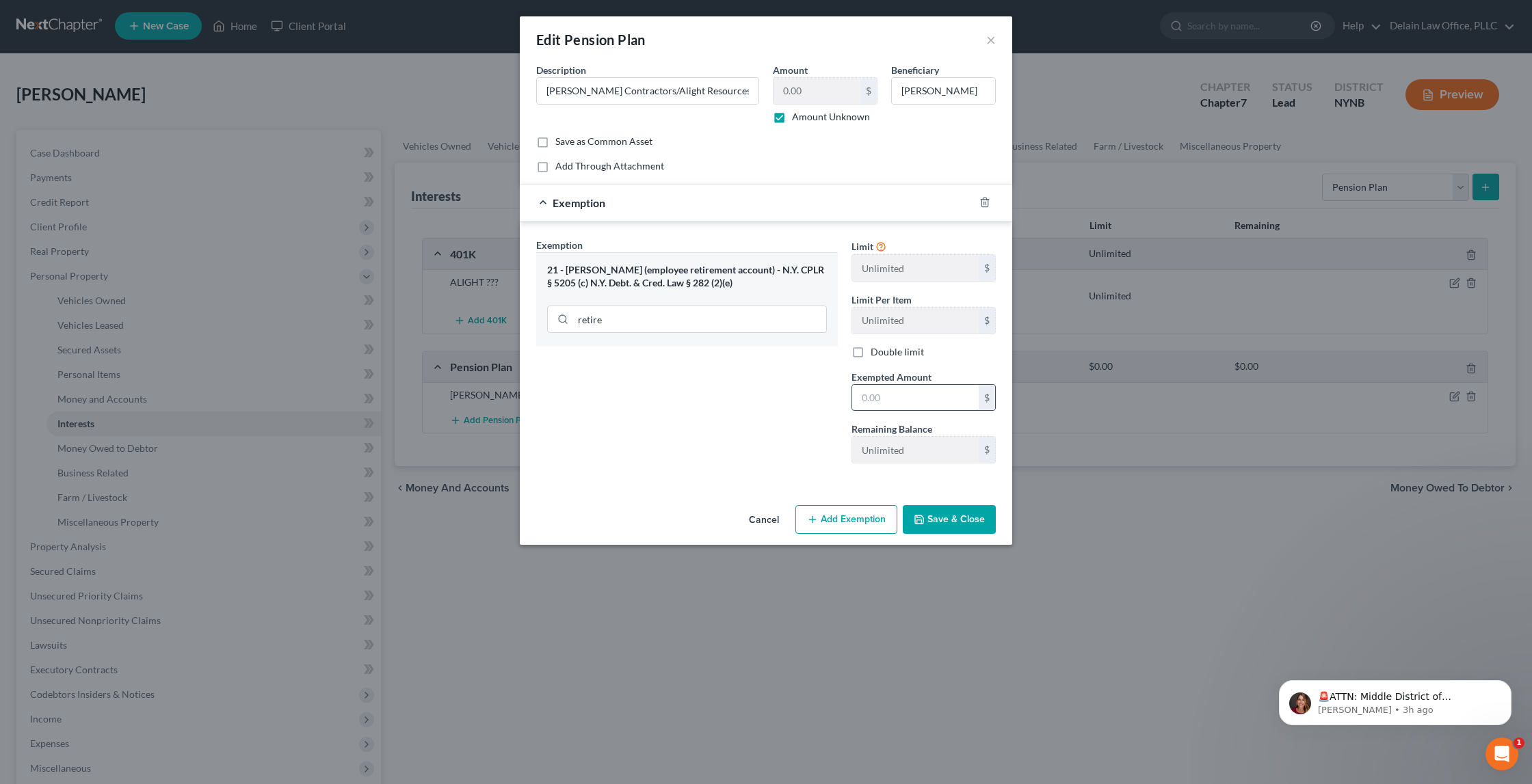
click at [904, 389] on input "text" at bounding box center [915, 398] width 127 height 26
type input "1,000,000"
click at [947, 515] on button "Save & Close" at bounding box center [949, 519] width 93 height 29
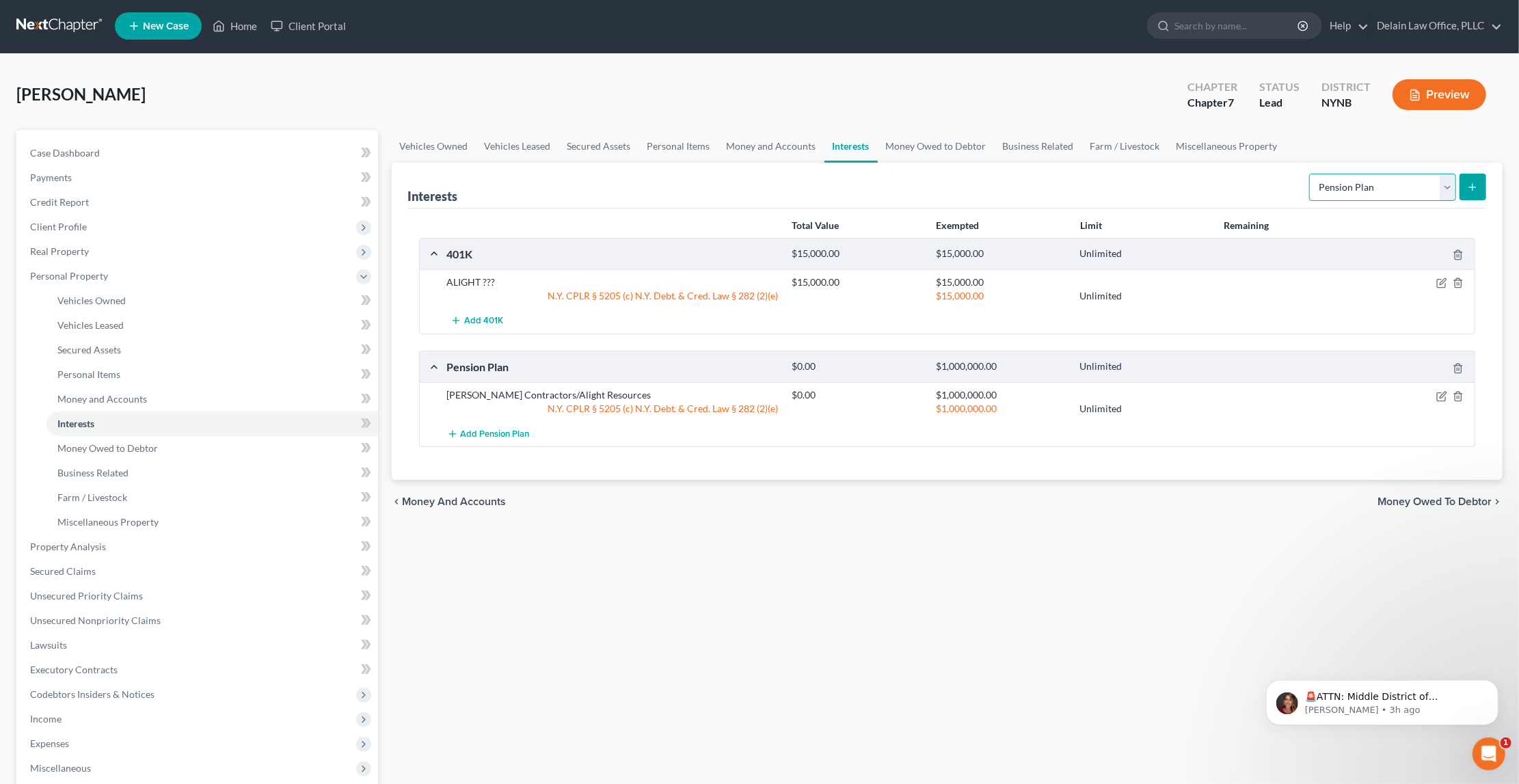
select select "term_life_insurance"
click at [1391, 497] on span "Money Owed to Debtor" at bounding box center [1435, 501] width 114 height 11
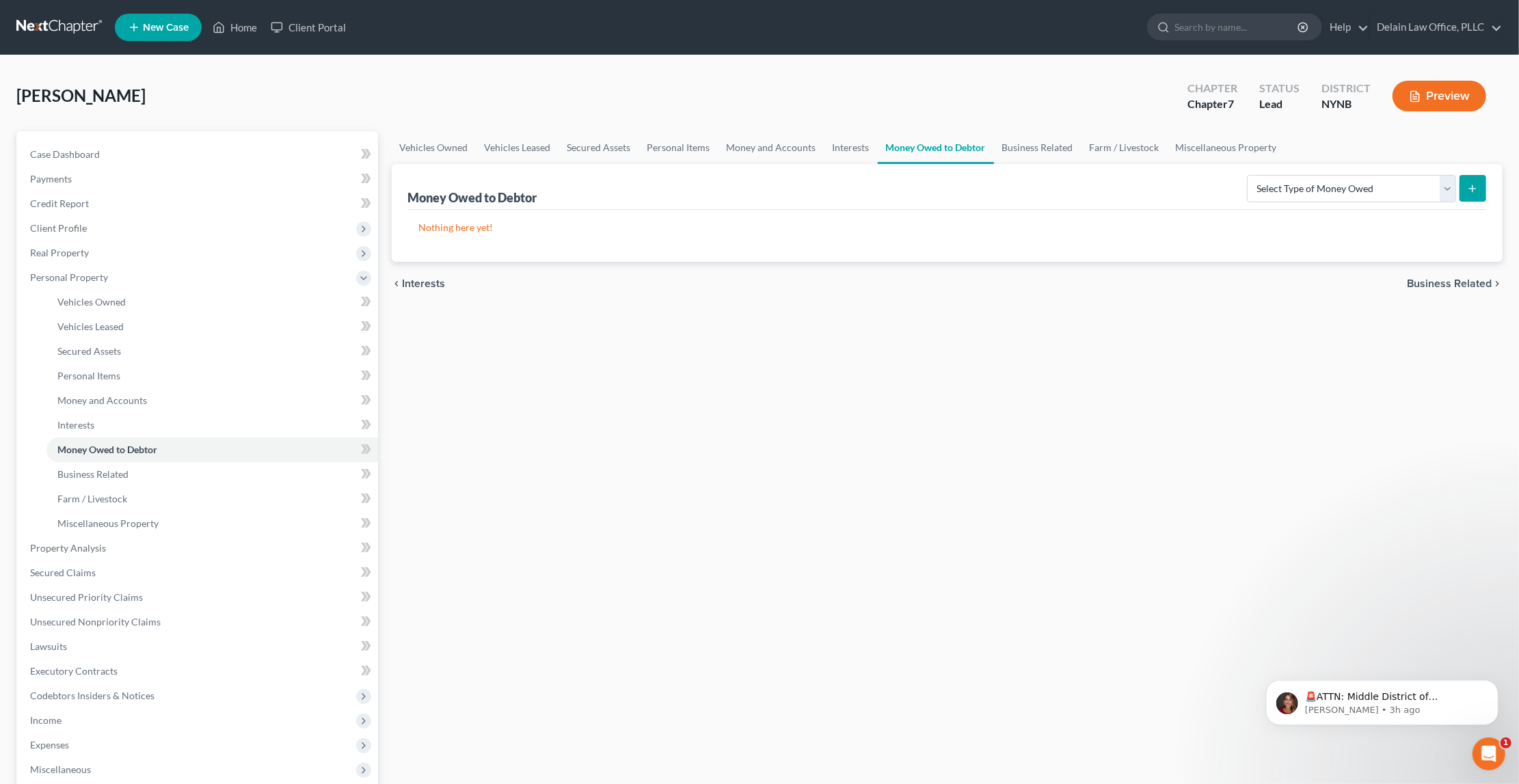
click at [1435, 279] on span "Business Related" at bounding box center [1450, 283] width 85 height 11
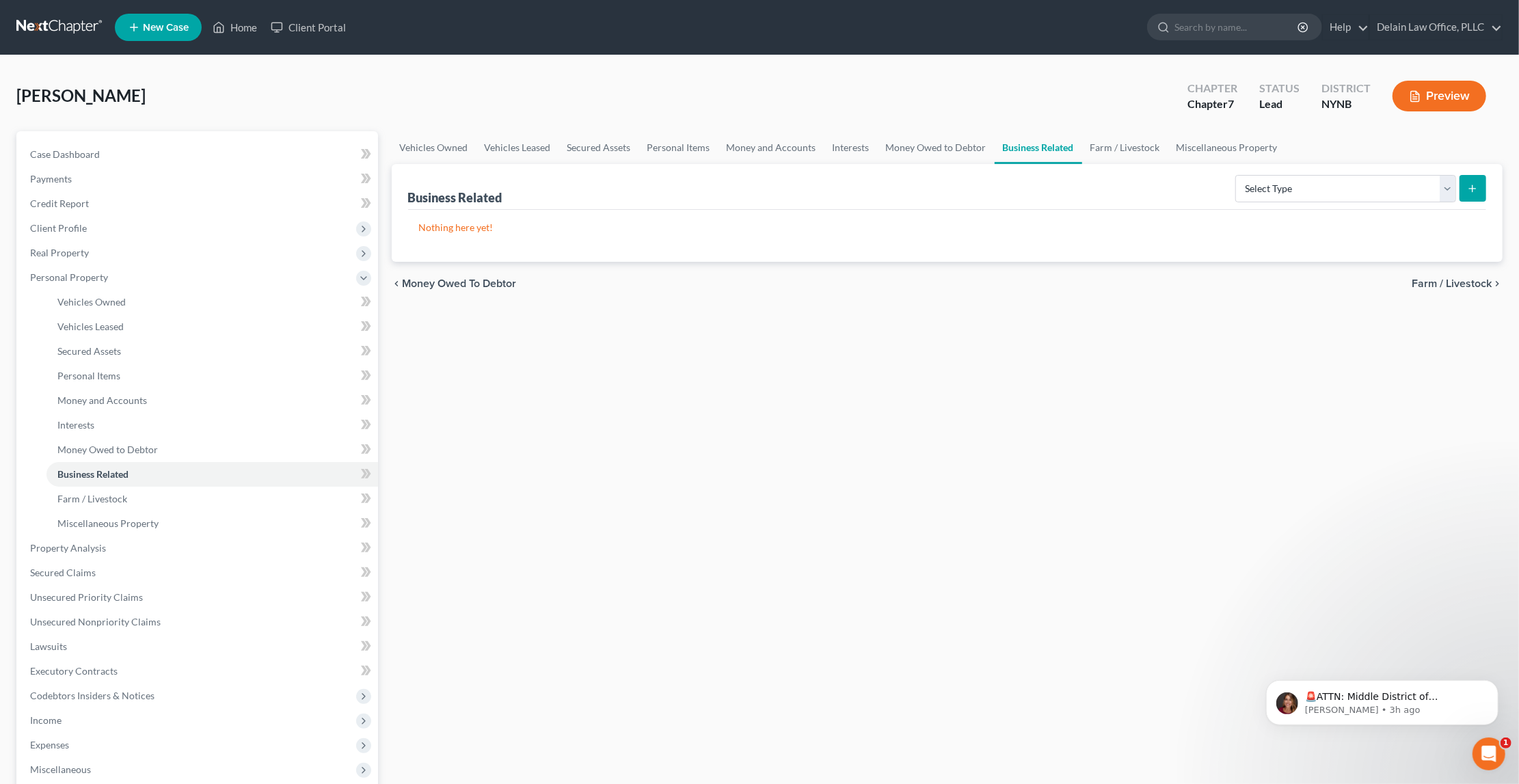
click at [1462, 281] on span "Farm / Livestock" at bounding box center [1452, 283] width 80 height 11
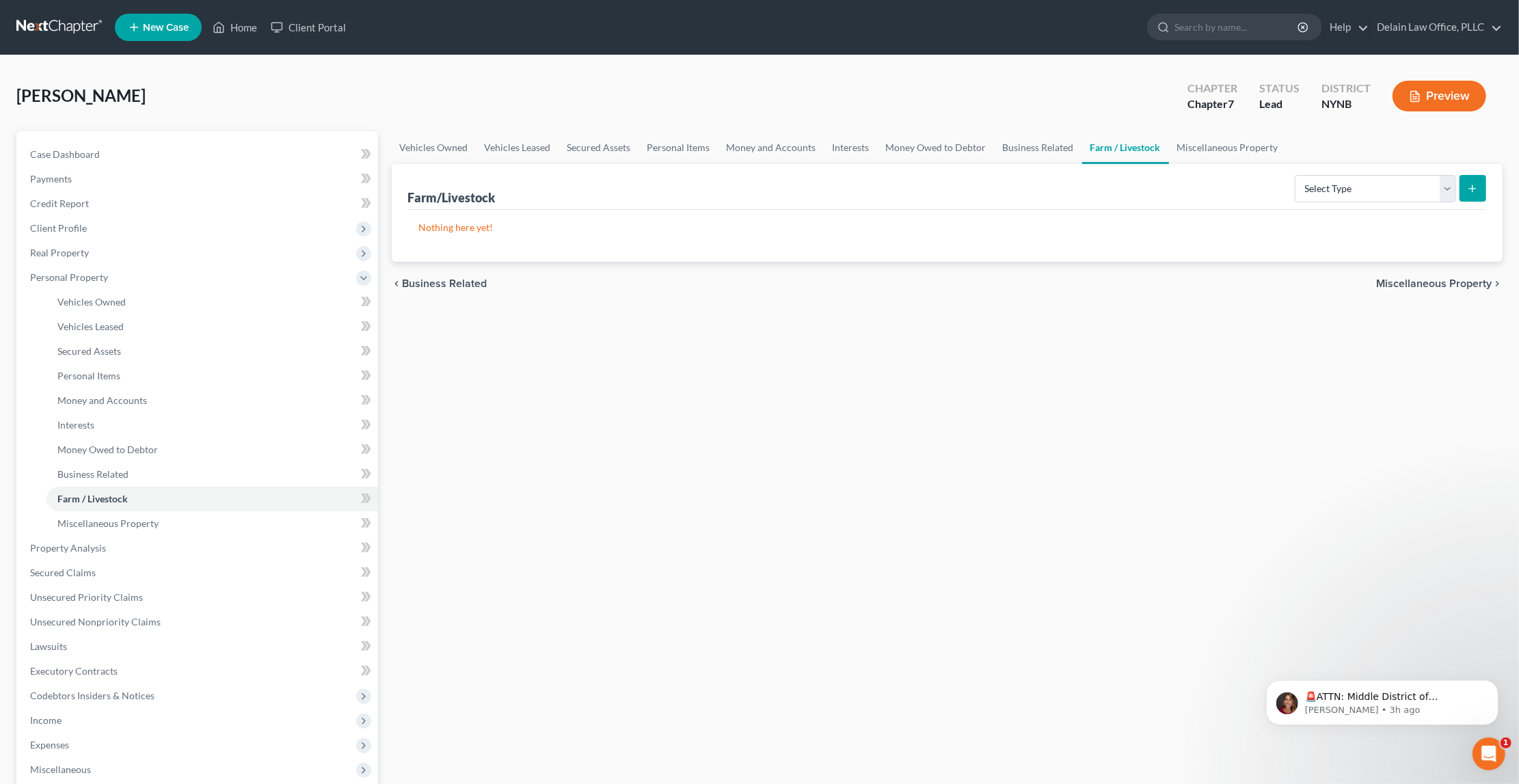
click at [1405, 282] on span "Miscellaneous Property" at bounding box center [1433, 283] width 115 height 11
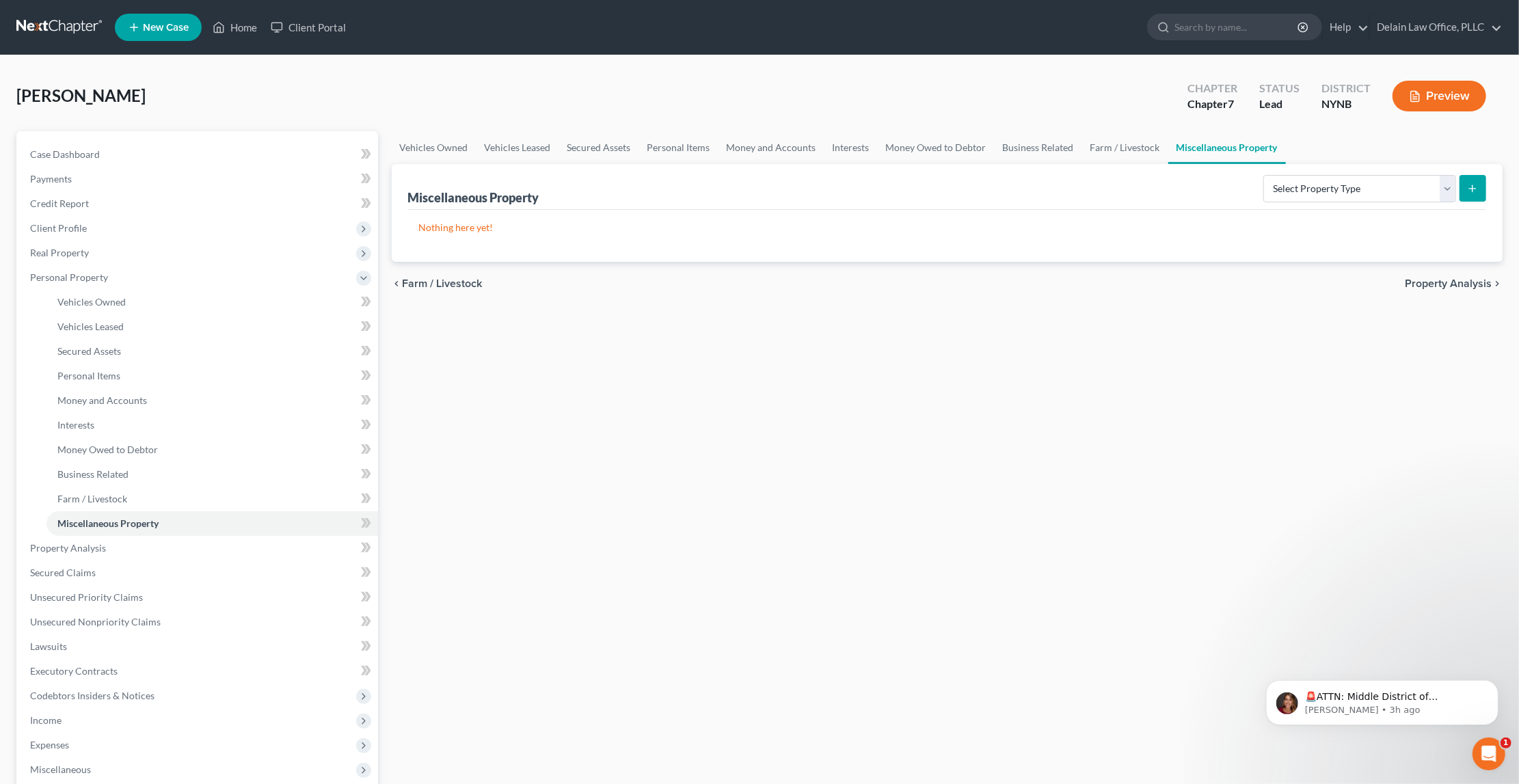
click at [1414, 279] on span "Property Analysis" at bounding box center [1448, 283] width 87 height 11
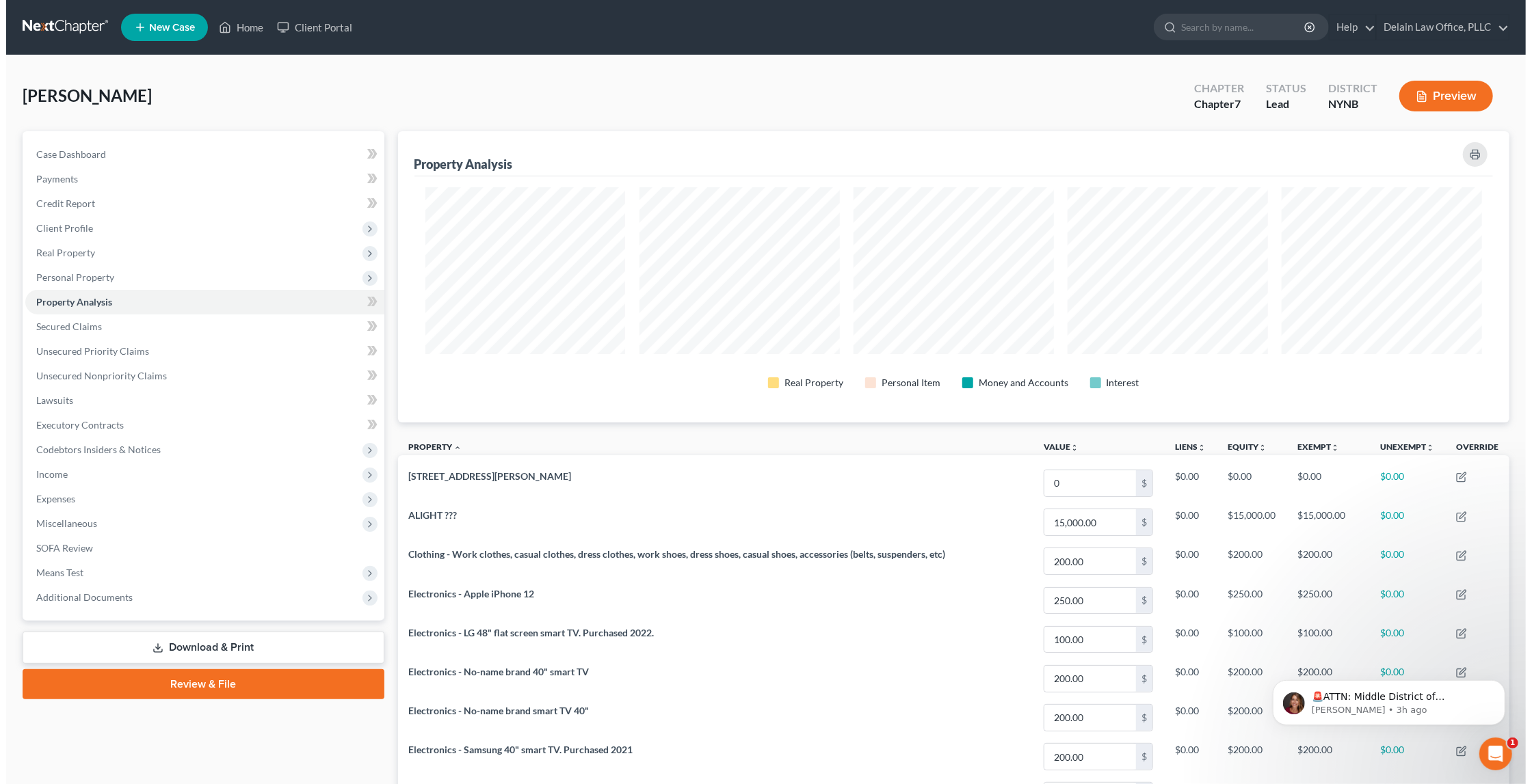
scroll to position [290, 1111]
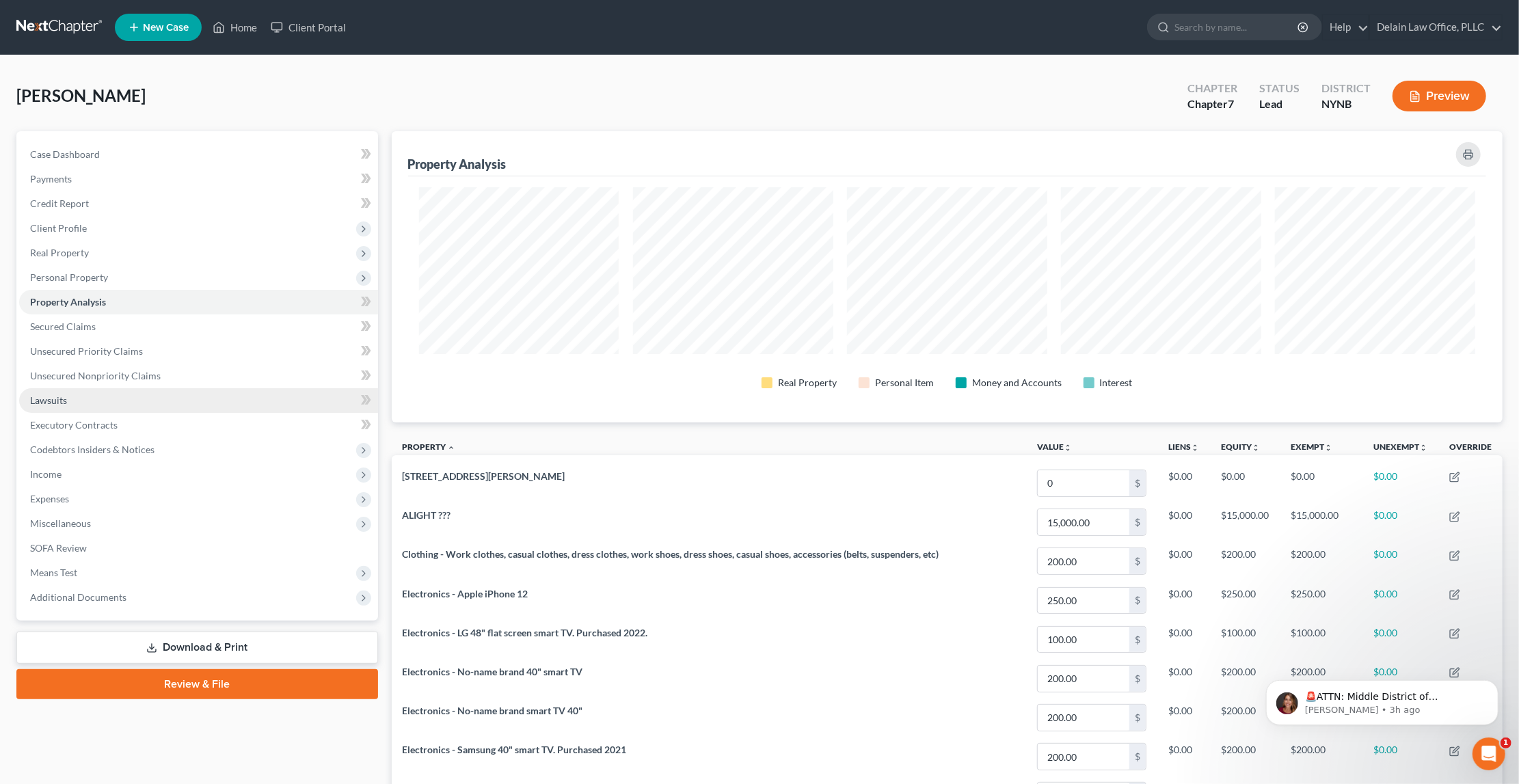
click at [277, 390] on link "Lawsuits" at bounding box center [198, 401] width 359 height 24
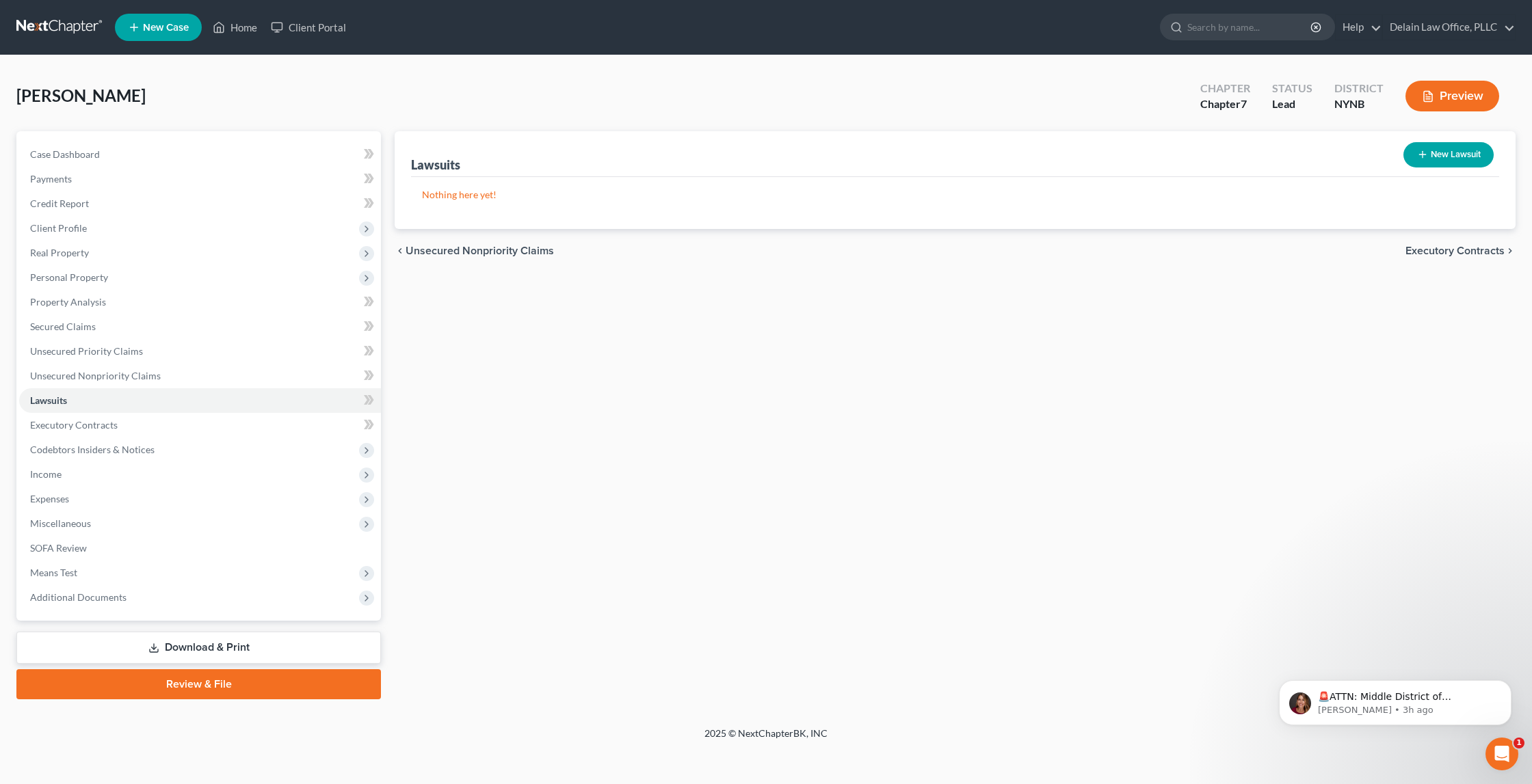
click at [1461, 154] on button "New Lawsuit" at bounding box center [1449, 154] width 91 height 25
select select "0"
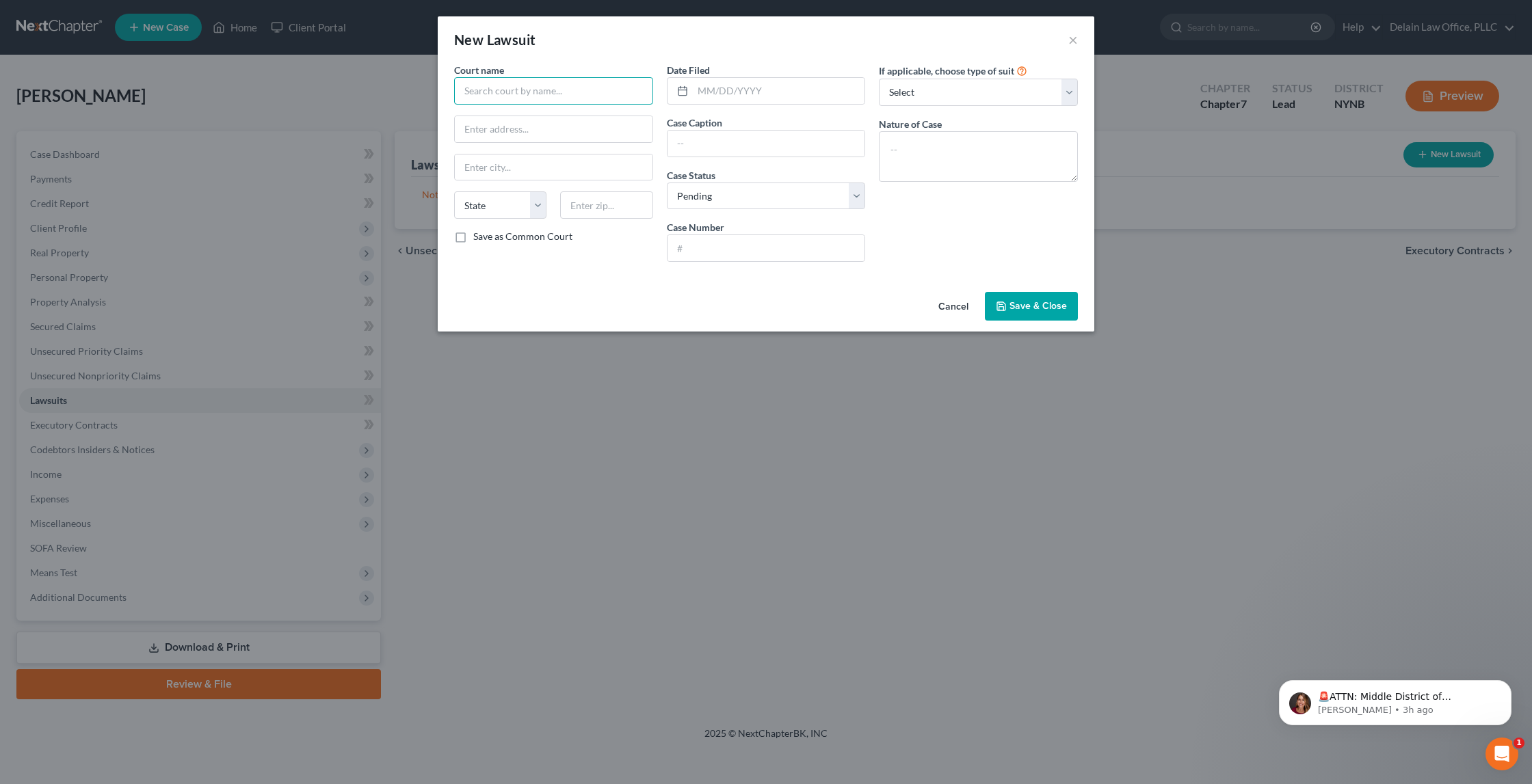
click at [575, 91] on input "text" at bounding box center [554, 91] width 199 height 27
type input "St. Lawrence County Supreme"
click at [717, 84] on input "text" at bounding box center [779, 91] width 172 height 26
type input "[DATE]"
click at [700, 134] on input "text" at bounding box center [766, 144] width 198 height 26
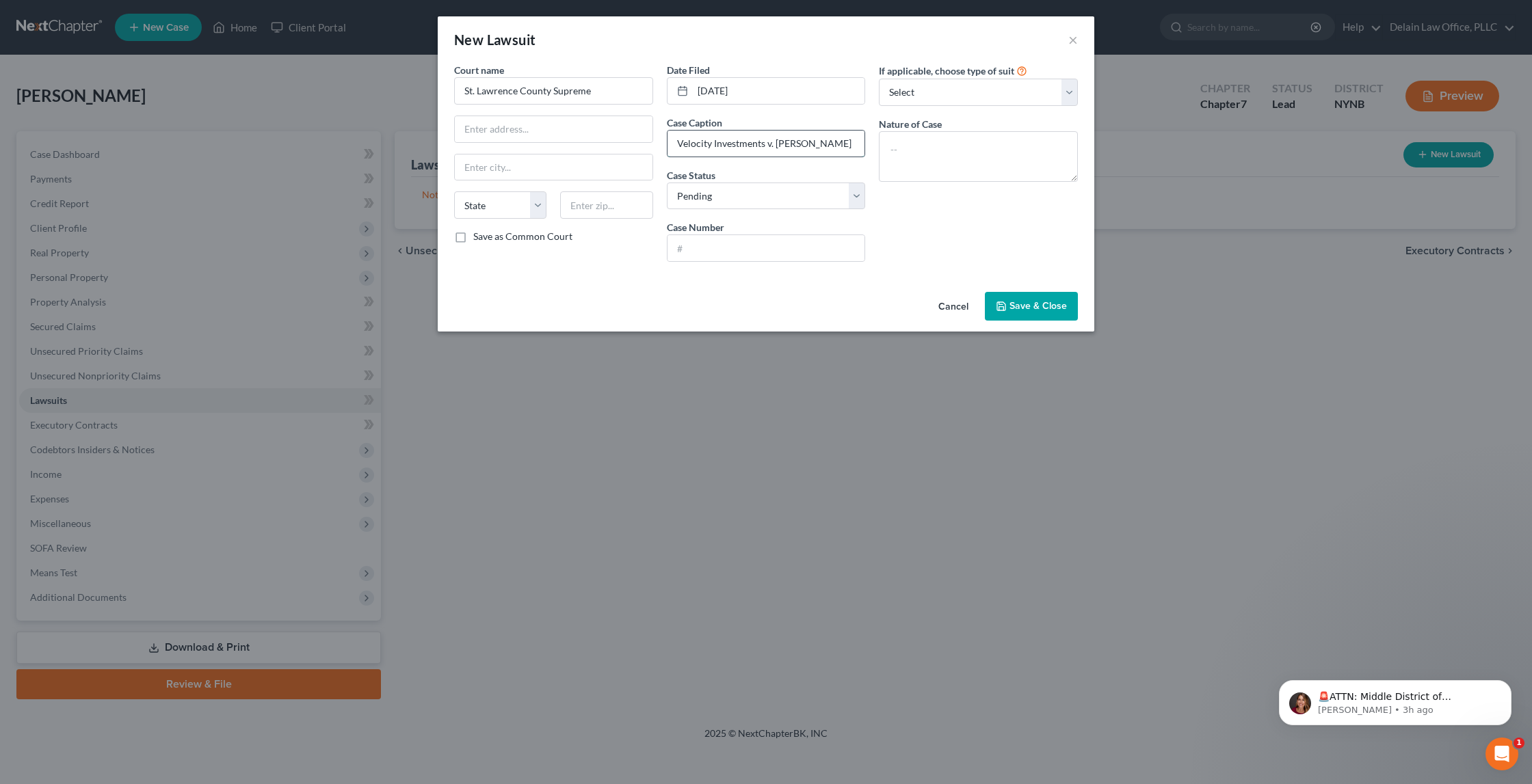
type input "Velocity Investments v. [PERSON_NAME]"
click at [746, 249] on input "text" at bounding box center [766, 248] width 198 height 26
type input "25-168292"
click at [1035, 141] on textarea at bounding box center [979, 157] width 199 height 51
type textarea "Collections"
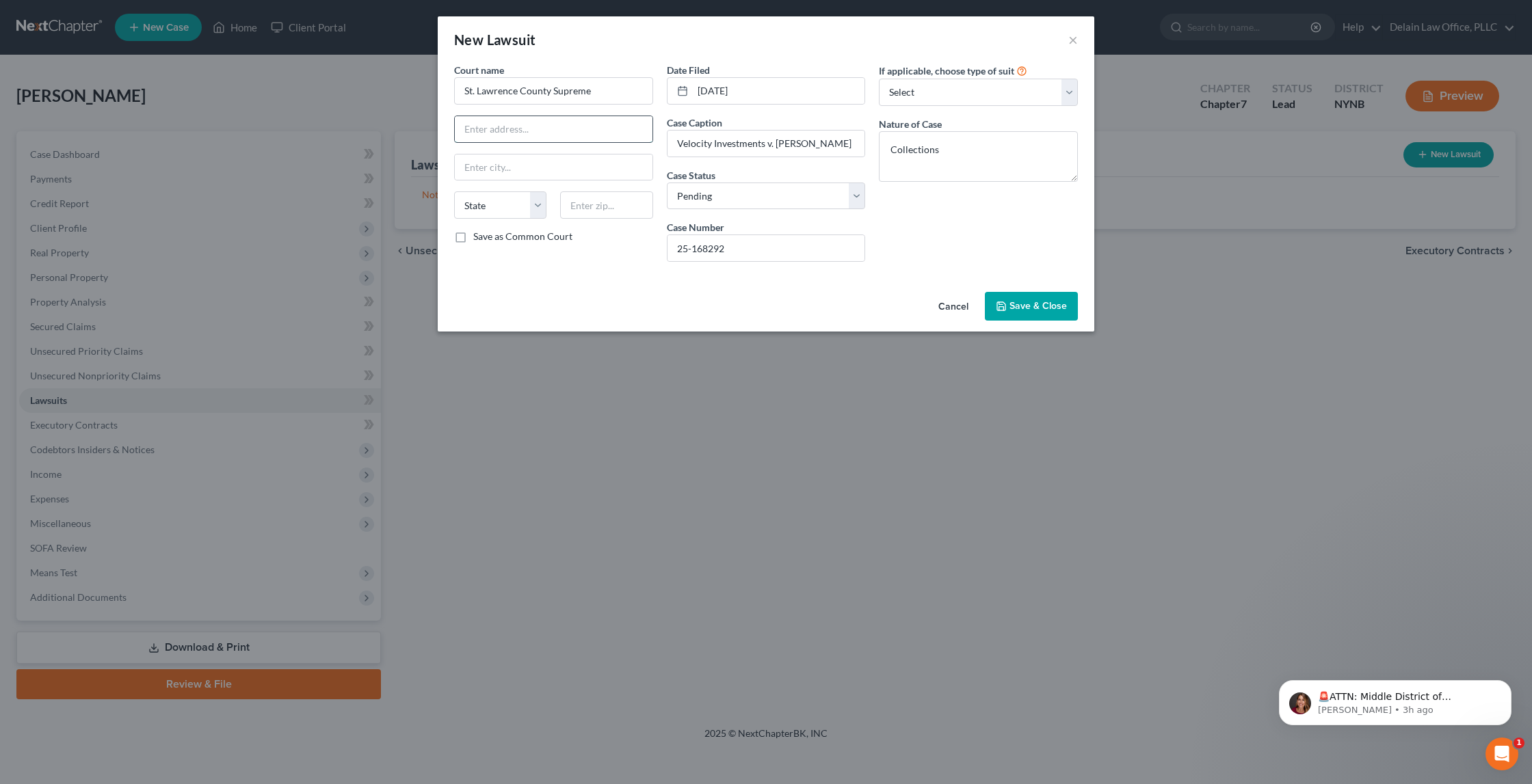
click at [571, 126] on input "text" at bounding box center [554, 129] width 198 height 26
type input "[STREET_ADDRESS]"
type input "[GEOGRAPHIC_DATA]"
select select "35"
paste input "13617"
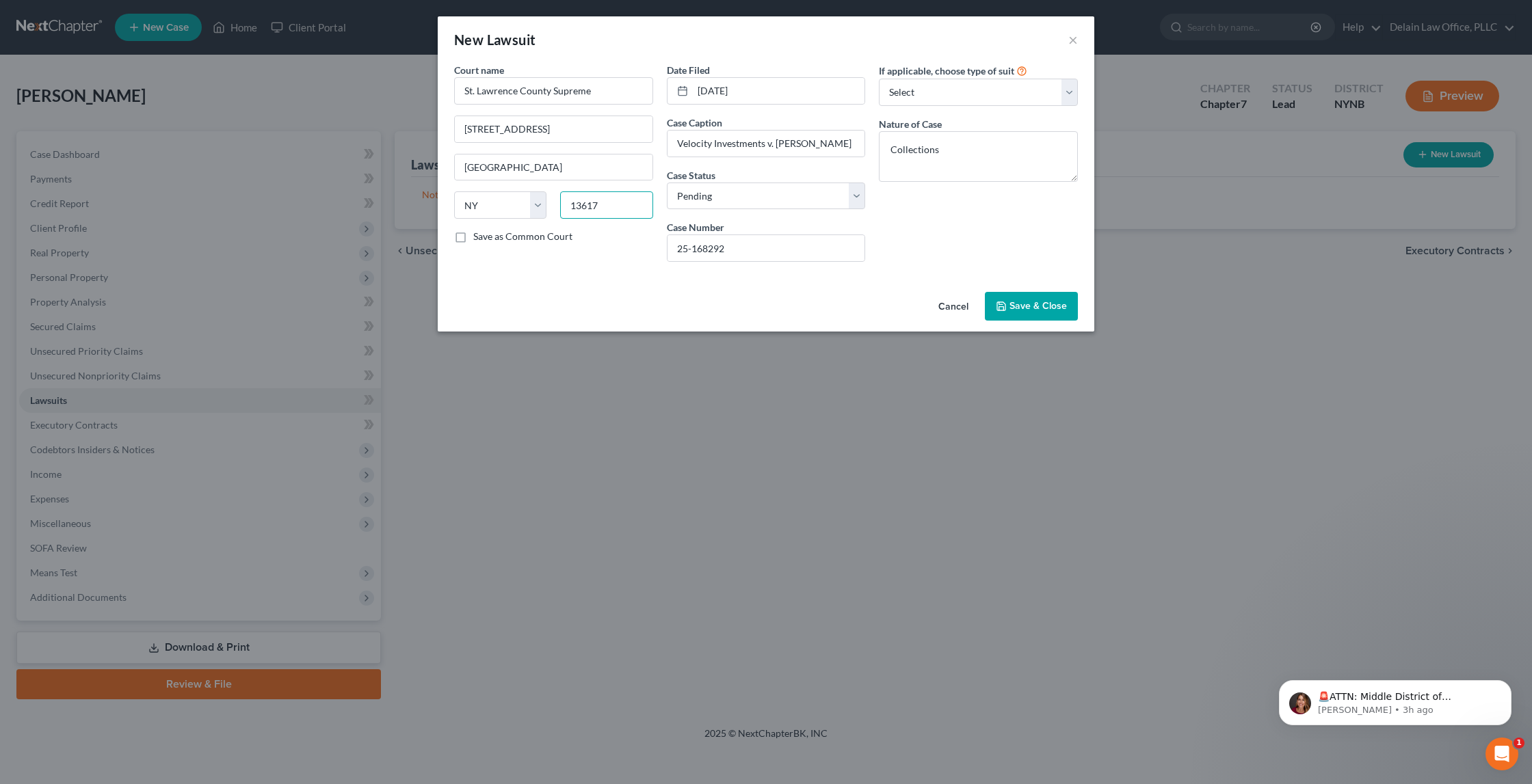
type input "13617"
click at [1019, 302] on span "Save & Close" at bounding box center [1038, 306] width 57 height 11
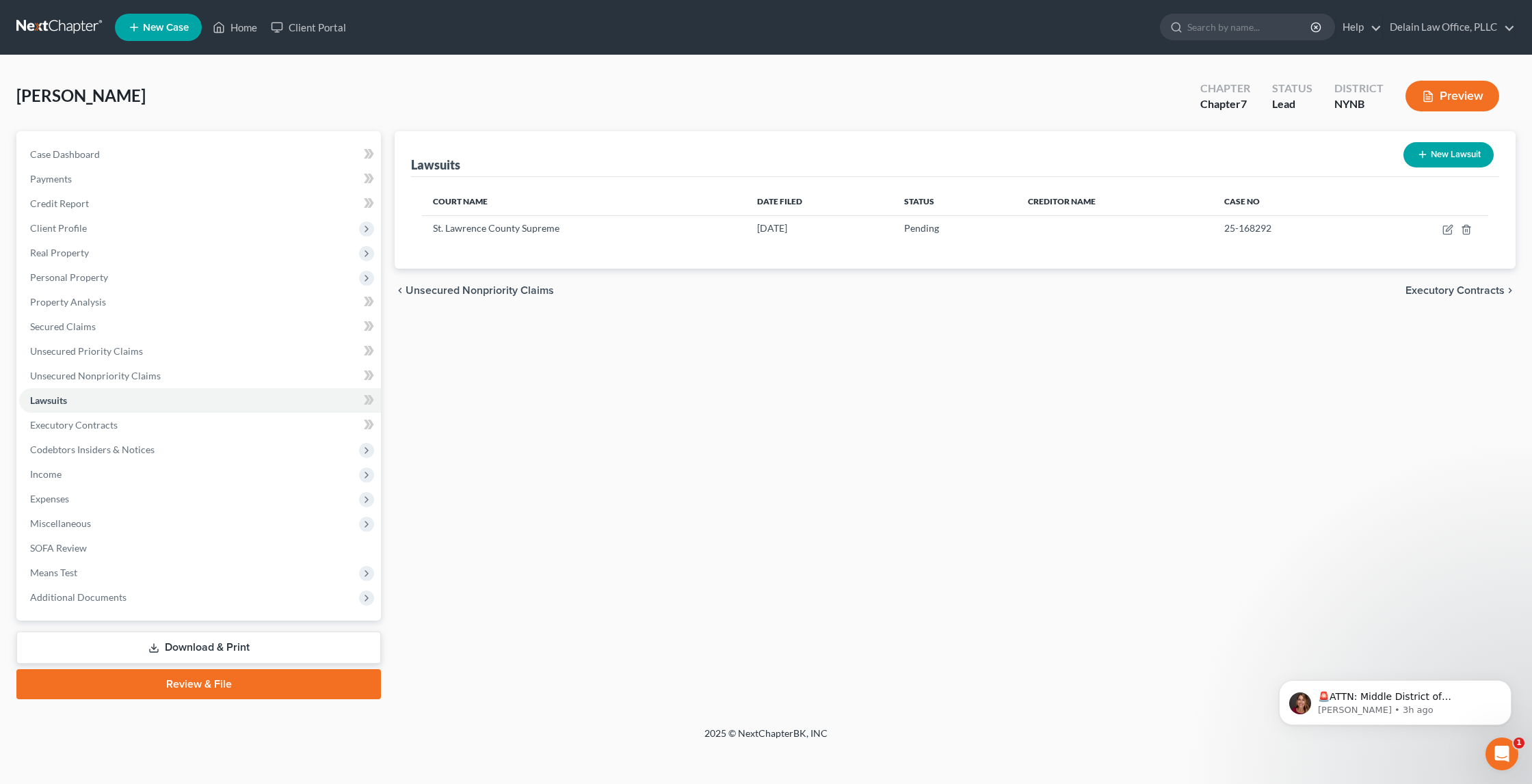
click at [1415, 285] on span "Executory Contracts" at bounding box center [1454, 290] width 99 height 11
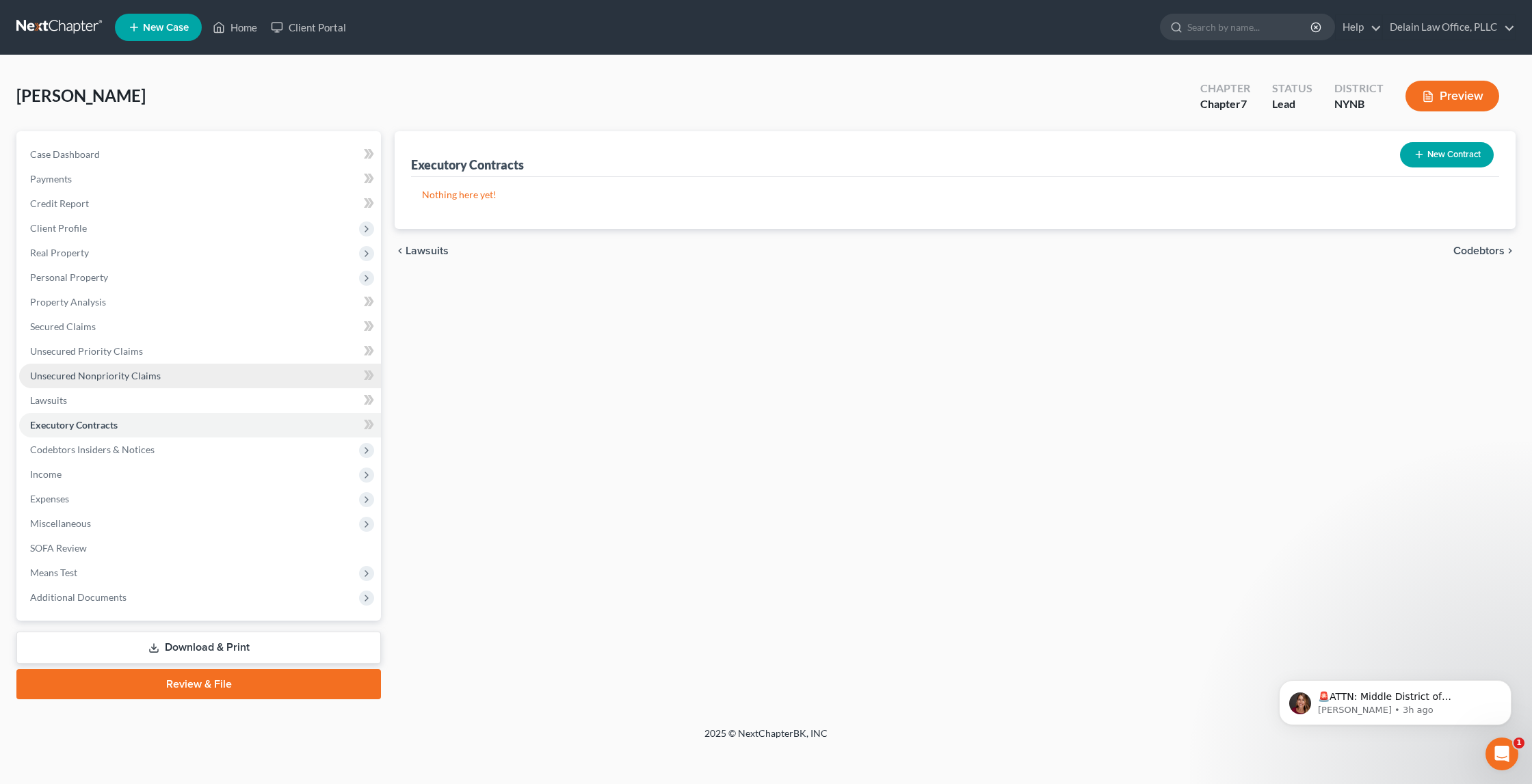
click at [225, 370] on link "Unsecured Nonpriority Claims" at bounding box center [199, 376] width 362 height 24
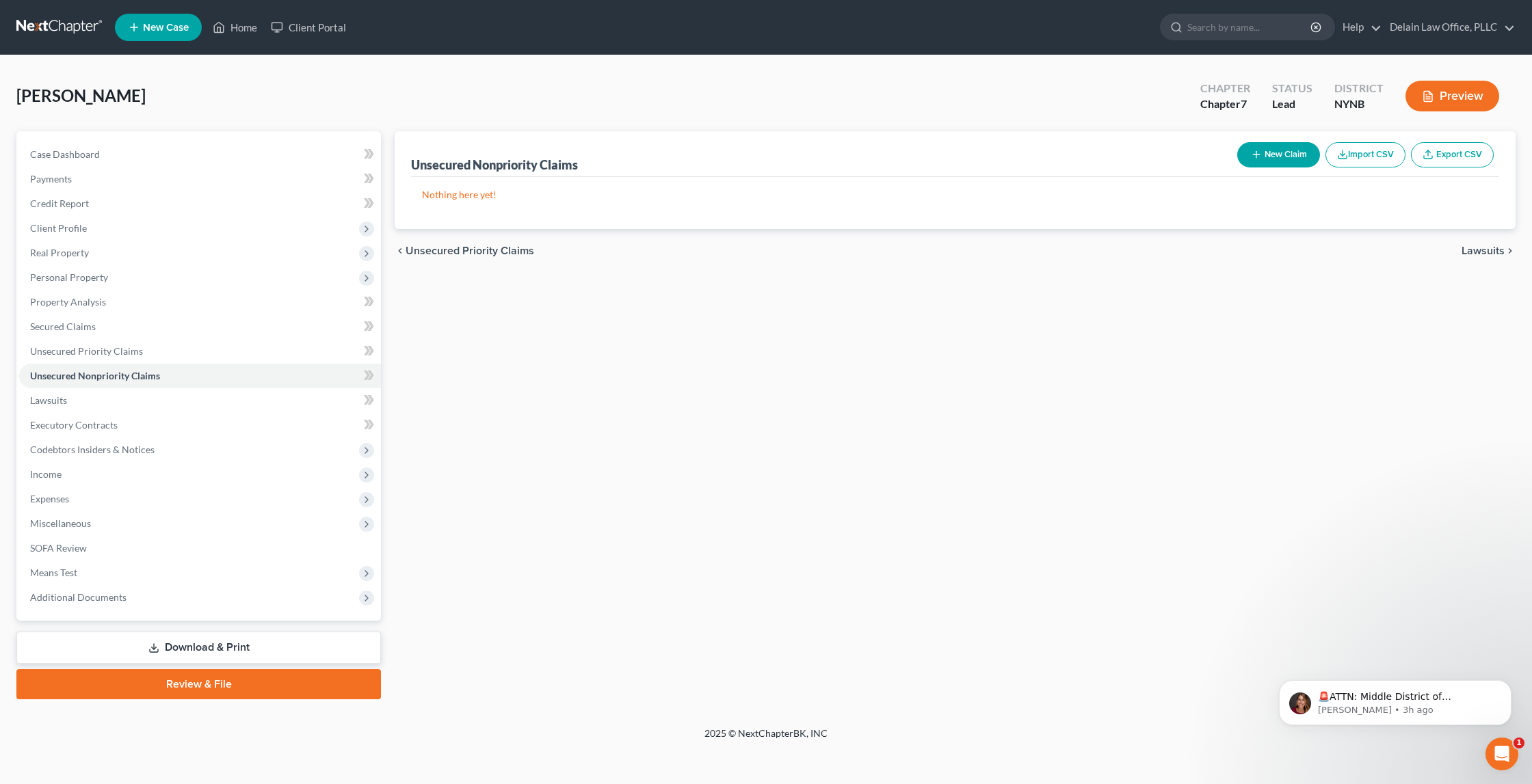
click at [1285, 158] on button "New Claim" at bounding box center [1278, 154] width 83 height 25
select select "0"
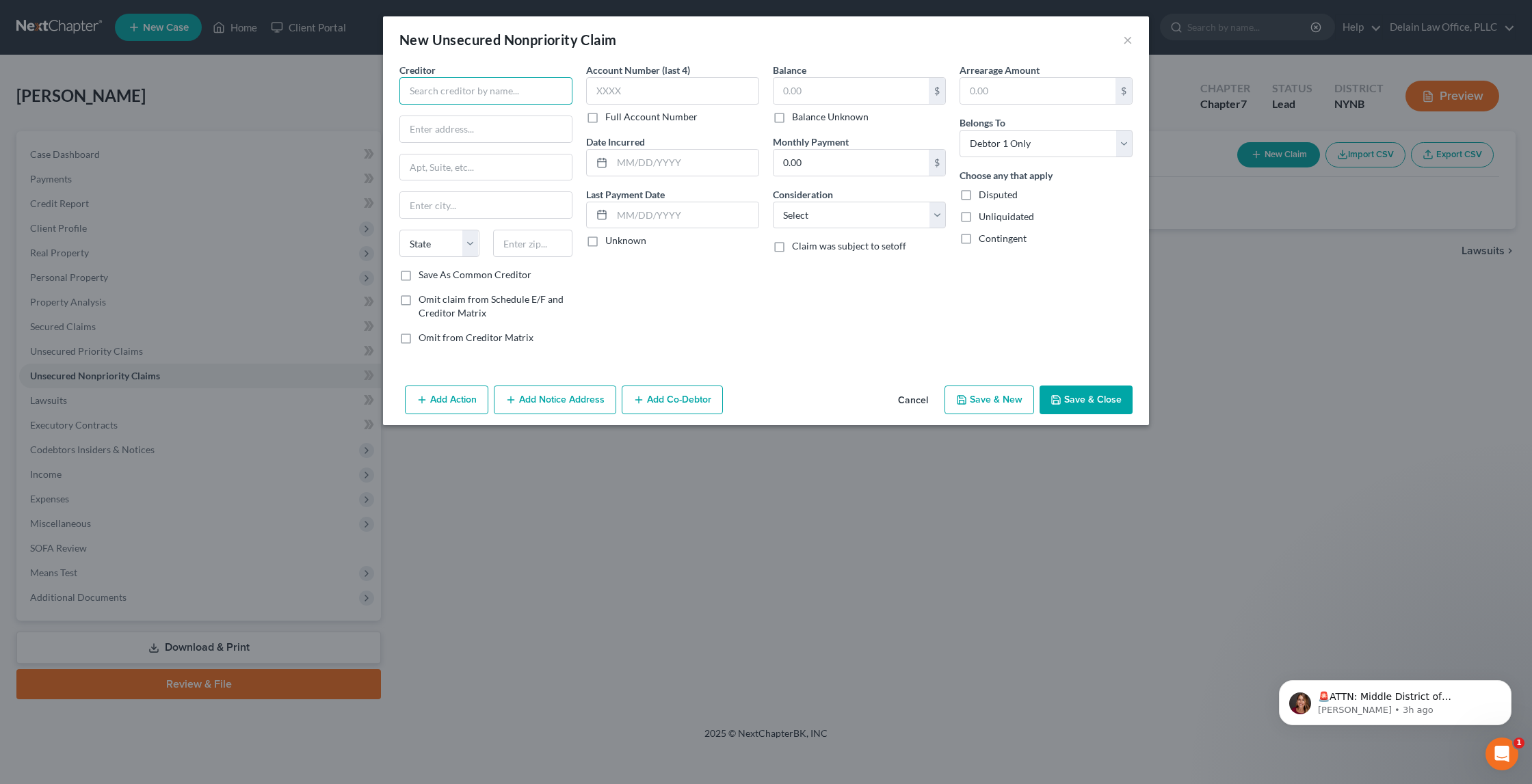
click at [516, 94] on input "text" at bounding box center [486, 91] width 173 height 27
type input "Velocity Investments"
type input "xxxx"
click at [817, 84] on input "text" at bounding box center [851, 91] width 155 height 26
drag, startPoint x: 869, startPoint y: 88, endPoint x: 864, endPoint y: 69, distance: 19.6
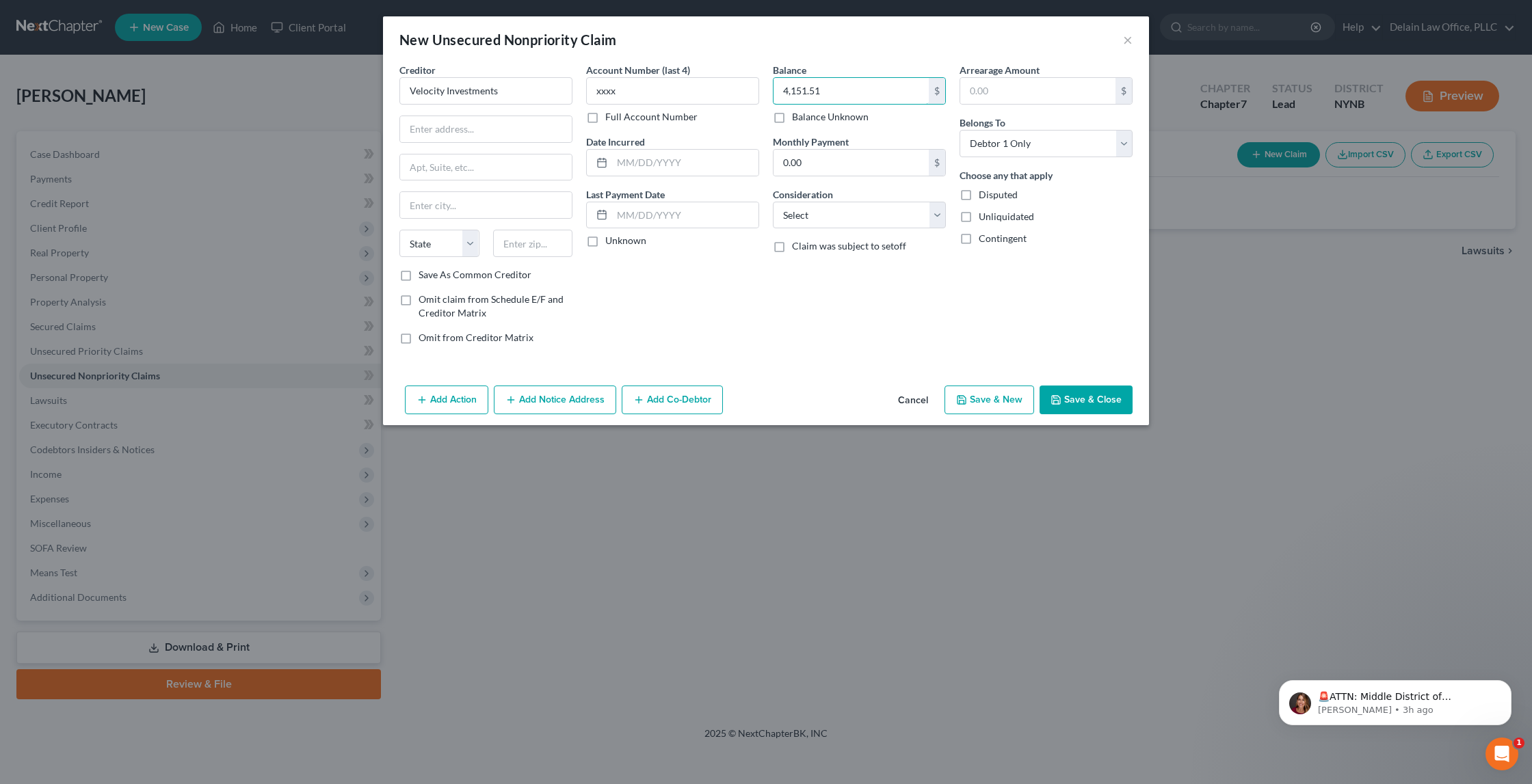
click at [864, 69] on div "Balance 4,151.51 $ Balance Unknown Balance Undetermined 4,151.51 $ Balance Unkn…" at bounding box center [860, 93] width 173 height 61
click at [876, 90] on input "4,151.51" at bounding box center [851, 91] width 155 height 26
drag, startPoint x: 876, startPoint y: 90, endPoint x: 875, endPoint y: 72, distance: 18.0
click at [875, 72] on div "Balance 4,151.51 $ Balance Unknown Balance Undetermined 4,151.51 $ Balance Unkn…" at bounding box center [860, 93] width 173 height 61
click at [875, 90] on input "4,151.51" at bounding box center [851, 91] width 155 height 26
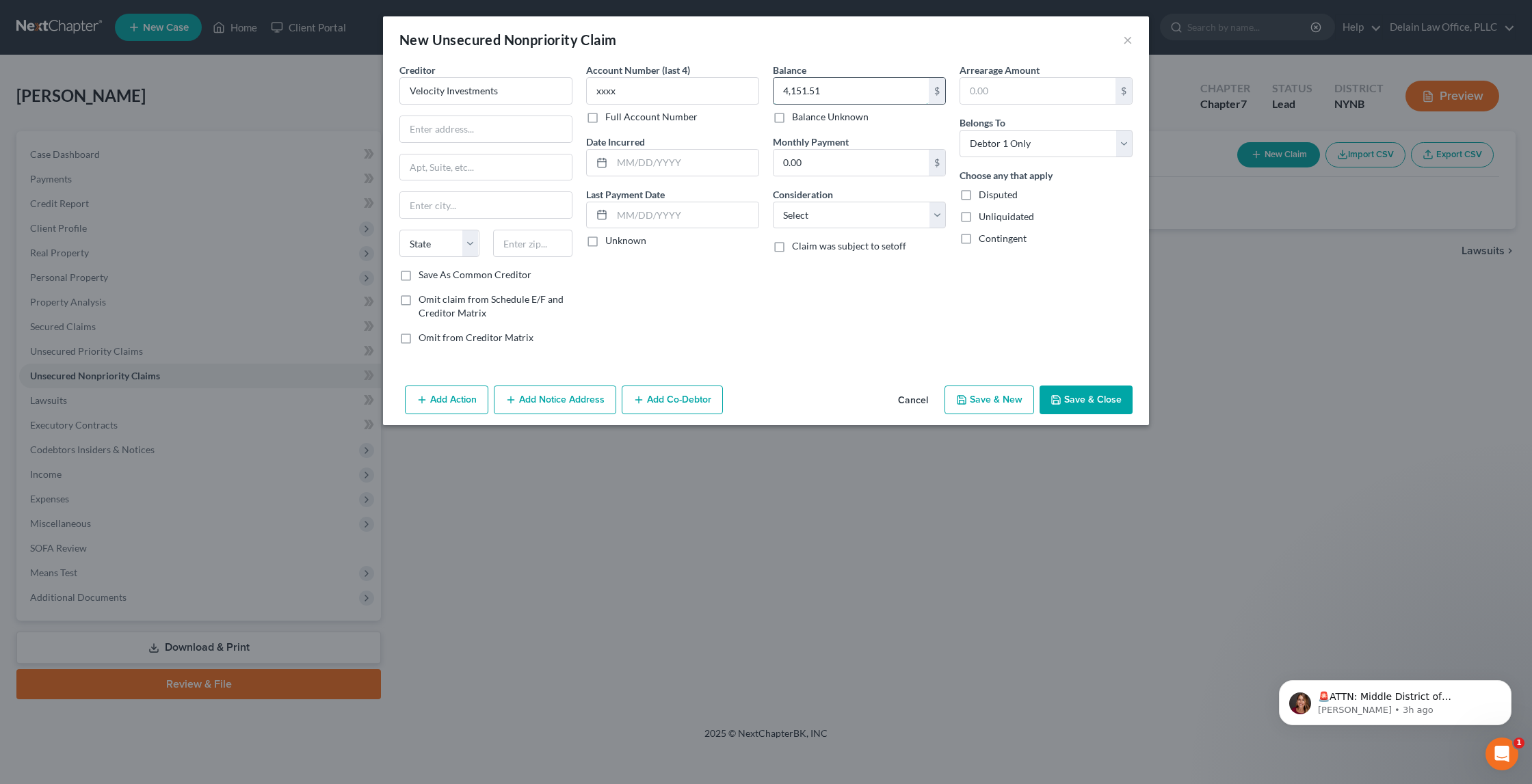
drag, startPoint x: 875, startPoint y: 90, endPoint x: 875, endPoint y: 76, distance: 14.0
click at [875, 78] on input "4,151.51" at bounding box center [851, 91] width 155 height 26
click at [876, 91] on input "4,151.51" at bounding box center [851, 91] width 155 height 26
drag, startPoint x: 876, startPoint y: 91, endPoint x: 876, endPoint y: 79, distance: 12.0
click at [876, 79] on input "4,151.51" at bounding box center [851, 91] width 155 height 26
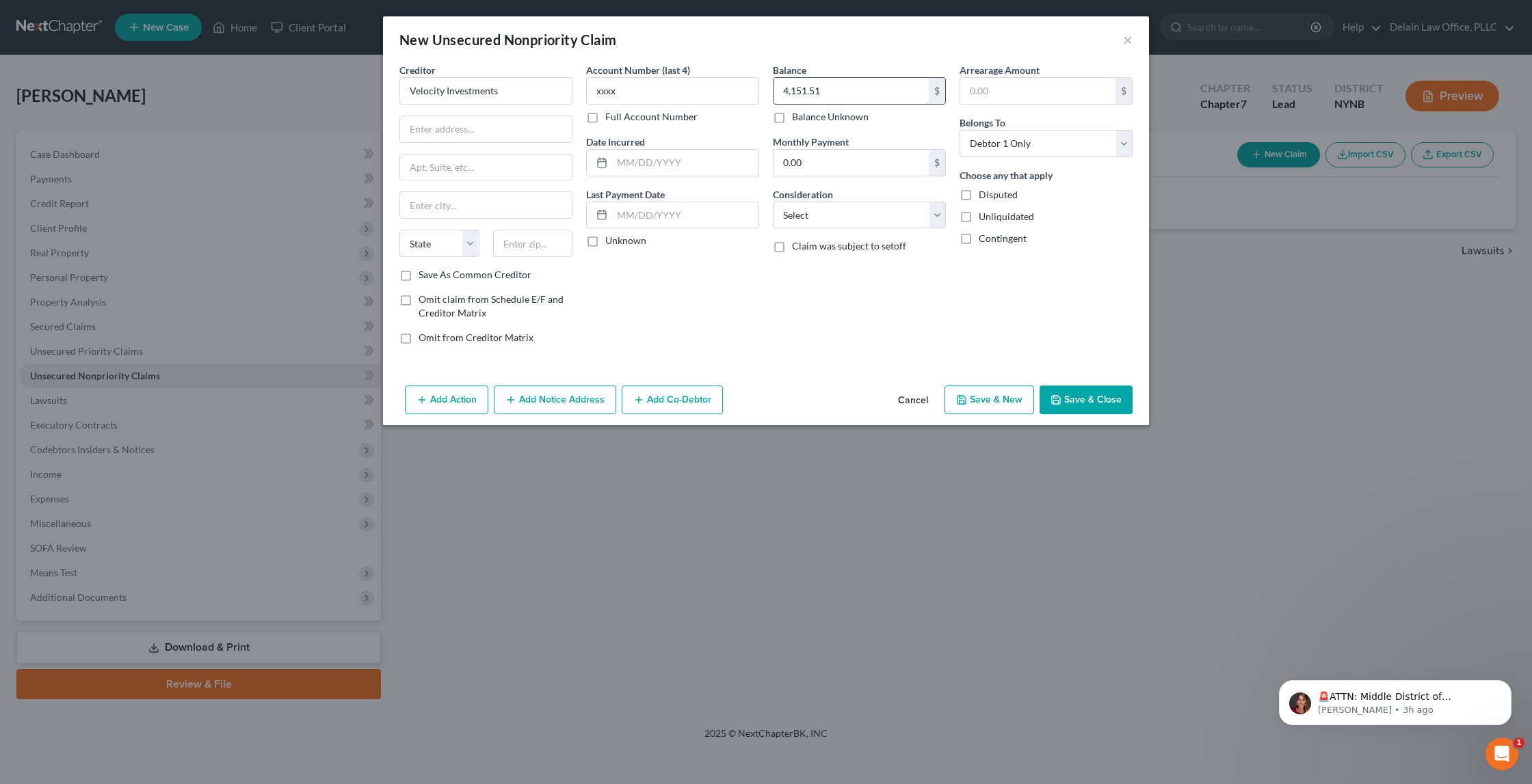
click at [872, 91] on input "4,151.51" at bounding box center [851, 91] width 155 height 26
type input "4,151.51"
click at [687, 212] on input "text" at bounding box center [685, 216] width 146 height 26
type input "[DATE]"
select select "1"
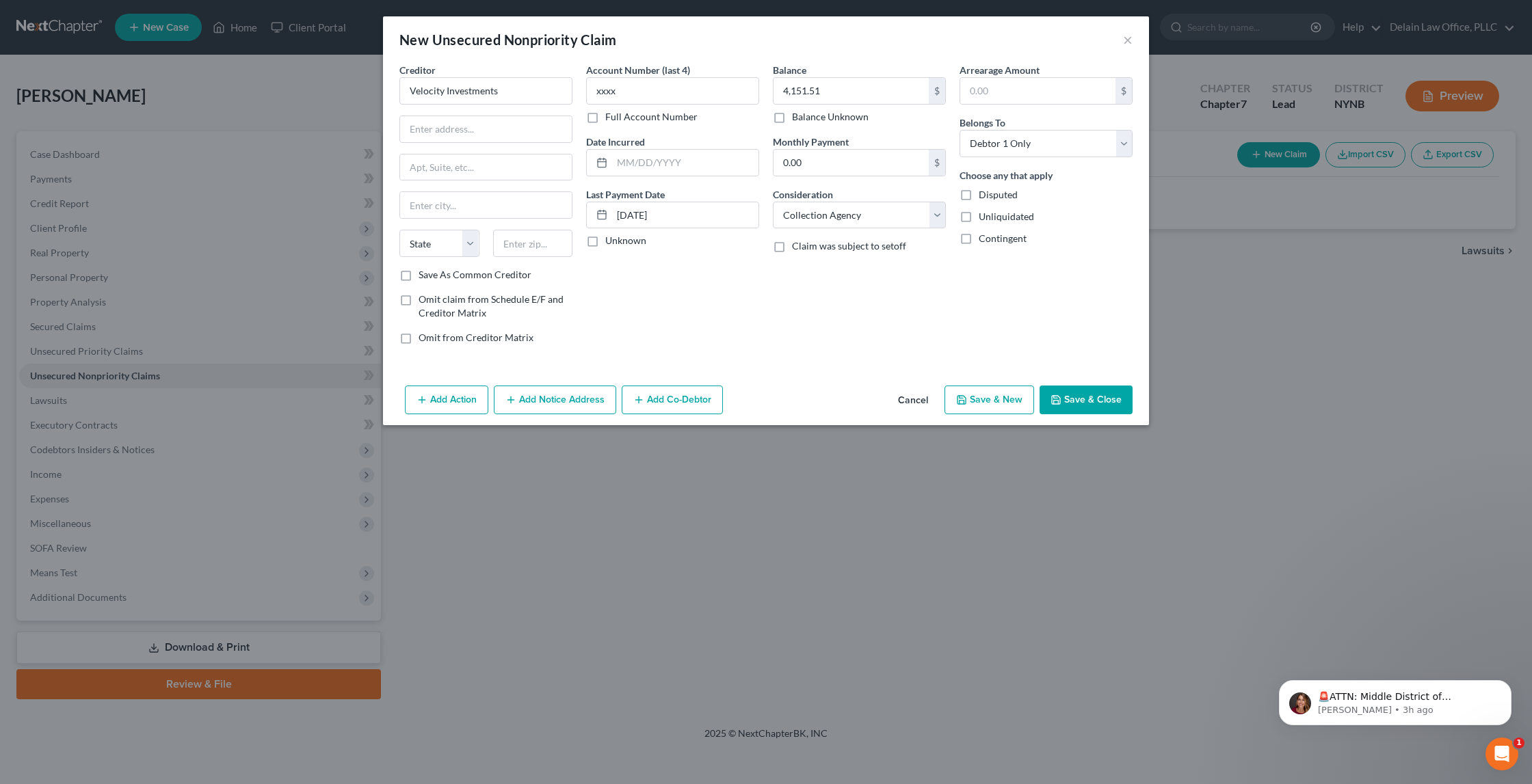
click at [455, 391] on button "Add Action" at bounding box center [447, 399] width 83 height 29
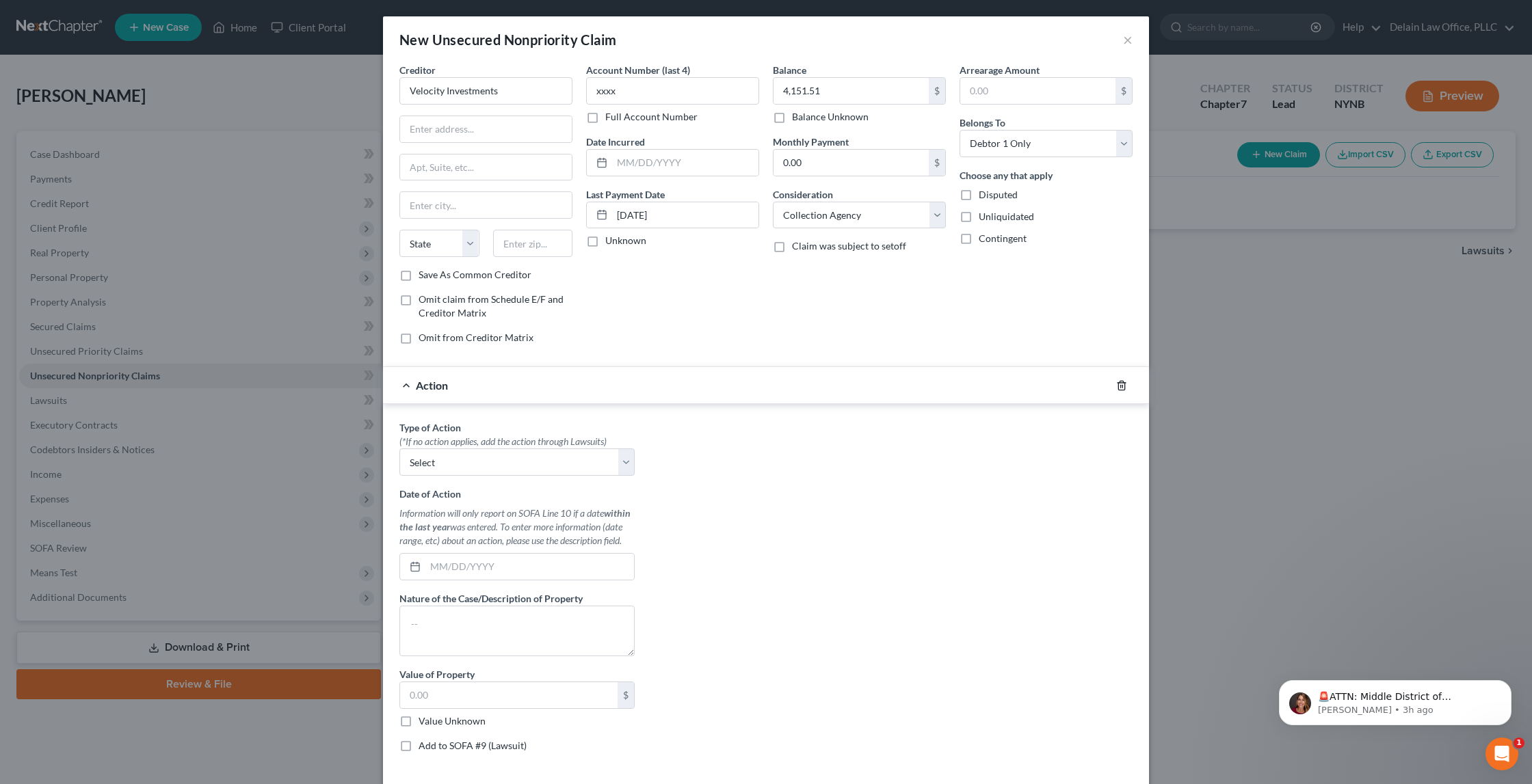
click at [1116, 382] on icon "button" at bounding box center [1121, 385] width 11 height 11
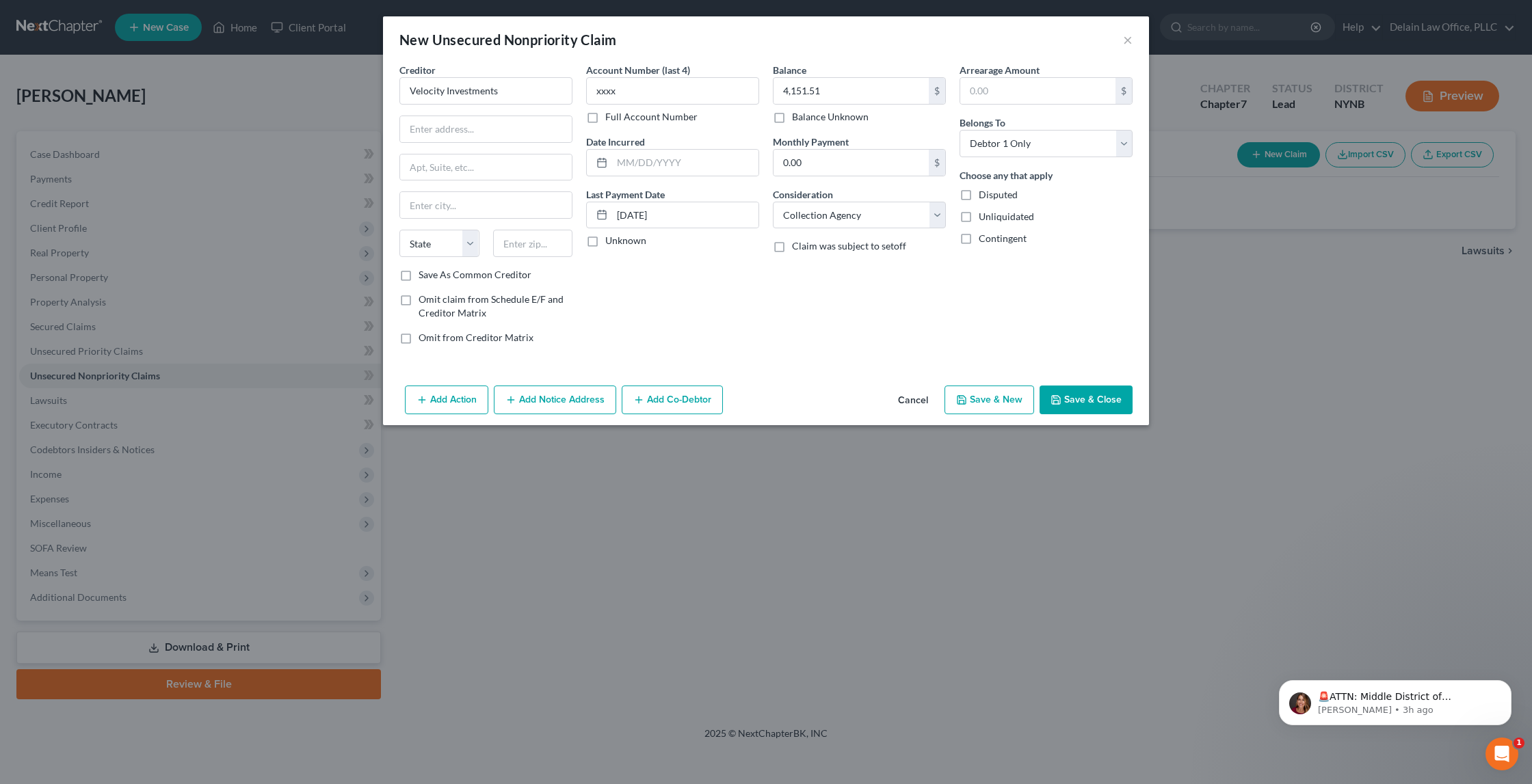
click at [568, 390] on button "Add Notice Address" at bounding box center [555, 399] width 123 height 29
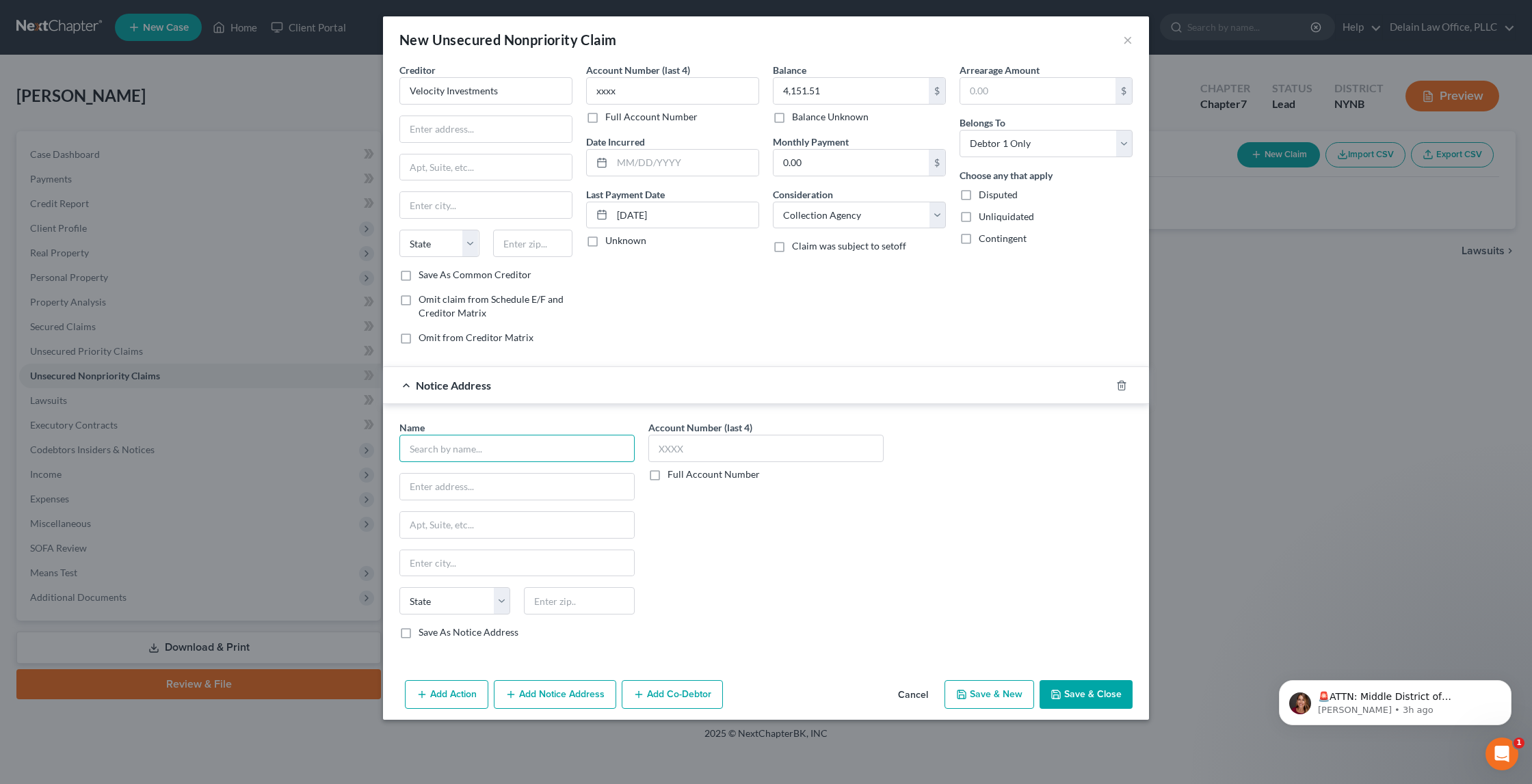
click at [489, 447] on input "text" at bounding box center [517, 448] width 235 height 27
type input "B"
drag, startPoint x: 507, startPoint y: 445, endPoint x: 418, endPoint y: 426, distance: 91.0
click at [418, 426] on div "Name * [PERSON_NAME], Esq." at bounding box center [517, 441] width 235 height 42
type input "[PERSON_NAME], Esq."
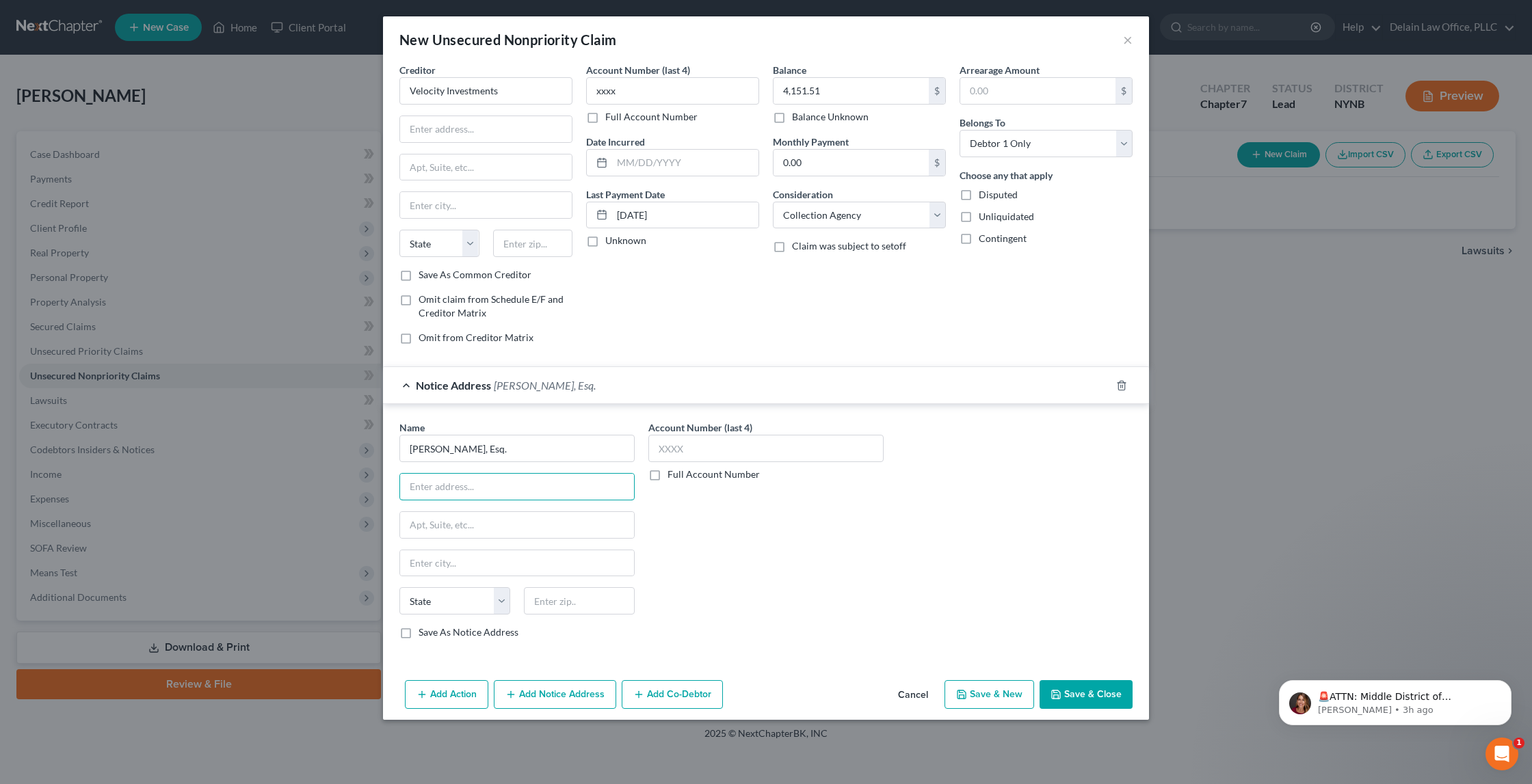
type input "M"
type input "[PERSON_NAME] & Associates PC"
type input "[STREET_ADDRESS] , Suite 120"
type input "B"
type input "Farmingdale"
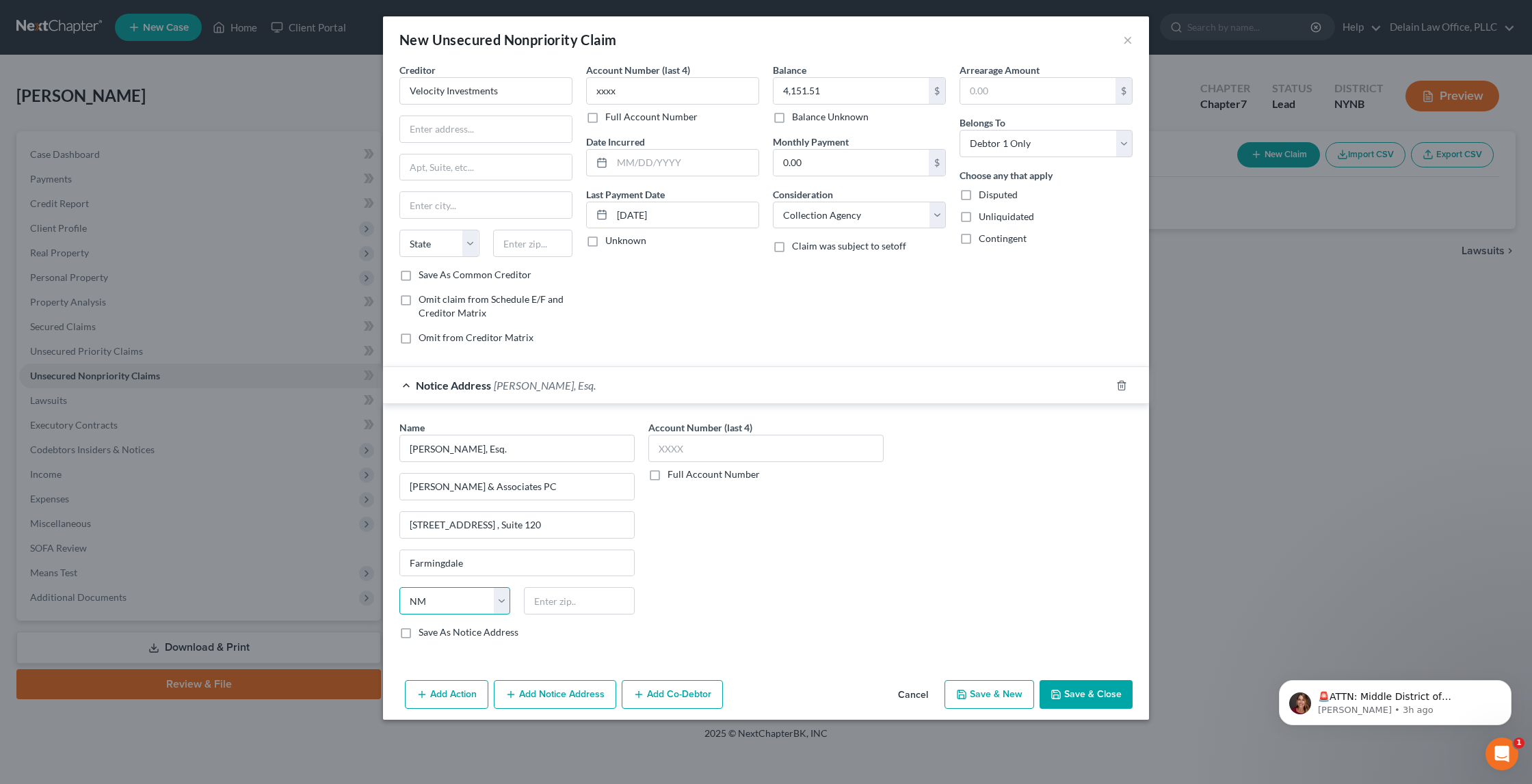
select select "35"
type input "11735"
click at [441, 523] on input "[STREET_ADDRESS] , Suite 120" at bounding box center [517, 525] width 234 height 26
click at [446, 522] on input "[STREET_ADDRESS] , Suite 120" at bounding box center [517, 525] width 234 height 26
click at [572, 523] on input "[STREET_ADDRESS] , Suite 120" at bounding box center [517, 525] width 234 height 26
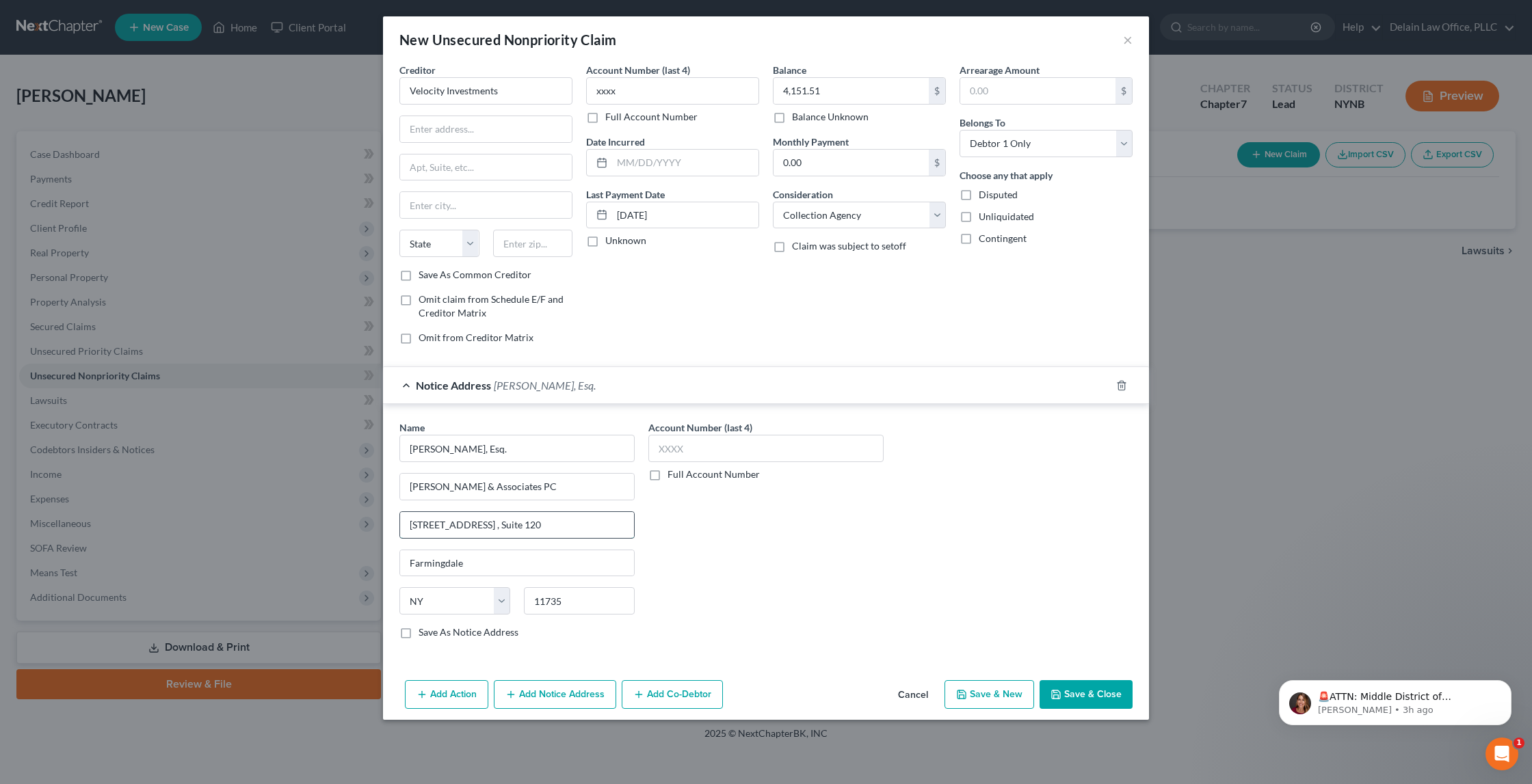
click at [521, 526] on input "[STREET_ADDRESS] , Suite 120" at bounding box center [517, 525] width 234 height 26
type input "[STREET_ADDRESS]"
click at [1093, 691] on button "Save & Close" at bounding box center [1086, 694] width 93 height 29
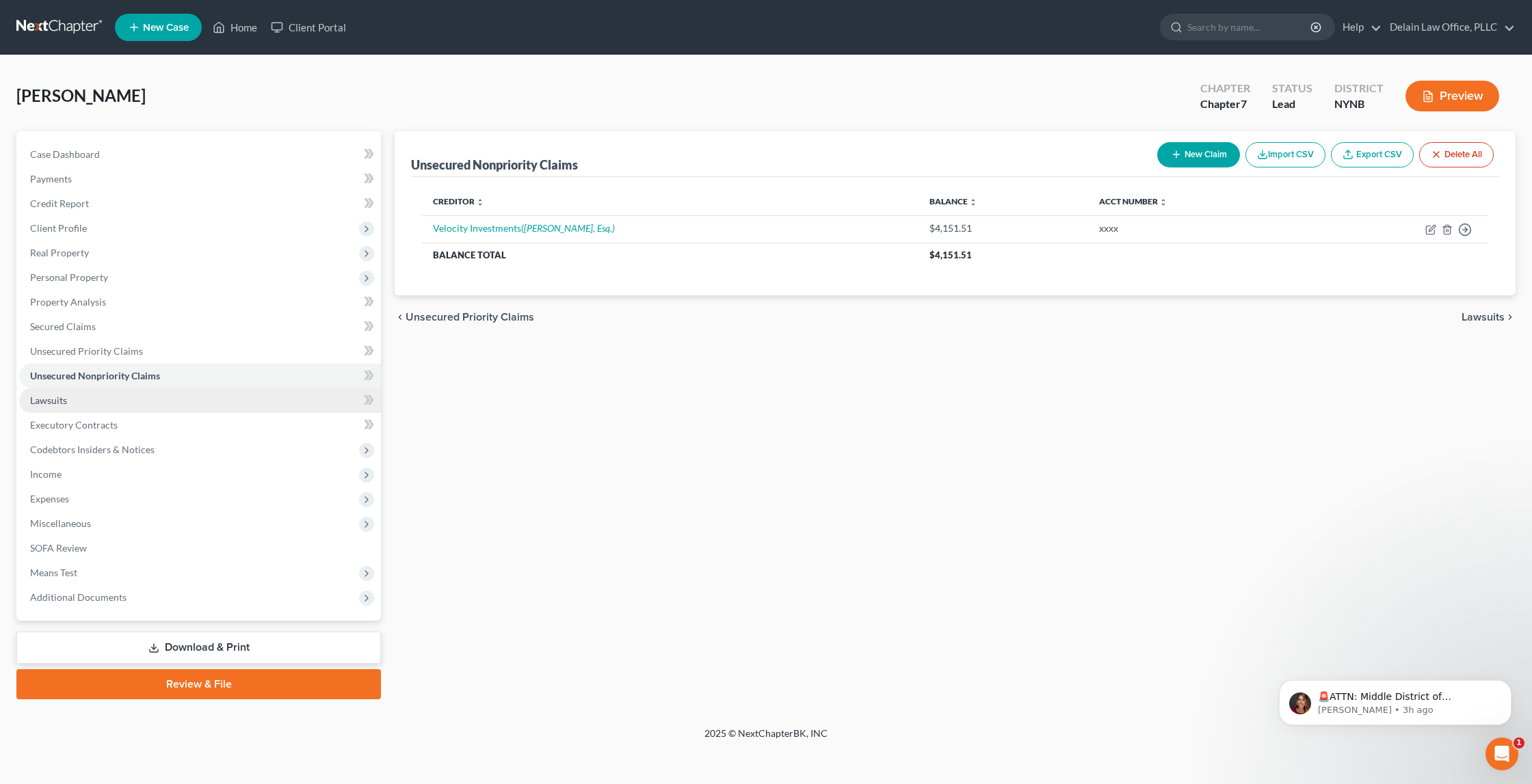
click at [222, 389] on link "Lawsuits" at bounding box center [199, 401] width 362 height 24
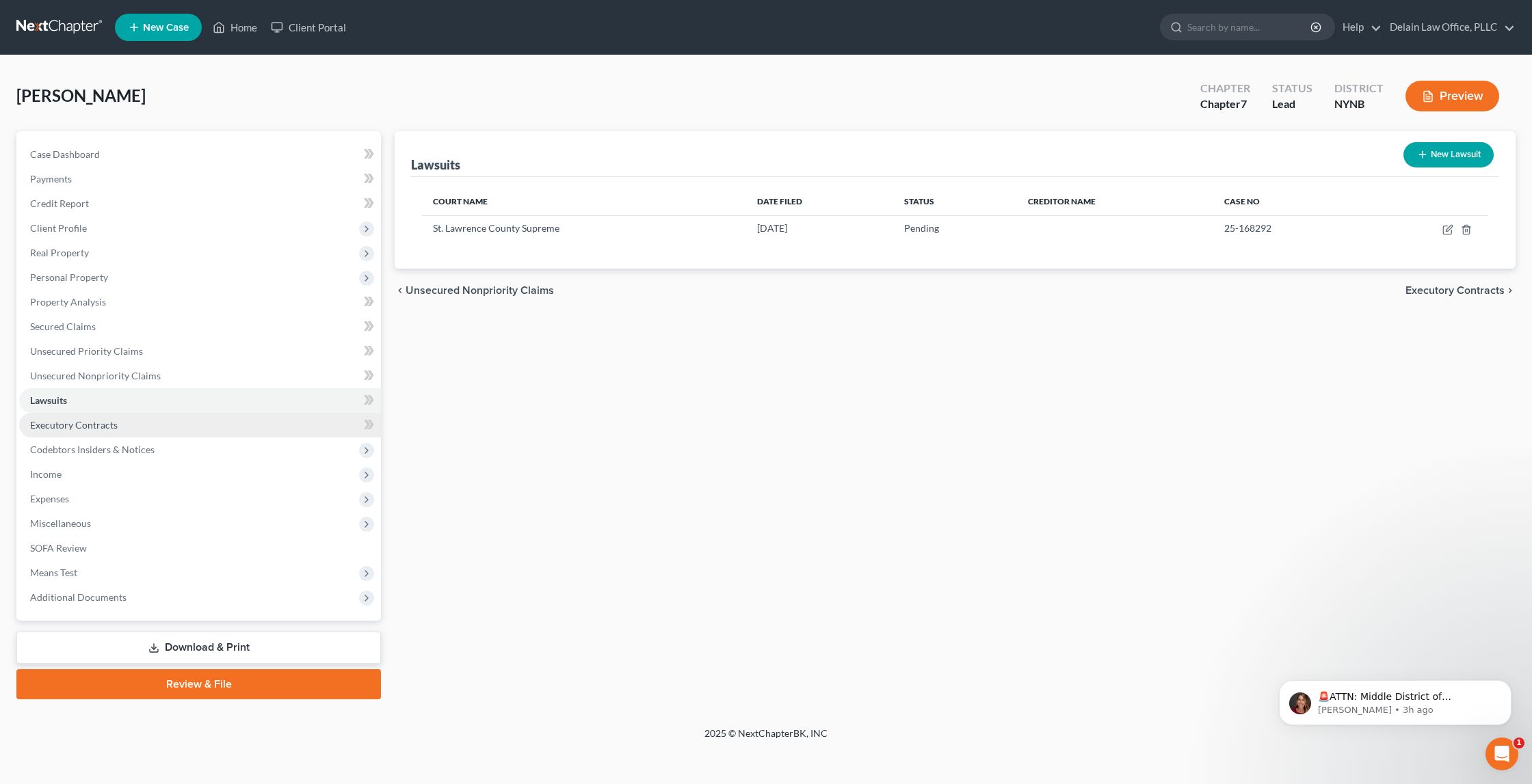
click at [284, 420] on link "Executory Contracts" at bounding box center [199, 425] width 362 height 24
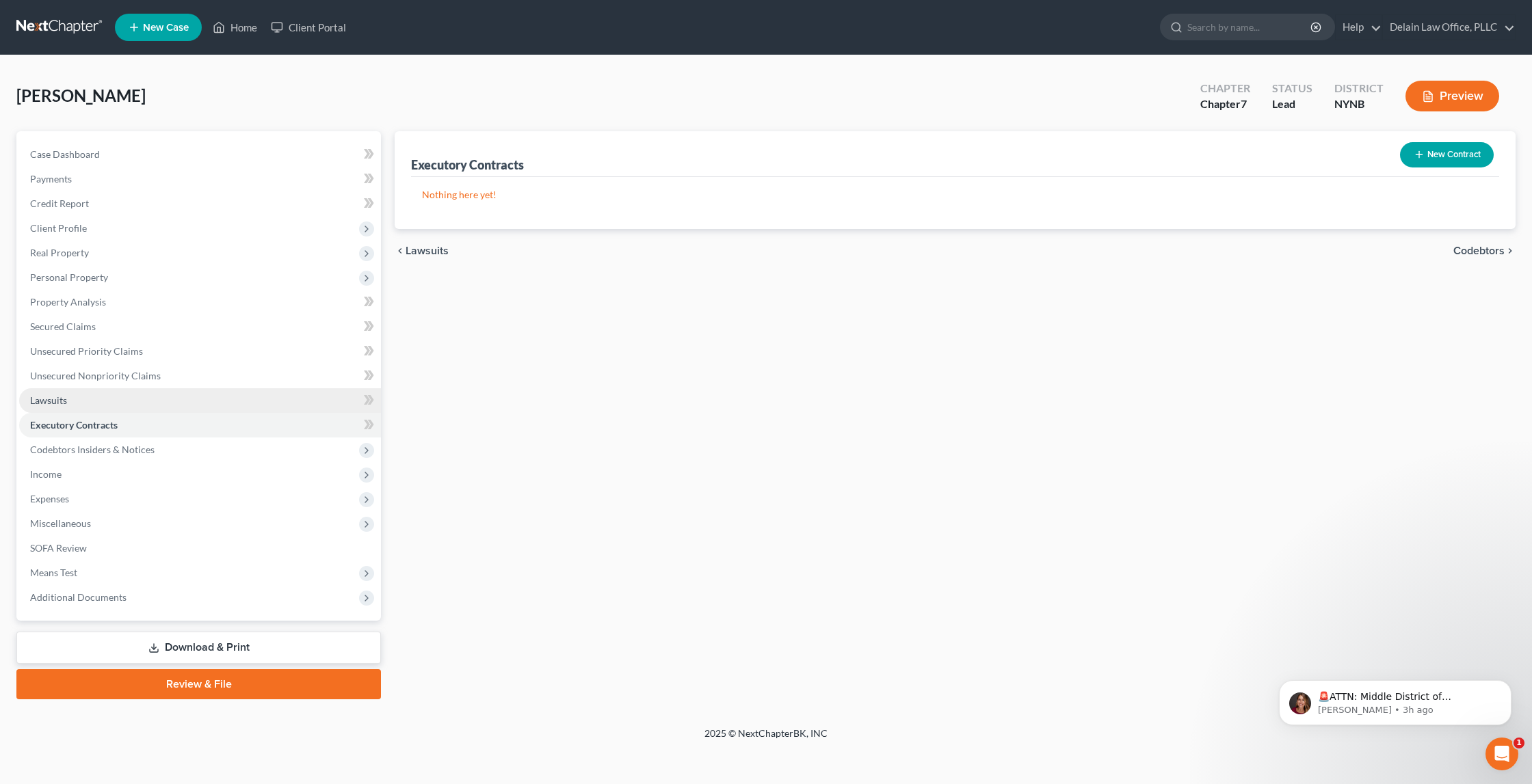
click at [289, 397] on link "Lawsuits" at bounding box center [199, 401] width 362 height 24
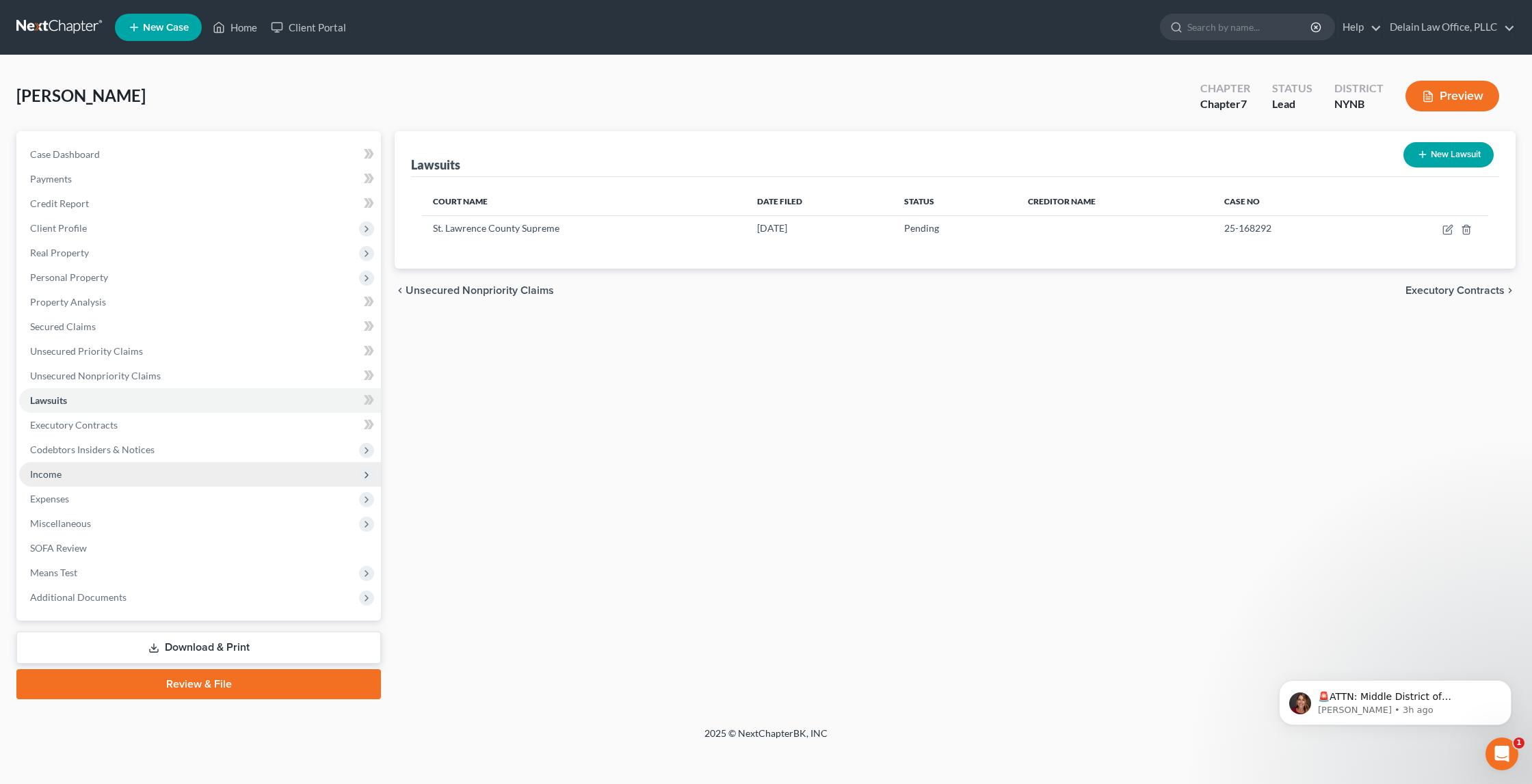
click at [298, 470] on span "Income" at bounding box center [199, 474] width 362 height 24
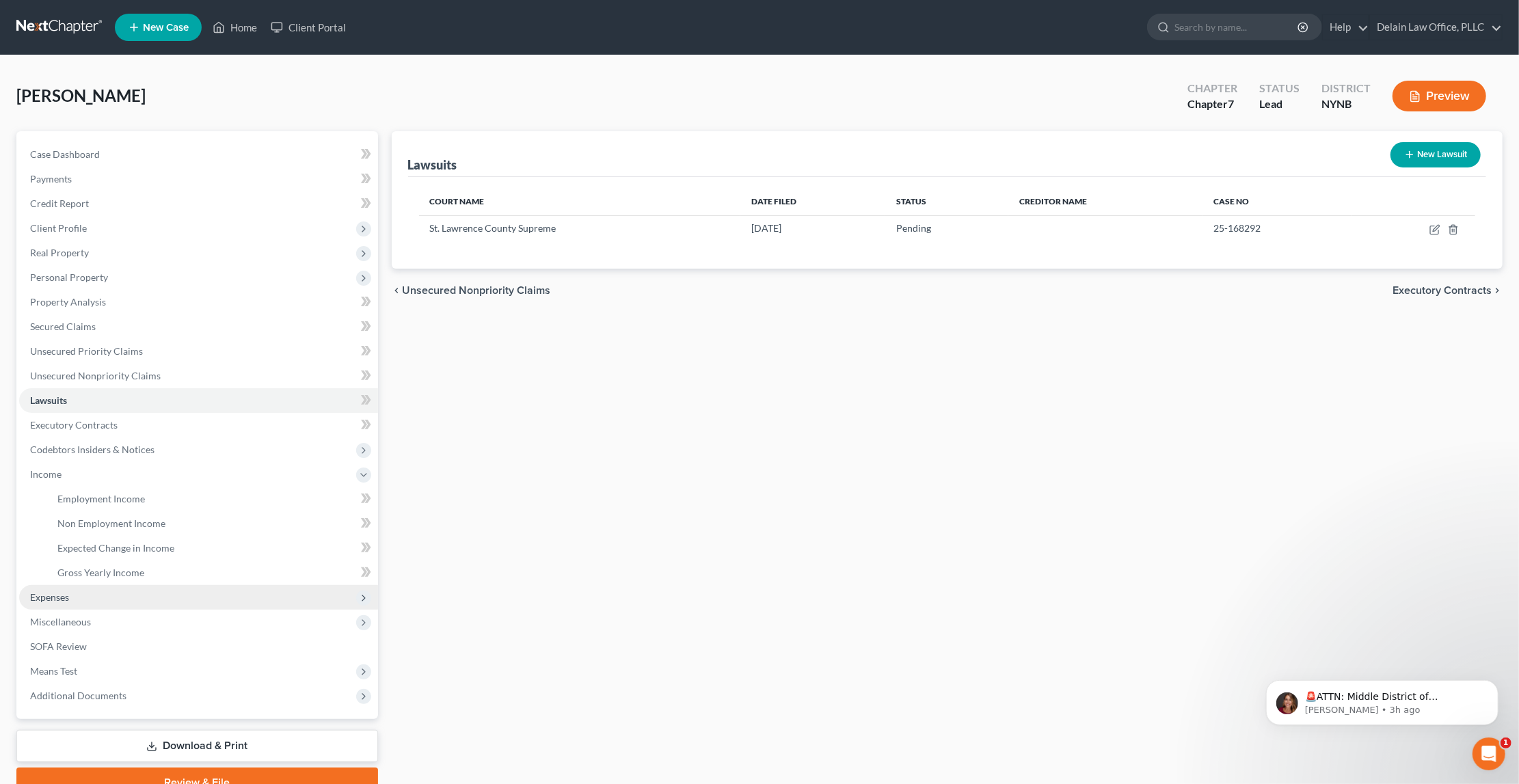
click at [309, 586] on span "Expenses" at bounding box center [198, 598] width 359 height 24
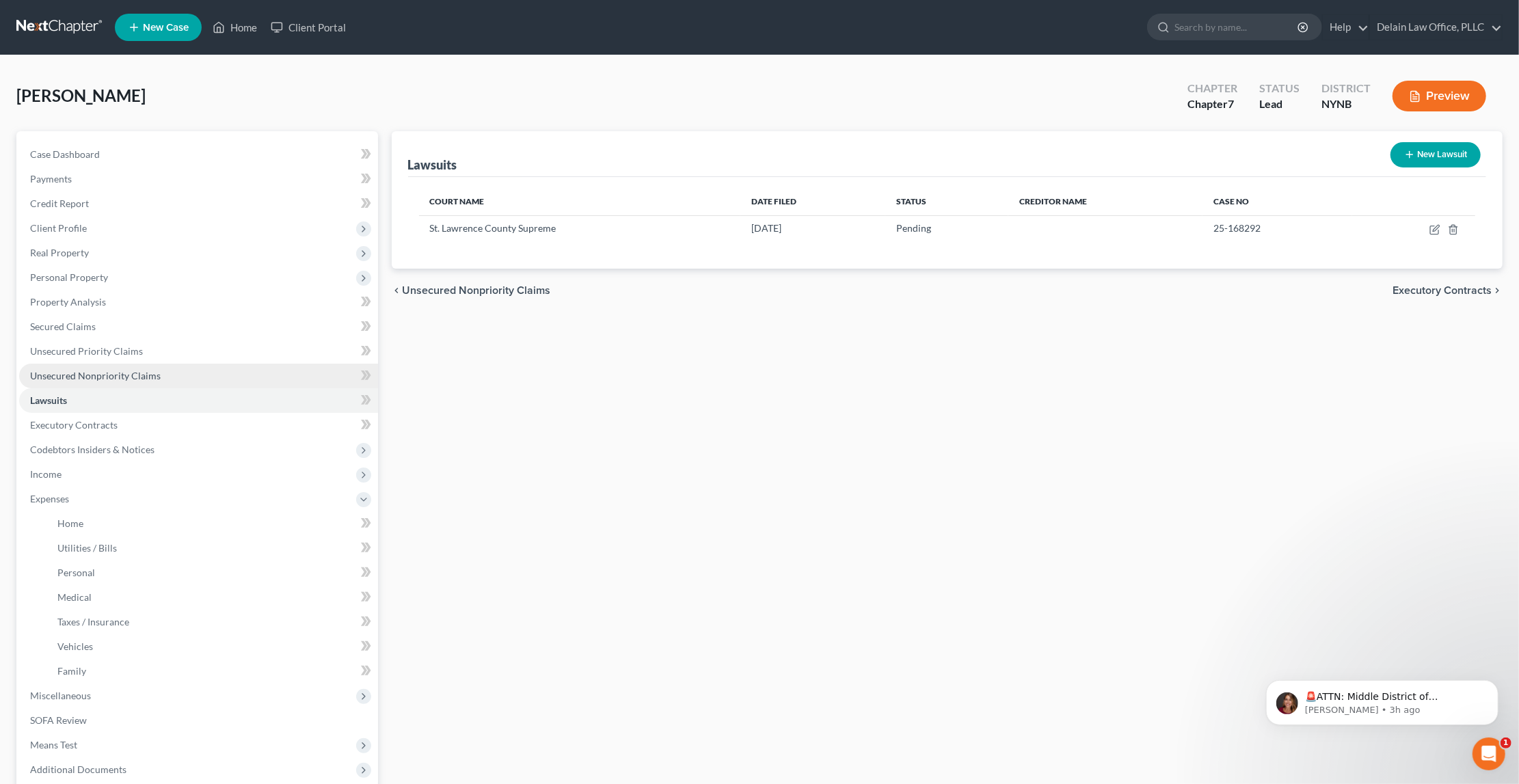
click at [254, 363] on link "Unsecured Nonpriority Claims" at bounding box center [198, 376] width 359 height 24
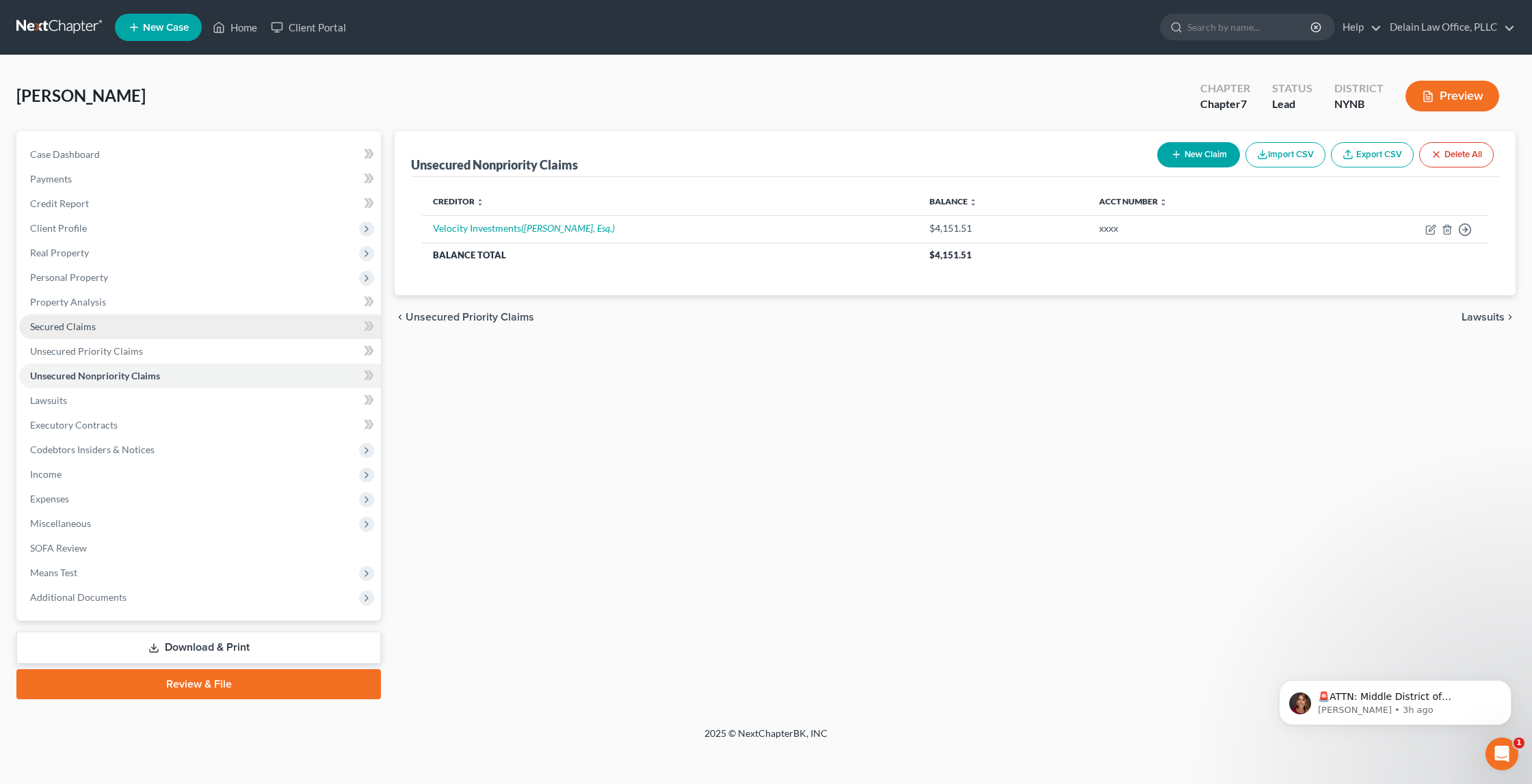
click at [252, 315] on link "Secured Claims" at bounding box center [199, 327] width 362 height 24
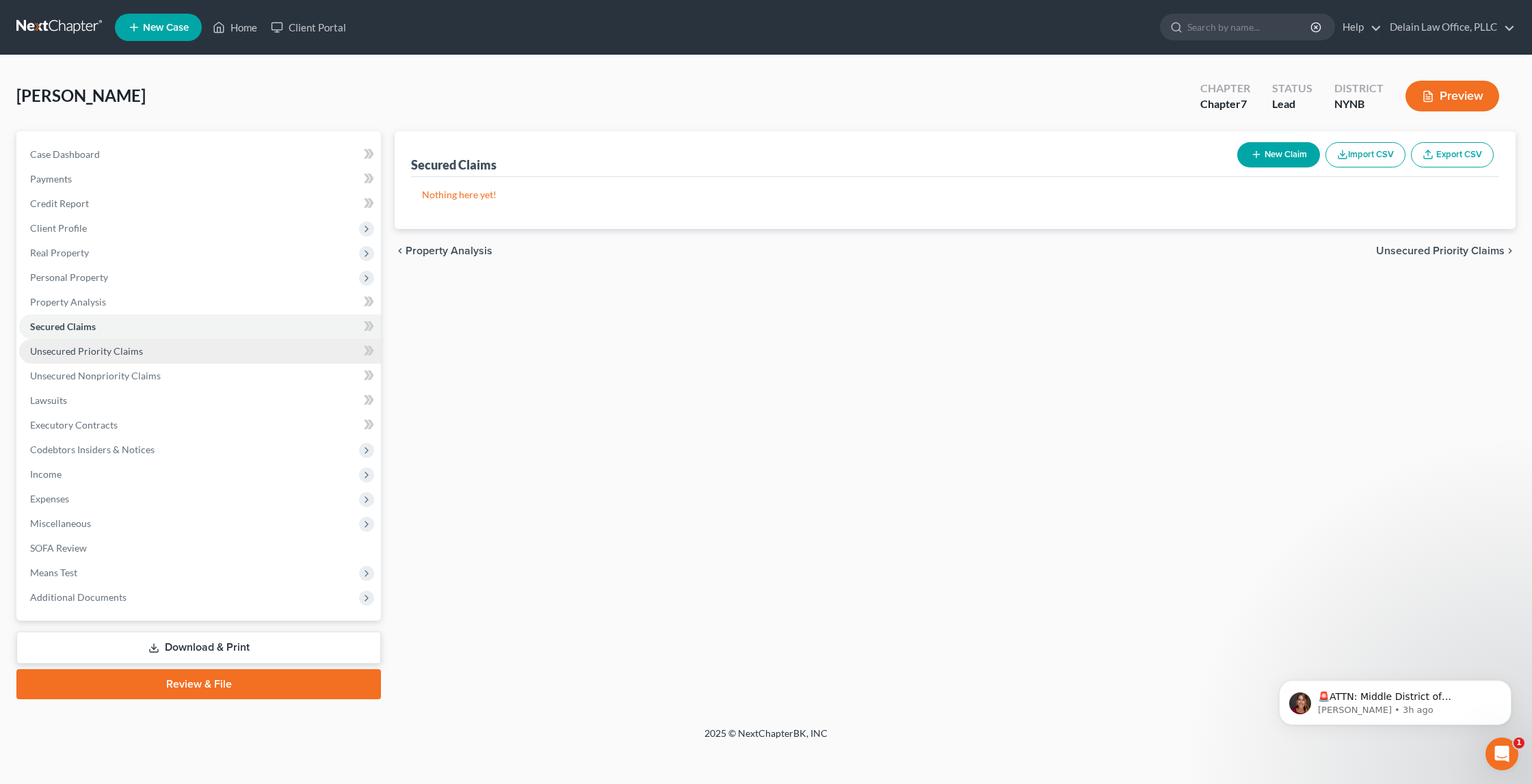
click at [217, 340] on link "Unsecured Priority Claims" at bounding box center [199, 351] width 362 height 24
click at [212, 365] on link "Unsecured Nonpriority Claims" at bounding box center [199, 376] width 362 height 24
